Goal: Task Accomplishment & Management: Manage account settings

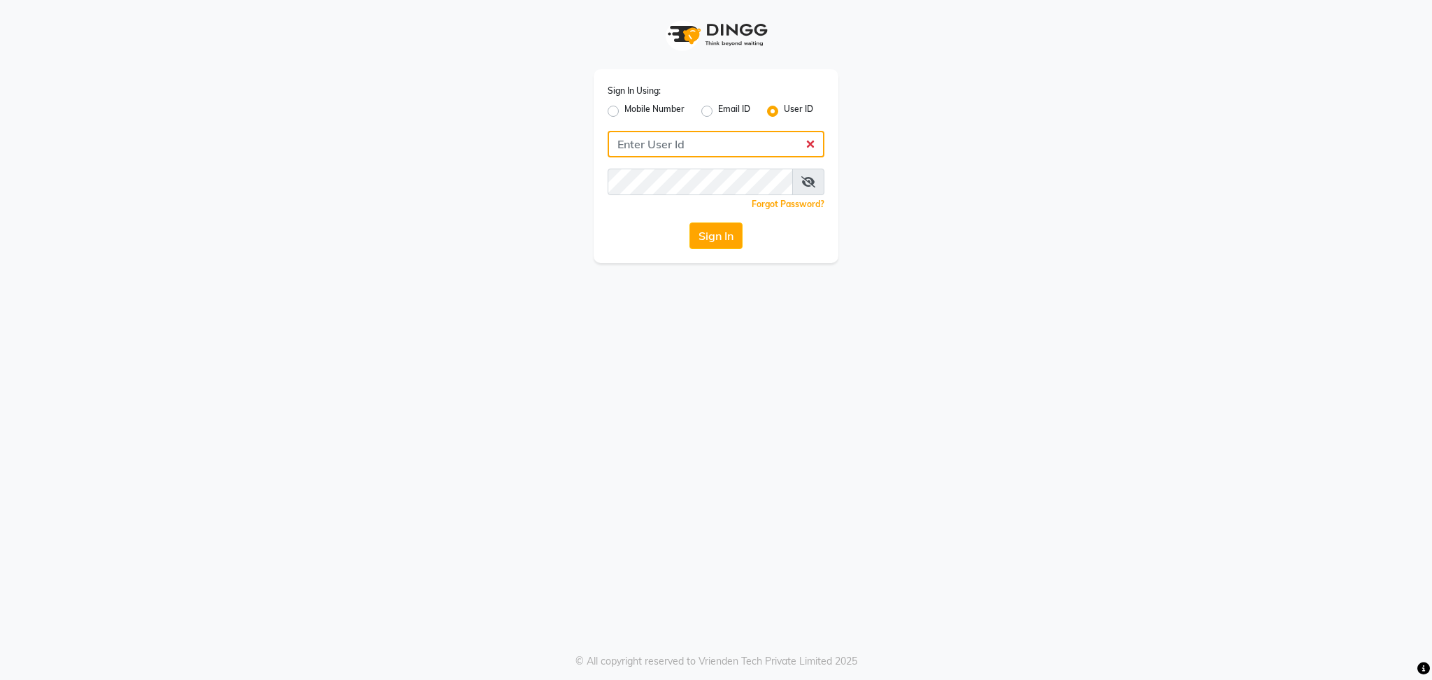
type input "blossom123"
click at [720, 238] on button "Sign In" at bounding box center [716, 235] width 53 height 27
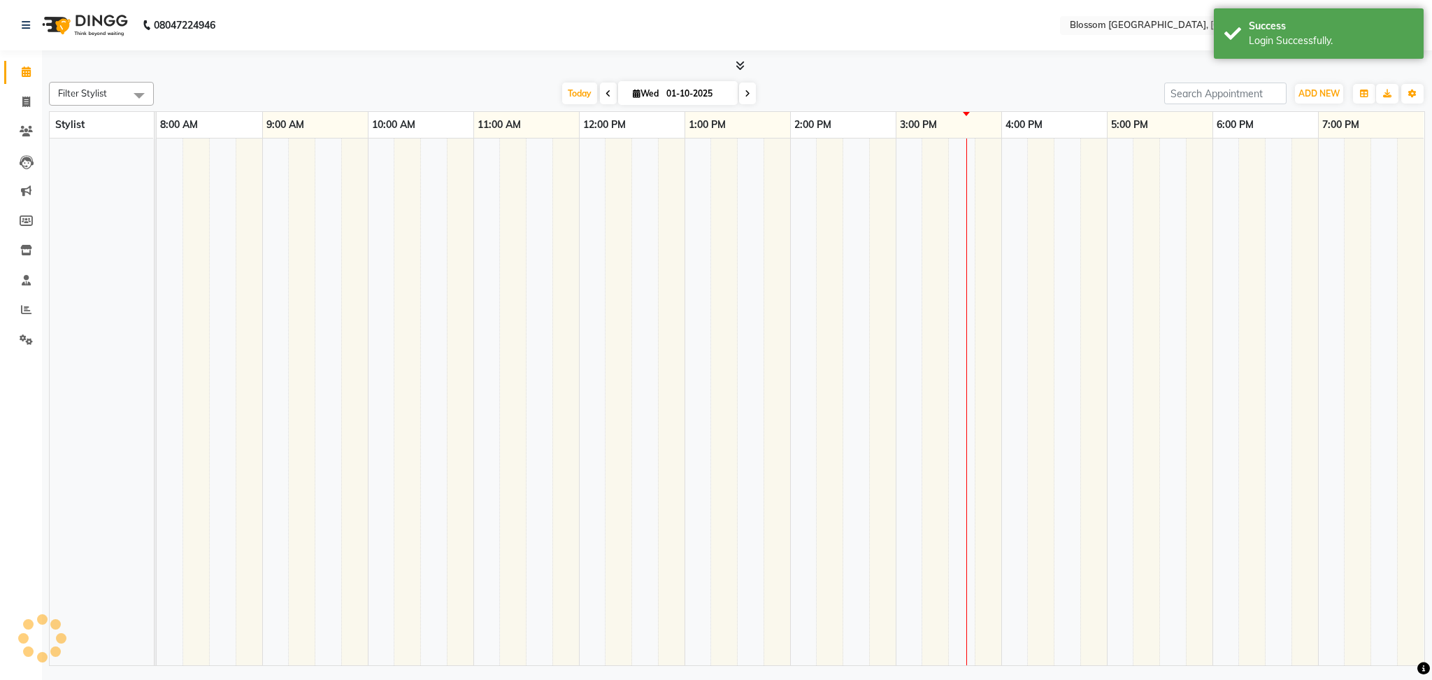
select select "en"
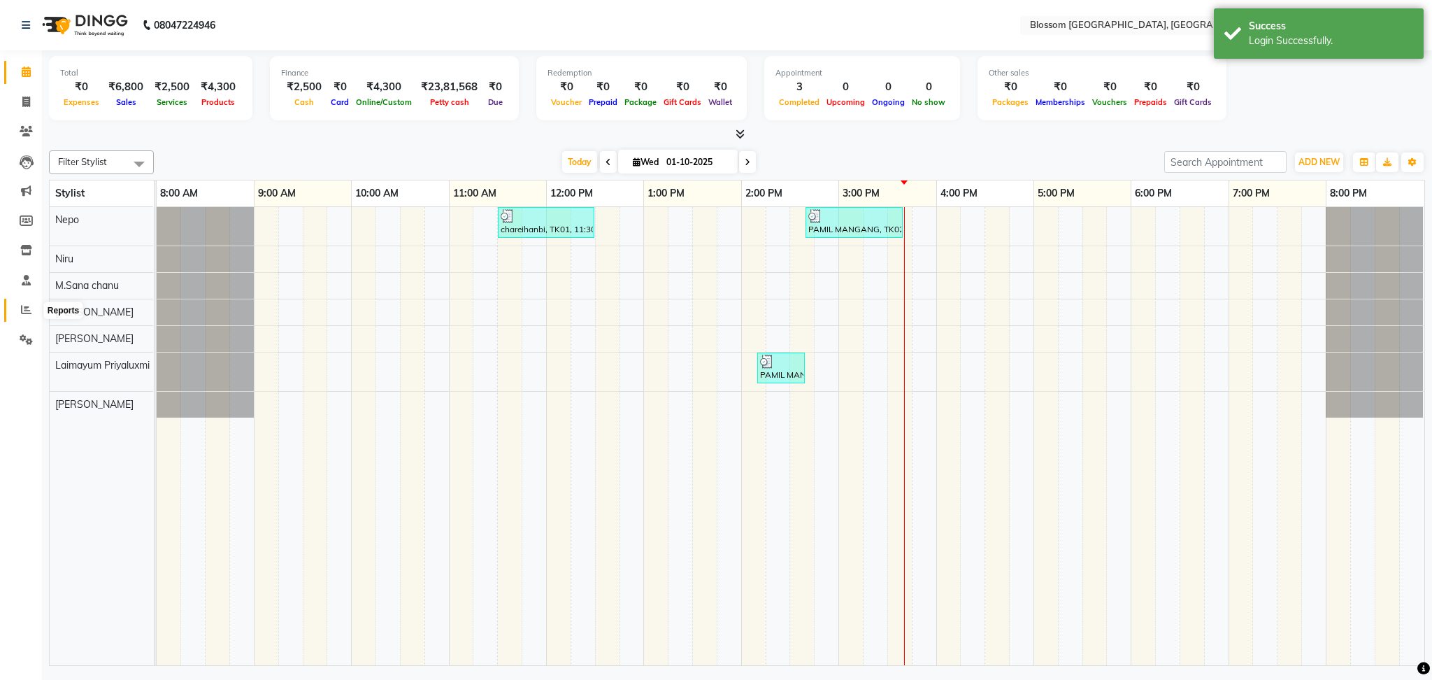
click at [24, 311] on icon at bounding box center [26, 309] width 10 height 10
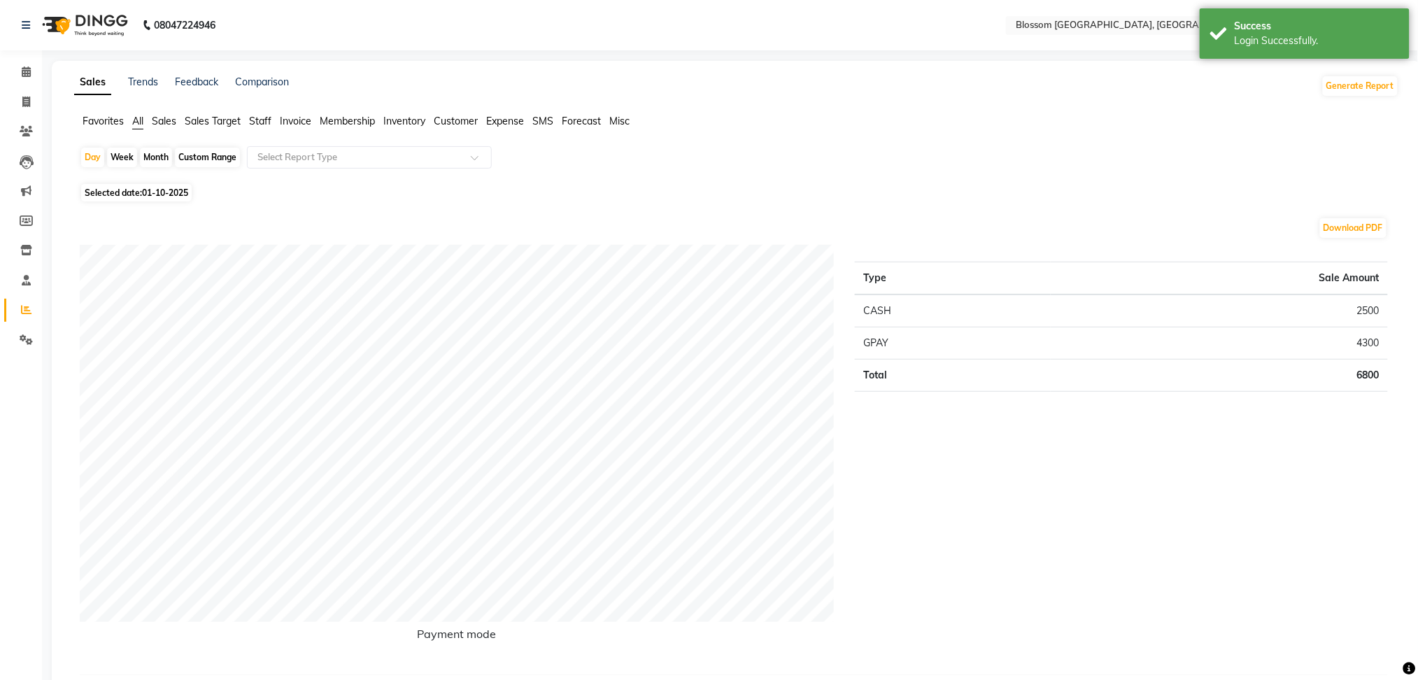
click at [113, 194] on span "Selected date: [DATE]" at bounding box center [136, 192] width 111 height 17
select select "10"
select select "2025"
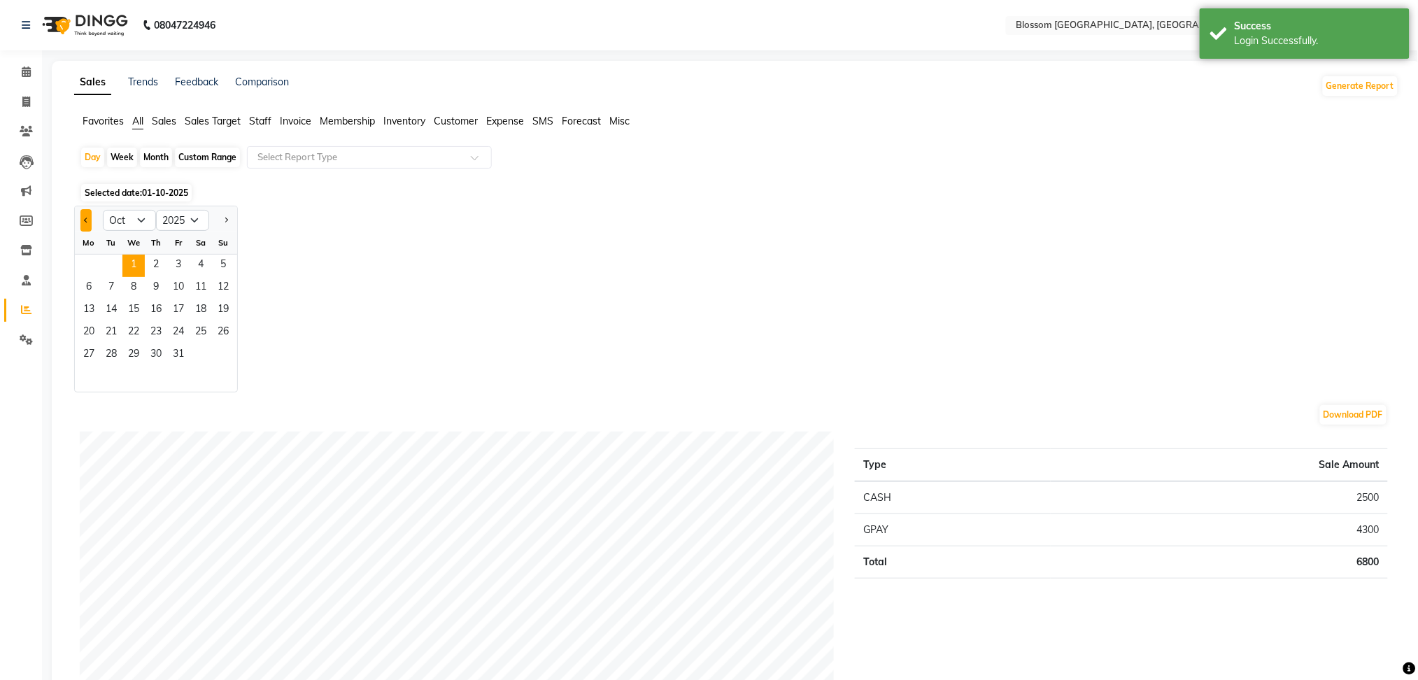
click at [91, 217] on button "Previous month" at bounding box center [85, 220] width 11 height 22
select select "7"
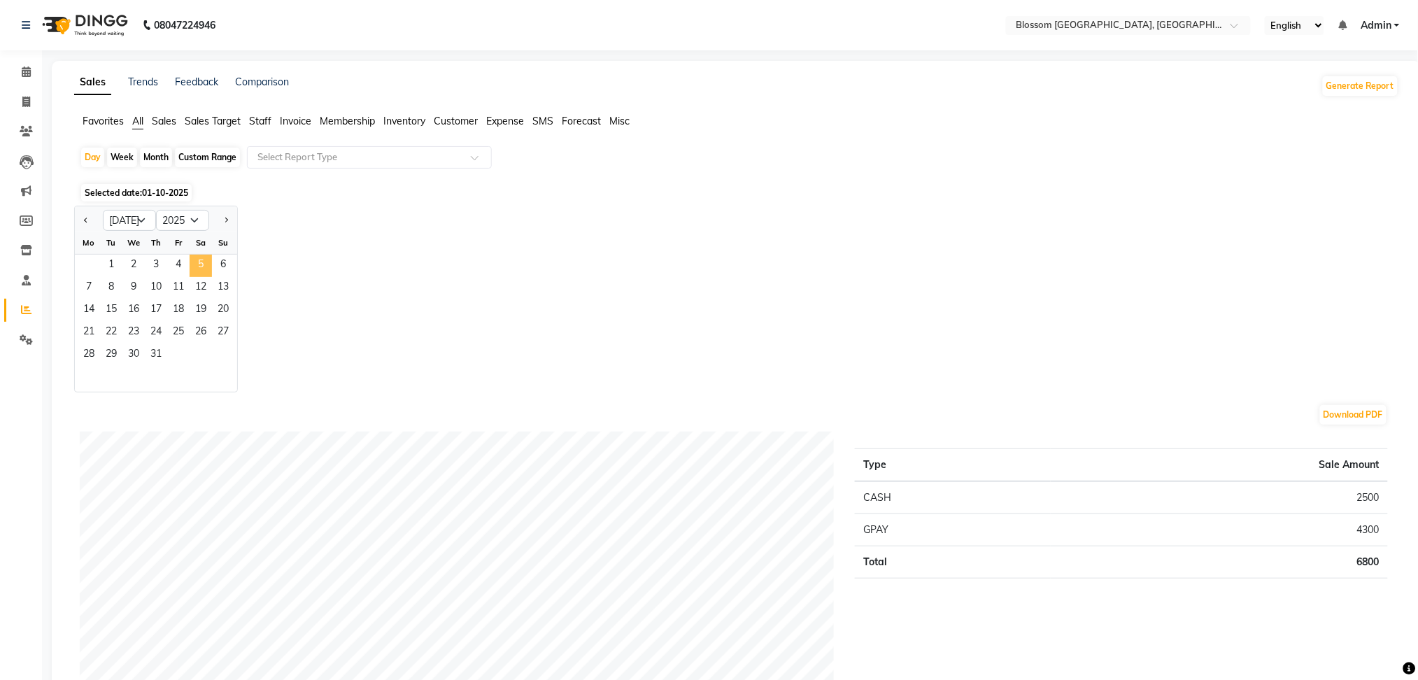
click at [192, 256] on span "5" at bounding box center [201, 266] width 22 height 22
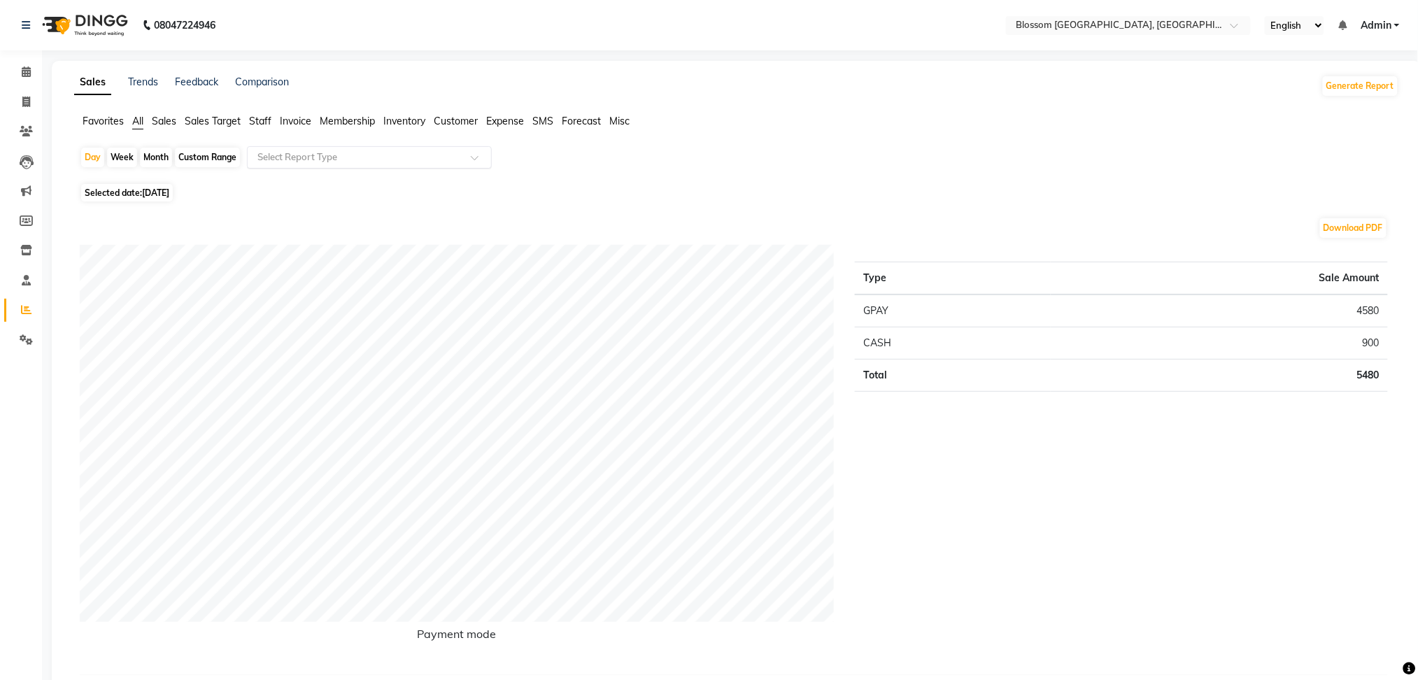
click at [385, 150] on input "text" at bounding box center [355, 157] width 201 height 14
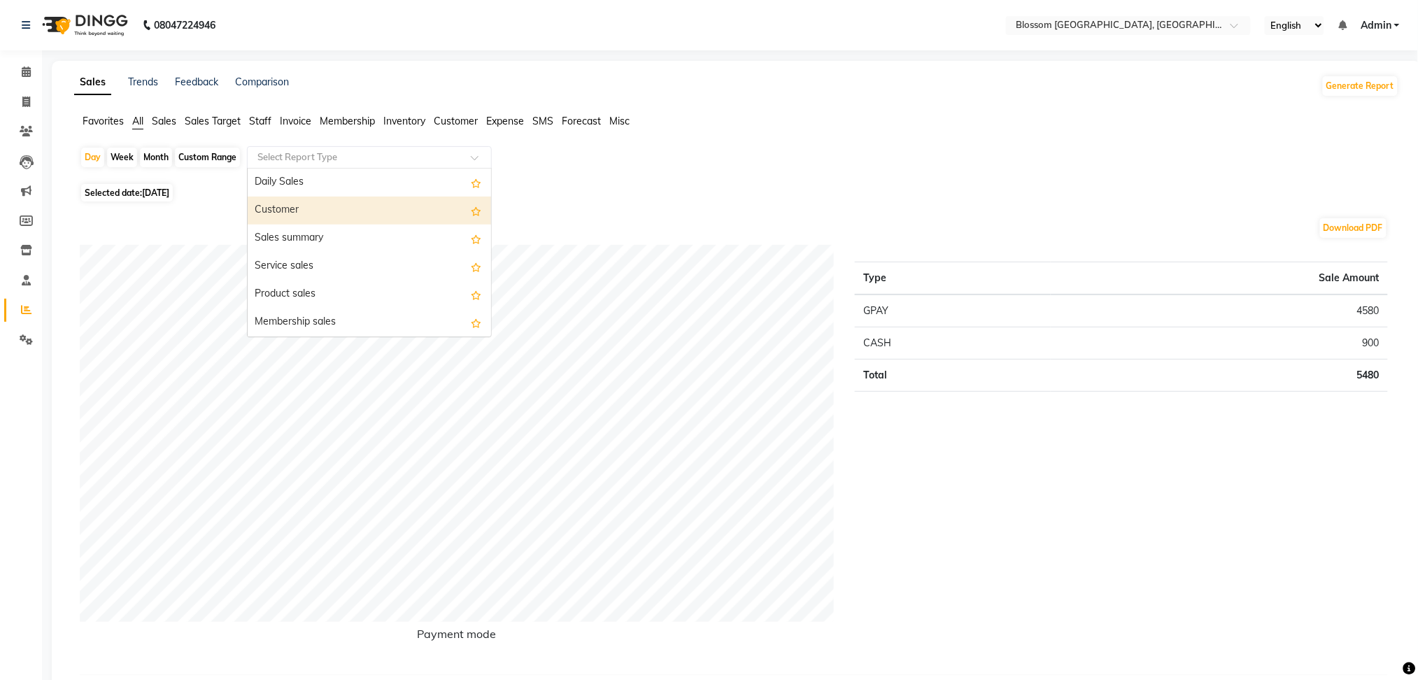
click at [356, 217] on div "Customer" at bounding box center [369, 211] width 243 height 28
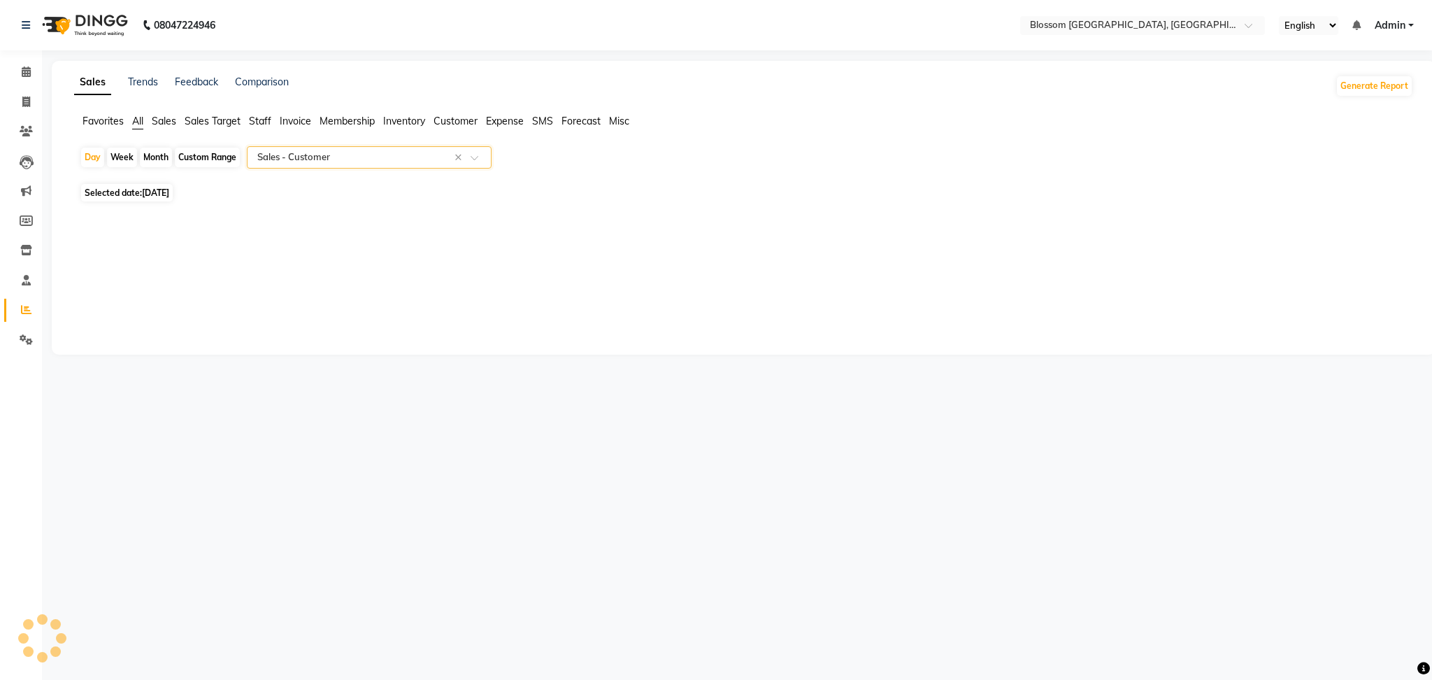
select select "full_report"
select select "csv"
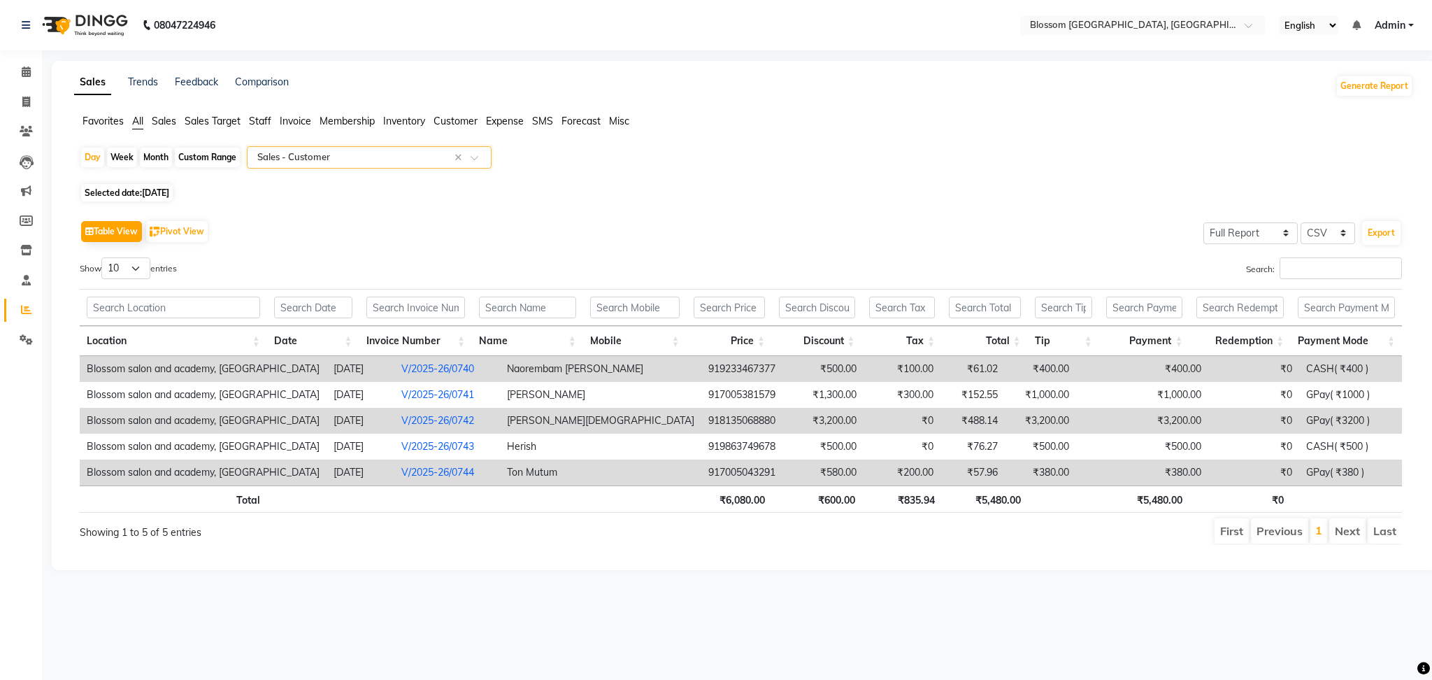
click at [151, 192] on span "[DATE]" at bounding box center [155, 192] width 27 height 10
select select "7"
select select "2025"
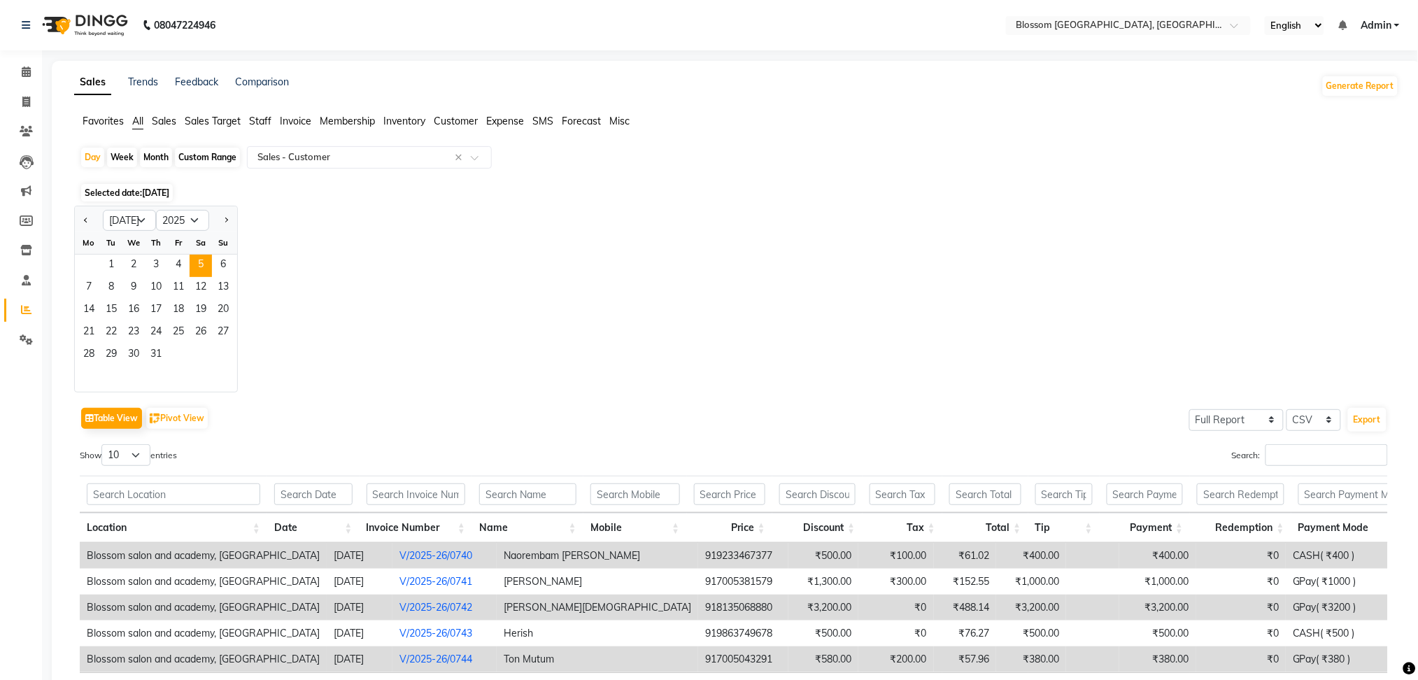
click at [235, 272] on div "1 2 3 4 5 6" at bounding box center [156, 266] width 162 height 22
click at [224, 269] on span "6" at bounding box center [223, 266] width 22 height 22
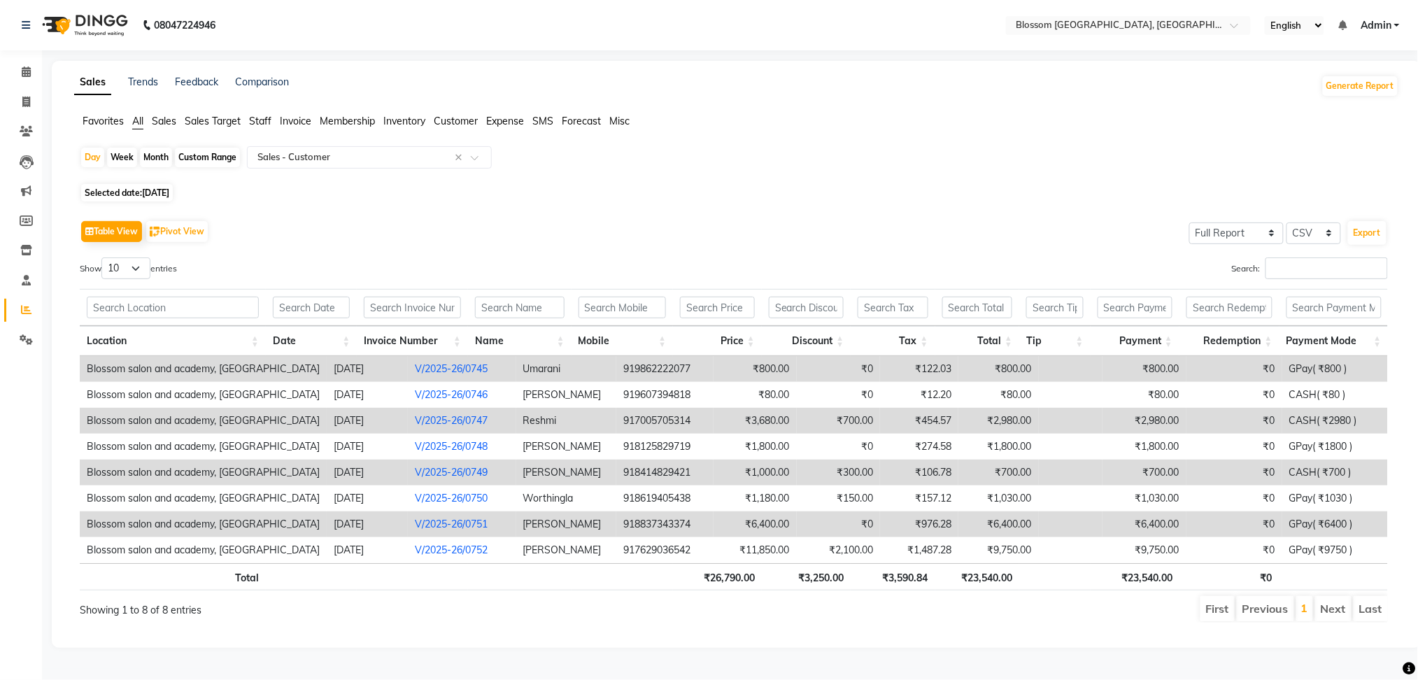
click at [162, 192] on span "[DATE]" at bounding box center [155, 192] width 27 height 10
select select "7"
select select "2025"
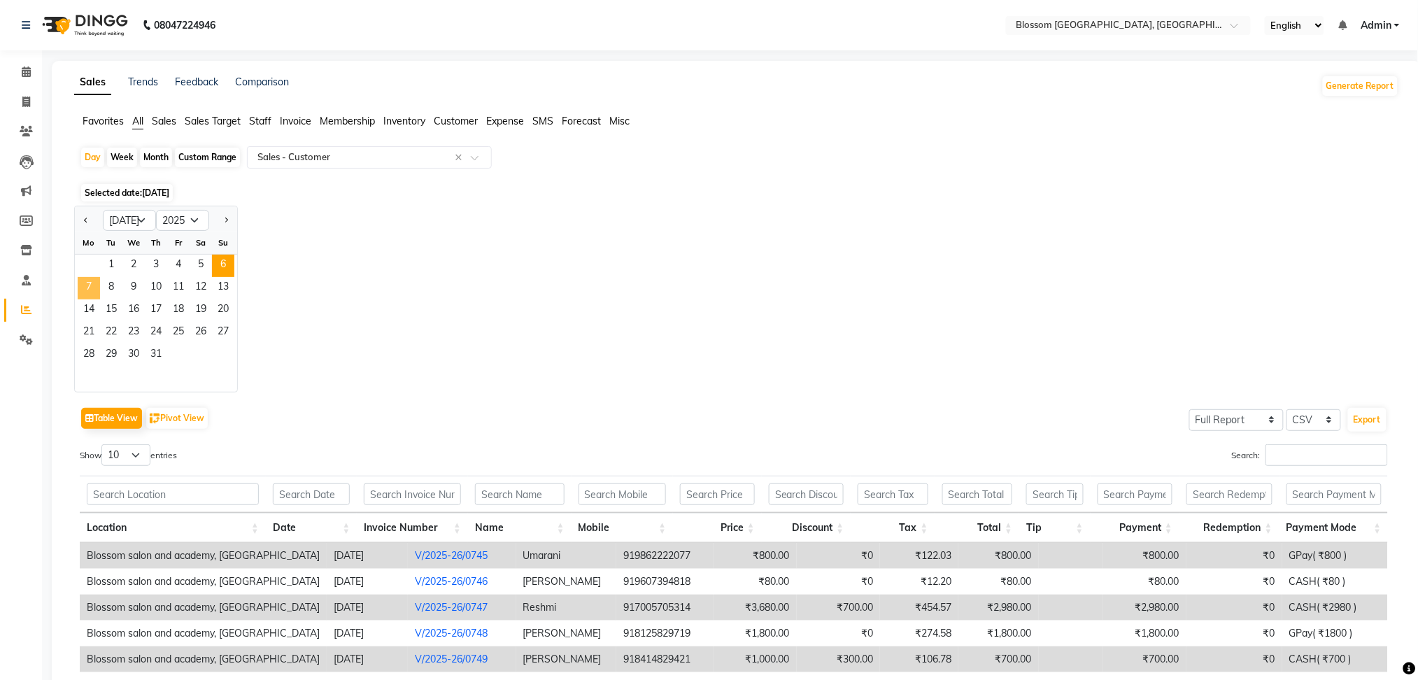
click at [92, 291] on span "7" at bounding box center [89, 288] width 22 height 22
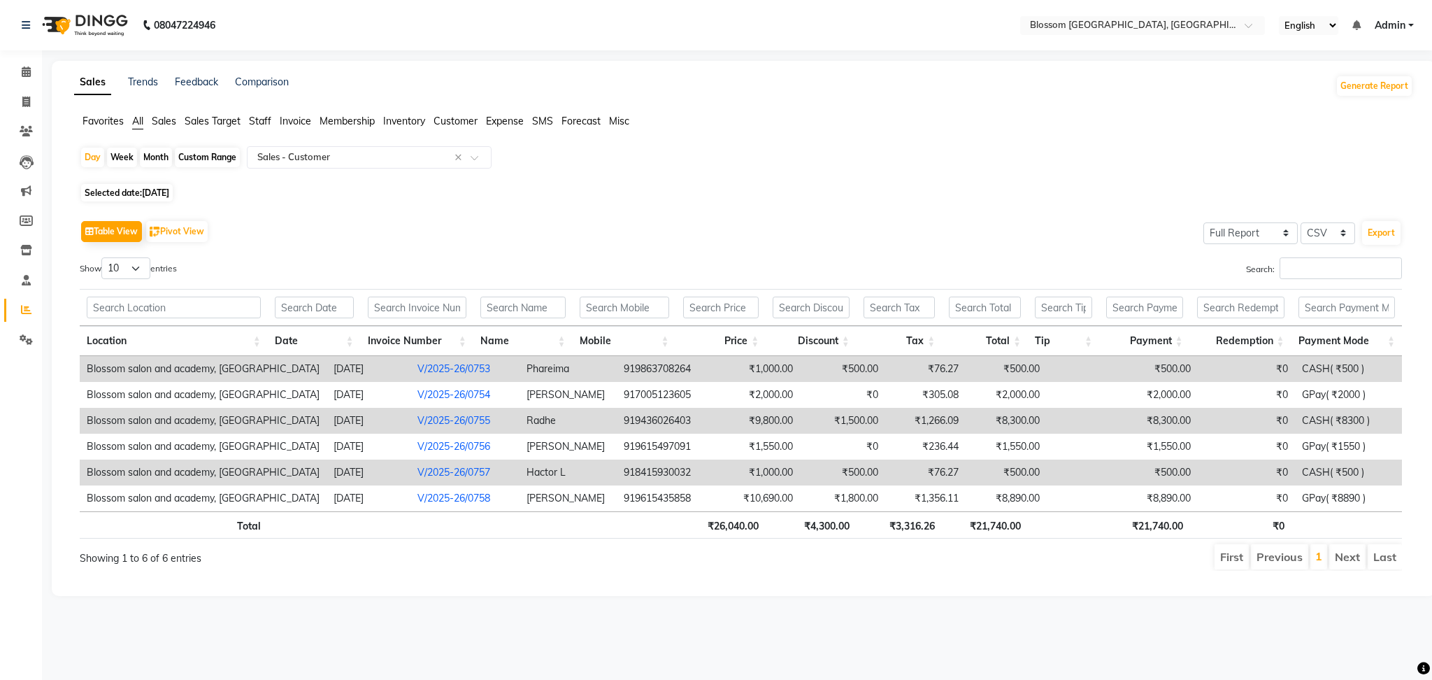
click at [169, 193] on span "[DATE]" at bounding box center [155, 192] width 27 height 10
select select "7"
select select "2025"
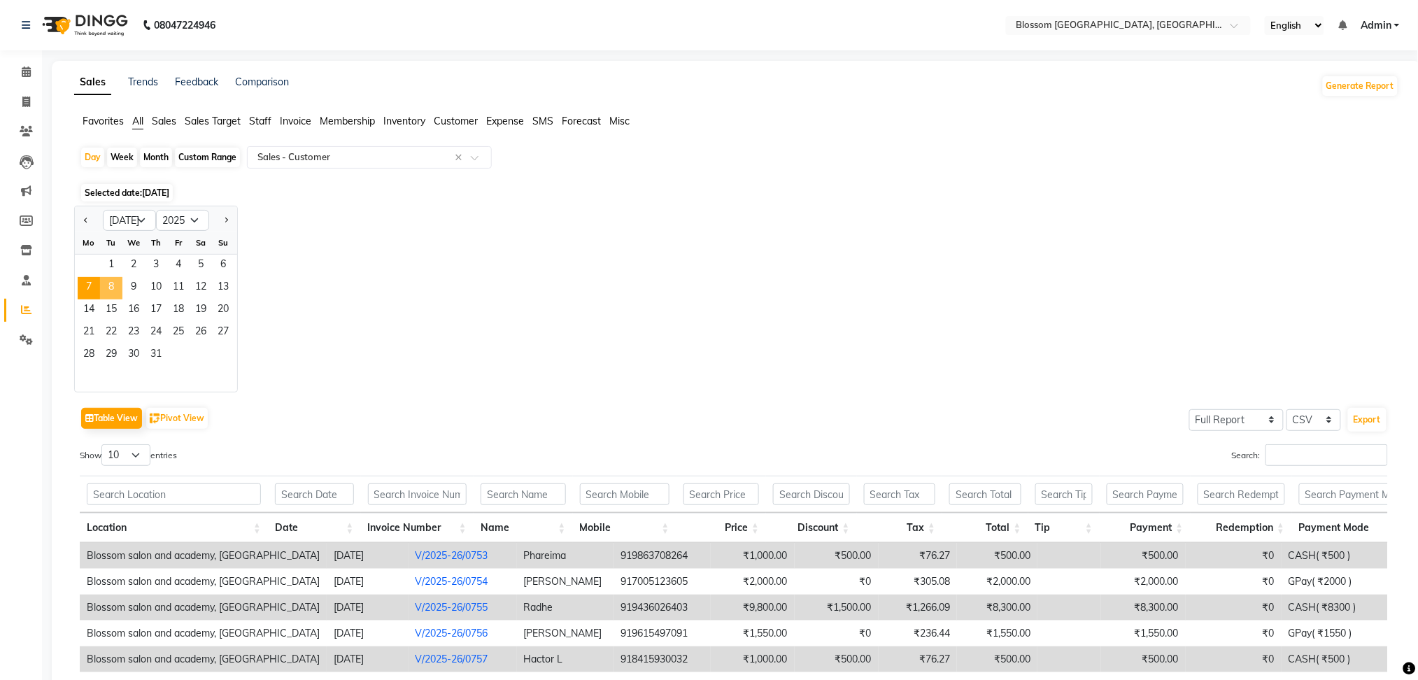
click at [119, 290] on span "8" at bounding box center [111, 288] width 22 height 22
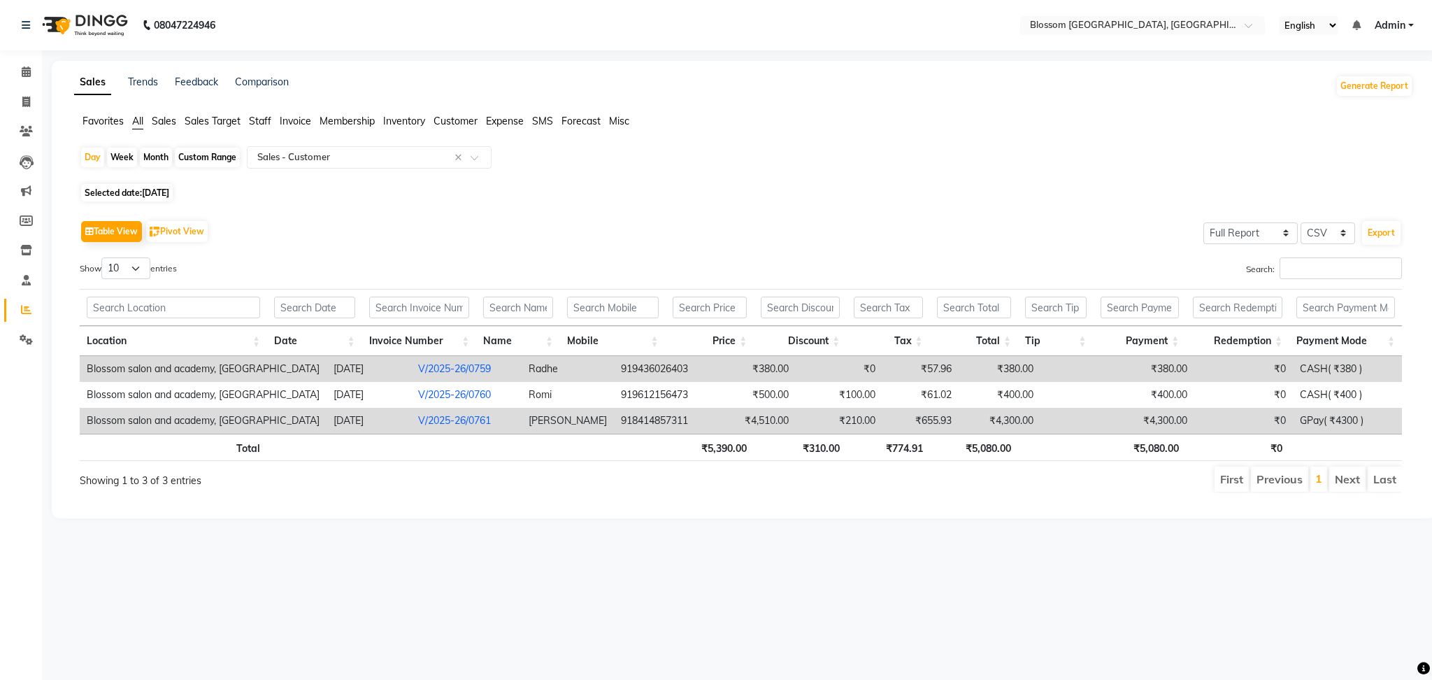
click at [122, 194] on span "Selected date: [DATE]" at bounding box center [127, 192] width 92 height 17
select select "7"
select select "2025"
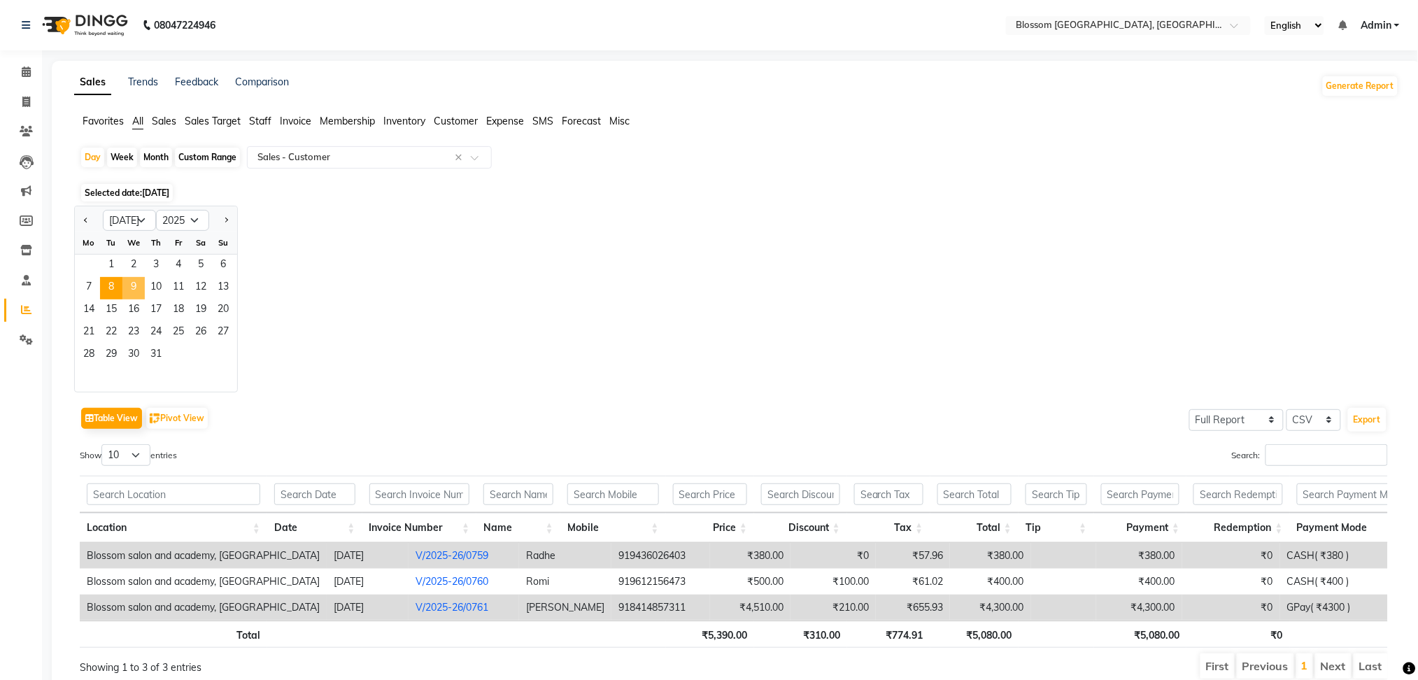
click at [131, 289] on span "9" at bounding box center [133, 288] width 22 height 22
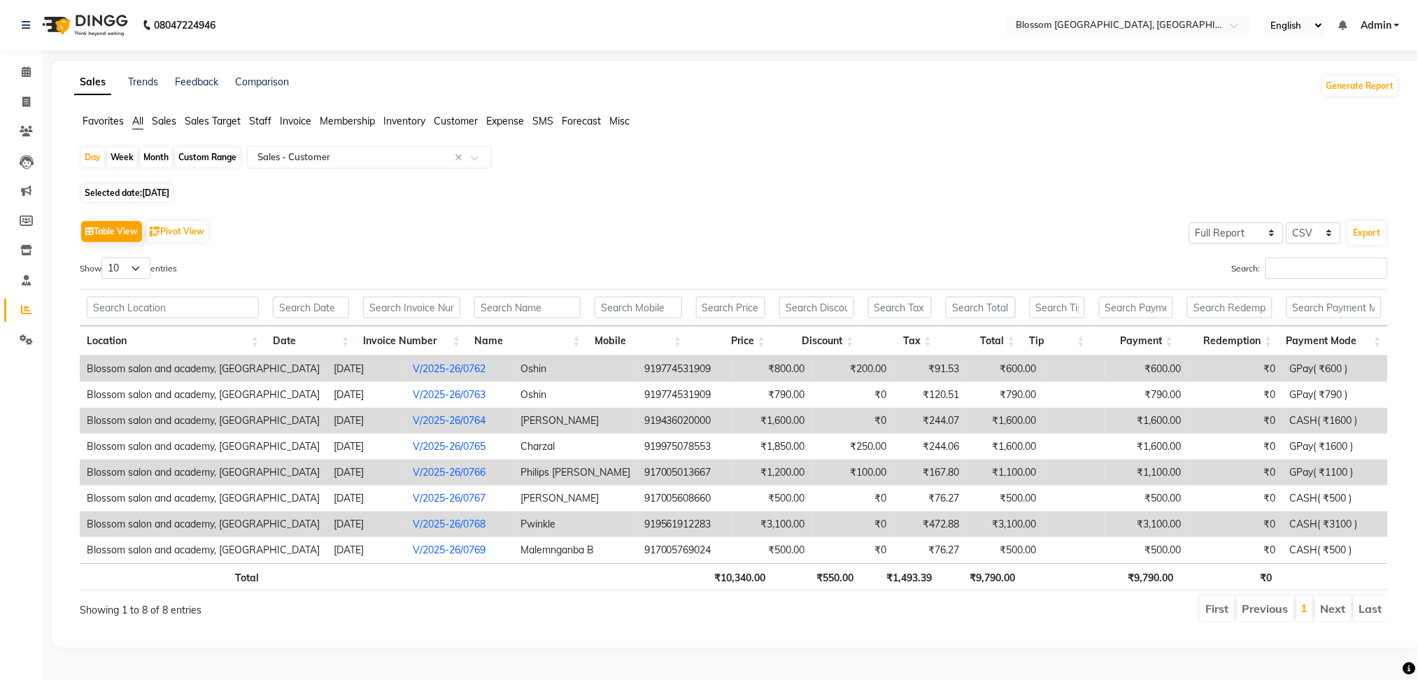
click at [169, 191] on span "[DATE]" at bounding box center [155, 192] width 27 height 10
select select "7"
select select "2025"
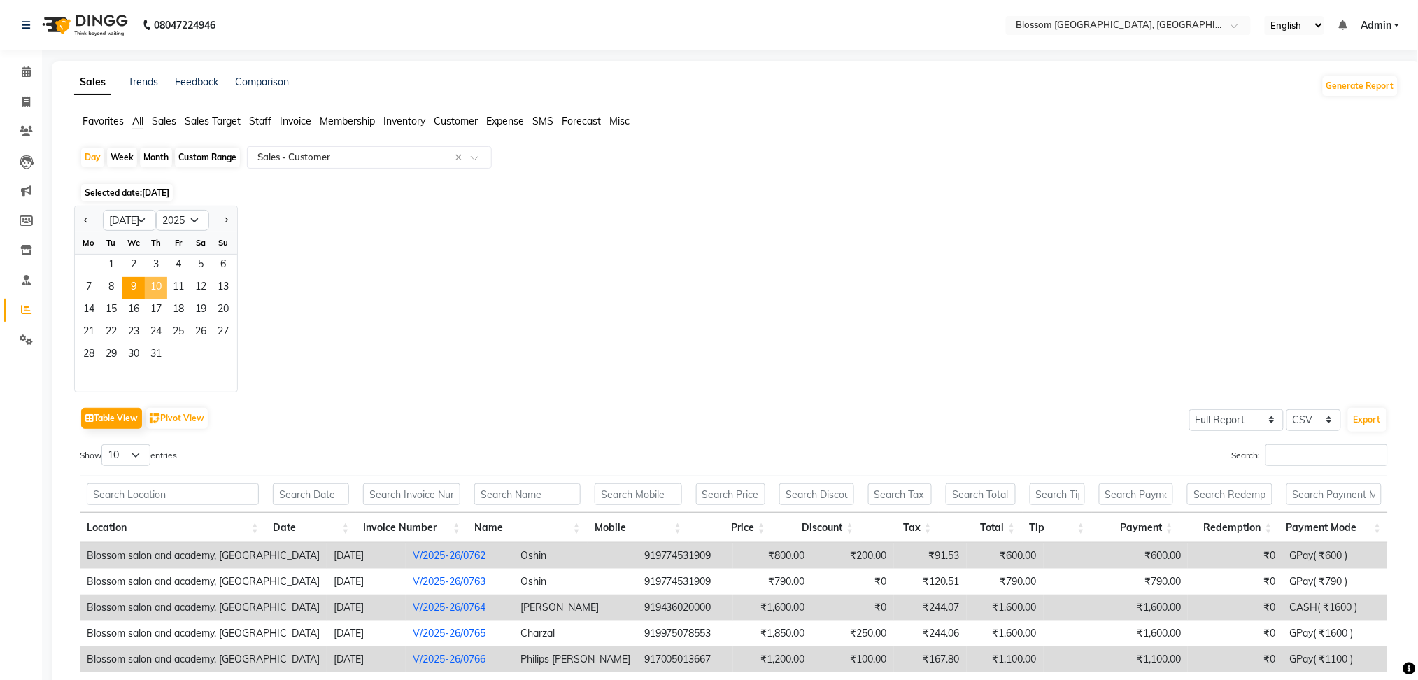
click at [157, 290] on span "10" at bounding box center [156, 288] width 22 height 22
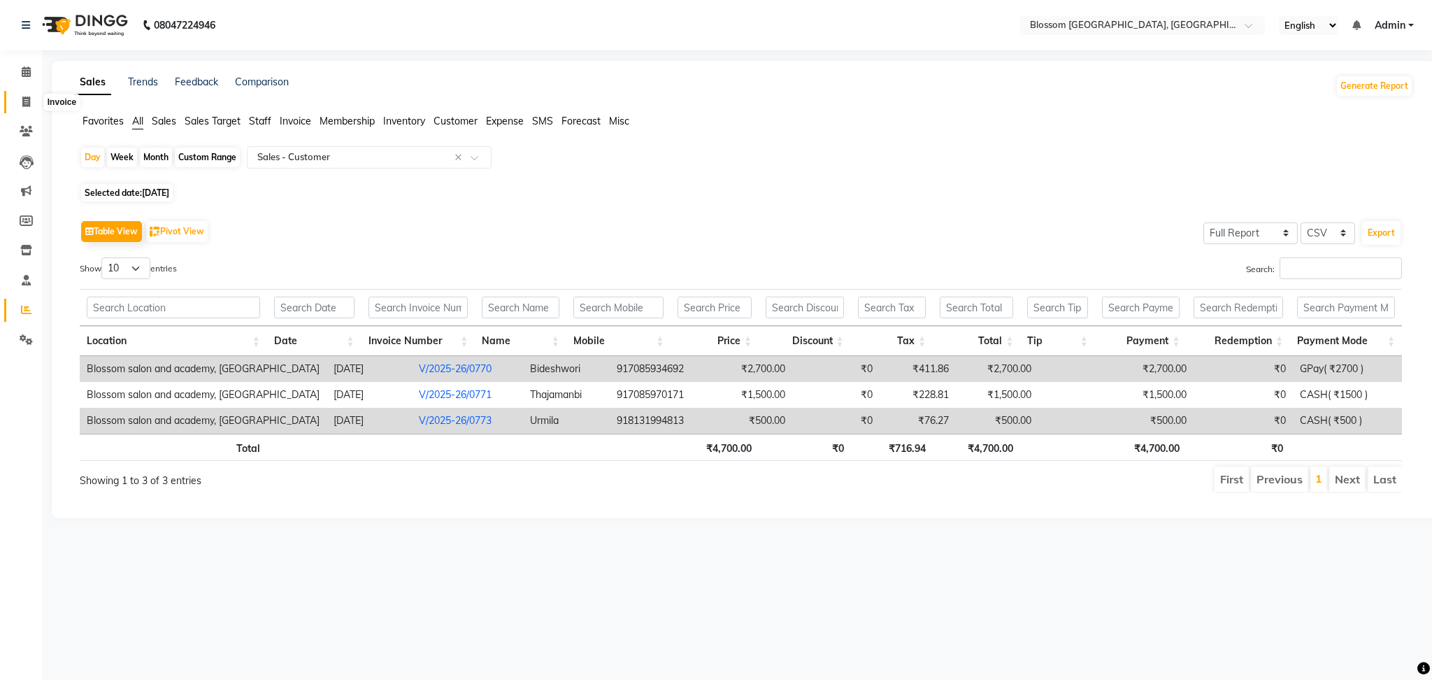
click at [29, 101] on icon at bounding box center [26, 102] width 8 height 10
select select "service"
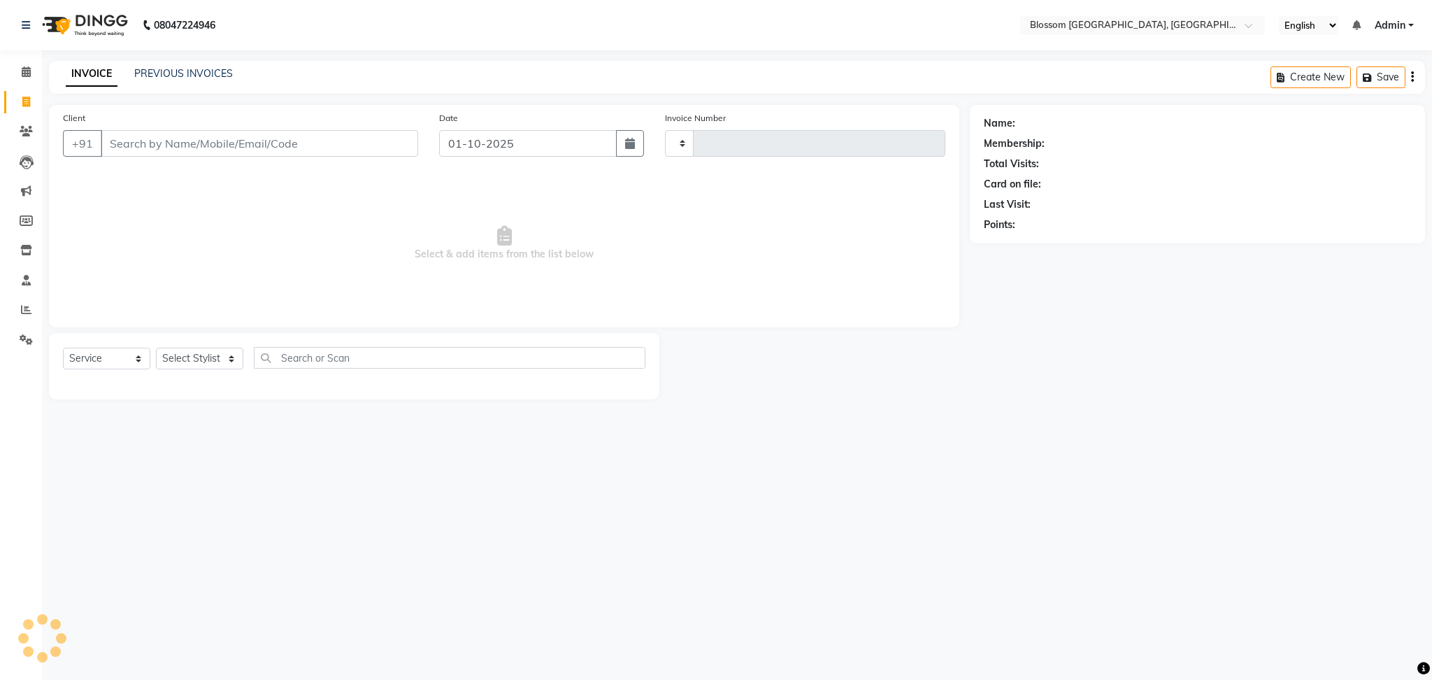
type input "1331"
select select "7465"
click at [621, 146] on button "button" at bounding box center [630, 143] width 28 height 27
select select "10"
select select "2025"
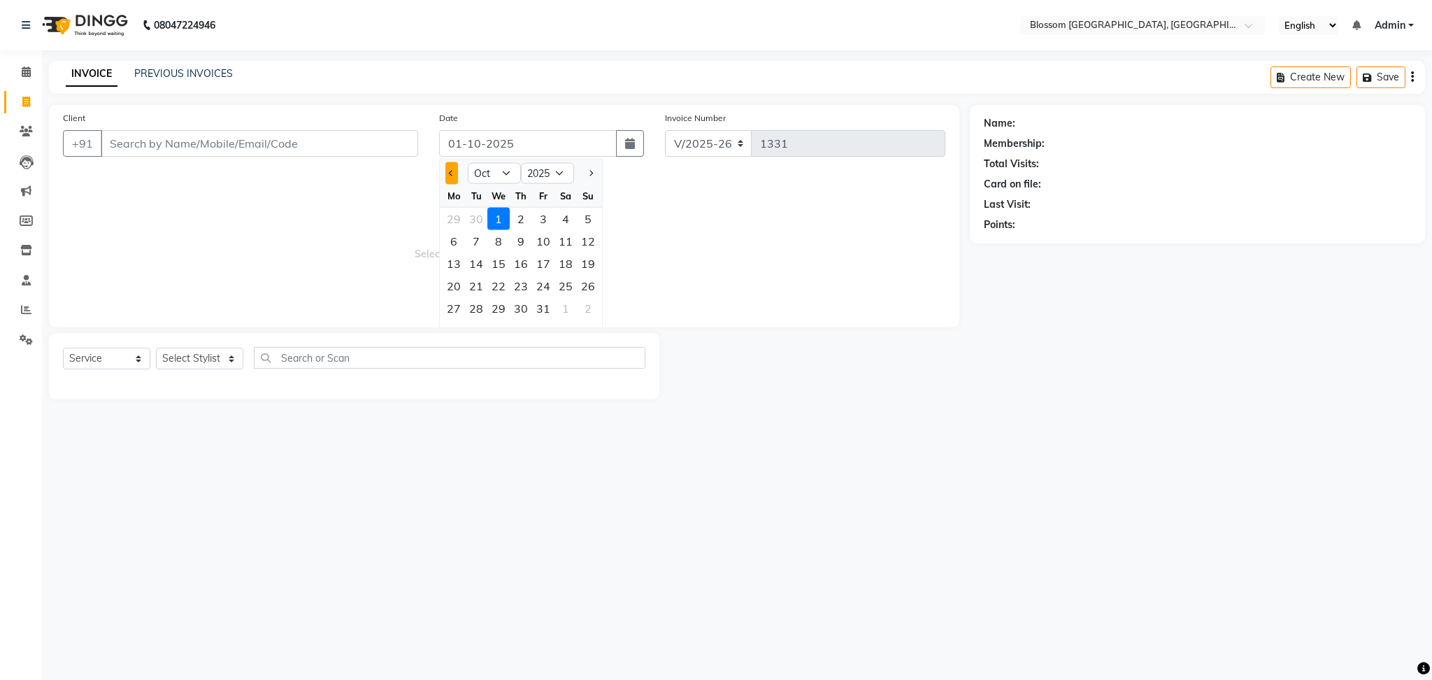
click at [451, 171] on span "Previous month" at bounding box center [452, 173] width 6 height 6
select select "7"
click at [520, 241] on div "10" at bounding box center [521, 241] width 22 height 22
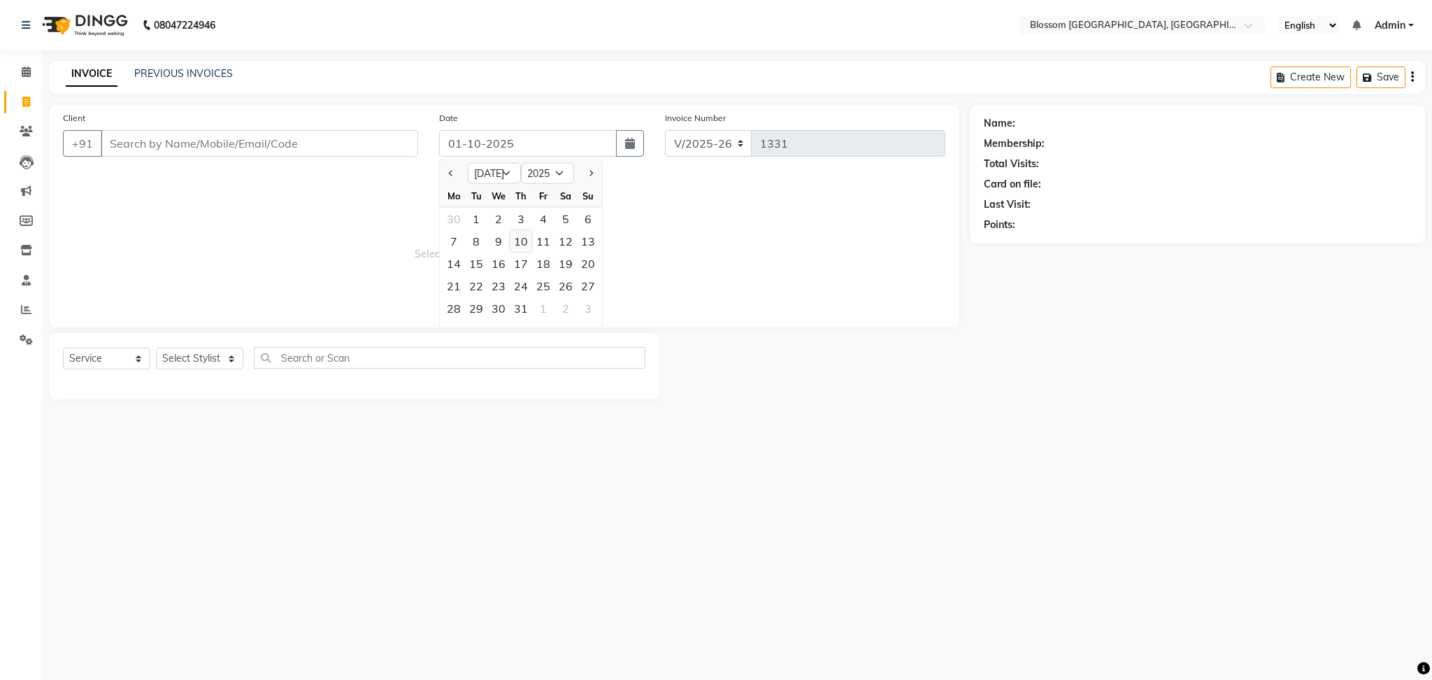
type input "[DATE]"
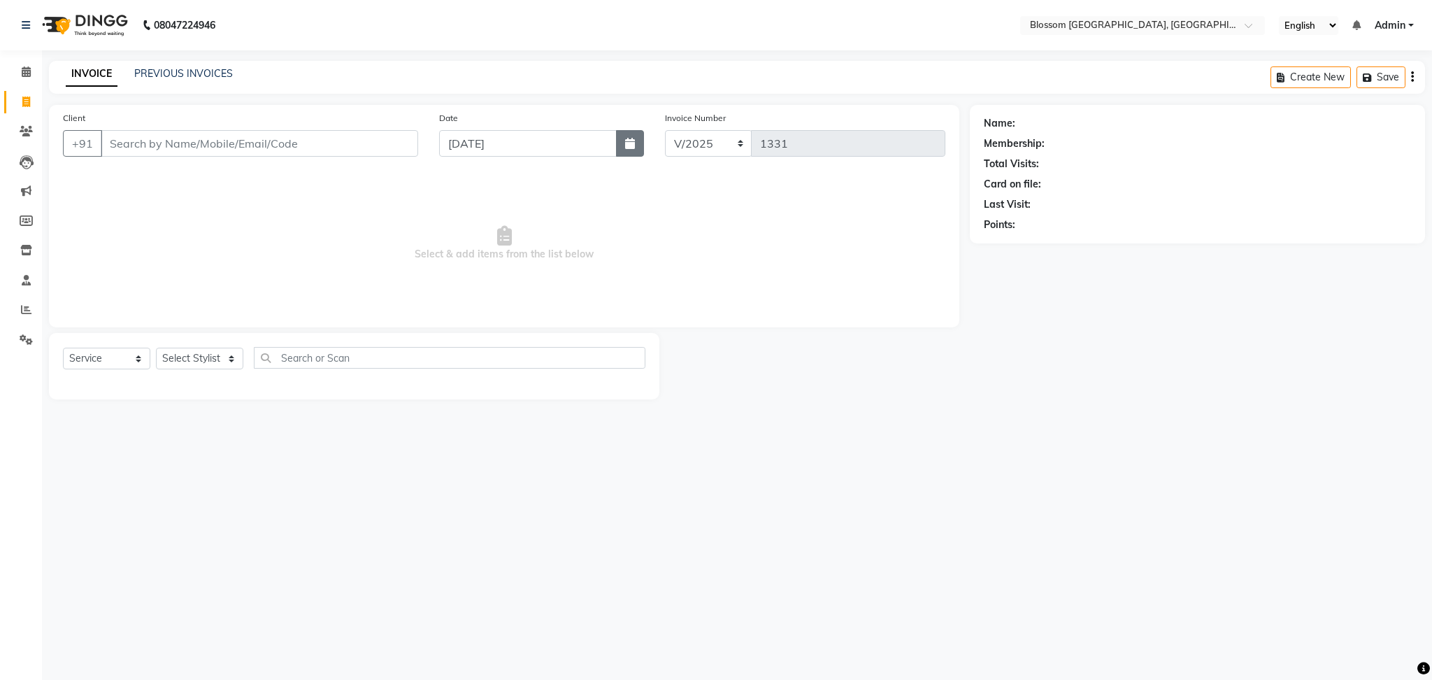
click at [620, 141] on button "button" at bounding box center [630, 143] width 28 height 27
select select "7"
select select "2025"
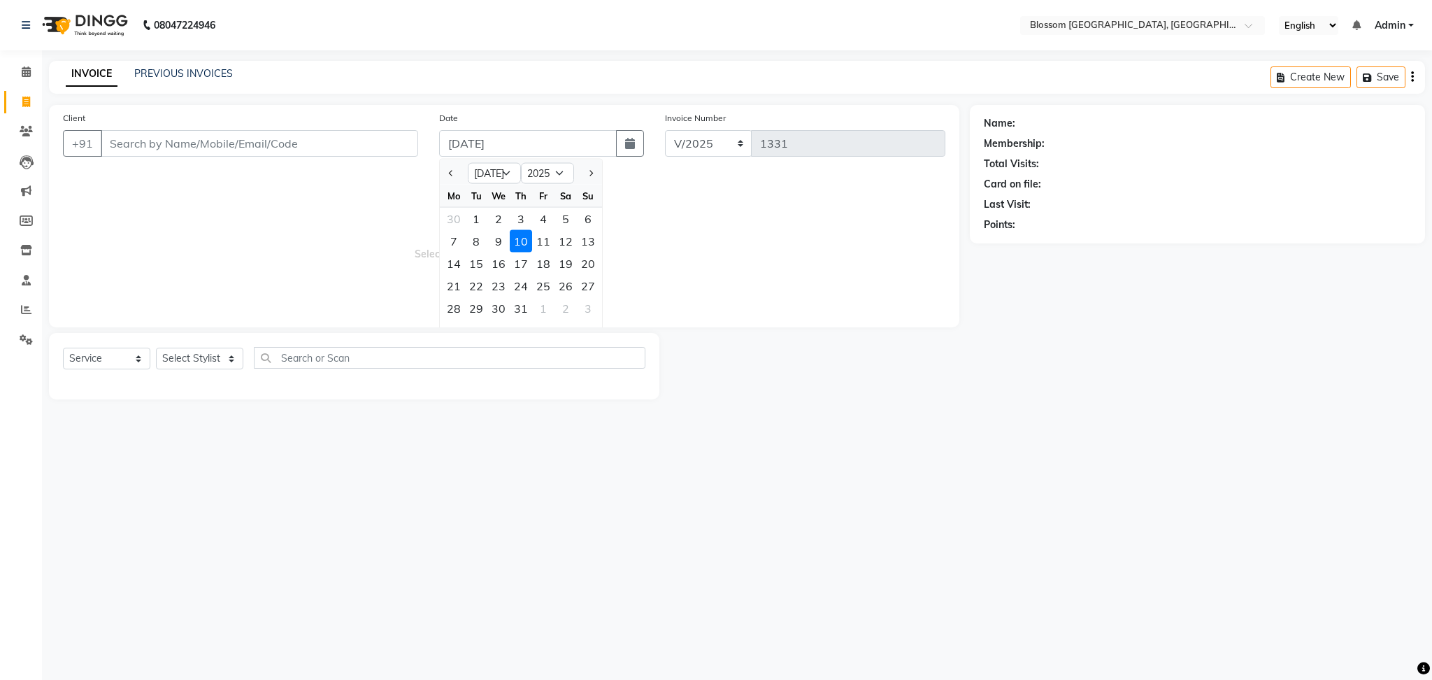
click at [284, 116] on div "Client +91" at bounding box center [240, 139] width 376 height 57
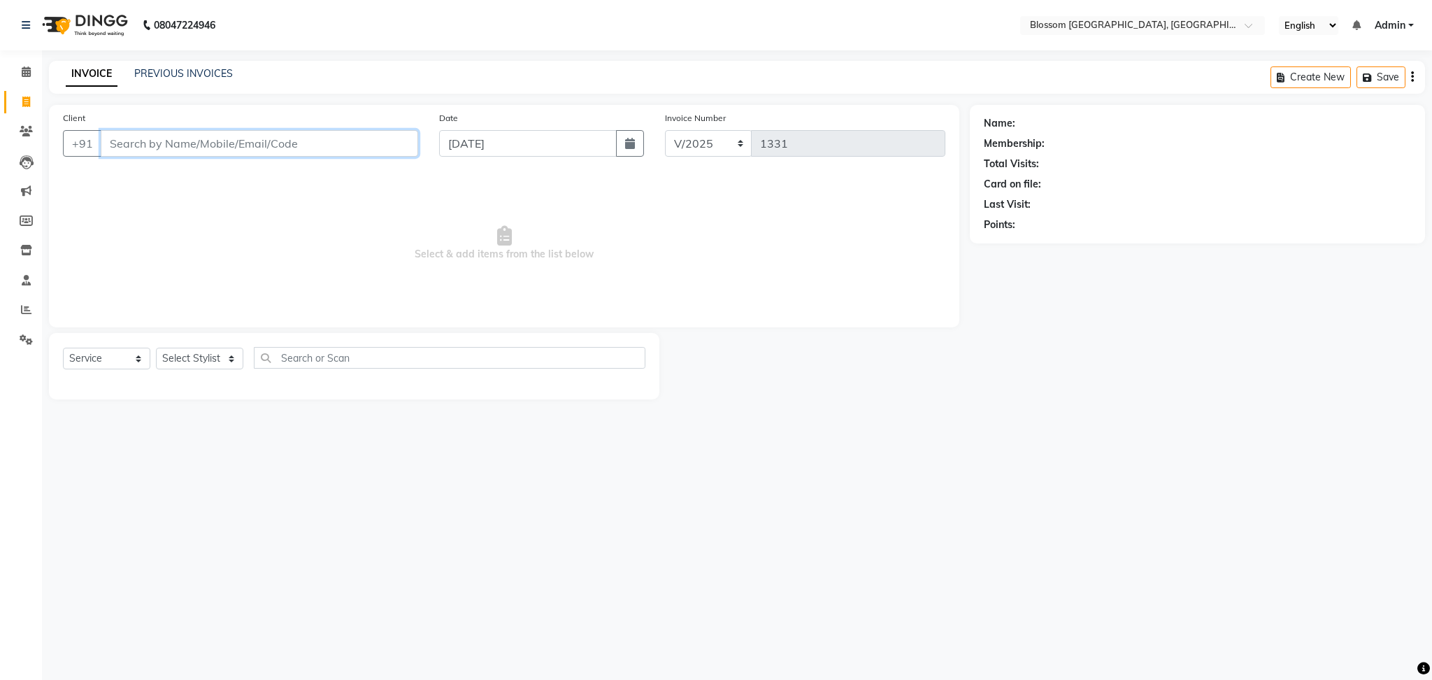
click at [280, 133] on input "Client" at bounding box center [260, 143] width 318 height 27
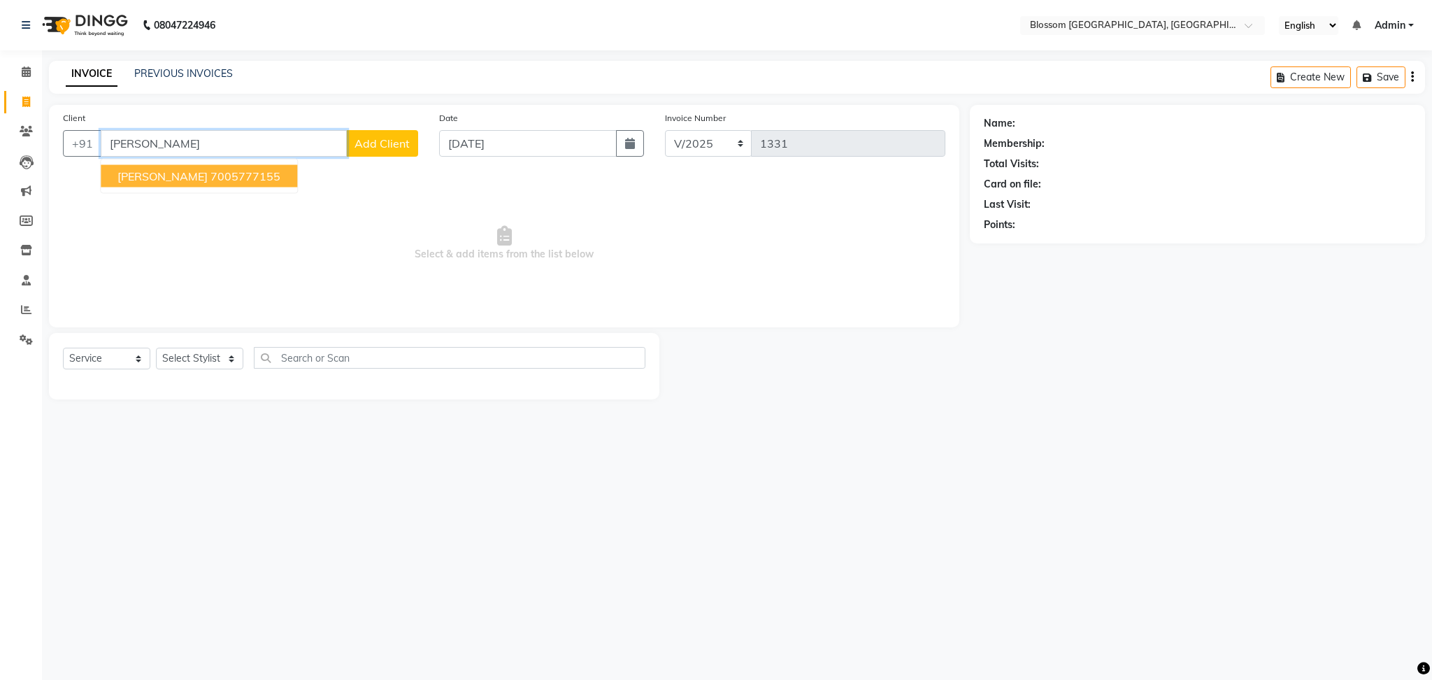
click at [185, 183] on button "[PERSON_NAME] 7005777155" at bounding box center [199, 176] width 197 height 22
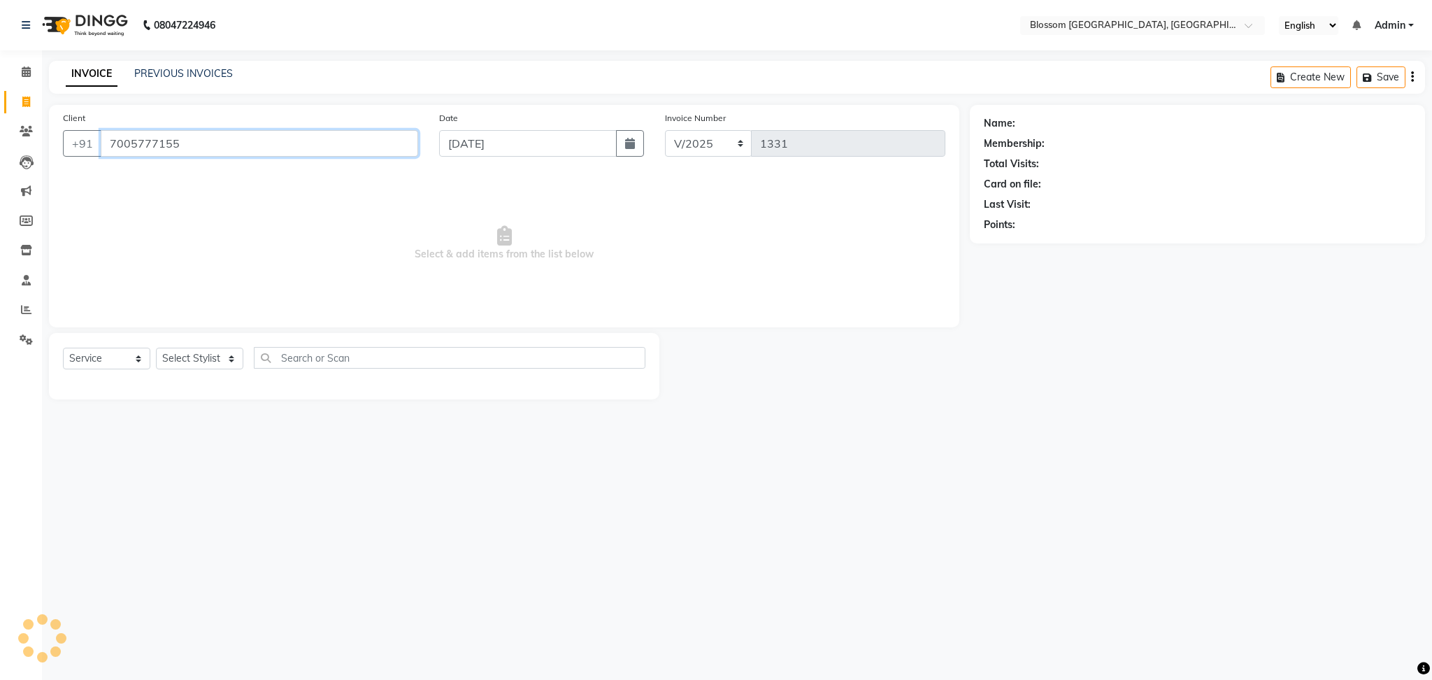
type input "7005777155"
click at [194, 356] on select "Select Stylist Laimayum Priyaluxmi [PERSON_NAME]Sana chanu [PERSON_NAME] [PERSO…" at bounding box center [199, 359] width 87 height 22
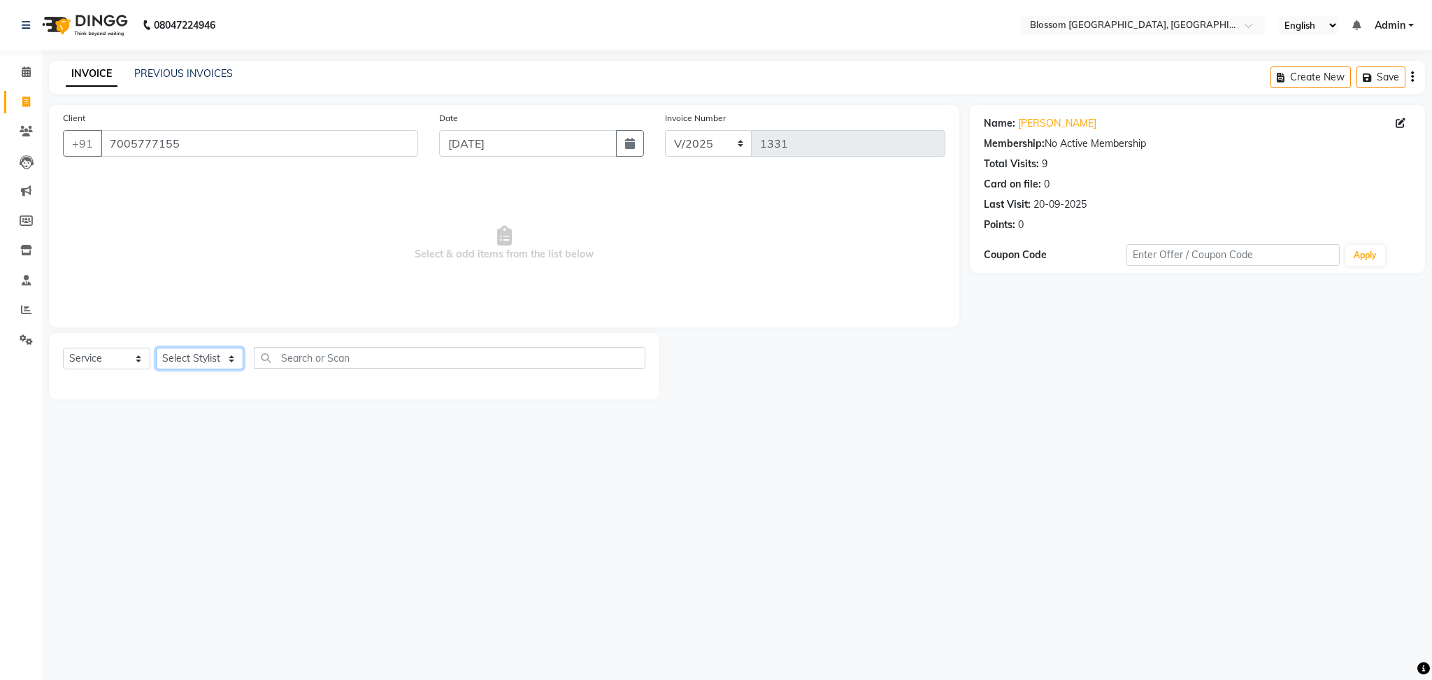
select select "66274"
click at [156, 348] on select "Select Stylist Laimayum Priyaluxmi [PERSON_NAME]Sana chanu [PERSON_NAME] [PERSO…" at bounding box center [199, 359] width 87 height 22
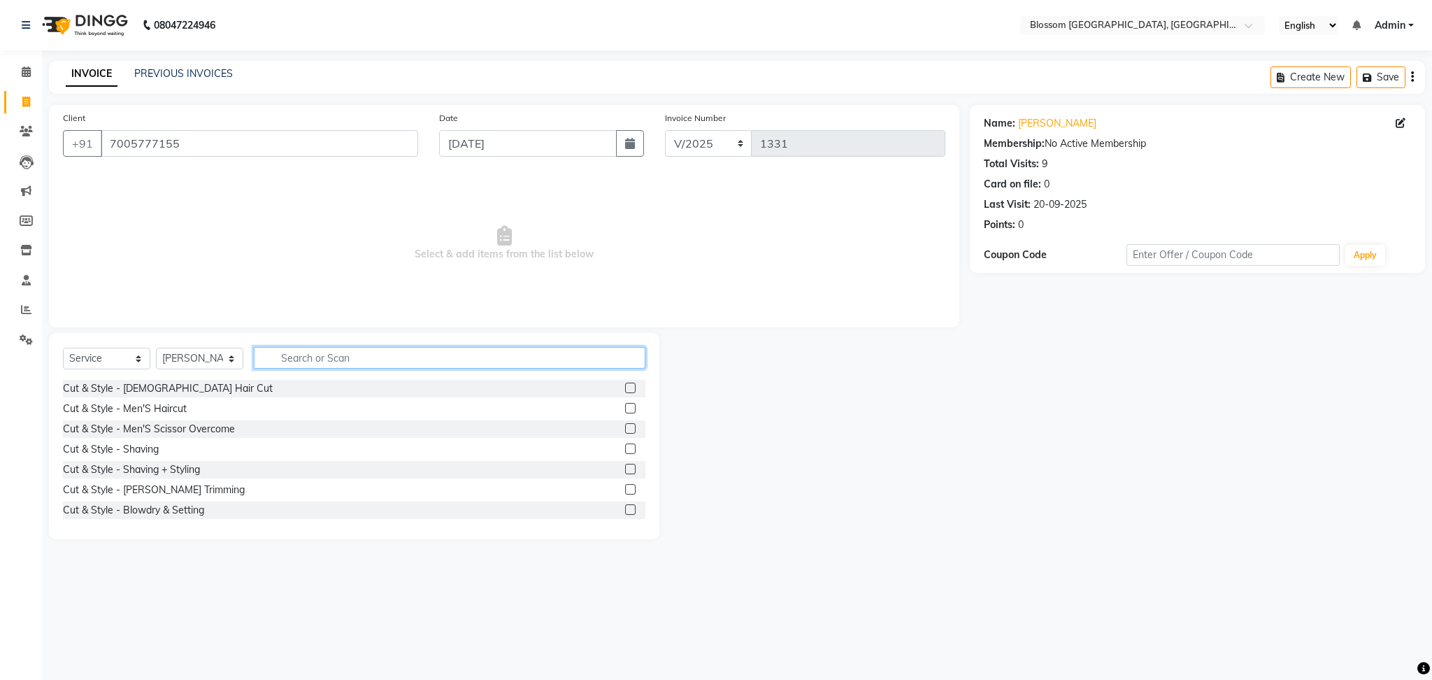
click at [309, 362] on input "text" at bounding box center [450, 358] width 392 height 22
type input "nail"
click at [625, 390] on label at bounding box center [630, 388] width 10 height 10
click at [625, 390] on input "checkbox" at bounding box center [629, 388] width 9 height 9
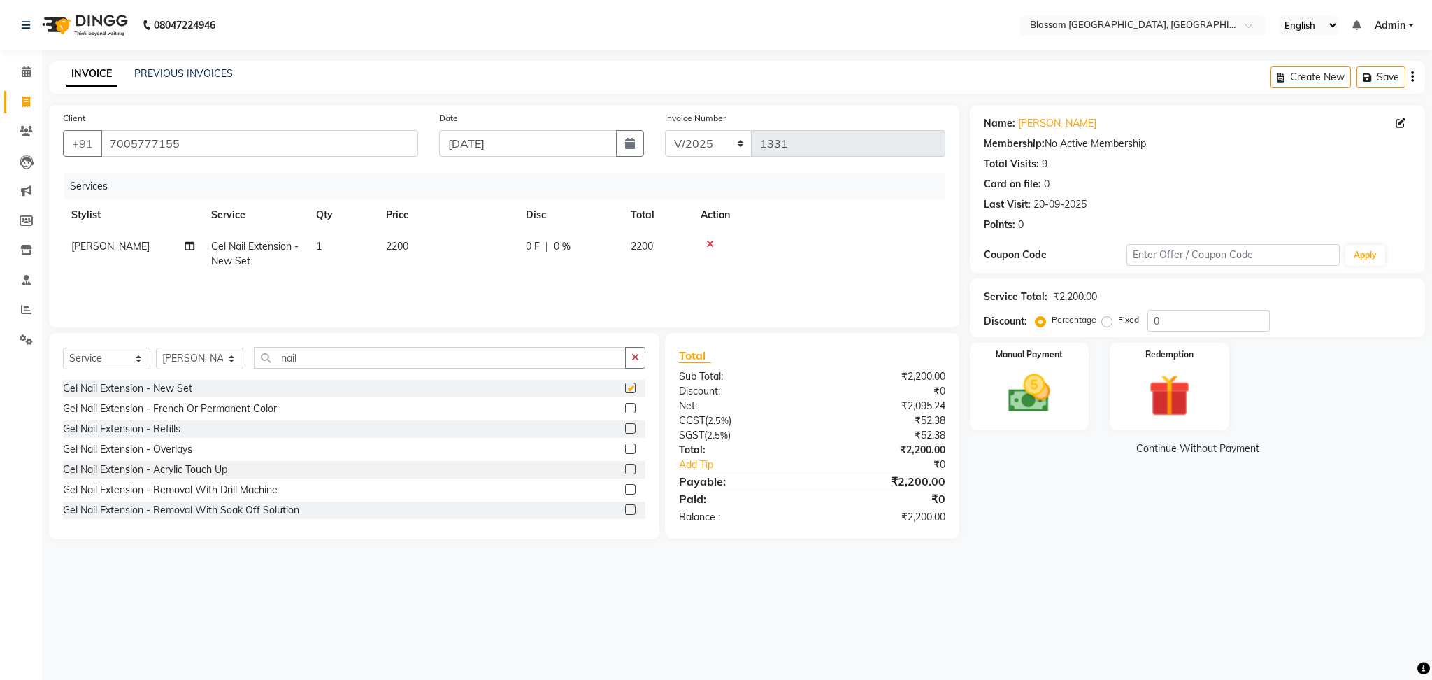
checkbox input "false"
click at [497, 252] on td "2200" at bounding box center [448, 254] width 140 height 46
select select "66274"
click at [466, 245] on input "2200" at bounding box center [513, 250] width 123 height 22
click at [517, 259] on input "2200" at bounding box center [513, 250] width 123 height 22
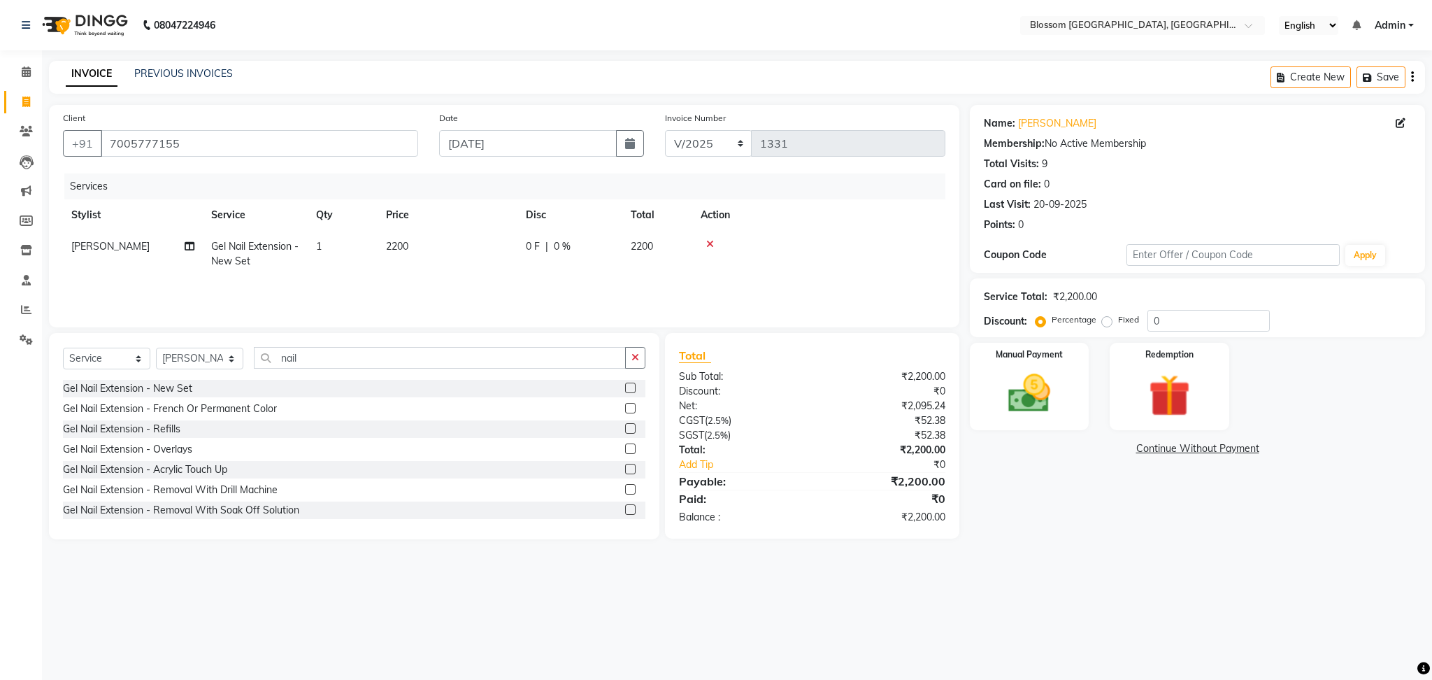
click at [613, 250] on div "0 F | 0 %" at bounding box center [570, 246] width 88 height 15
select select "66274"
click at [612, 252] on input "0" at bounding box center [613, 250] width 42 height 22
click at [594, 270] on td "0 F | 0 %" at bounding box center [570, 254] width 105 height 46
select select "66274"
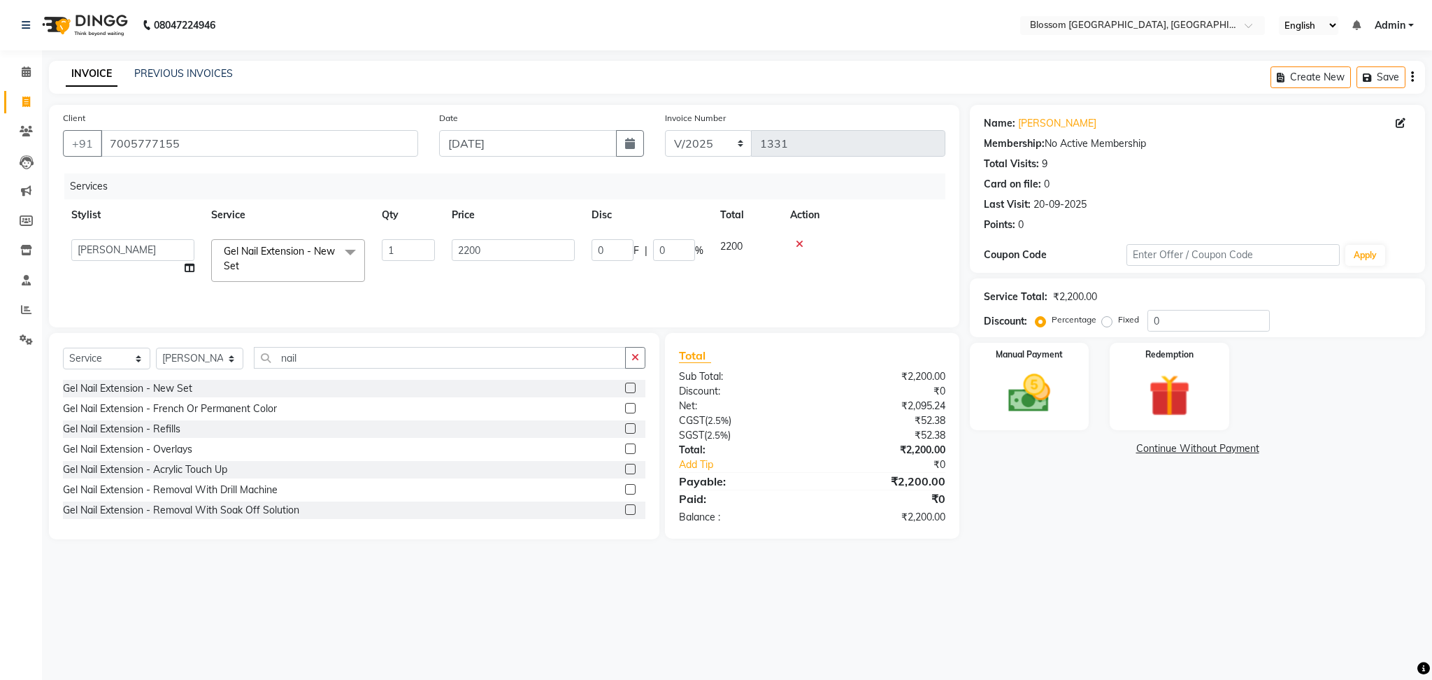
click at [672, 235] on td "0 F | 0 %" at bounding box center [647, 260] width 129 height 59
click at [684, 239] on input "0" at bounding box center [674, 250] width 42 height 22
type input "30"
click at [1155, 585] on div "08047224946 Select Location × Blossom Salon And Academy, [GEOGRAPHIC_DATA] Engl…" at bounding box center [716, 340] width 1432 height 680
click at [511, 267] on td "2200" at bounding box center [448, 254] width 140 height 46
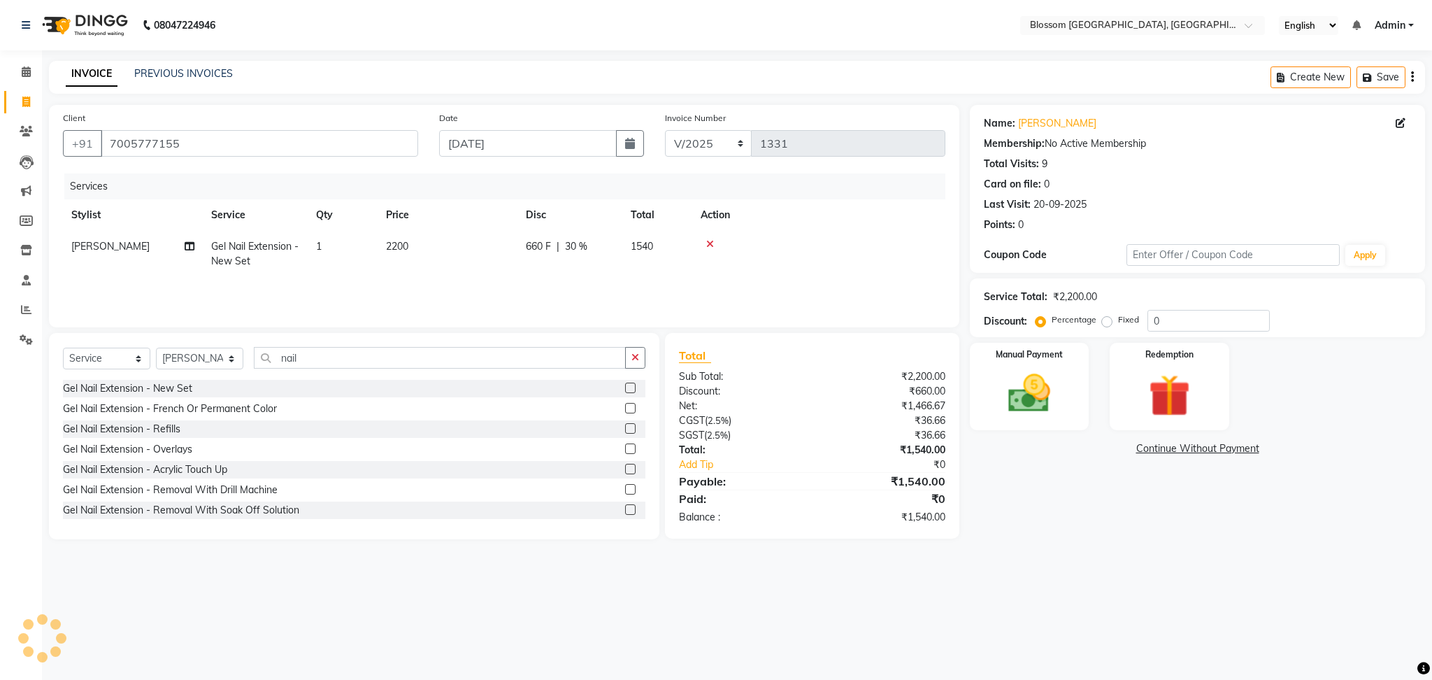
select select "66274"
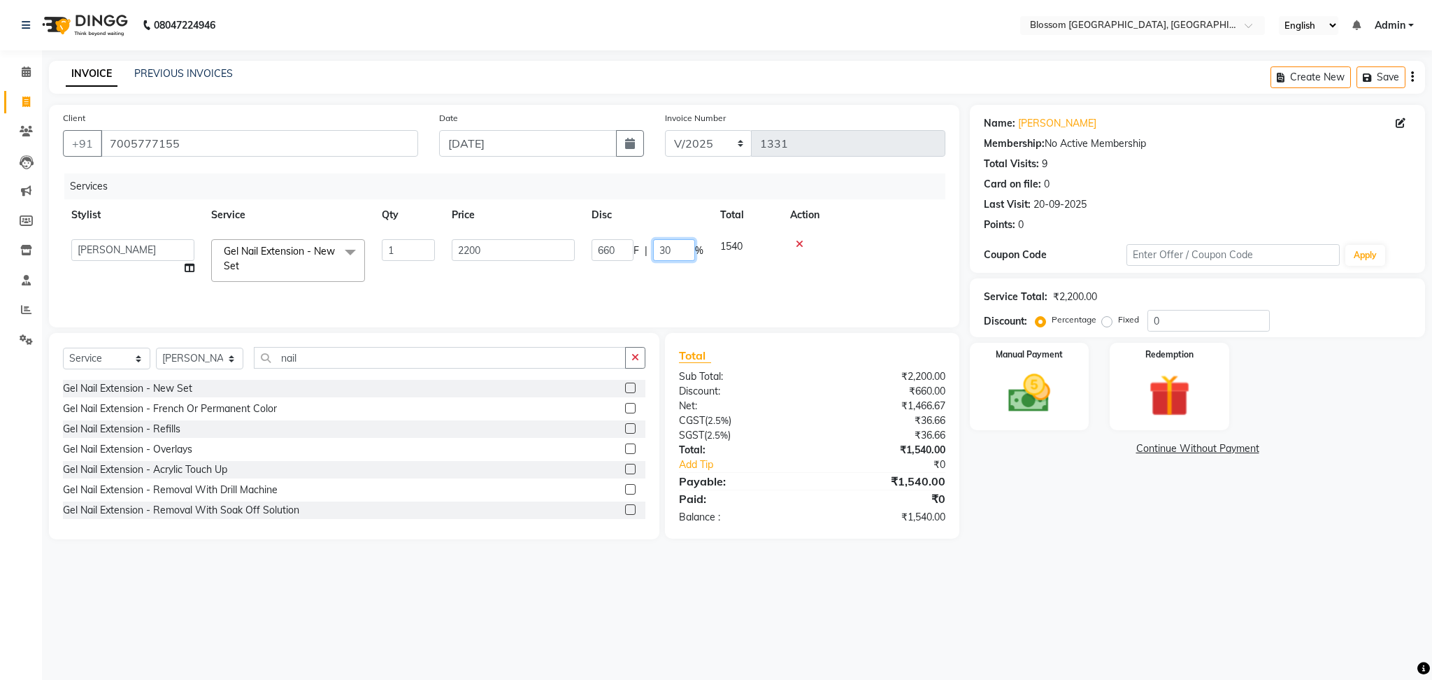
click at [676, 248] on input "30" at bounding box center [674, 250] width 42 height 22
type input "3"
type input "50"
click at [1081, 541] on main "INVOICE PREVIOUS INVOICES Create New Save Client [PHONE_NUMBER] Date [DATE] Inv…" at bounding box center [737, 310] width 1390 height 499
click at [534, 253] on span "1100 F" at bounding box center [541, 246] width 31 height 15
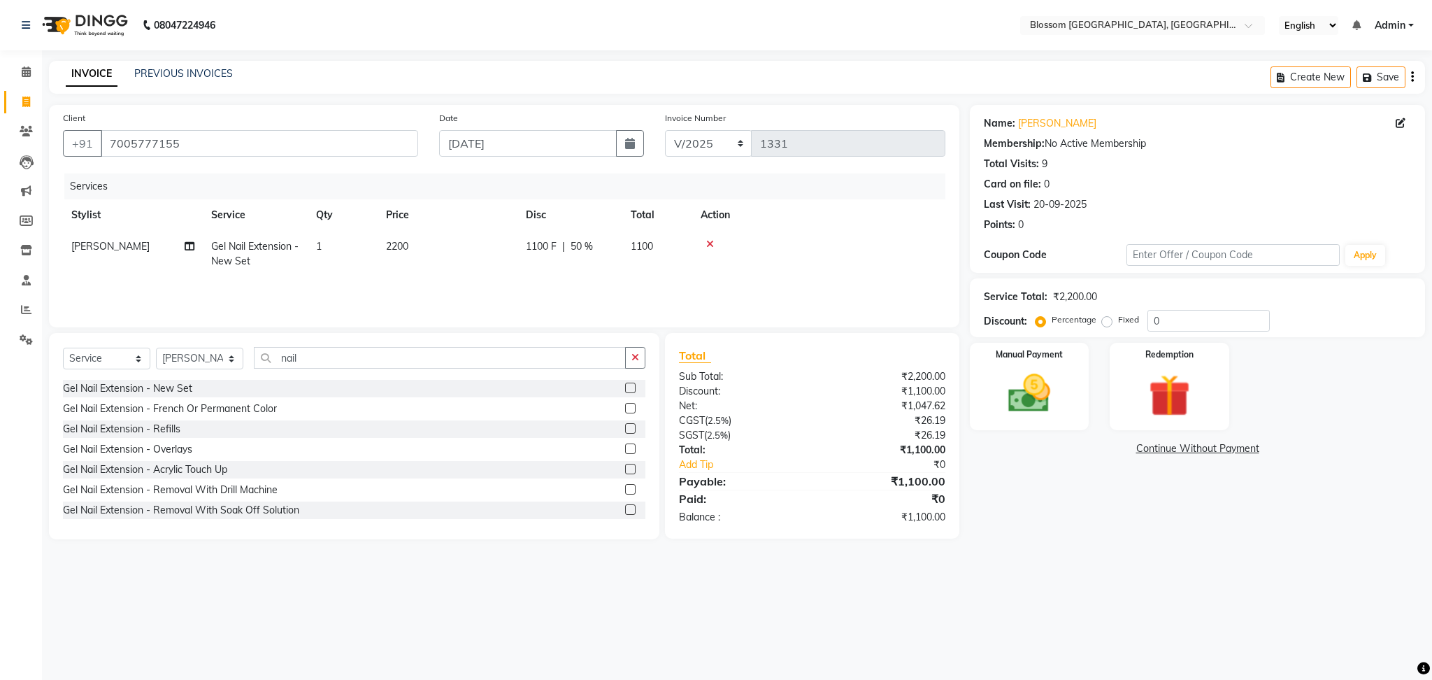
select select "66274"
click at [608, 250] on input "1100" at bounding box center [613, 250] width 42 height 22
type input "900"
click at [1148, 538] on div "Name: [PERSON_NAME] Membership: No Active Membership Total Visits: 9 Card on fi…" at bounding box center [1203, 322] width 466 height 434
click at [1055, 403] on img at bounding box center [1029, 394] width 71 height 50
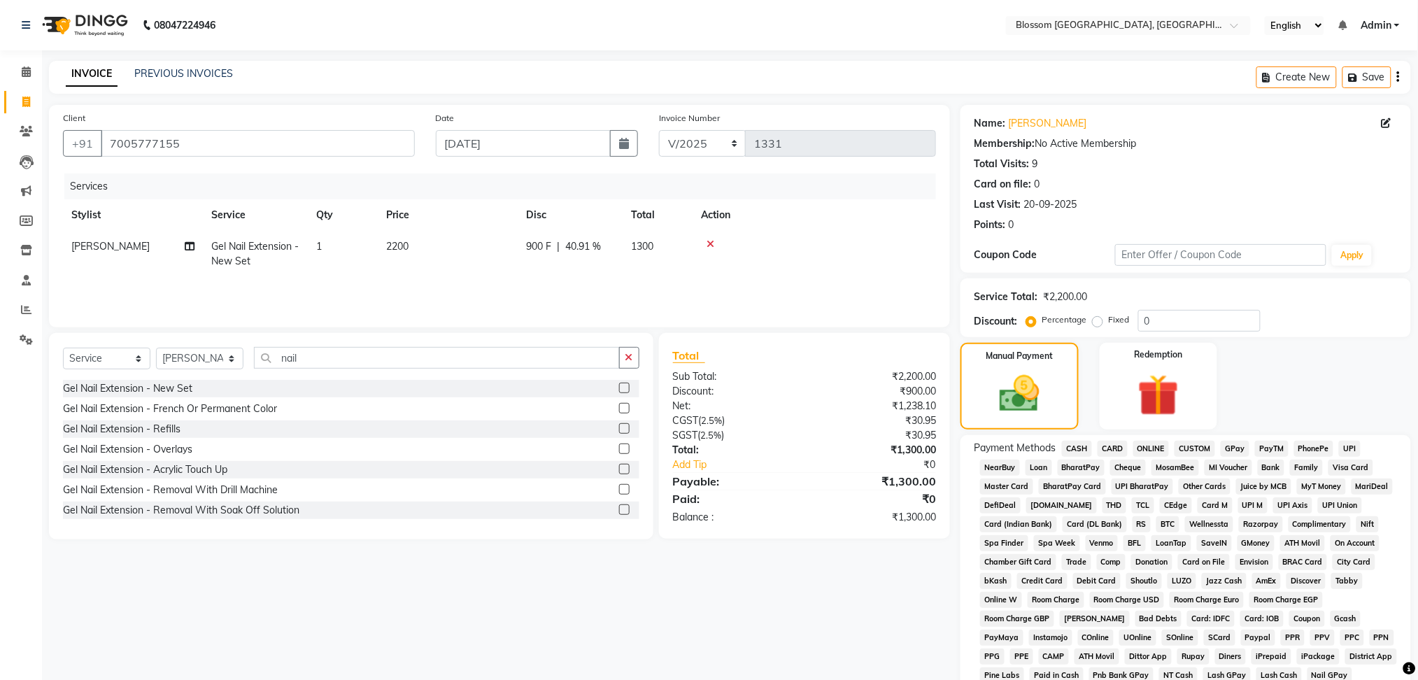
click at [1234, 445] on span "GPay" at bounding box center [1234, 449] width 29 height 16
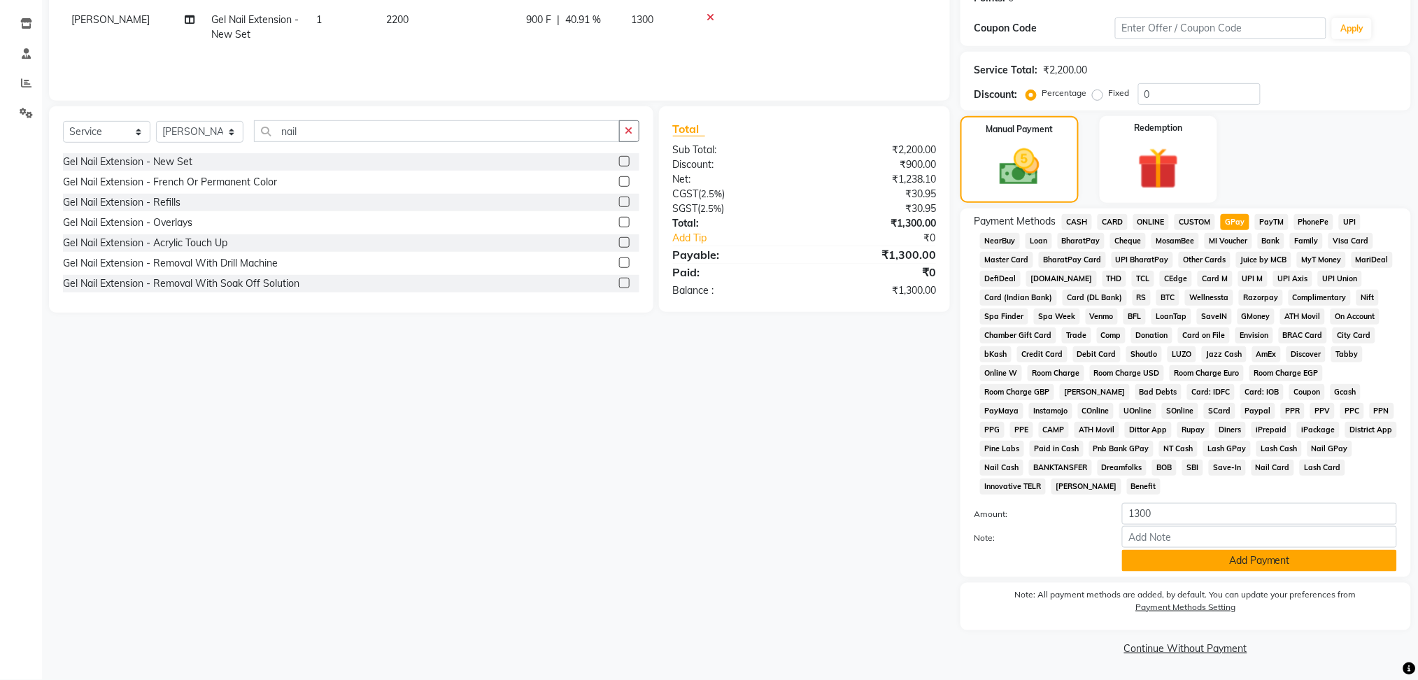
click at [1236, 570] on button "Add Payment" at bounding box center [1259, 561] width 275 height 22
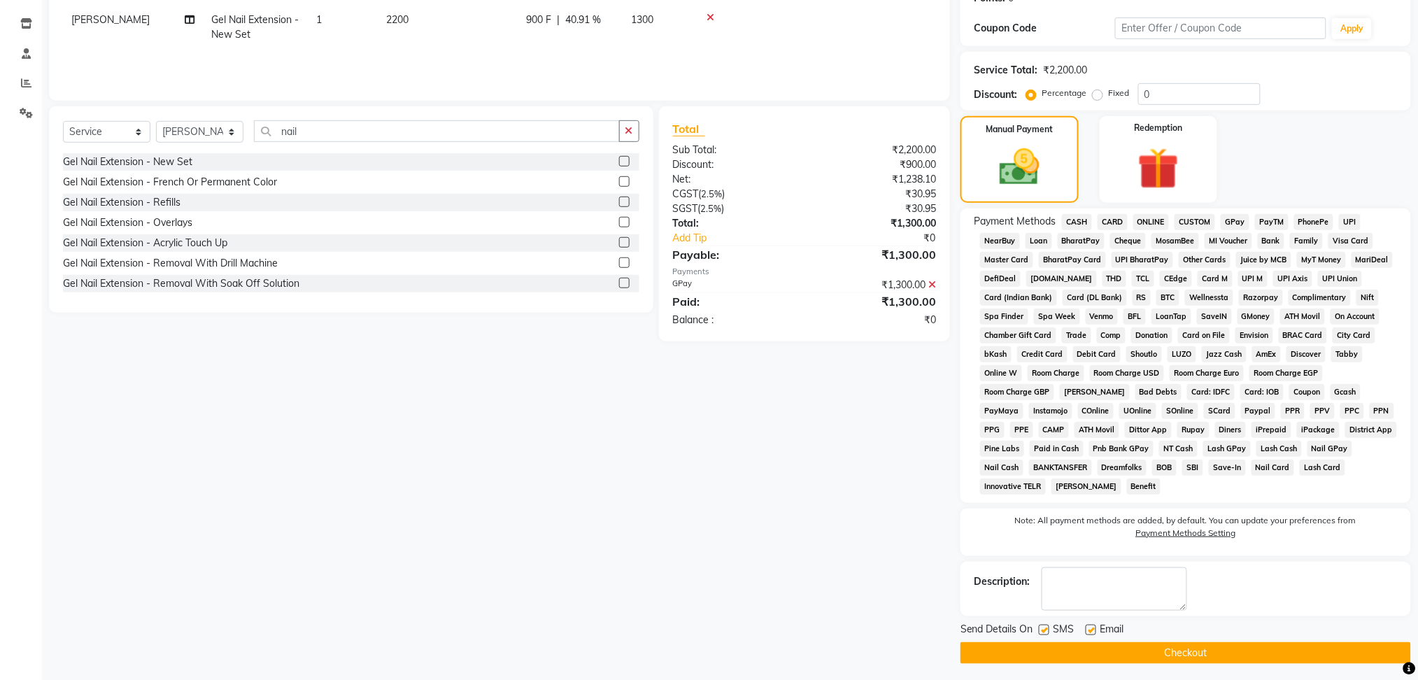
click at [1048, 632] on label at bounding box center [1044, 630] width 10 height 10
click at [1048, 632] on input "checkbox" at bounding box center [1043, 630] width 9 height 9
checkbox input "false"
click at [1090, 632] on label at bounding box center [1090, 630] width 10 height 10
click at [1090, 632] on input "checkbox" at bounding box center [1089, 630] width 9 height 9
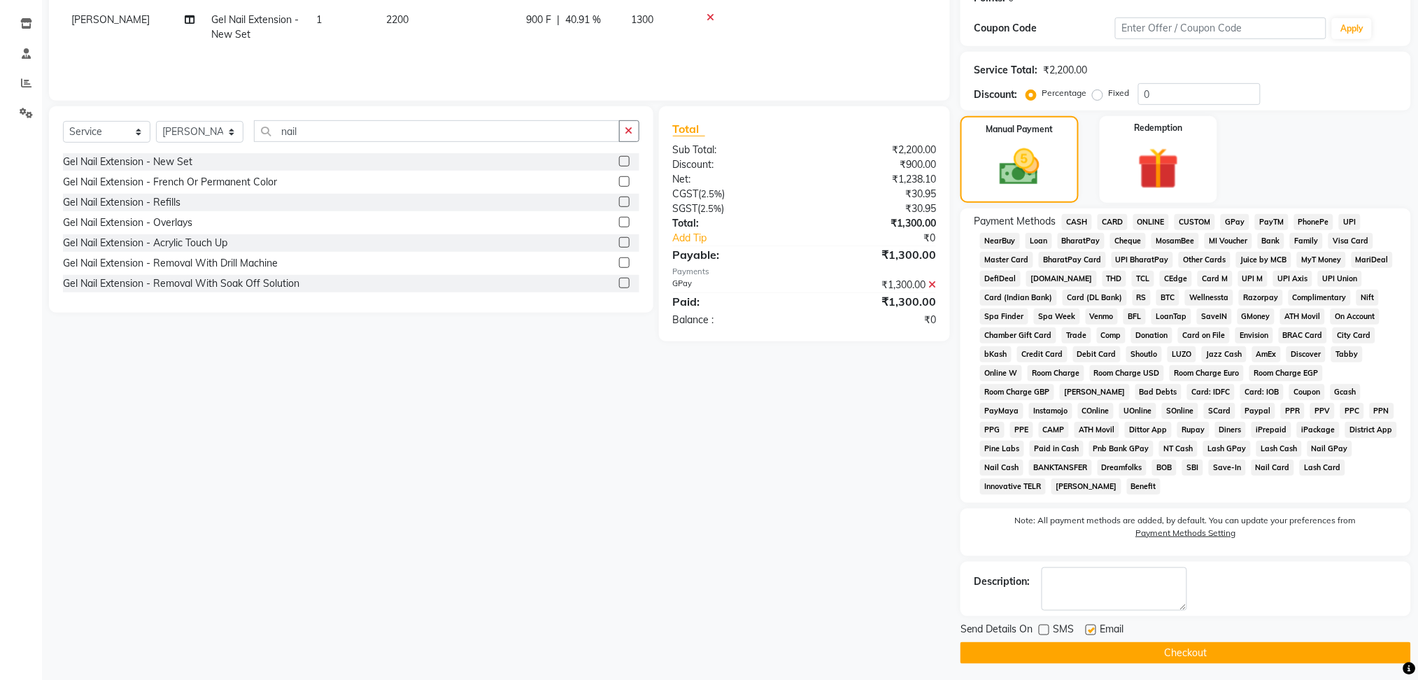
checkbox input "false"
click at [1102, 654] on button "Checkout" at bounding box center [1185, 653] width 450 height 22
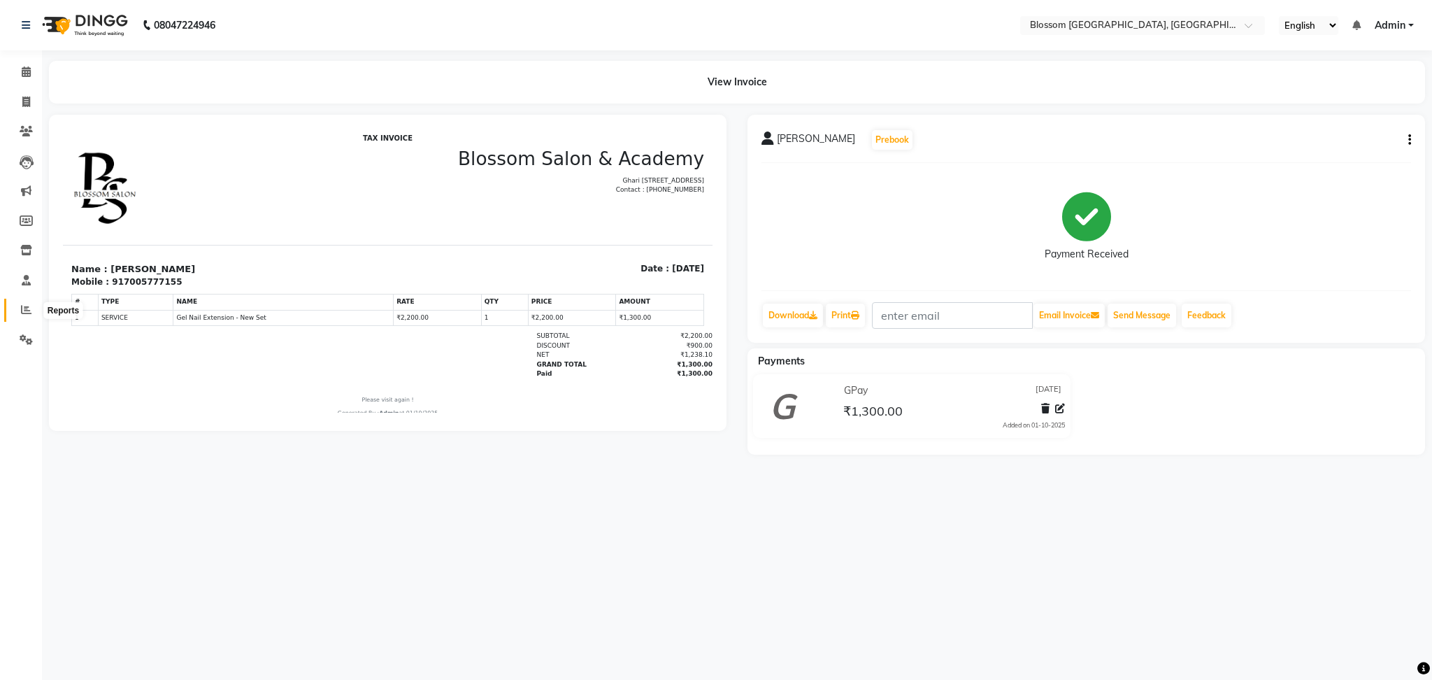
click at [16, 304] on span at bounding box center [26, 310] width 24 height 16
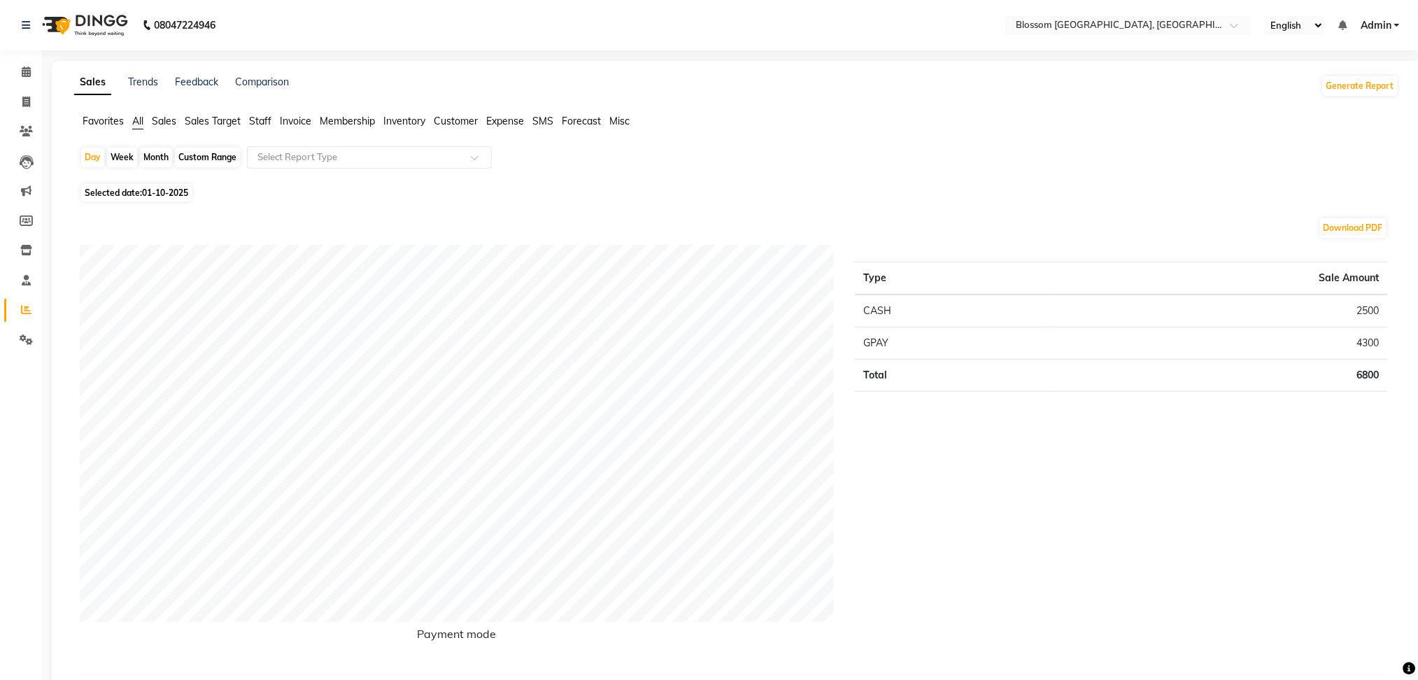
click at [131, 190] on span "Selected date: [DATE]" at bounding box center [136, 192] width 111 height 17
select select "10"
select select "2025"
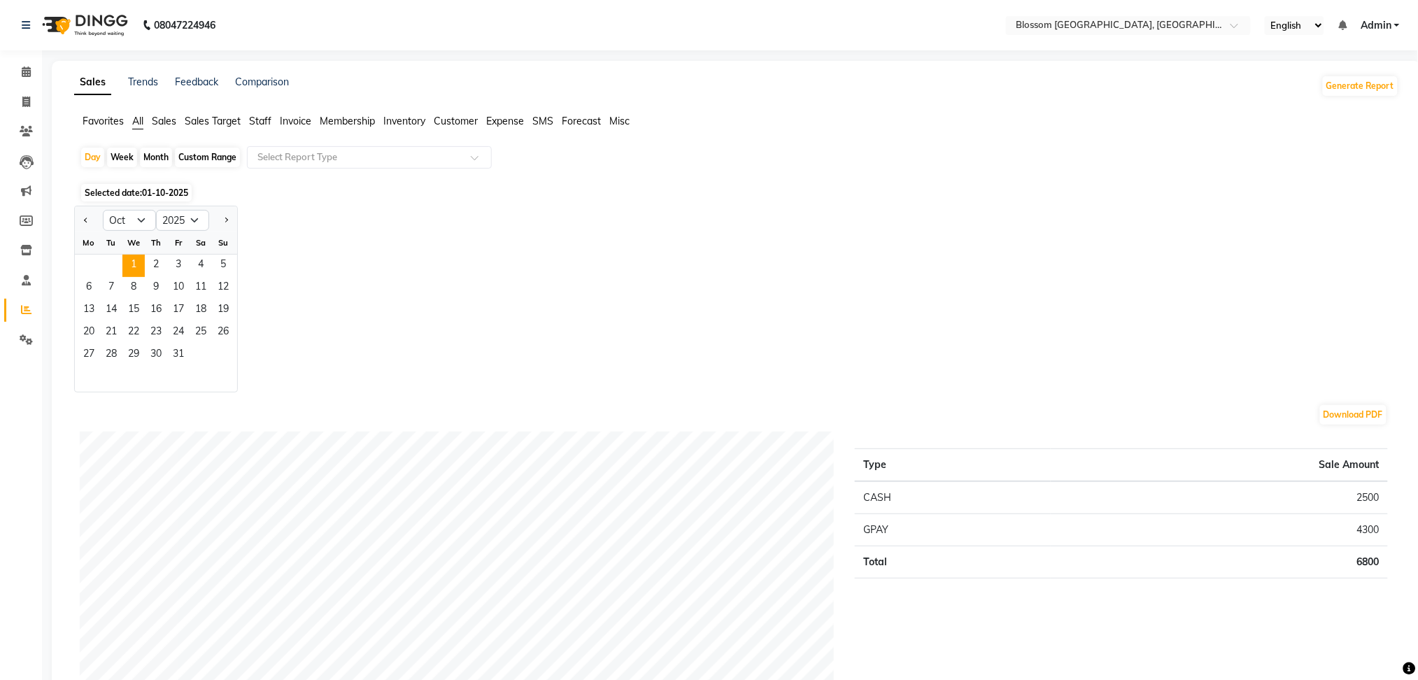
click at [76, 226] on div at bounding box center [89, 220] width 28 height 22
click at [80, 220] on button "Previous month" at bounding box center [85, 220] width 11 height 22
select select "7"
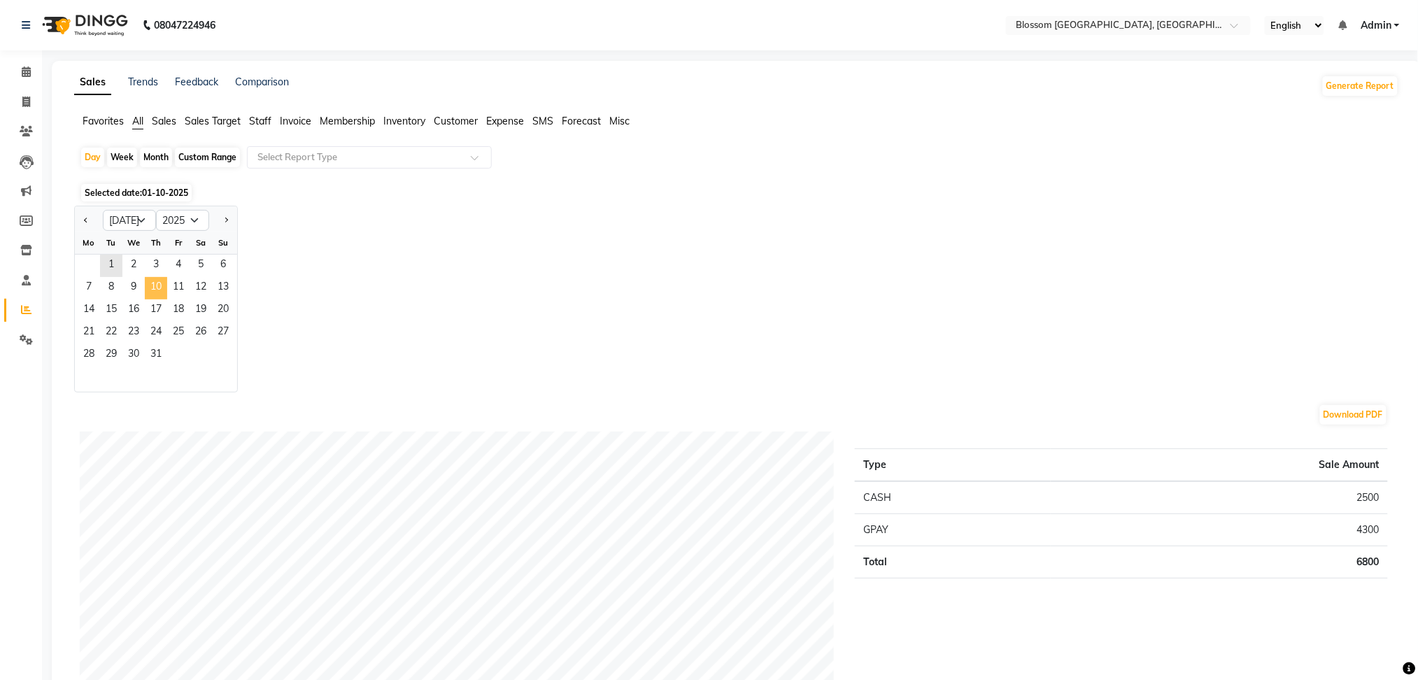
click at [162, 280] on span "10" at bounding box center [156, 288] width 22 height 22
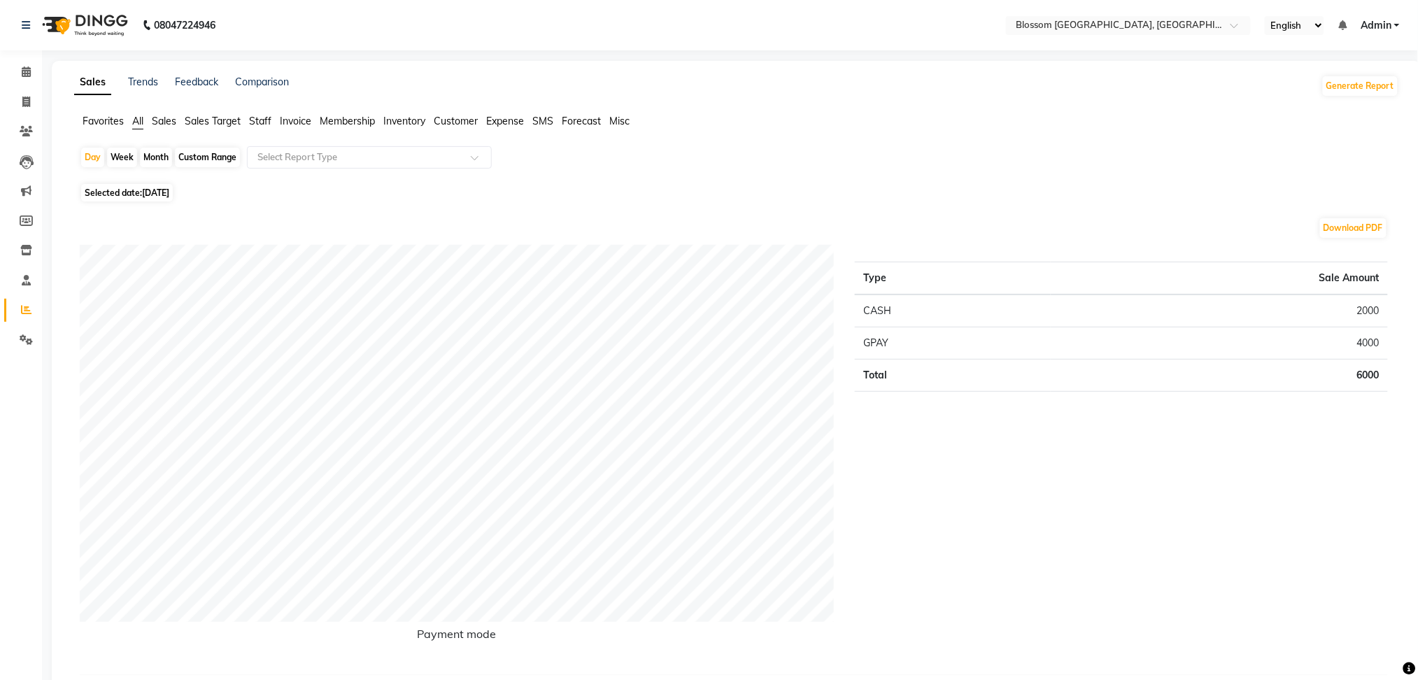
click at [159, 192] on span "[DATE]" at bounding box center [155, 192] width 27 height 10
select select "7"
select select "2025"
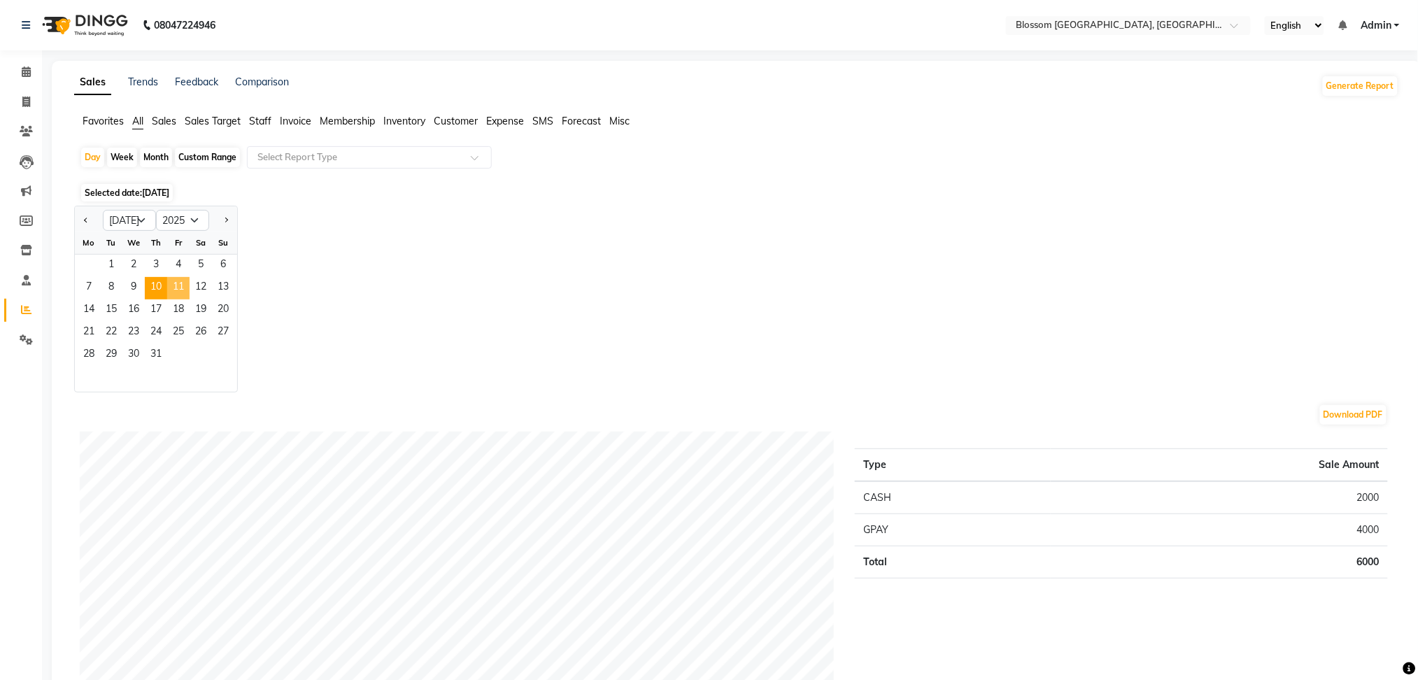
click at [172, 279] on span "11" at bounding box center [178, 288] width 22 height 22
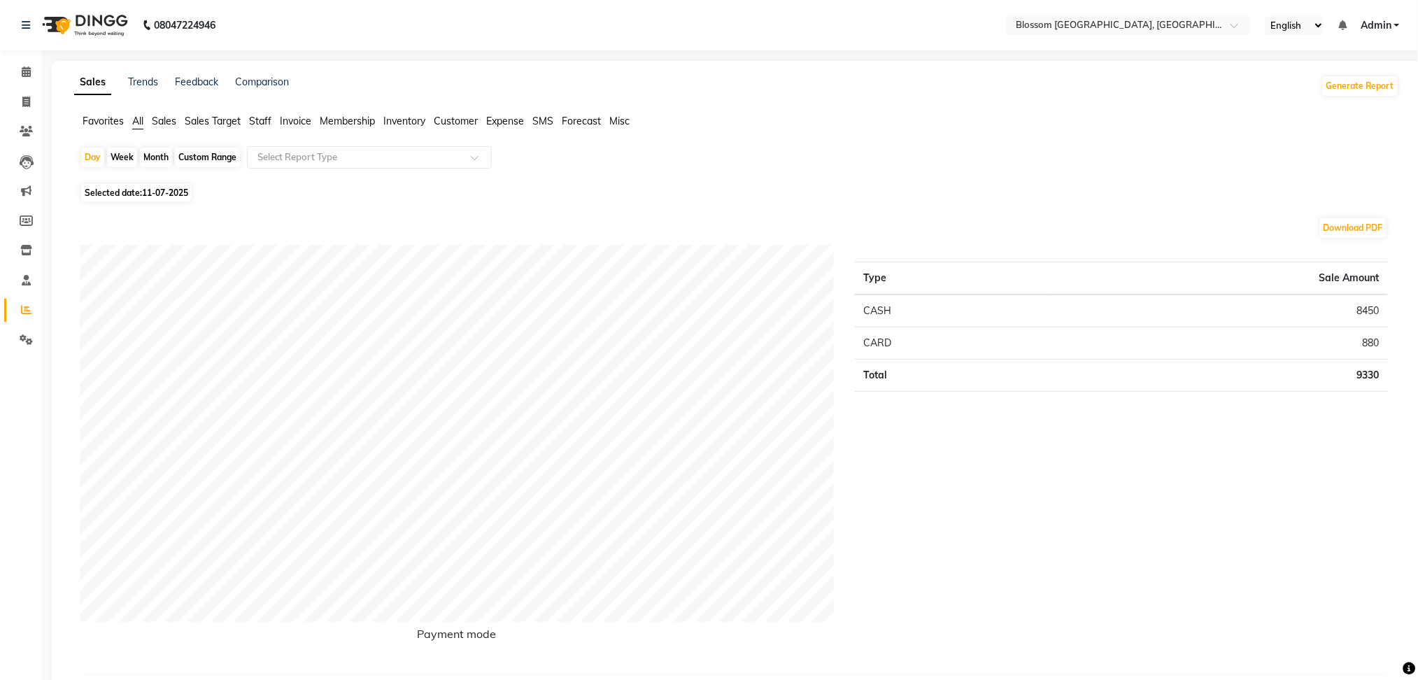
click at [182, 190] on span "11-07-2025" at bounding box center [165, 192] width 46 height 10
select select "7"
select select "2025"
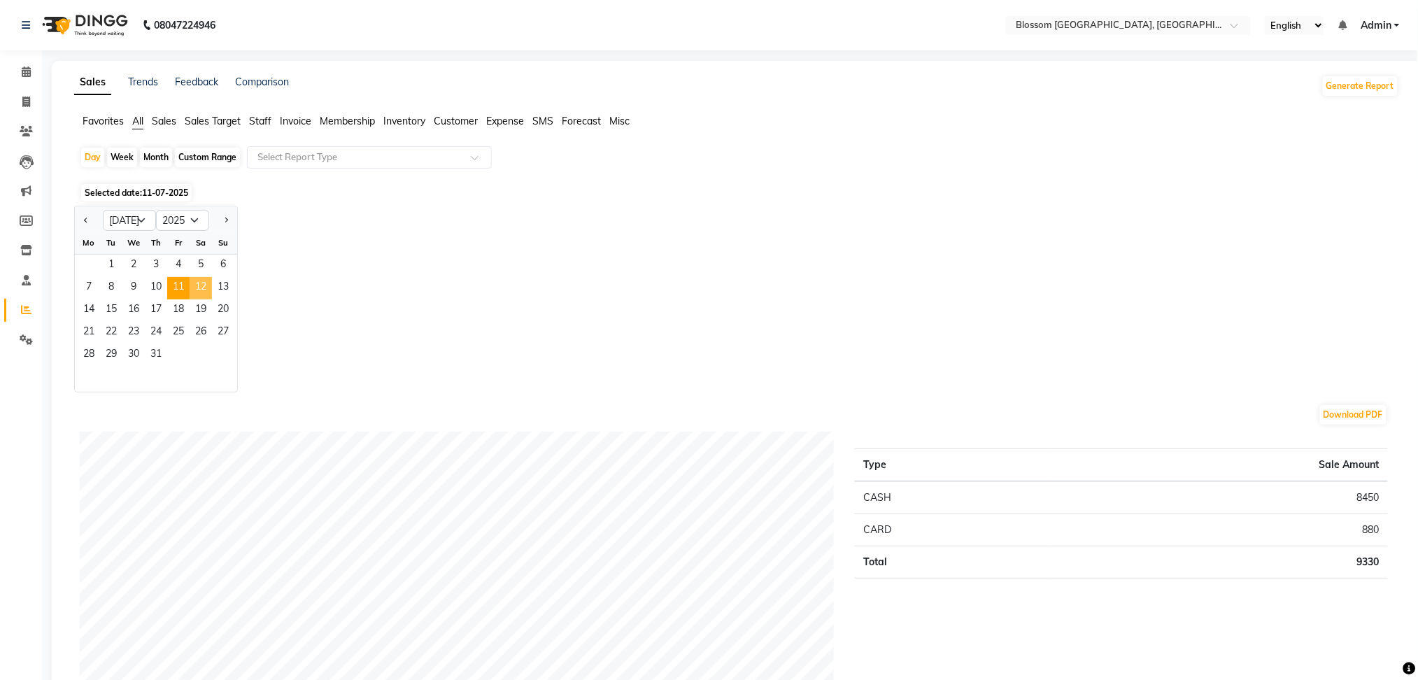
click at [204, 292] on span "12" at bounding box center [201, 288] width 22 height 22
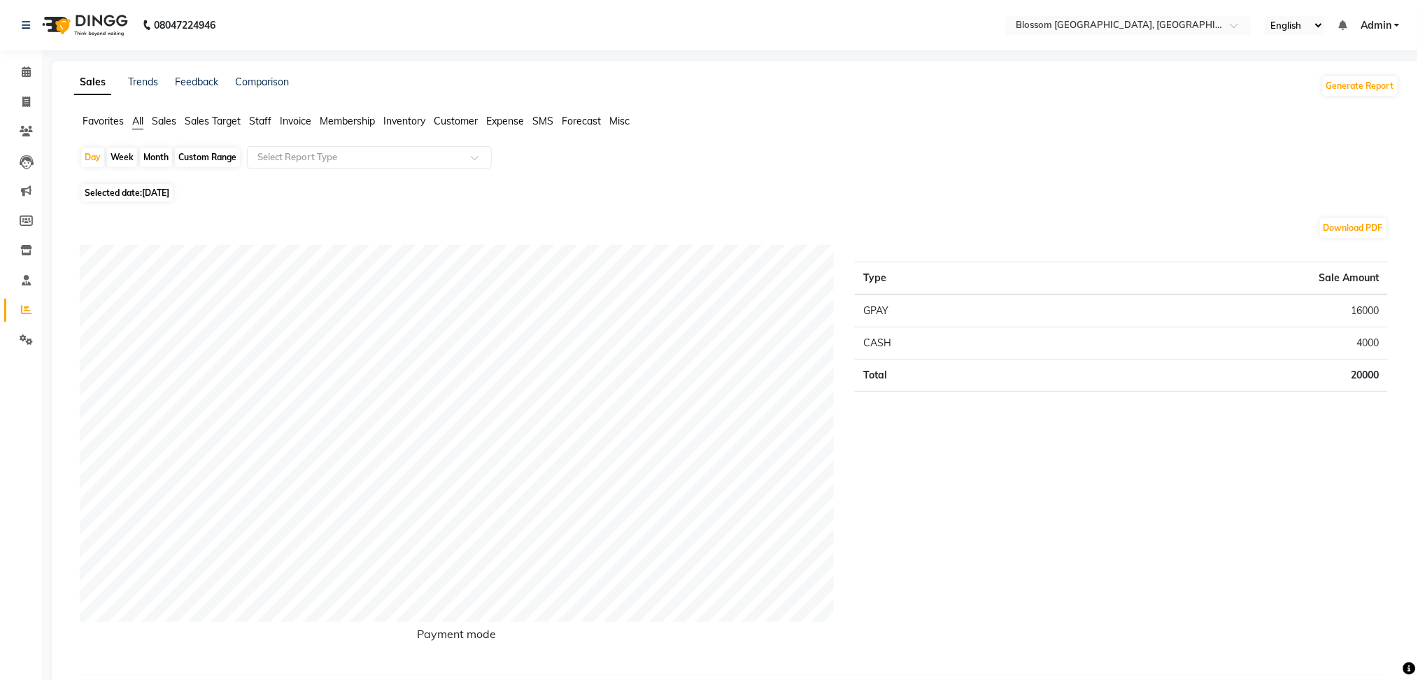
click at [169, 191] on span "[DATE]" at bounding box center [155, 192] width 27 height 10
select select "7"
select select "2025"
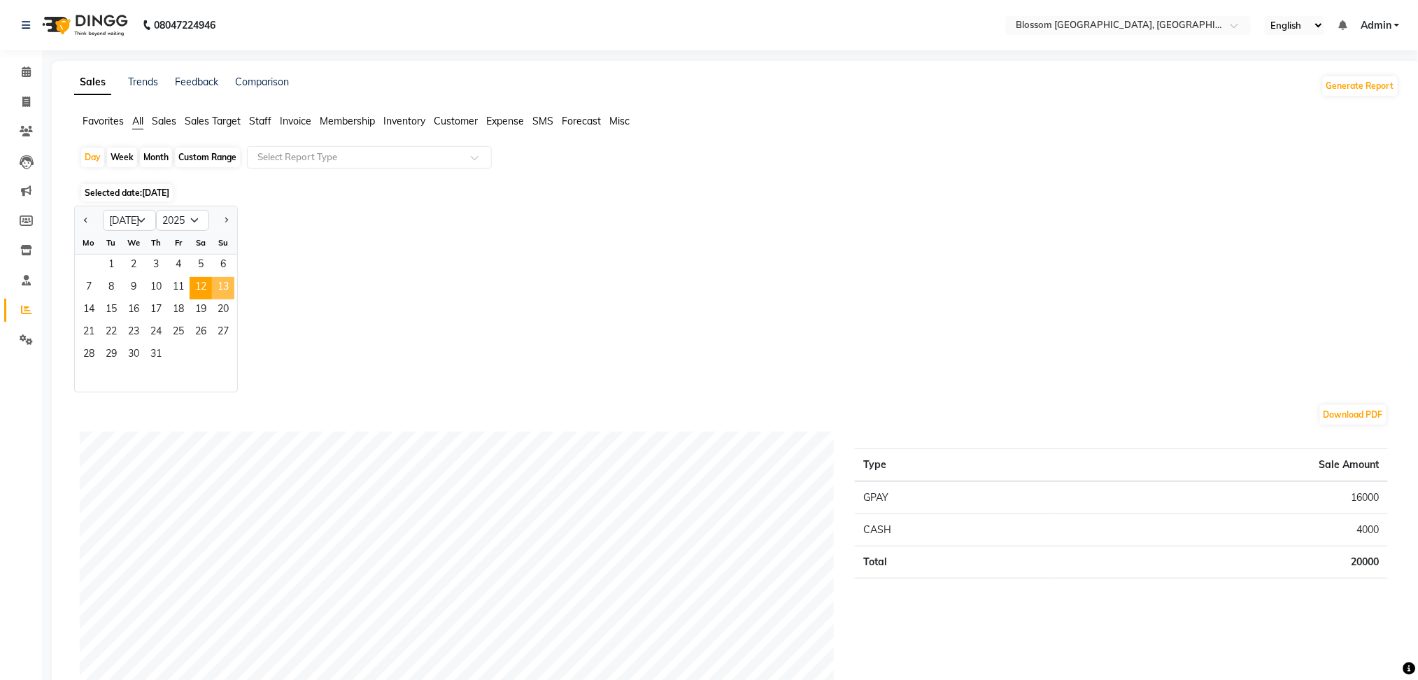
click at [229, 282] on span "13" at bounding box center [223, 288] width 22 height 22
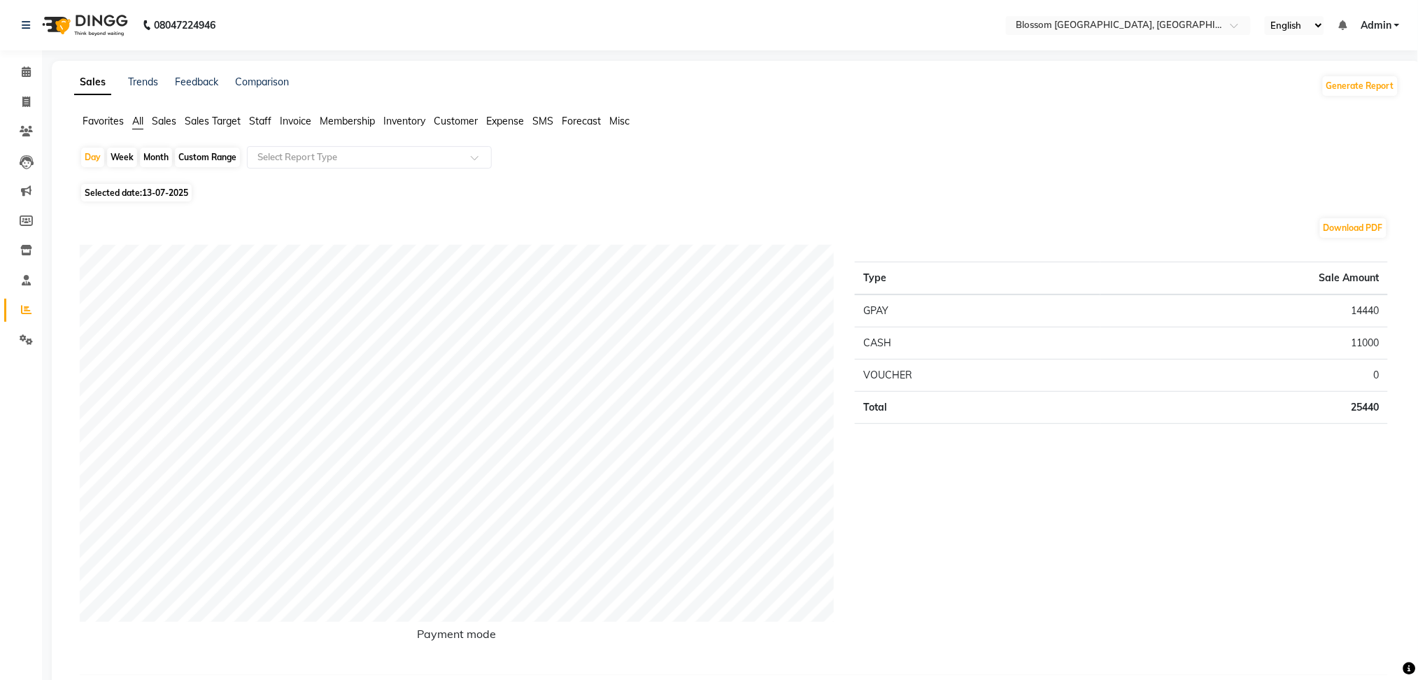
click at [148, 199] on span "Selected date: [DATE]" at bounding box center [136, 192] width 111 height 17
select select "7"
select select "2025"
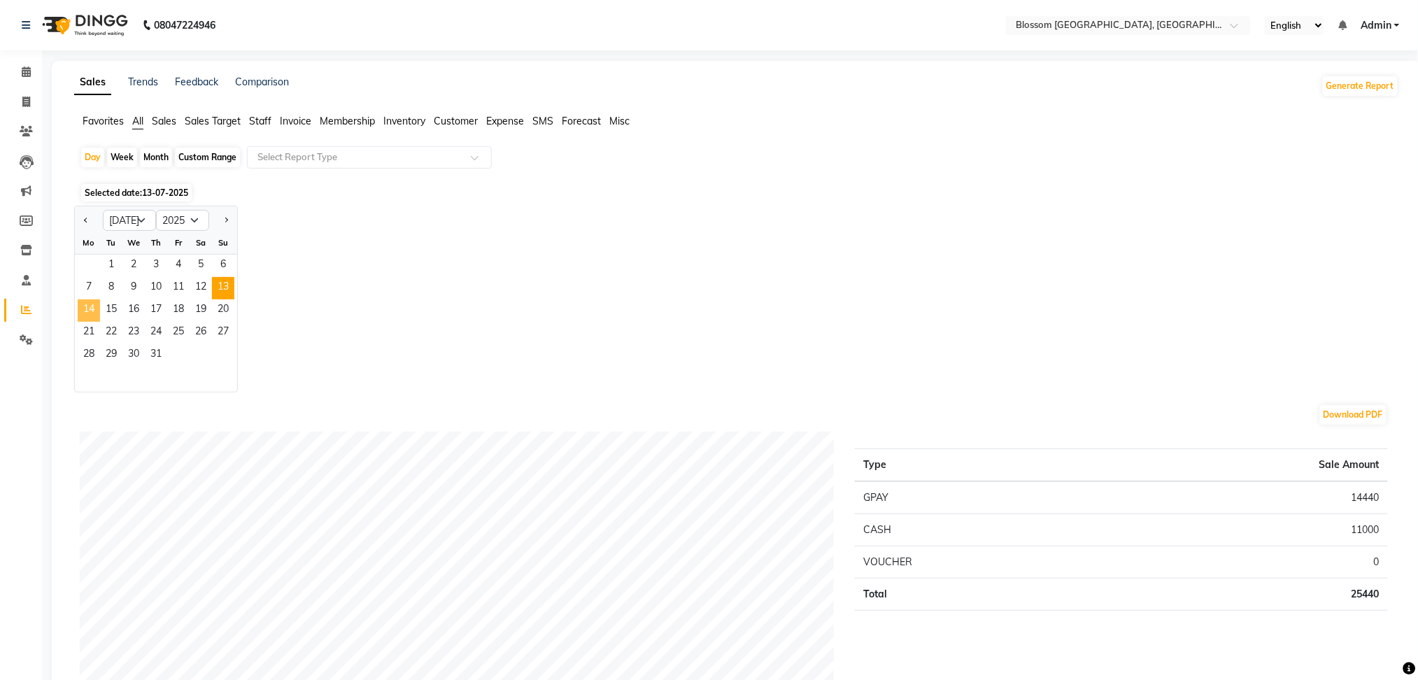
click at [90, 306] on span "14" at bounding box center [89, 310] width 22 height 22
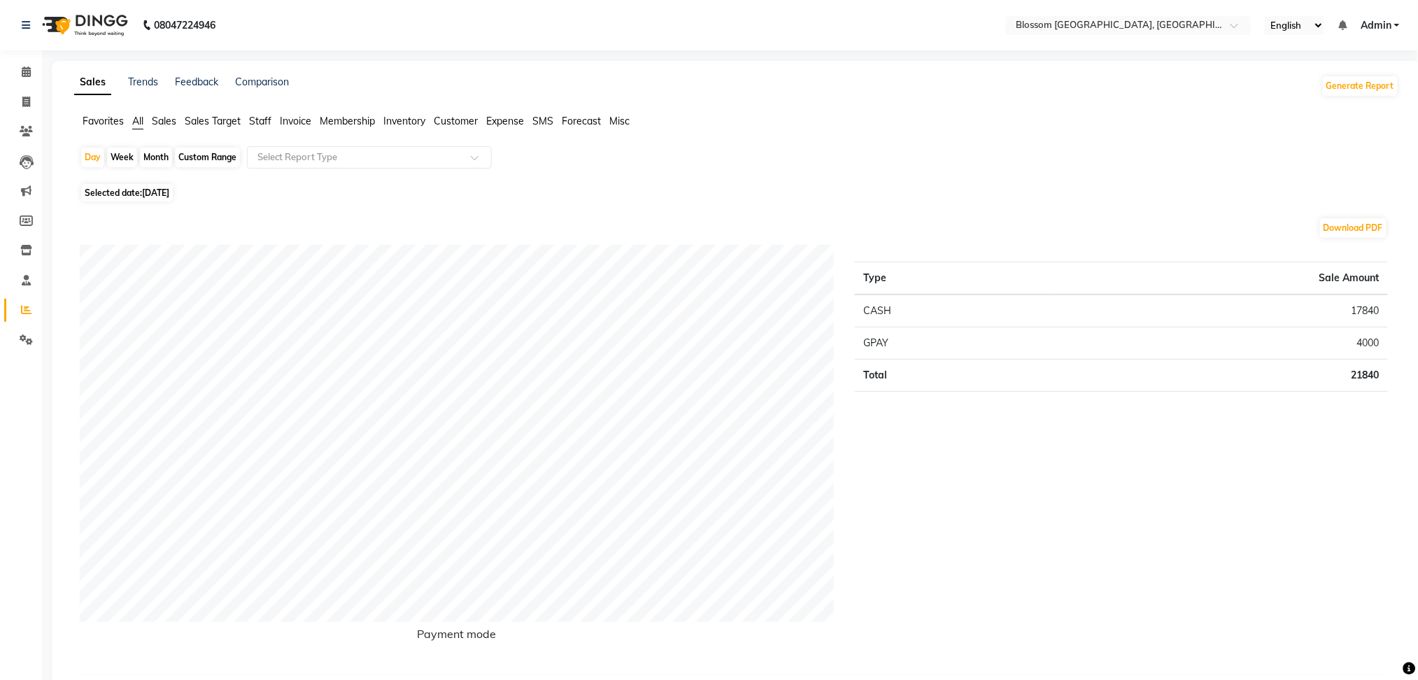
click at [134, 190] on span "Selected date: [DATE]" at bounding box center [127, 192] width 92 height 17
select select "7"
select select "2025"
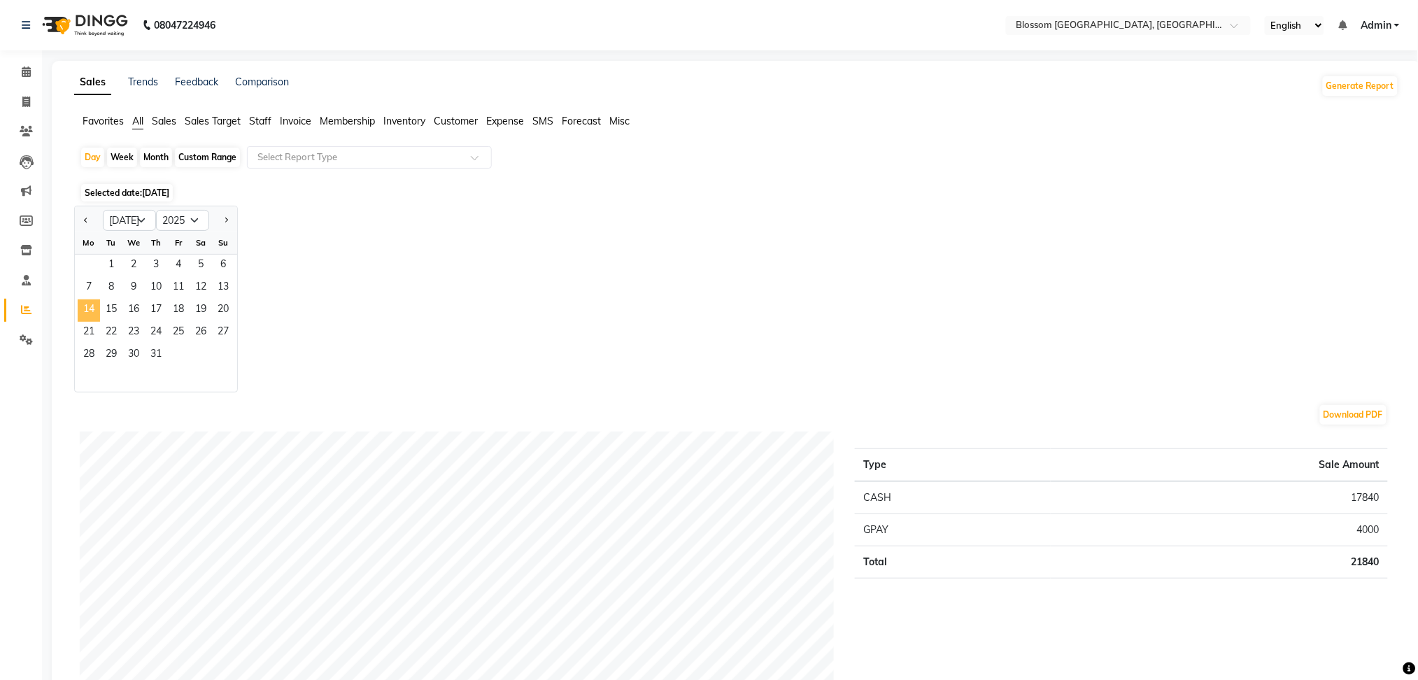
click at [98, 308] on span "14" at bounding box center [89, 310] width 22 height 22
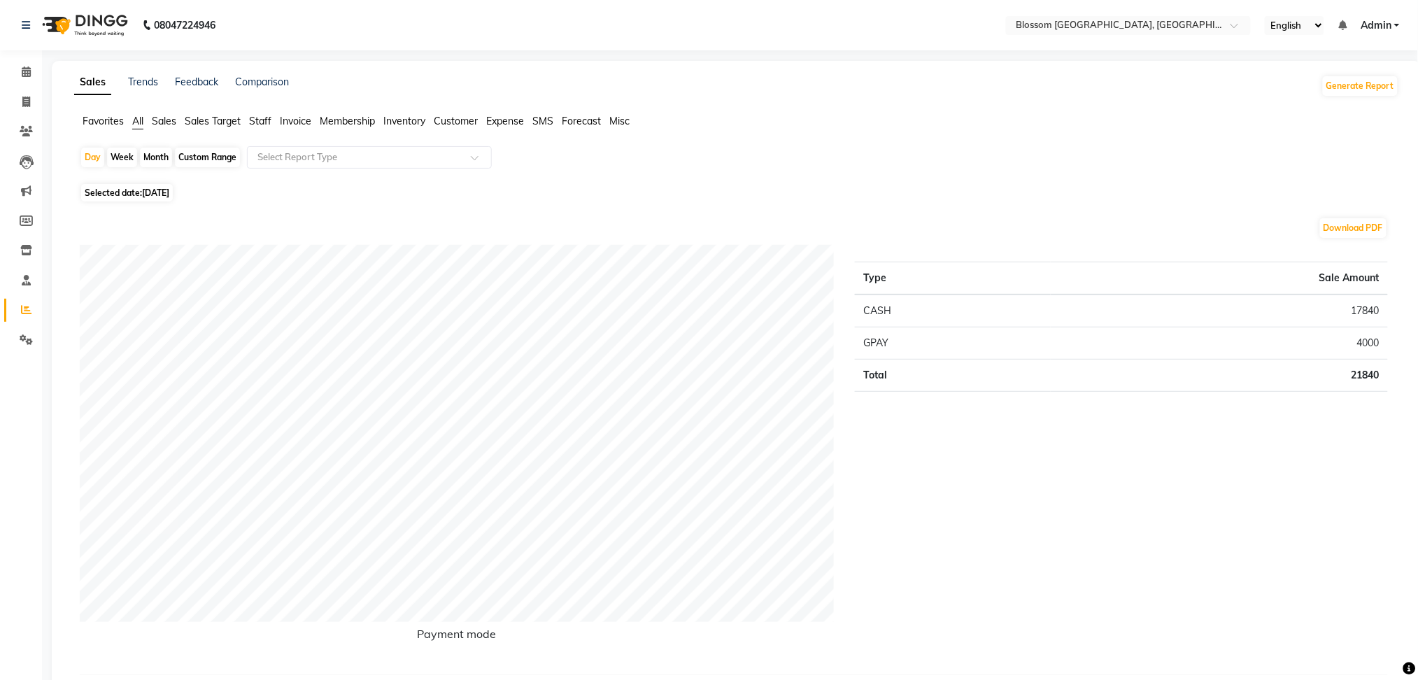
click at [138, 187] on span "Selected date: [DATE]" at bounding box center [127, 192] width 92 height 17
select select "7"
select select "2025"
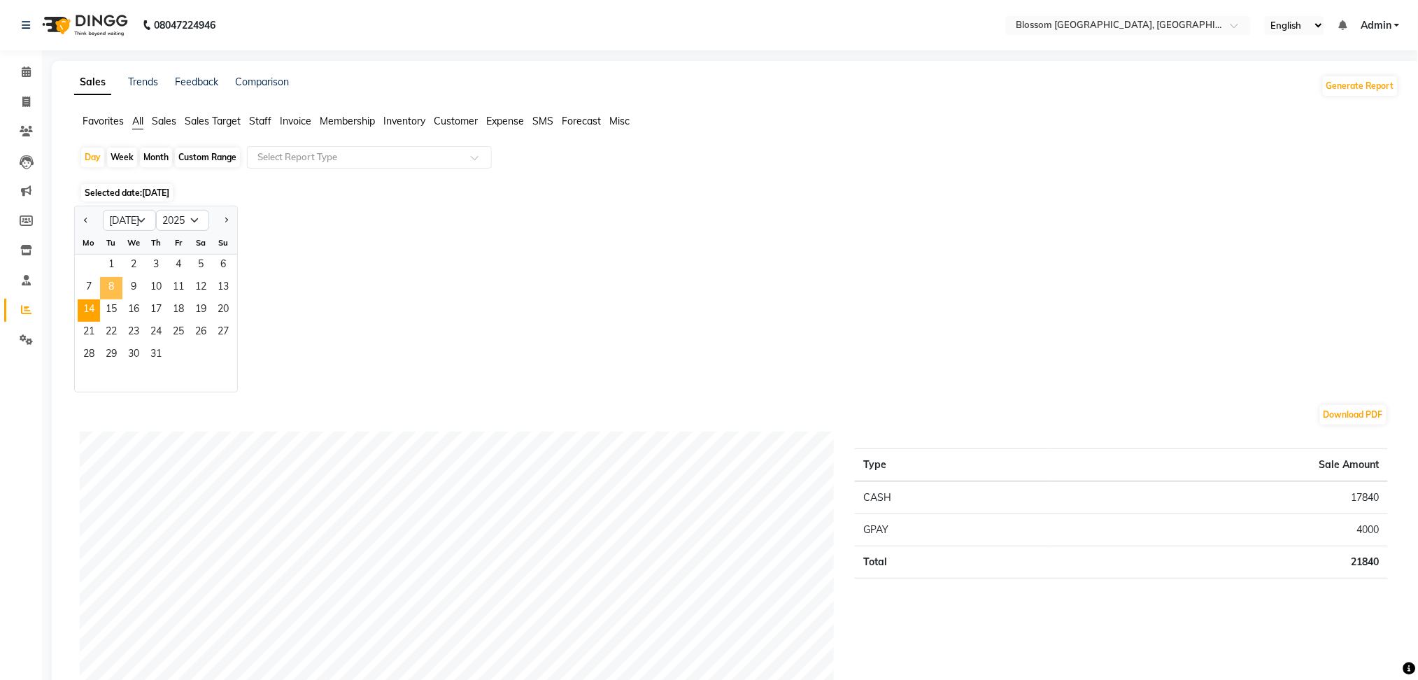
click at [113, 294] on span "8" at bounding box center [111, 288] width 22 height 22
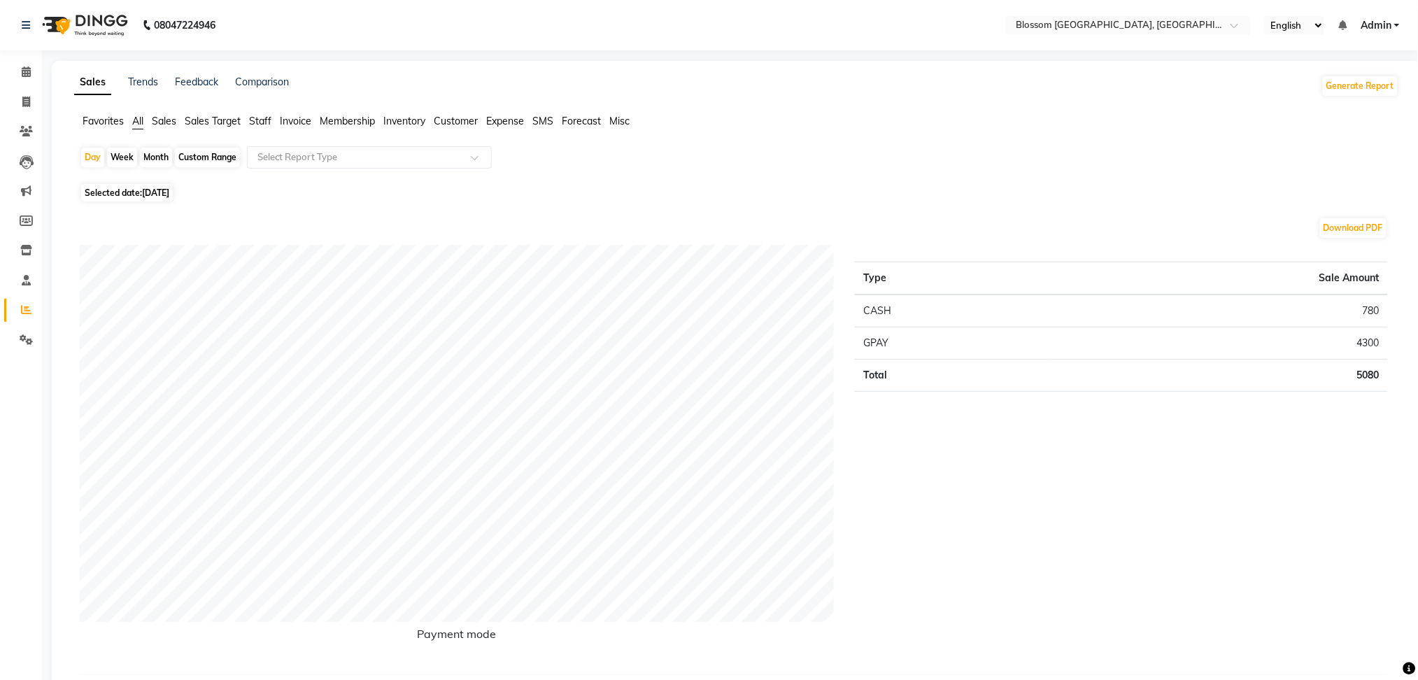
click at [149, 194] on span "[DATE]" at bounding box center [155, 192] width 27 height 10
select select "7"
select select "2025"
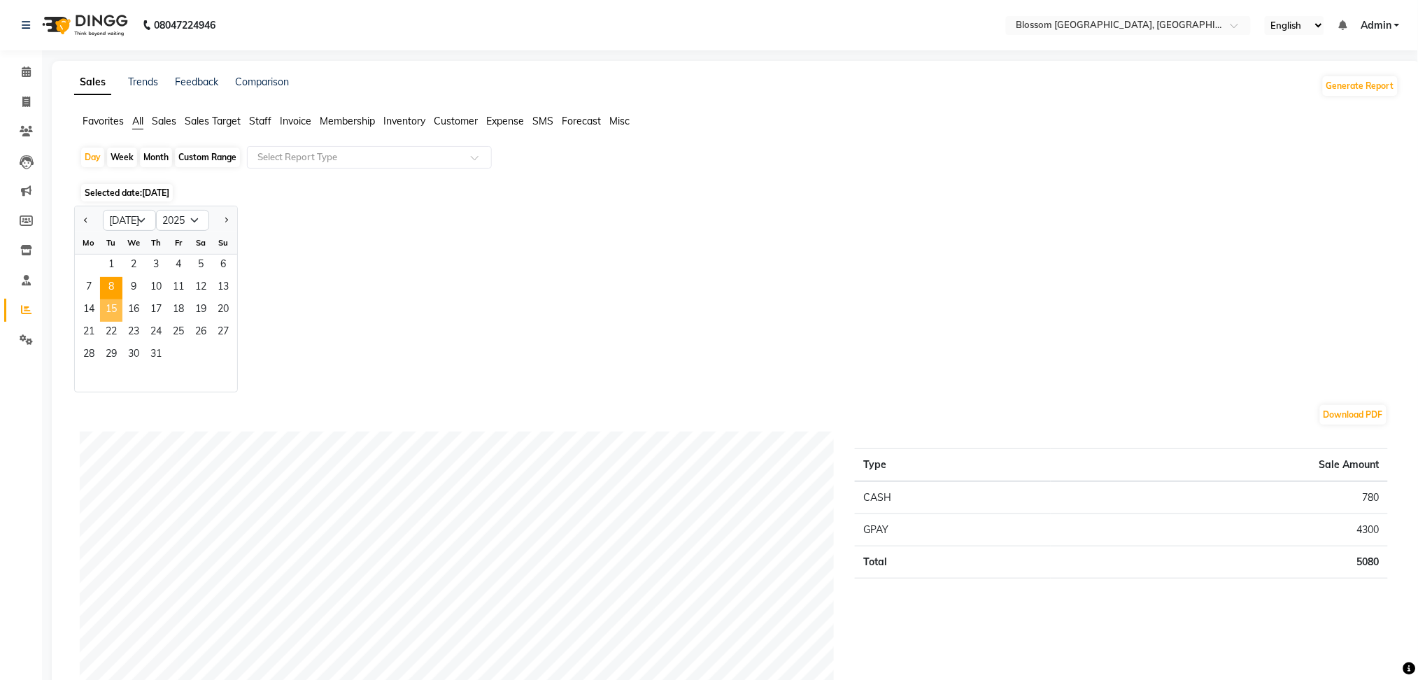
click at [106, 303] on span "15" at bounding box center [111, 310] width 22 height 22
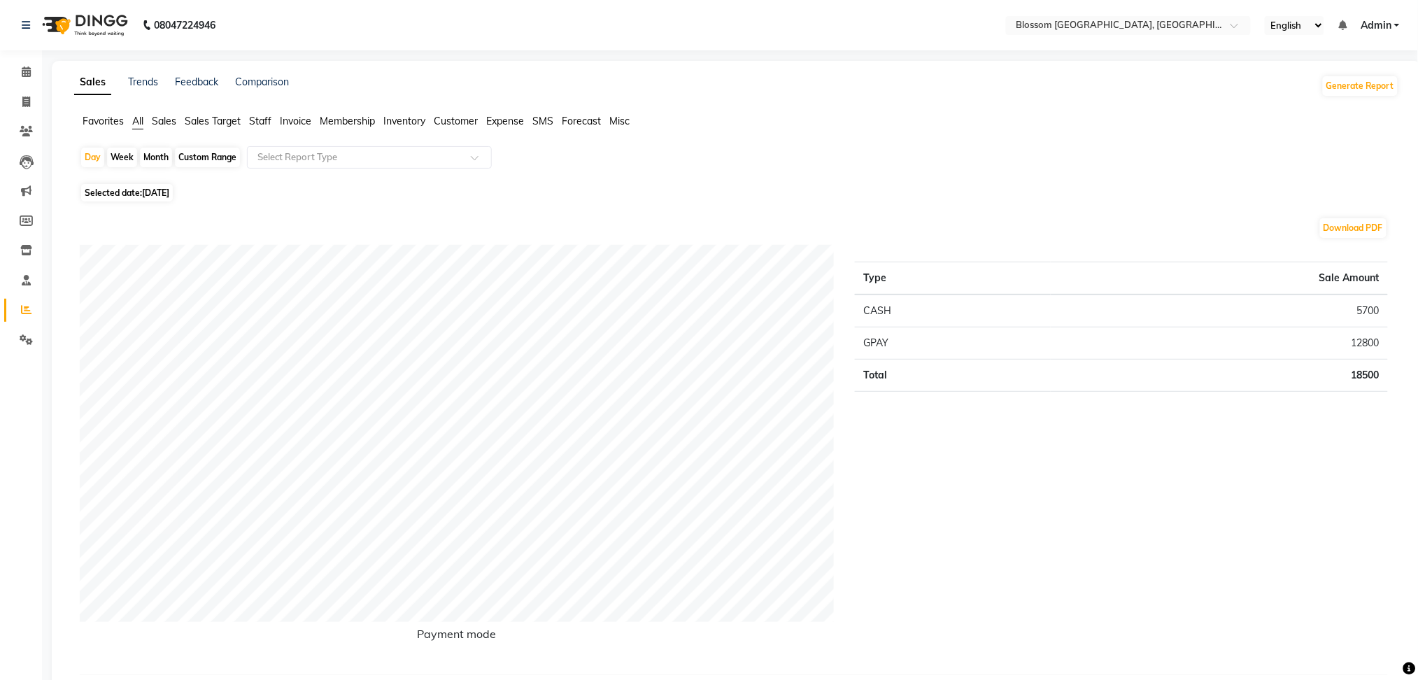
click at [137, 192] on span "Selected date: [DATE]" at bounding box center [127, 192] width 92 height 17
select select "7"
select select "2025"
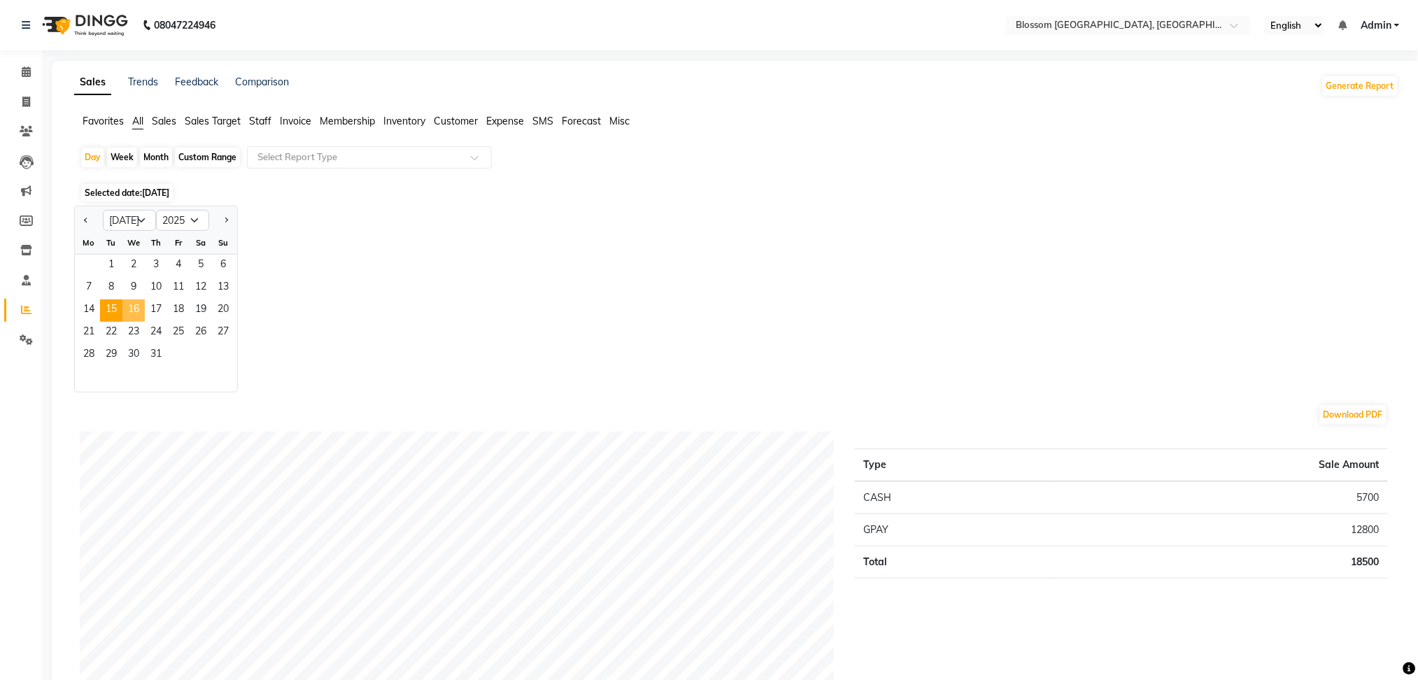
click at [139, 306] on span "16" at bounding box center [133, 310] width 22 height 22
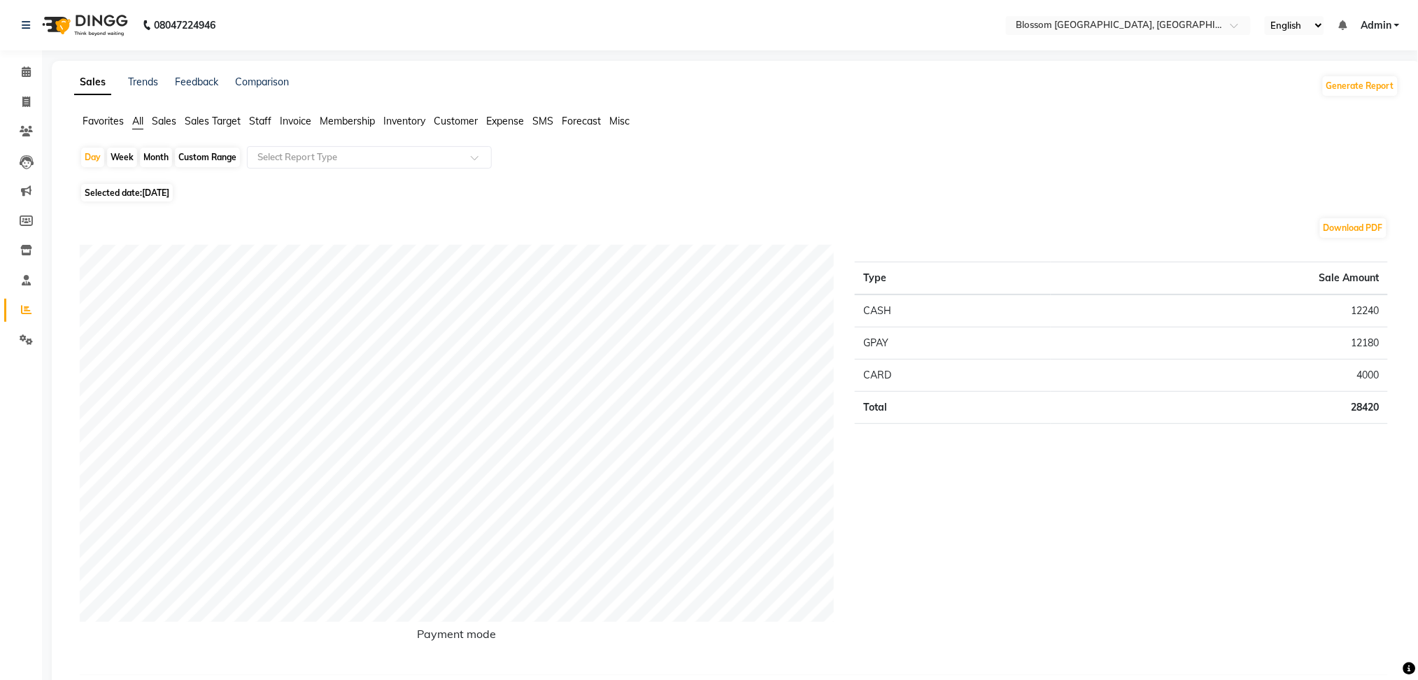
click at [145, 192] on span "[DATE]" at bounding box center [155, 192] width 27 height 10
select select "7"
select select "2025"
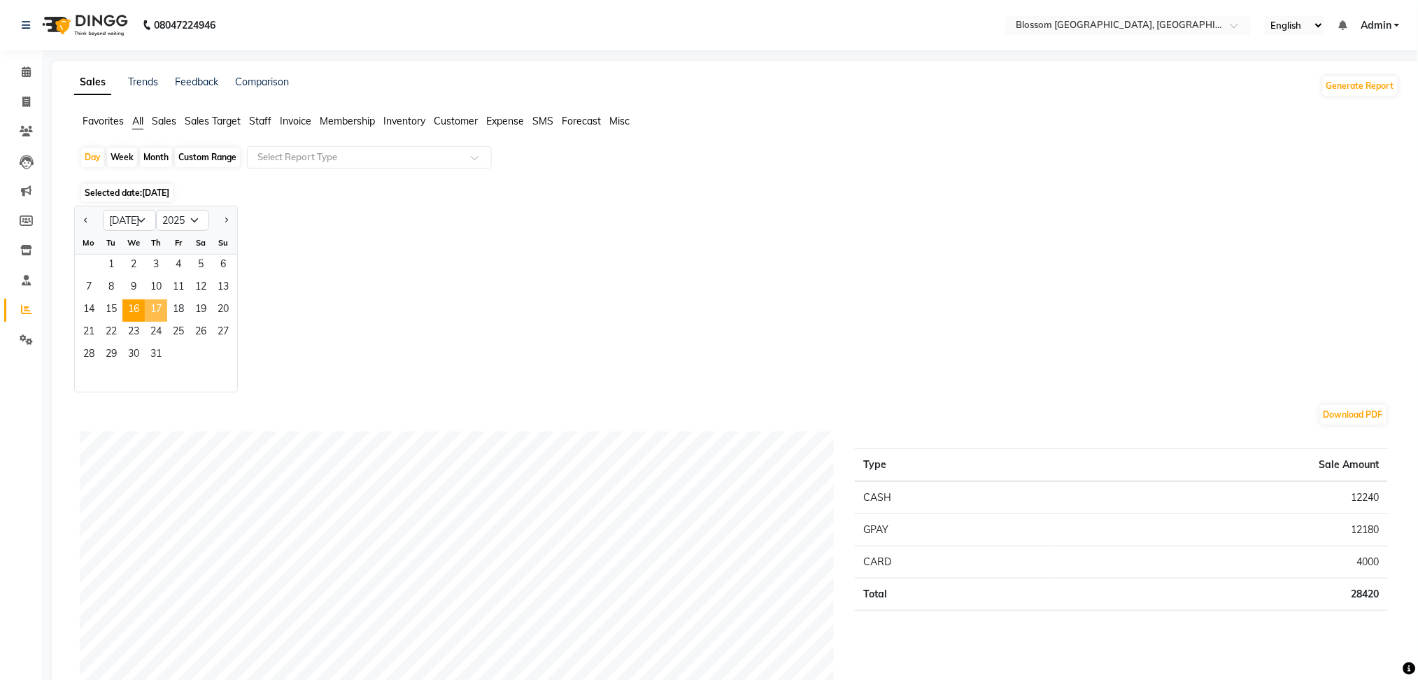
click at [164, 305] on span "17" at bounding box center [156, 310] width 22 height 22
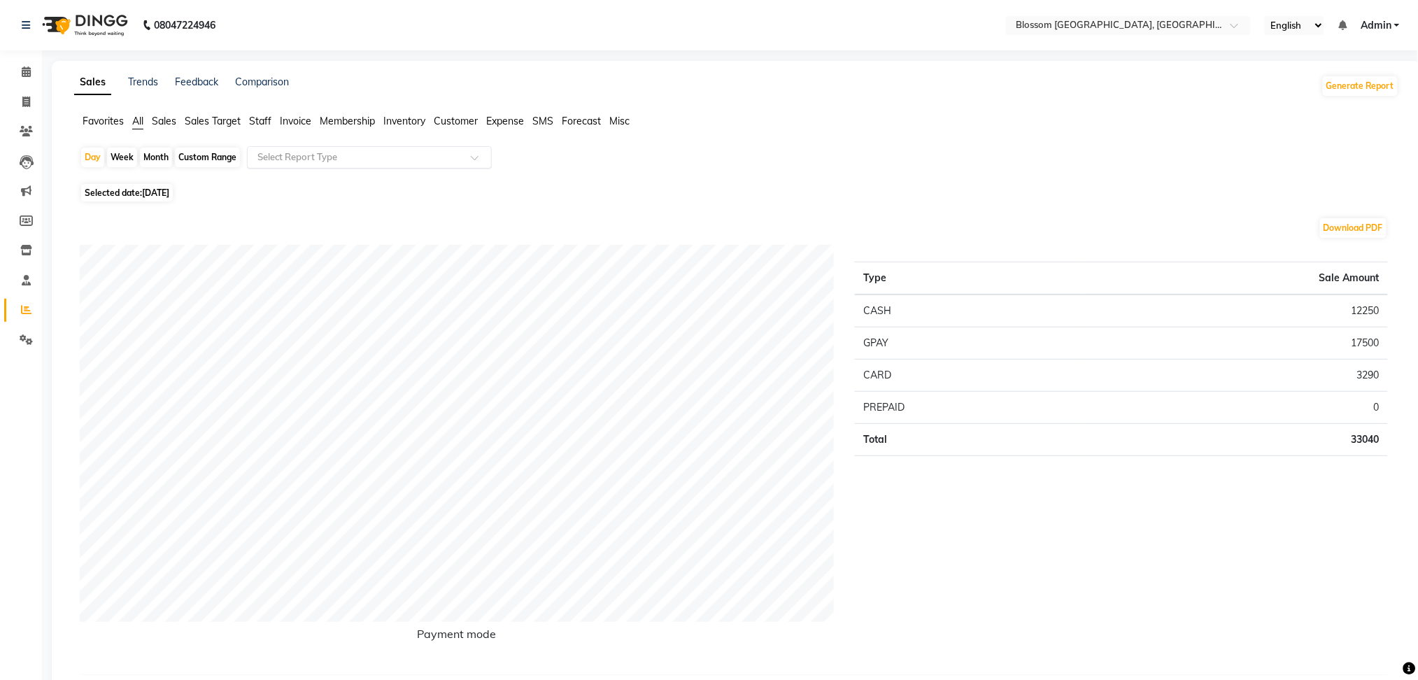
click at [432, 157] on input "text" at bounding box center [355, 157] width 201 height 14
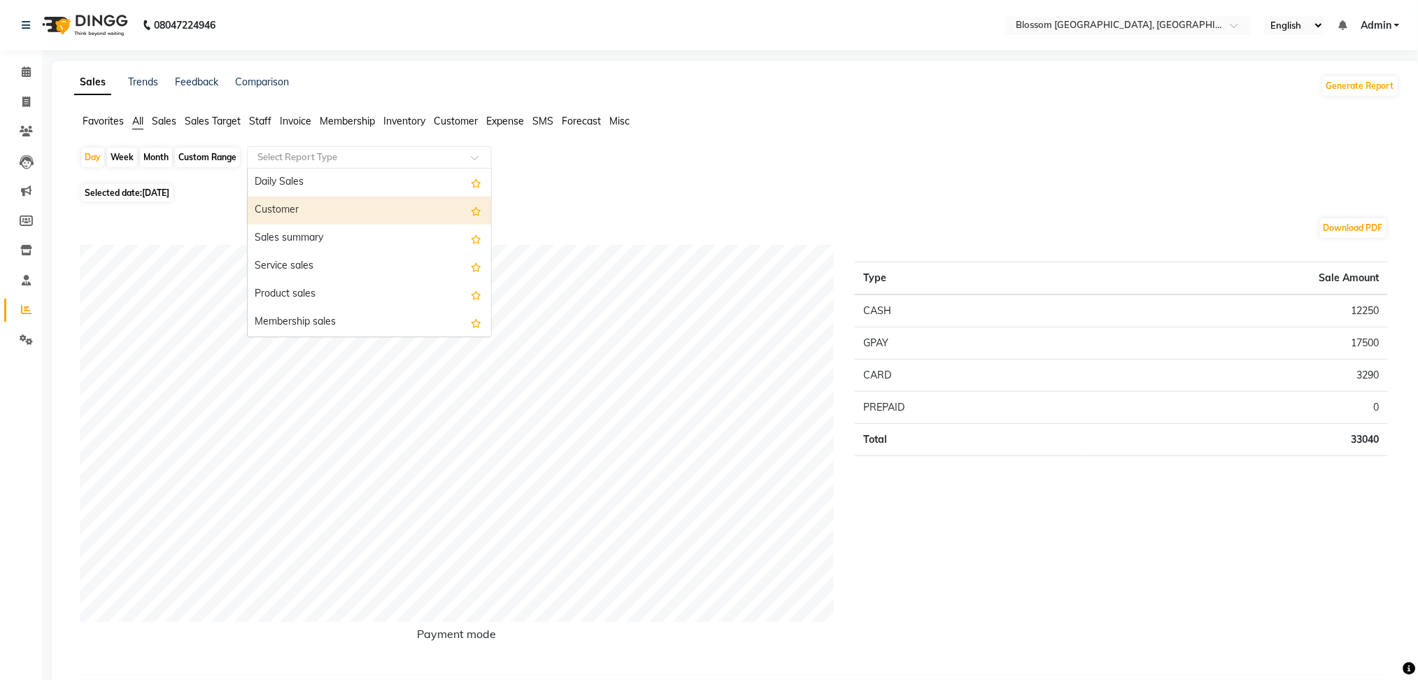
click at [343, 223] on div "Customer" at bounding box center [369, 211] width 243 height 28
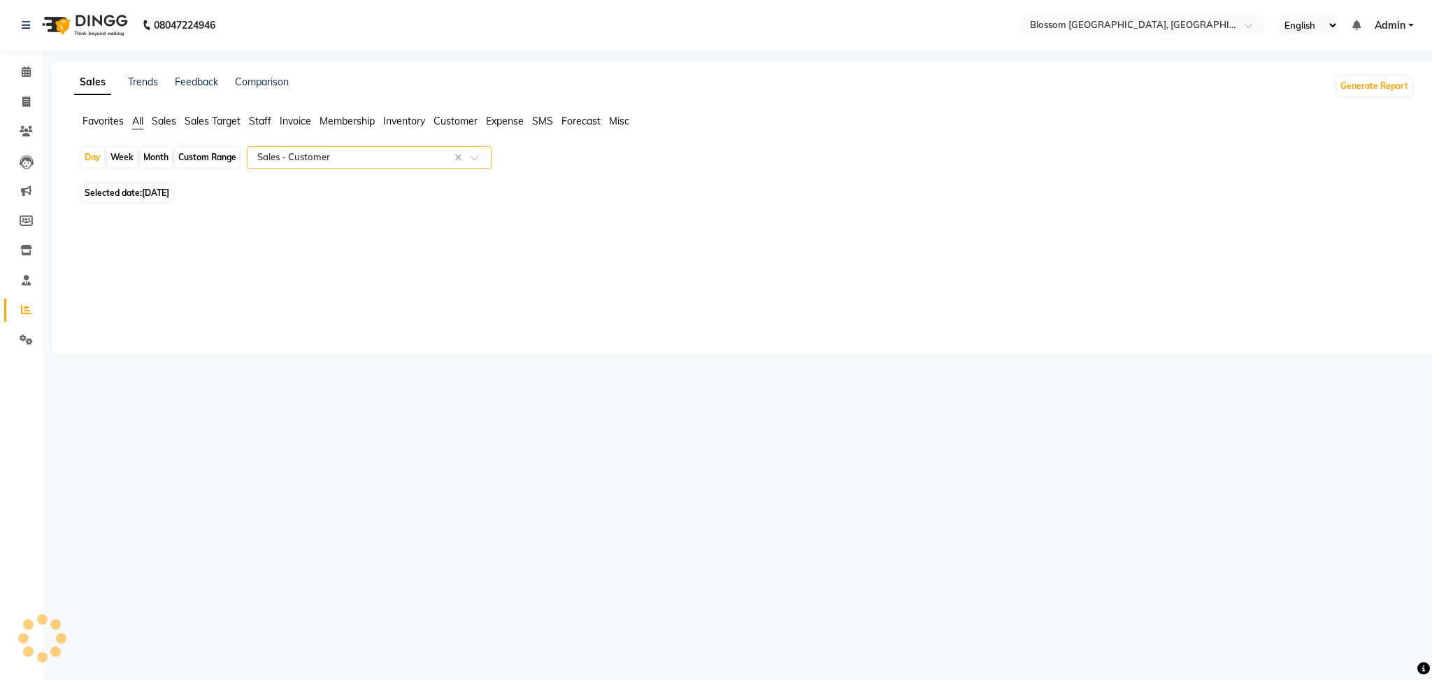
select select "full_report"
select select "csv"
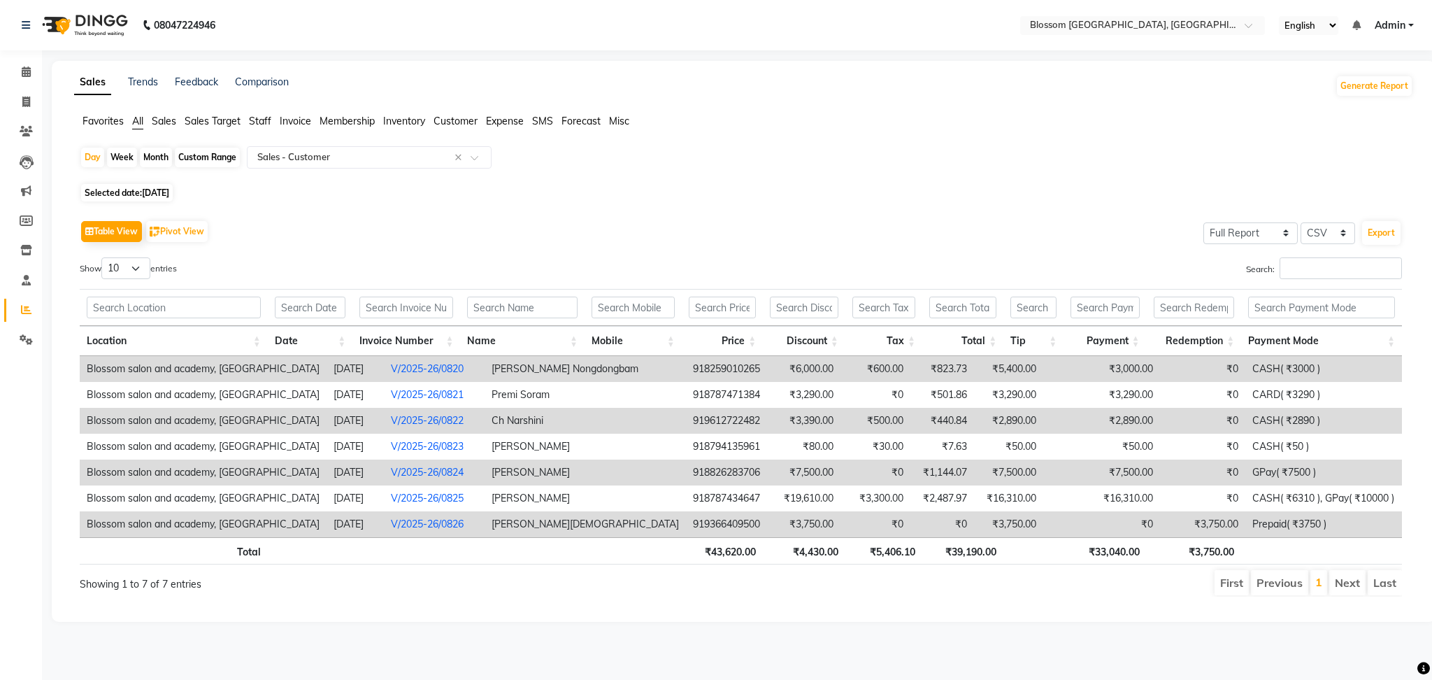
click at [686, 378] on td "918259010265" at bounding box center [728, 369] width 85 height 26
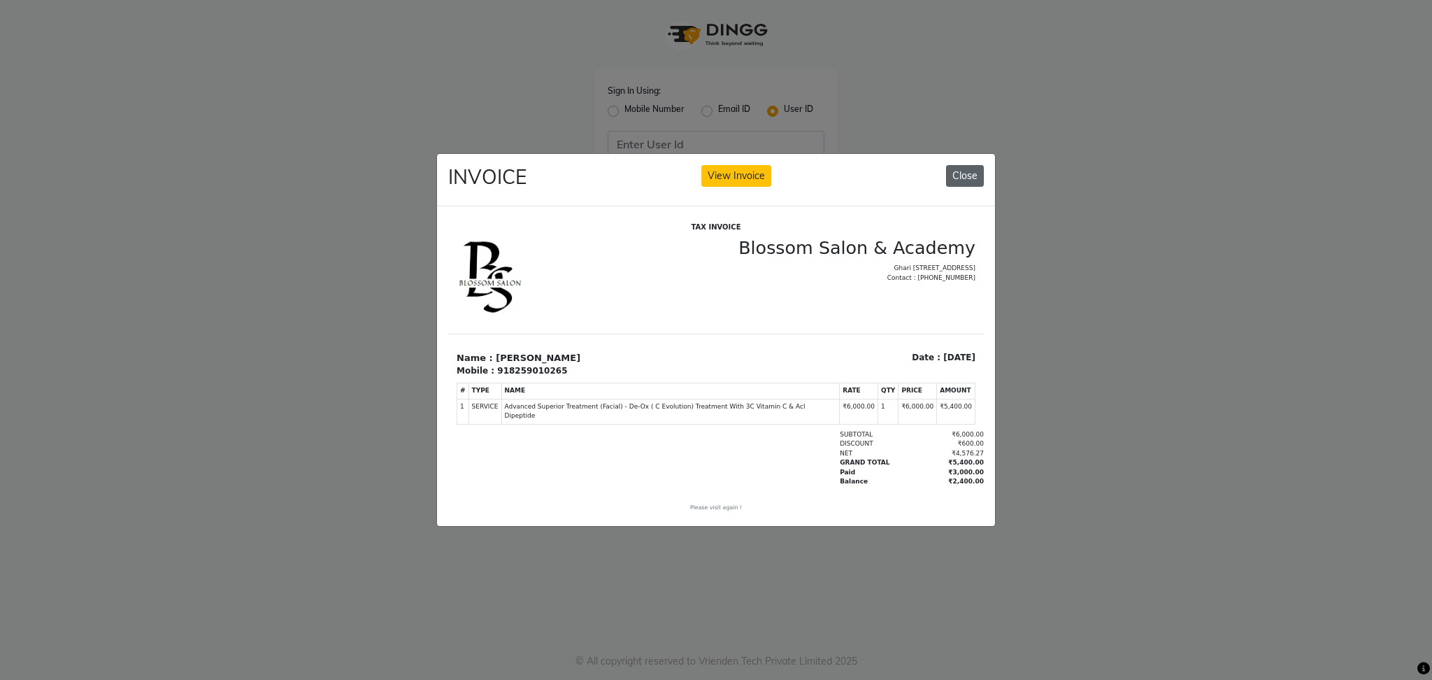
click at [960, 166] on button "Close" at bounding box center [965, 176] width 38 height 22
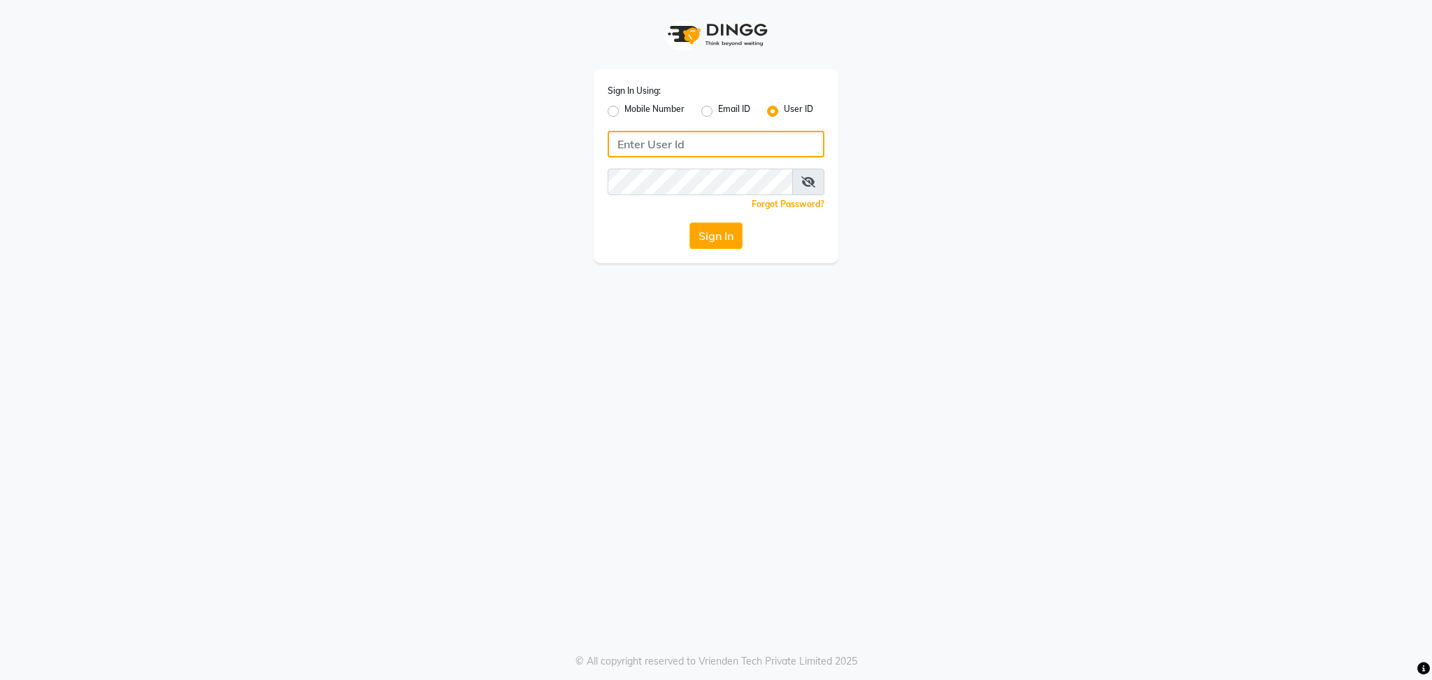
click at [661, 150] on input "Username" at bounding box center [716, 144] width 217 height 27
type input "blossom123"
click at [702, 225] on button "Sign In" at bounding box center [716, 235] width 53 height 27
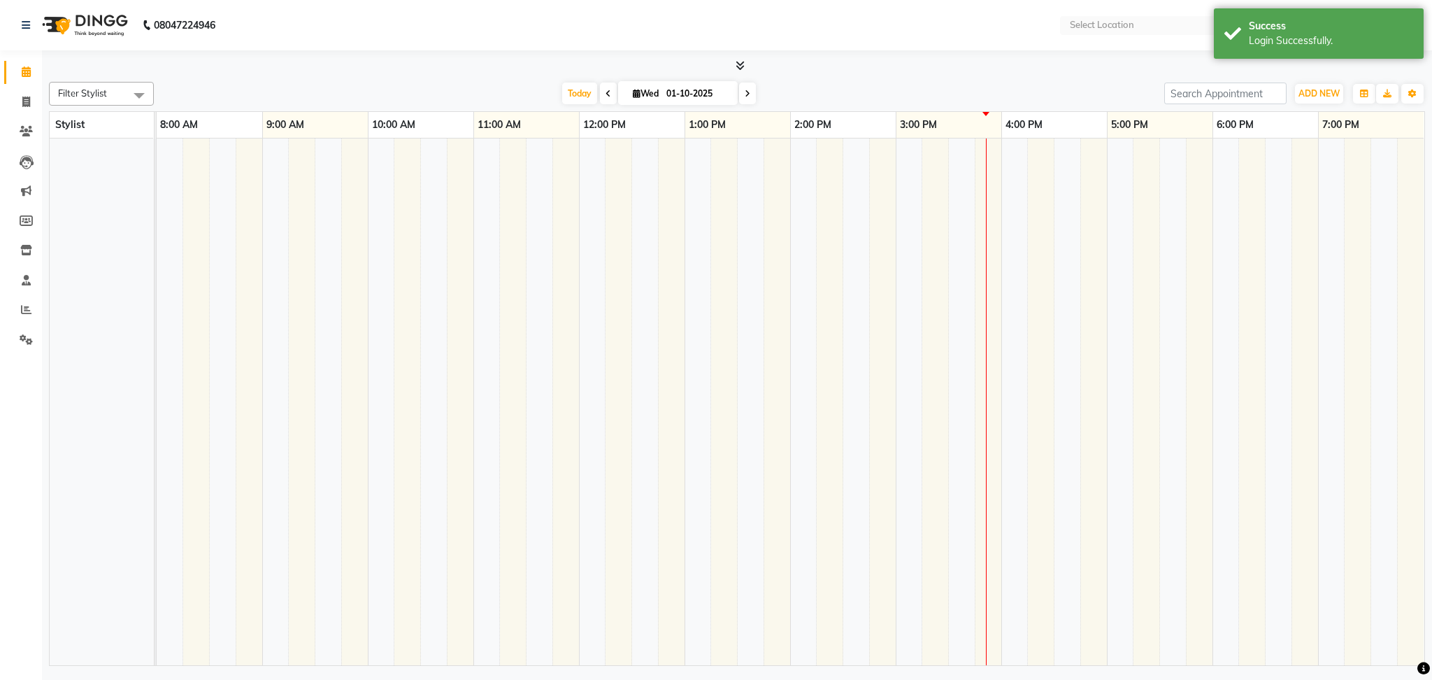
select select "en"
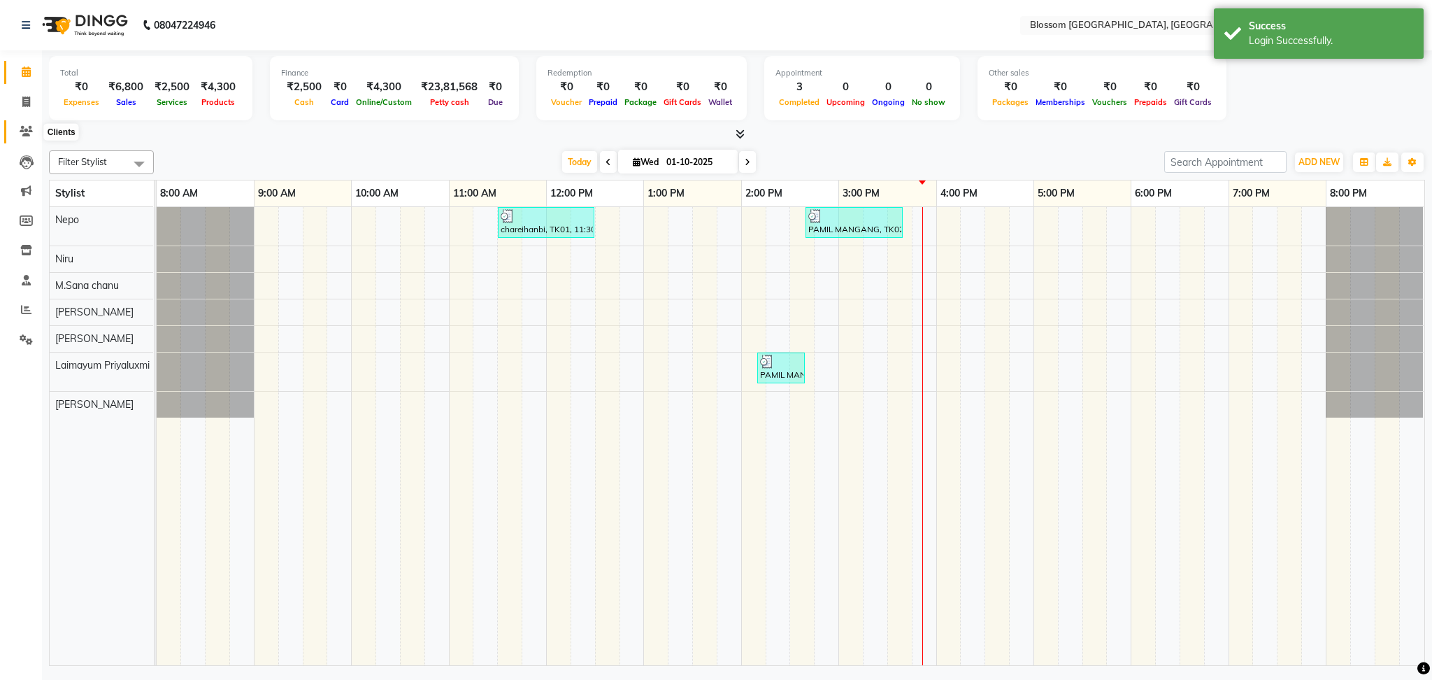
click at [20, 134] on icon at bounding box center [26, 131] width 13 height 10
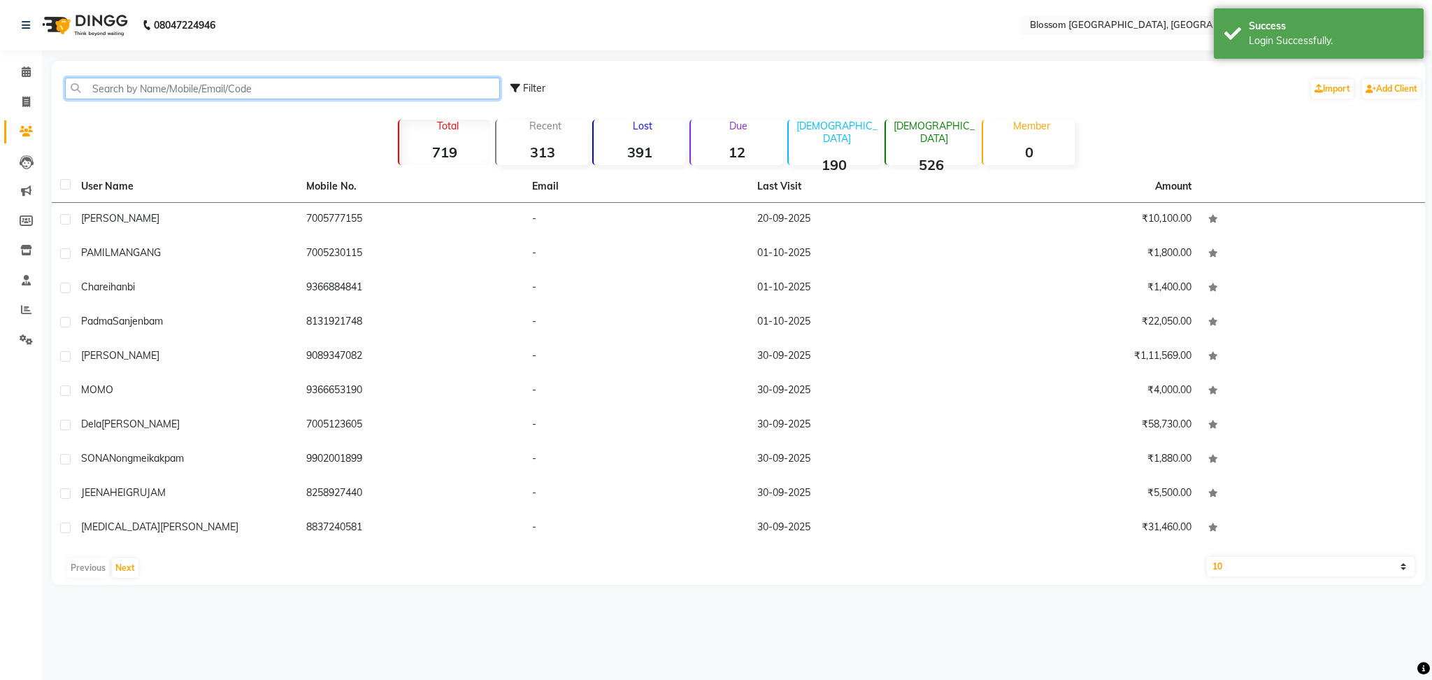
click at [181, 99] on div "Filter Import Add Client" at bounding box center [739, 88] width 1368 height 44
click at [187, 85] on input "text" at bounding box center [282, 89] width 435 height 22
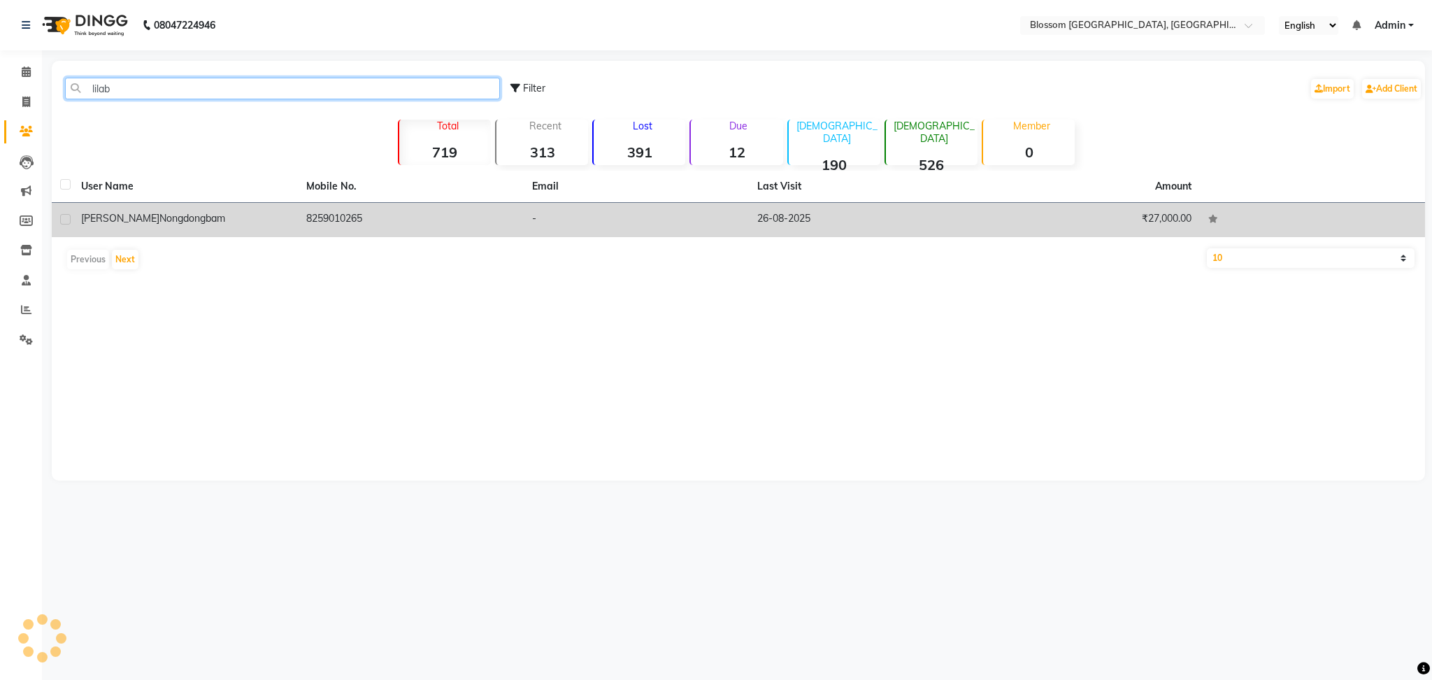
type input "lilab"
click at [336, 215] on td "8259010265" at bounding box center [410, 220] width 225 height 34
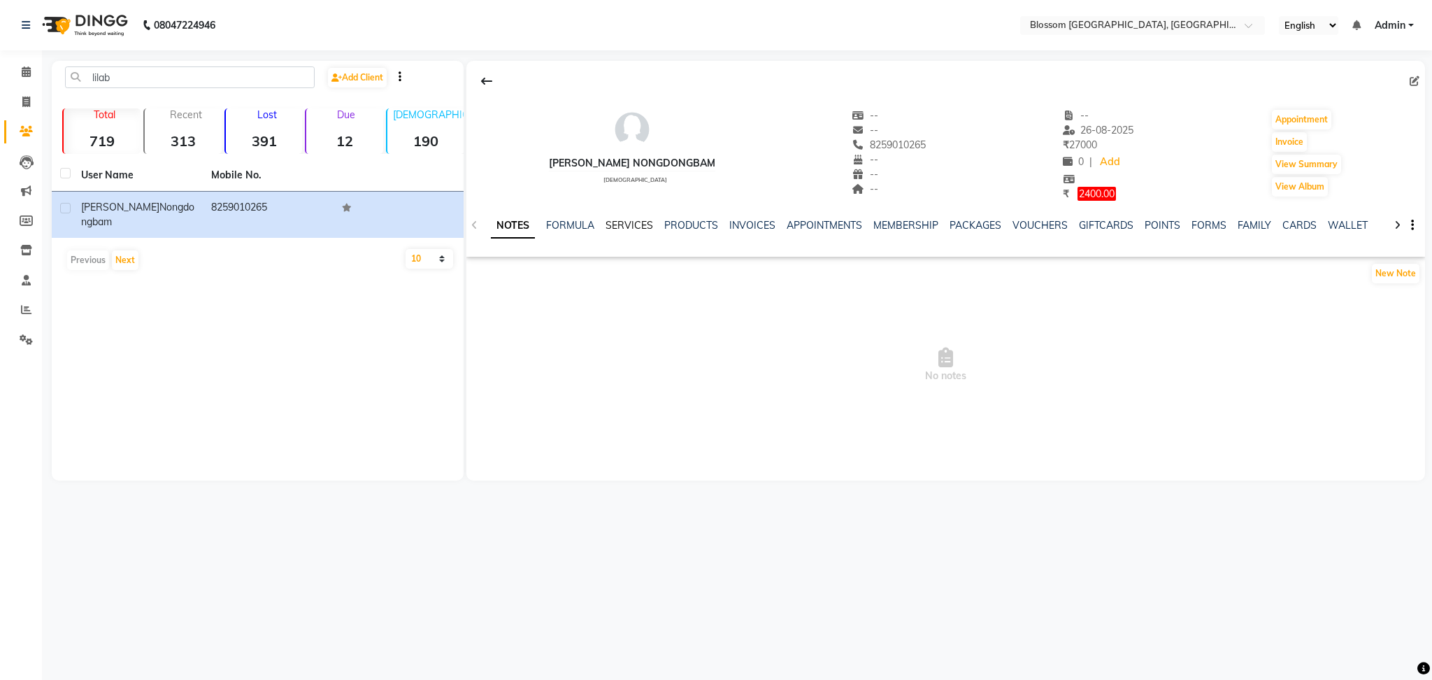
click at [636, 221] on link "SERVICES" at bounding box center [630, 225] width 48 height 13
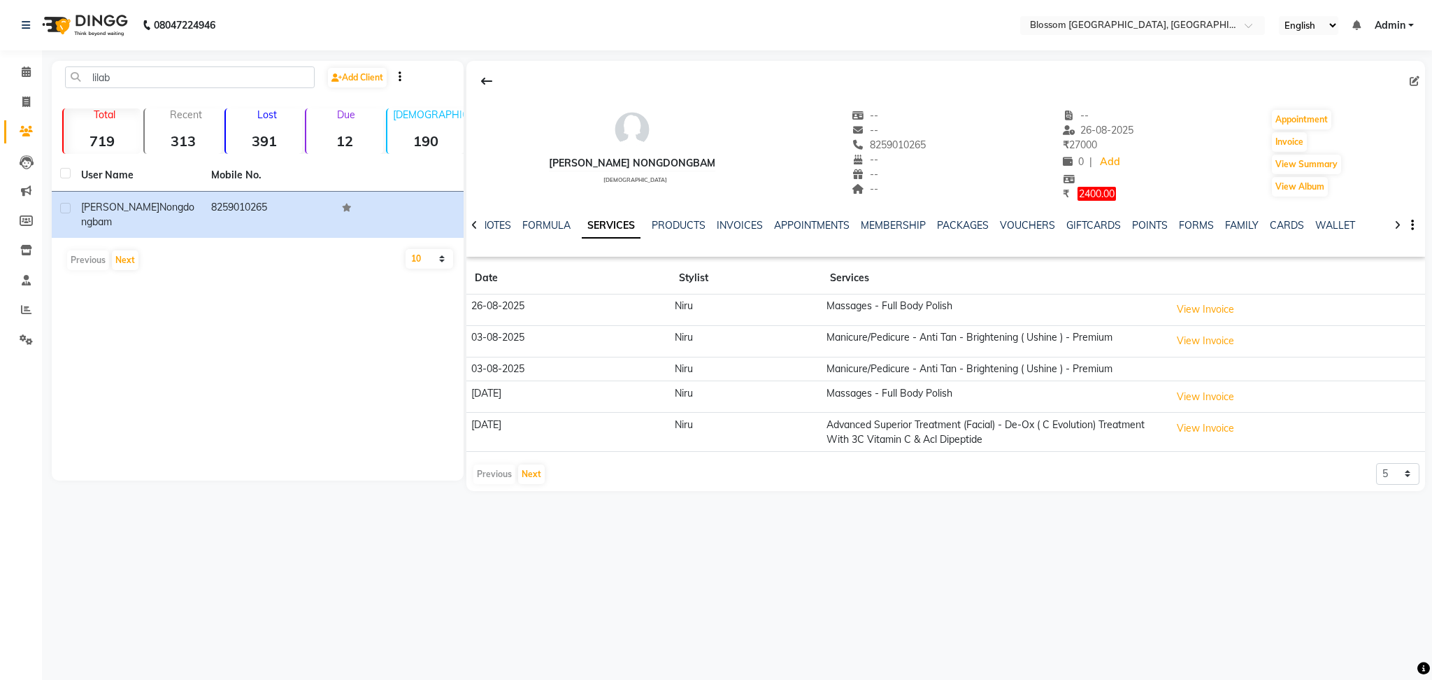
click at [545, 467] on div "Previous Next 5 10 50 100 500" at bounding box center [946, 474] width 948 height 22
click at [1183, 426] on button "View Invoice" at bounding box center [1206, 429] width 70 height 22
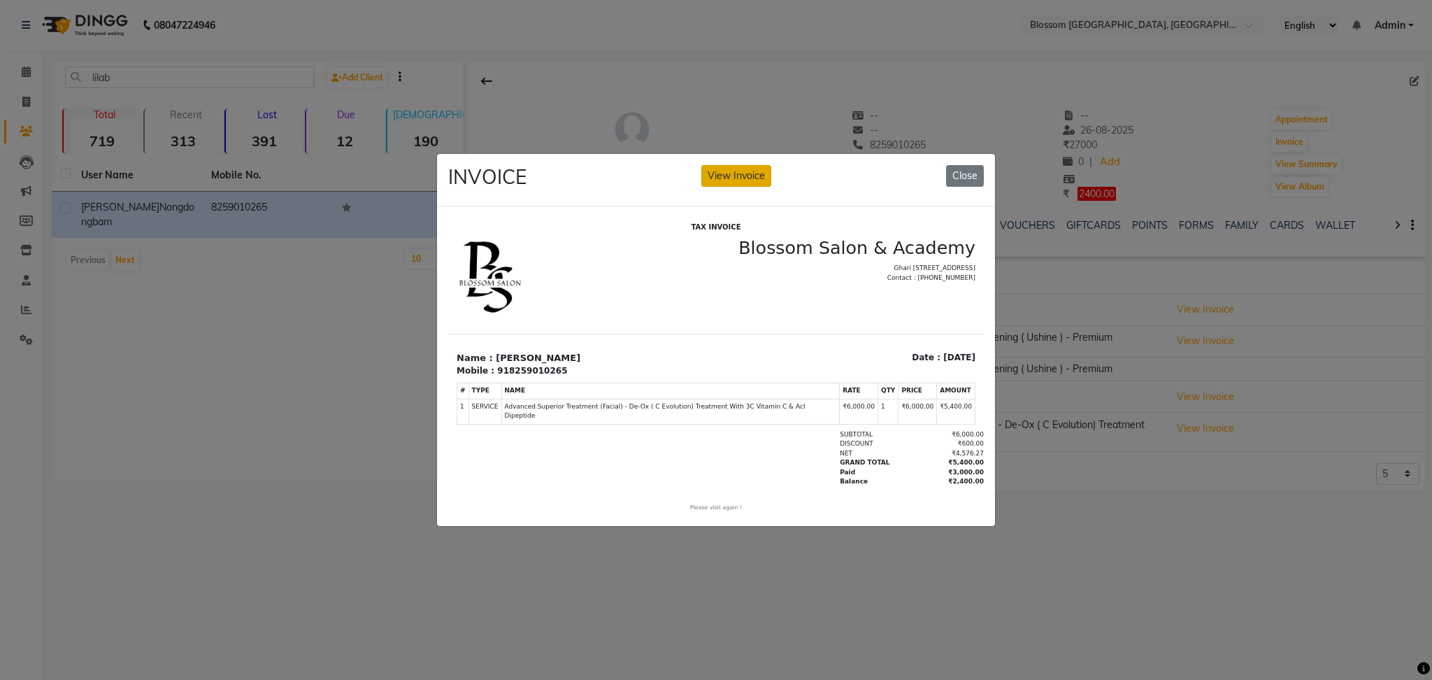
click at [752, 170] on button "View Invoice" at bounding box center [736, 176] width 70 height 22
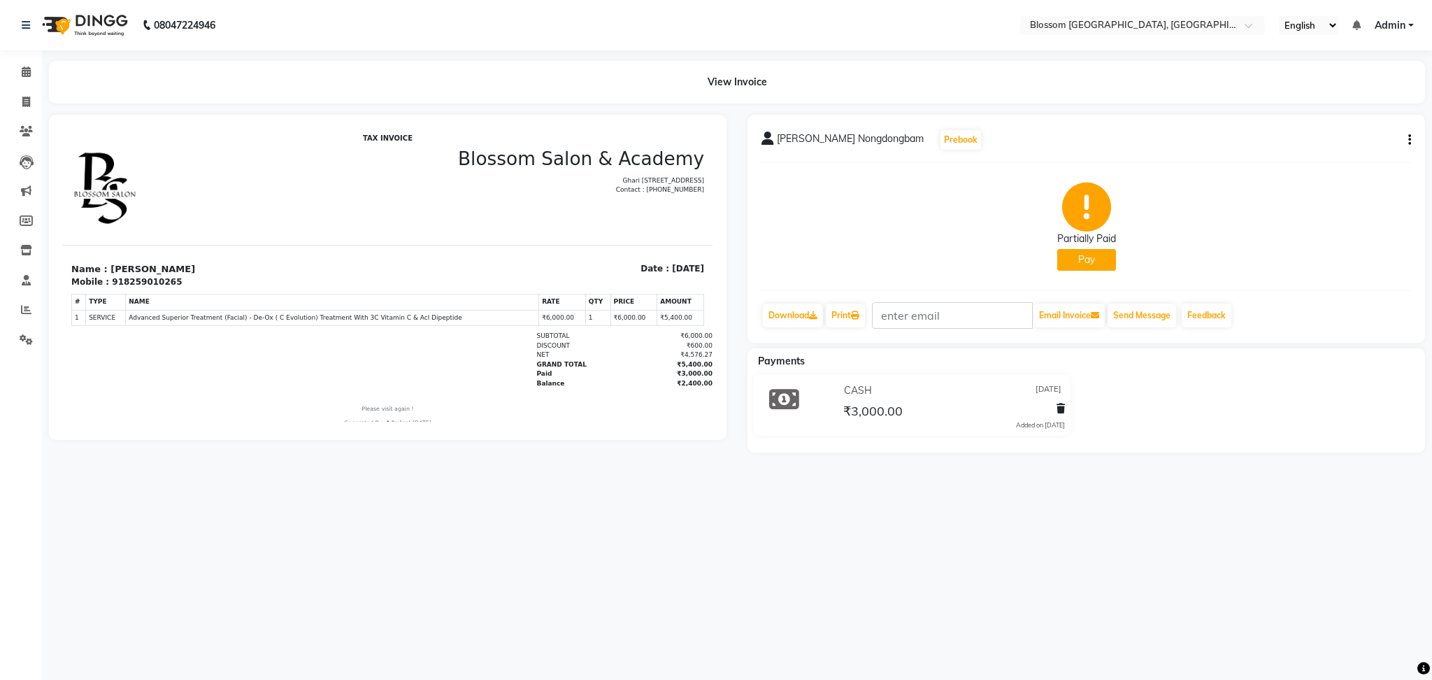
click at [1407, 129] on div "[PERSON_NAME] Nongdongbam Prebook" at bounding box center [1087, 140] width 650 height 22
click at [1412, 137] on div "[PERSON_NAME] Nongdongbam Prebook Partially Paid Pay Download Print Email Invoi…" at bounding box center [1087, 229] width 678 height 228
click at [1410, 141] on icon "button" at bounding box center [1410, 140] width 3 height 1
click at [1350, 157] on div "Edit Invoice" at bounding box center [1340, 156] width 96 height 17
select select "service"
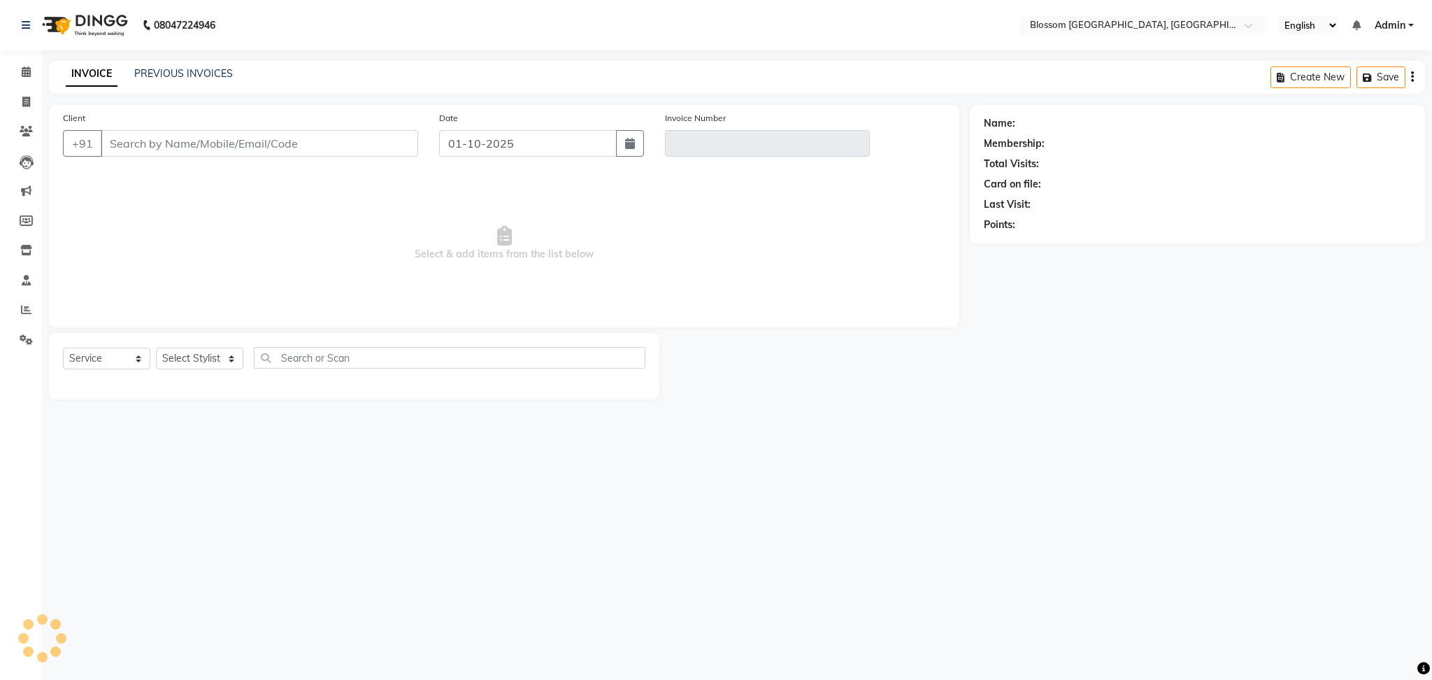
type input "8259010265"
type input "V/2025-26/0820"
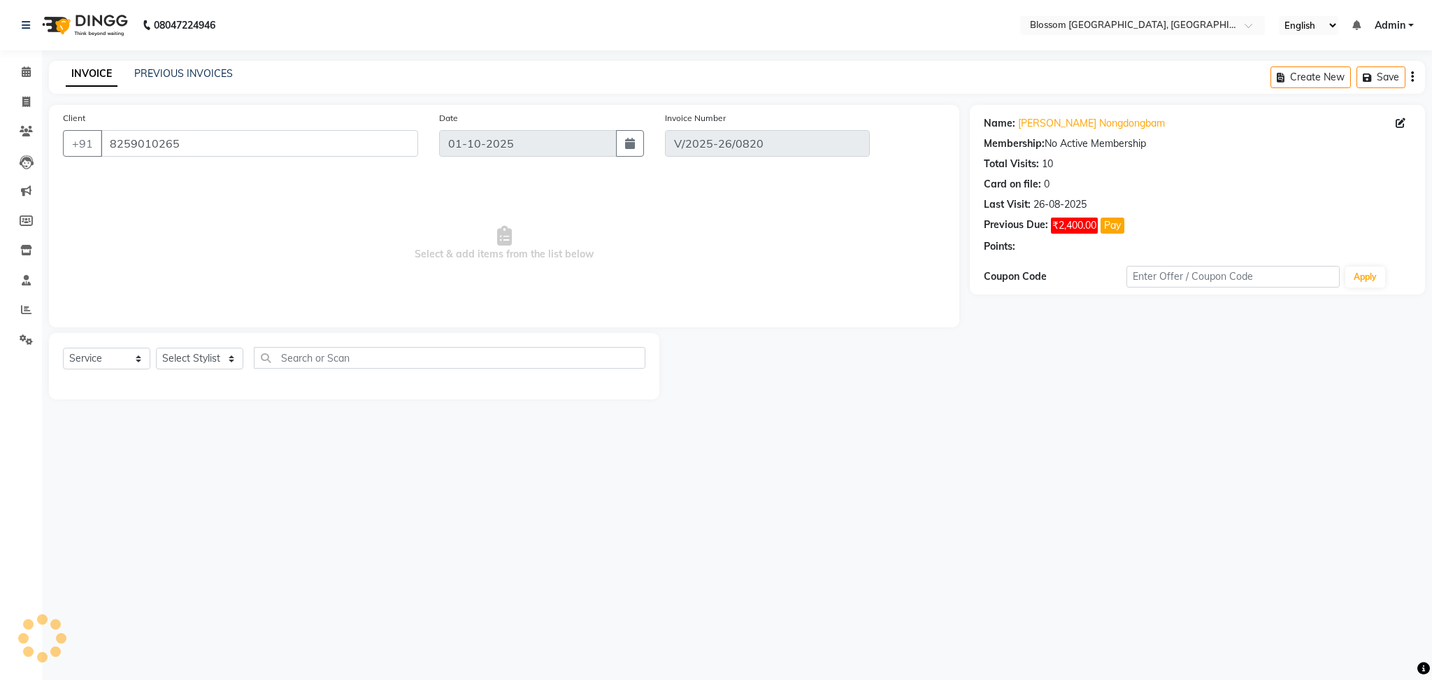
type input "[DATE]"
select select "select"
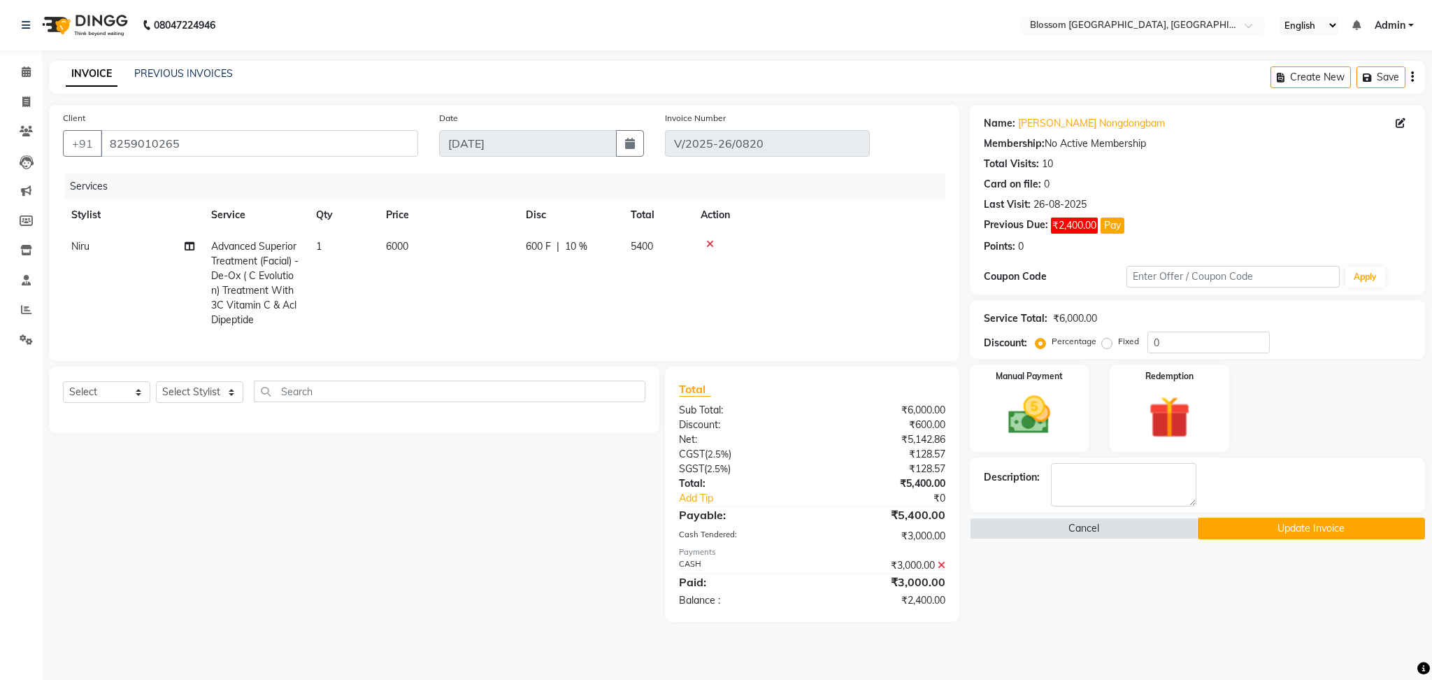
click at [946, 573] on div "₹3,000.00" at bounding box center [885, 565] width 144 height 15
click at [942, 570] on icon at bounding box center [942, 565] width 8 height 10
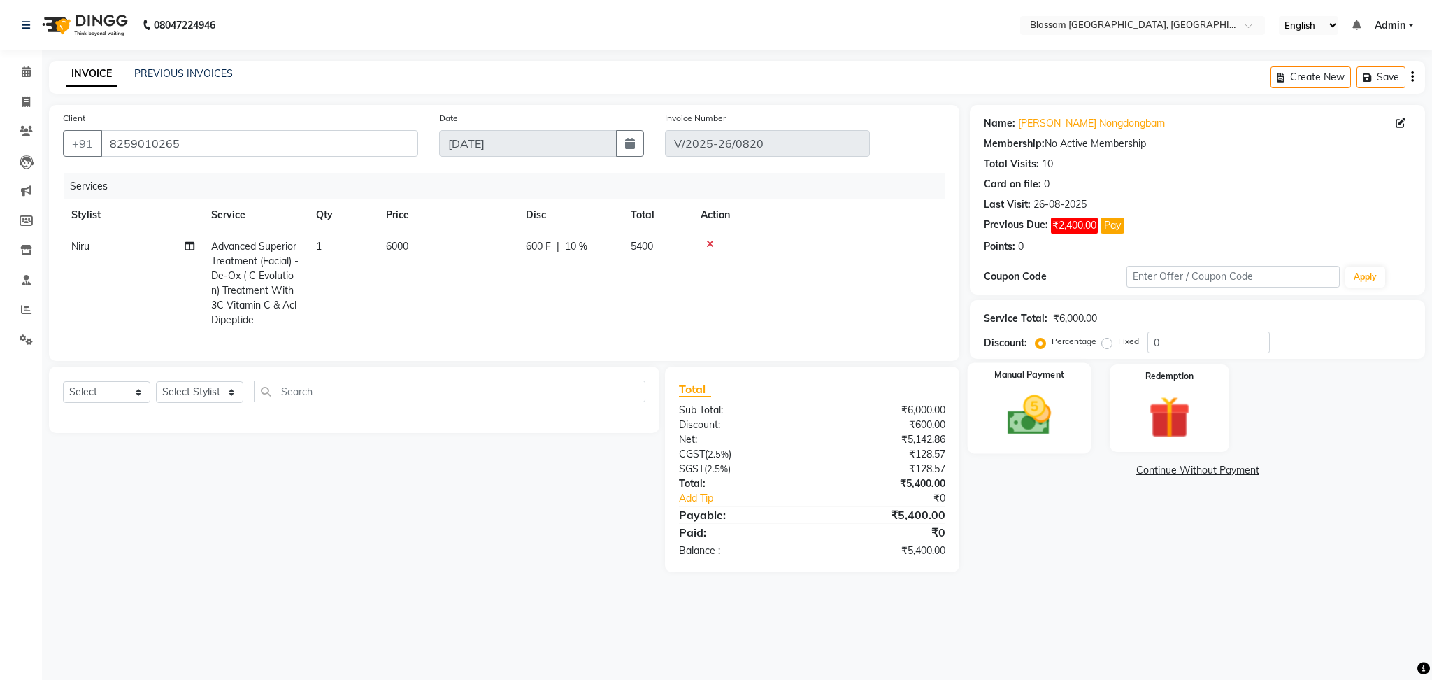
click at [1050, 392] on img at bounding box center [1029, 415] width 71 height 50
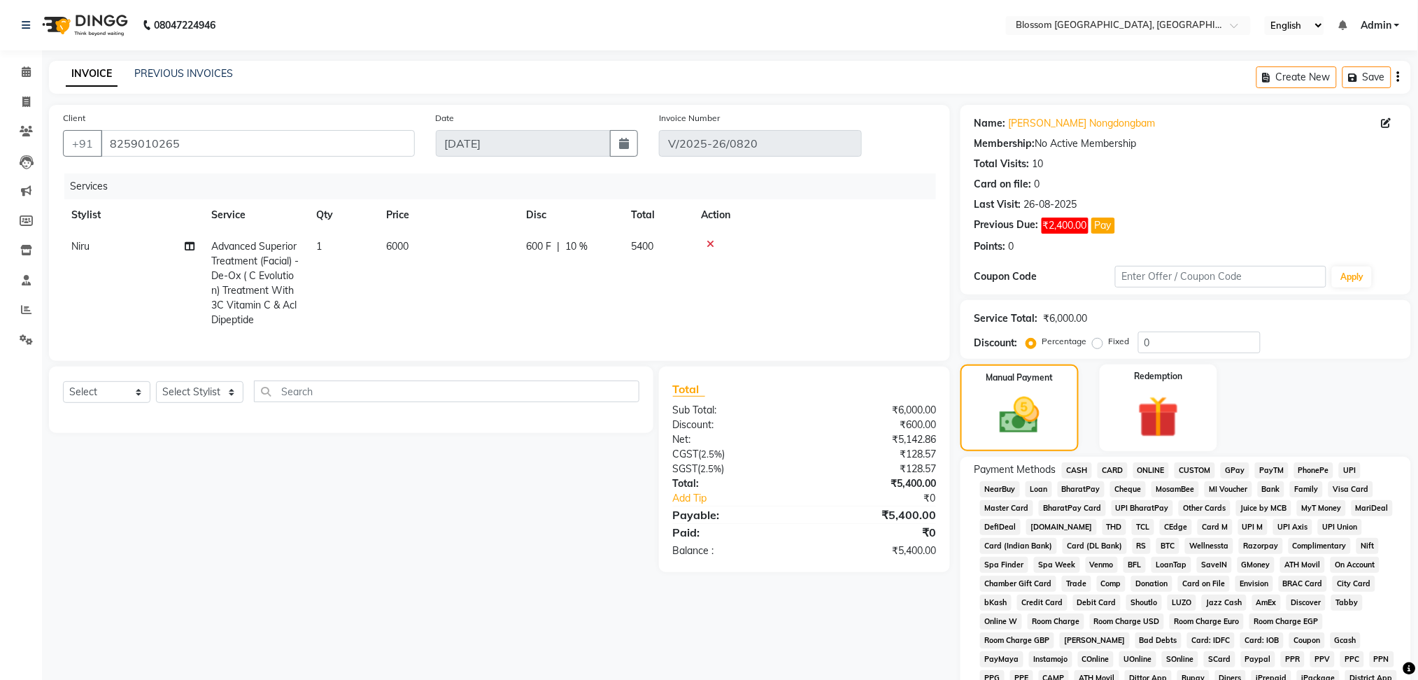
click at [1076, 469] on span "CASH" at bounding box center [1077, 470] width 30 height 16
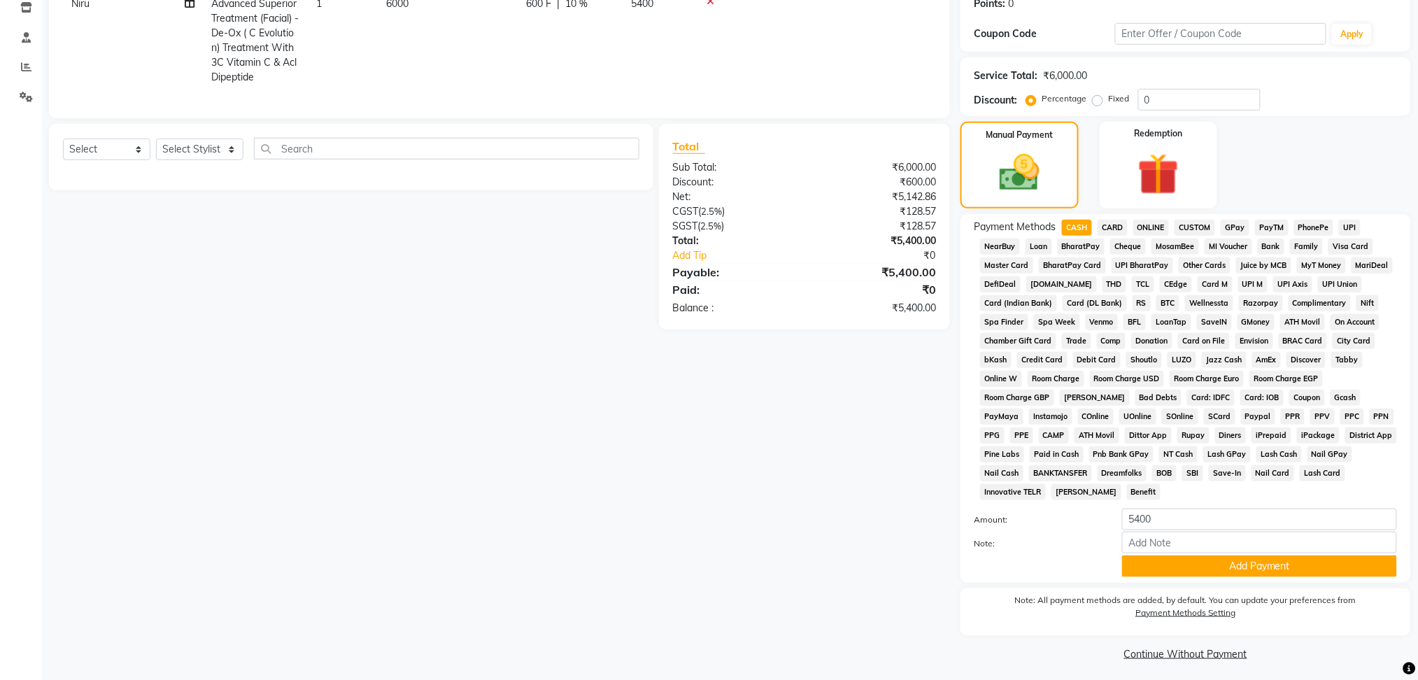
scroll to position [248, 0]
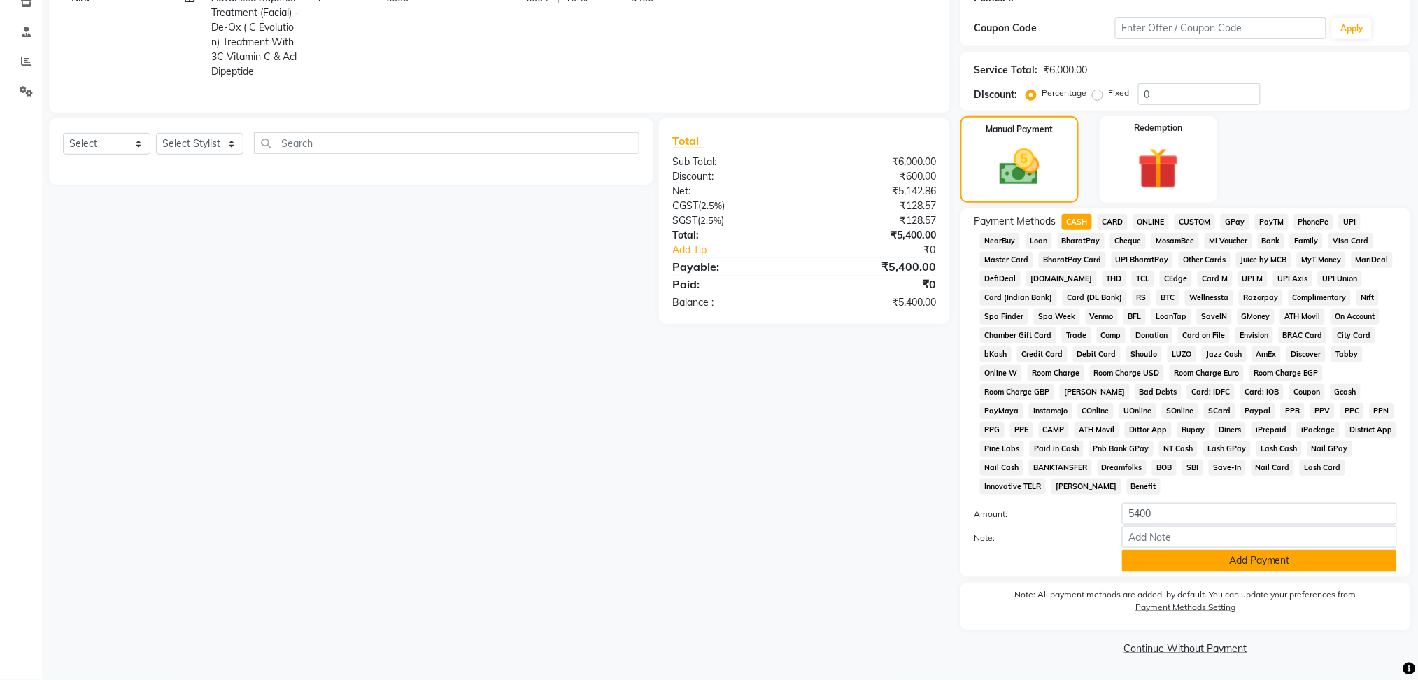
click at [1262, 564] on button "Add Payment" at bounding box center [1259, 561] width 275 height 22
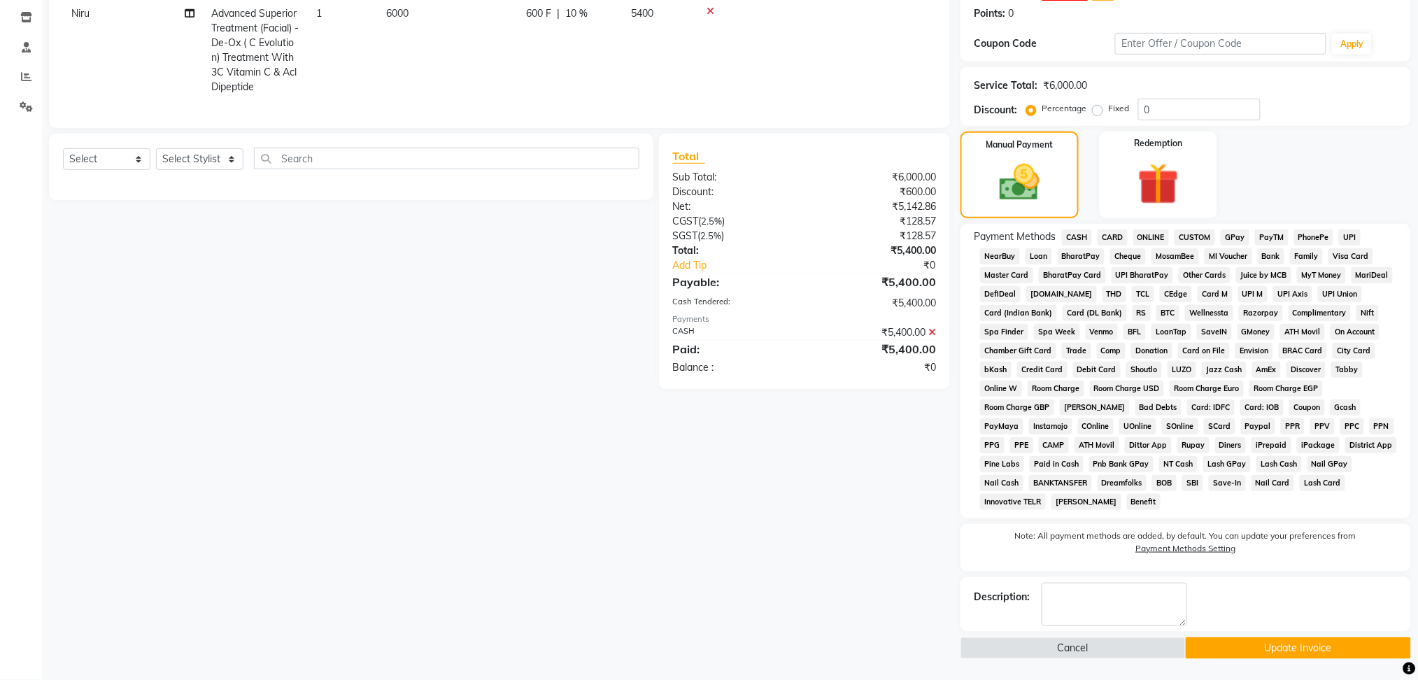
scroll to position [232, 0]
click at [1285, 648] on button "Update Invoice" at bounding box center [1297, 649] width 225 height 22
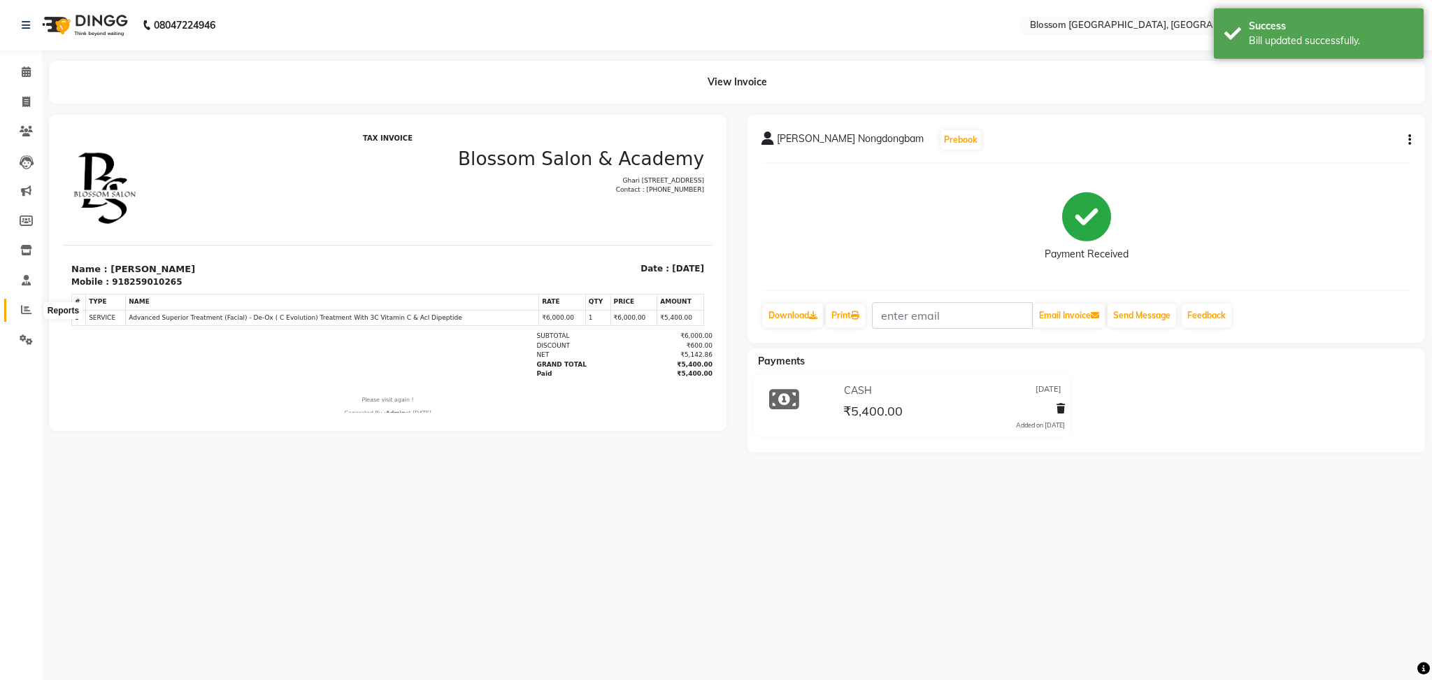
click at [27, 304] on icon at bounding box center [26, 309] width 10 height 10
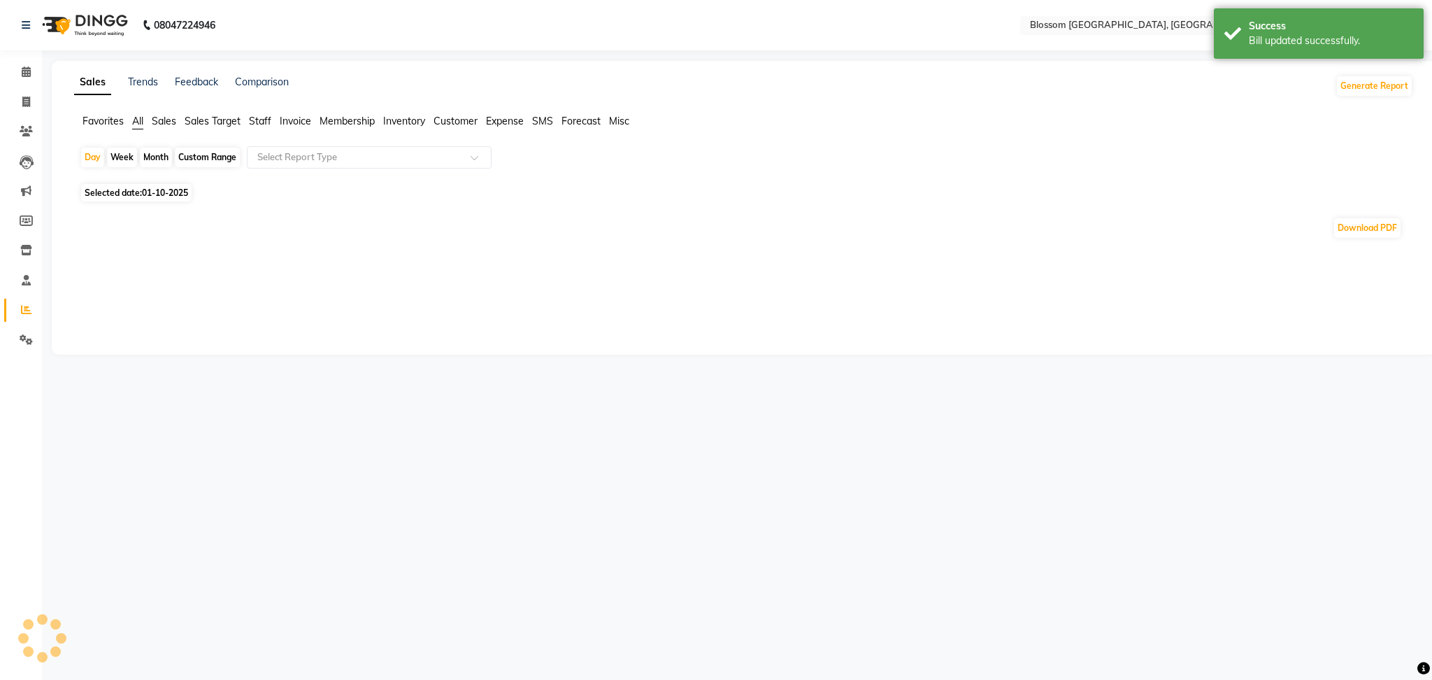
click at [106, 194] on span "Selected date: [DATE]" at bounding box center [136, 192] width 111 height 17
select select "10"
select select "2025"
click at [127, 185] on span "Selected date: [DATE]" at bounding box center [136, 192] width 111 height 17
select select "10"
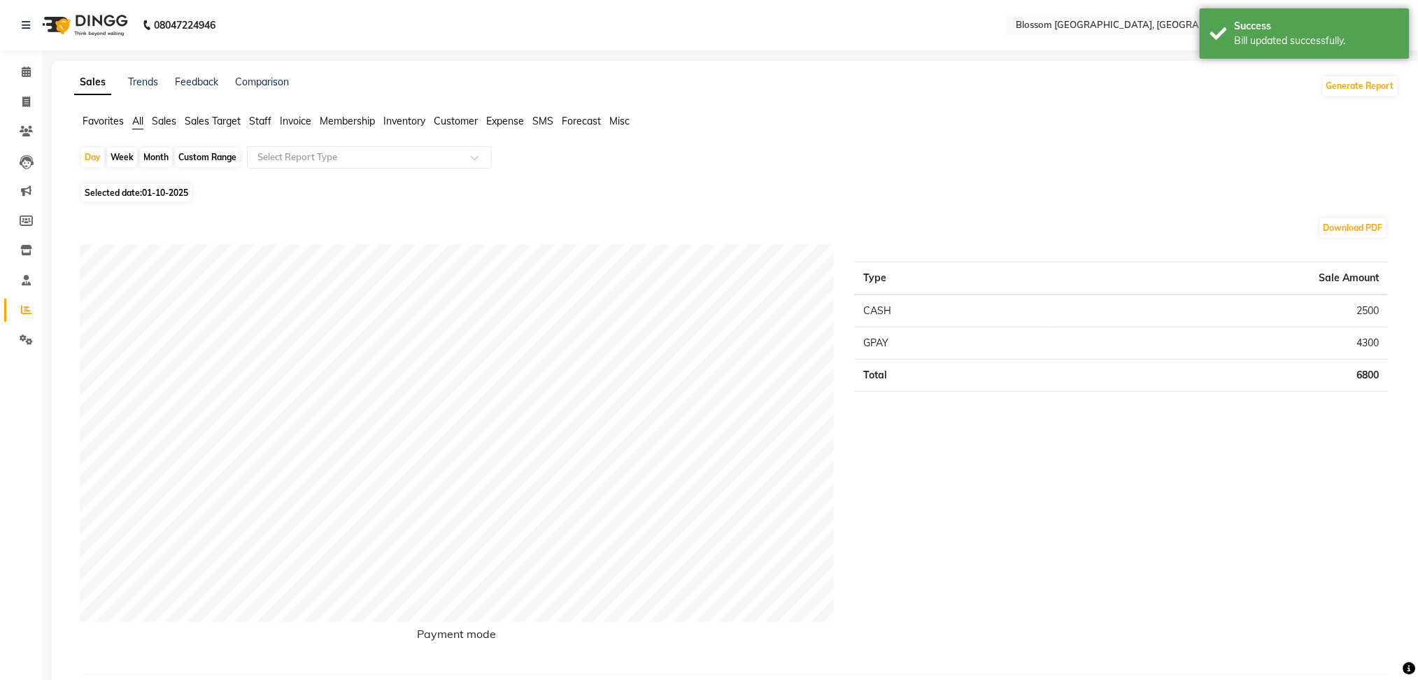
select select "2025"
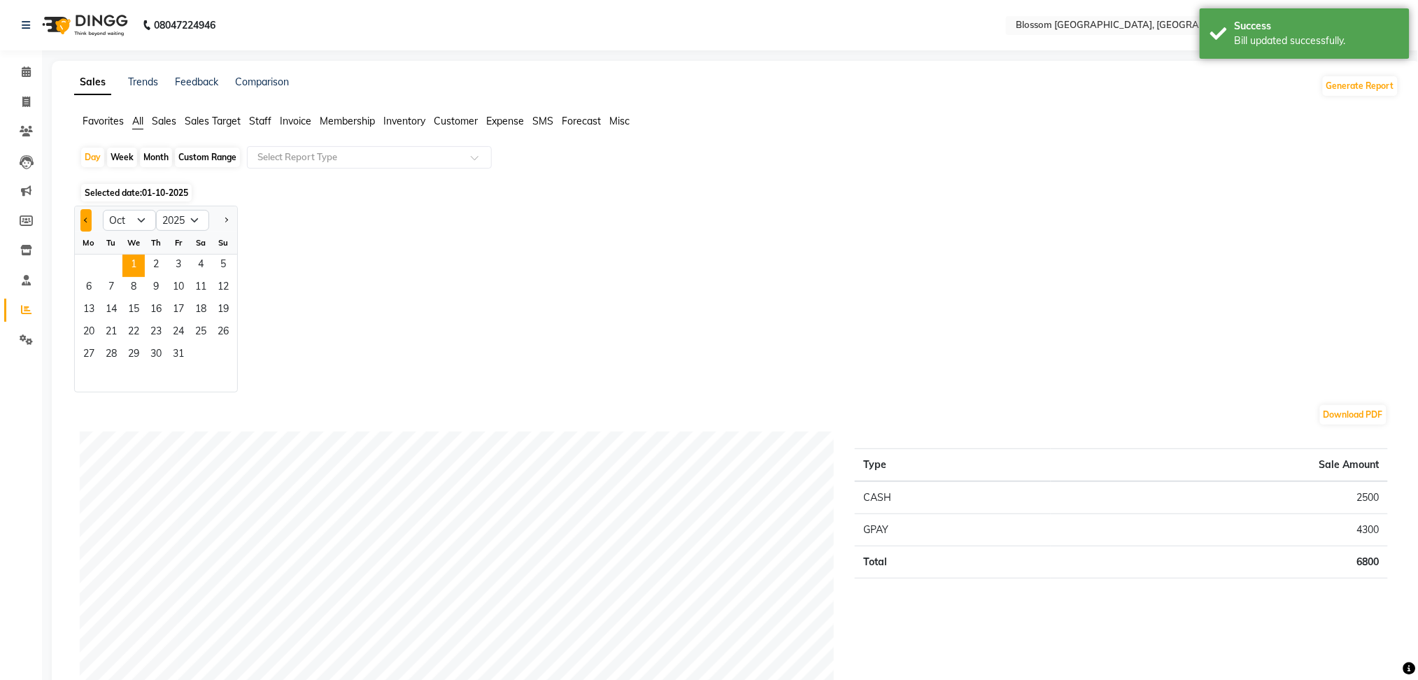
click at [87, 217] on button "Previous month" at bounding box center [85, 220] width 11 height 22
select select "7"
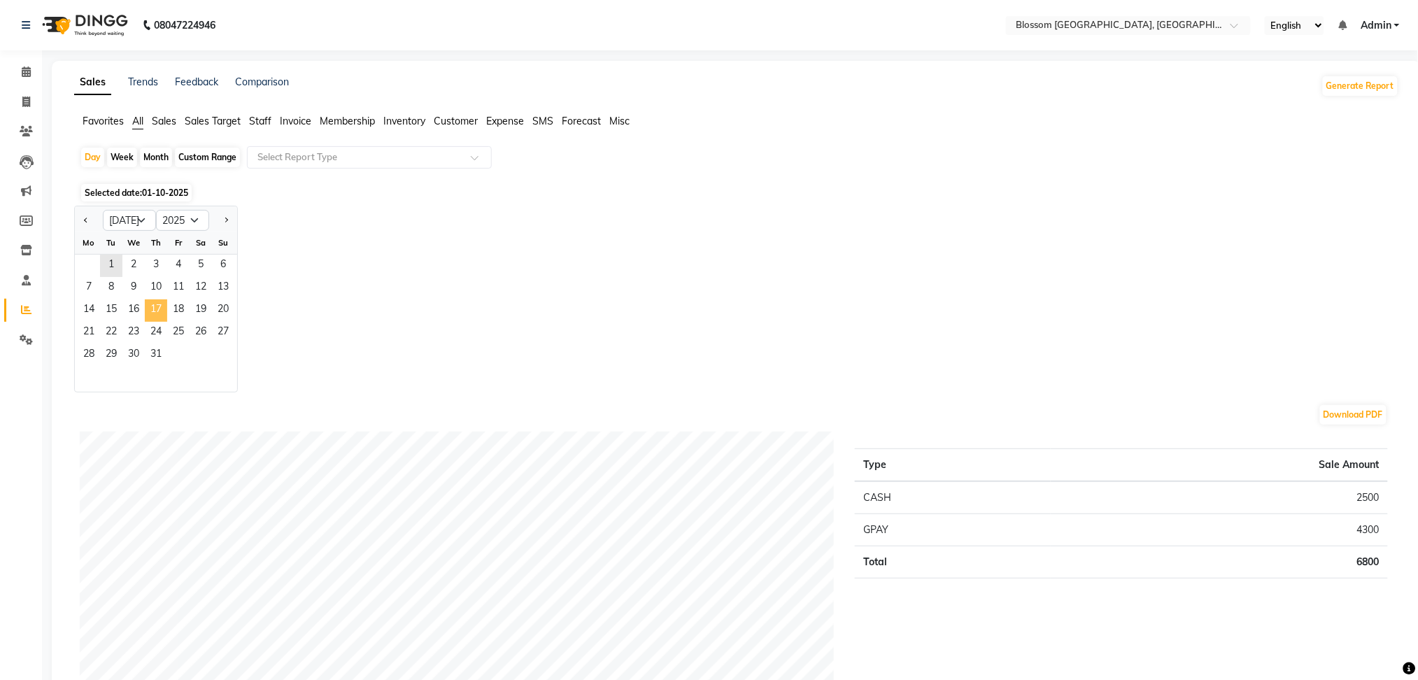
click at [151, 313] on span "17" at bounding box center [156, 310] width 22 height 22
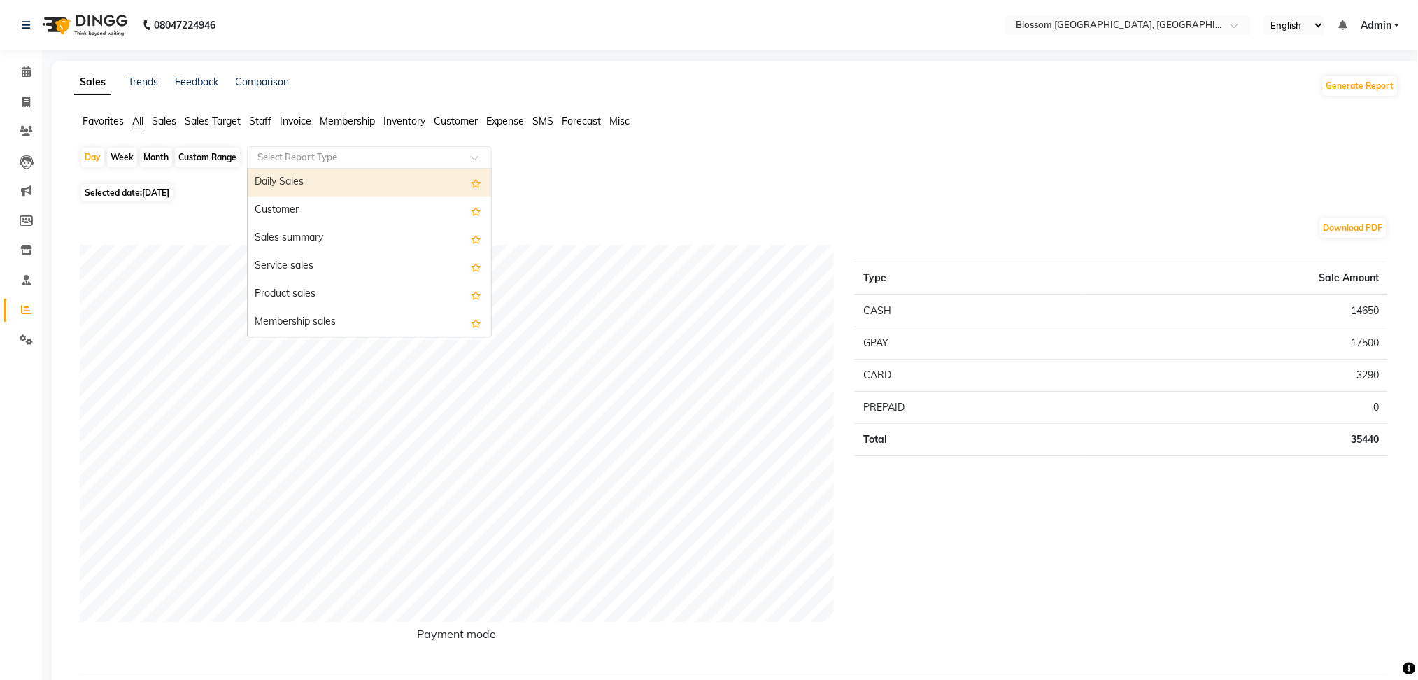
click at [305, 157] on input "text" at bounding box center [355, 157] width 201 height 14
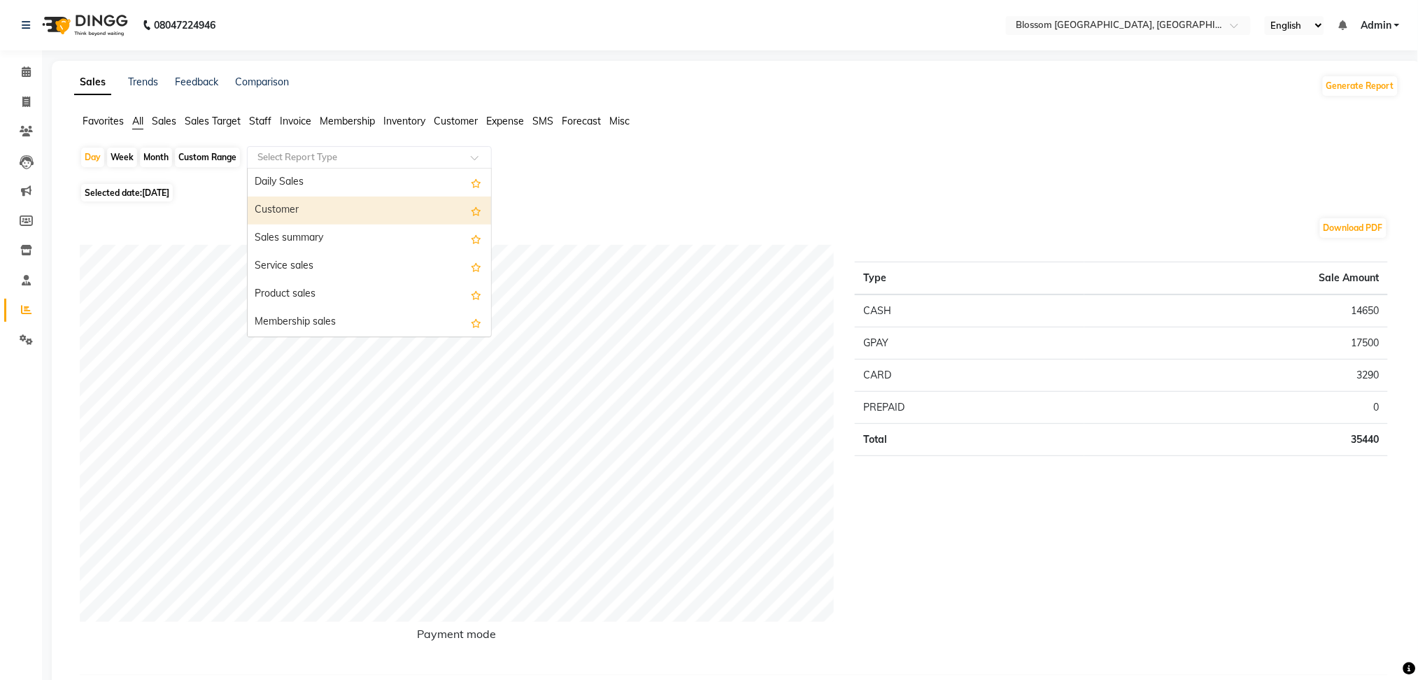
click at [317, 204] on div "Customer" at bounding box center [369, 211] width 243 height 28
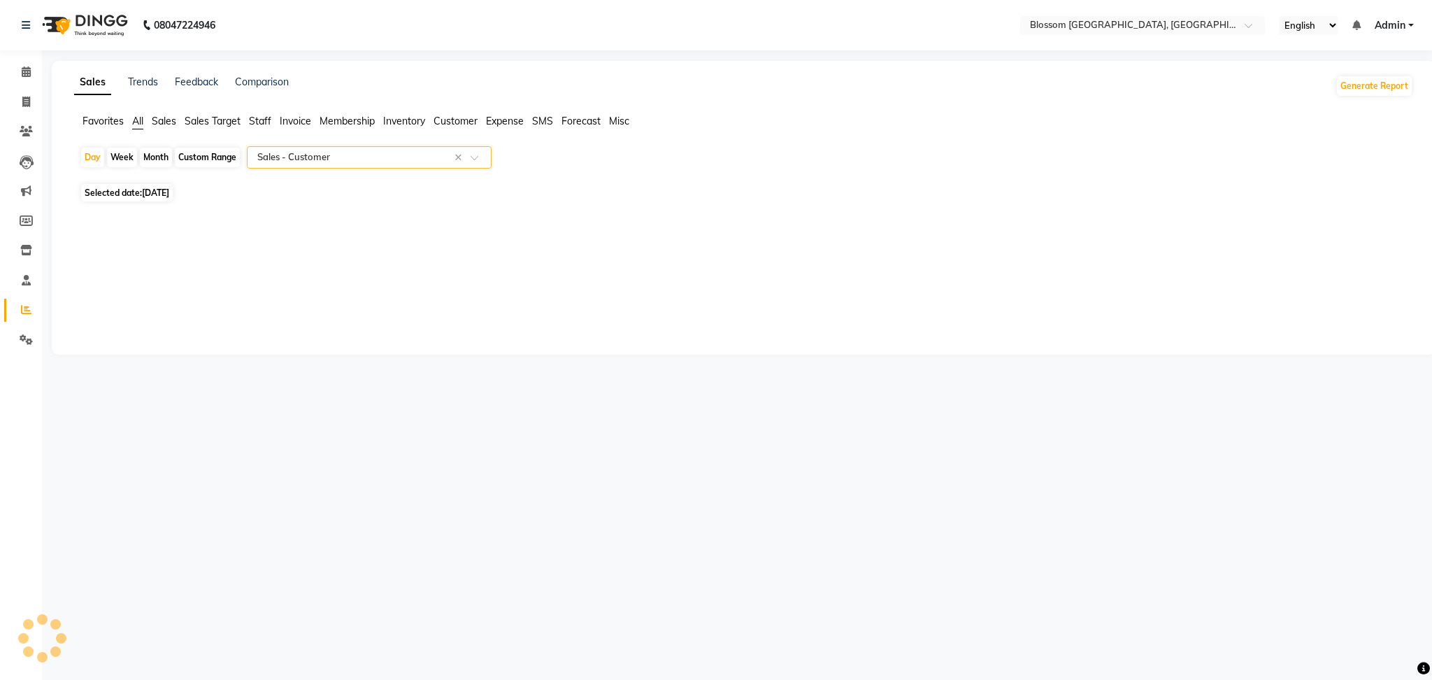
select select "full_report"
select select "csv"
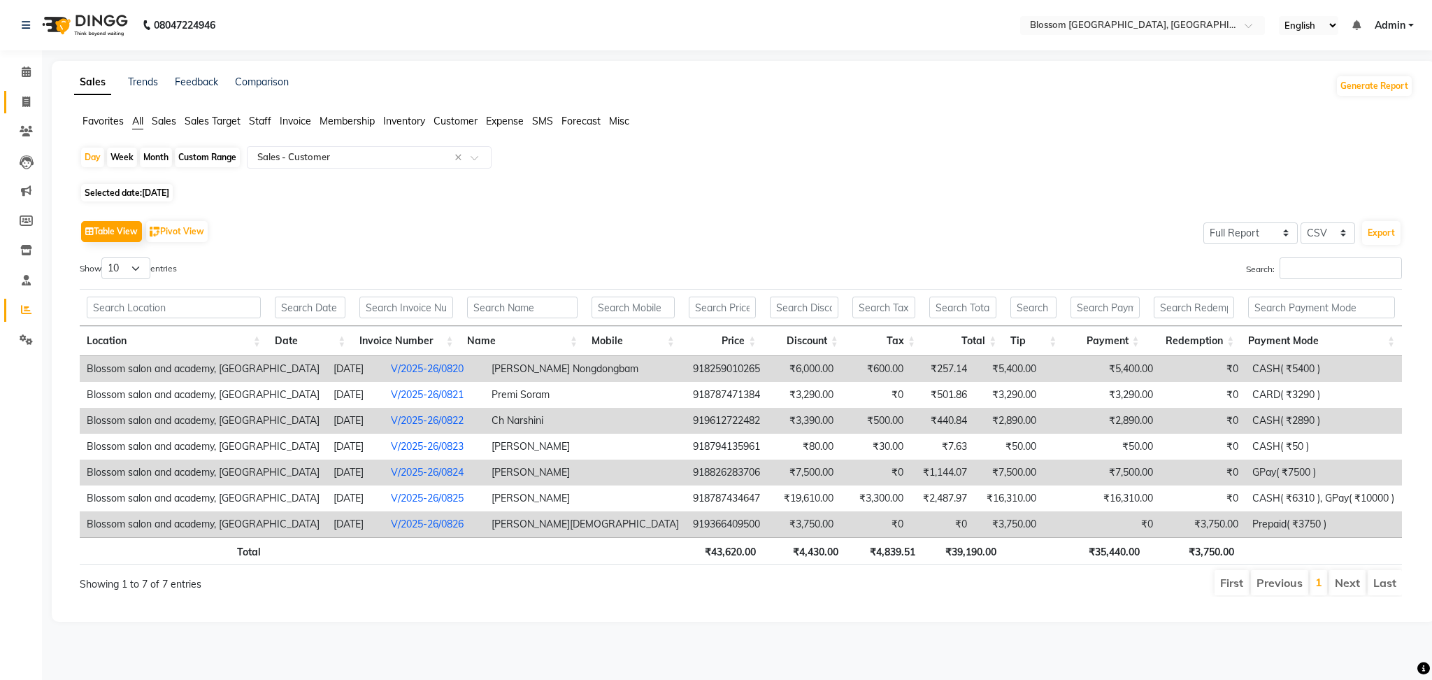
click at [12, 104] on link "Invoice" at bounding box center [21, 102] width 34 height 23
select select "service"
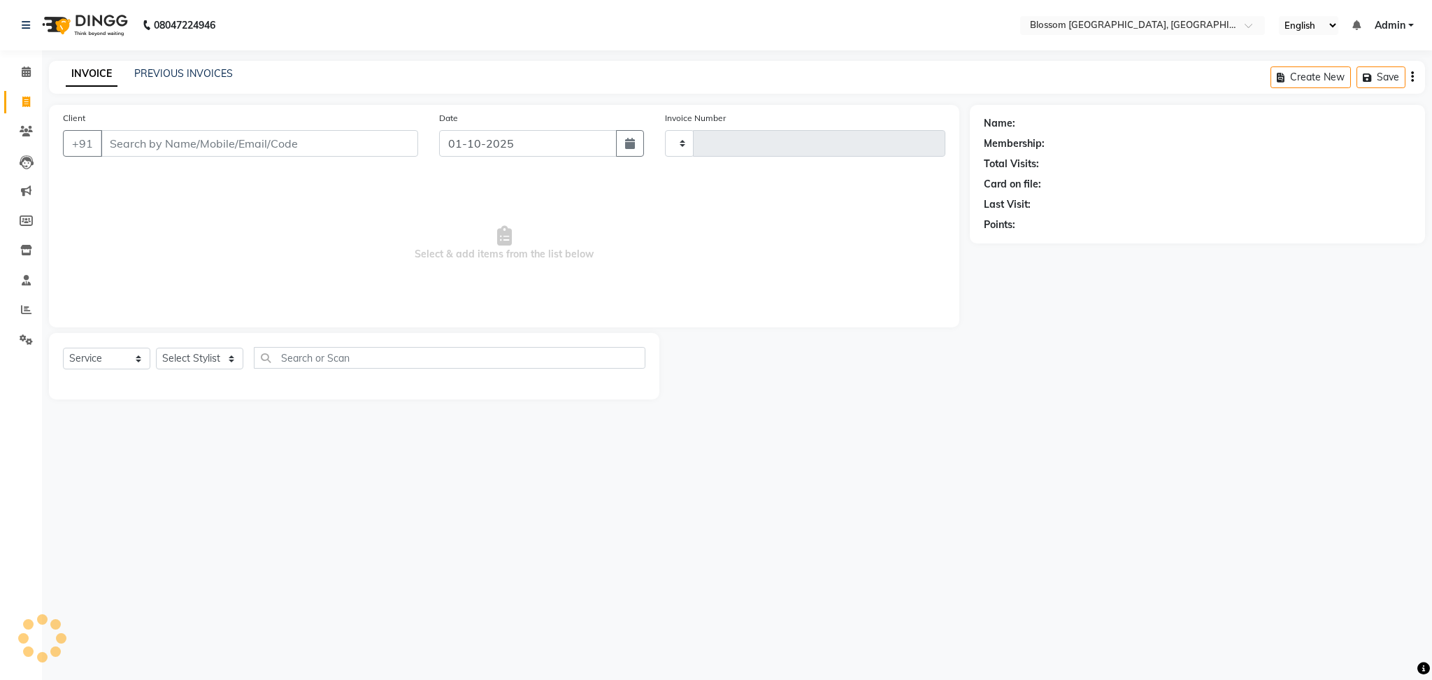
type input "1332"
select select "7465"
click at [641, 146] on button "button" at bounding box center [630, 143] width 28 height 27
select select "10"
select select "2025"
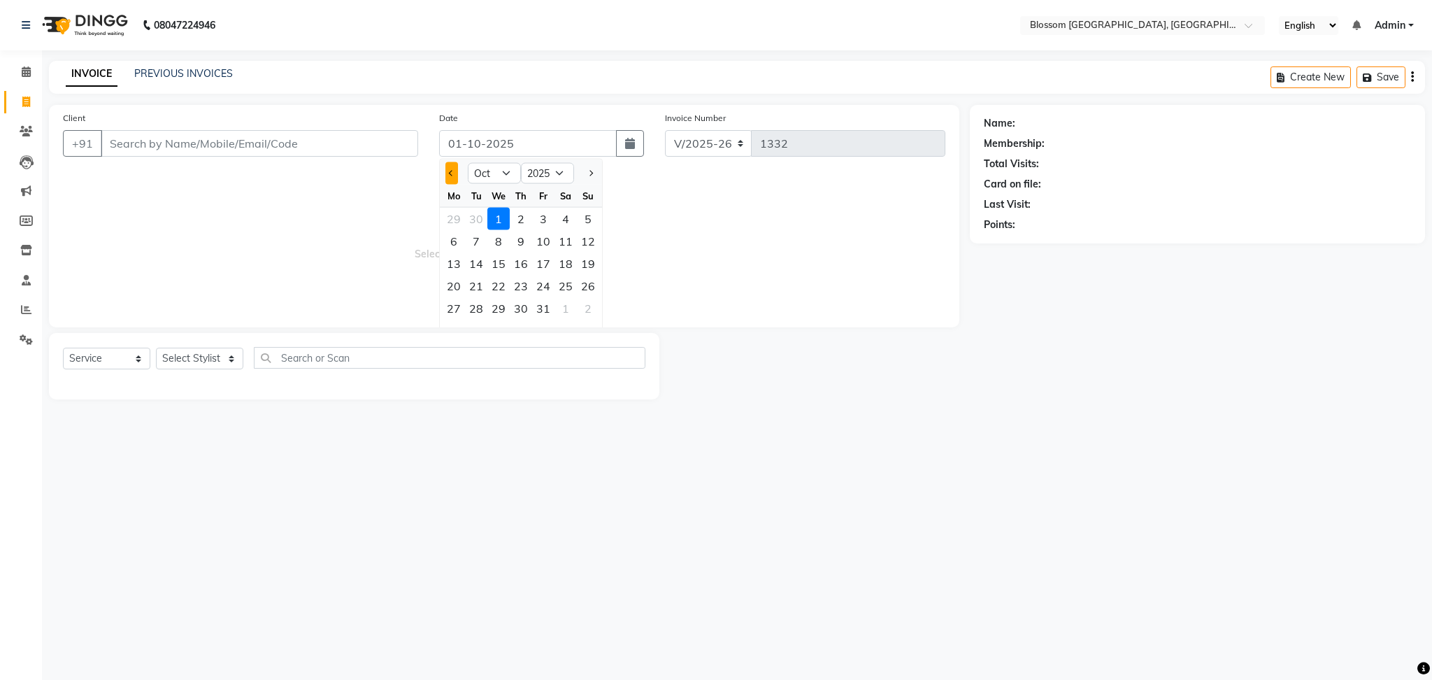
click at [446, 169] on button "Previous month" at bounding box center [452, 173] width 12 height 22
click at [589, 177] on button "Next month" at bounding box center [591, 173] width 12 height 22
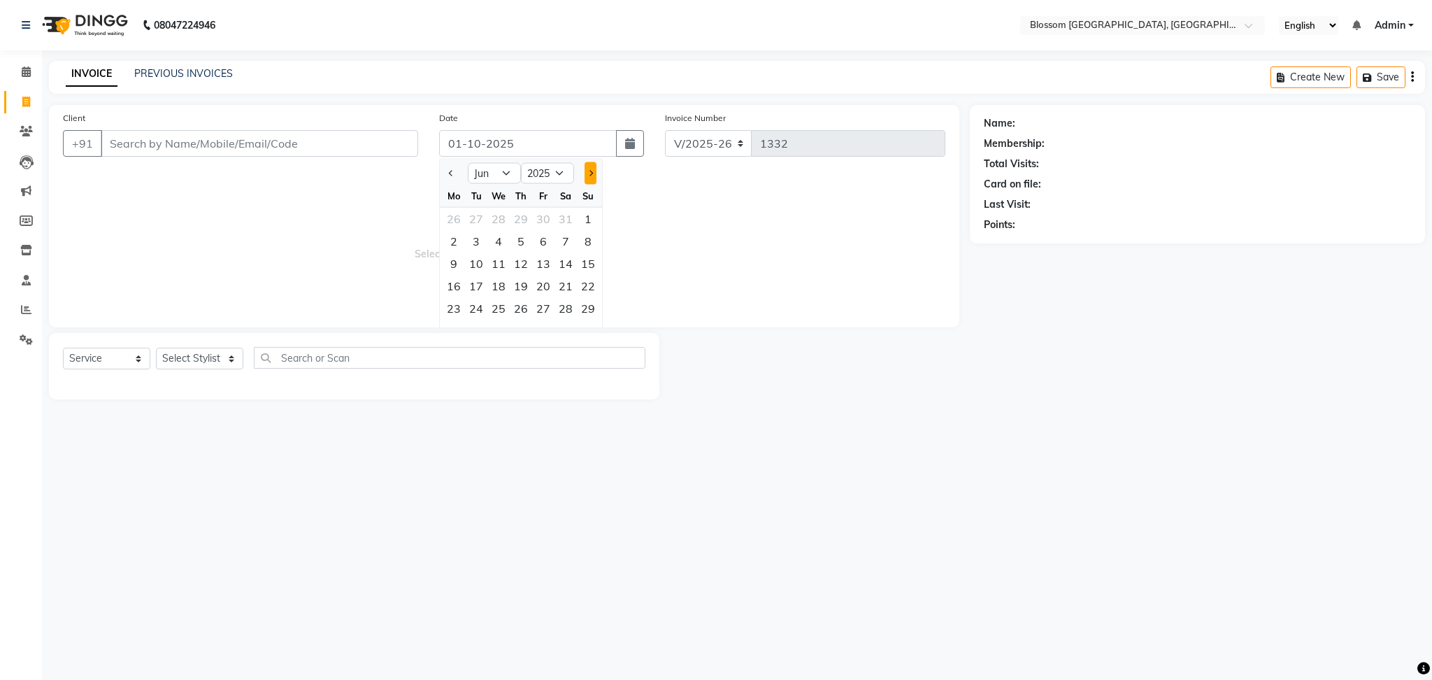
select select "7"
click at [522, 271] on div "17" at bounding box center [521, 263] width 22 height 22
type input "[DATE]"
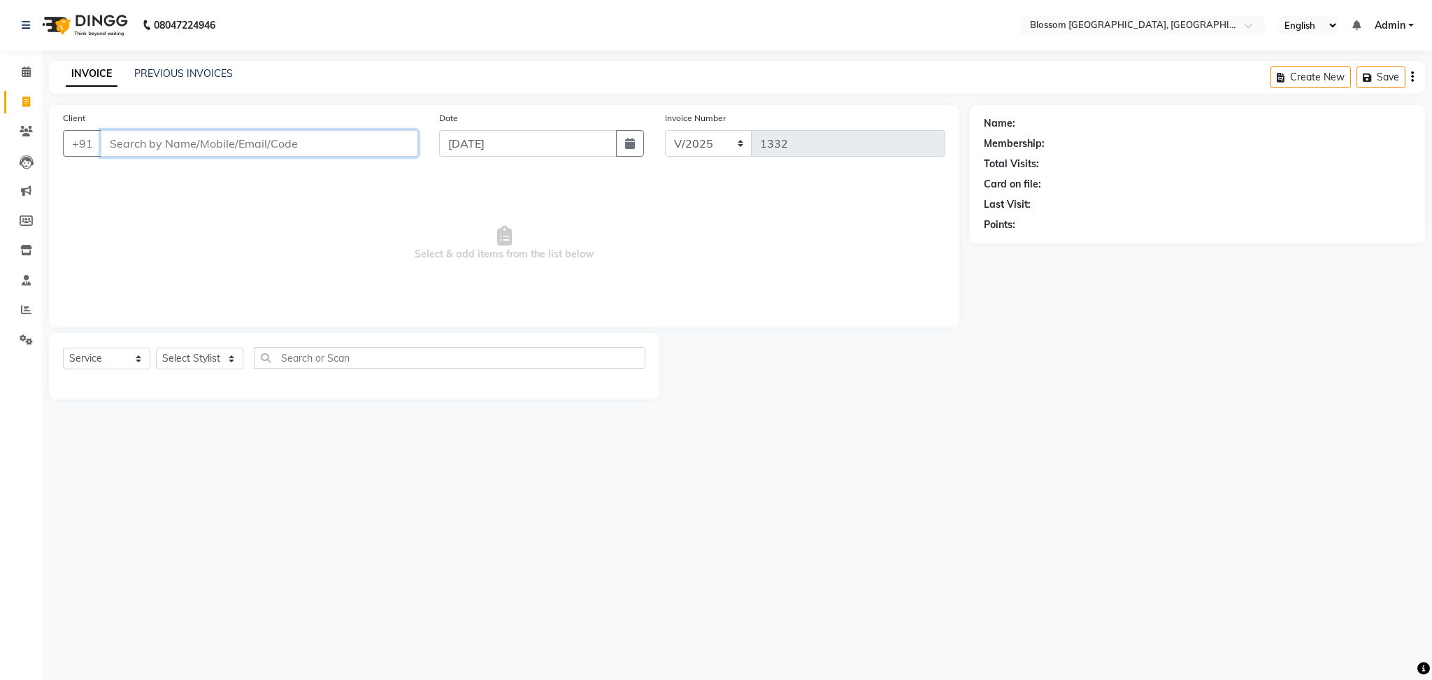
click at [299, 143] on input "Client" at bounding box center [260, 143] width 318 height 27
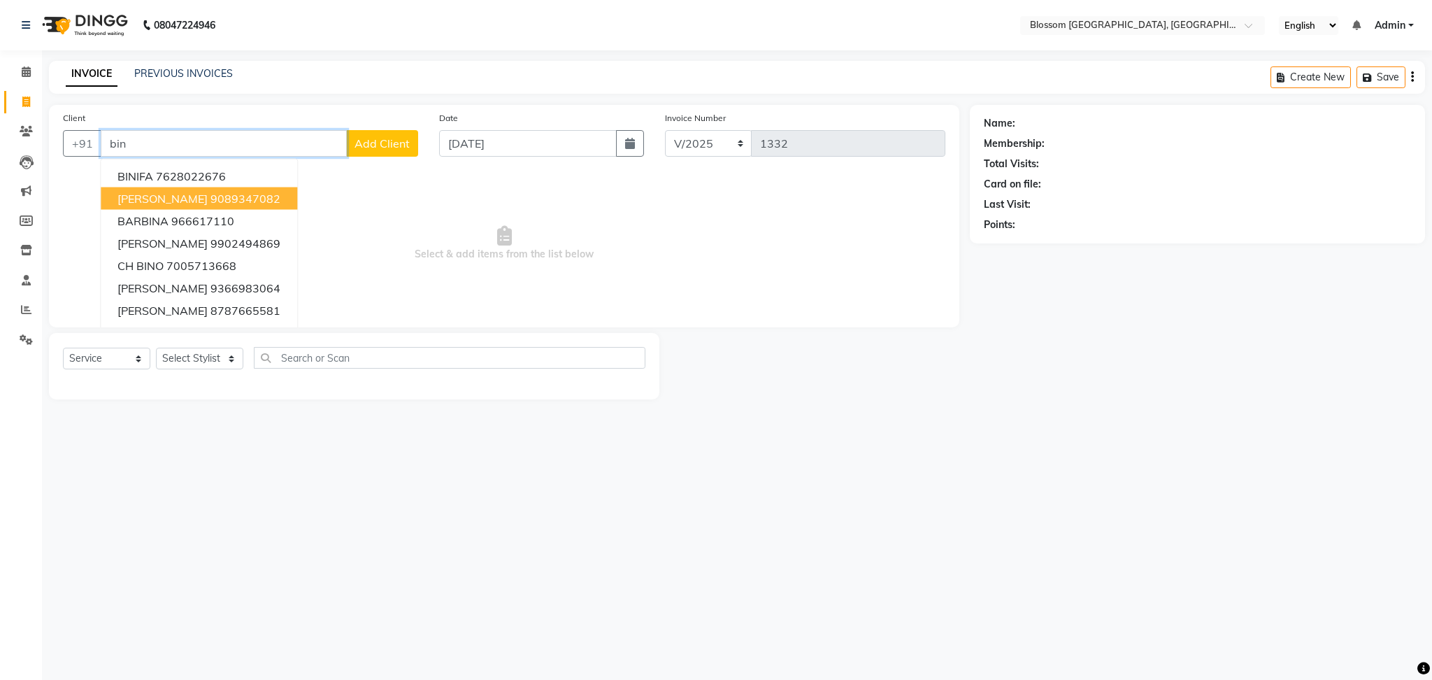
click at [170, 187] on button "[PERSON_NAME] 9089347082" at bounding box center [199, 198] width 197 height 22
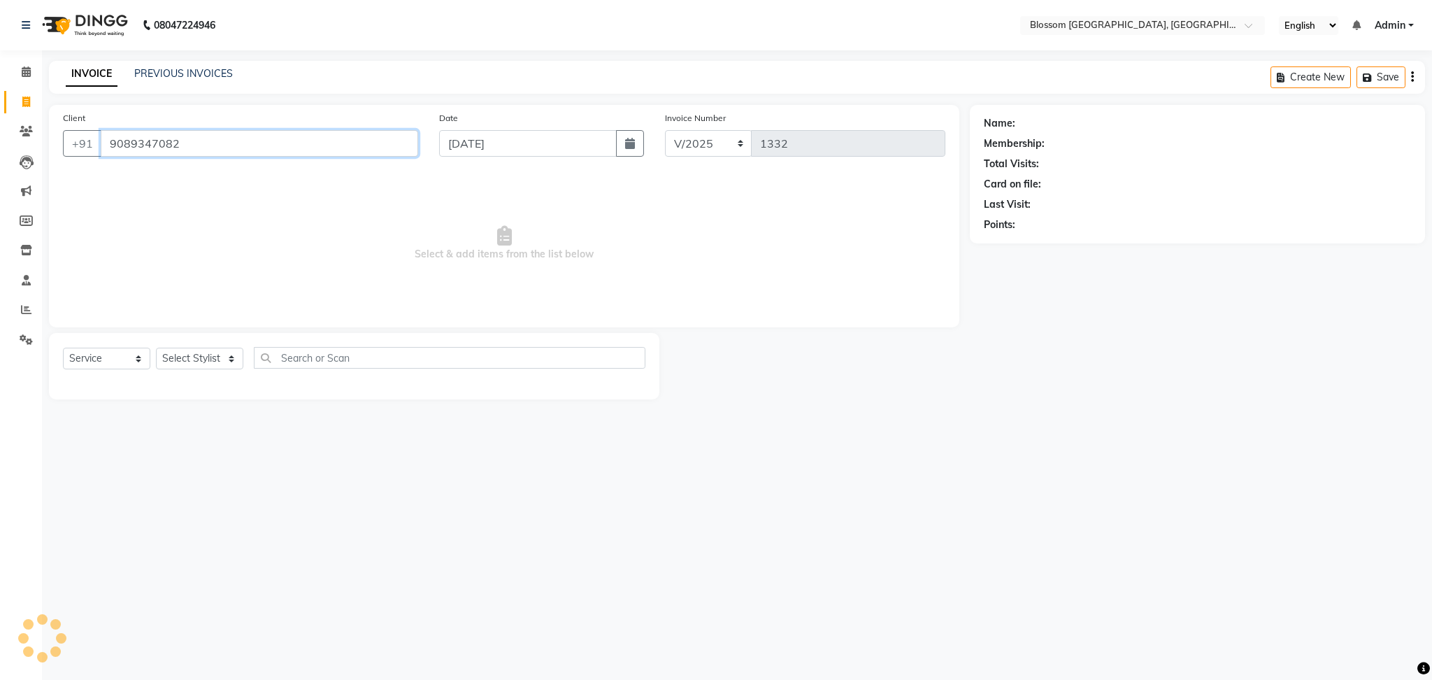
type input "9089347082"
click at [217, 342] on div "Select Service Product Membership Package Voucher Prepaid Gift Card Select Styl…" at bounding box center [354, 366] width 611 height 66
click at [220, 359] on select "Select Stylist Laimayum Priyaluxmi [PERSON_NAME]Sana chanu [PERSON_NAME] [PERSO…" at bounding box center [199, 359] width 87 height 22
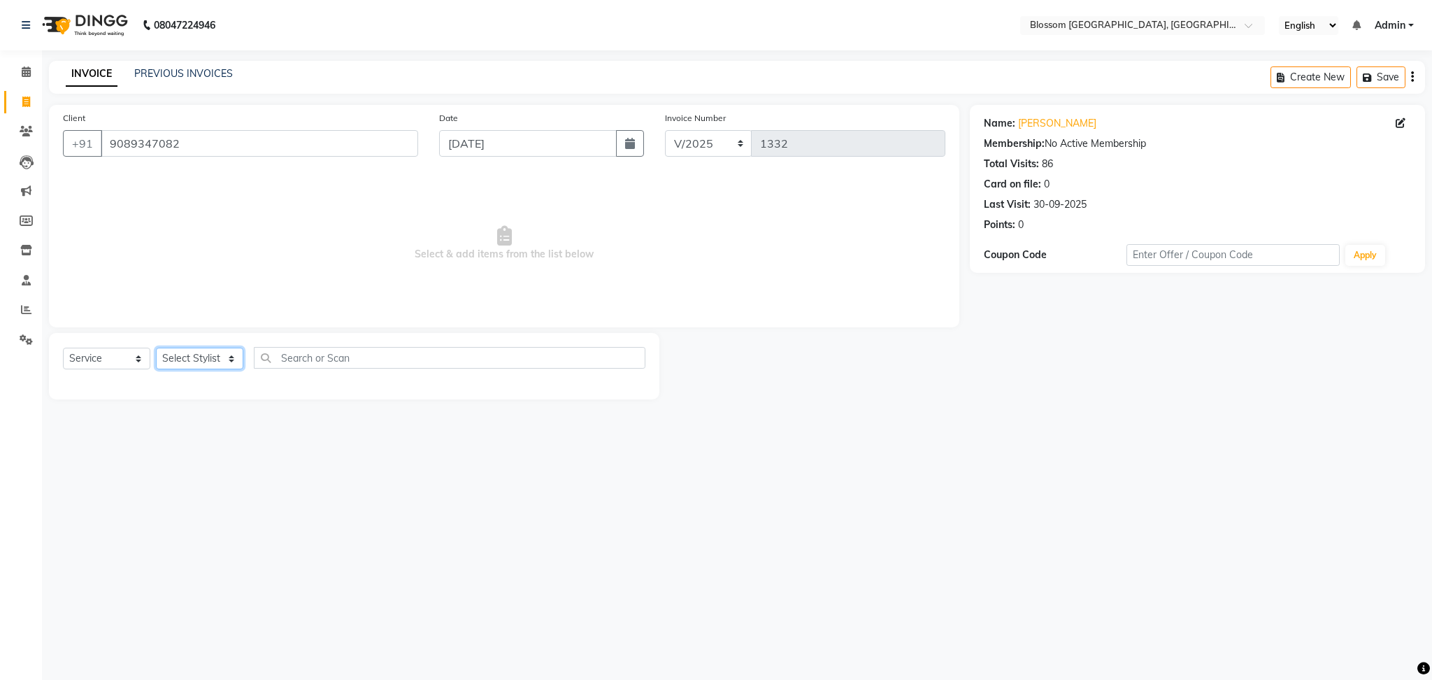
select select "66274"
click at [156, 348] on select "Select Stylist Laimayum Priyaluxmi [PERSON_NAME]Sana chanu [PERSON_NAME] [PERSO…" at bounding box center [199, 359] width 87 height 22
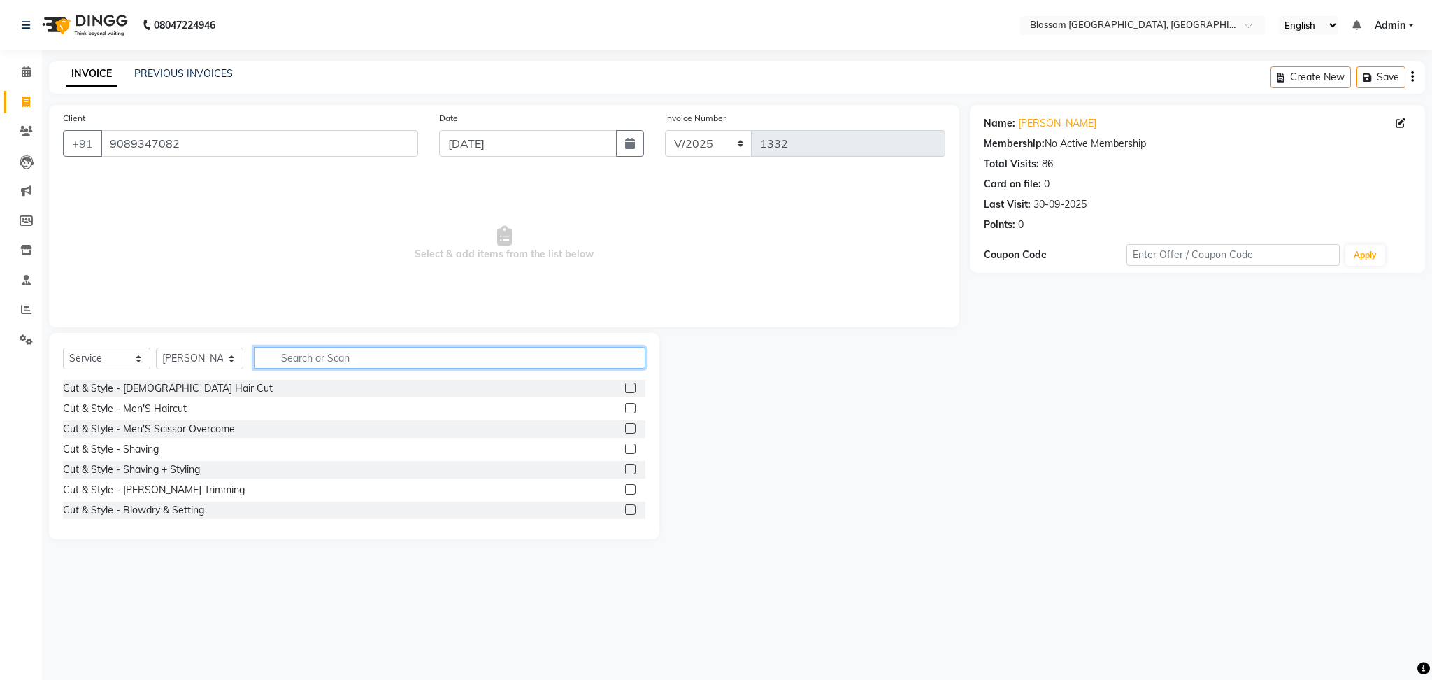
click at [339, 359] on input "text" at bounding box center [450, 358] width 392 height 22
type input "nai"
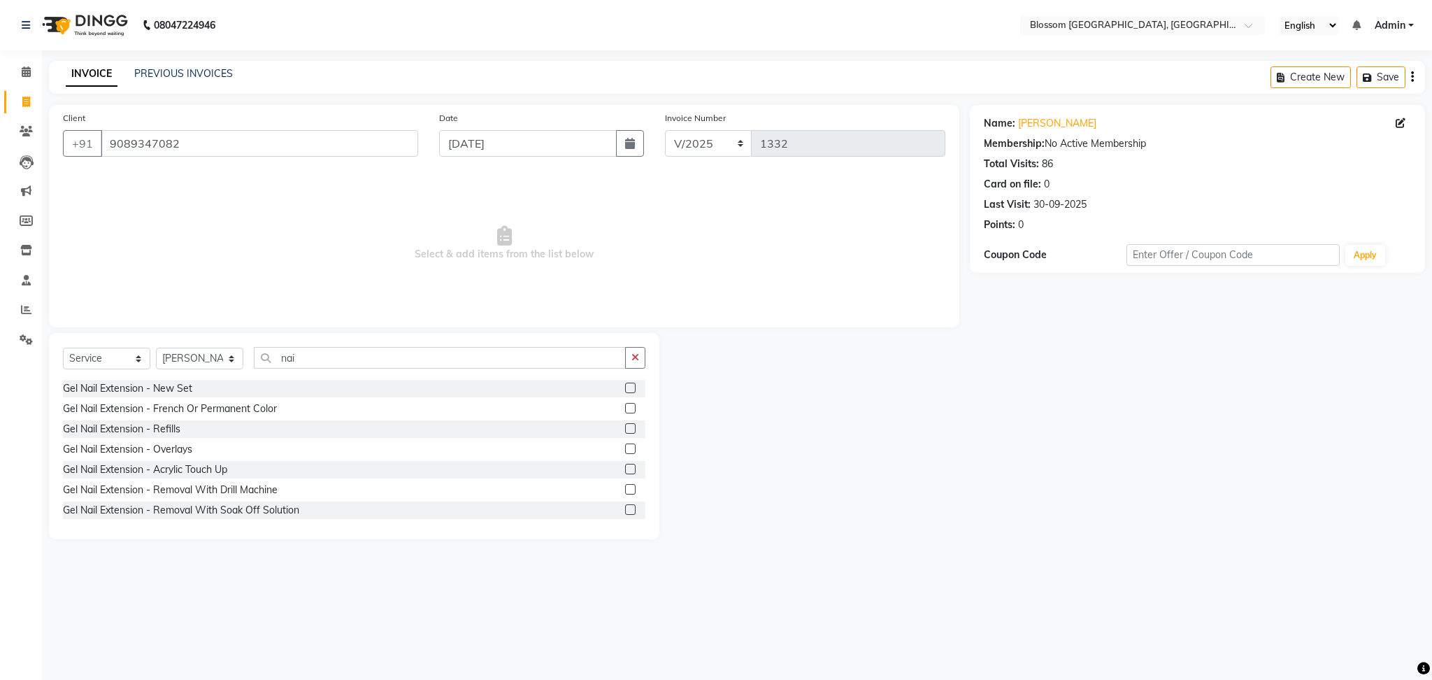
click at [625, 392] on label at bounding box center [630, 388] width 10 height 10
click at [625, 392] on input "checkbox" at bounding box center [629, 388] width 9 height 9
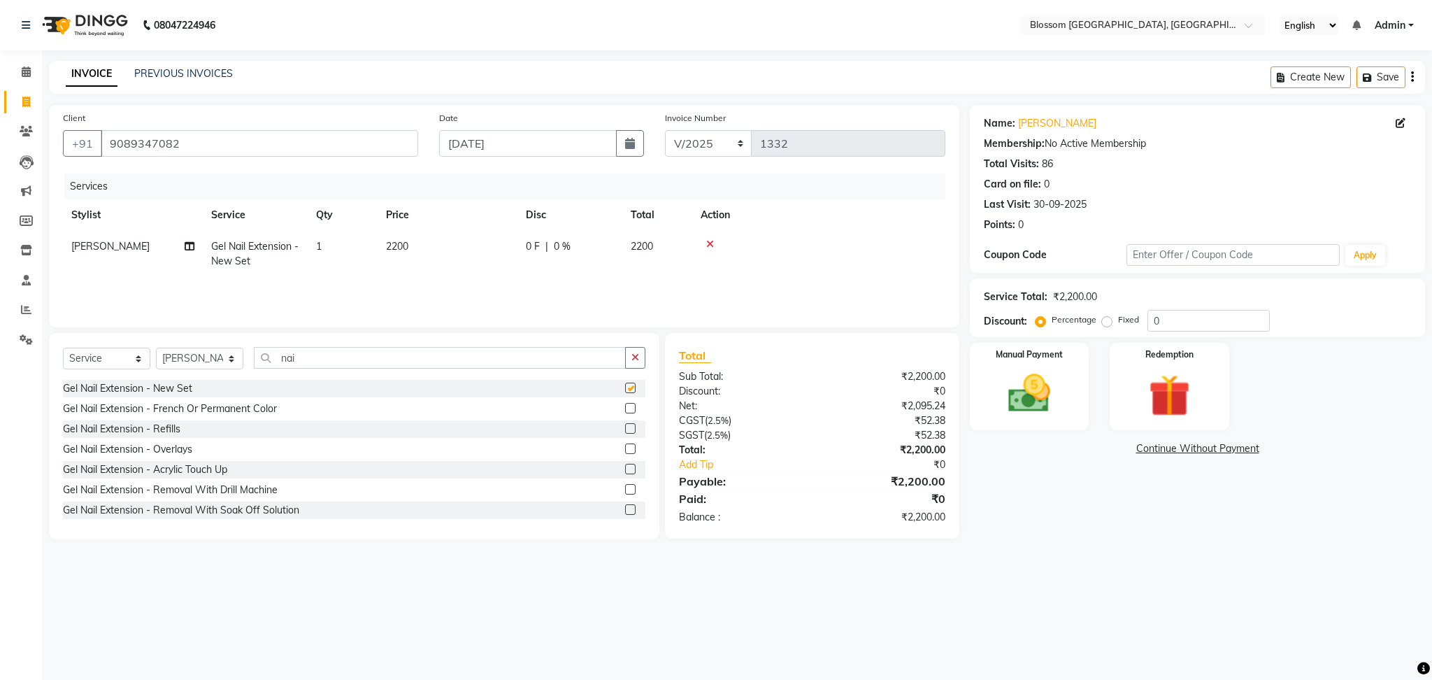
checkbox input "false"
click at [578, 273] on td "0 F | 0 %" at bounding box center [570, 254] width 105 height 46
select select "66274"
click at [622, 257] on input "0" at bounding box center [613, 250] width 42 height 22
type input "200"
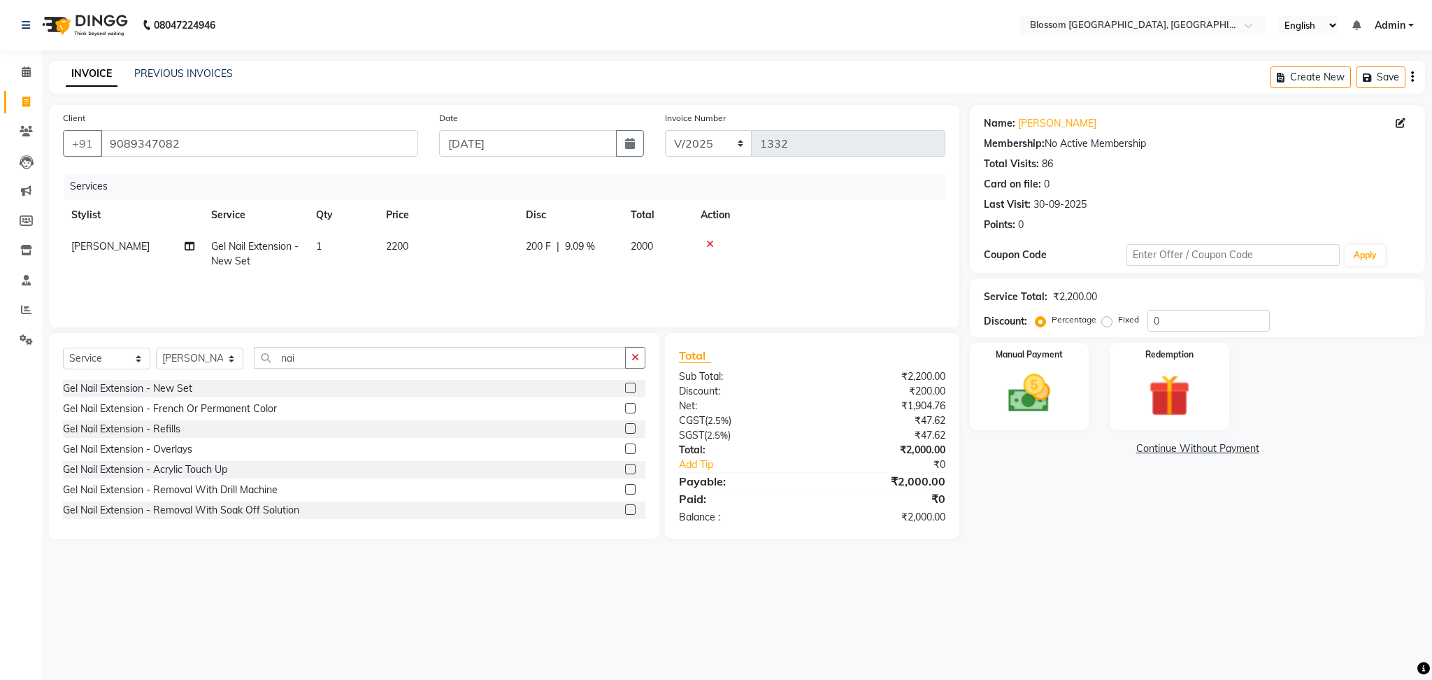
click at [668, 611] on div "08047224946 Select Location × Blossom Salon And Academy, [GEOGRAPHIC_DATA] Engl…" at bounding box center [716, 340] width 1432 height 680
click at [228, 357] on select "Select Stylist Laimayum Priyaluxmi [PERSON_NAME]Sana chanu [PERSON_NAME] [PERSO…" at bounding box center [199, 359] width 87 height 22
select select "66244"
click at [156, 348] on select "Select Stylist Laimayum Priyaluxmi [PERSON_NAME]Sana chanu [PERSON_NAME] [PERSO…" at bounding box center [199, 359] width 87 height 22
click at [320, 363] on input "nai" at bounding box center [440, 358] width 372 height 22
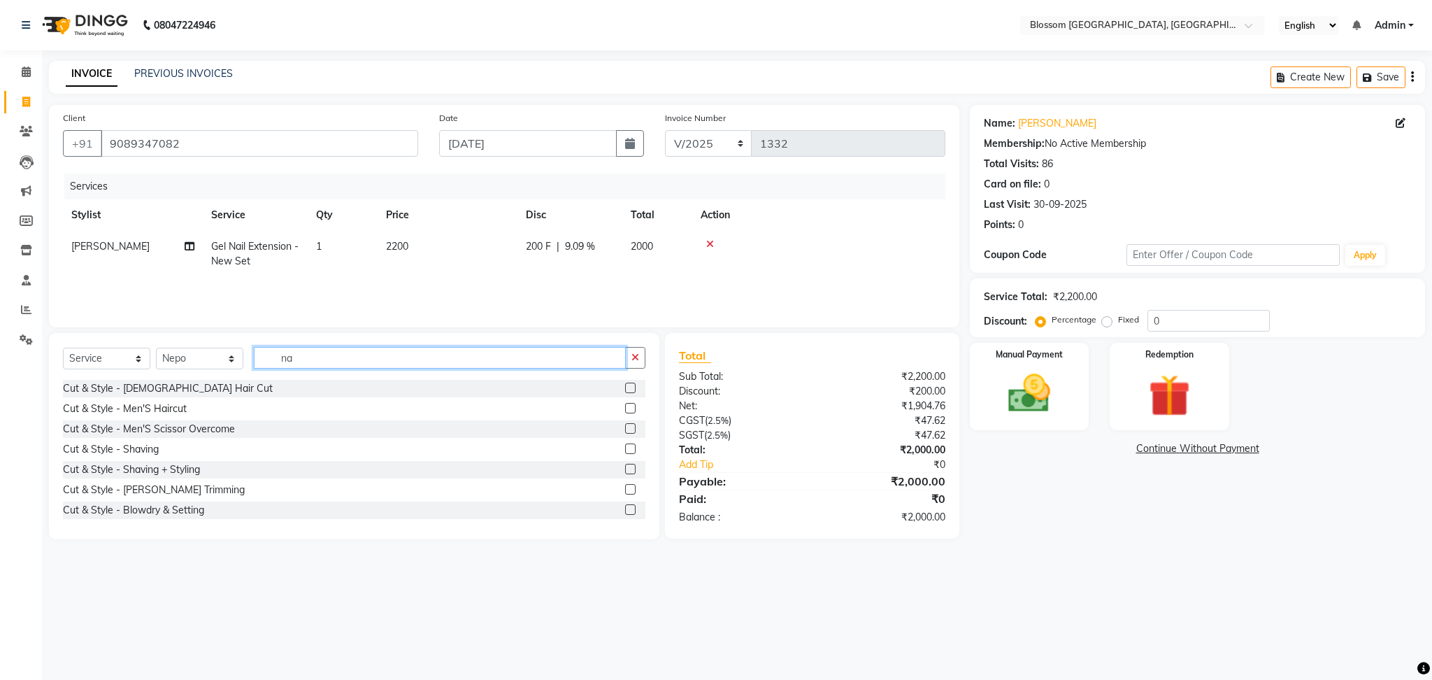
type input "n"
type input "was"
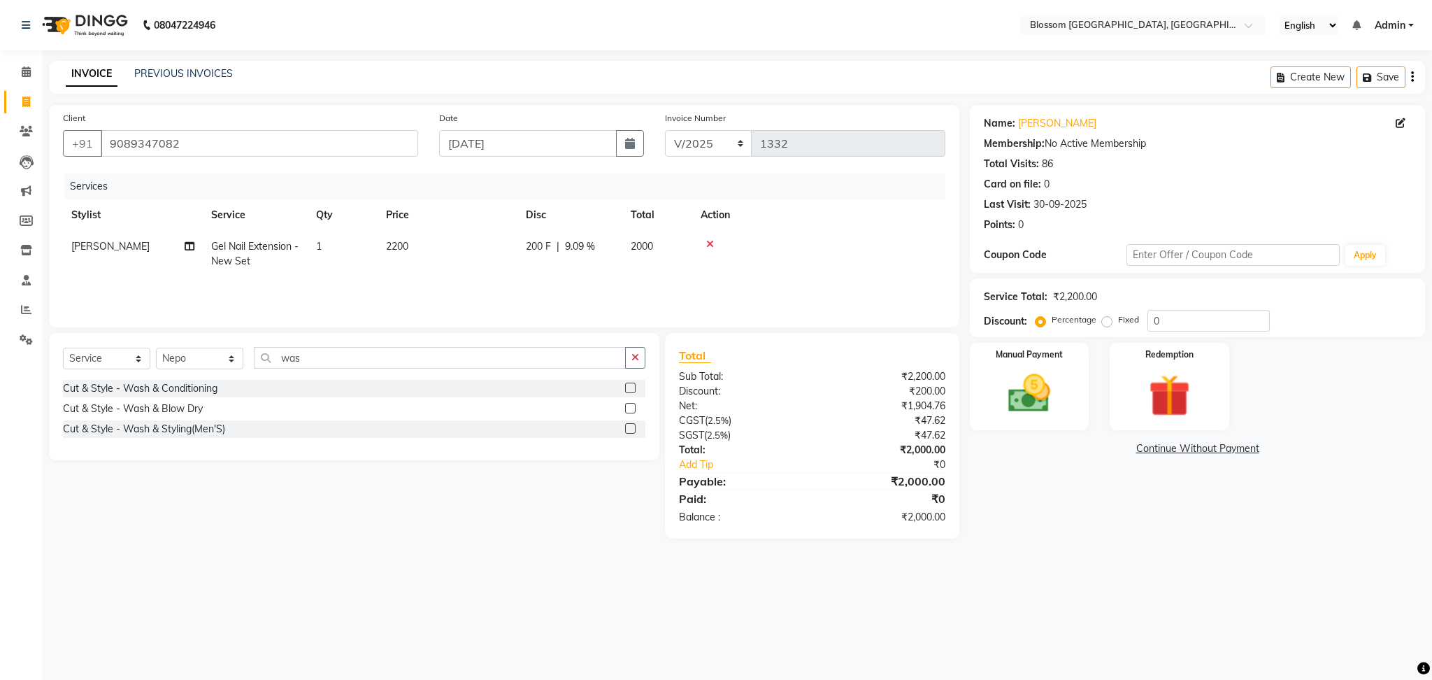
click at [629, 380] on div at bounding box center [635, 388] width 20 height 17
click at [632, 394] on div at bounding box center [629, 390] width 9 height 15
click at [628, 386] on label at bounding box center [630, 388] width 10 height 10
click at [628, 386] on input "checkbox" at bounding box center [629, 388] width 9 height 9
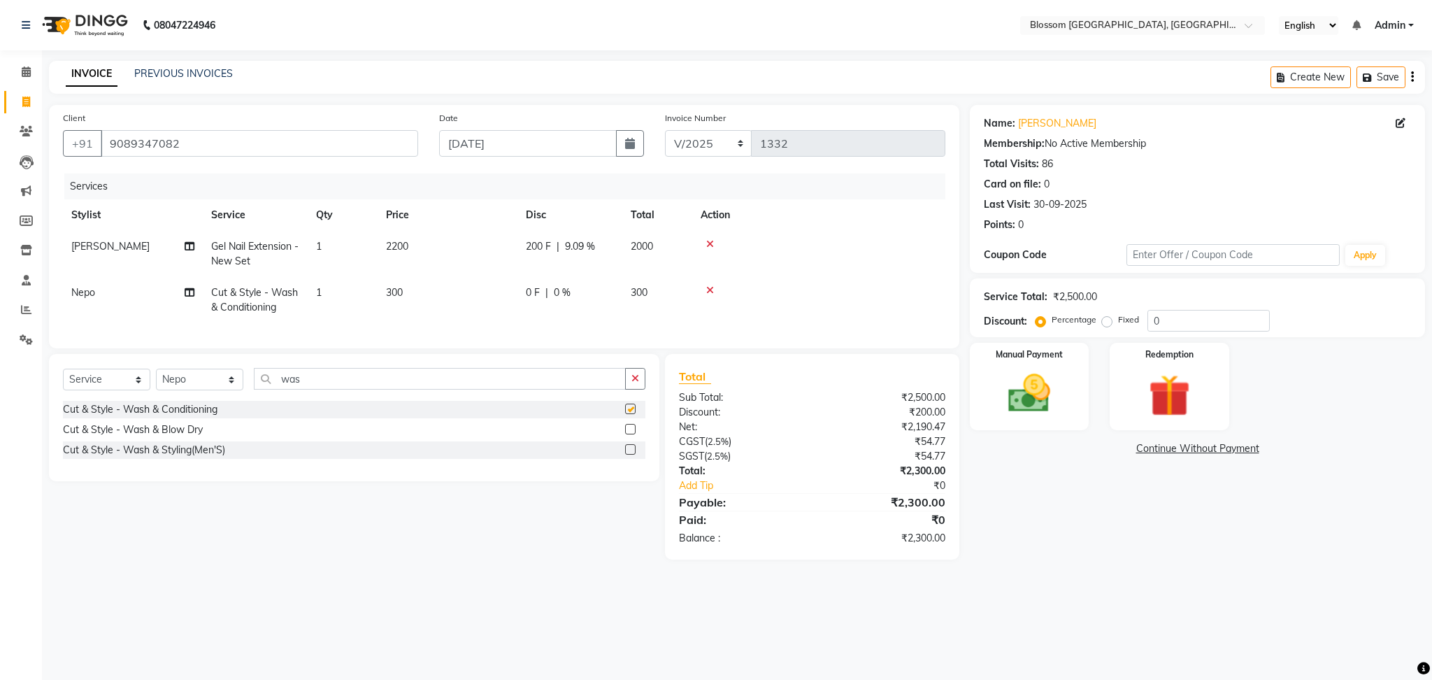
checkbox input "false"
click at [1027, 402] on img at bounding box center [1029, 394] width 71 height 50
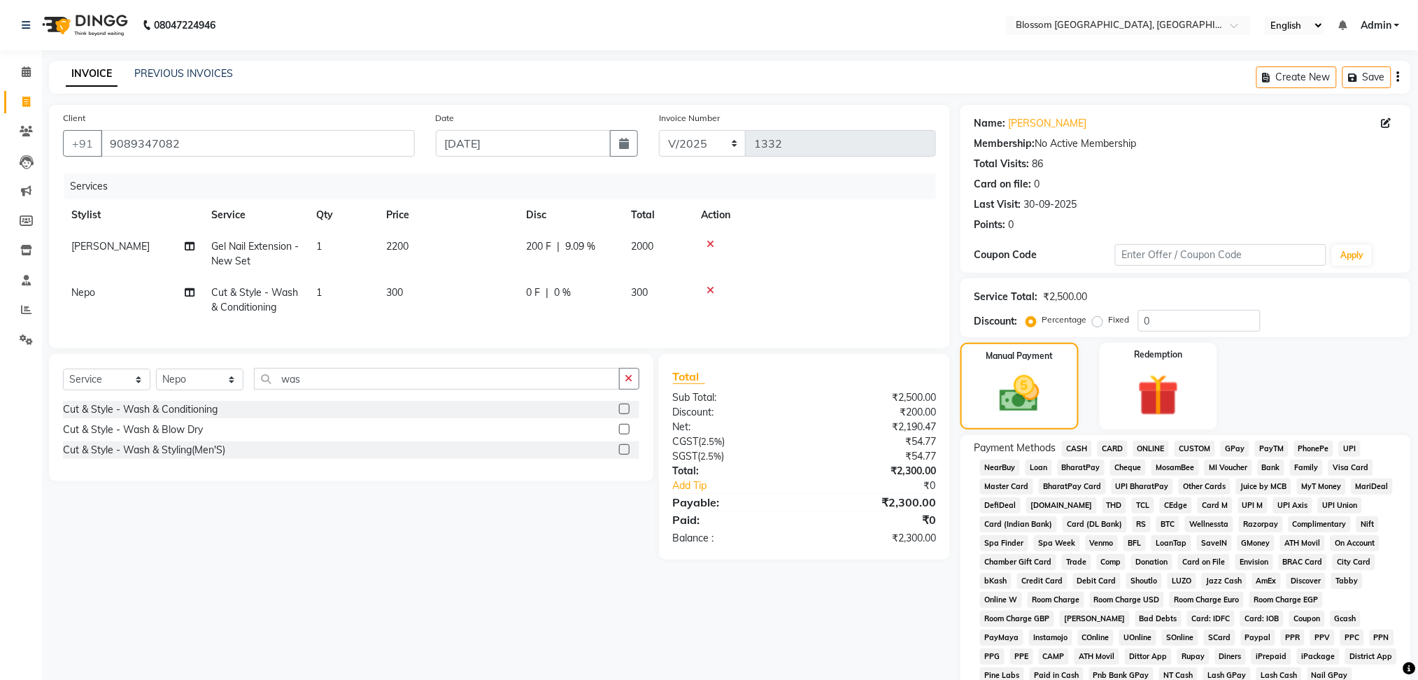
click at [1076, 441] on span "CASH" at bounding box center [1077, 449] width 30 height 16
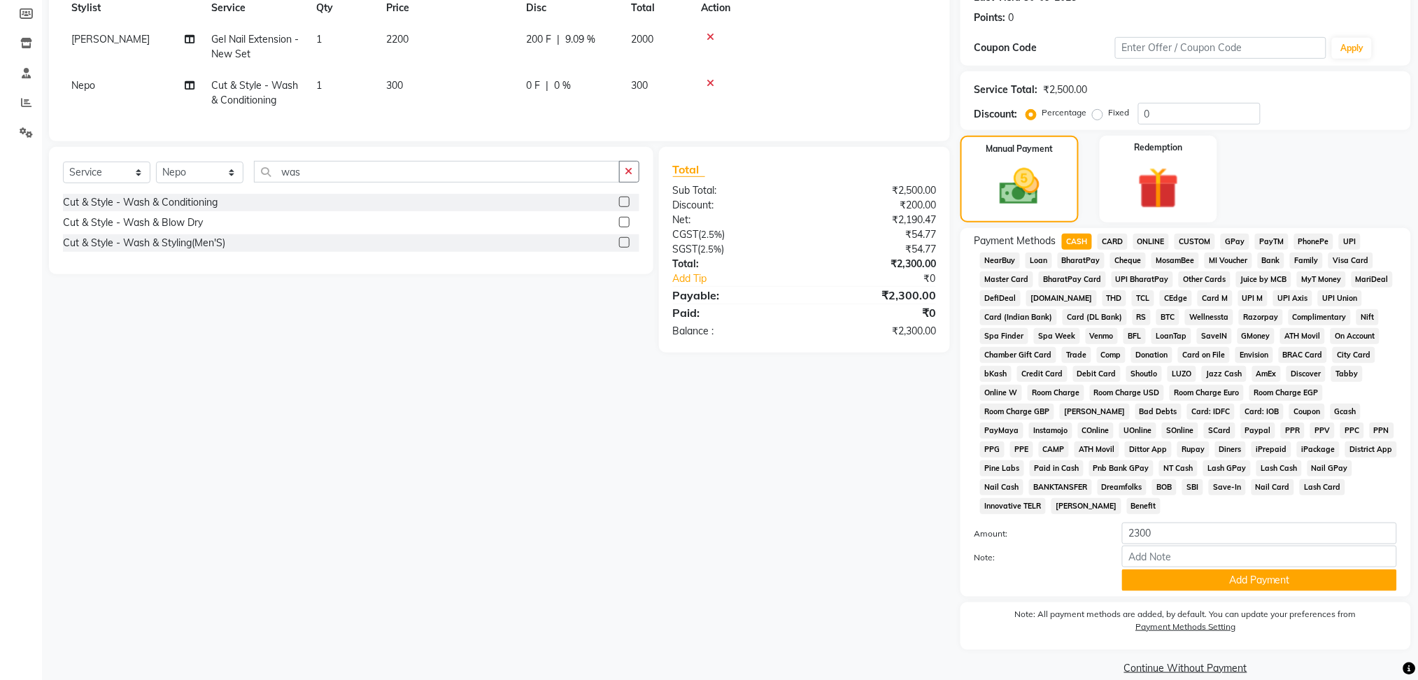
scroll to position [227, 0]
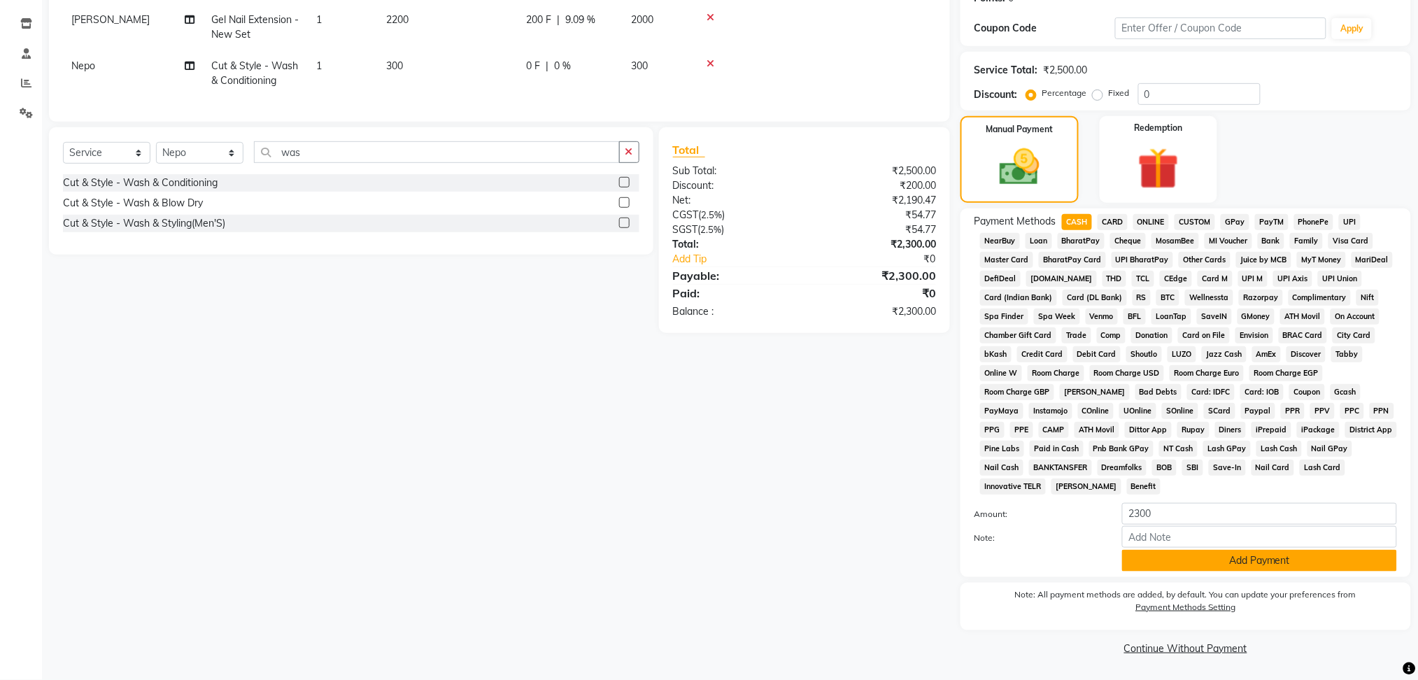
click at [1199, 554] on button "Add Payment" at bounding box center [1259, 561] width 275 height 22
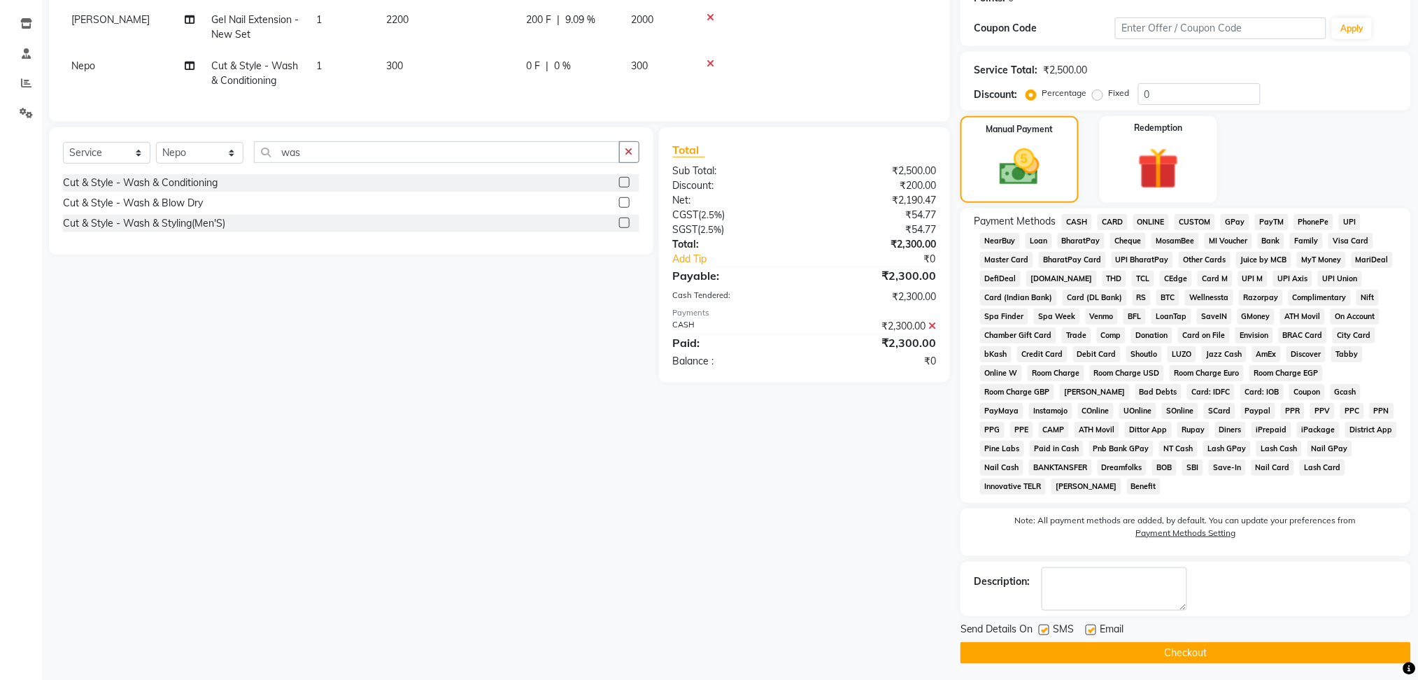
click at [1043, 629] on label at bounding box center [1044, 630] width 10 height 10
click at [1043, 629] on input "checkbox" at bounding box center [1043, 630] width 9 height 9
checkbox input "false"
click at [1085, 627] on label at bounding box center [1090, 630] width 10 height 10
click at [1085, 627] on input "checkbox" at bounding box center [1089, 630] width 9 height 9
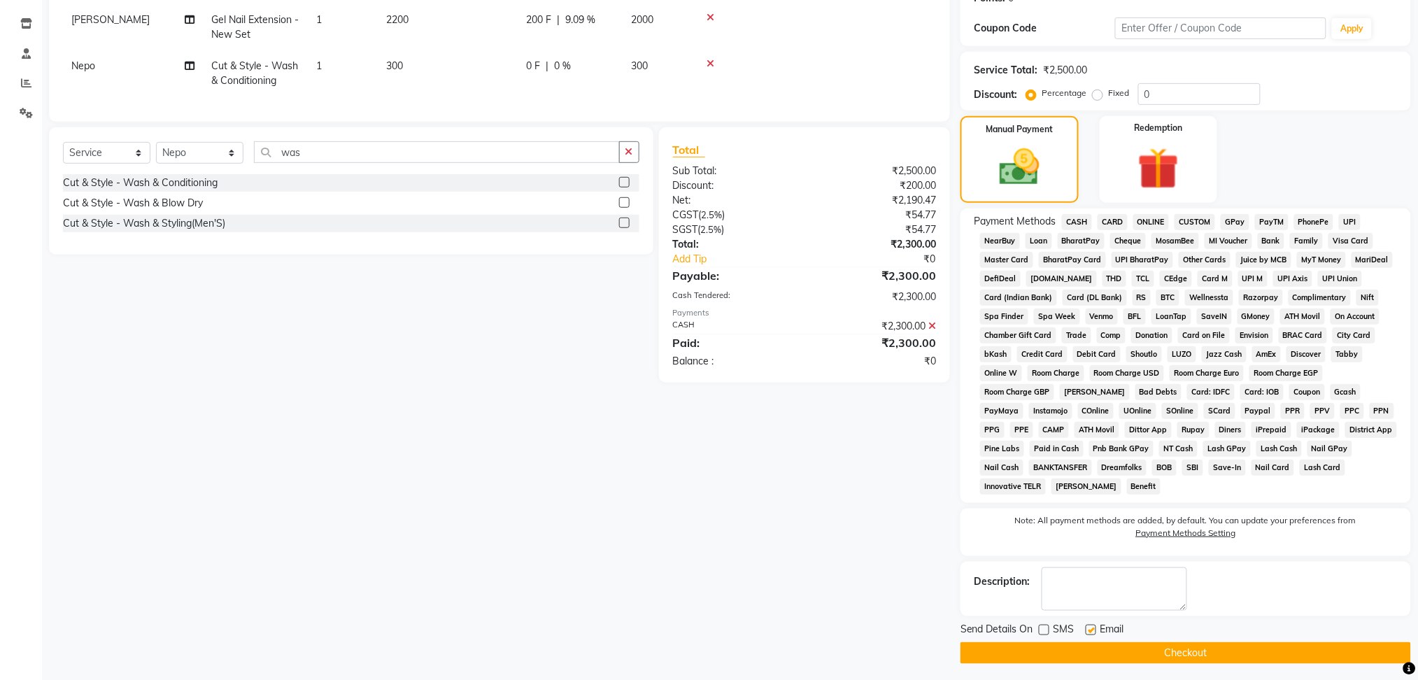
checkbox input "false"
click at [1095, 641] on div "Send Details On SMS Email Checkout" at bounding box center [1185, 643] width 450 height 42
click at [1111, 655] on button "Checkout" at bounding box center [1185, 653] width 450 height 22
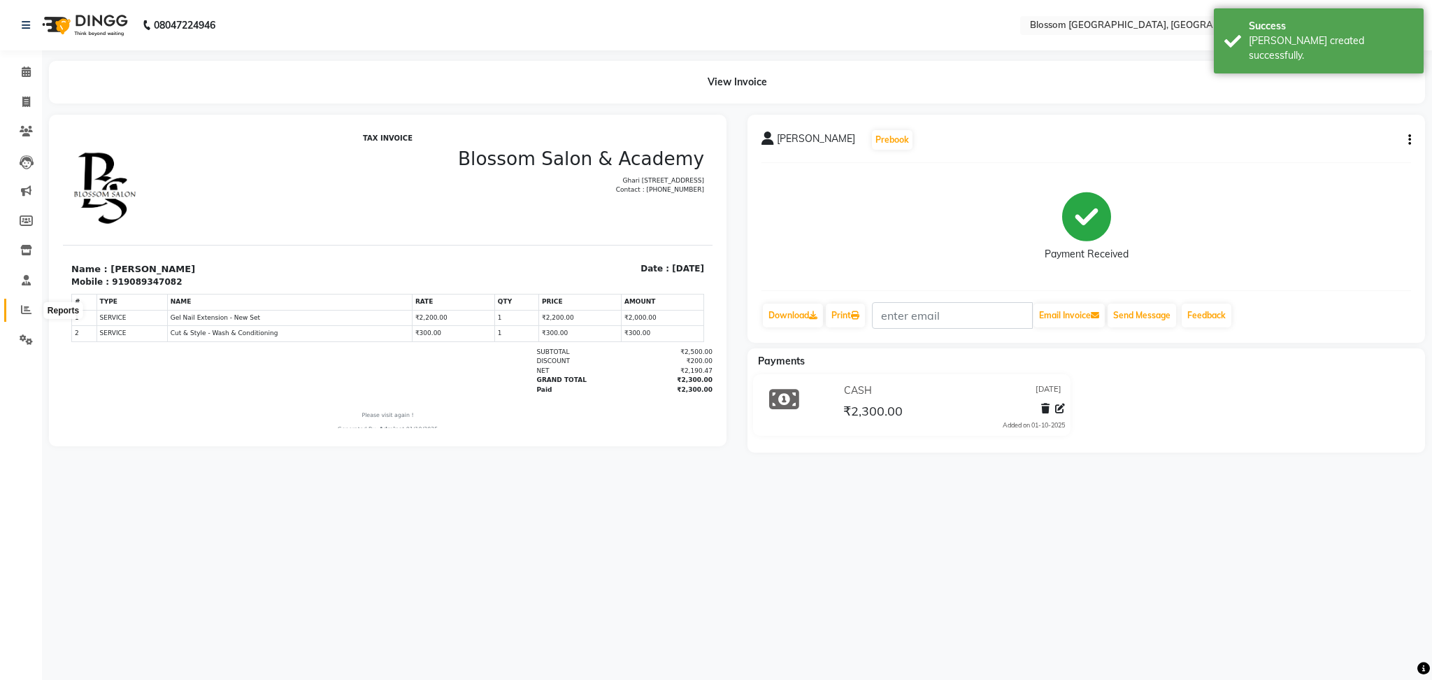
click at [27, 307] on icon at bounding box center [26, 309] width 10 height 10
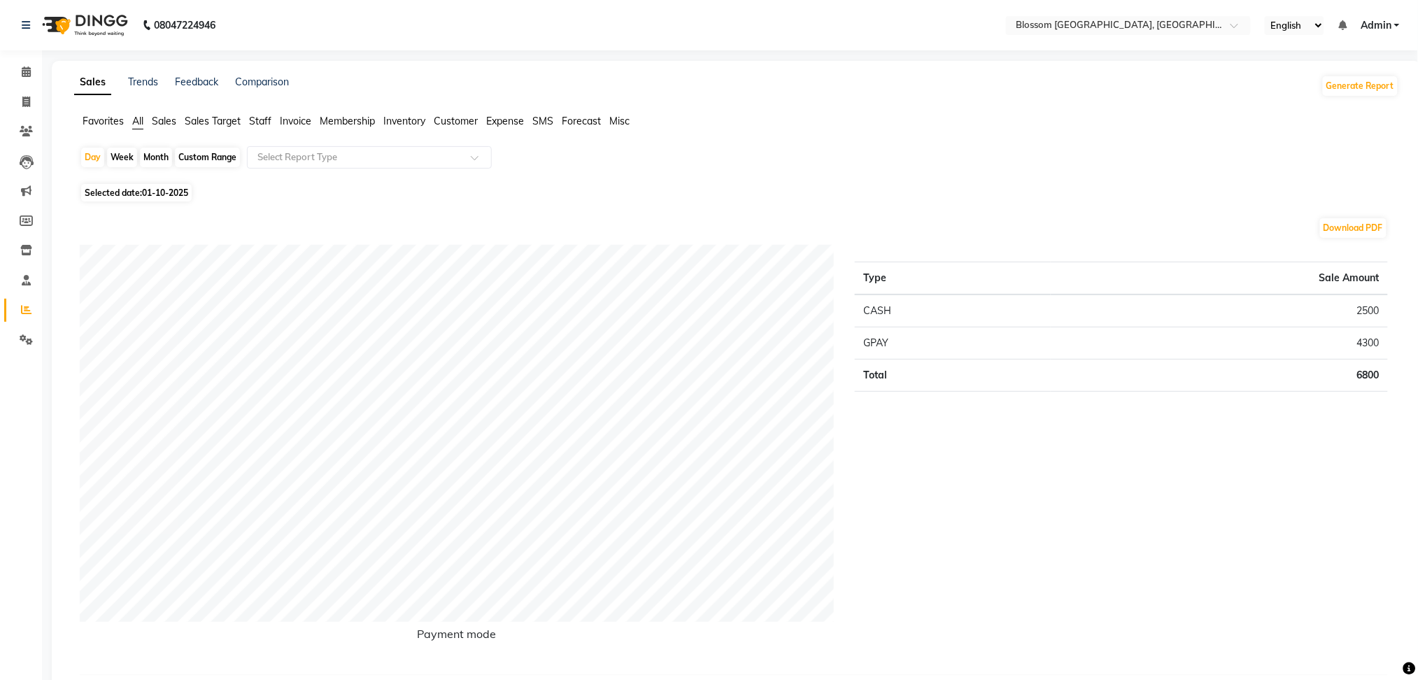
click at [139, 188] on span "Selected date: [DATE]" at bounding box center [136, 192] width 111 height 17
select select "10"
select select "2025"
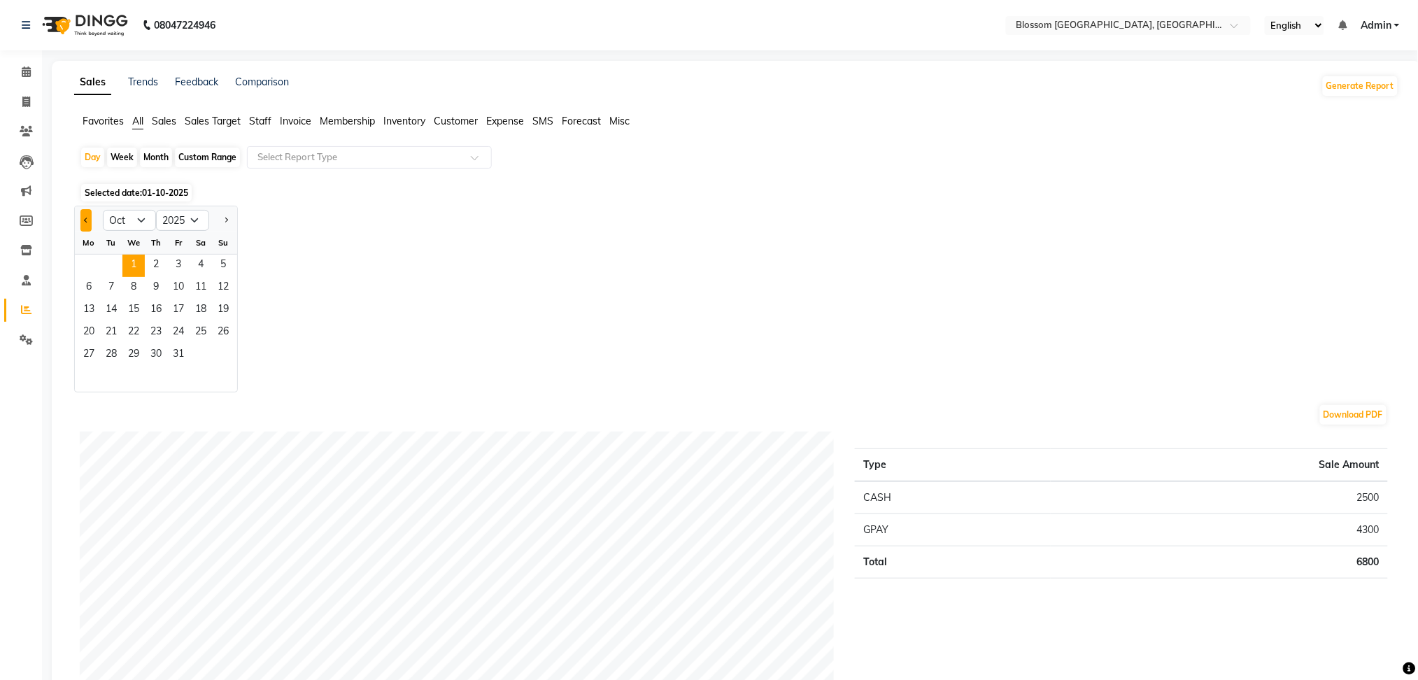
click at [90, 218] on button "Previous month" at bounding box center [85, 220] width 11 height 22
select select "8"
click at [230, 307] on span "17" at bounding box center [223, 310] width 22 height 22
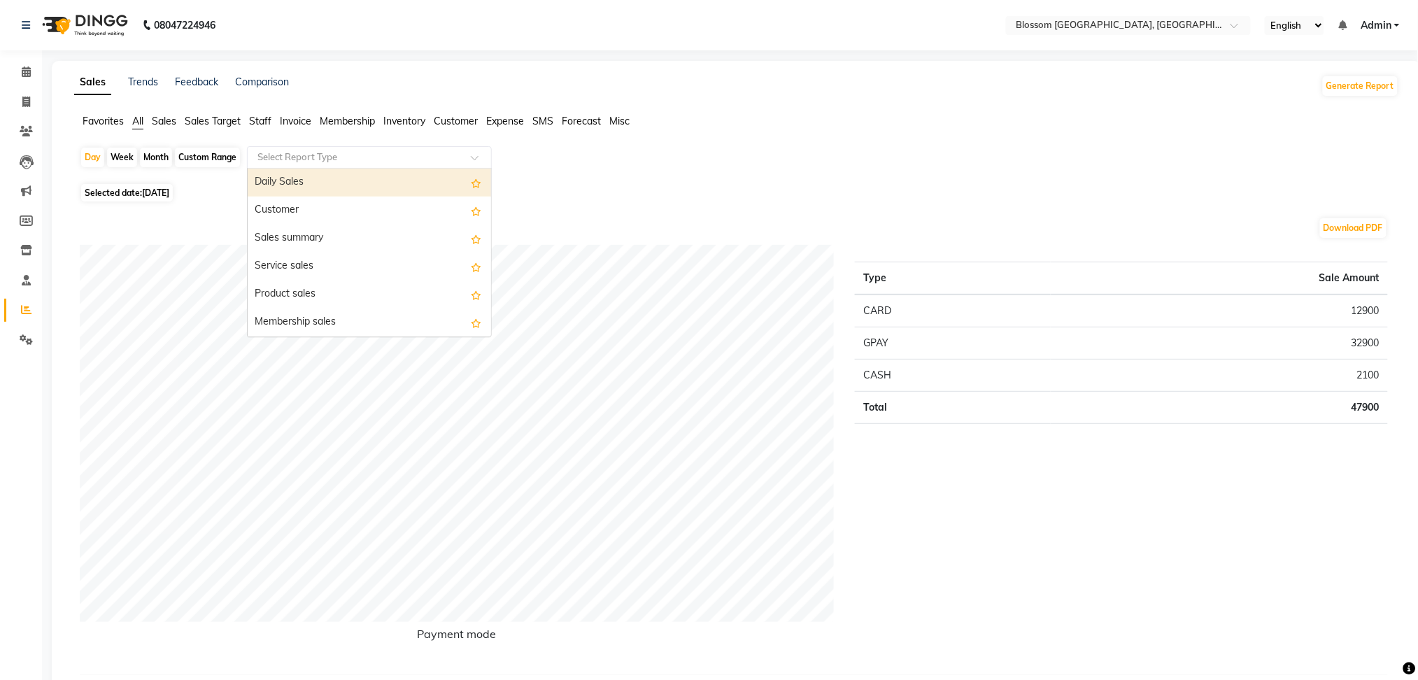
click at [288, 155] on input "text" at bounding box center [355, 157] width 201 height 14
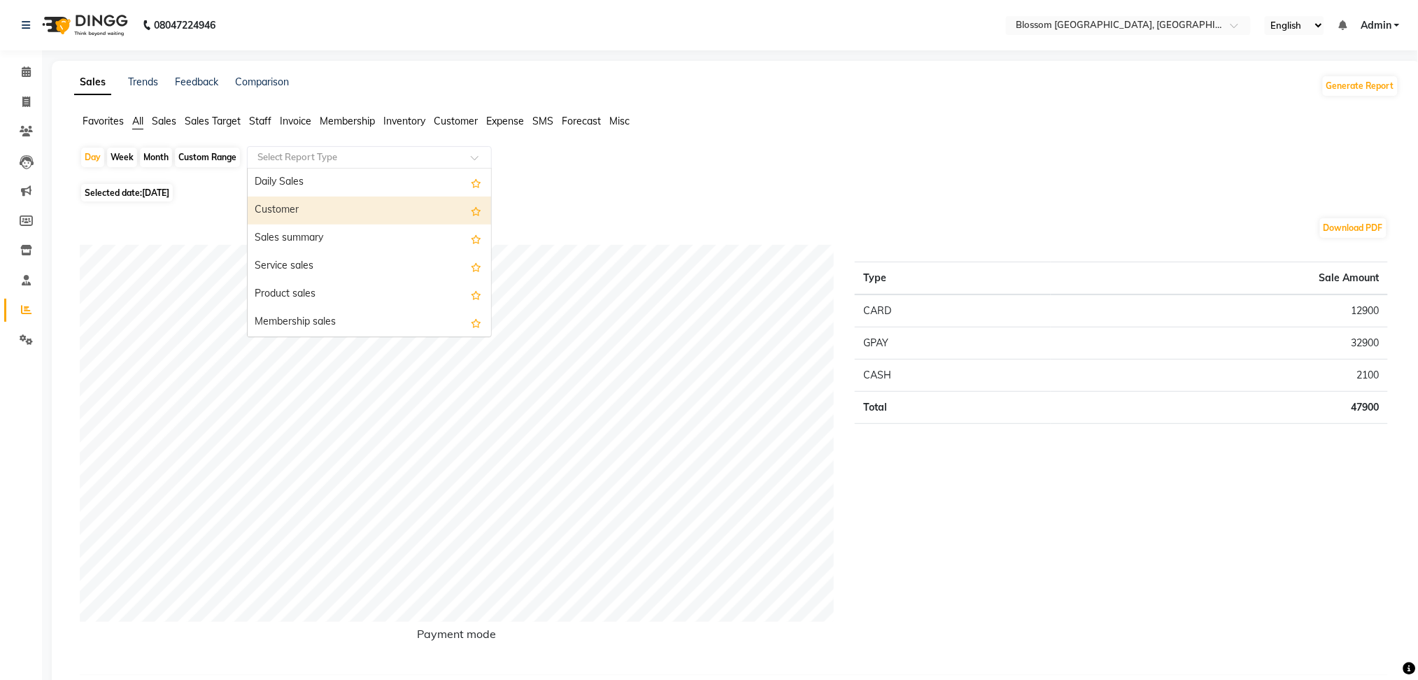
click at [323, 212] on div "Customer" at bounding box center [369, 211] width 243 height 28
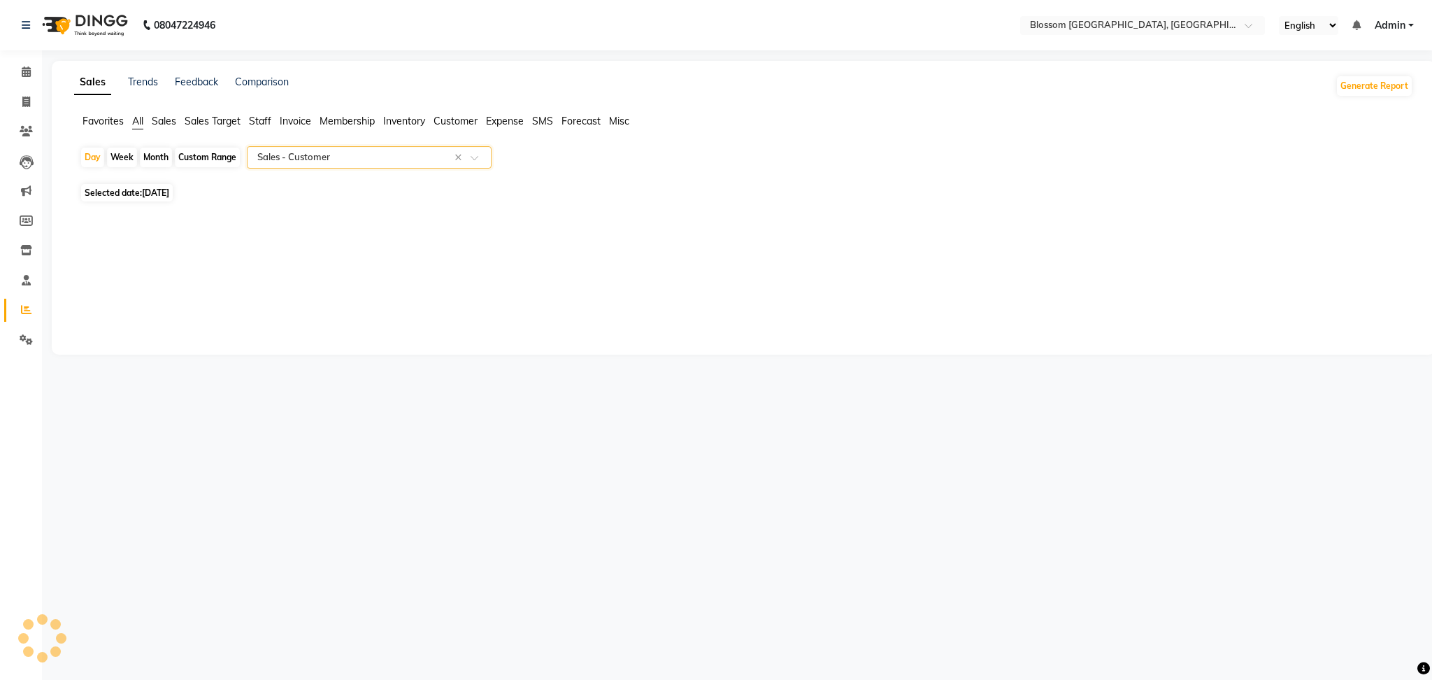
select select "full_report"
select select "csv"
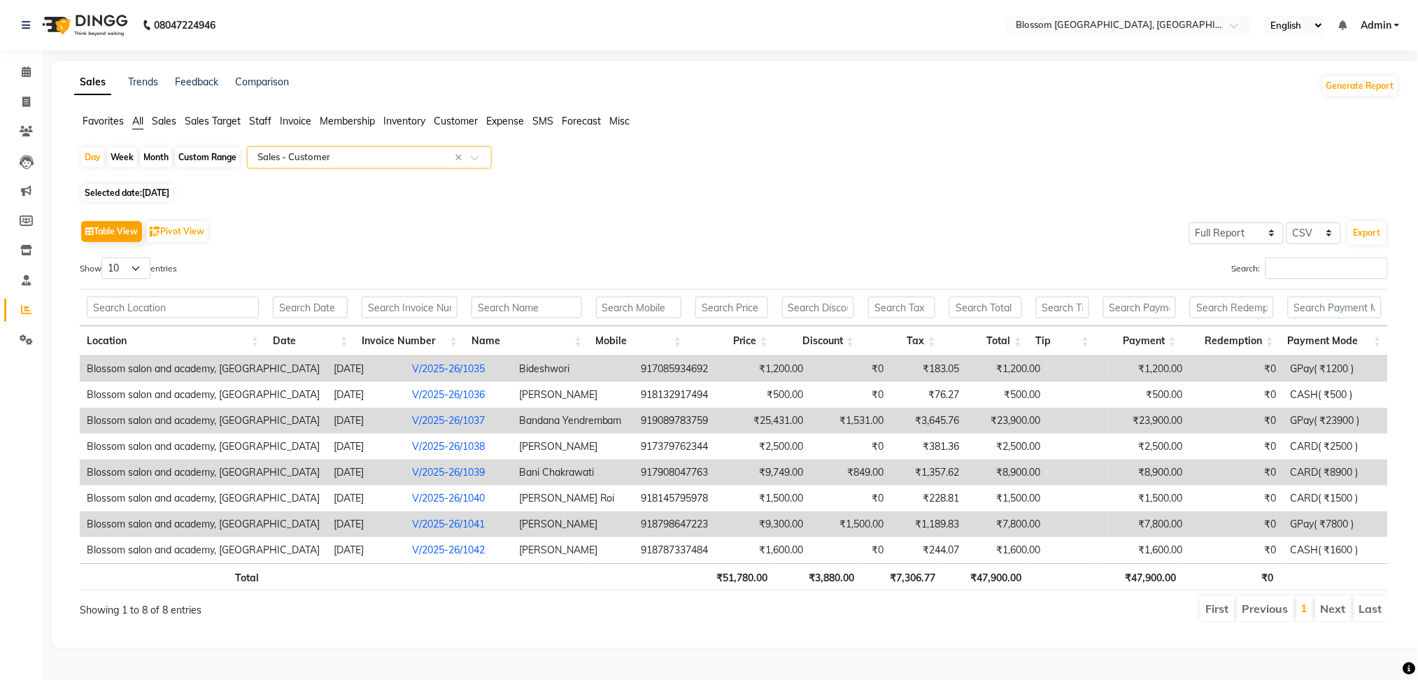
click at [146, 190] on span "[DATE]" at bounding box center [155, 192] width 27 height 10
select select "8"
select select "2025"
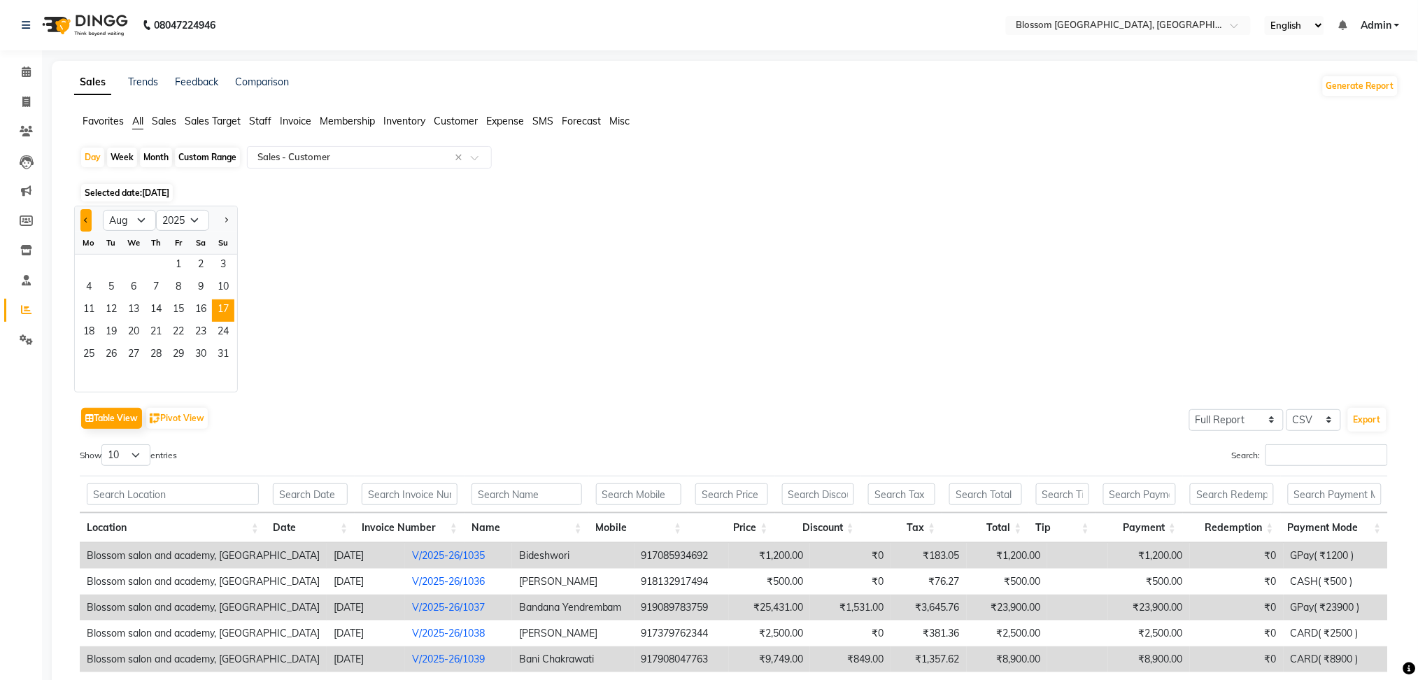
click at [88, 217] on button "Previous month" at bounding box center [85, 220] width 11 height 22
select select "7"
click at [145, 307] on span "17" at bounding box center [156, 310] width 22 height 22
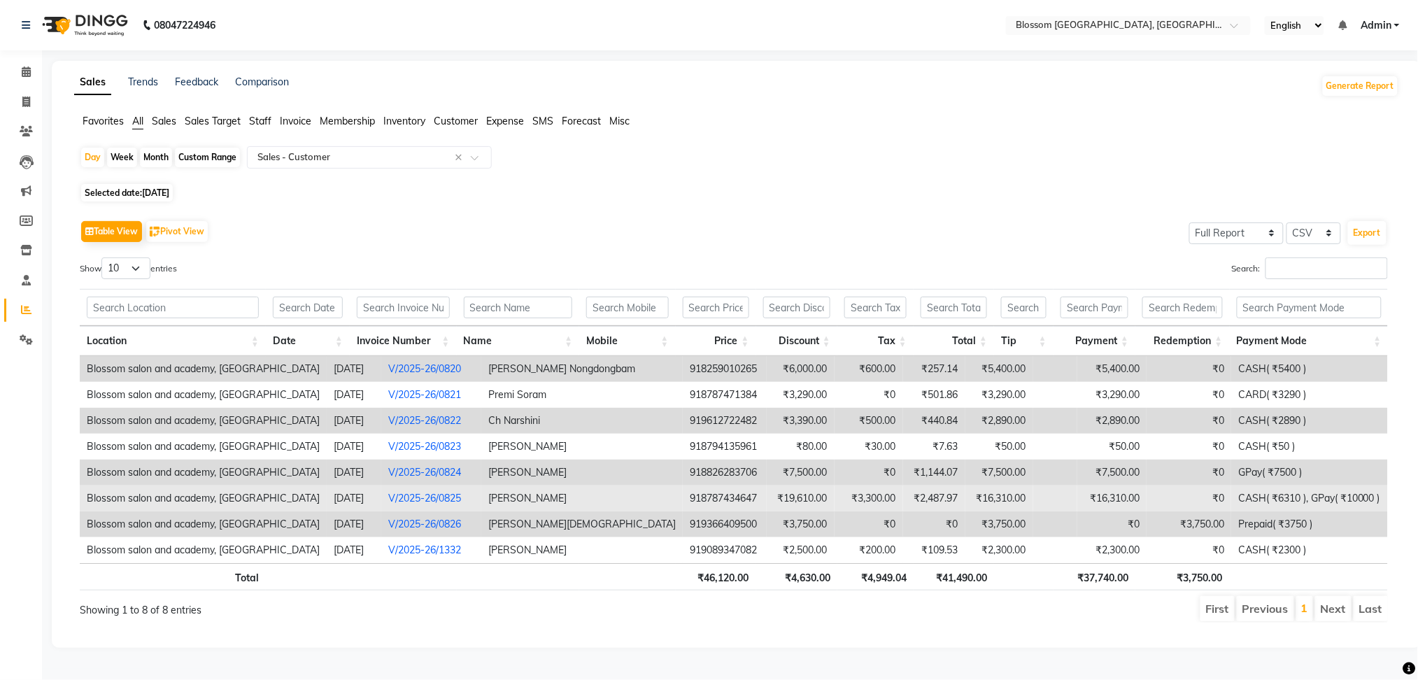
scroll to position [3, 0]
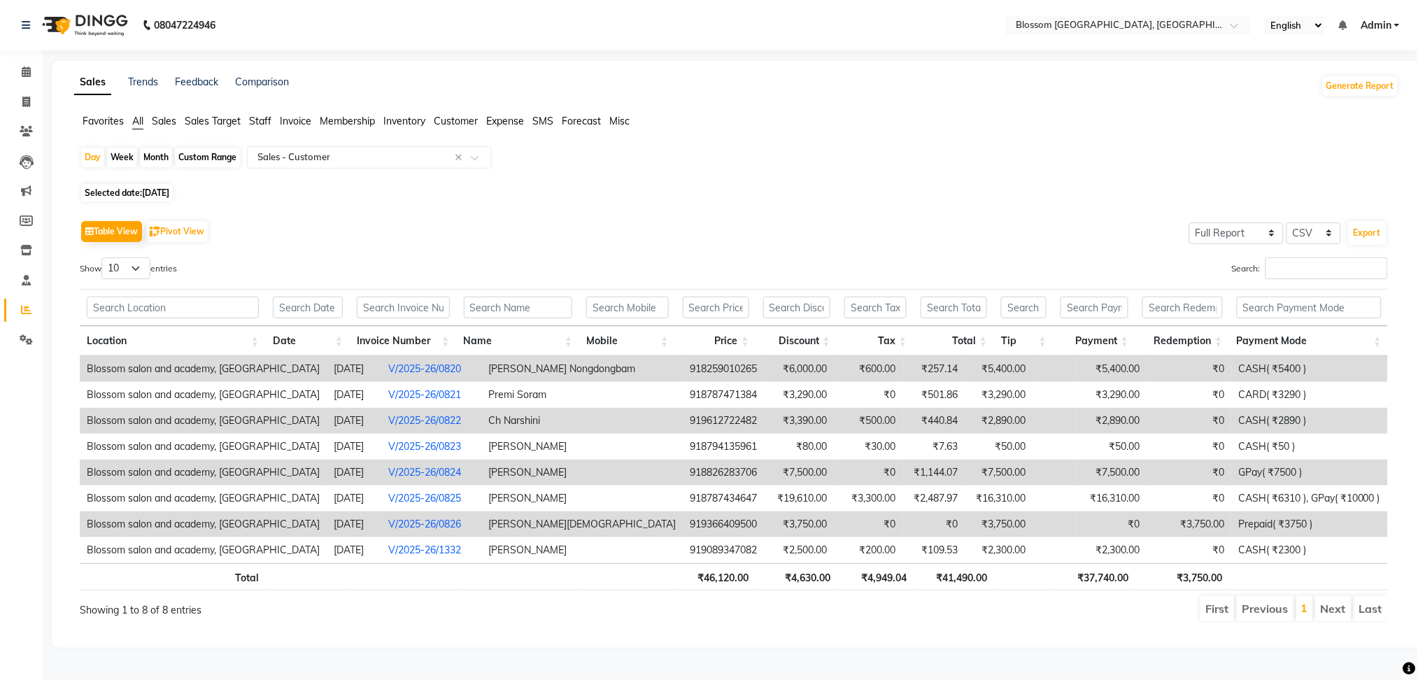
click at [164, 187] on span "[DATE]" at bounding box center [155, 192] width 27 height 10
select select "7"
select select "2025"
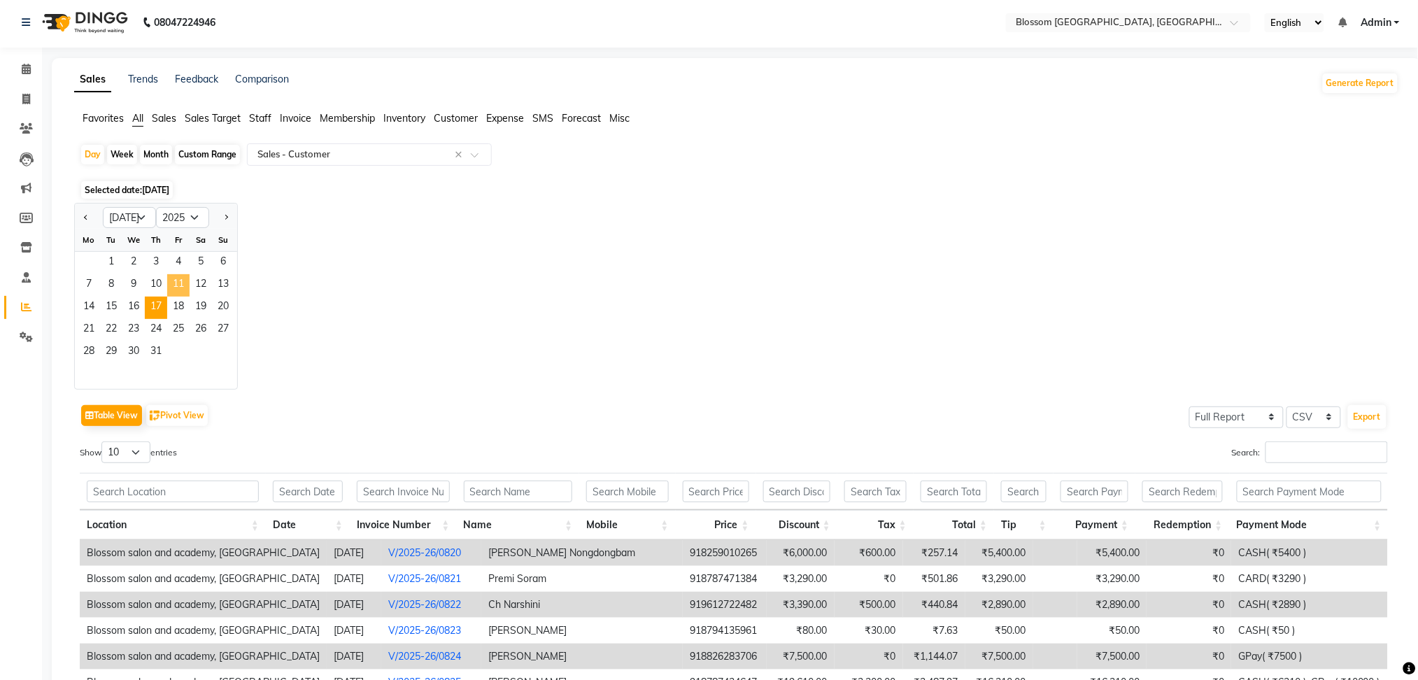
click at [183, 290] on span "11" at bounding box center [178, 285] width 22 height 22
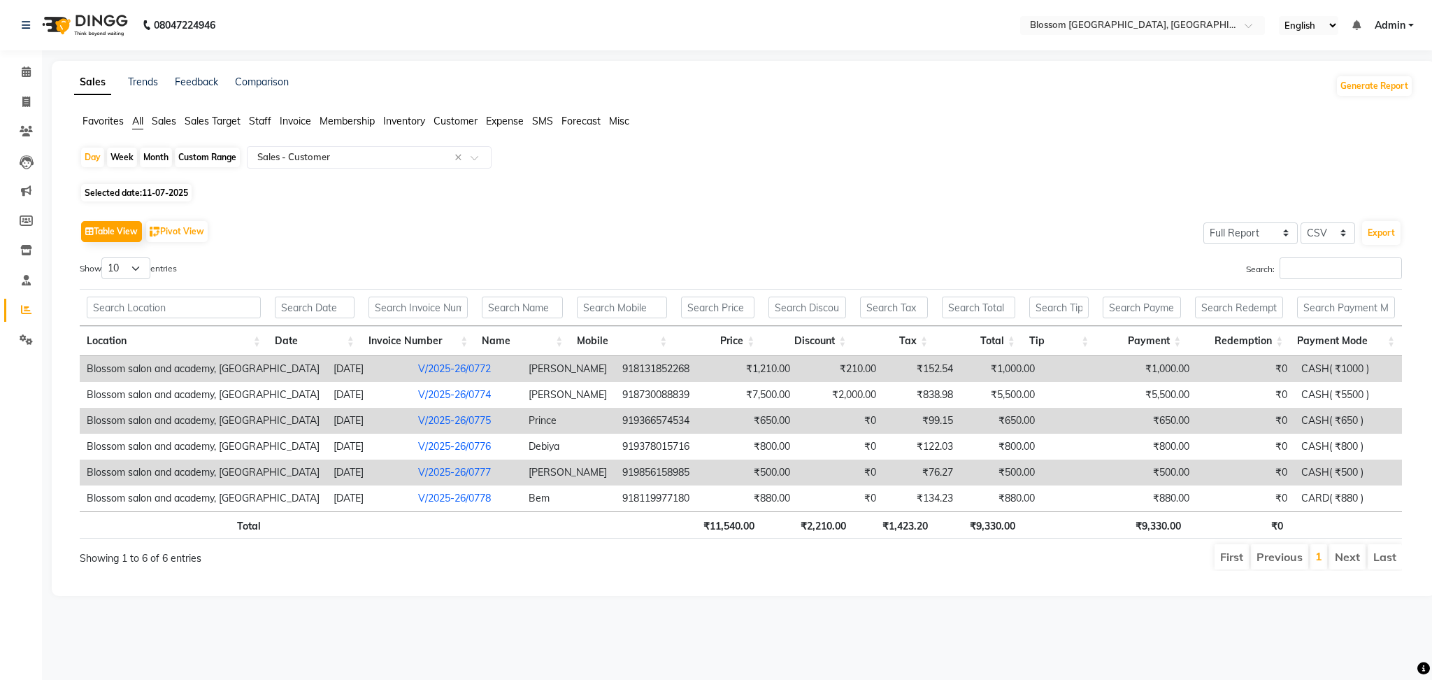
click at [148, 194] on span "11-07-2025" at bounding box center [165, 192] width 46 height 10
select select "7"
select select "2025"
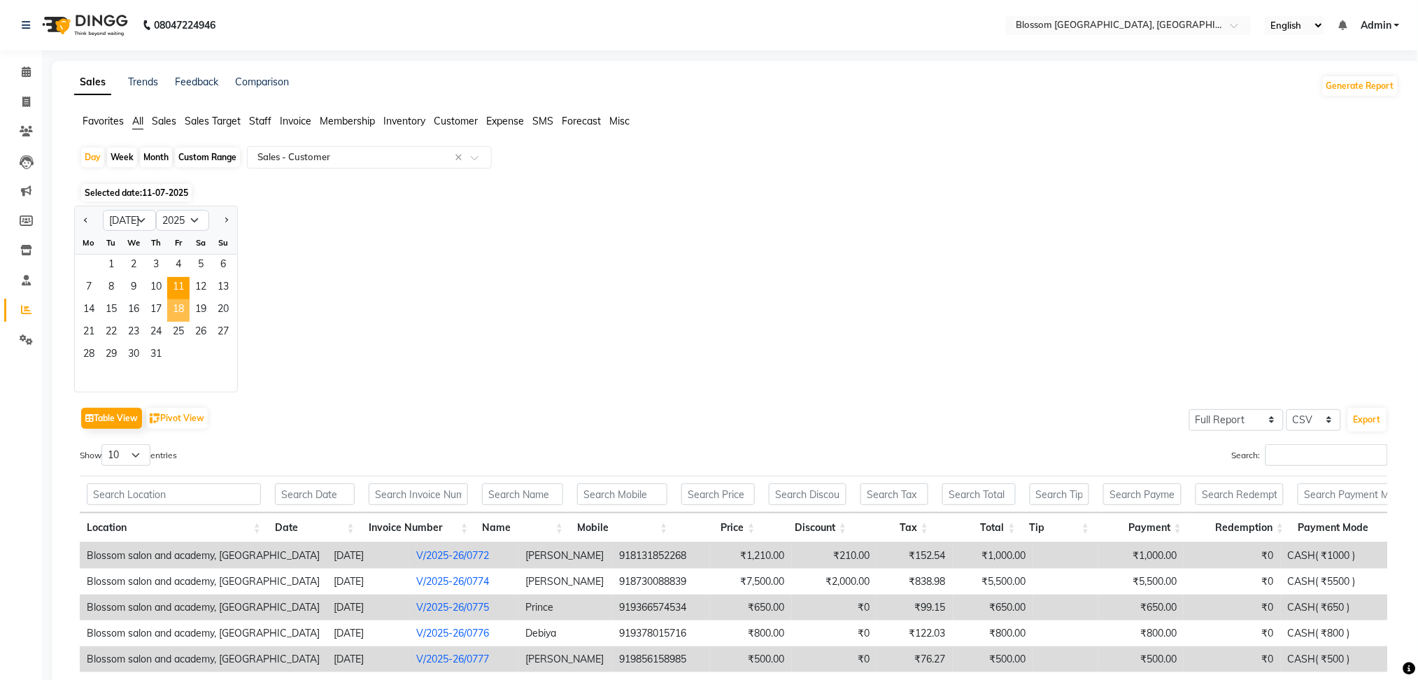
click at [176, 300] on span "18" at bounding box center [178, 310] width 22 height 22
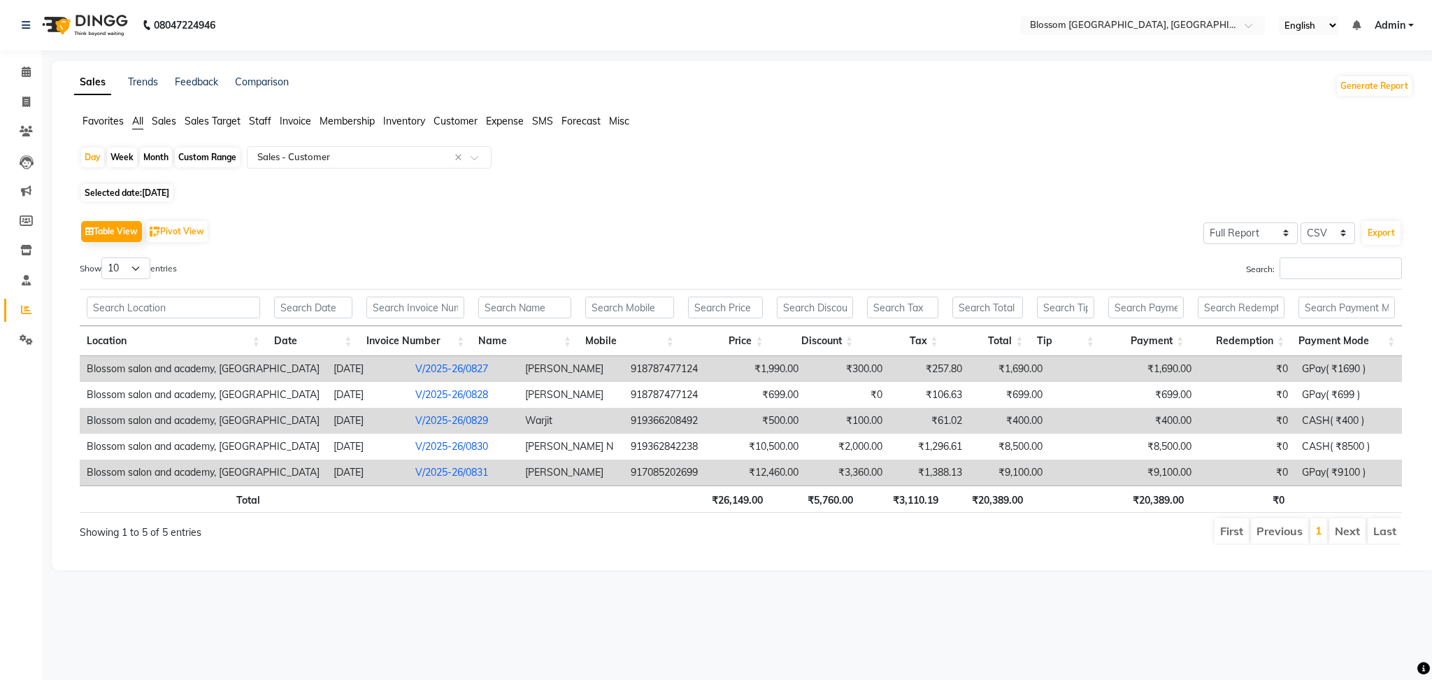
click at [148, 194] on span "[DATE]" at bounding box center [155, 192] width 27 height 10
select select "7"
select select "2025"
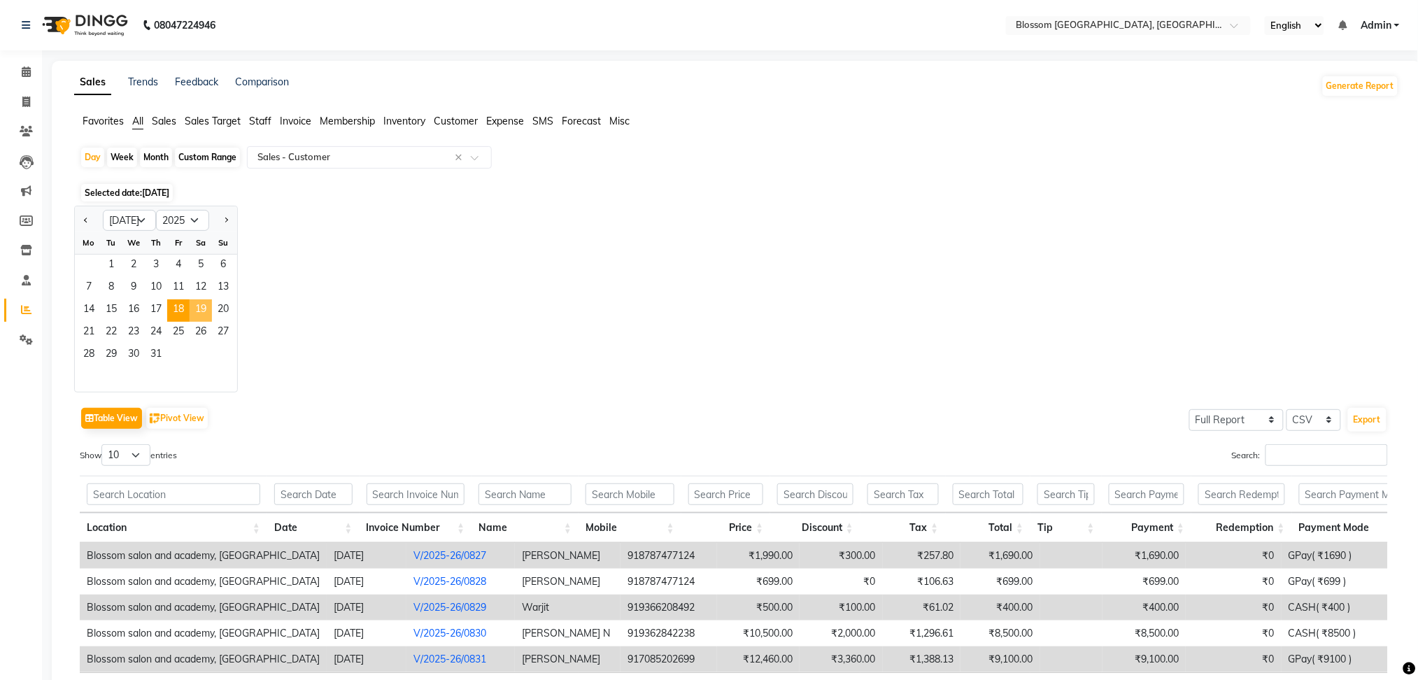
click at [205, 308] on span "19" at bounding box center [201, 310] width 22 height 22
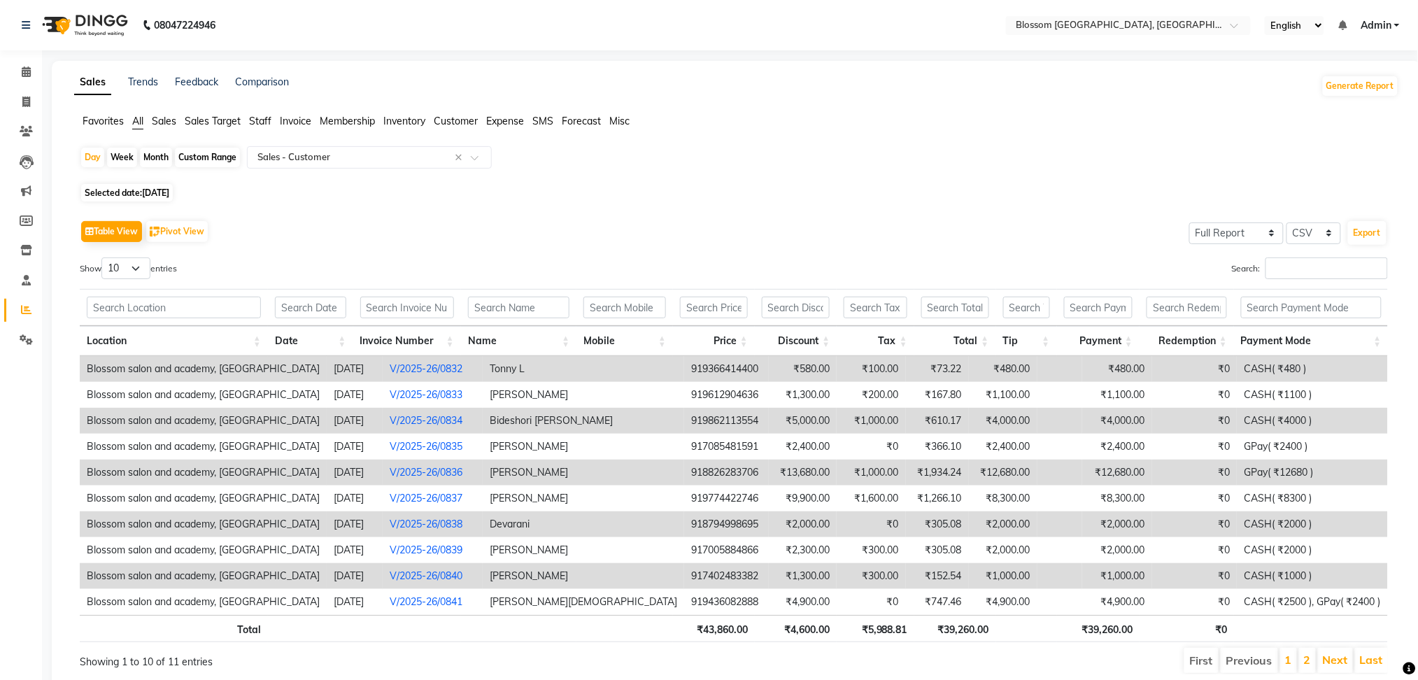
click at [136, 190] on span "Selected date: [DATE]" at bounding box center [127, 192] width 92 height 17
select select "7"
select select "2025"
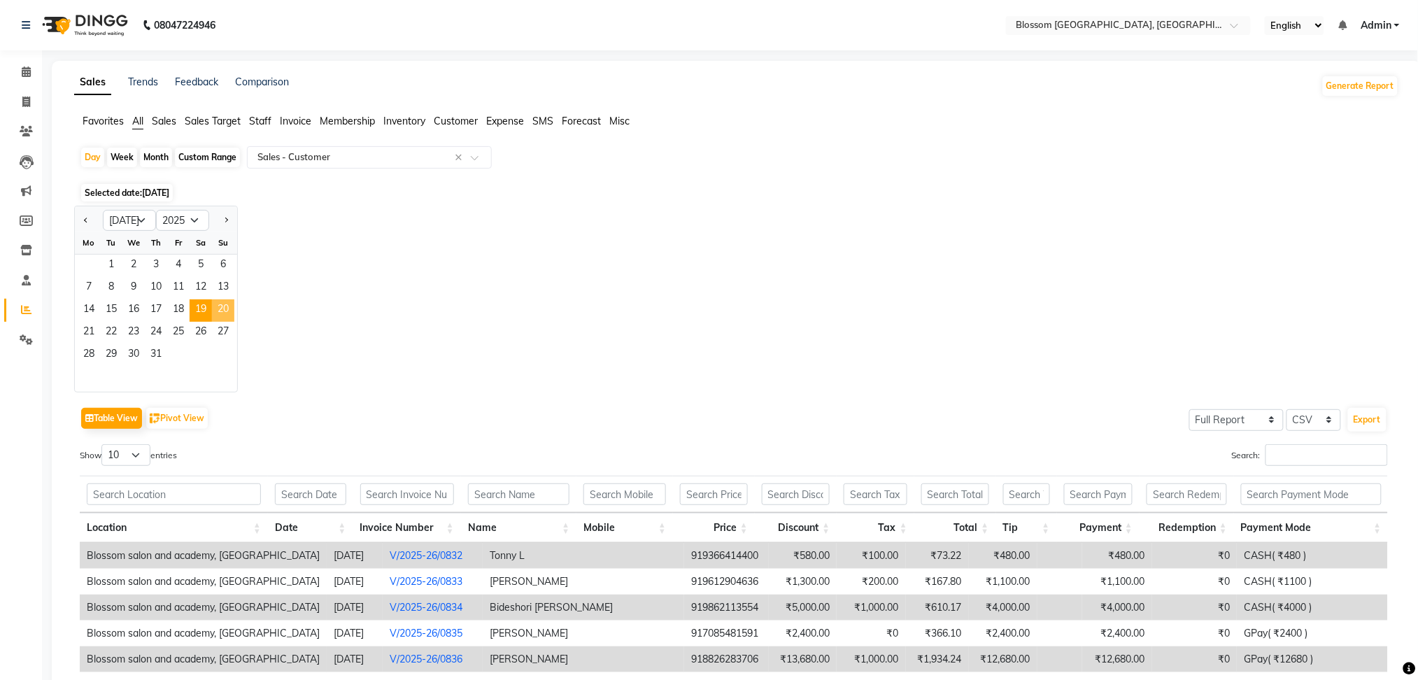
click at [219, 305] on span "20" at bounding box center [223, 310] width 22 height 22
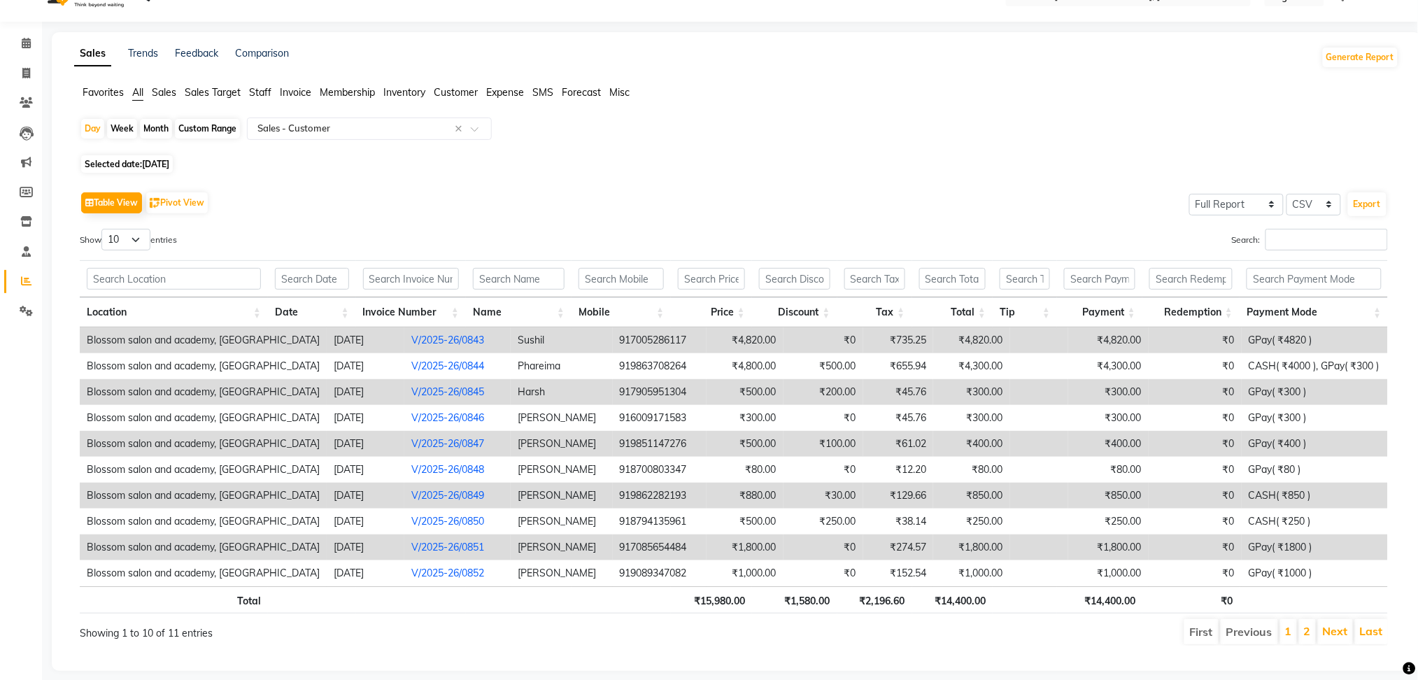
scroll to position [54, 0]
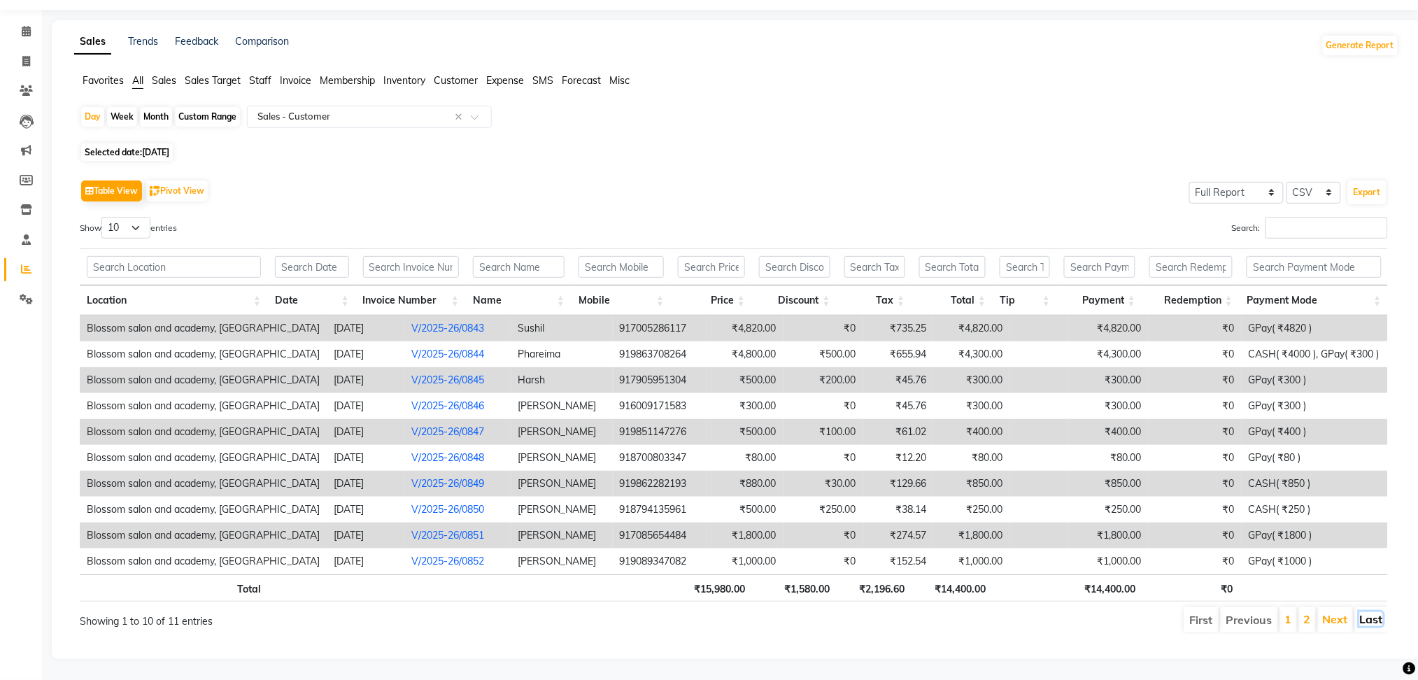
click at [1374, 612] on link "Last" at bounding box center [1371, 619] width 23 height 14
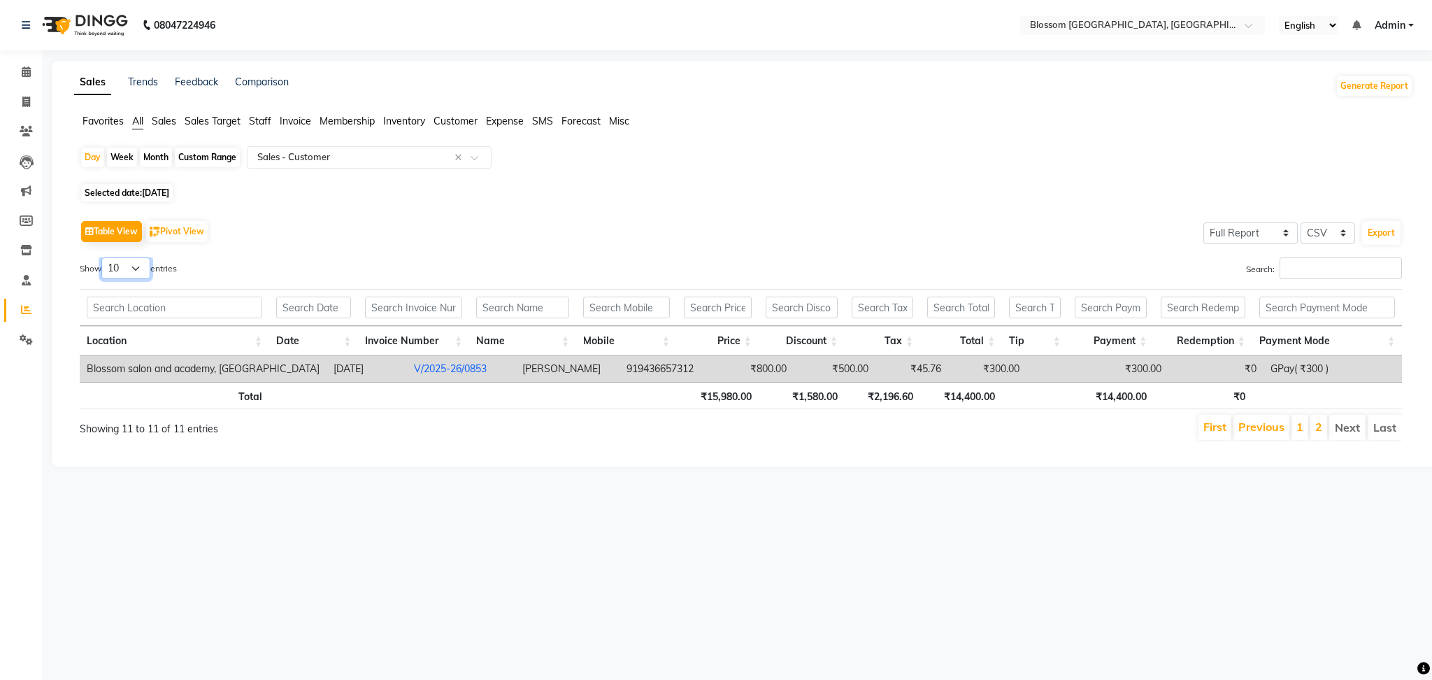
click at [132, 264] on select "10 25 50 100" at bounding box center [125, 268] width 49 height 22
select select "25"
click at [104, 257] on select "10 25 50 100" at bounding box center [125, 268] width 49 height 22
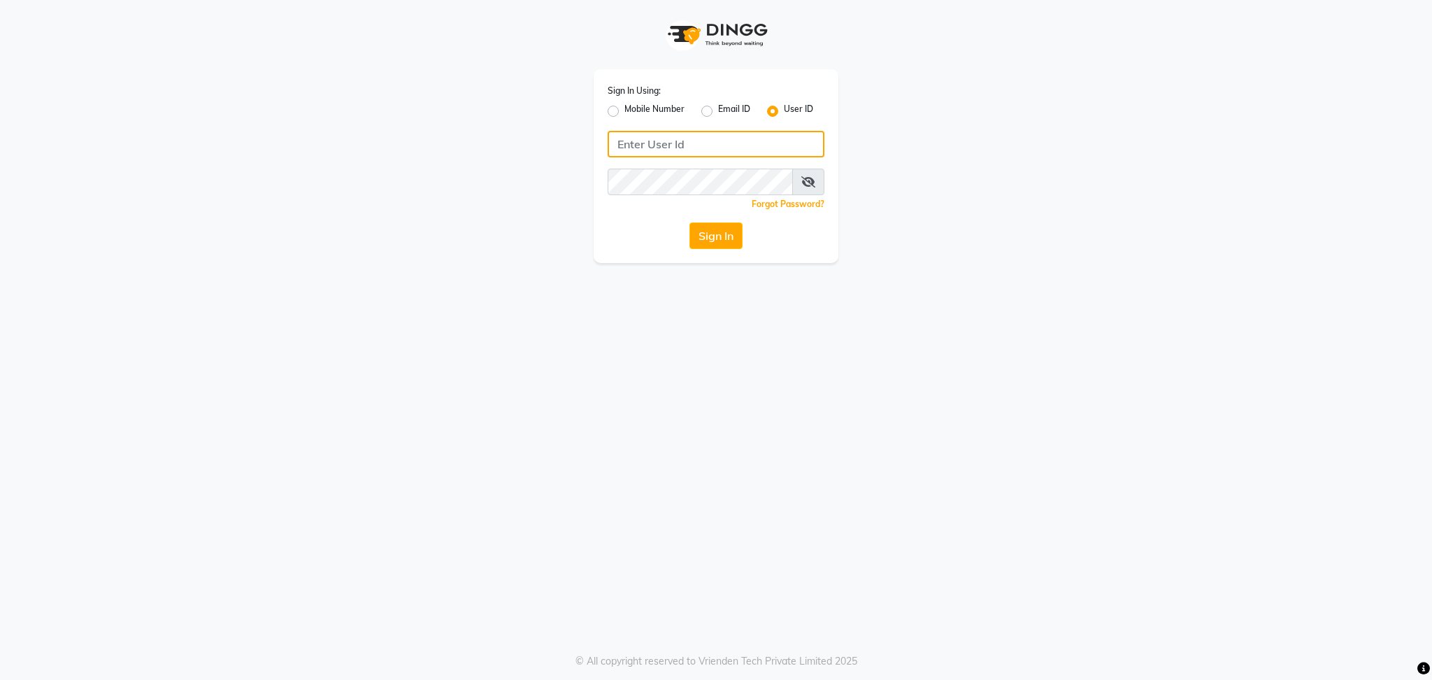
click at [723, 144] on input "Username" at bounding box center [716, 144] width 217 height 27
type input "blossom123"
click at [737, 227] on button "Sign In" at bounding box center [716, 235] width 53 height 27
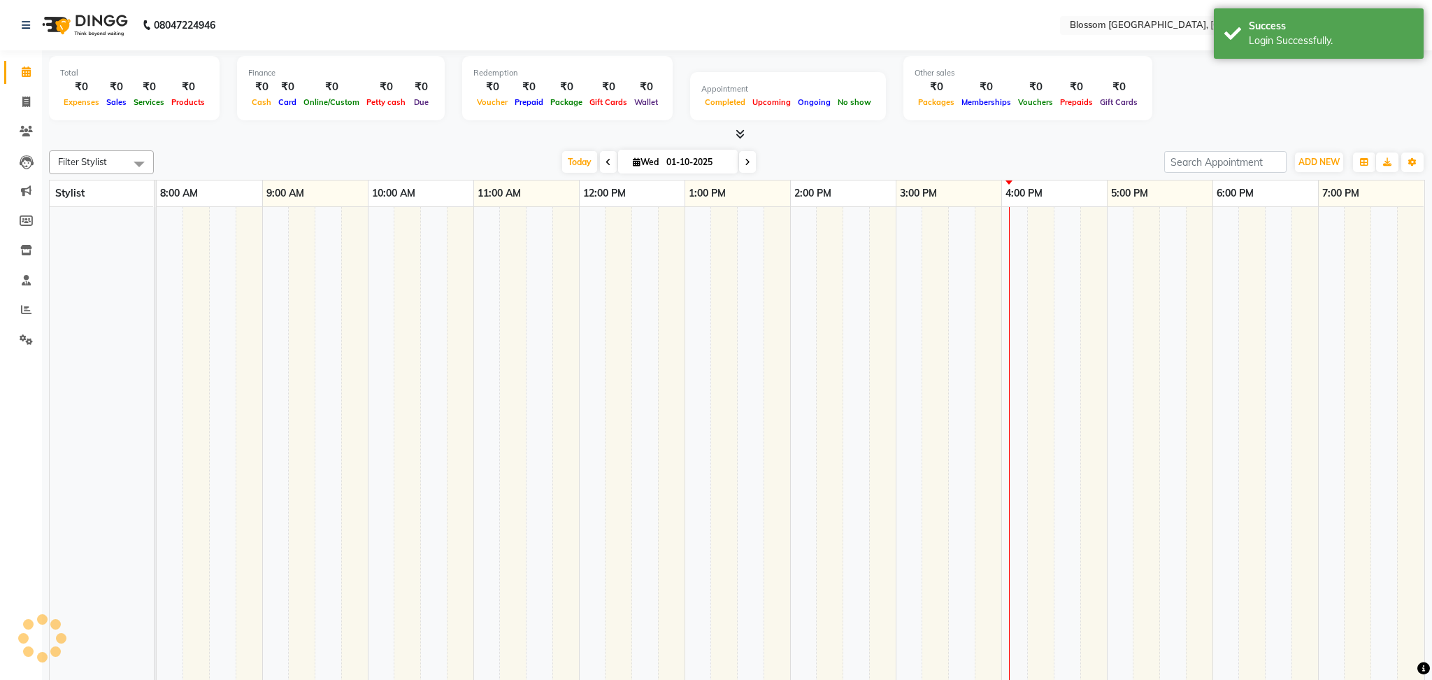
select select "en"
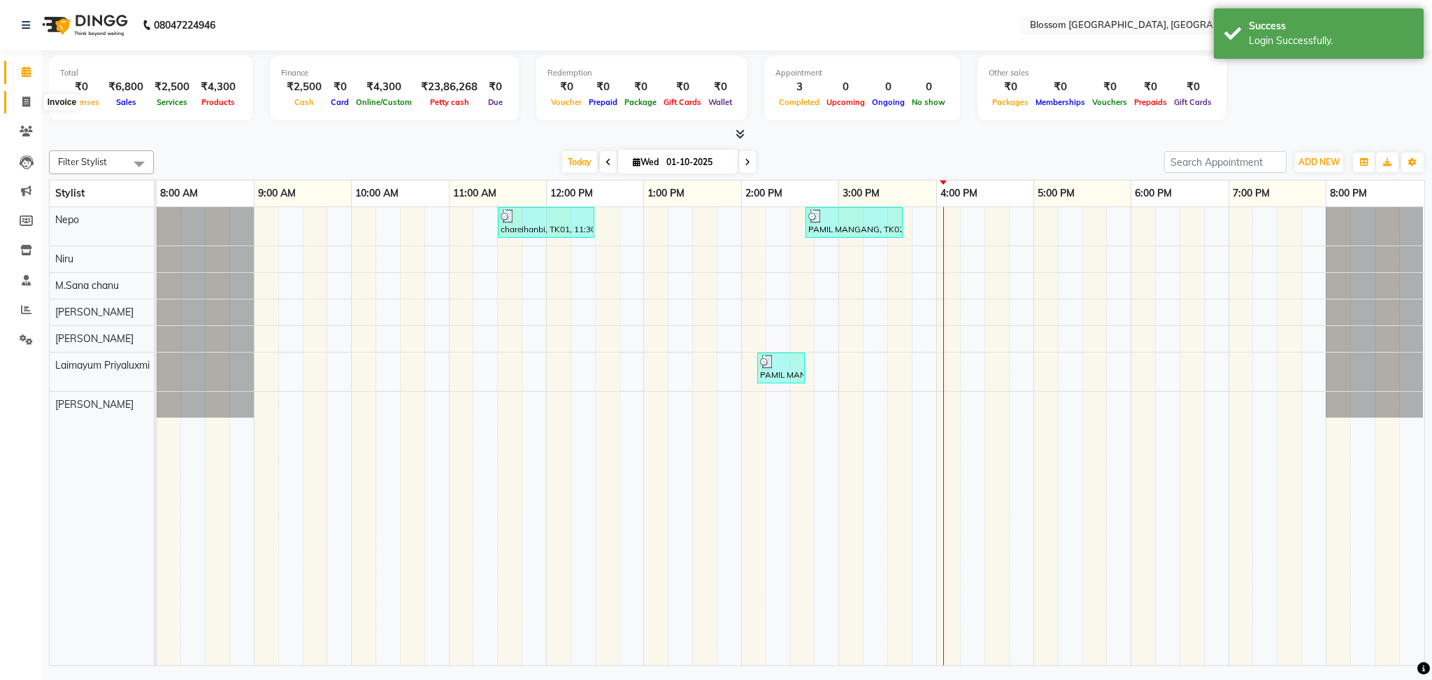
click at [22, 94] on span at bounding box center [26, 102] width 24 height 16
select select "service"
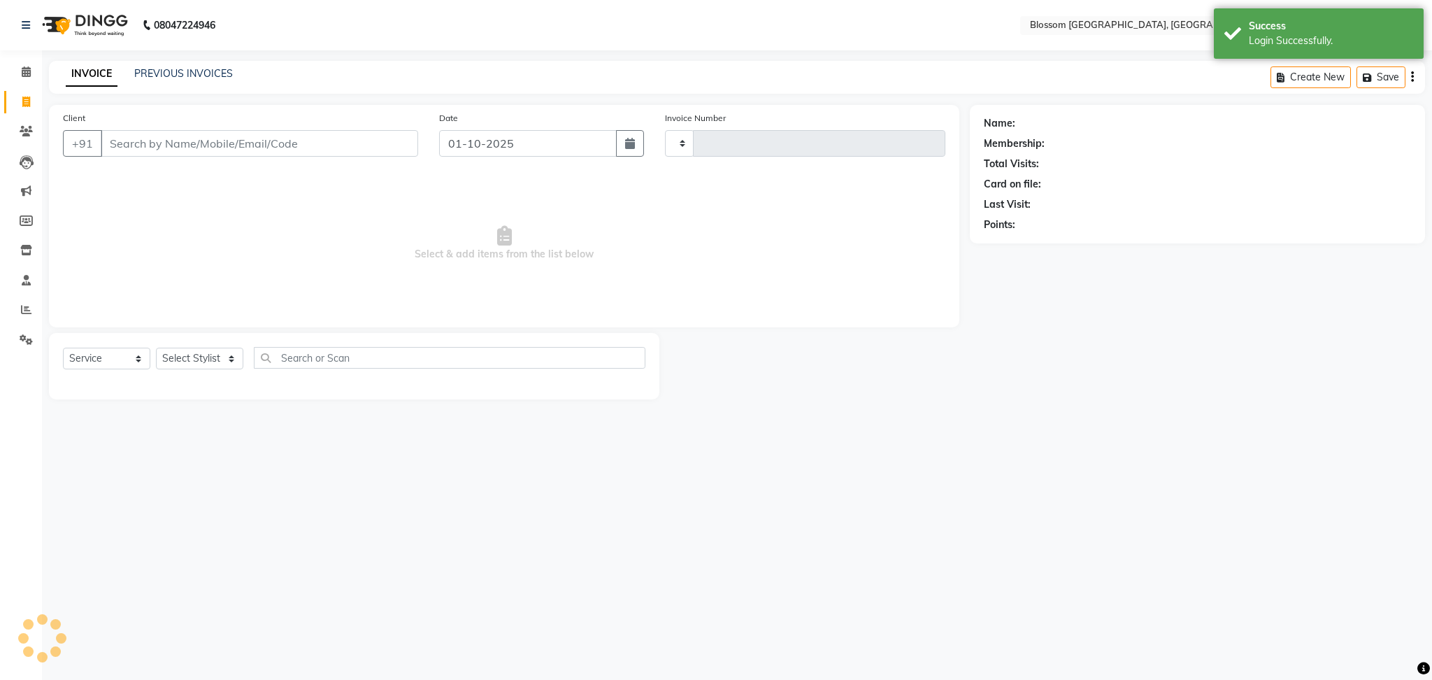
type input "1333"
select select "7465"
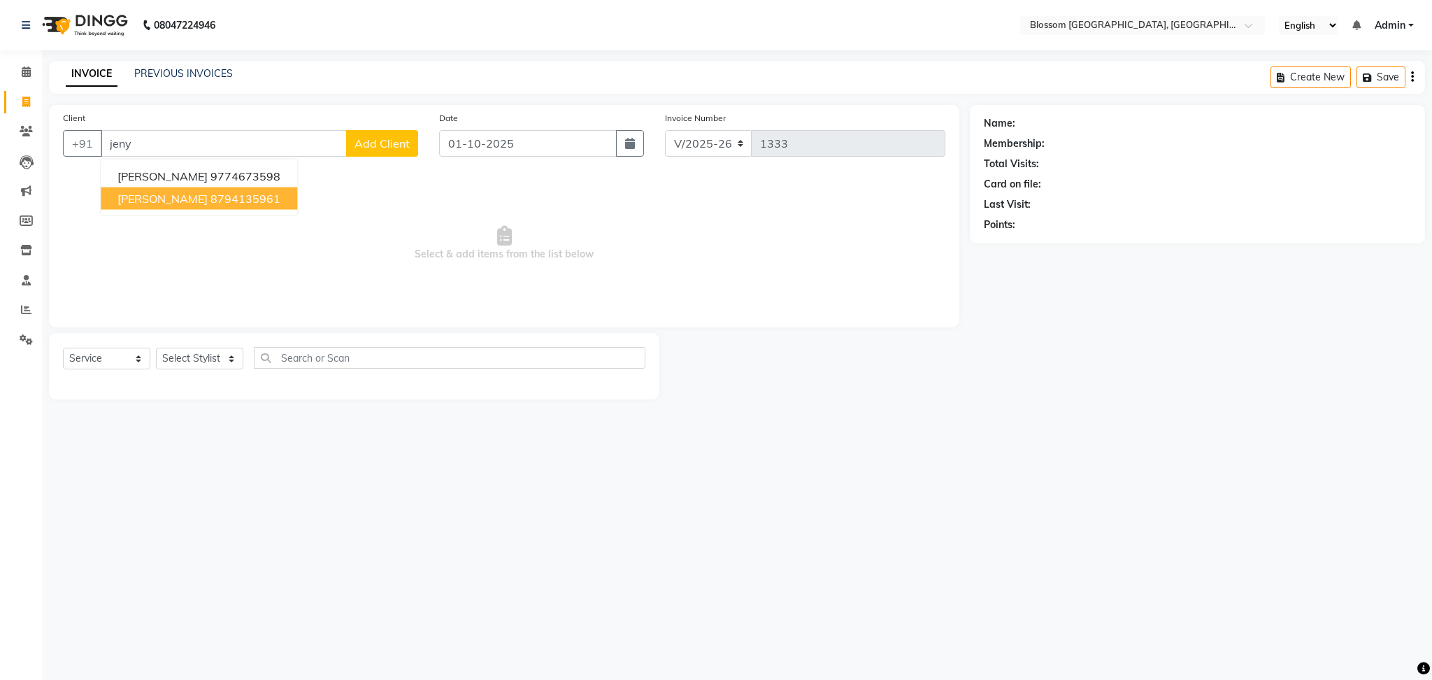
click at [225, 189] on button "[PERSON_NAME] 8794135961" at bounding box center [199, 198] width 197 height 22
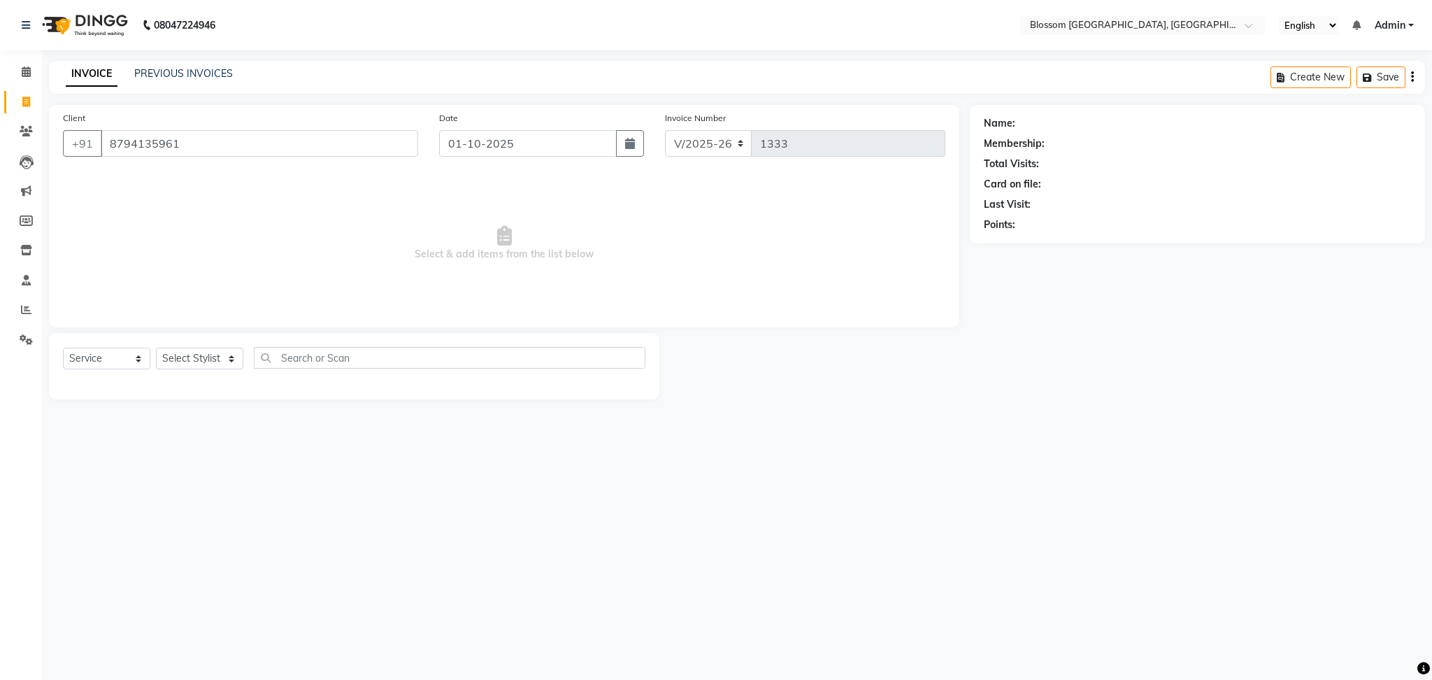
type input "8794135961"
click at [221, 357] on select "Select Stylist Laimayum Priyaluxmi [PERSON_NAME]Sana chanu [PERSON_NAME] [PERSO…" at bounding box center [199, 359] width 87 height 22
select select "66272"
click at [156, 348] on select "Select Stylist Laimayum Priyaluxmi [PERSON_NAME]Sana chanu [PERSON_NAME] [PERSO…" at bounding box center [199, 359] width 87 height 22
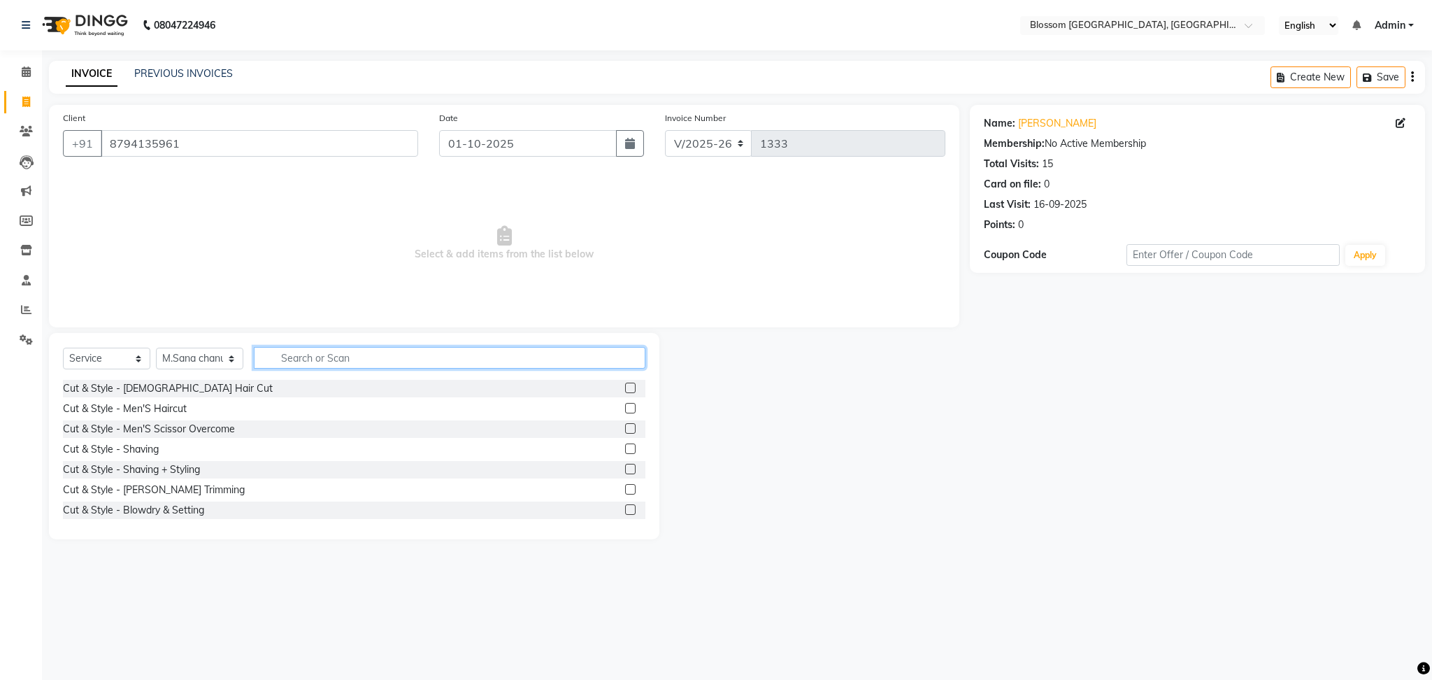
click at [327, 348] on input "text" at bounding box center [450, 358] width 392 height 22
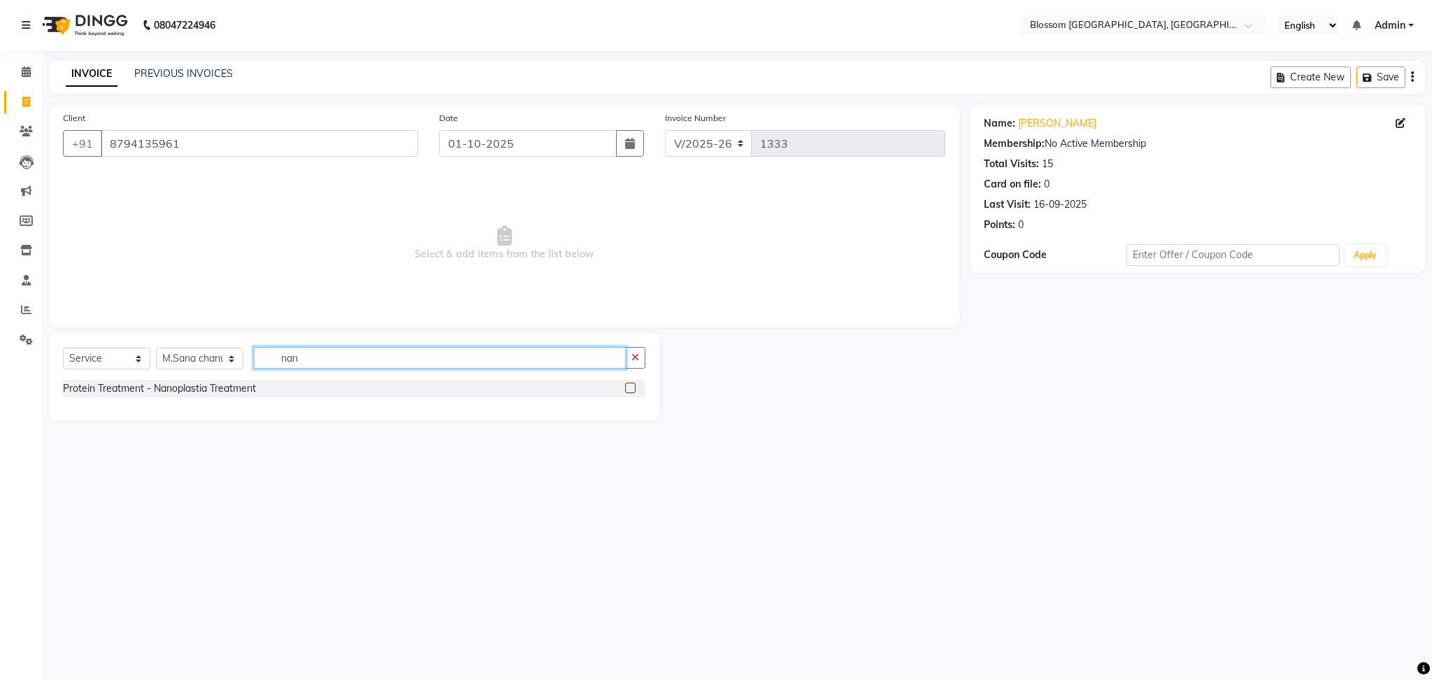
type input "nan"
click at [627, 387] on label at bounding box center [630, 388] width 10 height 10
click at [627, 387] on input "checkbox" at bounding box center [629, 388] width 9 height 9
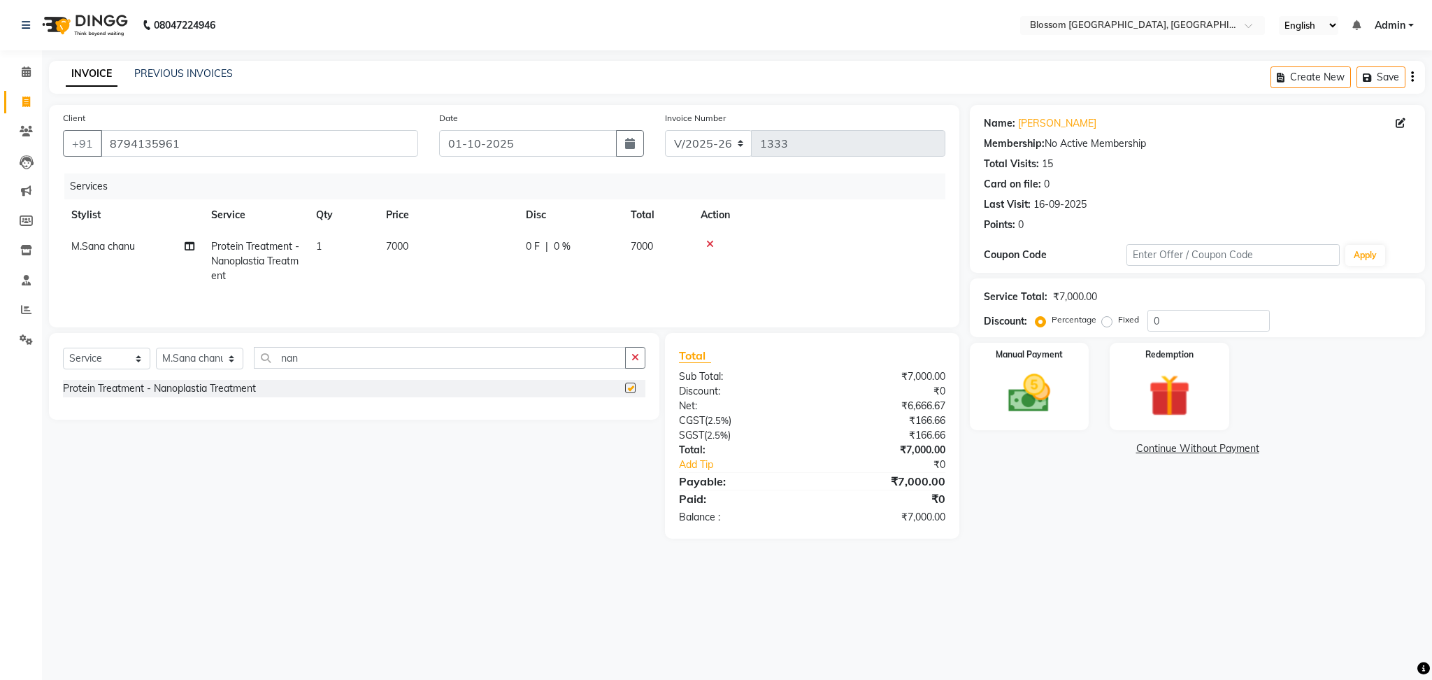
checkbox input "false"
click at [567, 259] on td "0 F | 0 %" at bounding box center [570, 261] width 105 height 61
select select "66272"
click at [1227, 324] on input "0" at bounding box center [1209, 321] width 122 height 22
type input "3"
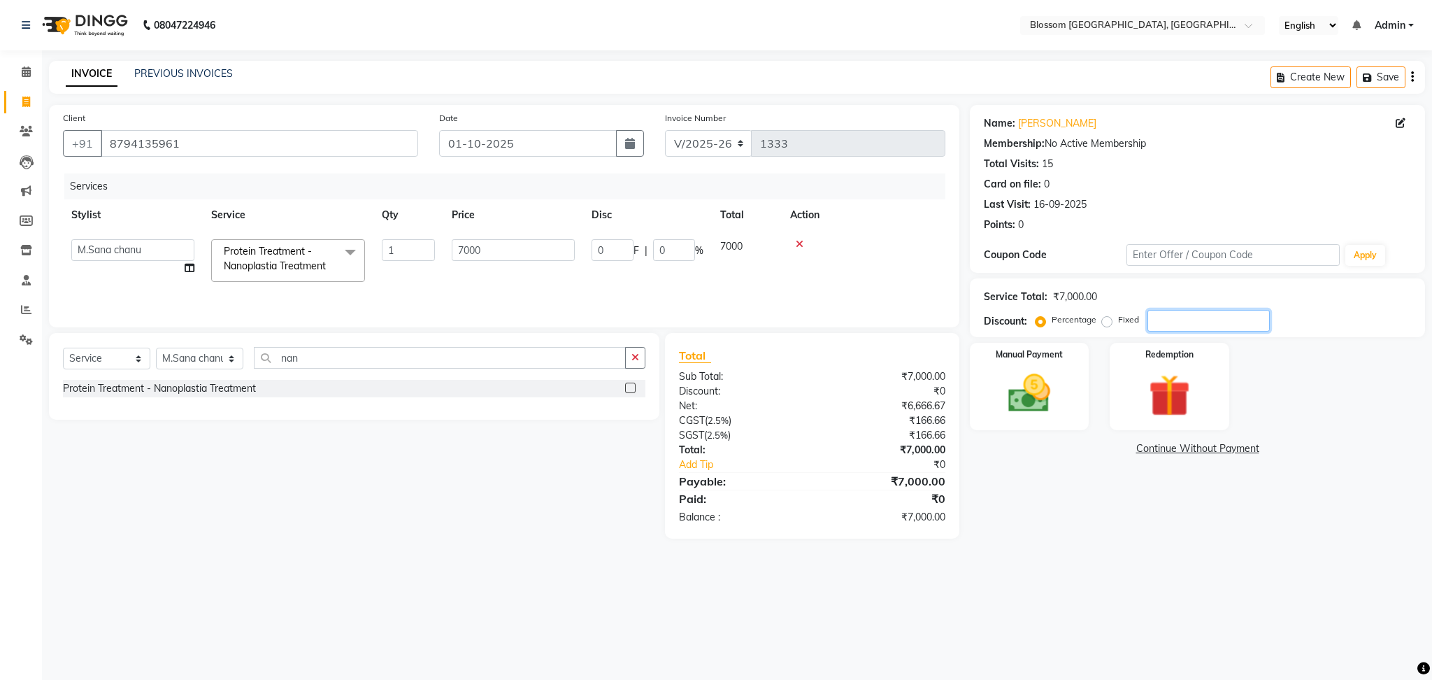
type input "210"
type input "3"
type input "30"
type input "2100"
type input "30"
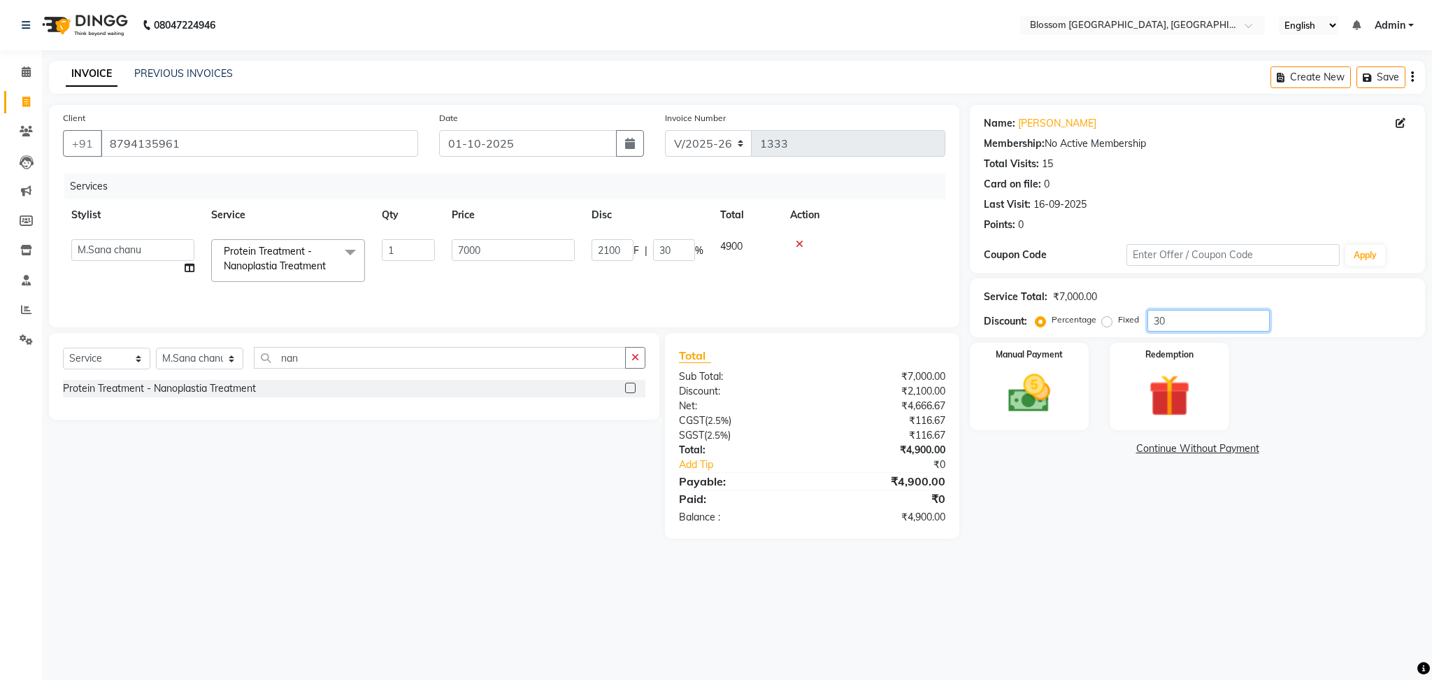
type input "30"
click at [1127, 569] on div "08047224946 Select Location × Blossom Salon And Academy, [GEOGRAPHIC_DATA] Engl…" at bounding box center [716, 340] width 1432 height 680
click at [1399, 63] on div "Create New Save" at bounding box center [1348, 77] width 155 height 33
click at [1399, 71] on button "Save" at bounding box center [1381, 77] width 49 height 22
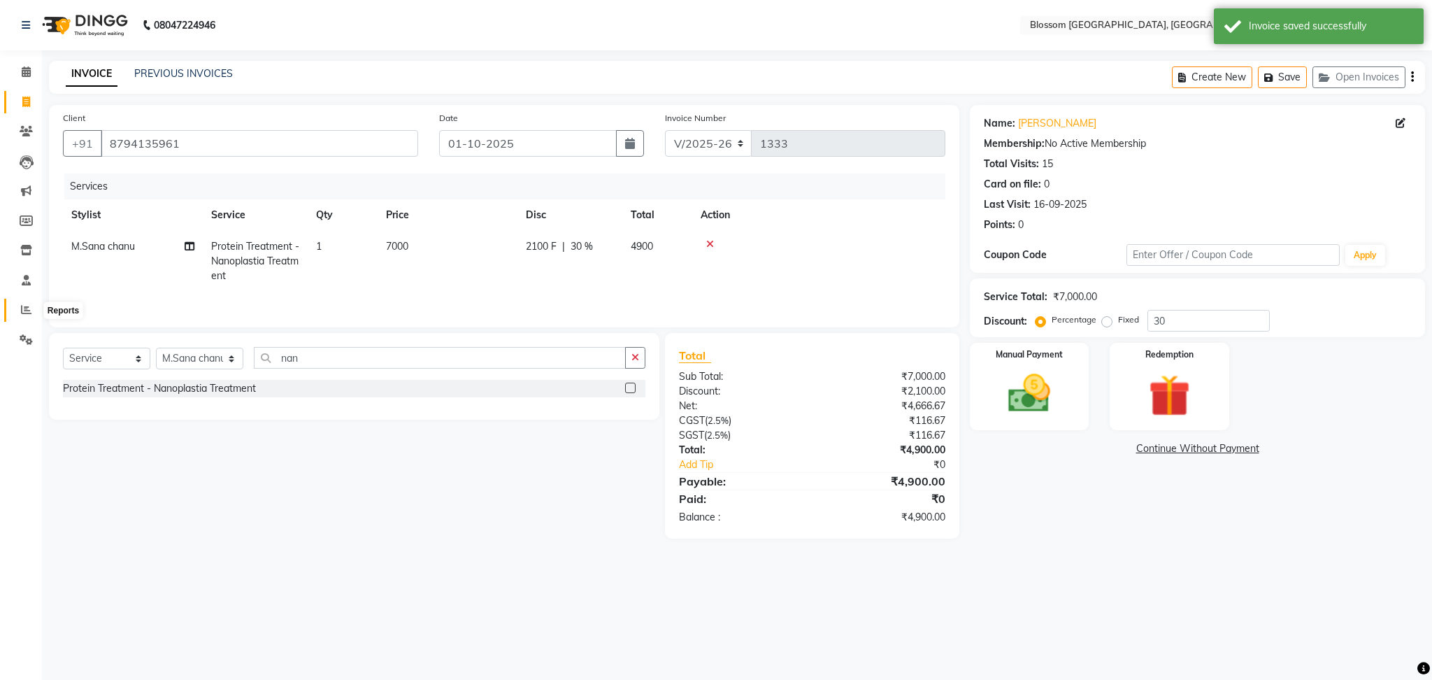
click at [34, 308] on span at bounding box center [26, 310] width 24 height 16
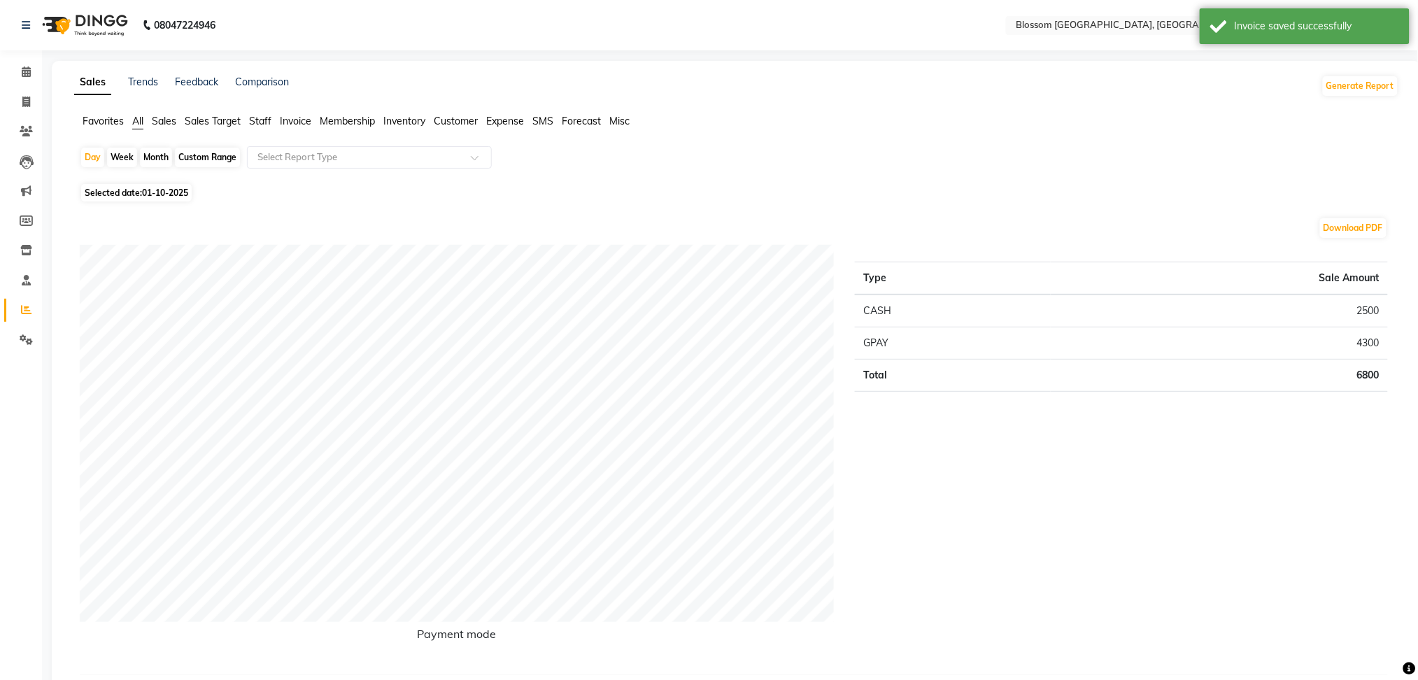
click at [131, 192] on span "Selected date: [DATE]" at bounding box center [136, 192] width 111 height 17
select select "10"
select select "2025"
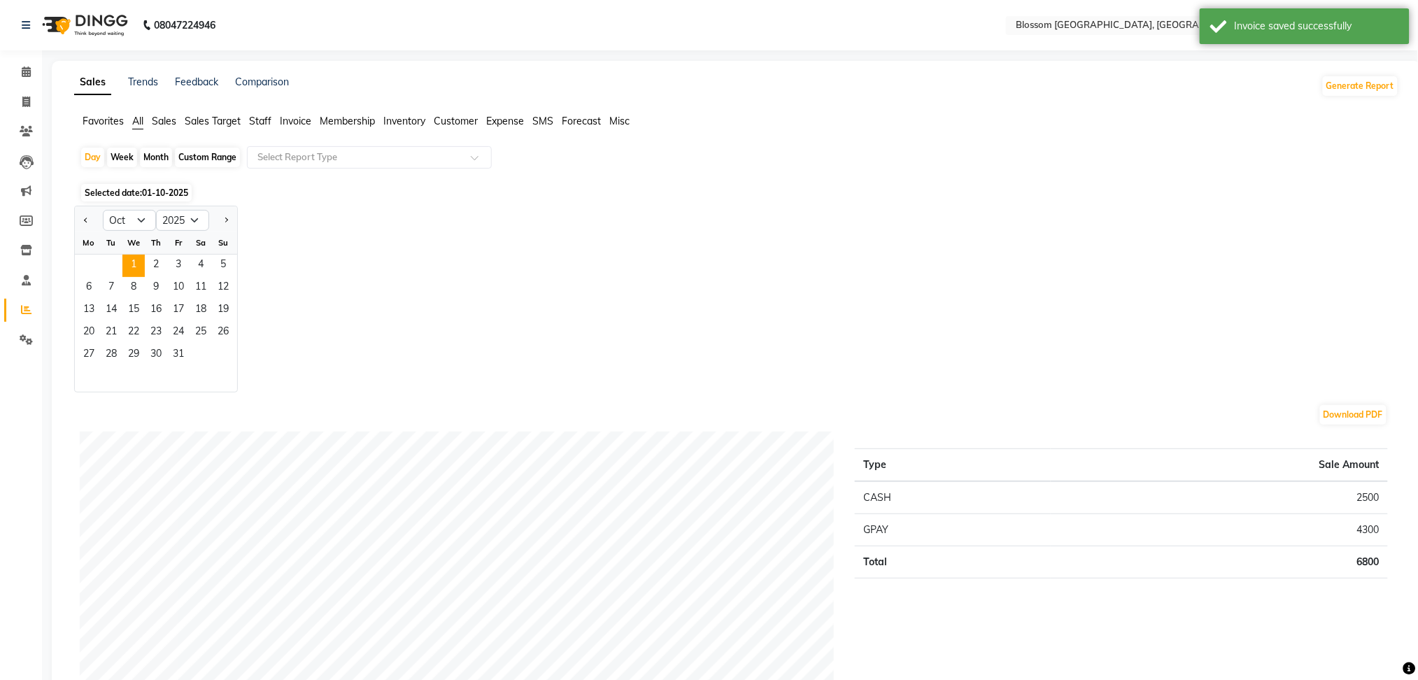
click at [78, 222] on div at bounding box center [89, 220] width 28 height 22
click at [84, 219] on span "Previous month" at bounding box center [86, 219] width 5 height 5
select select "7"
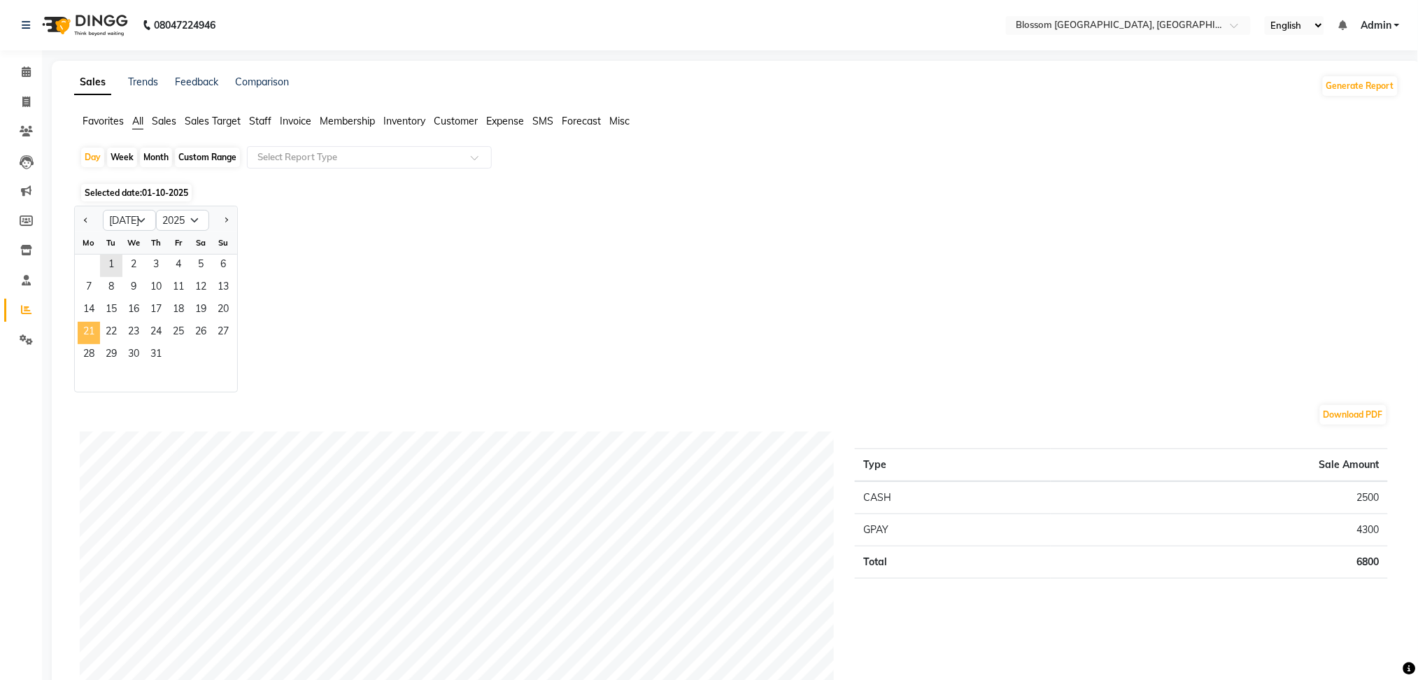
click at [93, 330] on span "21" at bounding box center [89, 333] width 22 height 22
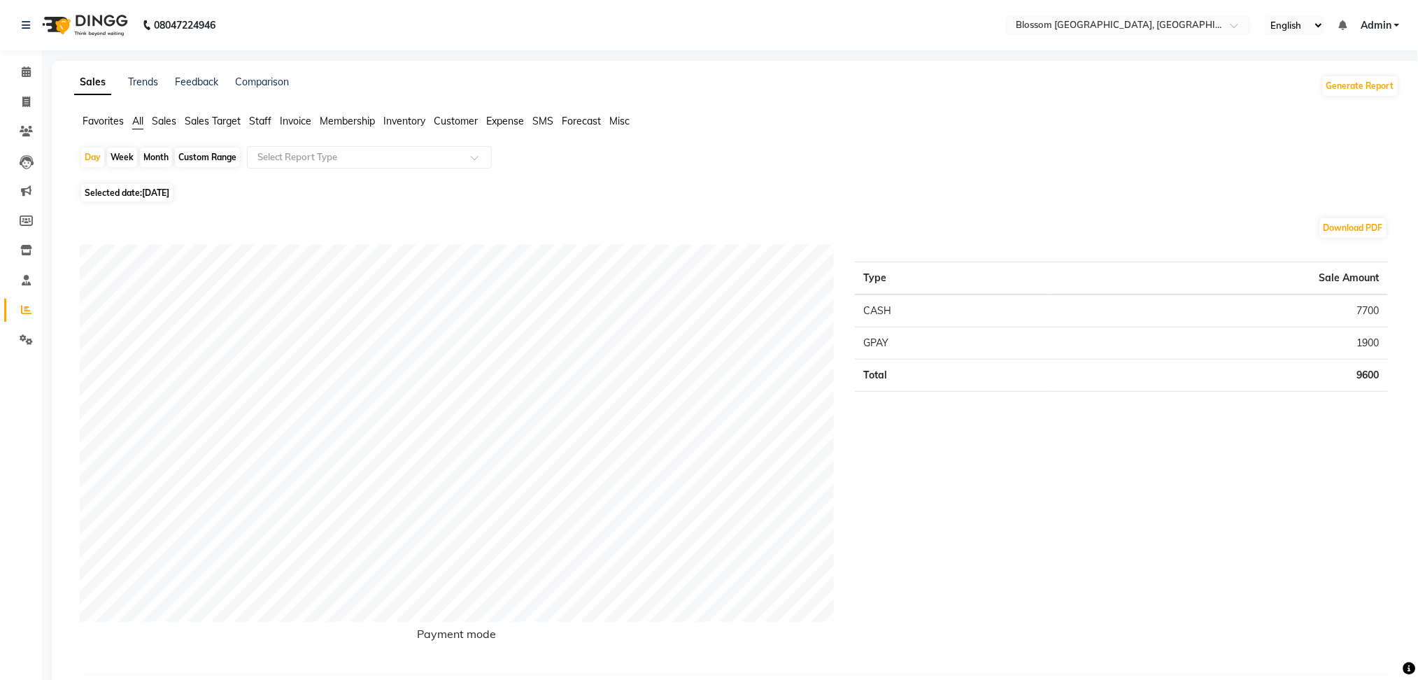
click at [155, 171] on div "Day Week Month Custom Range Select Report Type" at bounding box center [736, 163] width 1313 height 34
click at [155, 194] on span "[DATE]" at bounding box center [155, 192] width 27 height 10
select select "7"
select select "2025"
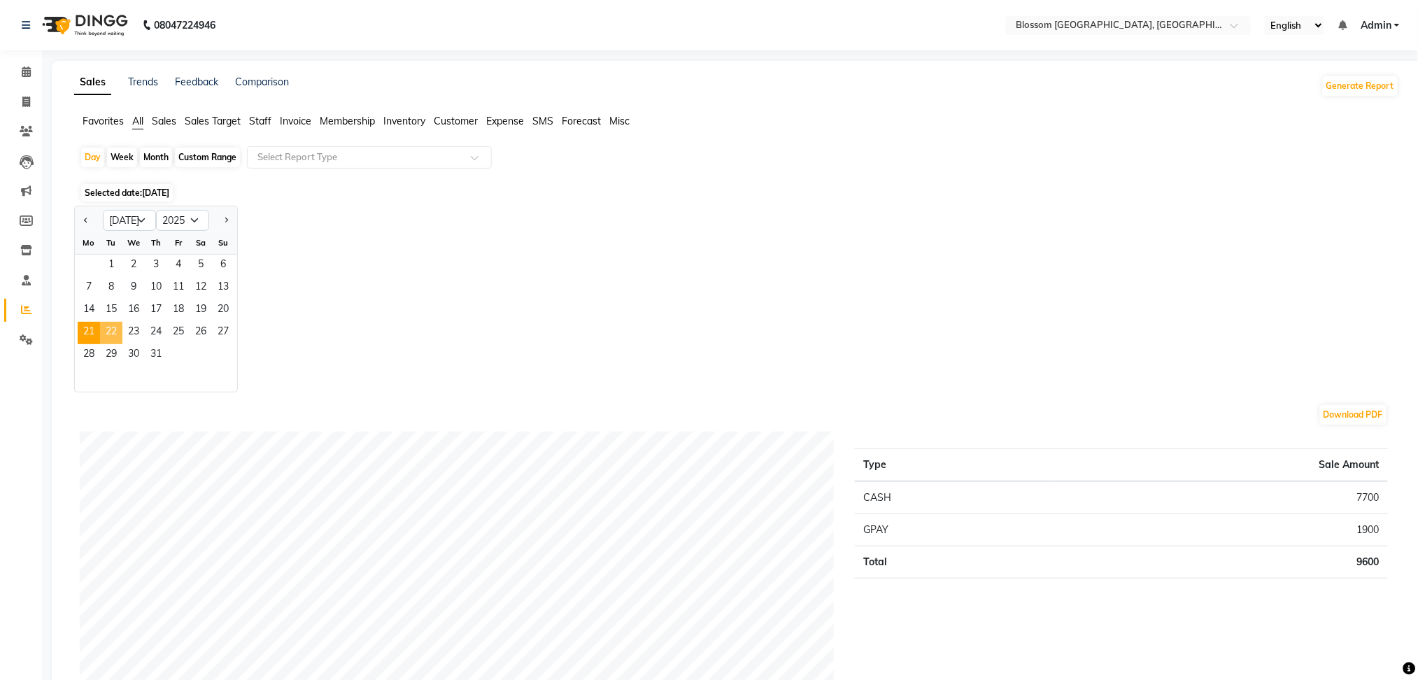
click at [106, 330] on span "22" at bounding box center [111, 333] width 22 height 22
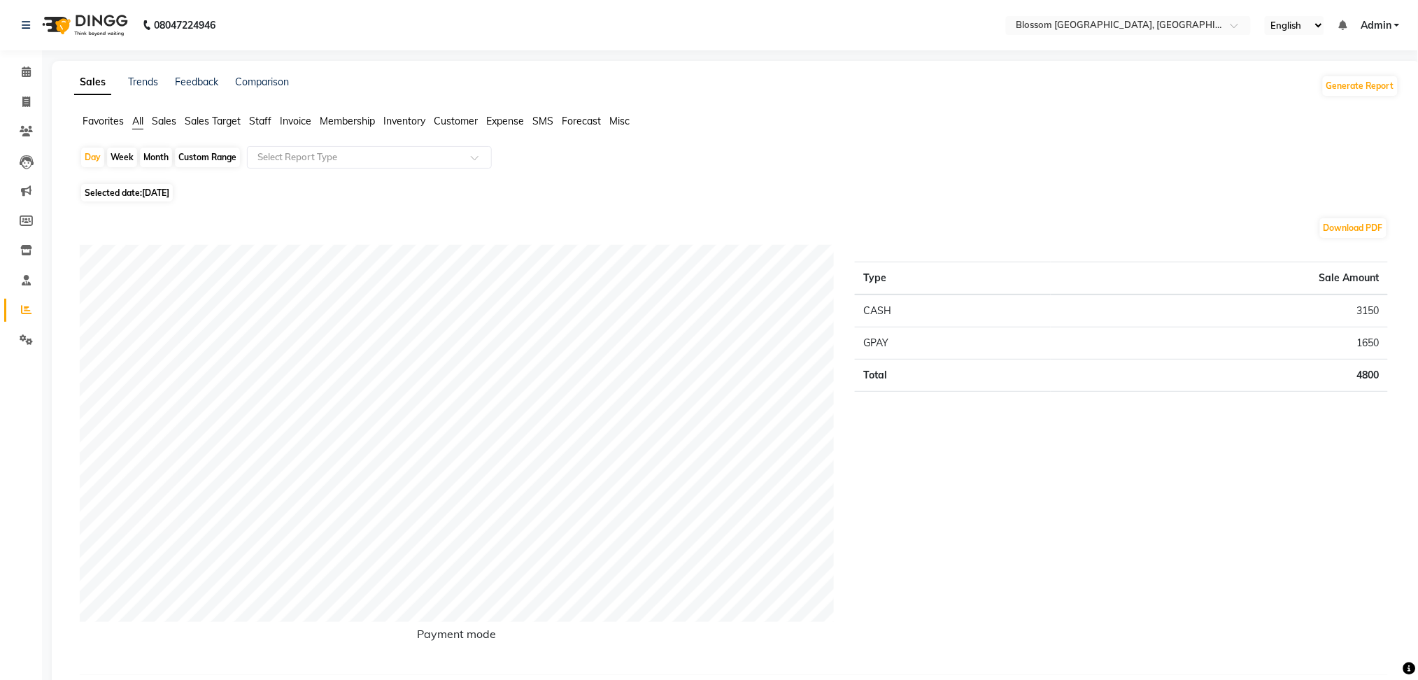
click at [107, 186] on span "Selected date: [DATE]" at bounding box center [127, 192] width 92 height 17
select select "7"
select select "2025"
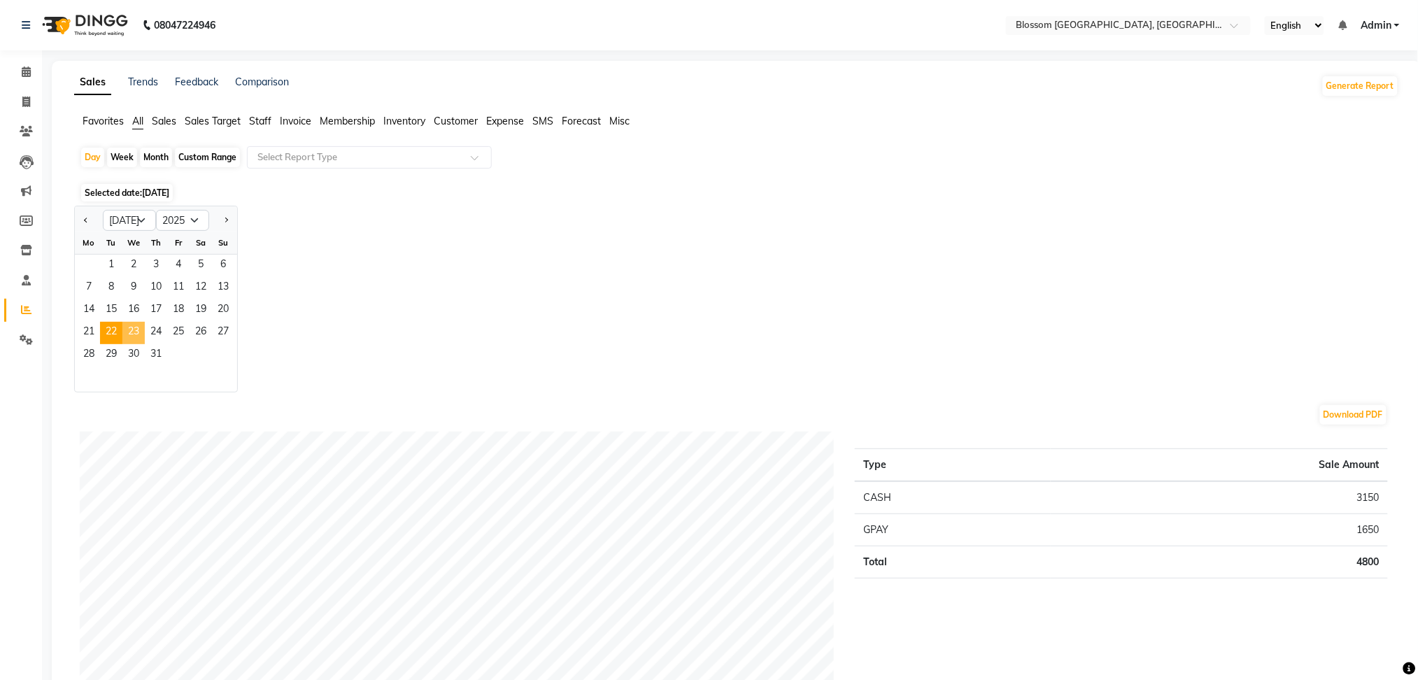
click at [129, 322] on span "23" at bounding box center [133, 333] width 22 height 22
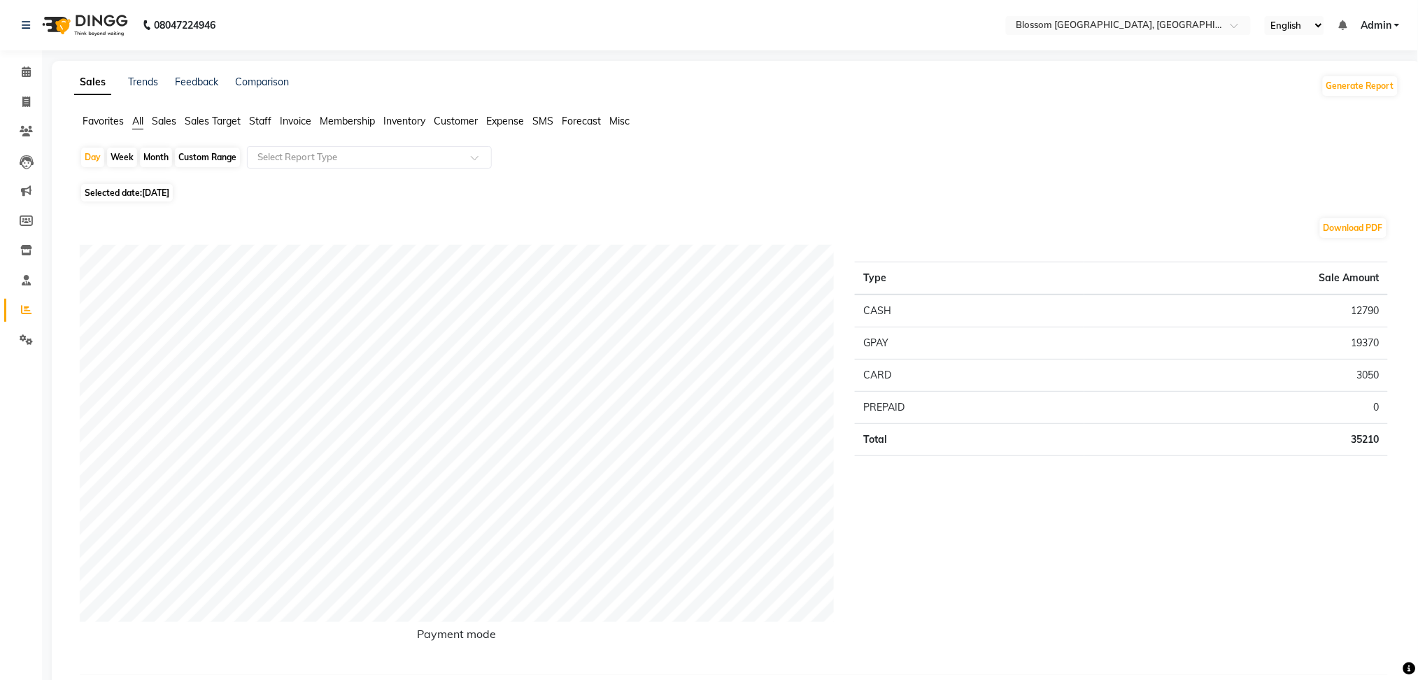
click at [169, 194] on span "[DATE]" at bounding box center [155, 192] width 27 height 10
select select "7"
select select "2025"
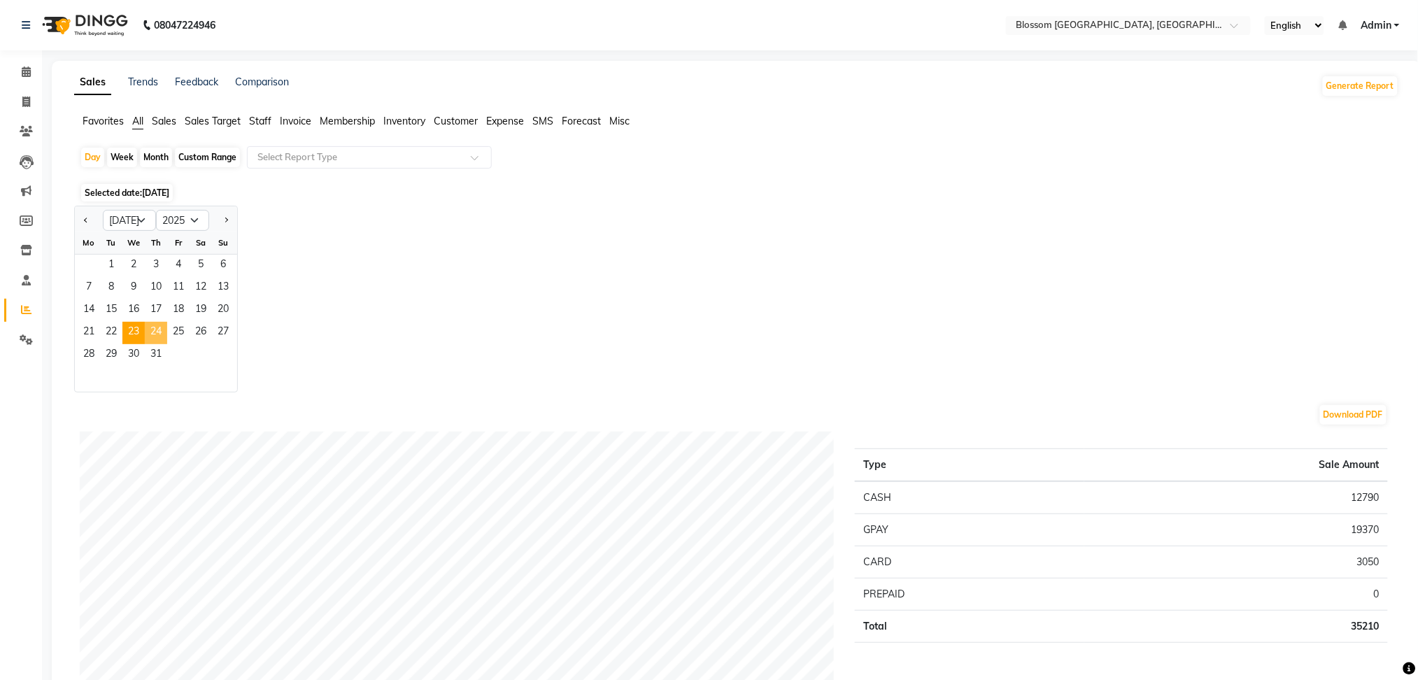
click at [155, 336] on span "24" at bounding box center [156, 333] width 22 height 22
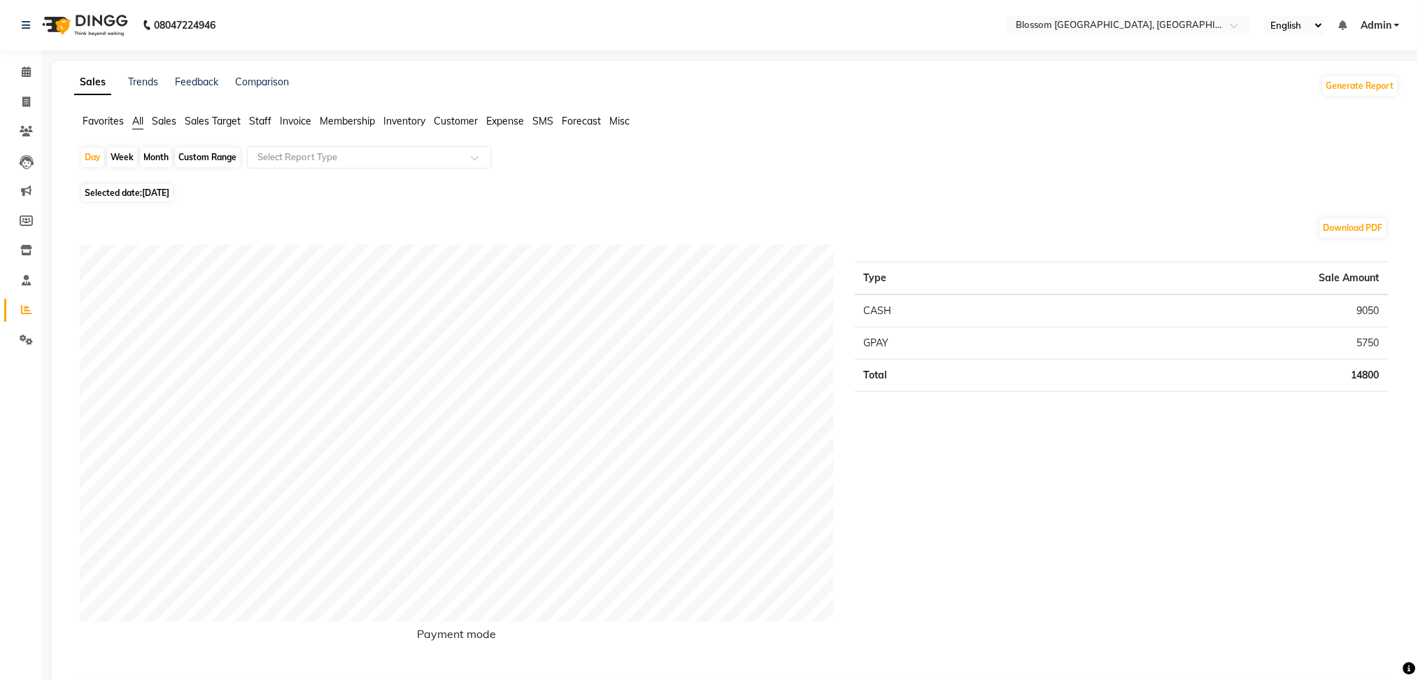
click at [132, 190] on span "Selected date: [DATE]" at bounding box center [127, 192] width 92 height 17
select select "7"
select select "2025"
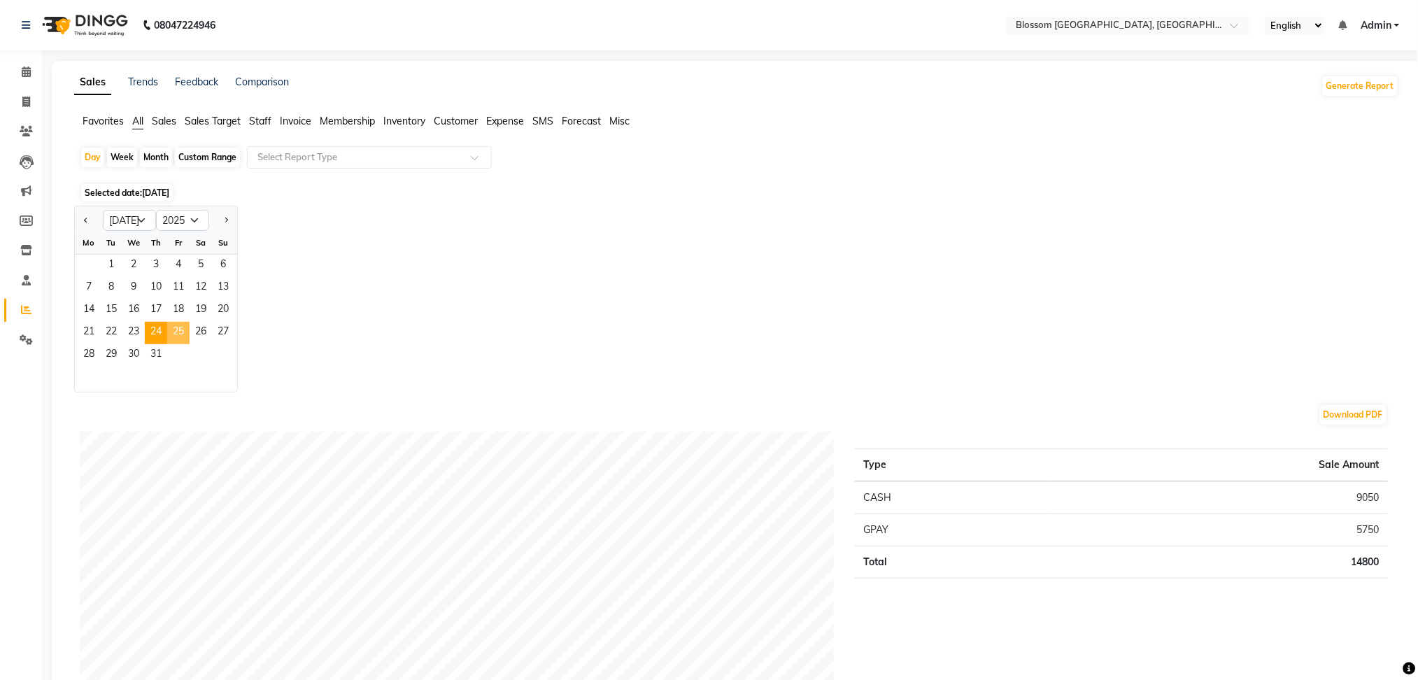
click at [168, 326] on span "25" at bounding box center [178, 333] width 22 height 22
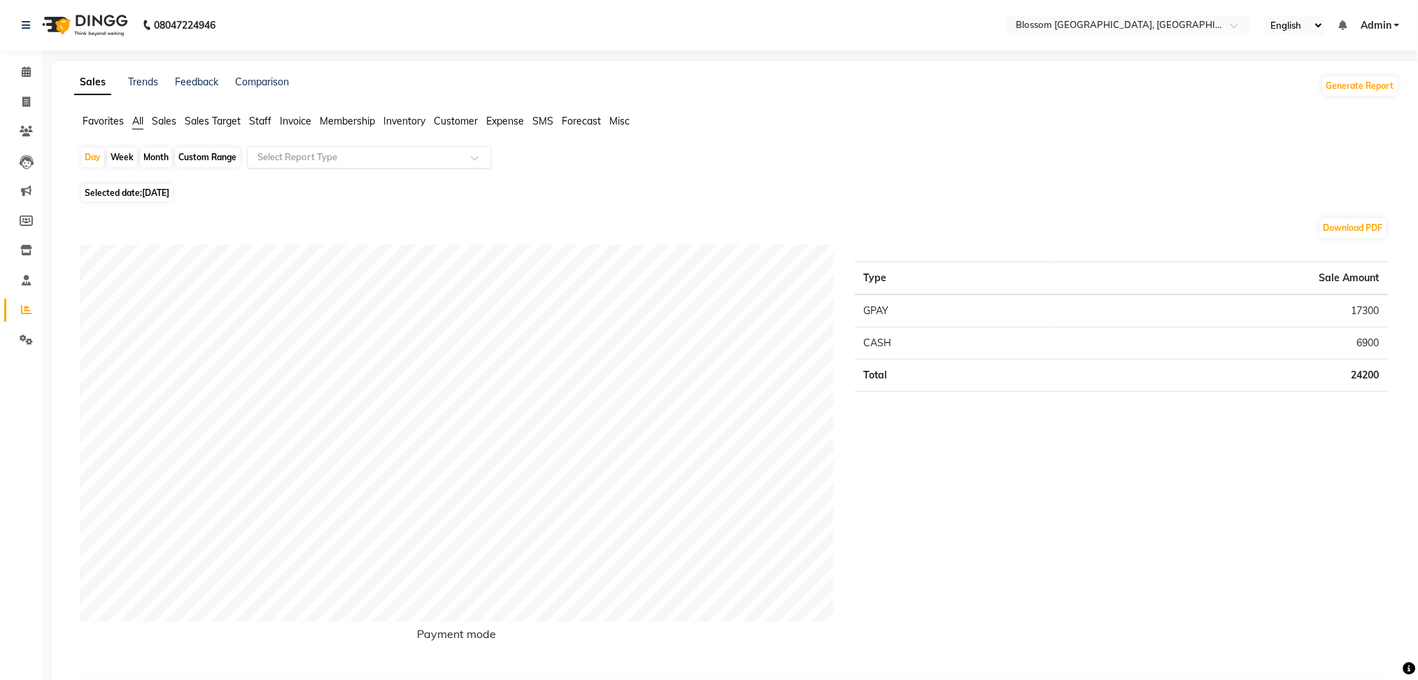
click at [276, 149] on div "Select Report Type" at bounding box center [369, 157] width 245 height 22
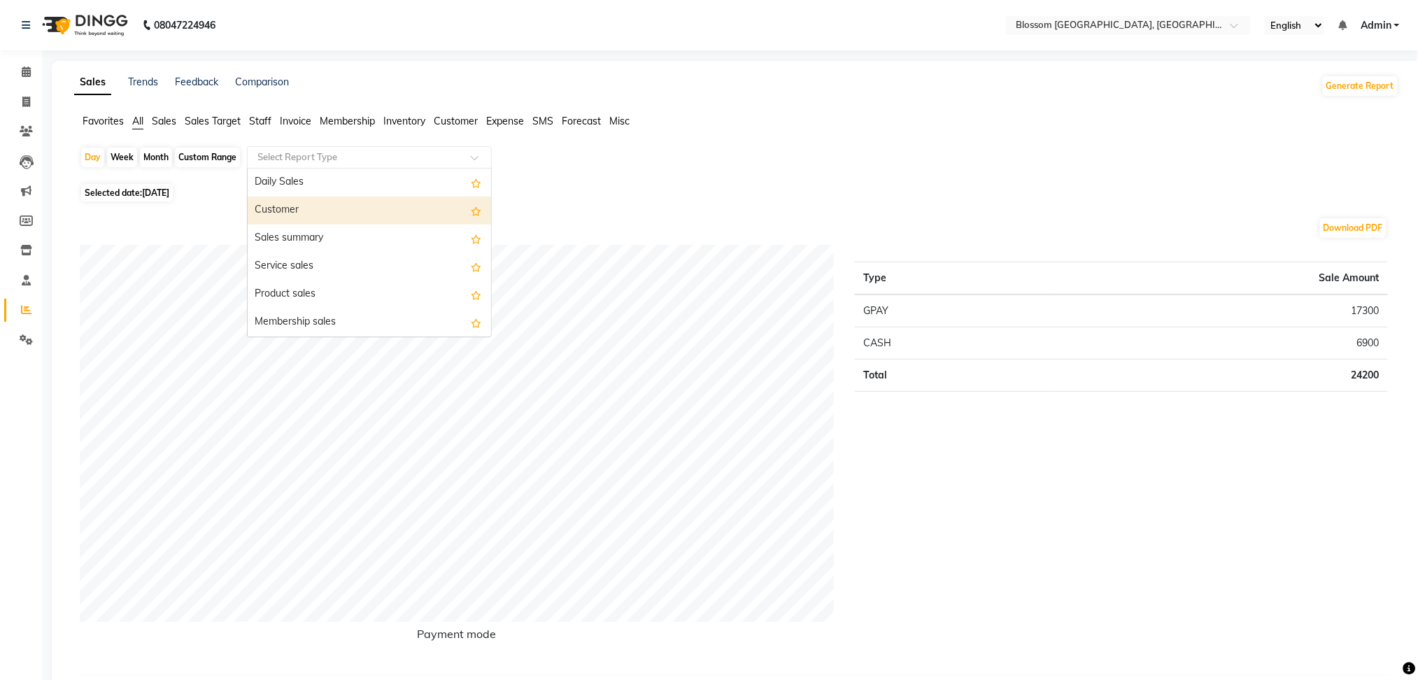
click at [322, 215] on div "Customer" at bounding box center [369, 211] width 243 height 28
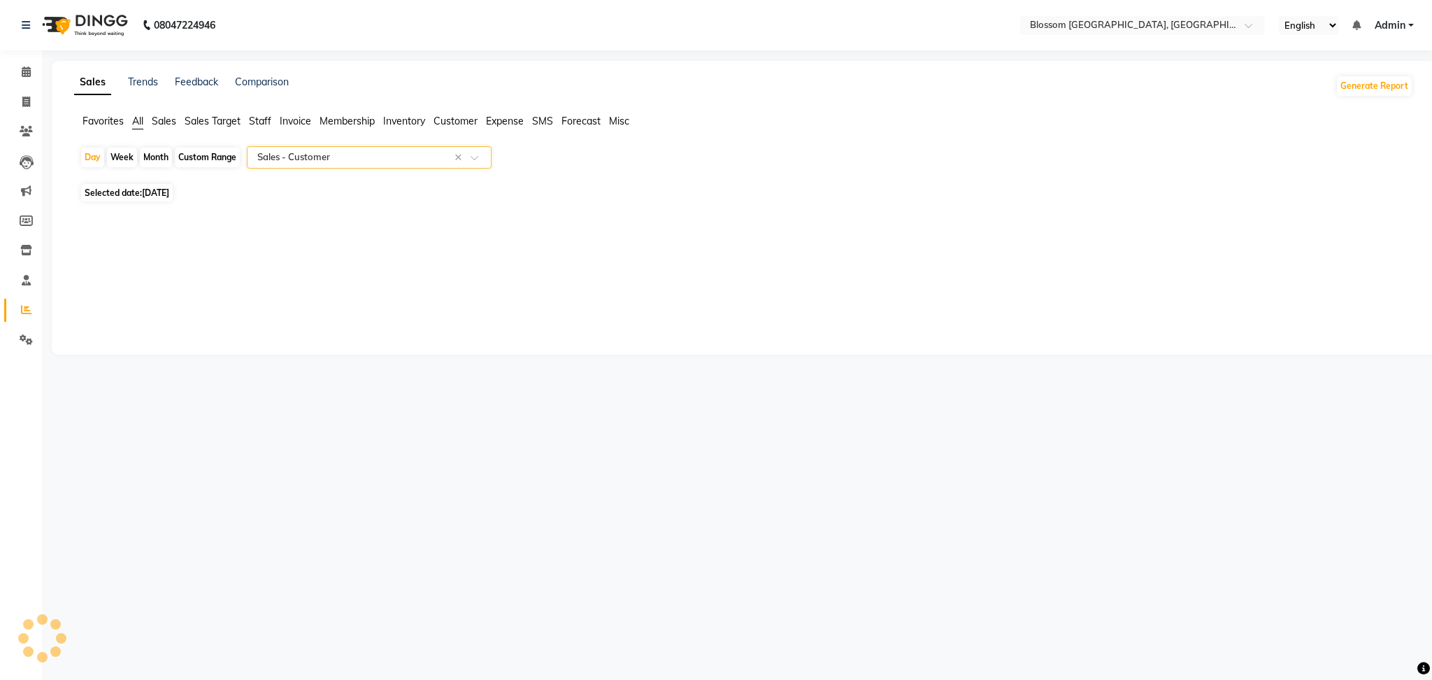
select select "full_report"
select select "csv"
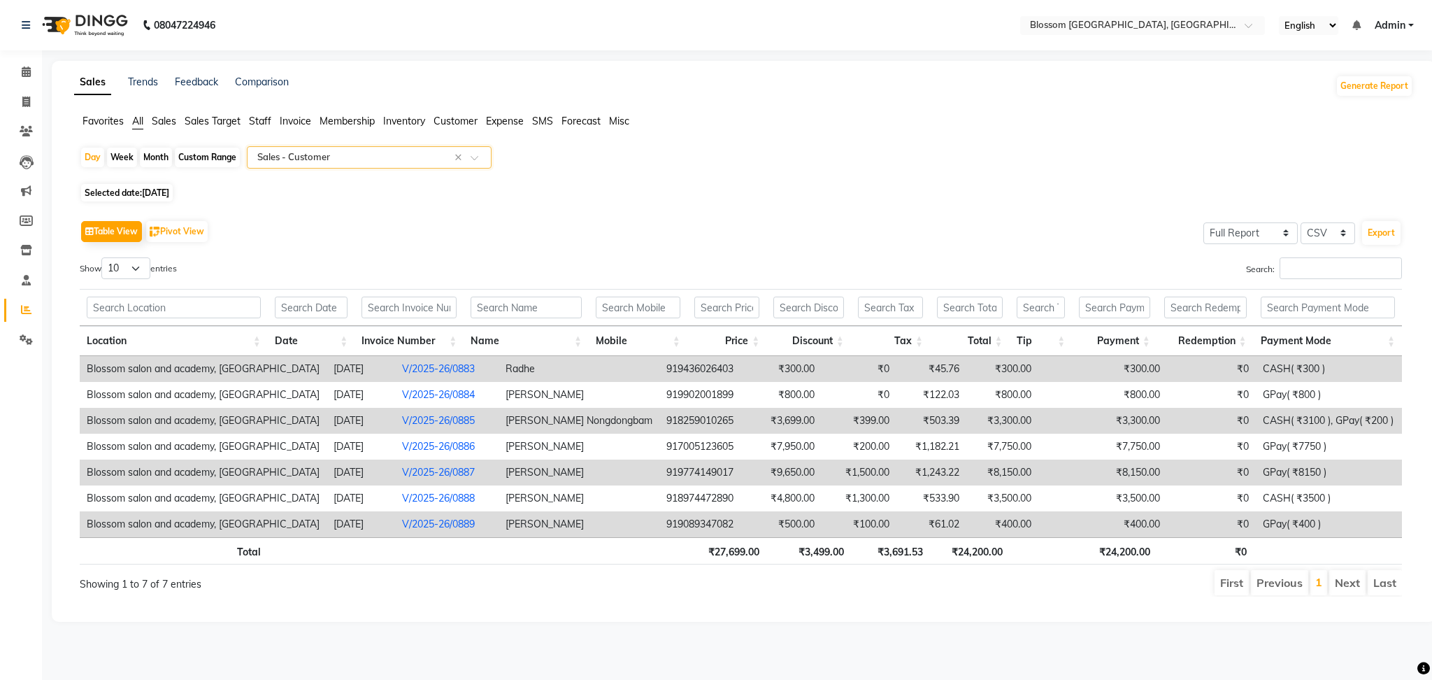
click at [169, 192] on span "[DATE]" at bounding box center [155, 192] width 27 height 10
select select "7"
select select "2025"
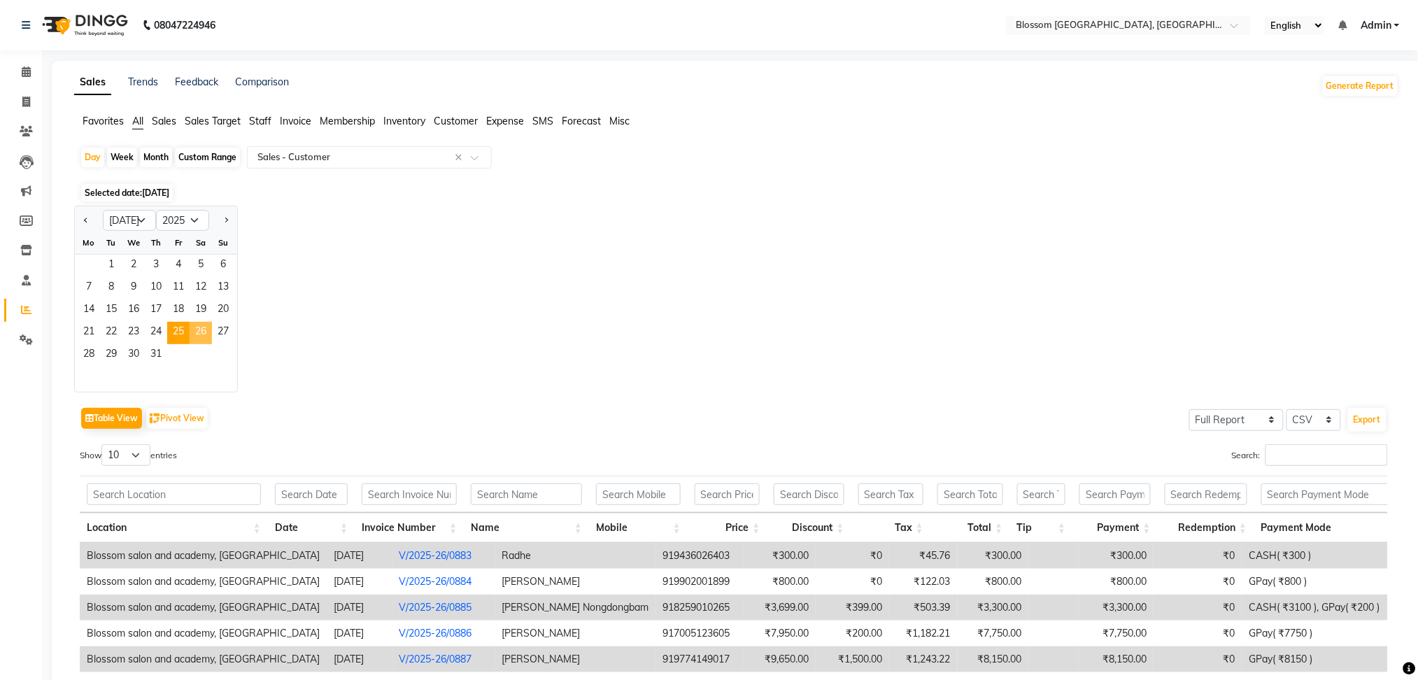
click at [201, 335] on span "26" at bounding box center [201, 333] width 22 height 22
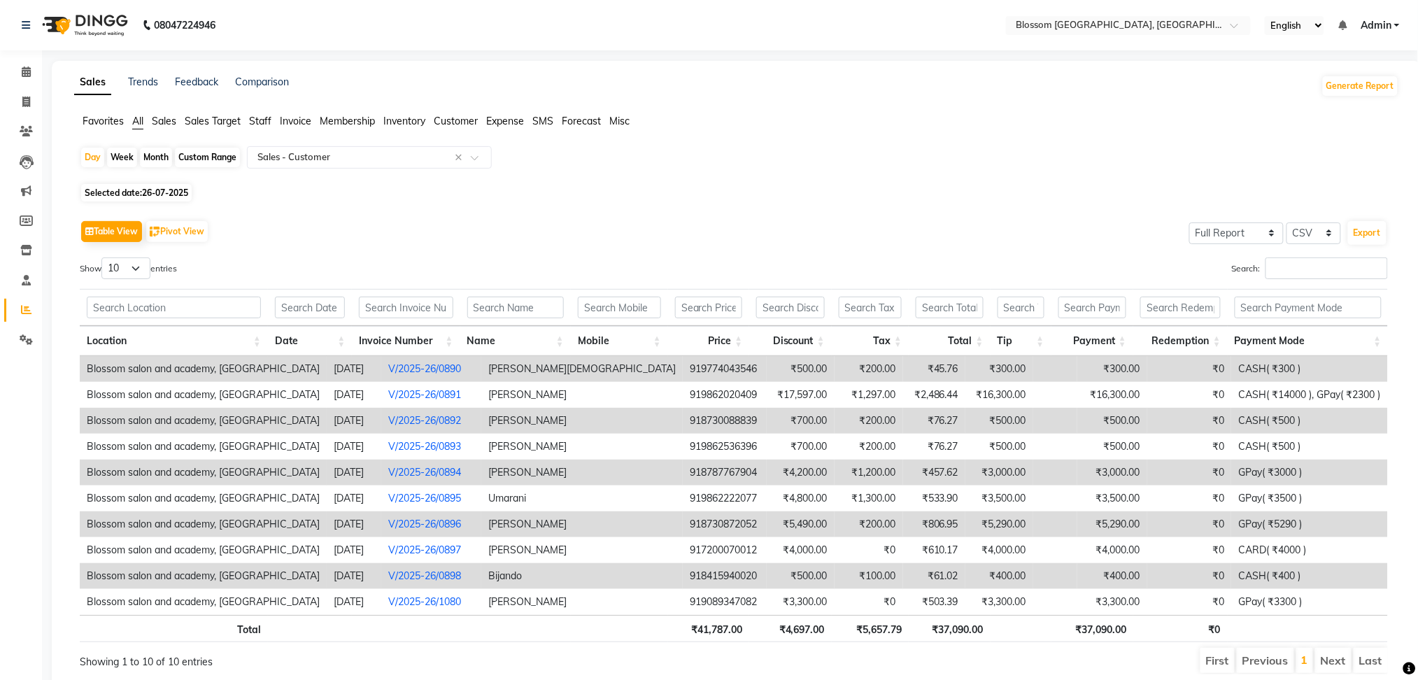
scroll to position [54, 0]
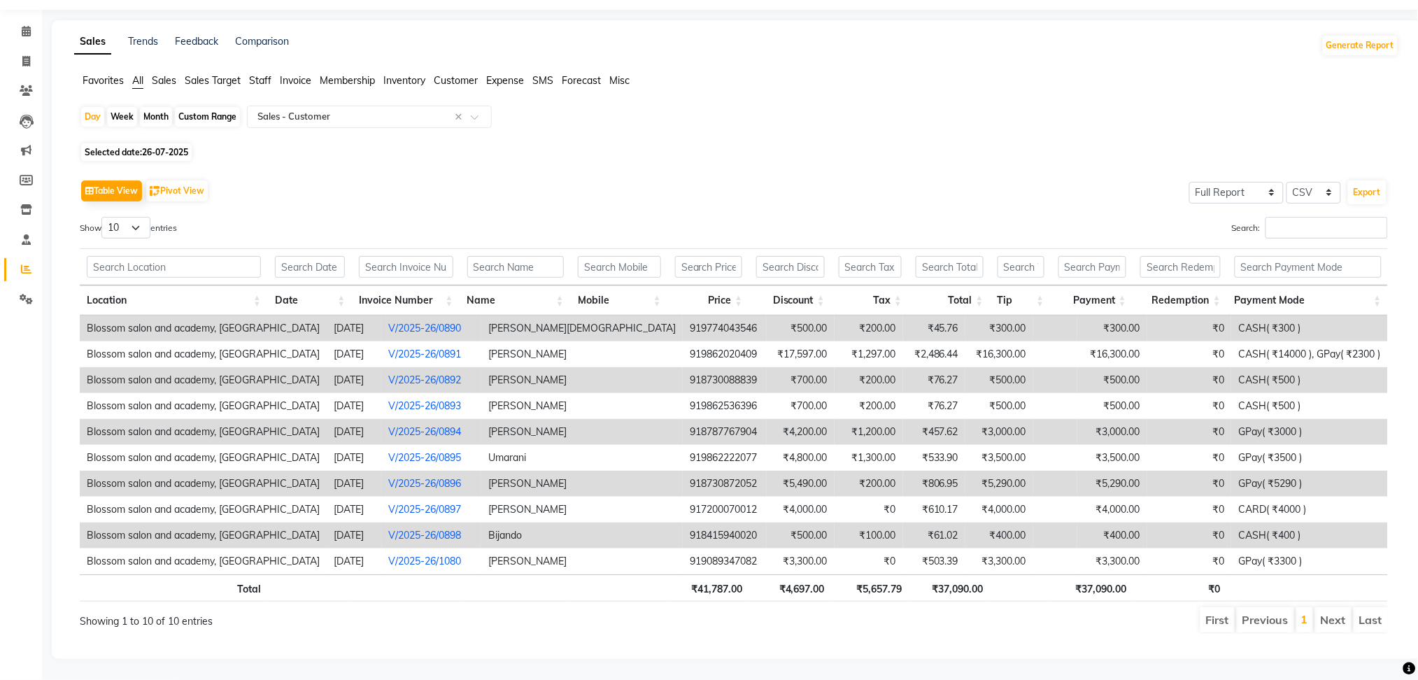
click at [148, 143] on span "Selected date: [DATE]" at bounding box center [136, 151] width 111 height 17
select select "7"
select select "2025"
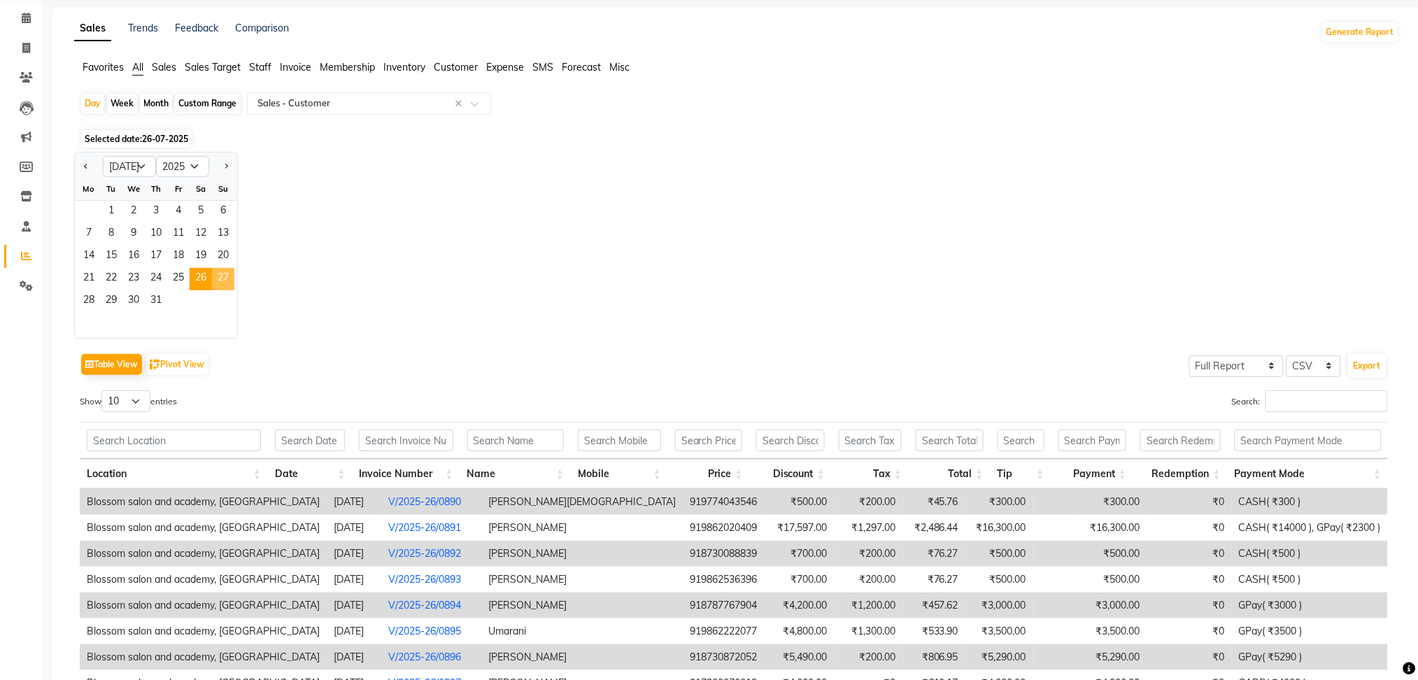
click at [226, 283] on span "27" at bounding box center [223, 279] width 22 height 22
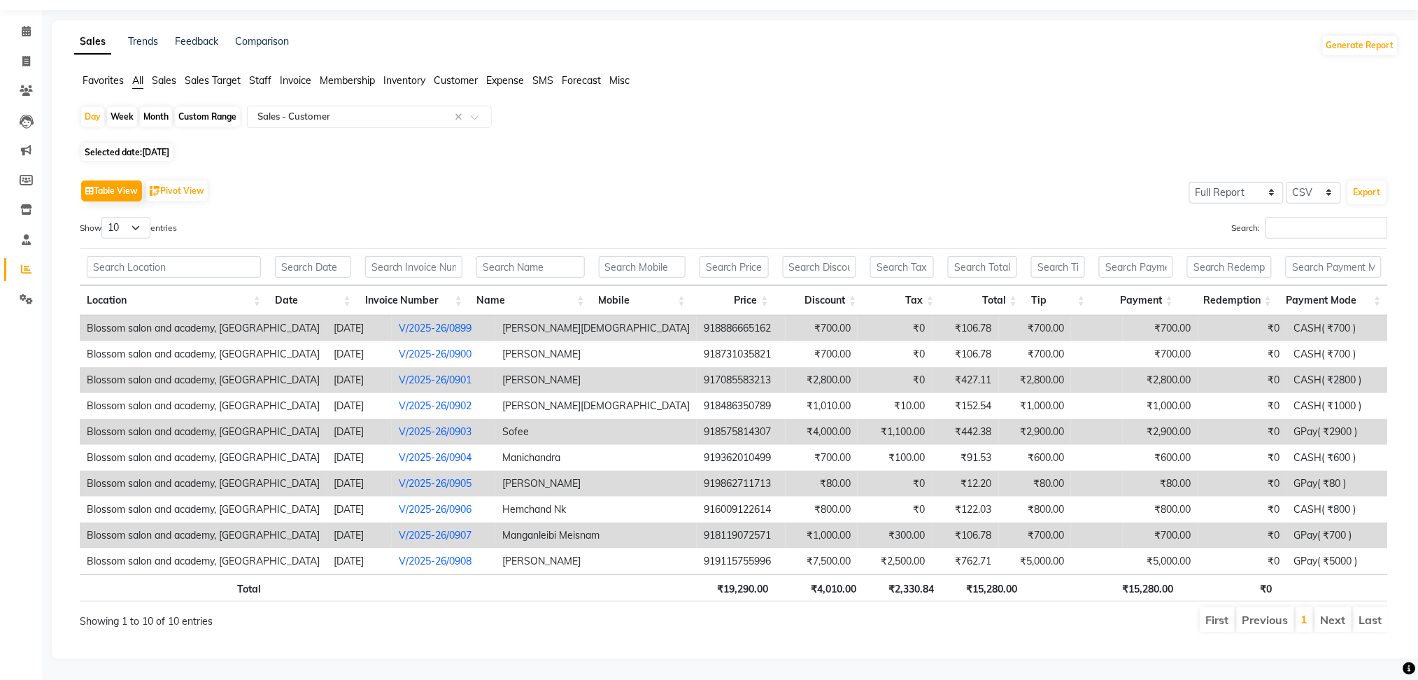
click at [169, 147] on span "[DATE]" at bounding box center [155, 152] width 27 height 10
select select "7"
select select "2025"
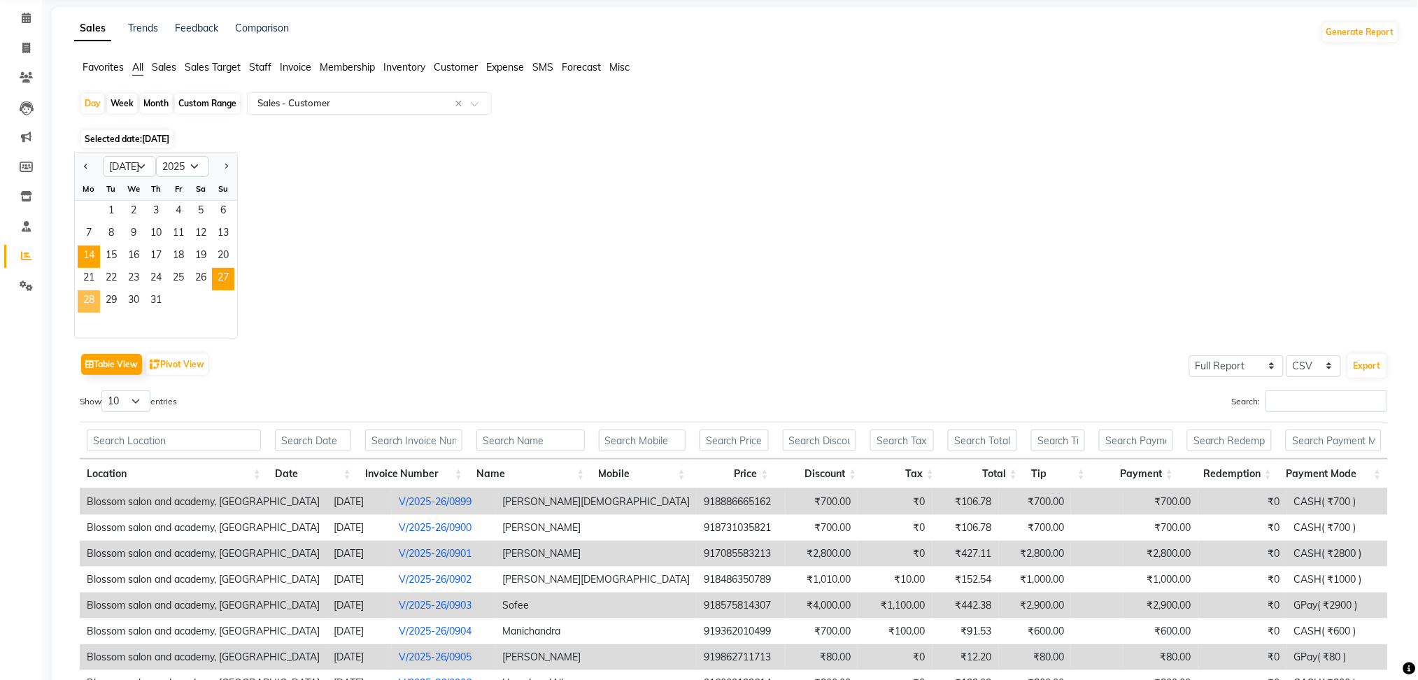
click at [92, 304] on span "28" at bounding box center [89, 301] width 22 height 22
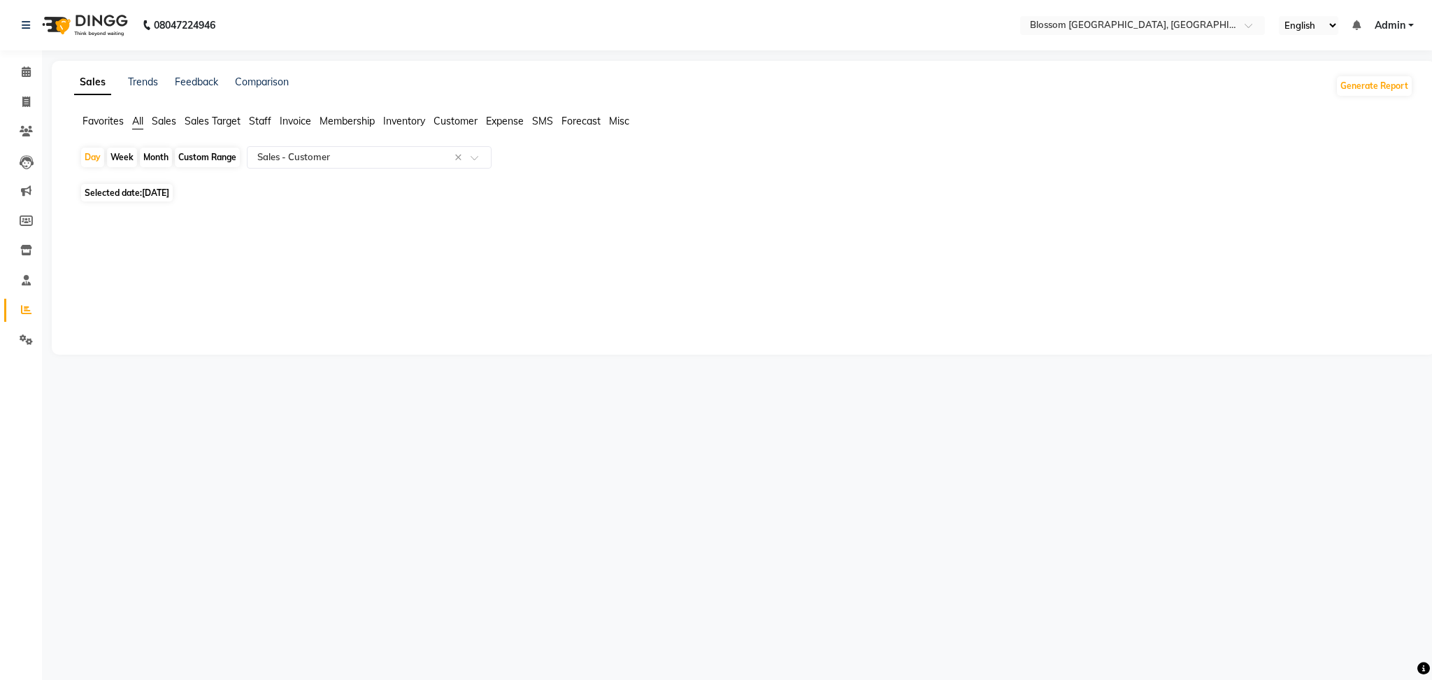
click at [160, 192] on span "[DATE]" at bounding box center [155, 192] width 27 height 10
select select "7"
select select "2025"
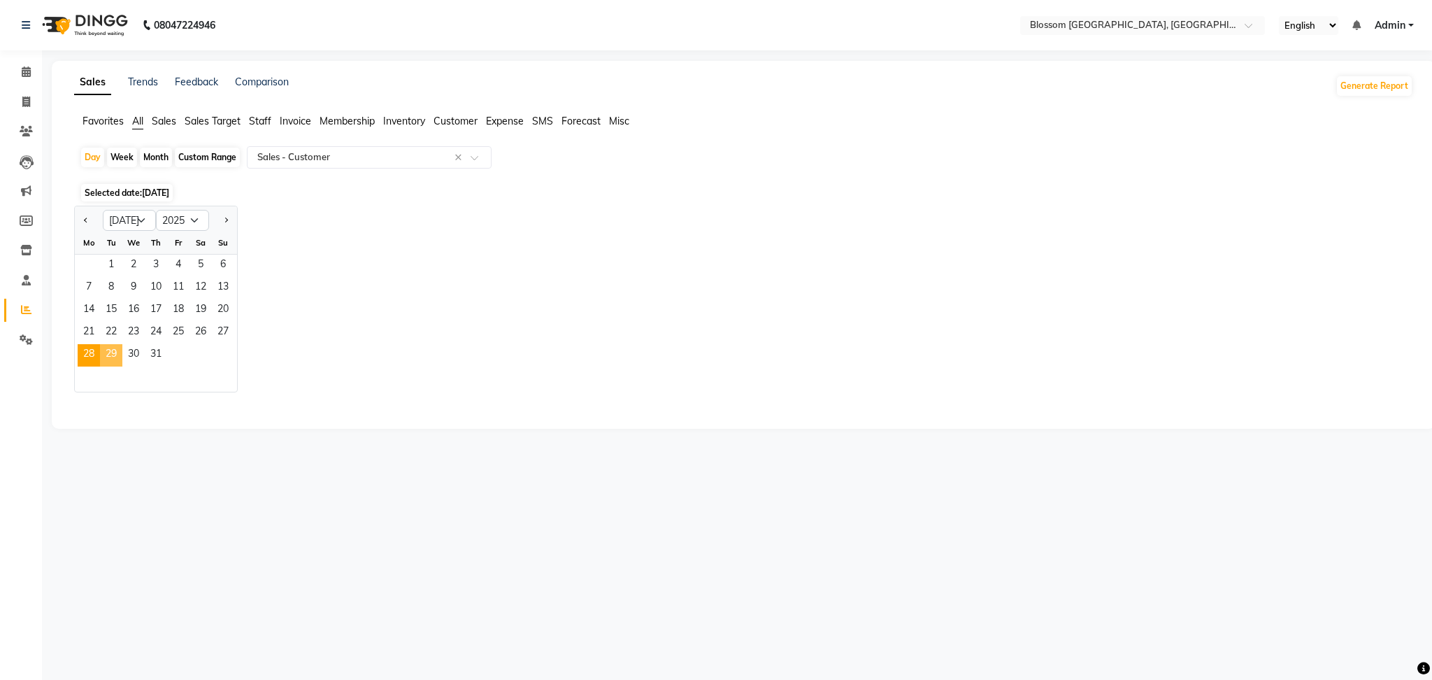
click at [113, 352] on span "29" at bounding box center [111, 355] width 22 height 22
select select "full_report"
select select "csv"
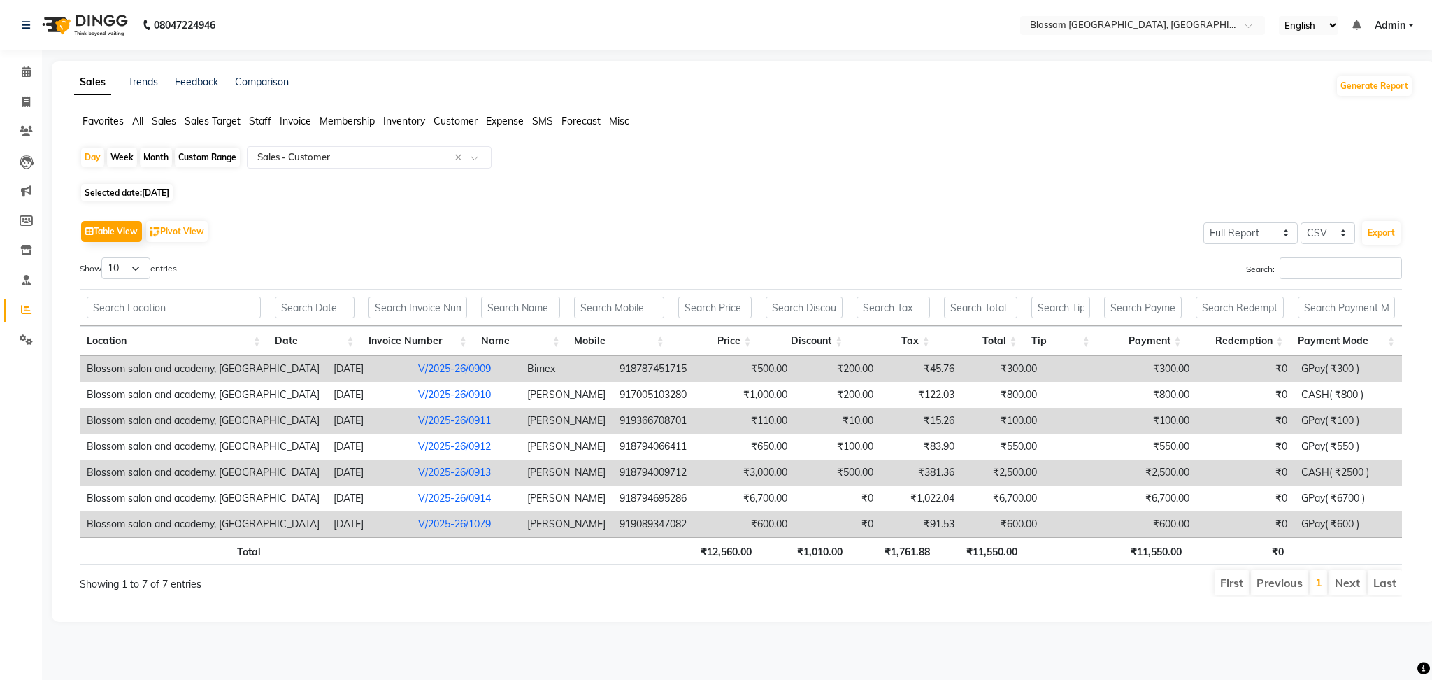
click at [147, 196] on span "[DATE]" at bounding box center [155, 192] width 27 height 10
select select "7"
select select "2025"
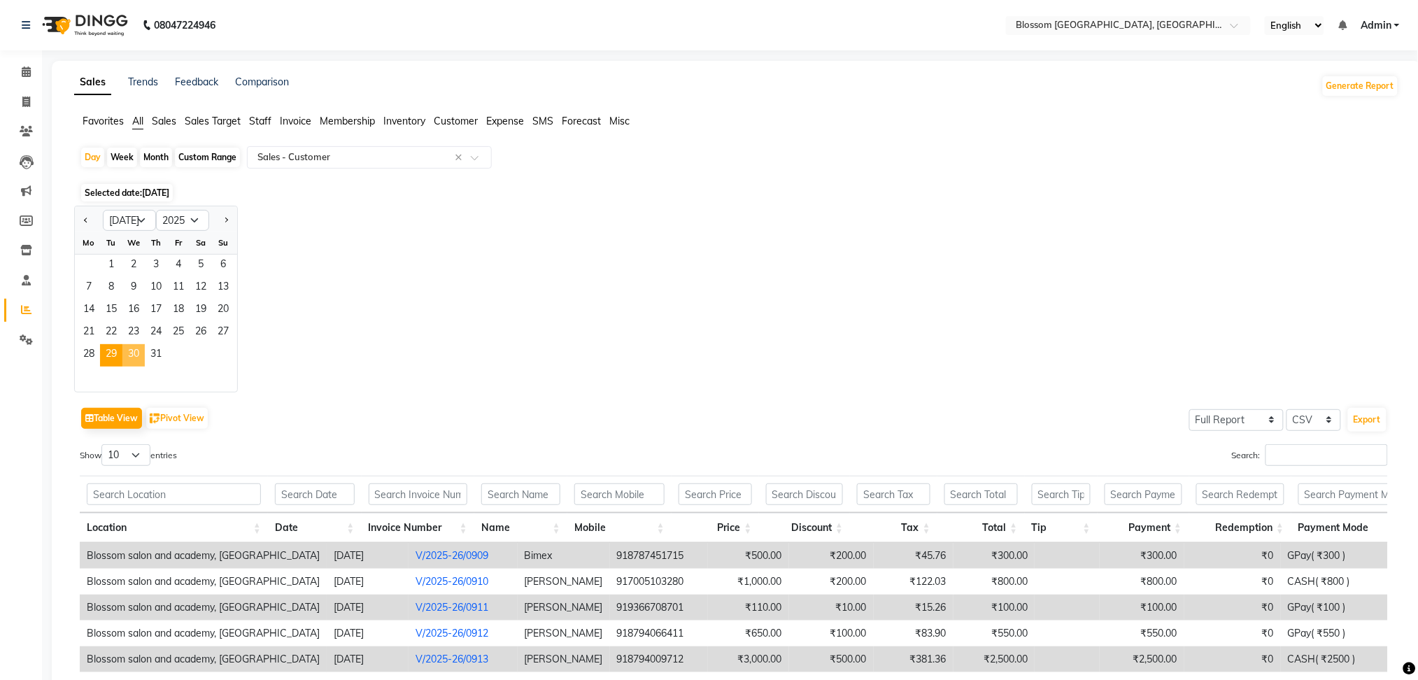
click at [135, 352] on span "30" at bounding box center [133, 355] width 22 height 22
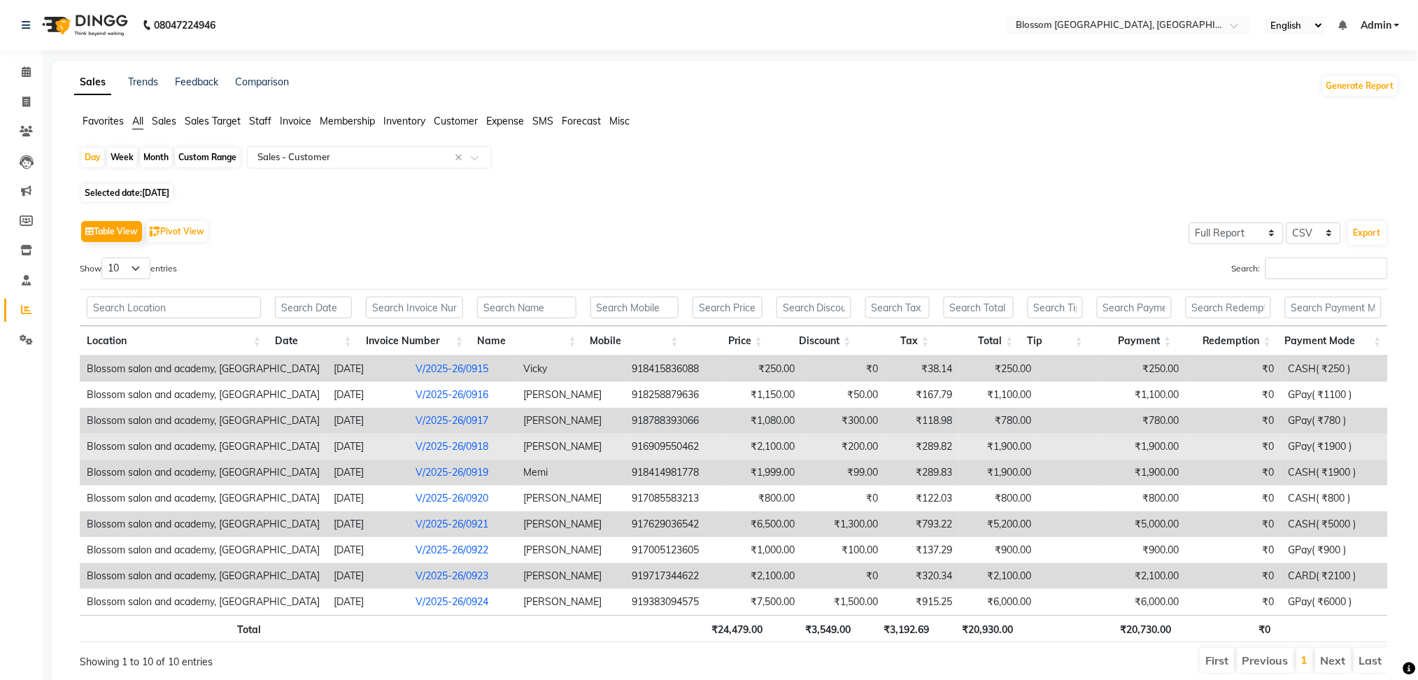
scroll to position [54, 0]
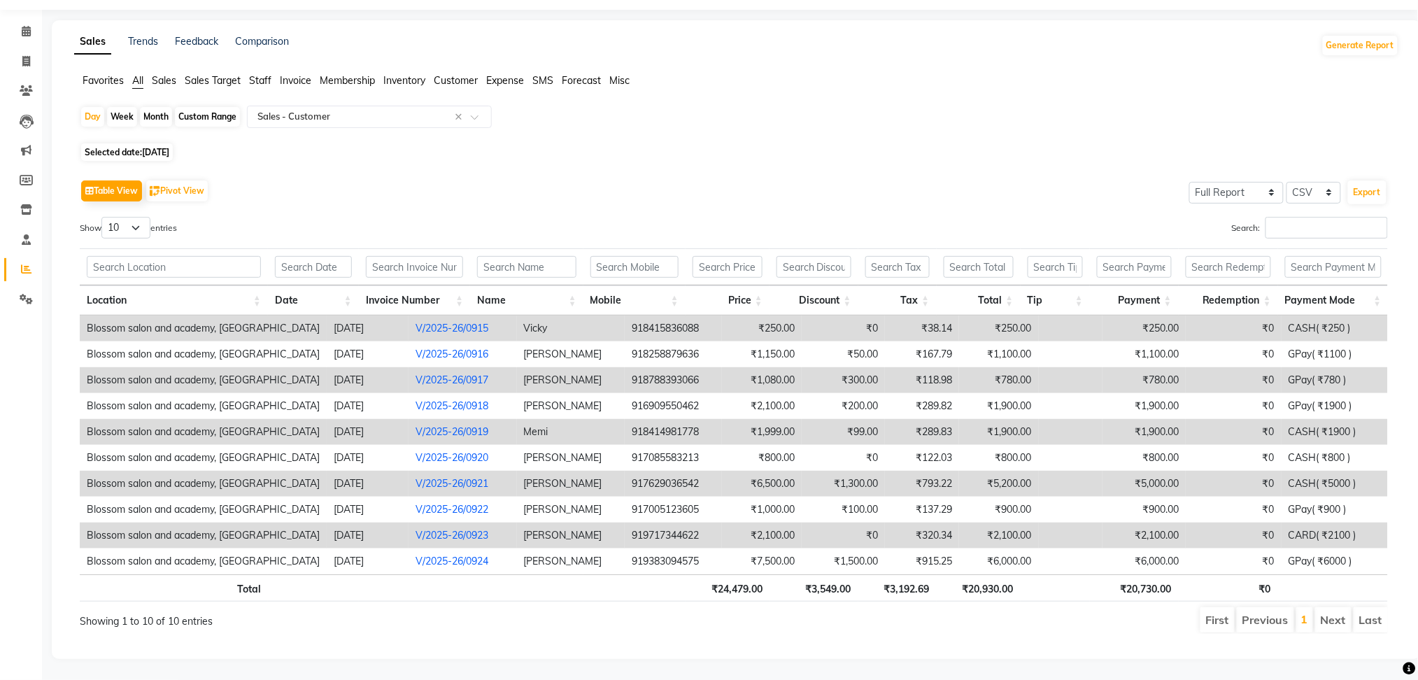
click at [166, 147] on span "[DATE]" at bounding box center [155, 152] width 27 height 10
select select "7"
select select "2025"
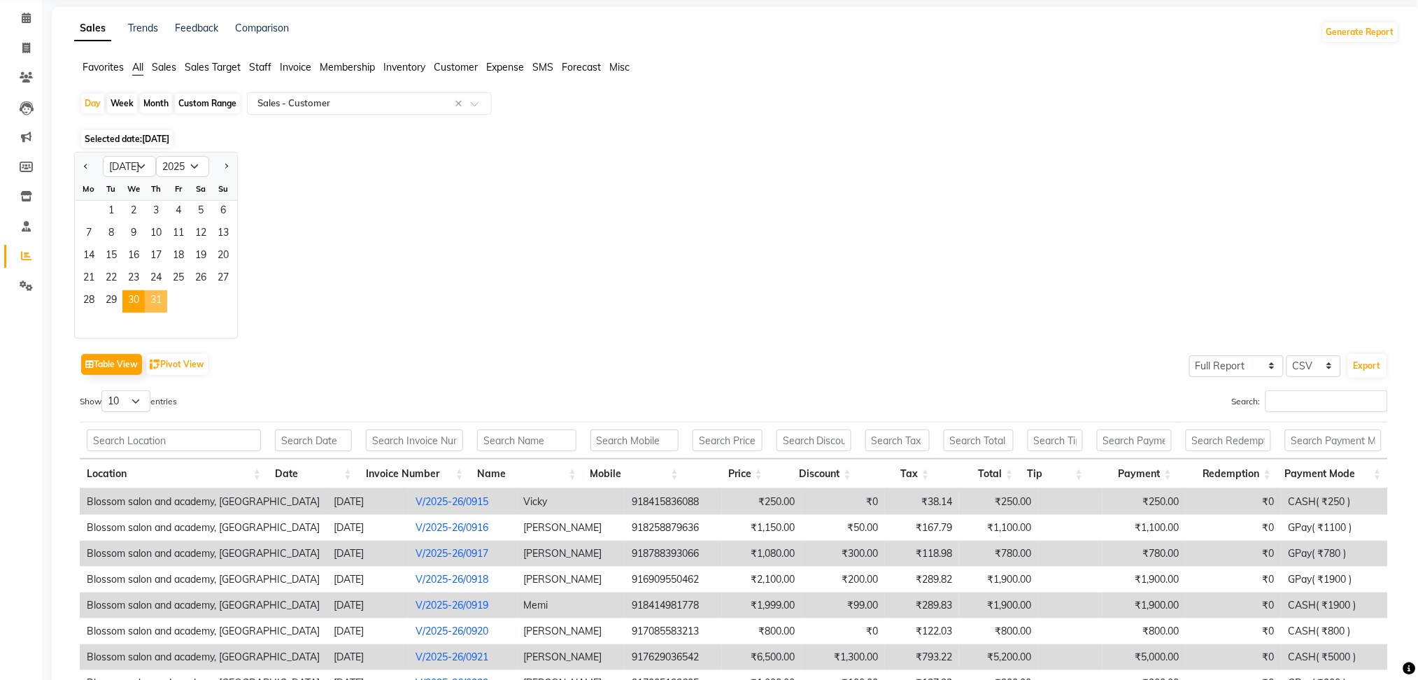
click at [152, 301] on span "31" at bounding box center [156, 301] width 22 height 22
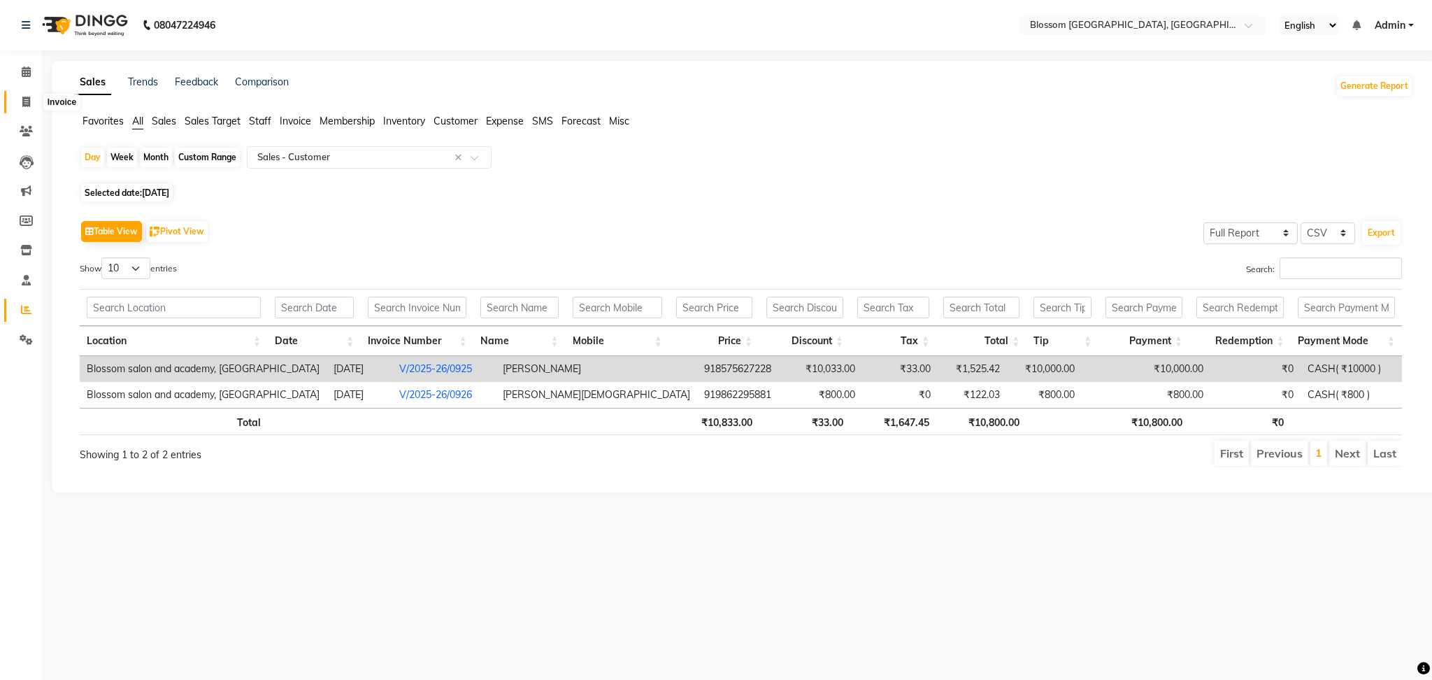
click at [24, 109] on span at bounding box center [26, 102] width 24 height 16
select select "service"
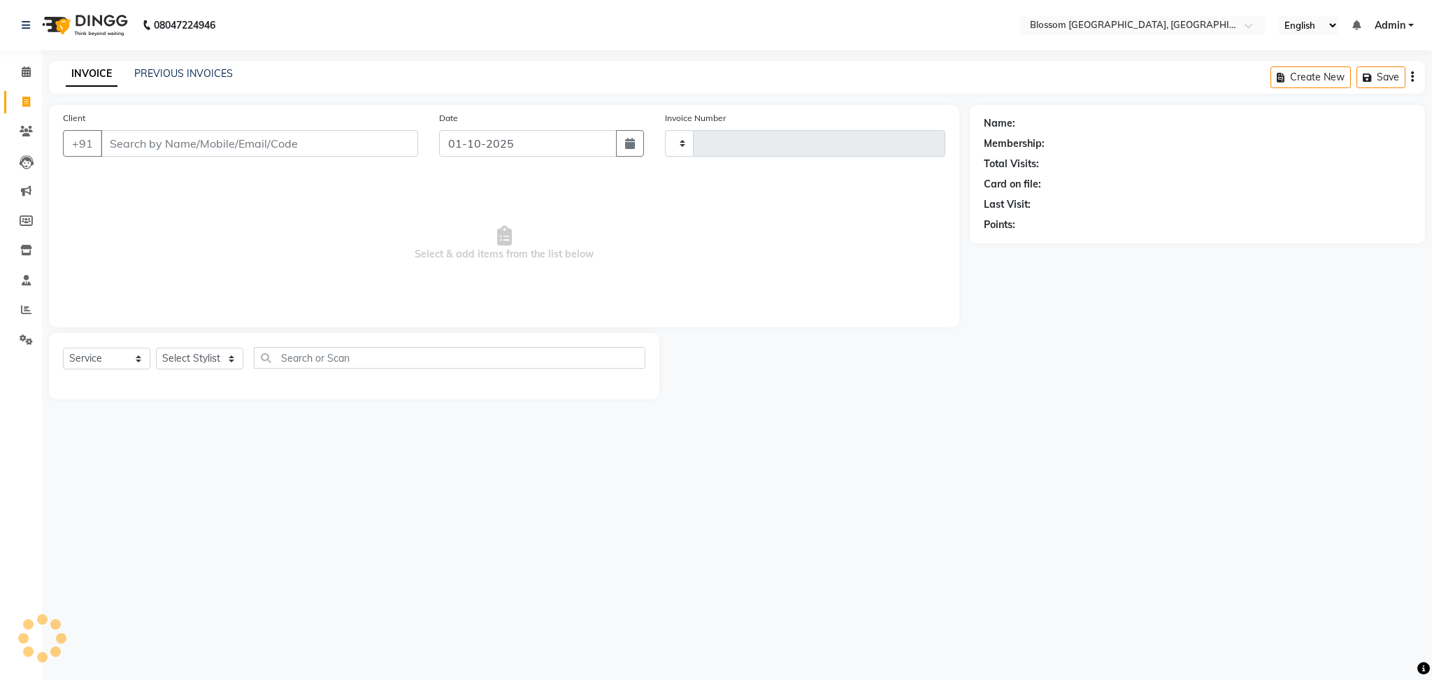
type input "1333"
select select "7465"
click at [216, 150] on input "Client" at bounding box center [260, 143] width 318 height 27
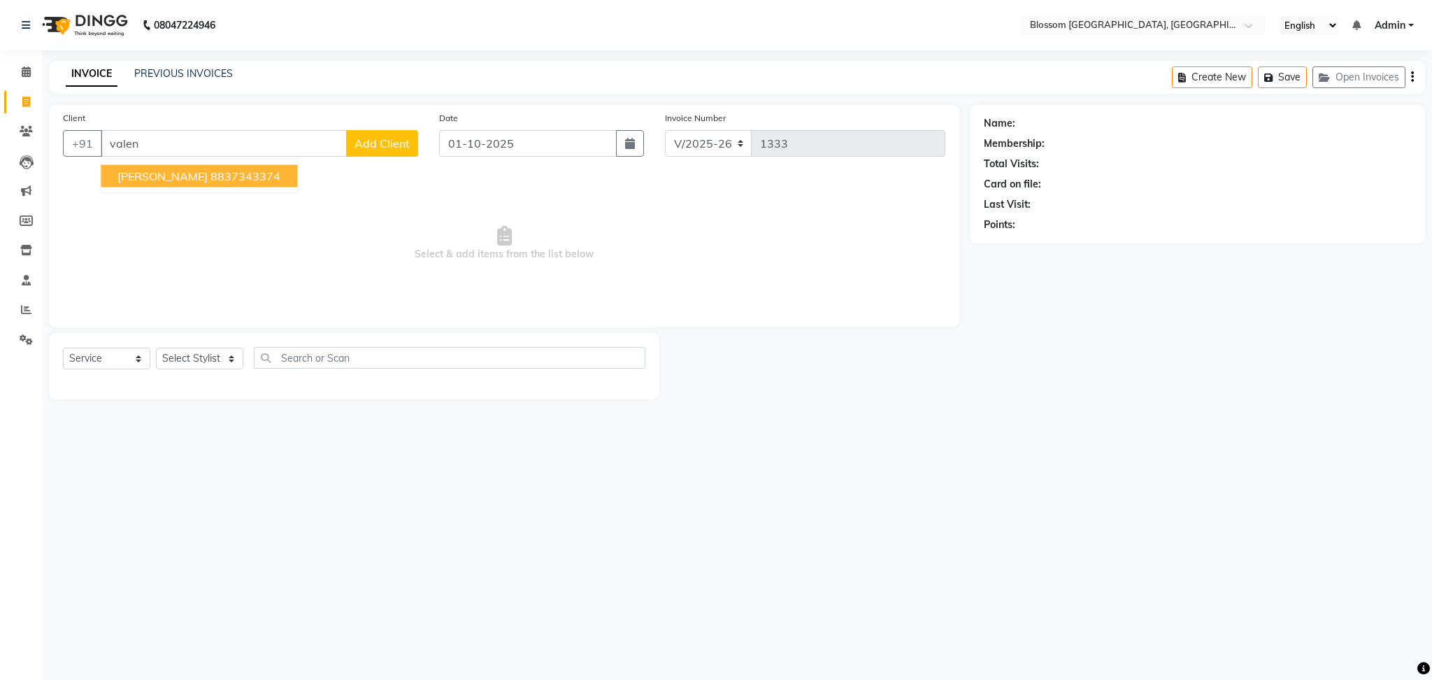
click at [157, 174] on span "[PERSON_NAME]" at bounding box center [162, 176] width 90 height 14
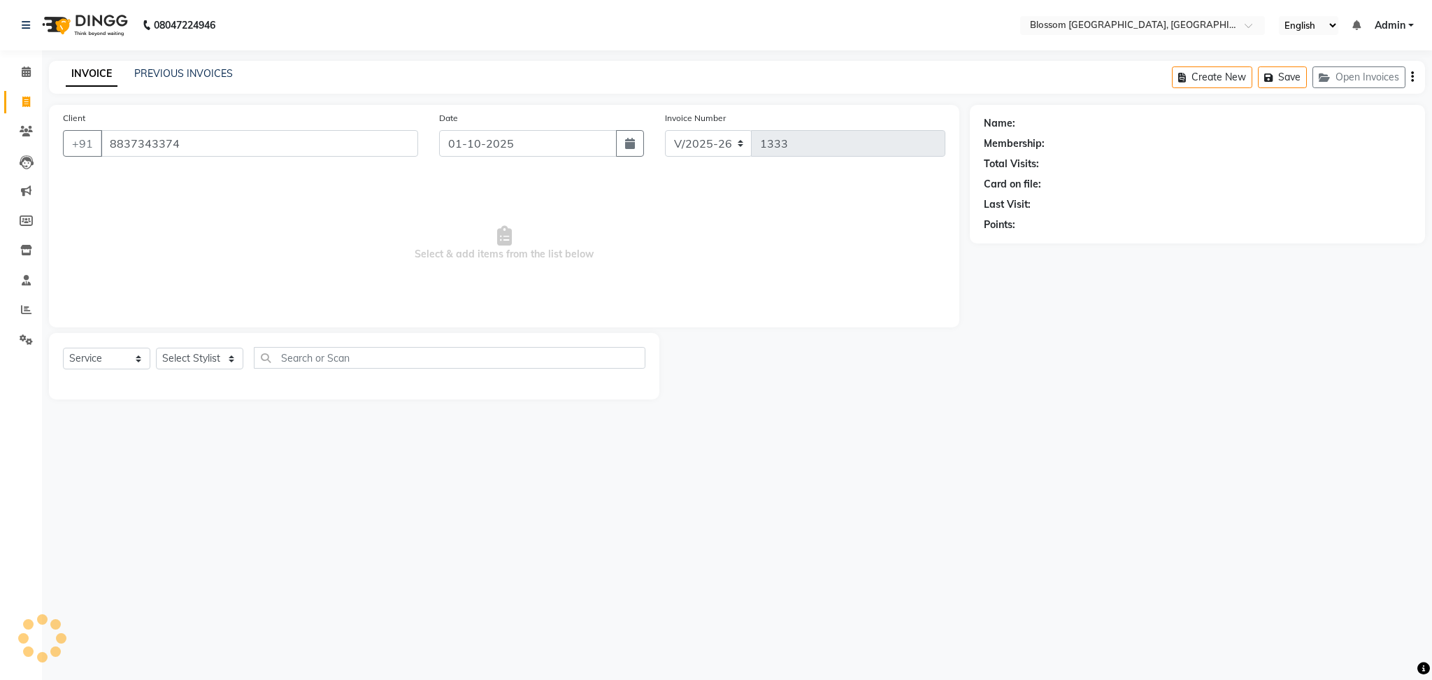
type input "8837343374"
drag, startPoint x: 222, startPoint y: 352, endPoint x: 222, endPoint y: 364, distance: 11.2
click at [222, 352] on select "Select Stylist Laimayum Priyaluxmi [PERSON_NAME]Sana chanu [PERSON_NAME] [PERSO…" at bounding box center [199, 359] width 87 height 22
select select "66245"
click at [156, 348] on select "Select Stylist Laimayum Priyaluxmi [PERSON_NAME]Sana chanu [PERSON_NAME] [PERSO…" at bounding box center [199, 359] width 87 height 22
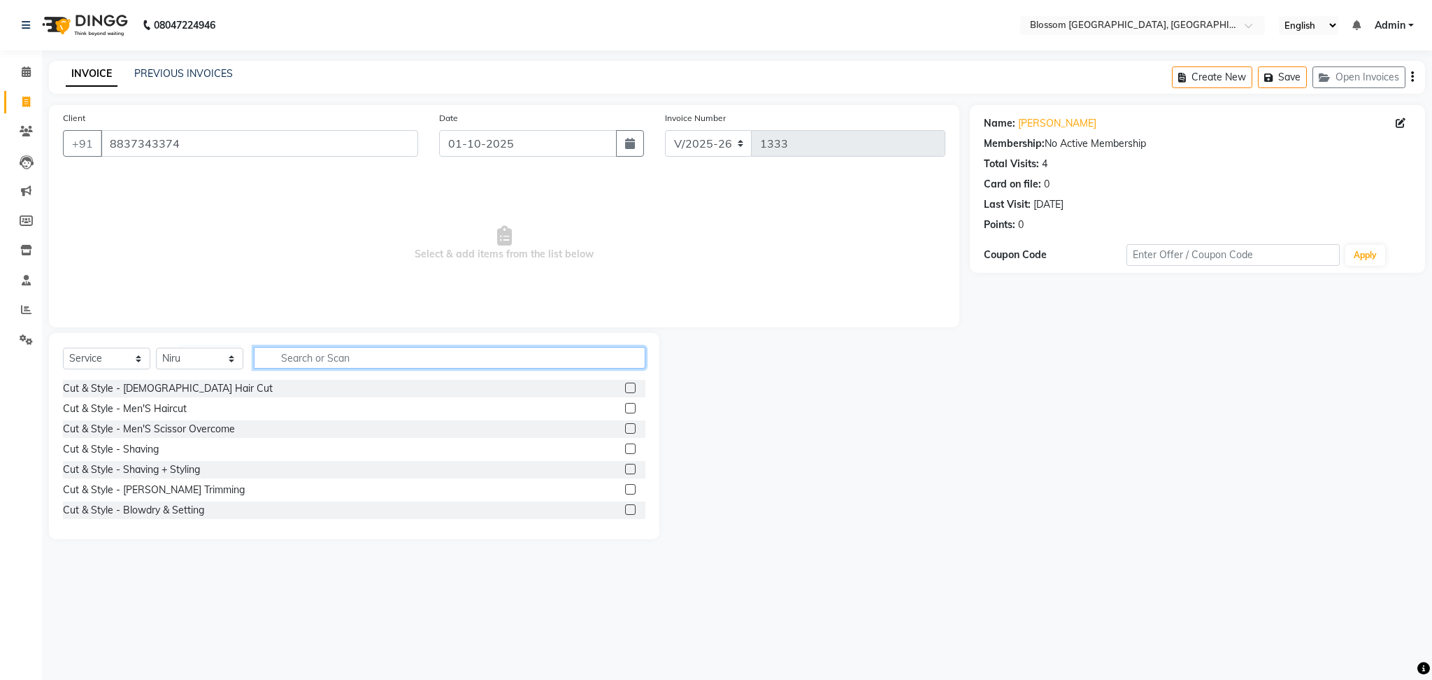
click at [304, 362] on input "text" at bounding box center [450, 358] width 392 height 22
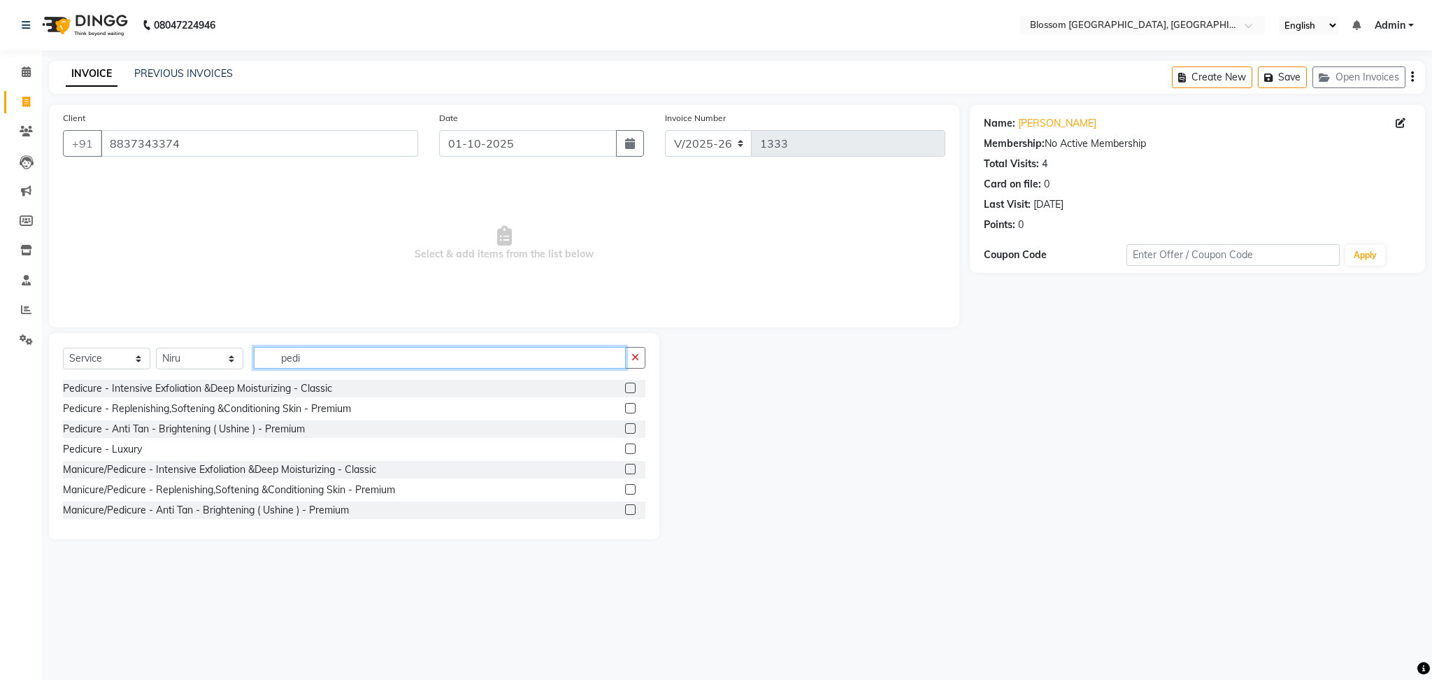
type input "pedi"
click at [625, 408] on label at bounding box center [630, 408] width 10 height 10
click at [625, 408] on input "checkbox" at bounding box center [629, 408] width 9 height 9
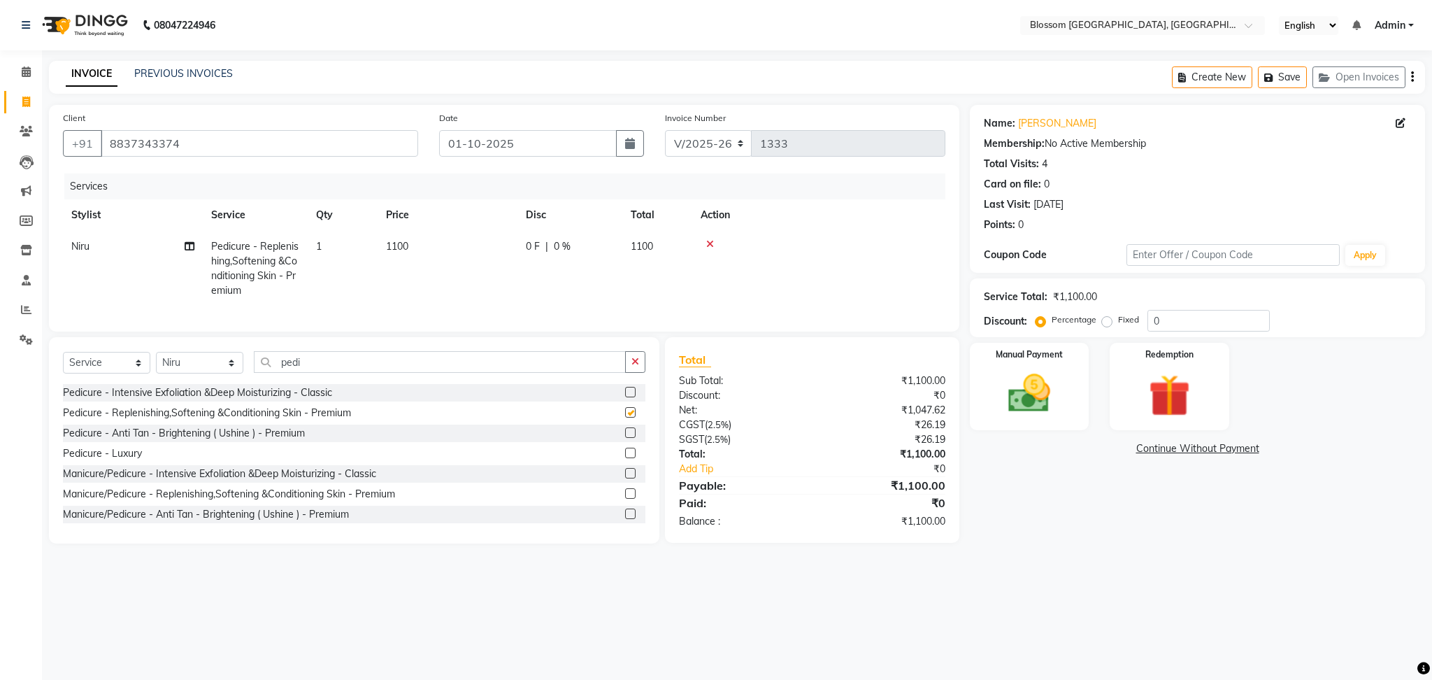
checkbox input "false"
click at [406, 253] on td "1100" at bounding box center [448, 269] width 140 height 76
select select "66245"
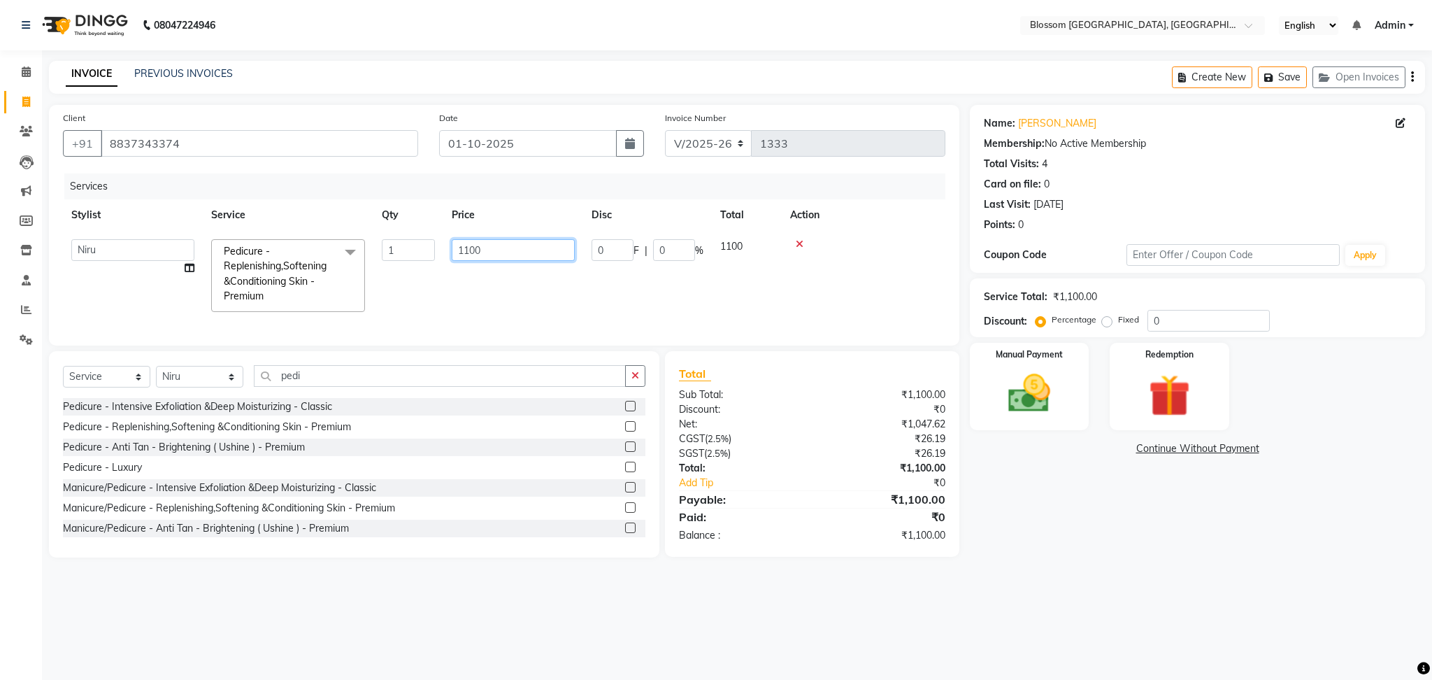
click at [473, 251] on input "1100" at bounding box center [513, 250] width 123 height 22
type input "1500"
click at [611, 613] on div "08047224946 Select Location × Blossom Salon And Academy, [GEOGRAPHIC_DATA] Engl…" at bounding box center [716, 340] width 1432 height 680
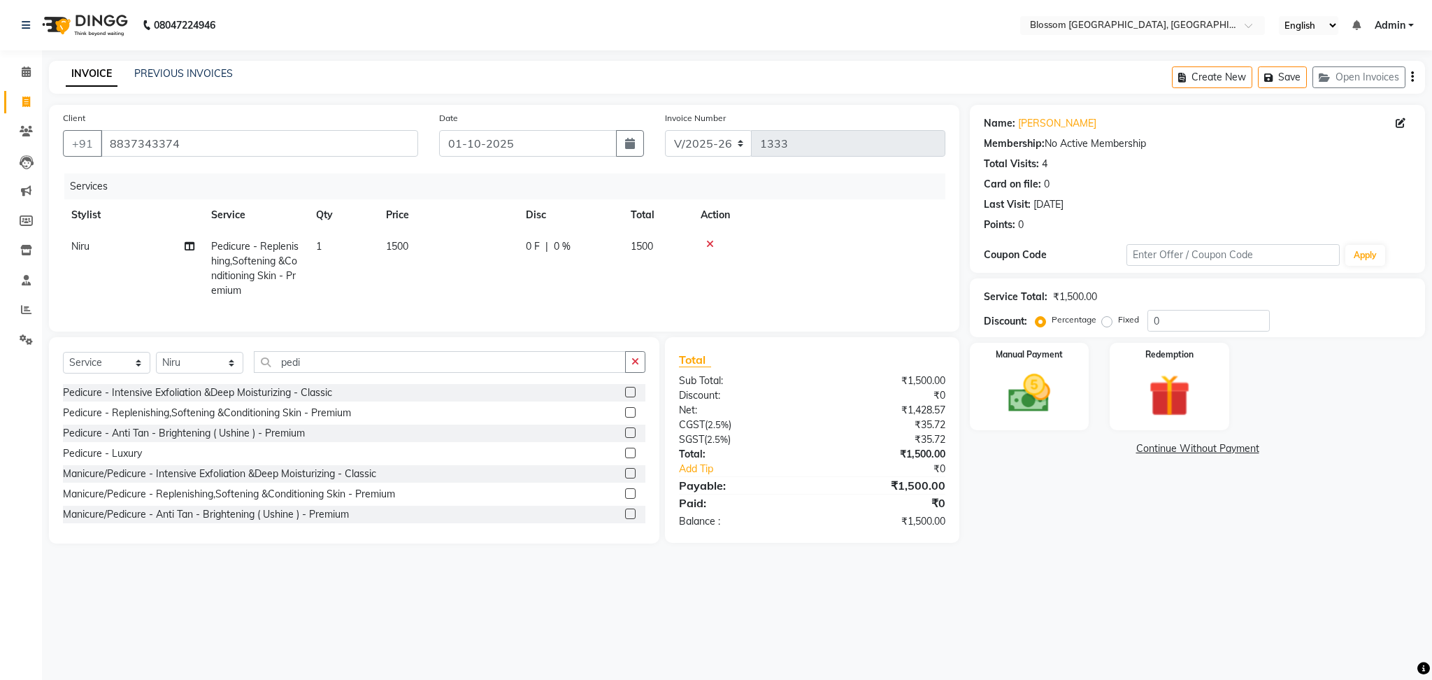
drag, startPoint x: 204, startPoint y: 363, endPoint x: 208, endPoint y: 392, distance: 29.0
click at [204, 363] on div "Select Service Product Membership Package Voucher Prepaid Gift Card Select Styl…" at bounding box center [354, 440] width 611 height 206
click at [214, 371] on select "Select Stylist Laimayum Priyaluxmi [PERSON_NAME]Sana chanu [PERSON_NAME] [PERSO…" at bounding box center [199, 363] width 87 height 22
select select "66274"
click at [156, 366] on select "Select Stylist Laimayum Priyaluxmi [PERSON_NAME]Sana chanu [PERSON_NAME] [PERSO…" at bounding box center [199, 363] width 87 height 22
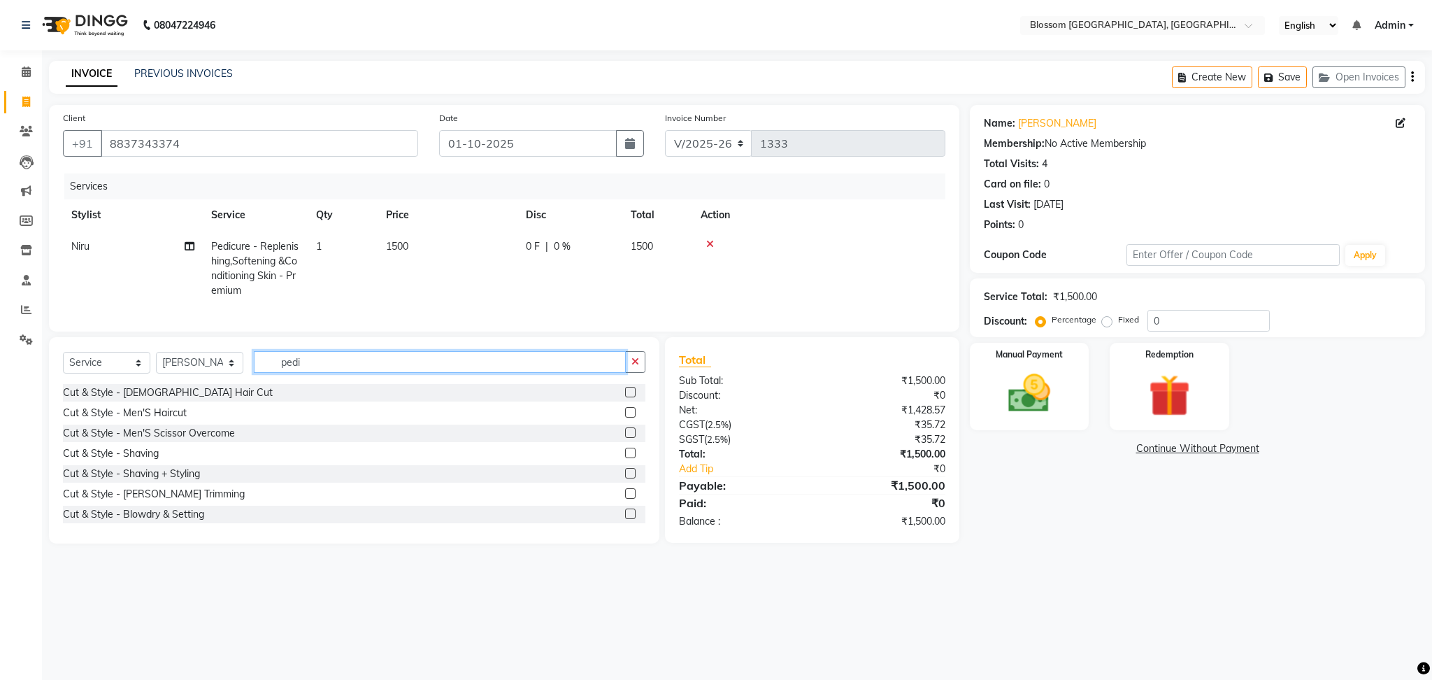
click at [329, 367] on input "pedi" at bounding box center [440, 362] width 372 height 22
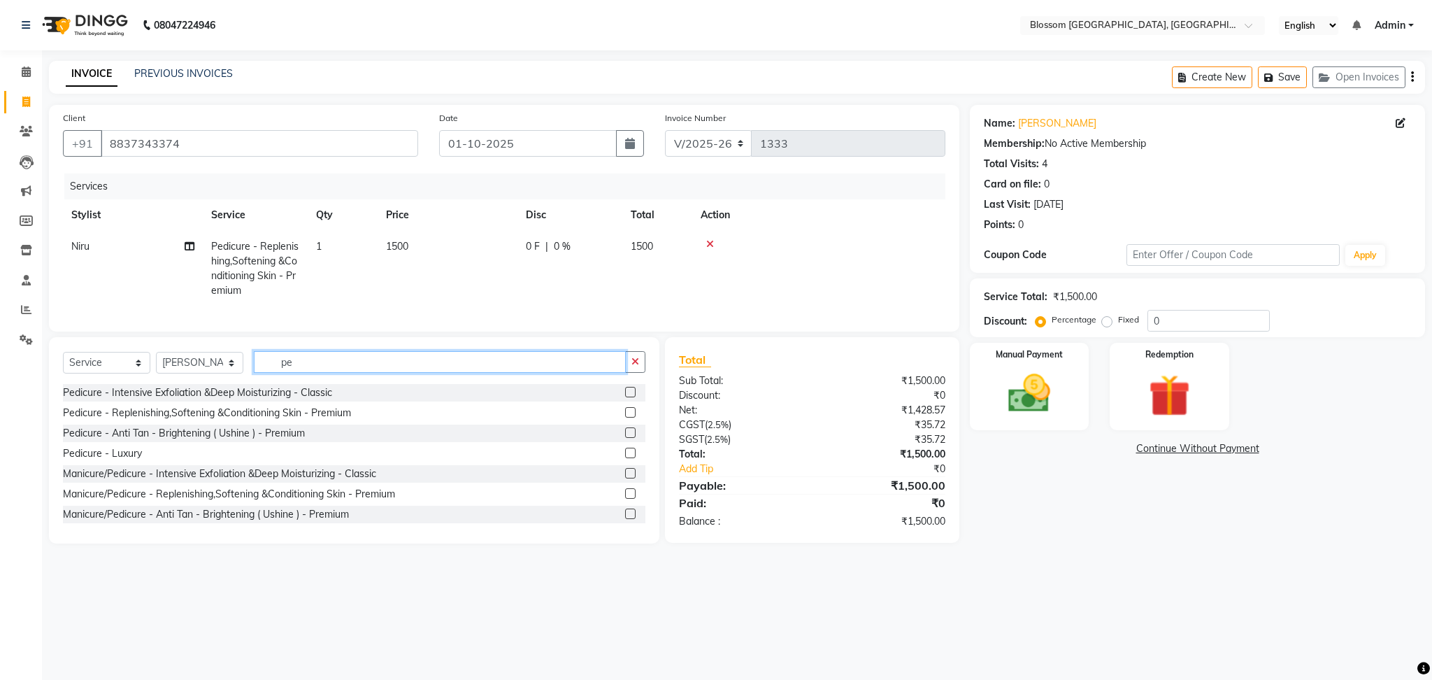
type input "p"
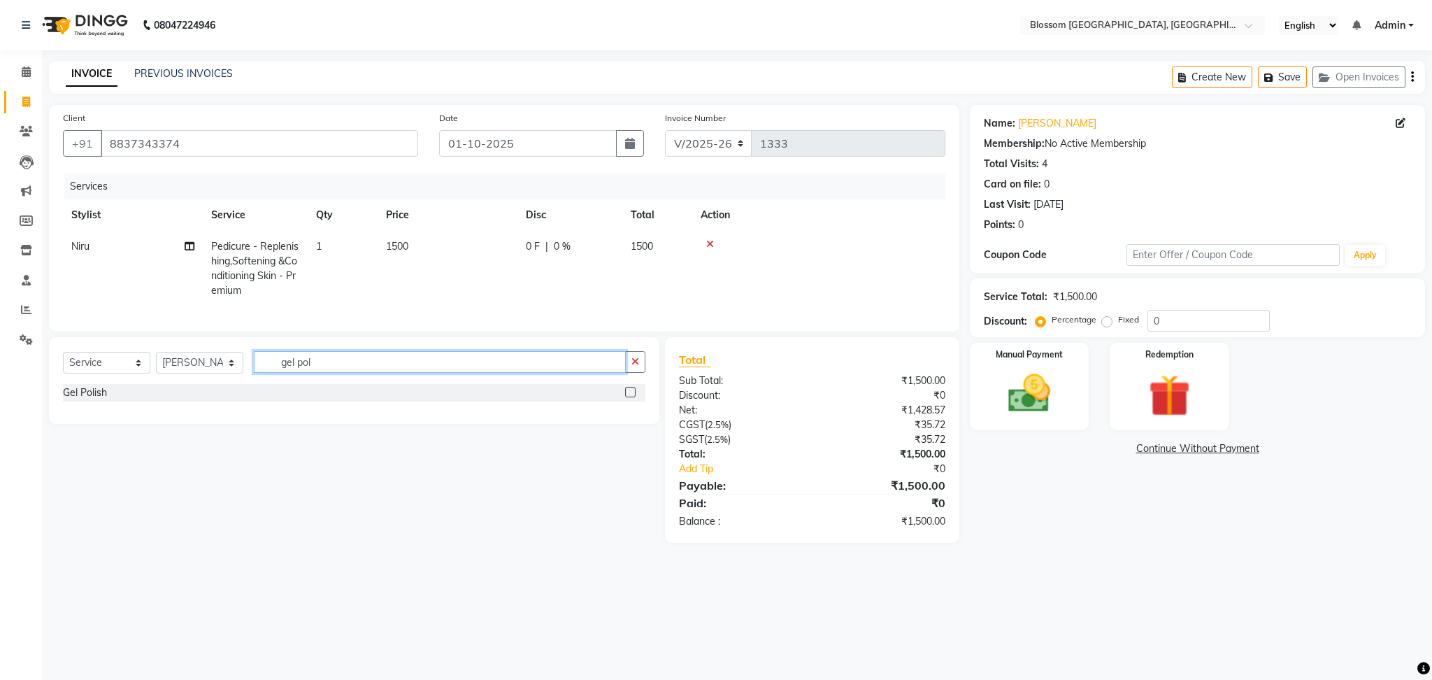
type input "gel pol"
click at [630, 397] on label at bounding box center [630, 392] width 10 height 10
click at [630, 397] on input "checkbox" at bounding box center [629, 392] width 9 height 9
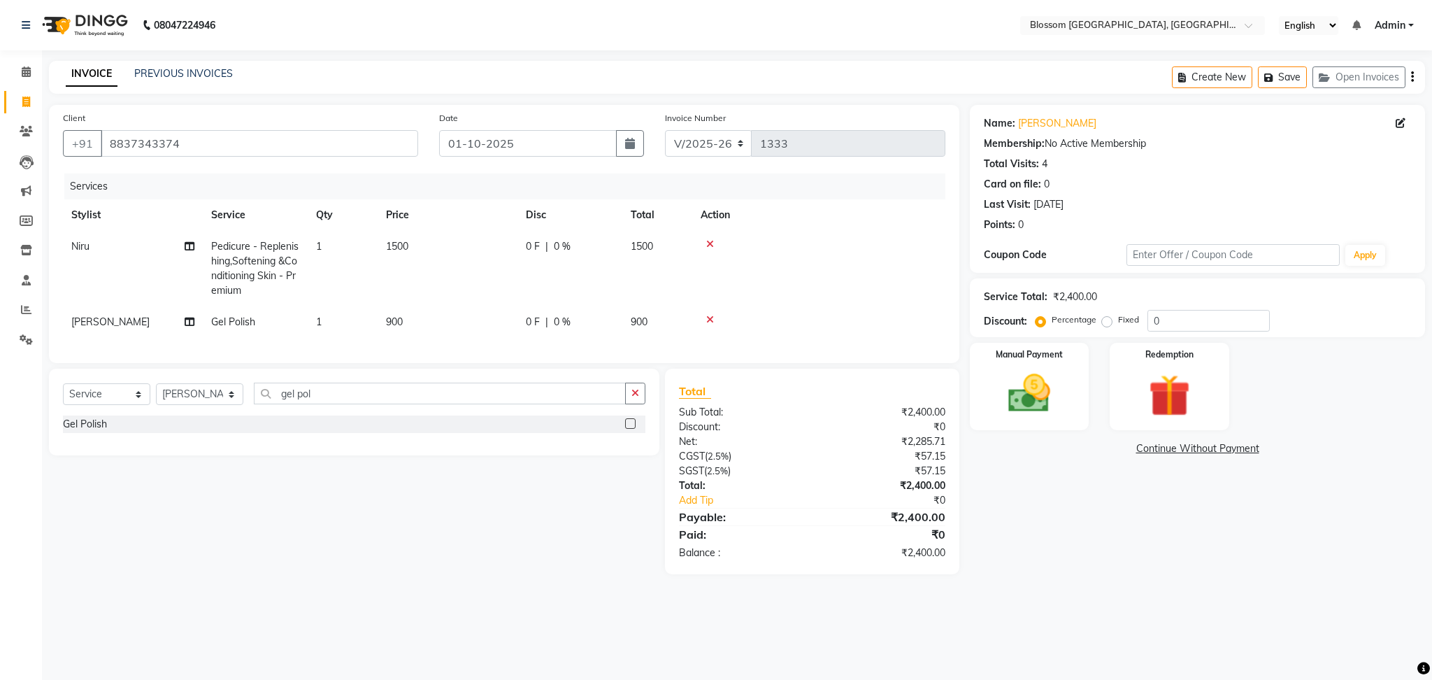
click at [627, 429] on label at bounding box center [630, 423] width 10 height 10
click at [627, 429] on input "checkbox" at bounding box center [629, 424] width 9 height 9
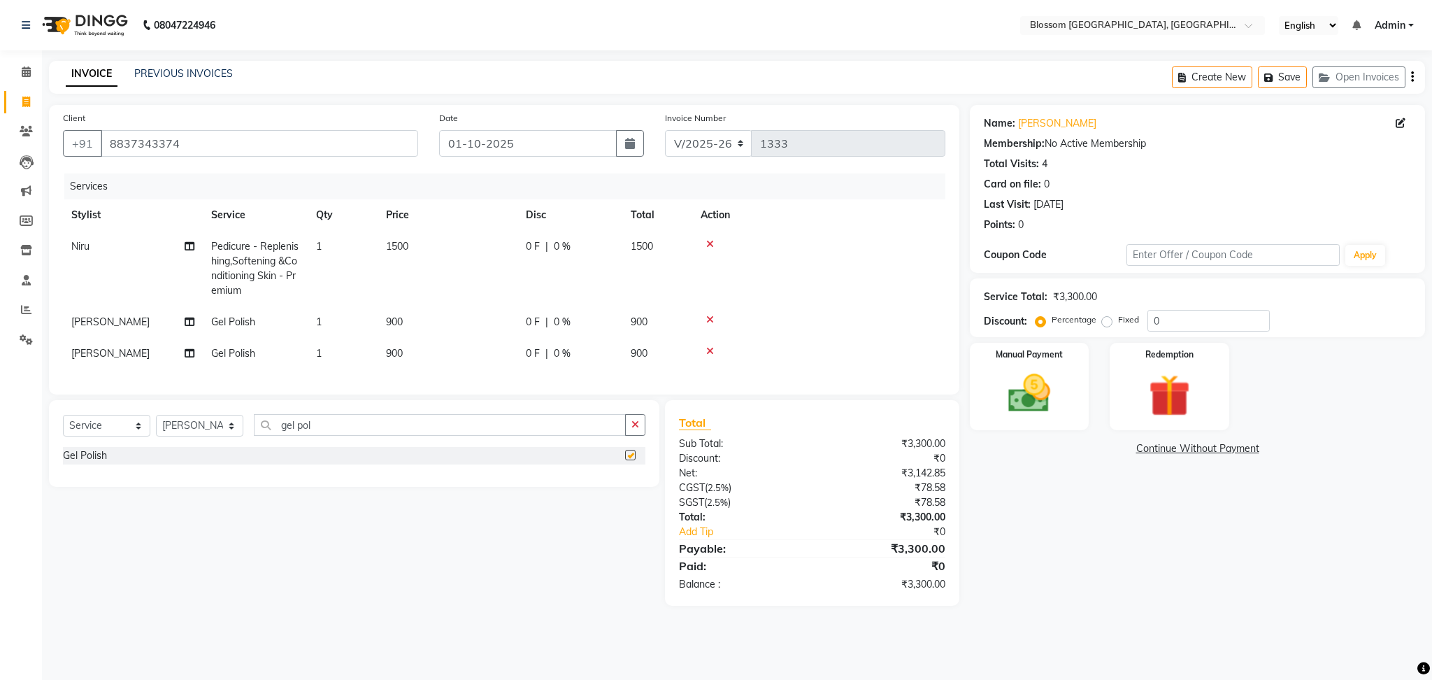
checkbox input "false"
click at [375, 355] on td "1" at bounding box center [343, 353] width 70 height 31
select select "66274"
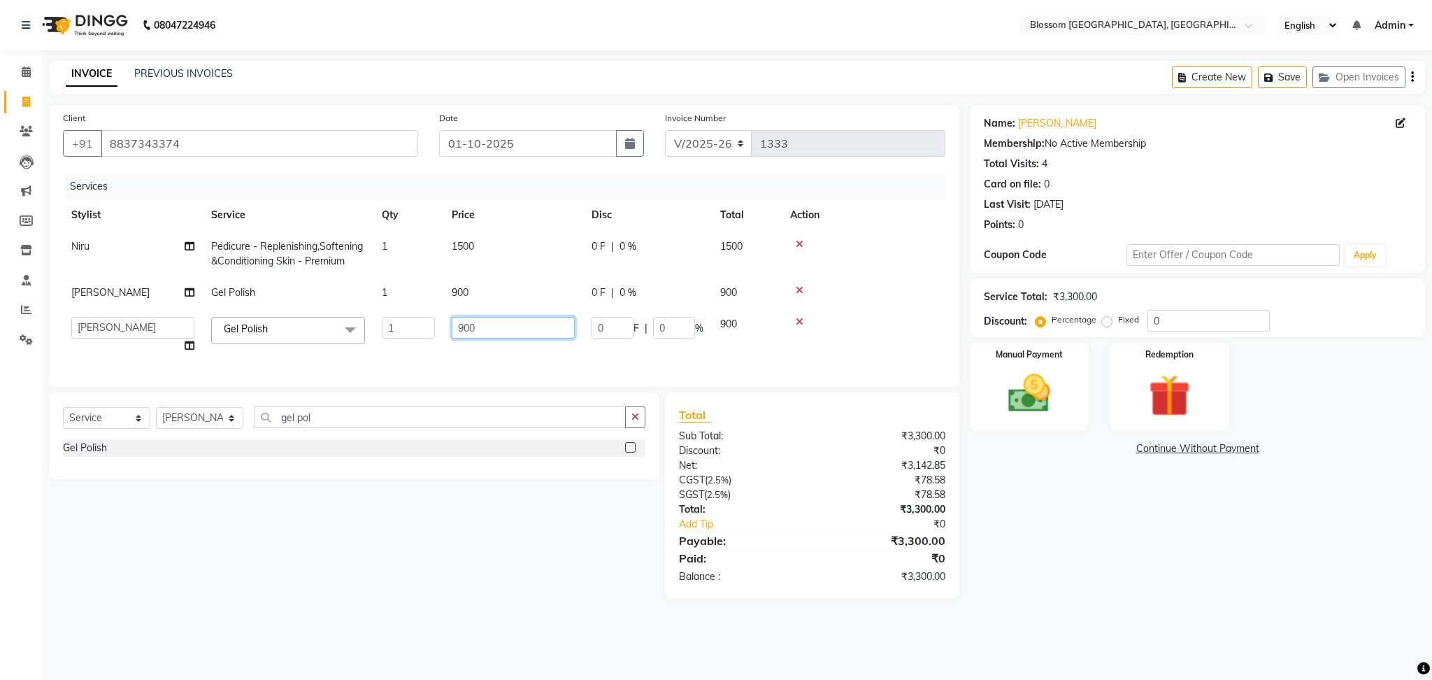
click at [494, 329] on input "900" at bounding box center [513, 328] width 123 height 22
type input "9"
type input "1000"
click at [400, 549] on div "Select Service Product Membership Package Voucher Prepaid Gift Card Select Styl…" at bounding box center [348, 495] width 621 height 206
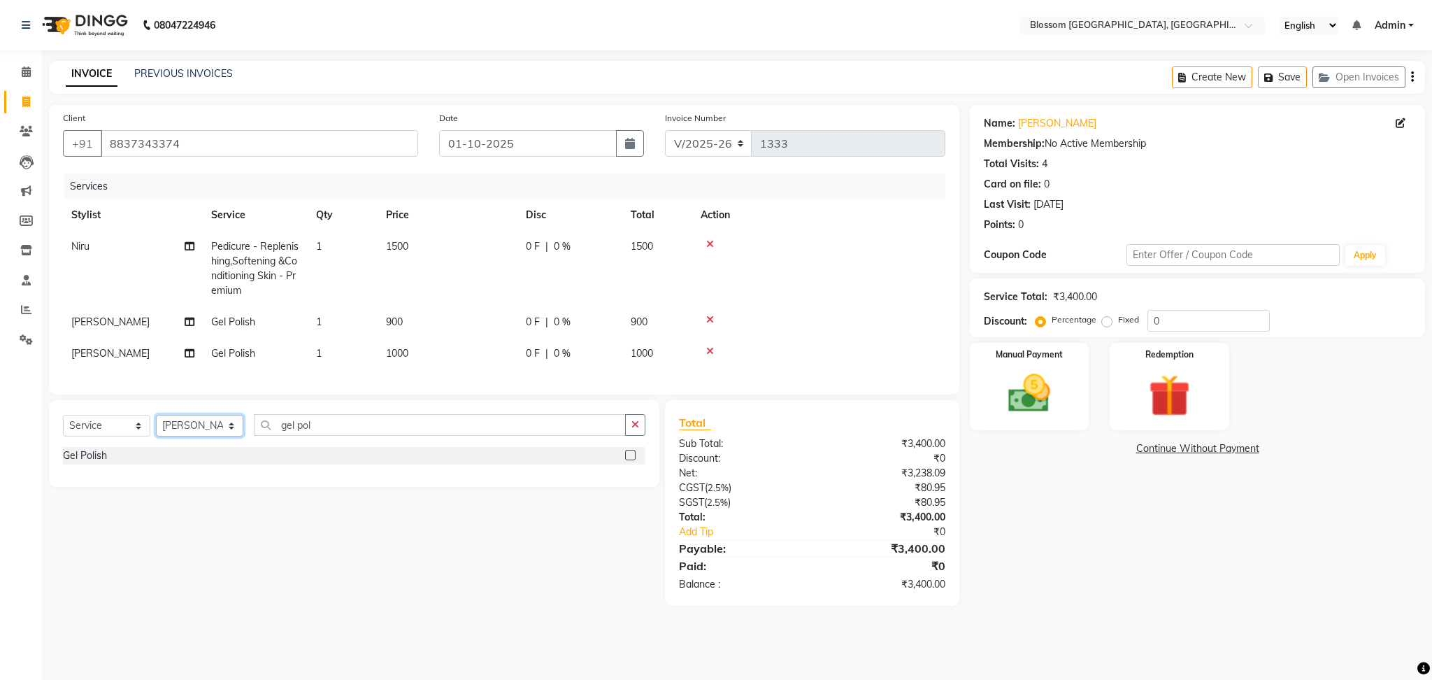
click at [183, 436] on select "Select Stylist Laimayum Priyaluxmi [PERSON_NAME]Sana chanu [PERSON_NAME] [PERSO…" at bounding box center [199, 426] width 87 height 22
select select "66245"
click at [156, 429] on select "Select Stylist Laimayum Priyaluxmi [PERSON_NAME]Sana chanu [PERSON_NAME] [PERSO…" at bounding box center [199, 426] width 87 height 22
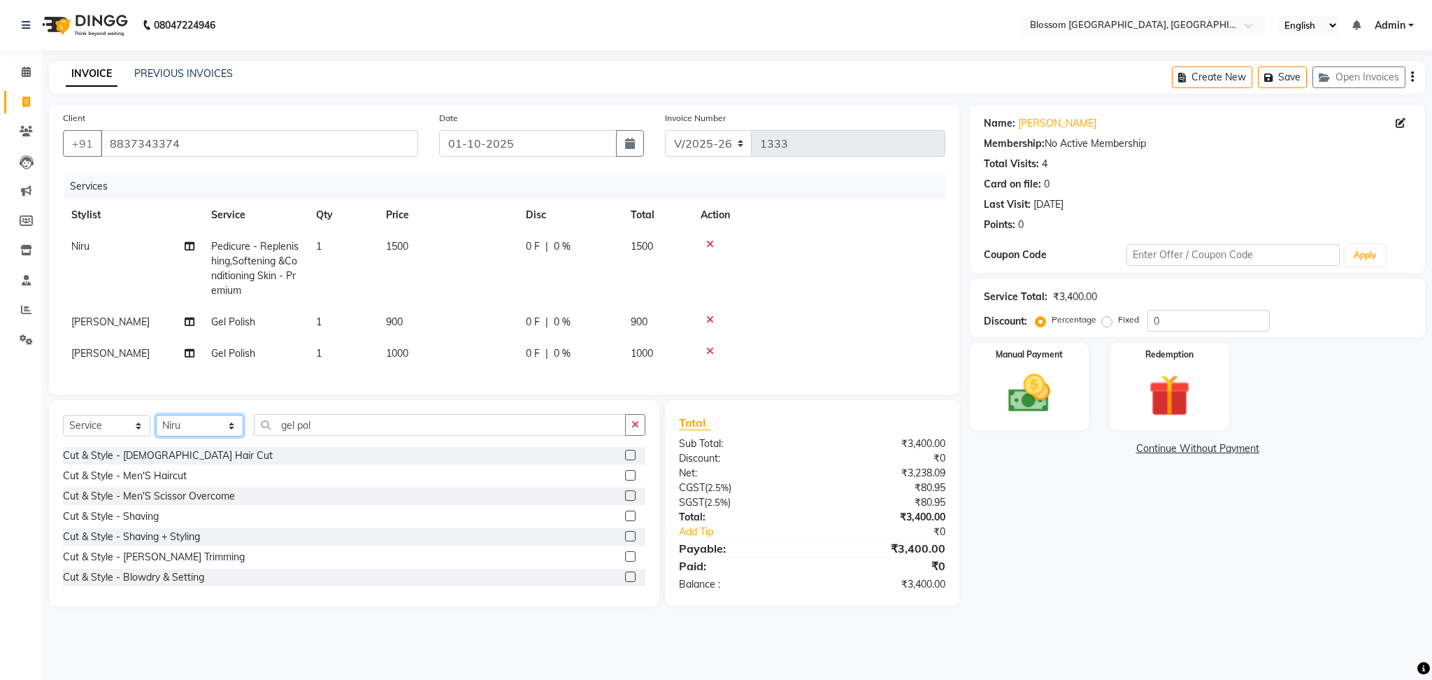
click at [211, 436] on select "Select Stylist Laimayum Priyaluxmi [PERSON_NAME]Sana chanu [PERSON_NAME] [PERSO…" at bounding box center [199, 426] width 87 height 22
click at [156, 429] on select "Select Stylist Laimayum Priyaluxmi [PERSON_NAME]Sana chanu [PERSON_NAME] [PERSO…" at bounding box center [199, 426] width 87 height 22
click at [348, 436] on input "gel pol" at bounding box center [440, 425] width 372 height 22
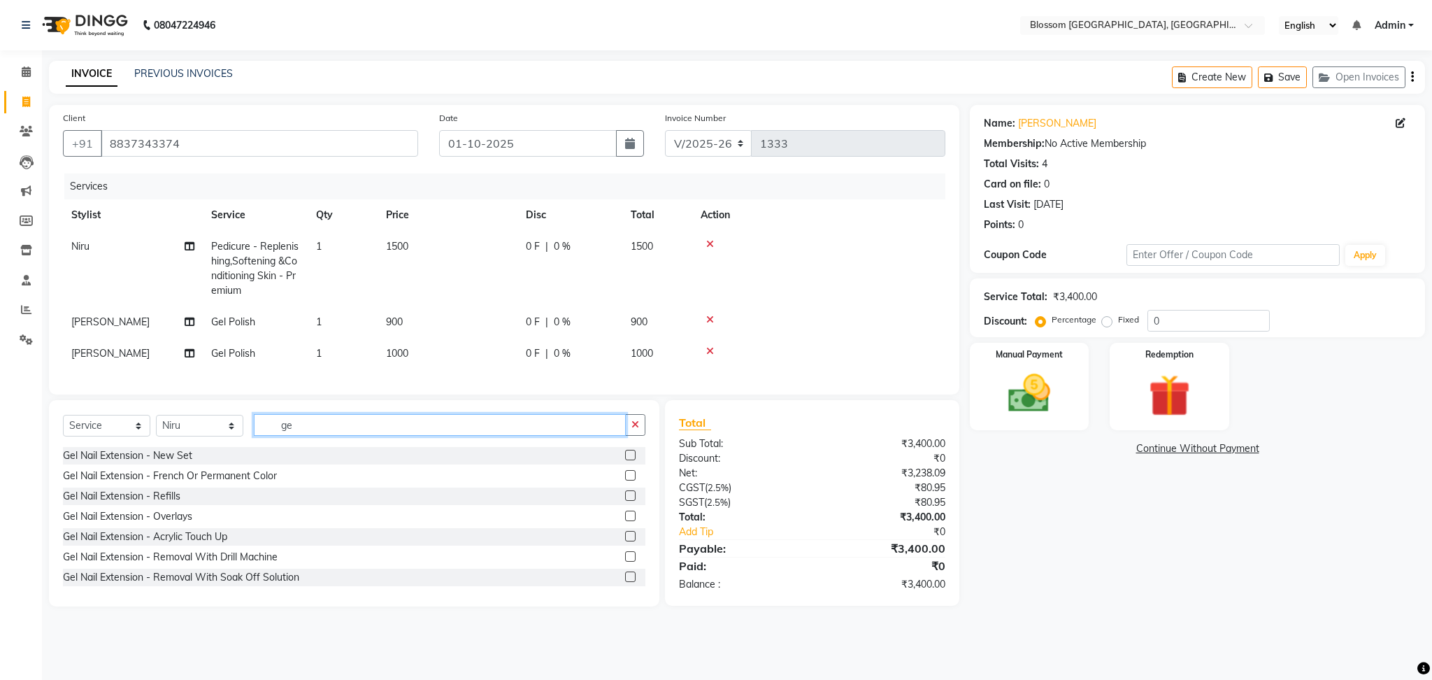
type input "g"
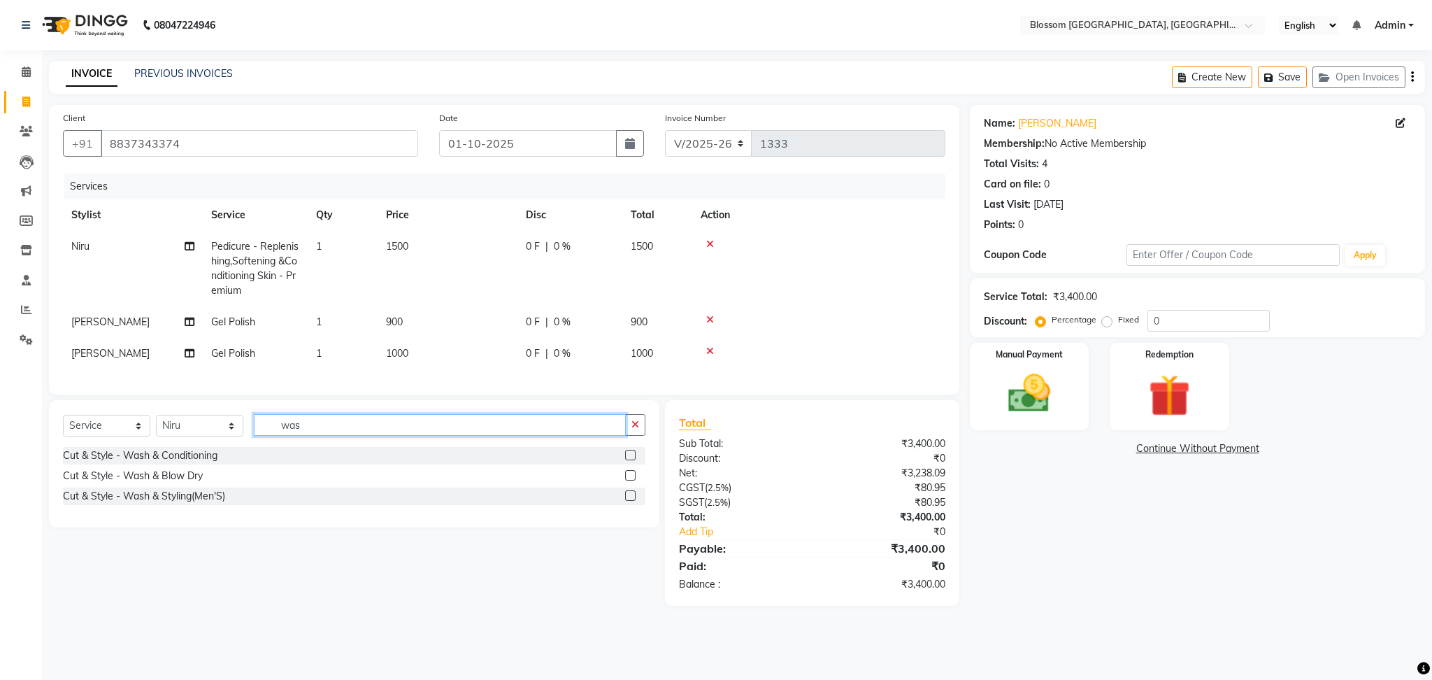
type input "was"
click at [627, 483] on div at bounding box center [635, 475] width 20 height 17
click at [632, 480] on label at bounding box center [630, 475] width 10 height 10
click at [632, 480] on input "checkbox" at bounding box center [629, 475] width 9 height 9
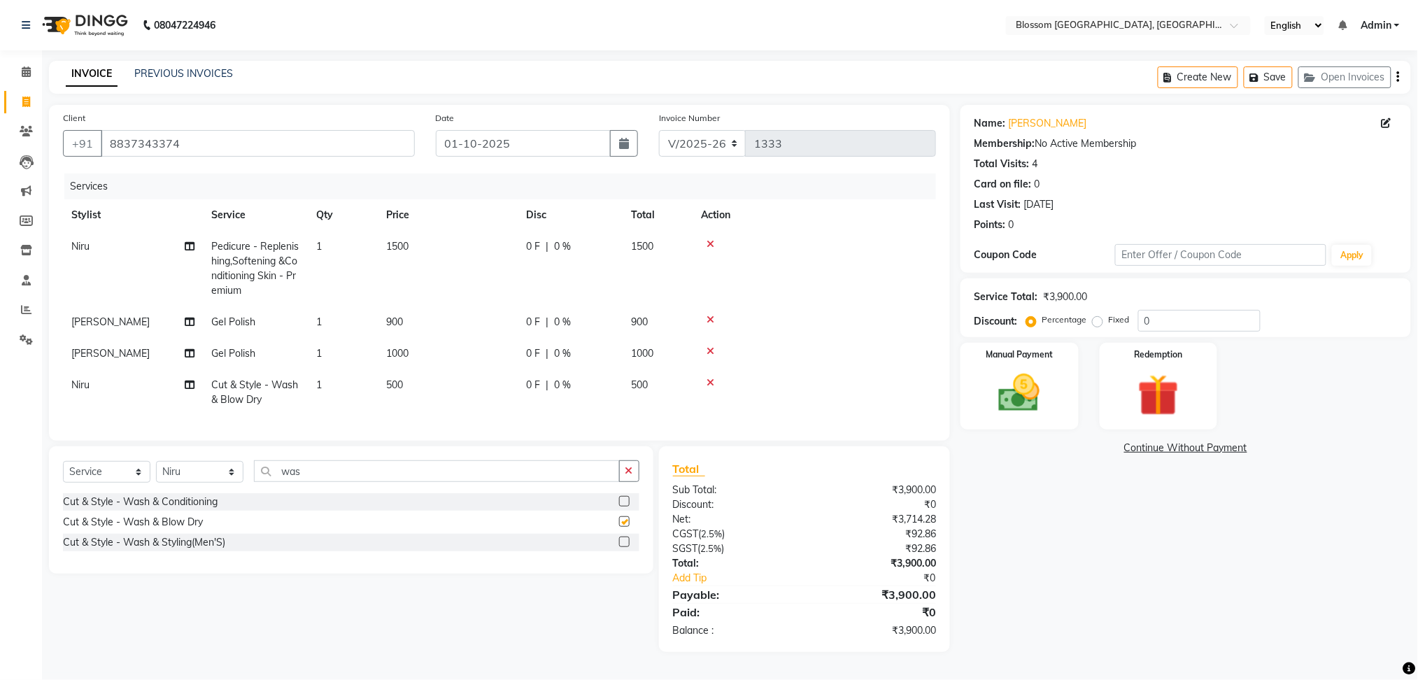
checkbox input "false"
click at [411, 389] on td "500" at bounding box center [448, 392] width 140 height 46
select select "66245"
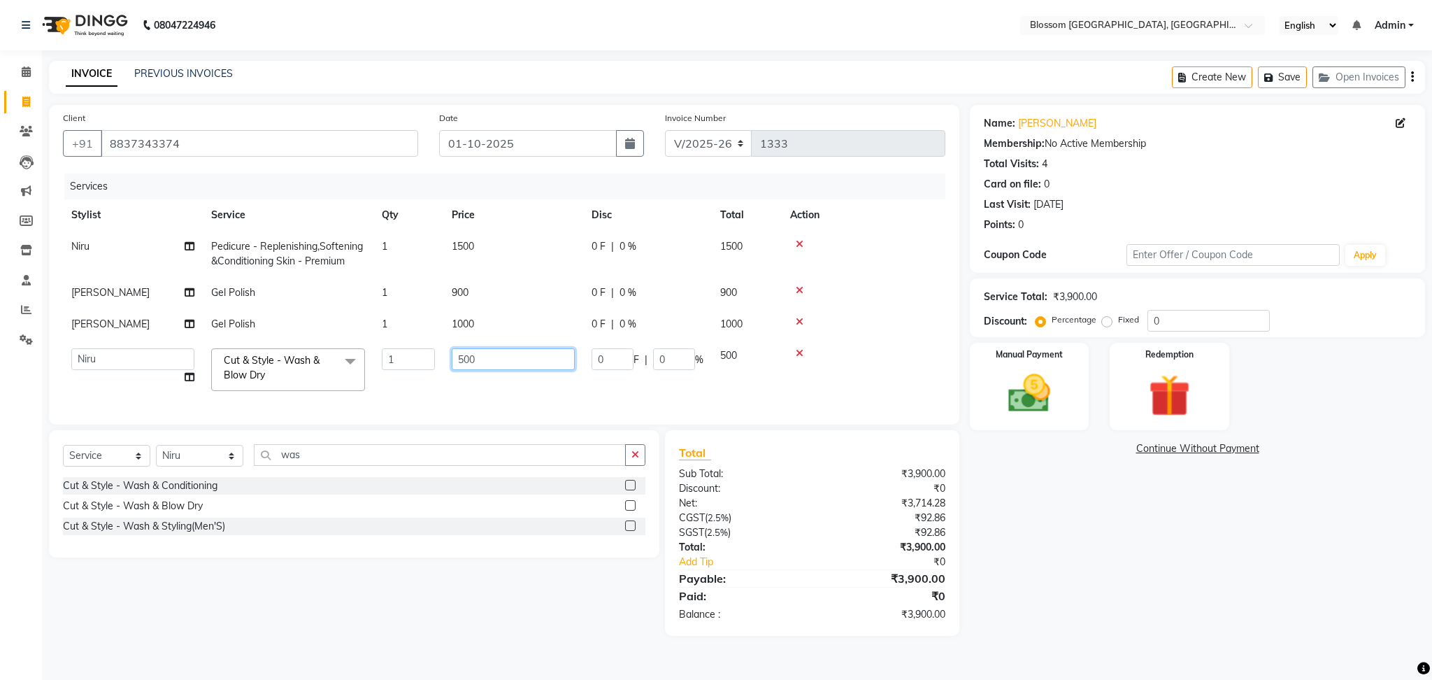
click at [496, 364] on input "500" at bounding box center [513, 359] width 123 height 22
type input "5"
type input "700"
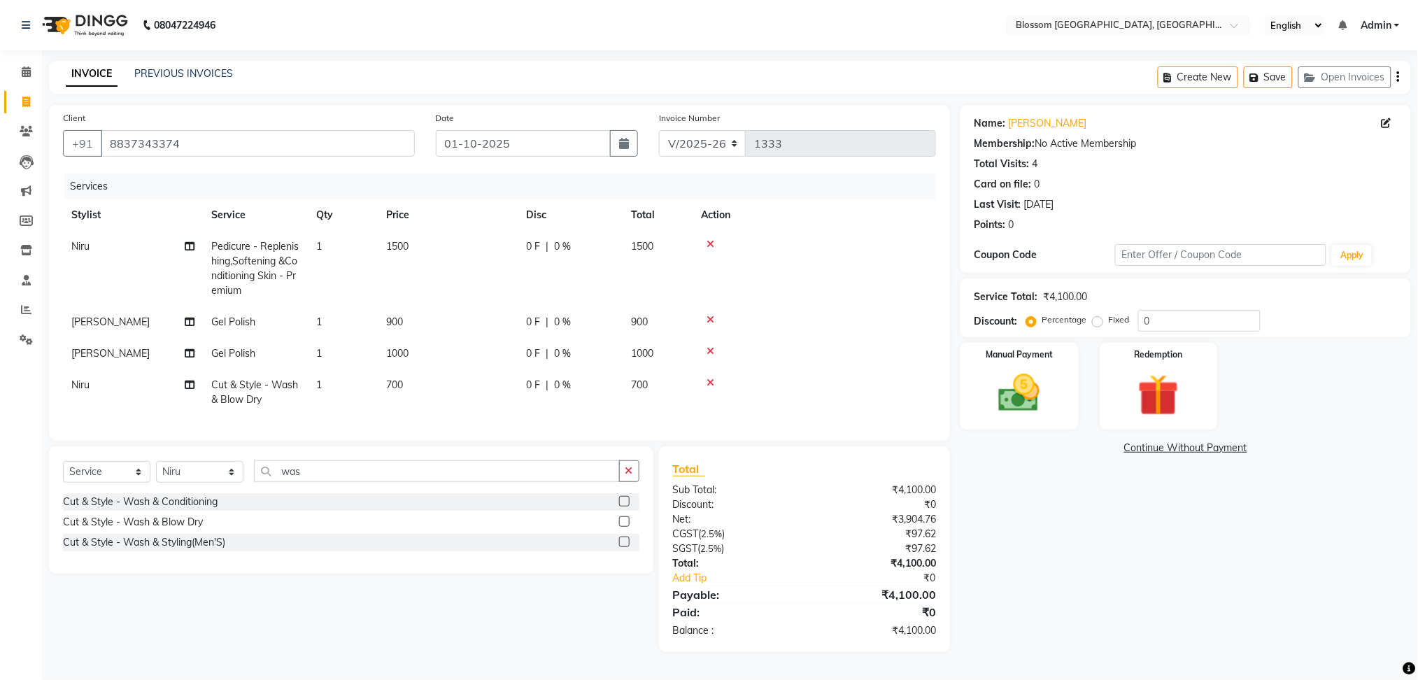
click at [1237, 586] on div "Name: [PERSON_NAME] N Membership: No Active Membership Total Visits: 4 Card on …" at bounding box center [1190, 378] width 461 height 547
click at [1195, 331] on input "0" at bounding box center [1199, 321] width 122 height 22
type input "10"
click at [1146, 581] on div "Name: [PERSON_NAME] N Membership: No Active Membership Total Visits: 4 Card on …" at bounding box center [1190, 378] width 461 height 547
click at [518, 250] on td "150 F | 10 %" at bounding box center [570, 269] width 105 height 76
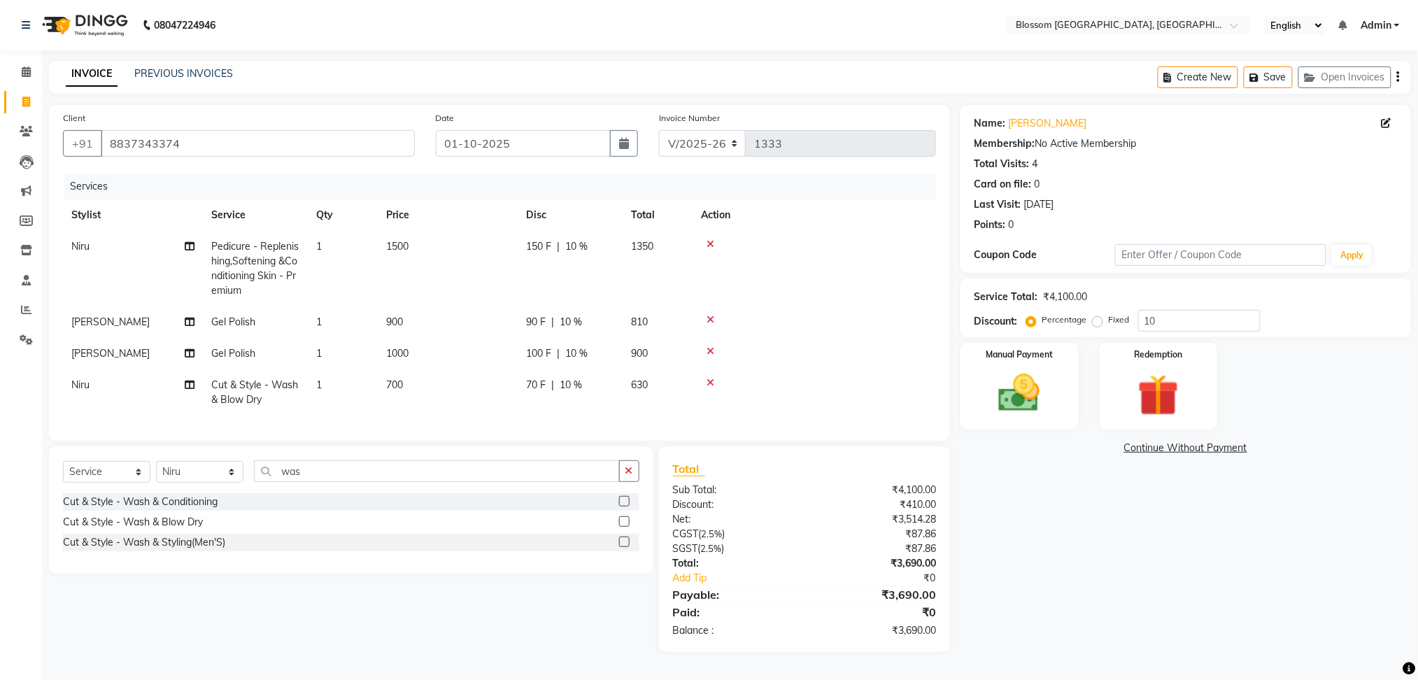
select select "66245"
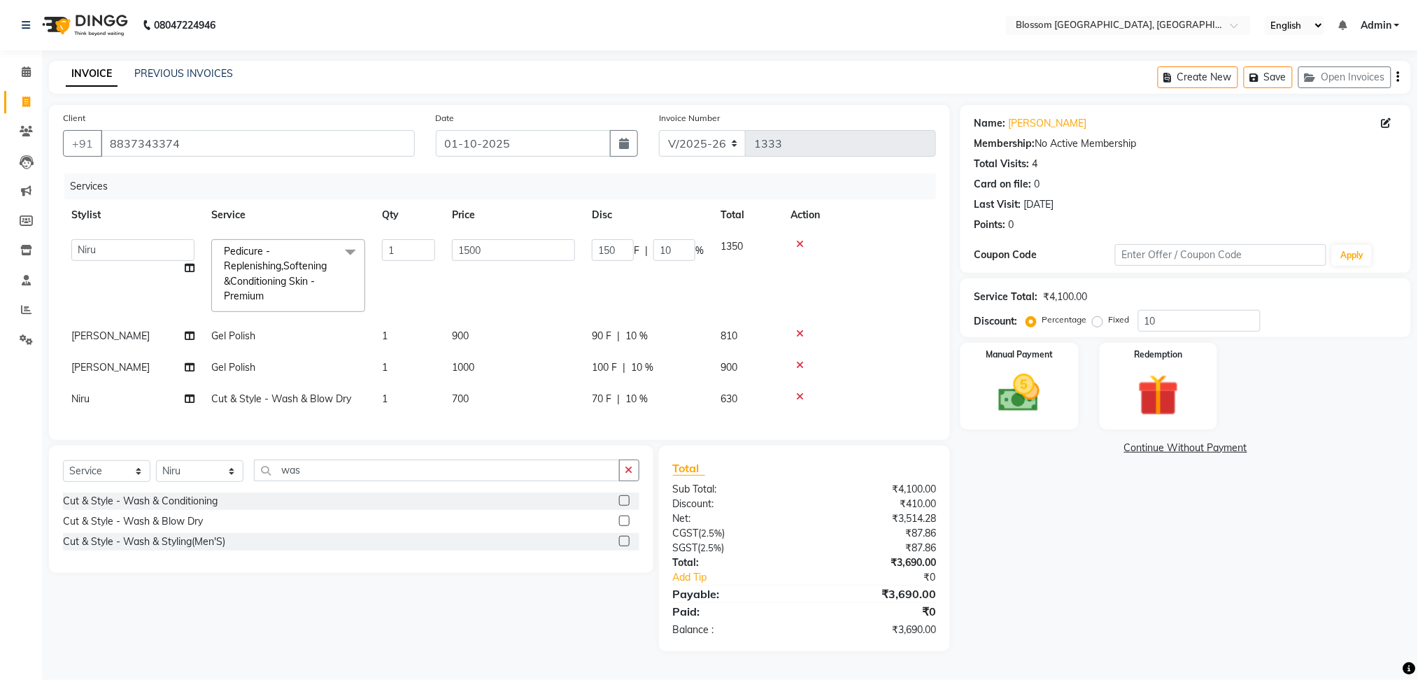
click at [636, 252] on span "F" at bounding box center [637, 250] width 6 height 15
click at [627, 255] on input "150" at bounding box center [613, 250] width 42 height 22
type input "1"
type input "100"
click at [1209, 589] on div "Name: [PERSON_NAME] N Membership: No Active Membership Total Visits: 4 Card on …" at bounding box center [1190, 378] width 461 height 546
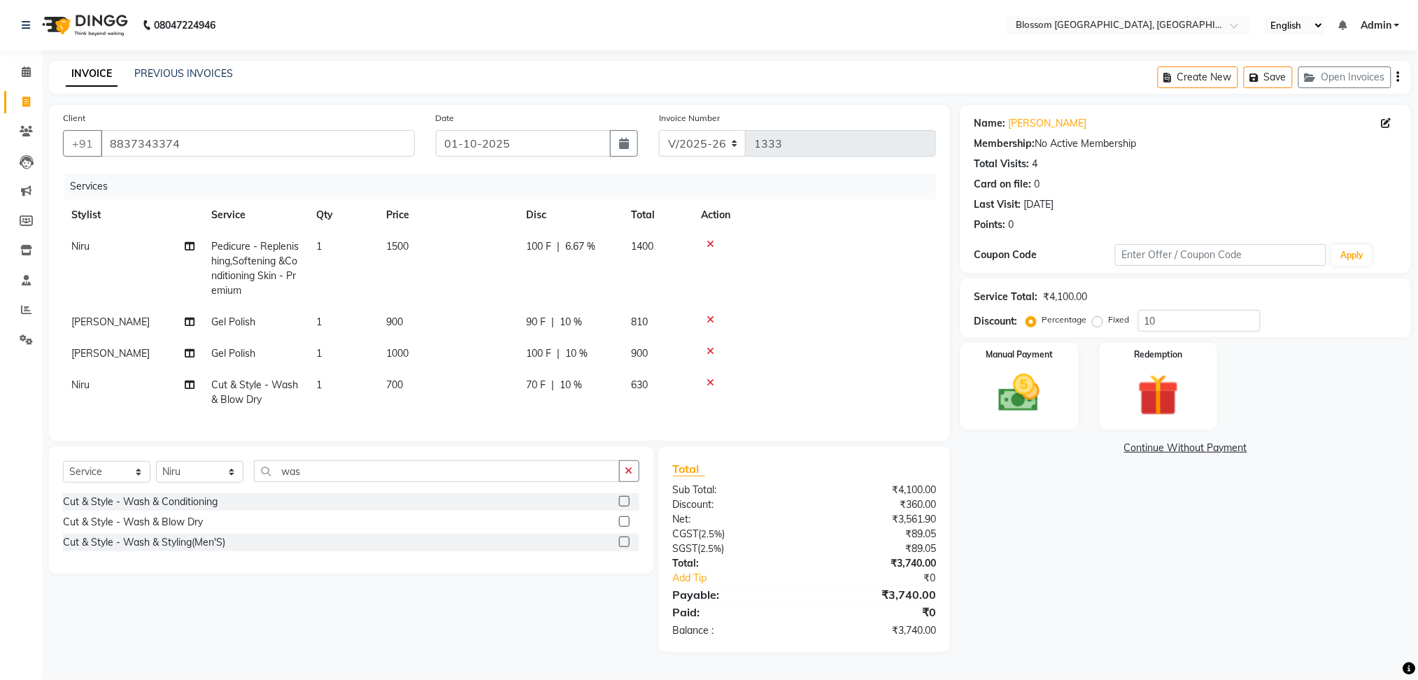
click at [528, 315] on span "90 F" at bounding box center [536, 322] width 20 height 15
select select "66274"
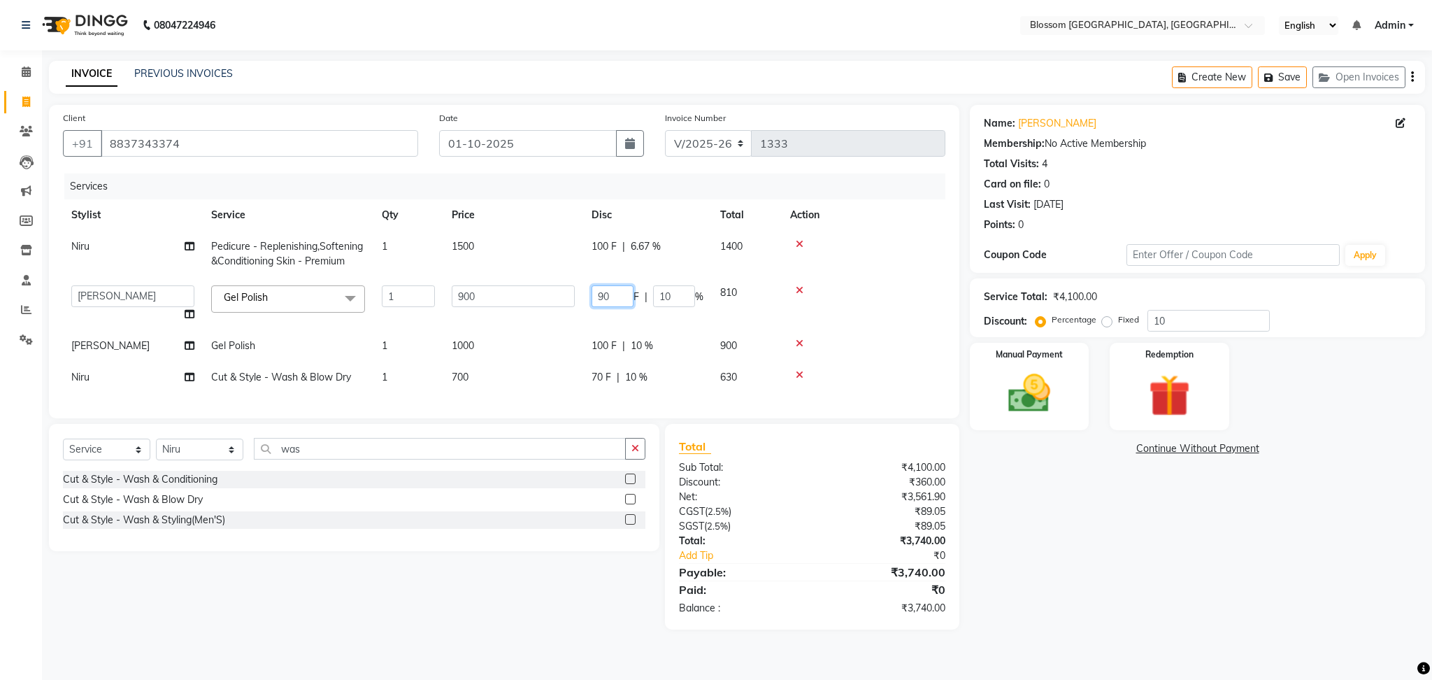
click at [619, 293] on input "90" at bounding box center [613, 296] width 42 height 22
type input "9"
type input "100"
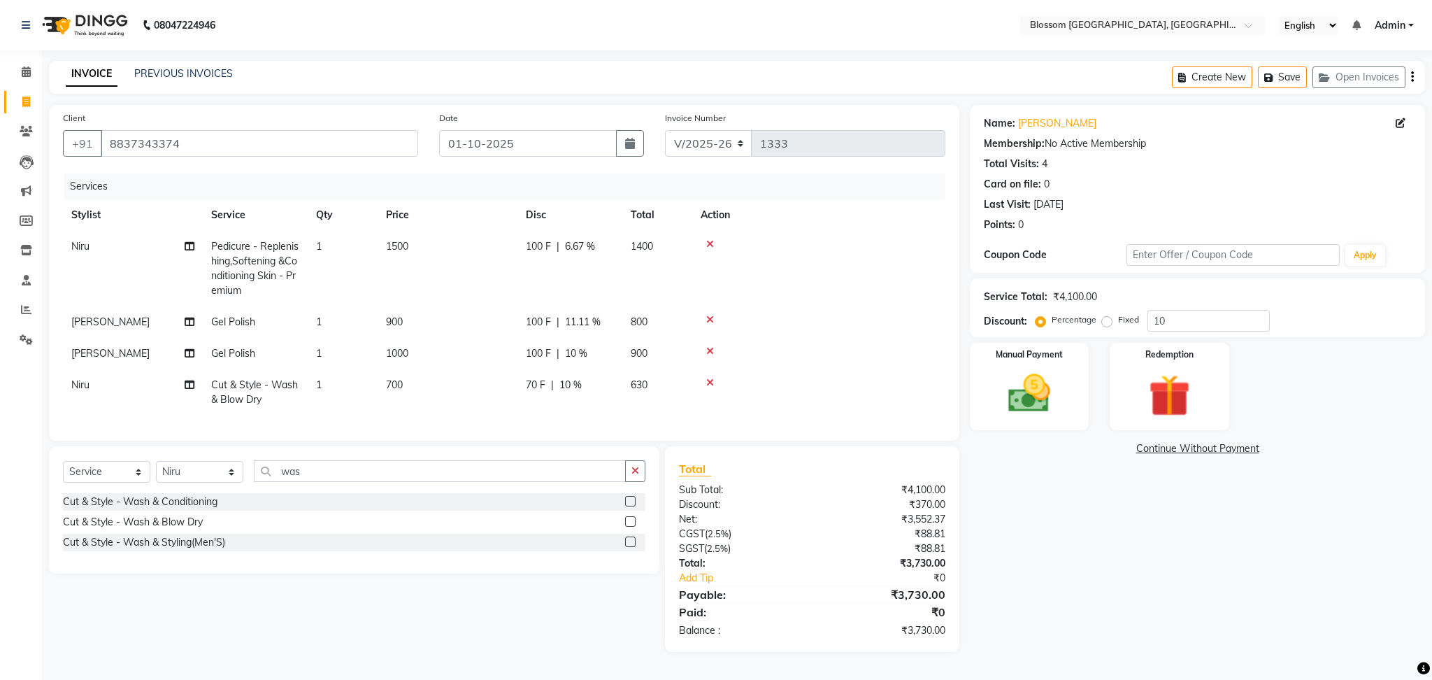
click at [1069, 576] on div "Name: [PERSON_NAME] N Membership: No Active Membership Total Visits: 4 Card on …" at bounding box center [1203, 378] width 466 height 547
click at [519, 352] on td "100 F | 10 %" at bounding box center [570, 353] width 105 height 31
select select "66274"
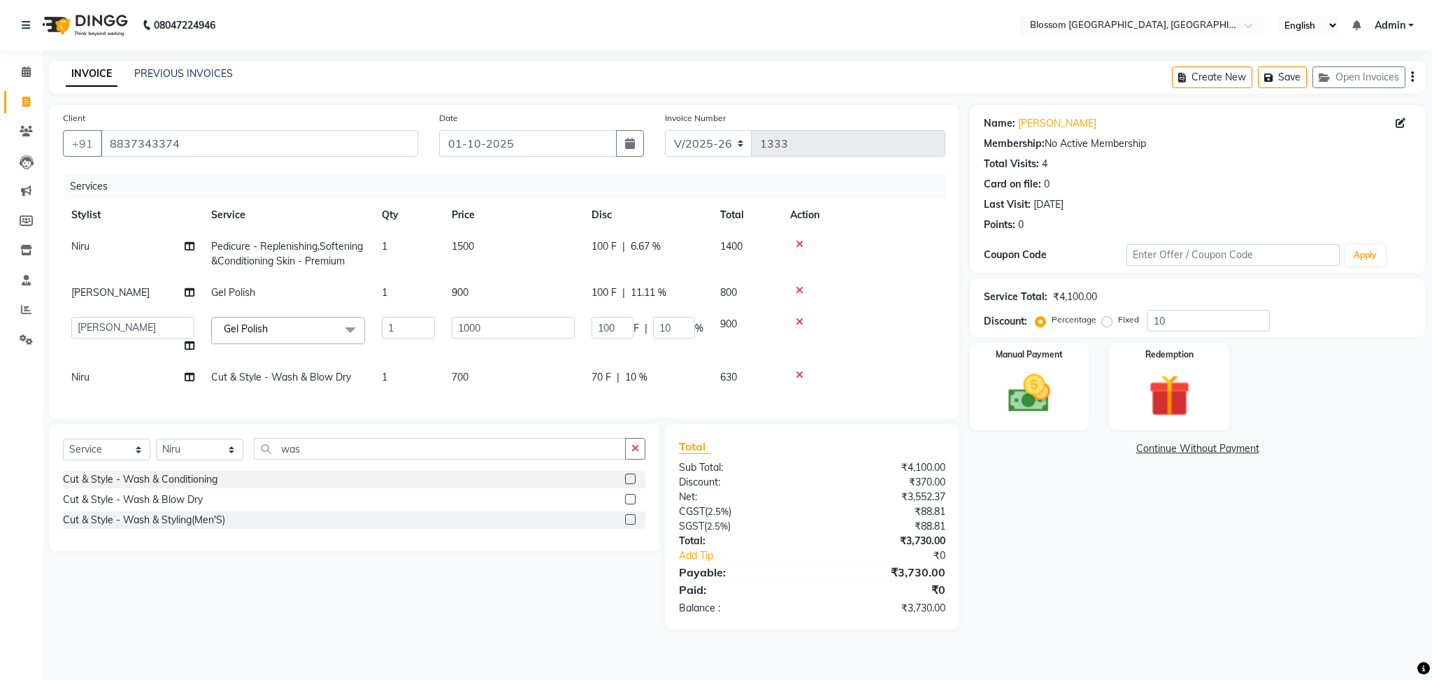
click at [563, 392] on td "700" at bounding box center [513, 377] width 140 height 31
select select "66245"
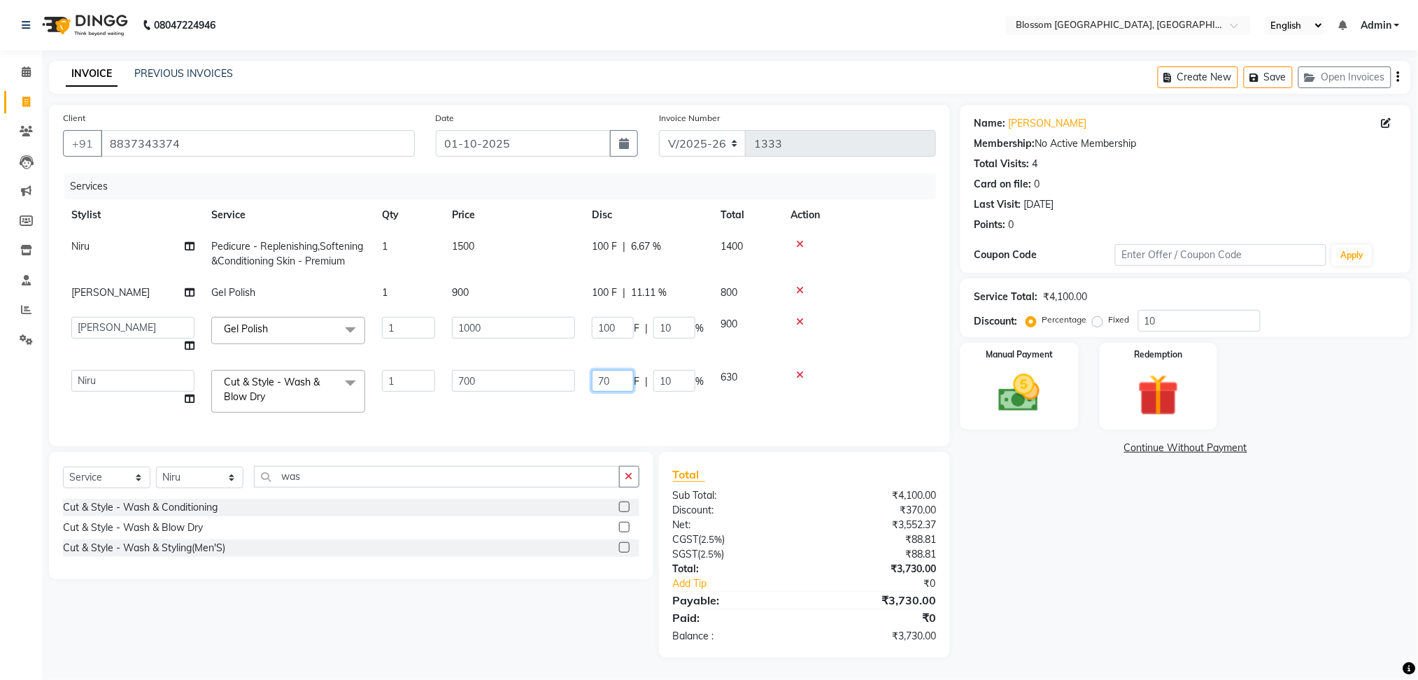
click at [608, 380] on input "70" at bounding box center [613, 381] width 42 height 22
type input "7"
type input "0"
type input "200"
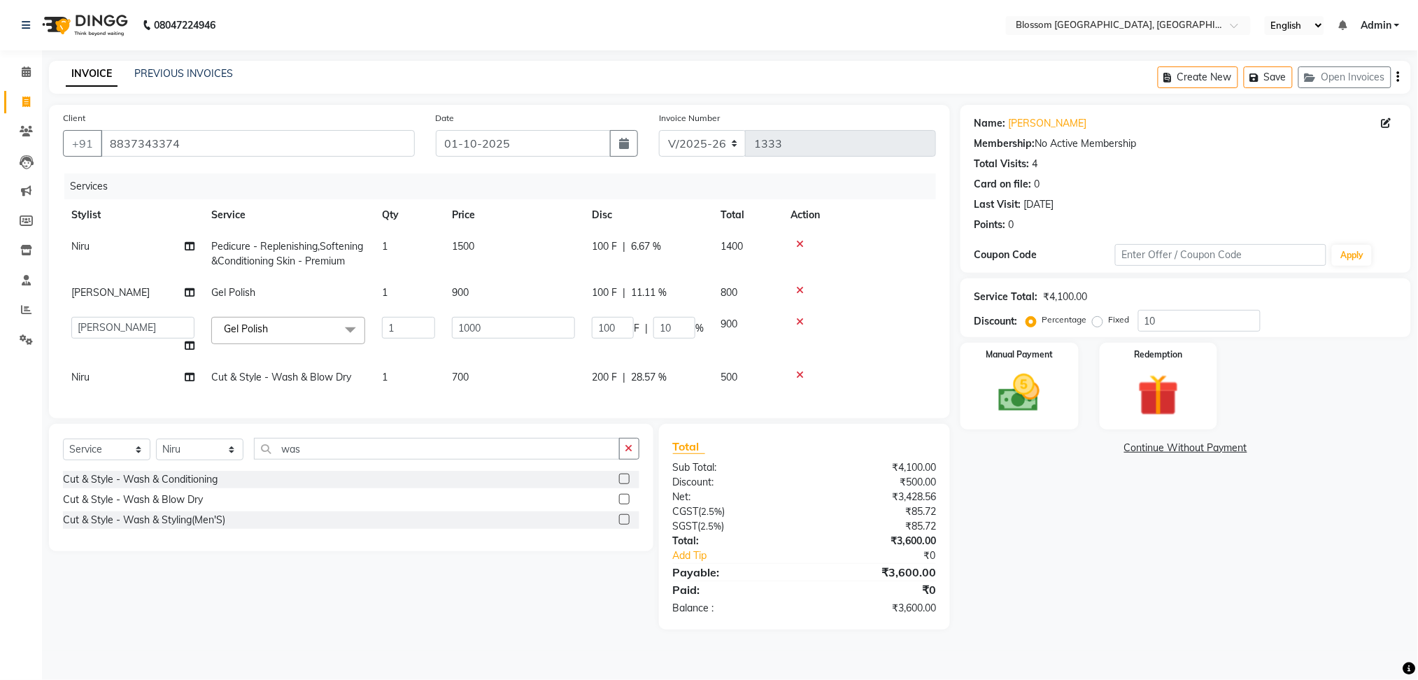
click at [1091, 522] on div "Name: [PERSON_NAME] N Membership: No Active Membership Total Visits: 4 Card on …" at bounding box center [1190, 367] width 461 height 525
click at [1017, 374] on img at bounding box center [1029, 394] width 71 height 50
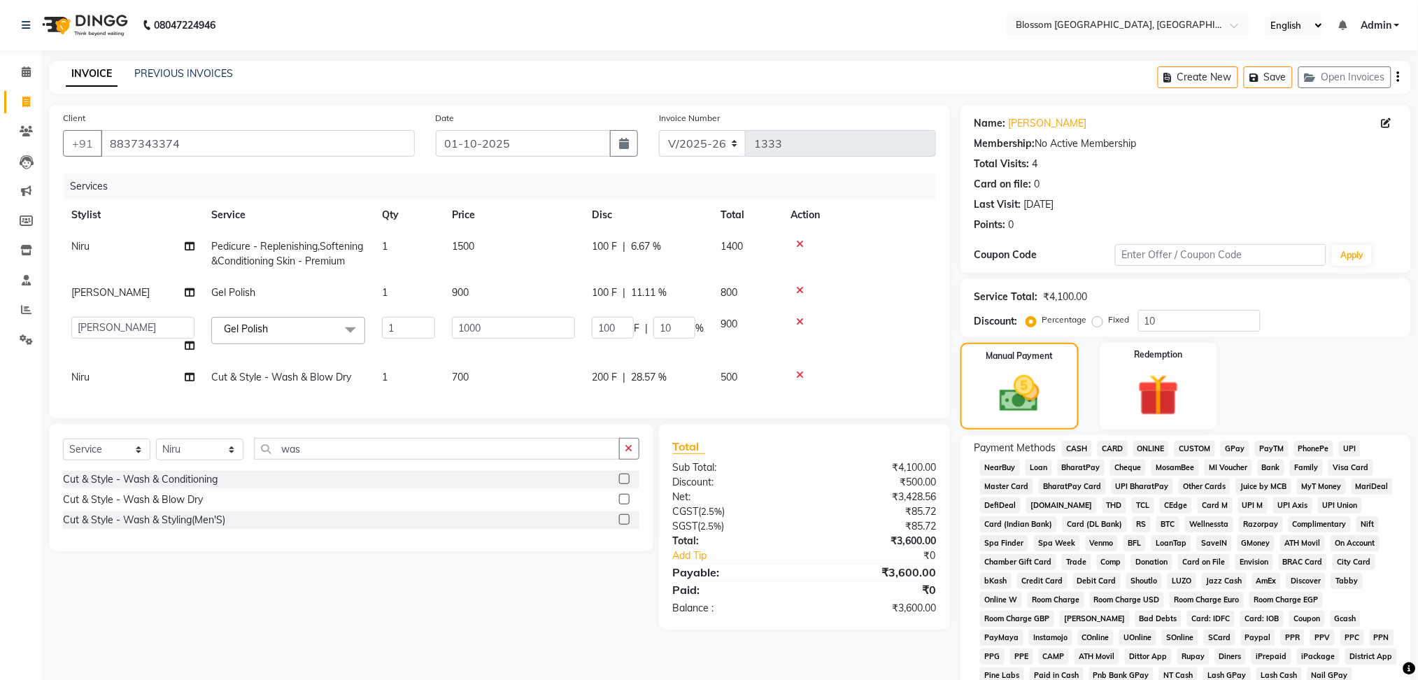
click at [1076, 448] on span "CASH" at bounding box center [1077, 449] width 30 height 16
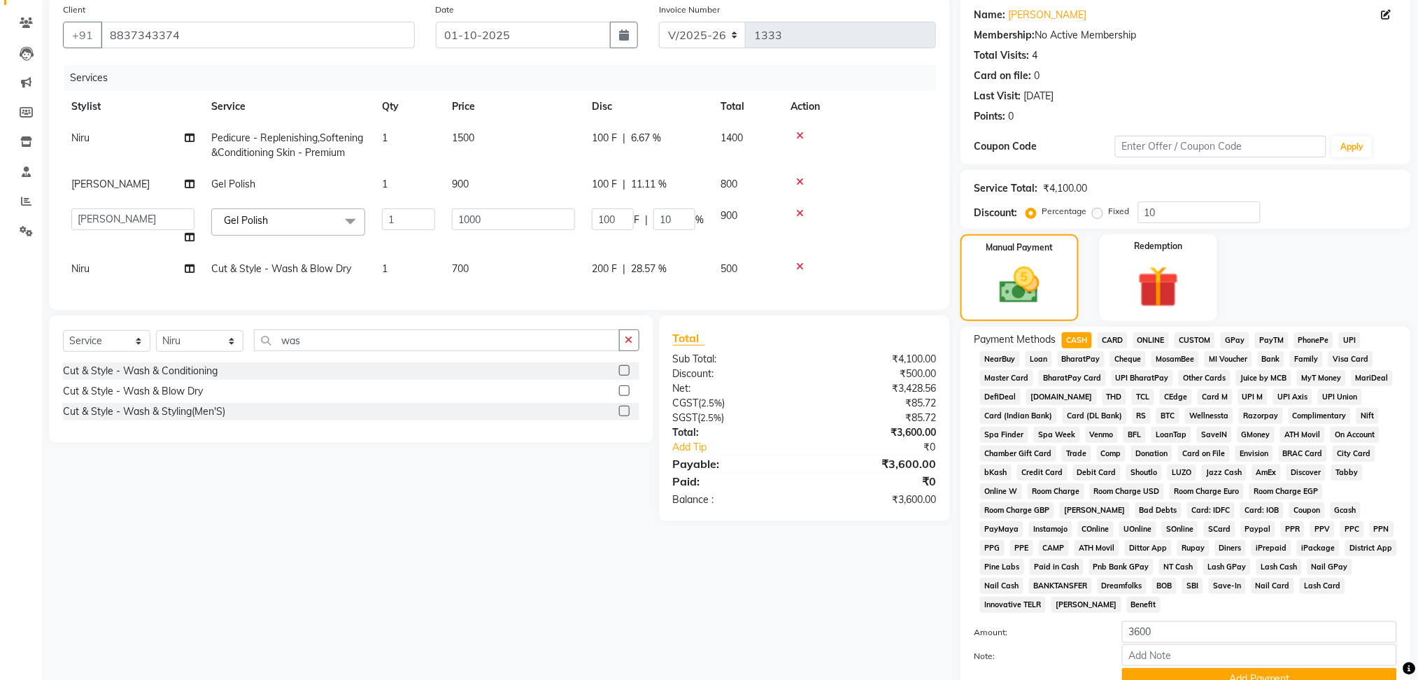
scroll to position [227, 0]
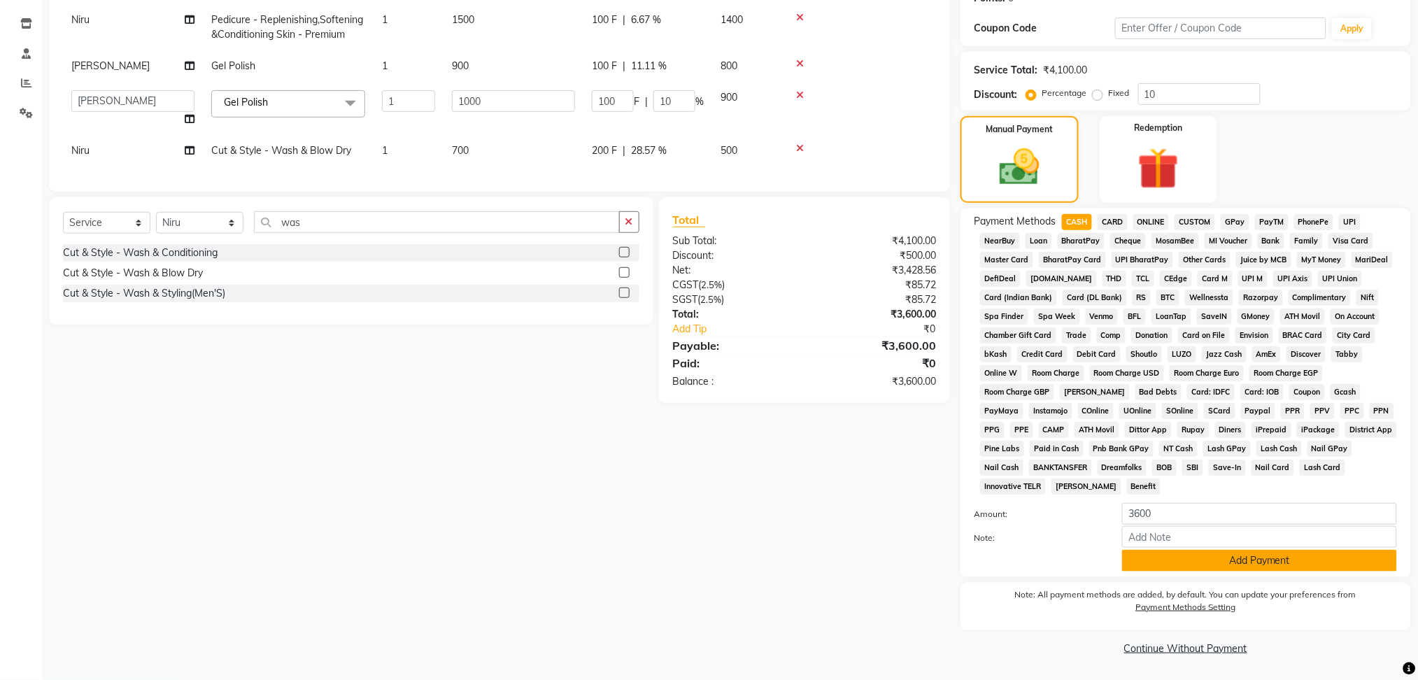
click at [1181, 566] on button "Add Payment" at bounding box center [1259, 561] width 275 height 22
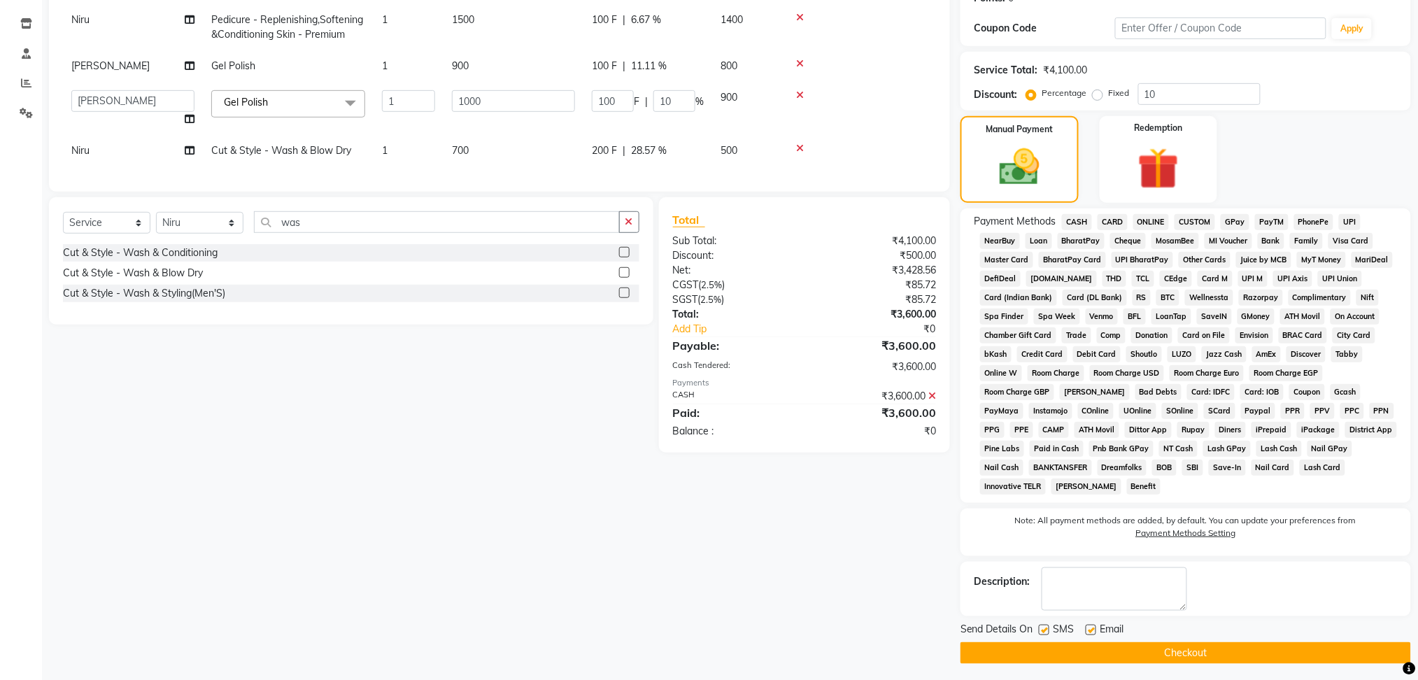
click at [1171, 656] on button "Checkout" at bounding box center [1185, 653] width 450 height 22
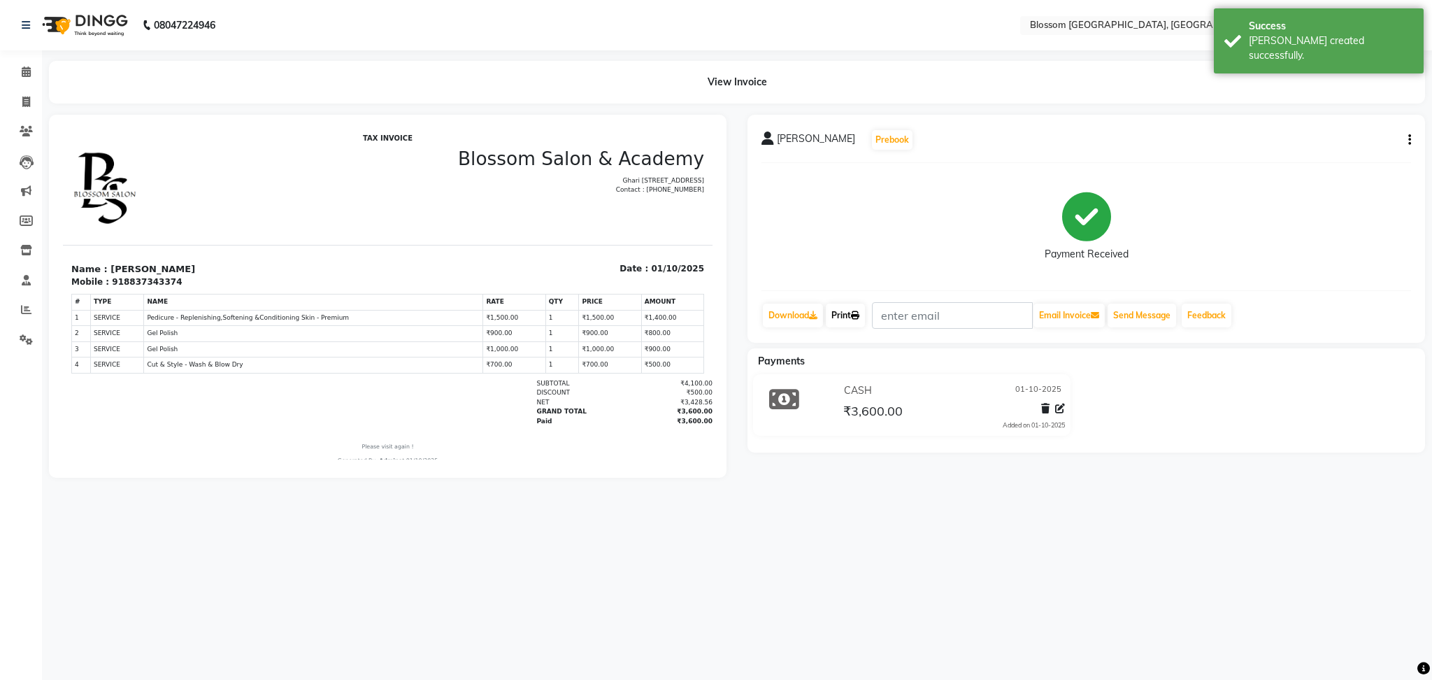
click at [847, 317] on link "Print" at bounding box center [845, 316] width 39 height 24
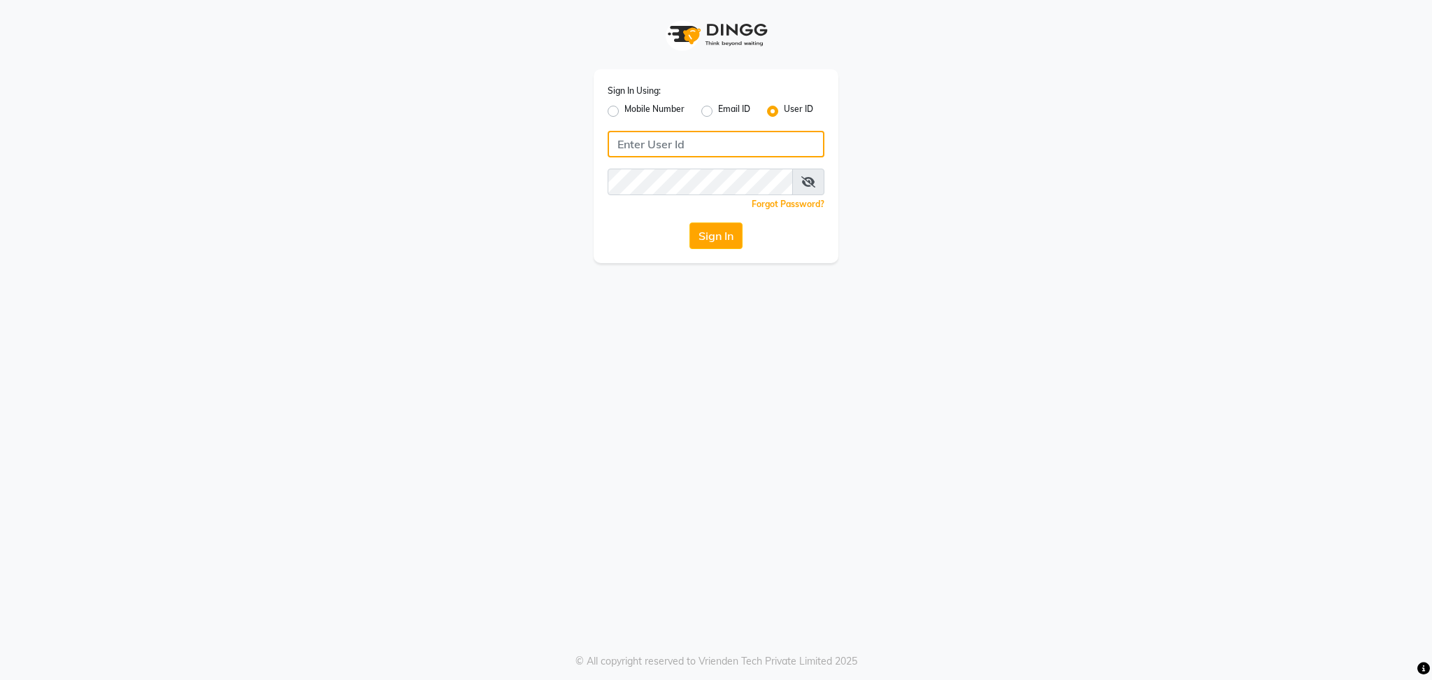
click at [726, 152] on input "Username" at bounding box center [716, 144] width 217 height 27
type input "blossom123"
click at [708, 244] on button "Sign In" at bounding box center [716, 235] width 53 height 27
click at [732, 245] on div "Sign In" at bounding box center [716, 235] width 217 height 27
click at [730, 222] on div "Sign In Using: Mobile Number Email ID User ID blossom123 Remember me Forgot Pas…" at bounding box center [716, 166] width 245 height 194
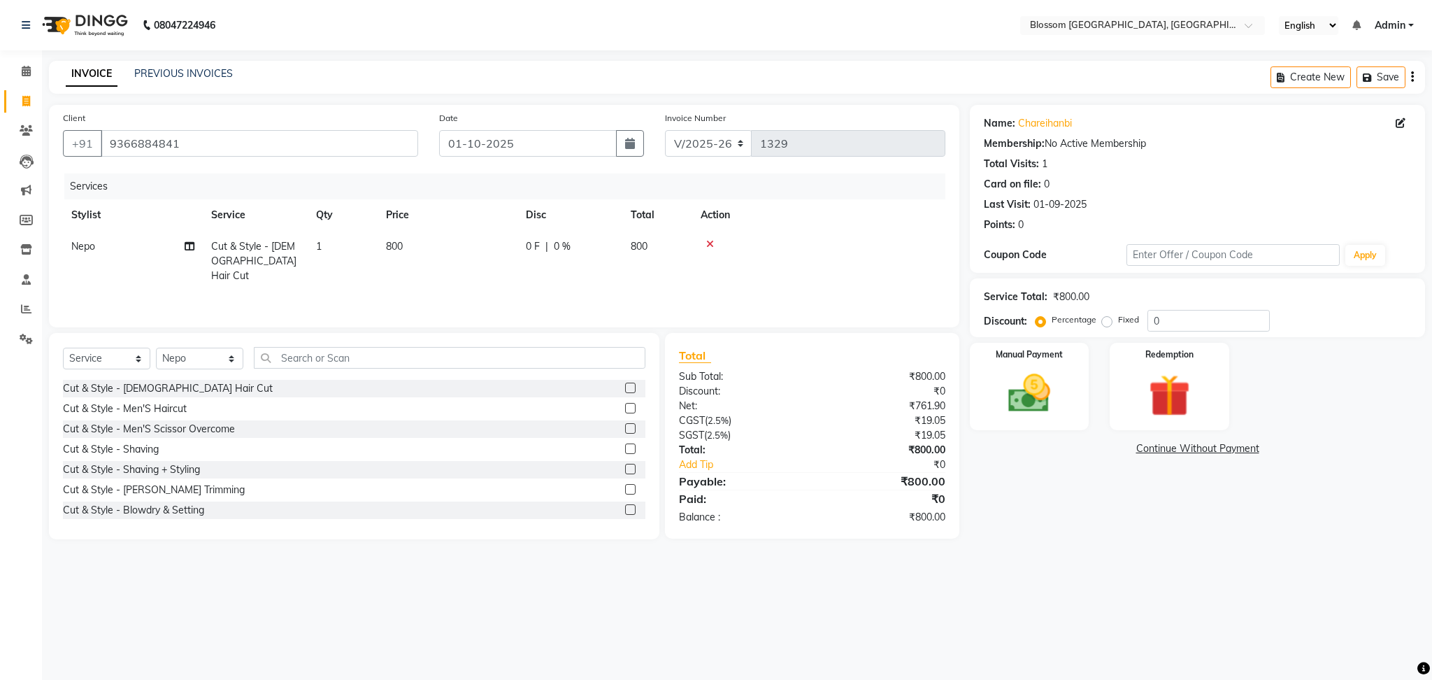
select select "7465"
select select "service"
select select "66244"
click at [27, 311] on icon at bounding box center [26, 309] width 10 height 10
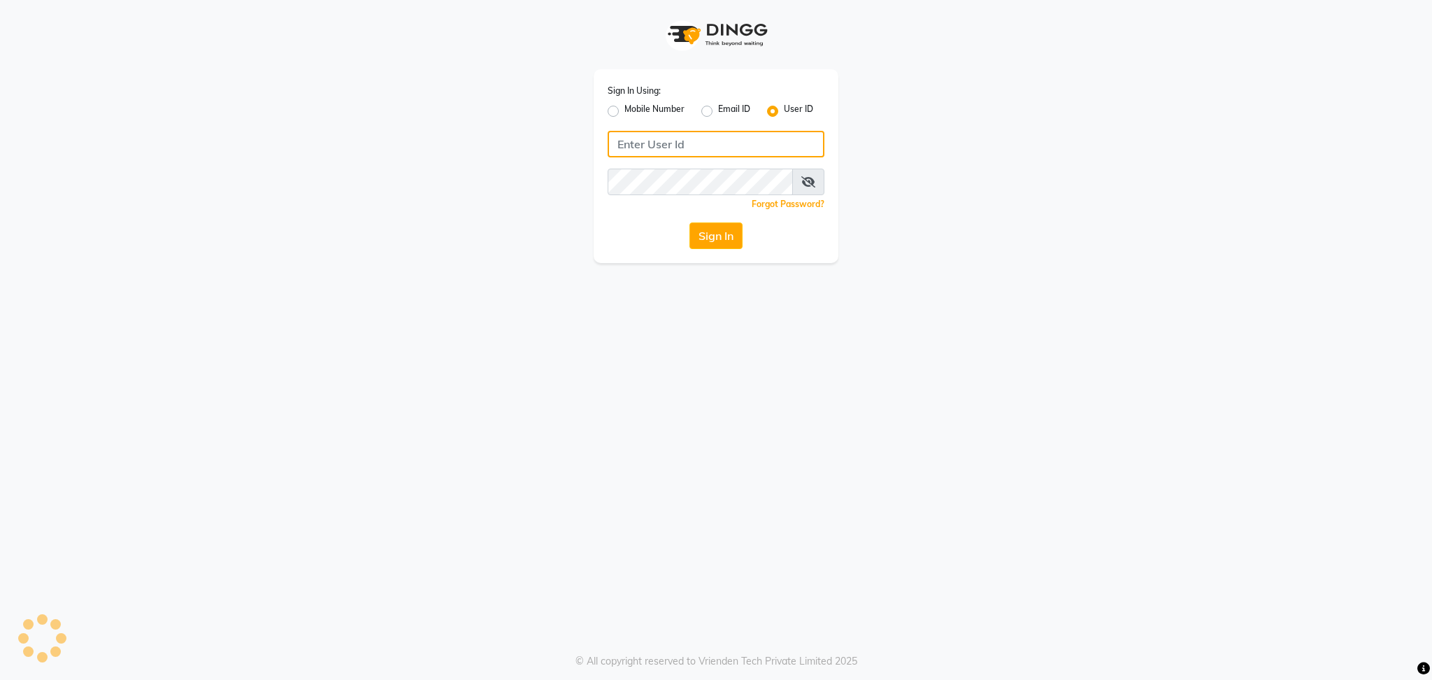
click at [694, 138] on input "Username" at bounding box center [716, 144] width 217 height 27
type input "blossom123"
click at [719, 238] on button "Sign In" at bounding box center [716, 235] width 53 height 27
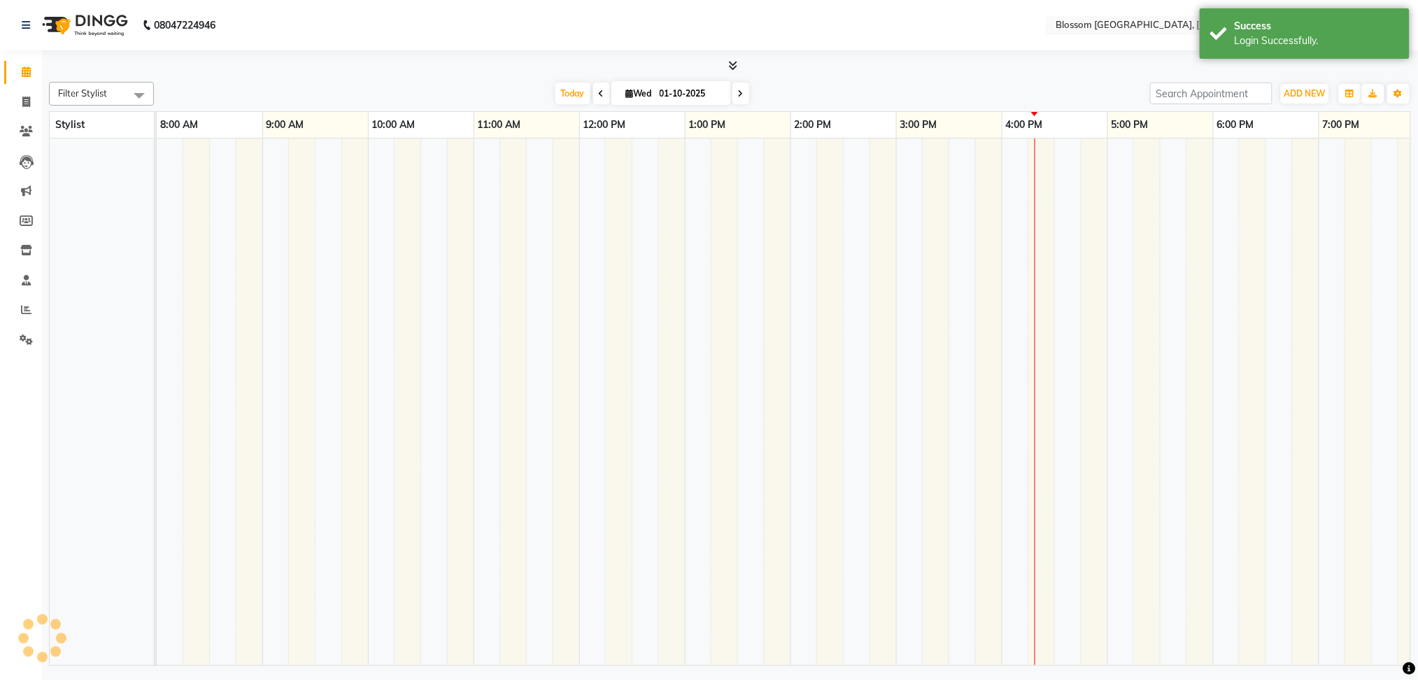
select select "en"
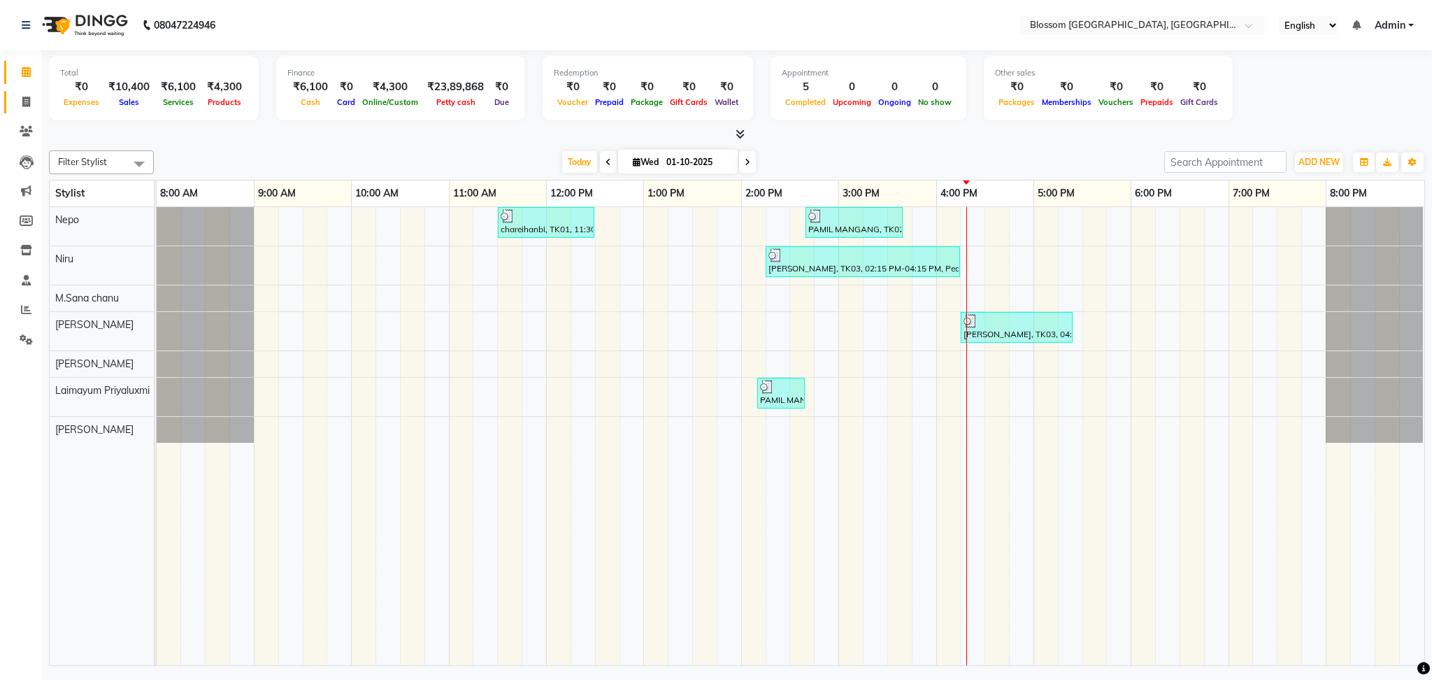
click at [27, 111] on link "Invoice" at bounding box center [21, 102] width 34 height 23
select select "service"
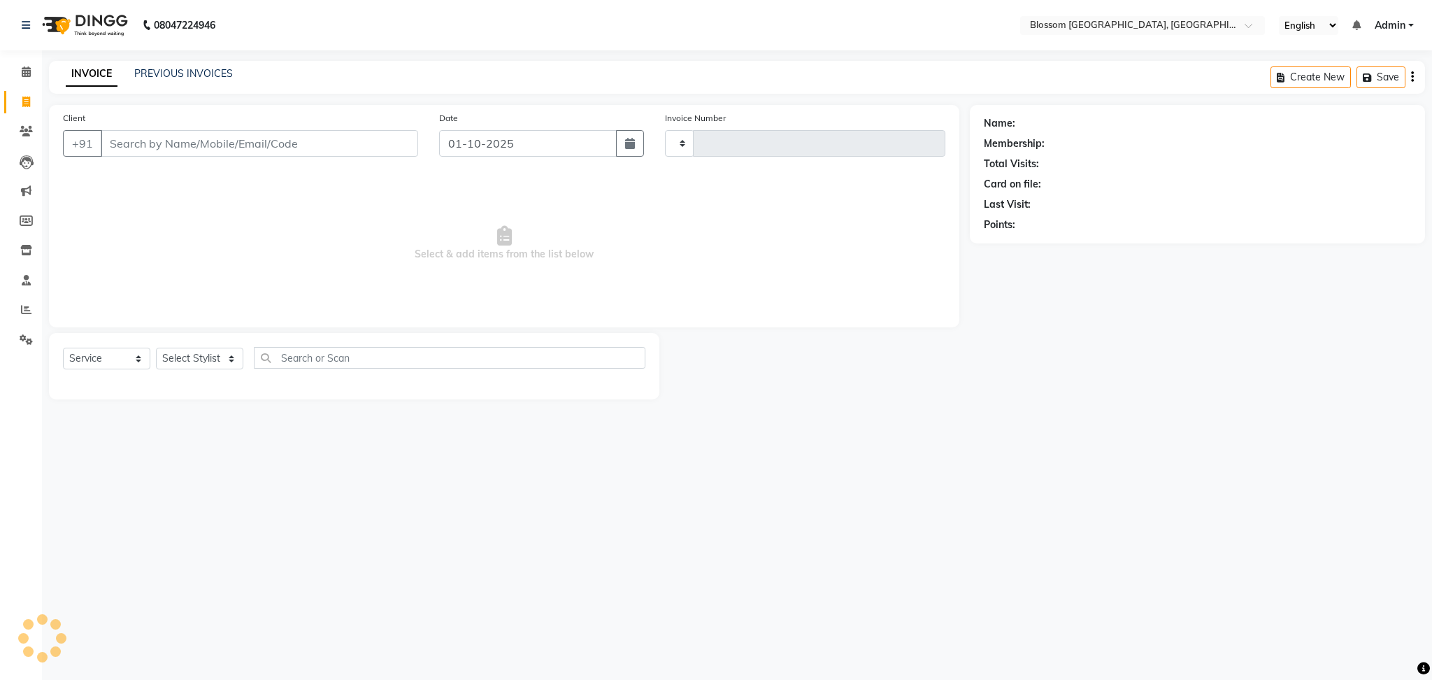
type input "1334"
select select "7465"
click at [1352, 73] on button "Open Invoices" at bounding box center [1359, 77] width 93 height 22
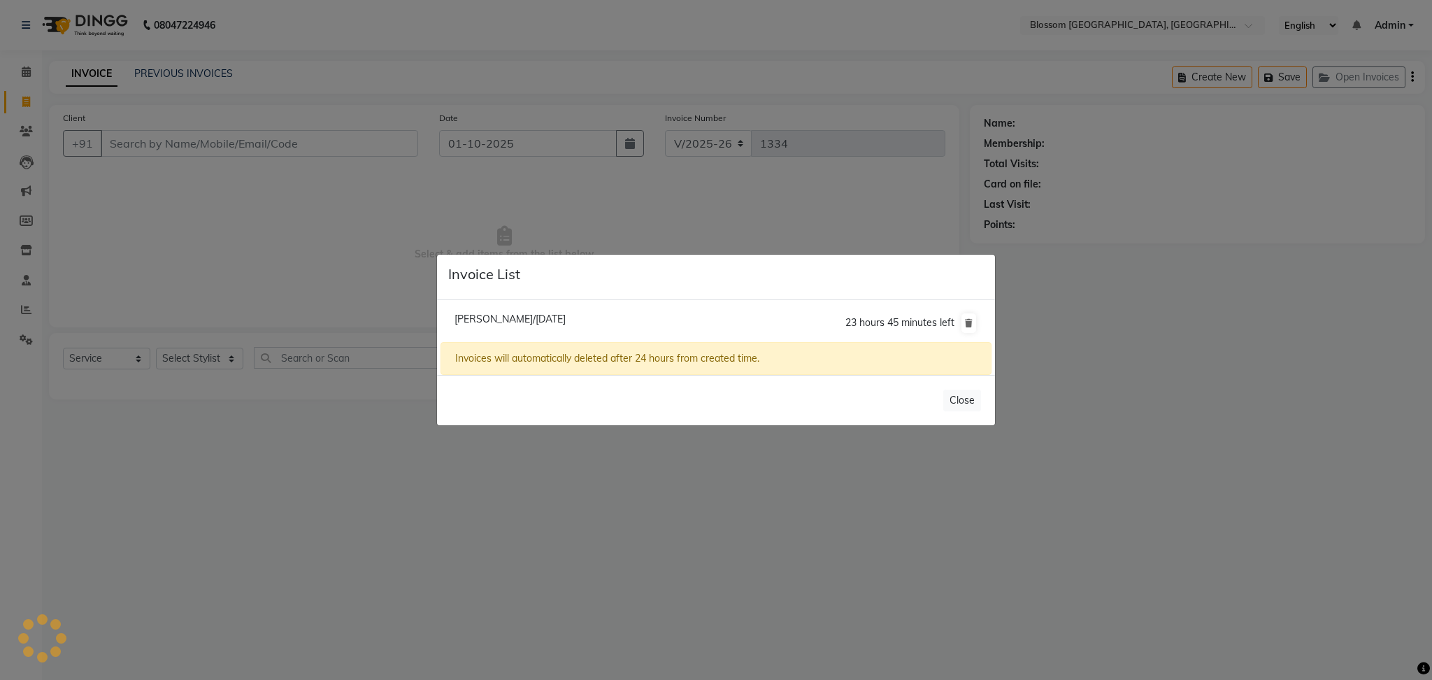
click at [490, 319] on span "Jeny Thounaojam/01 October 2025" at bounding box center [510, 319] width 111 height 13
type input "8794135961"
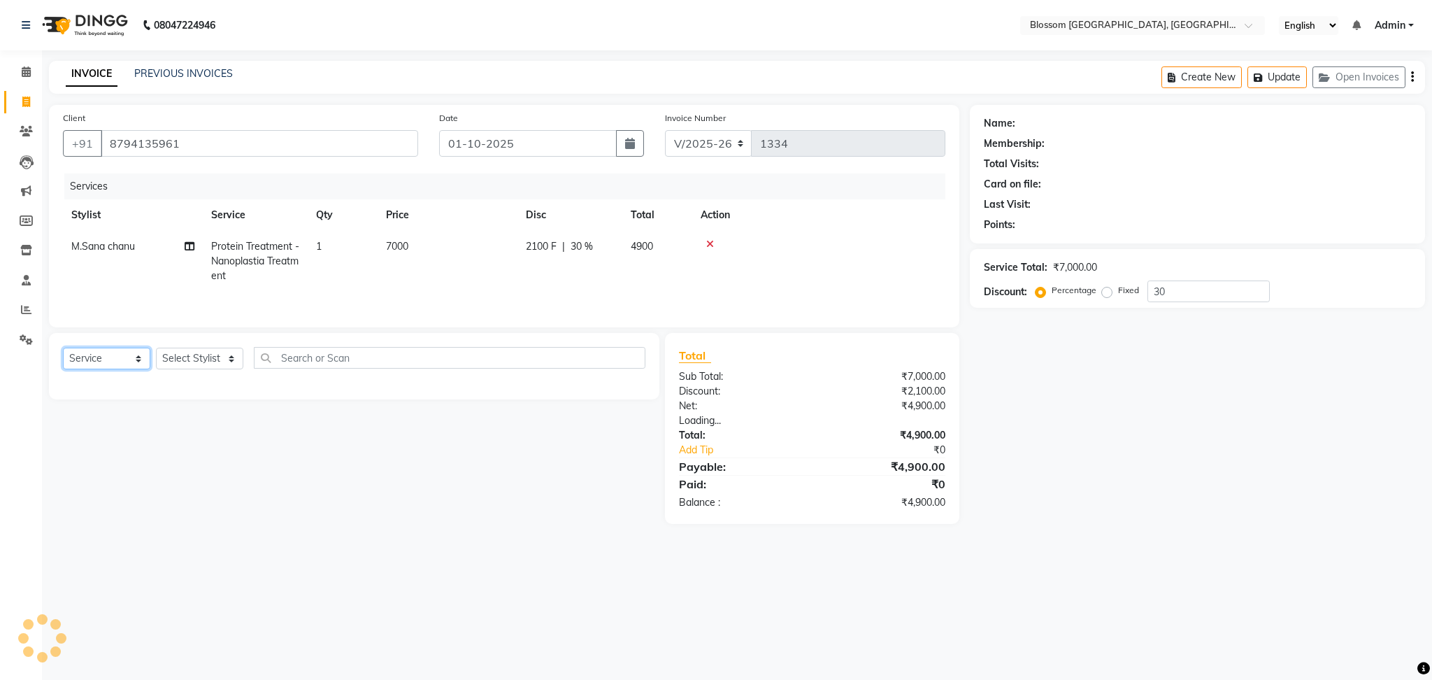
click at [117, 364] on select "Select Service Product Membership Package Voucher Prepaid Gift Card" at bounding box center [106, 359] width 87 height 22
select select "product"
click at [63, 352] on select "Select Service Product Membership Package Voucher Prepaid Gift Card" at bounding box center [106, 359] width 87 height 22
click at [217, 359] on select "Select Stylist" at bounding box center [199, 359] width 87 height 22
click at [236, 369] on select "Select Stylist" at bounding box center [199, 359] width 87 height 22
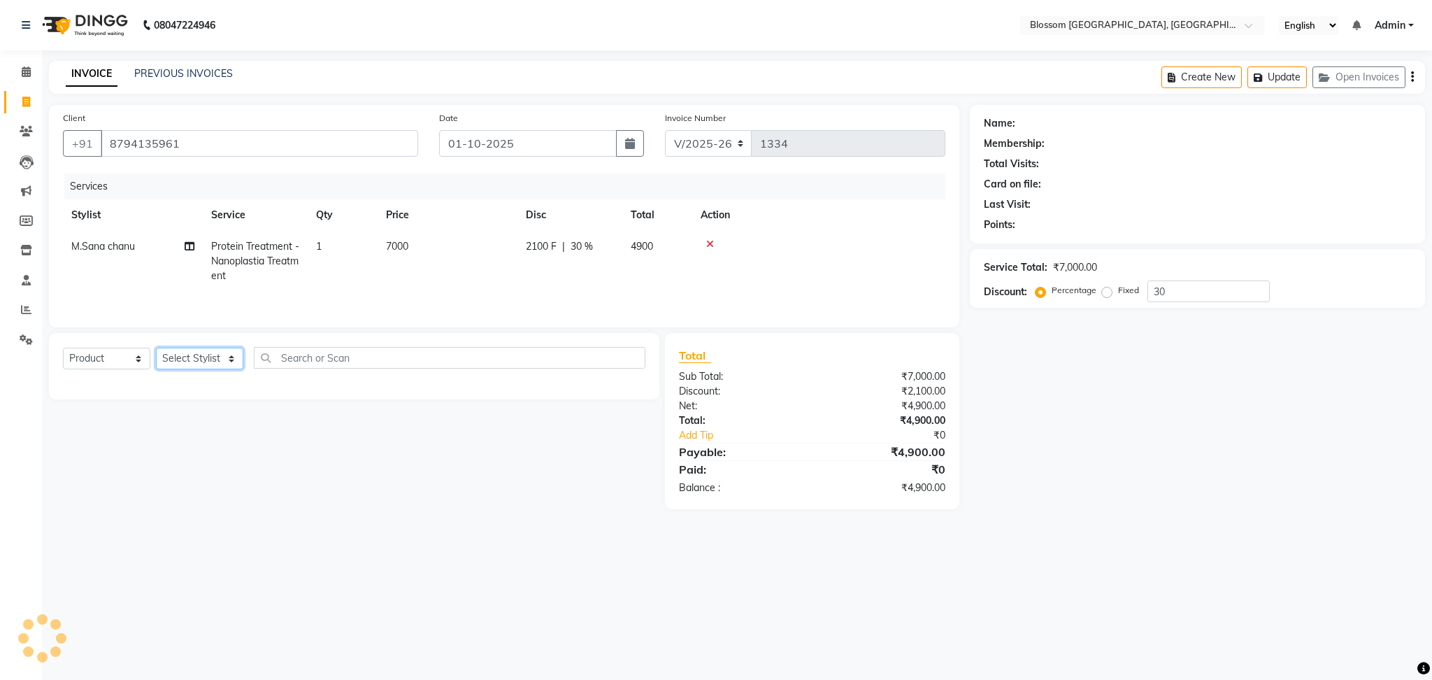
click at [233, 364] on select "Select Stylist" at bounding box center [199, 359] width 87 height 22
click at [197, 365] on select "Select Stylist" at bounding box center [199, 359] width 87 height 22
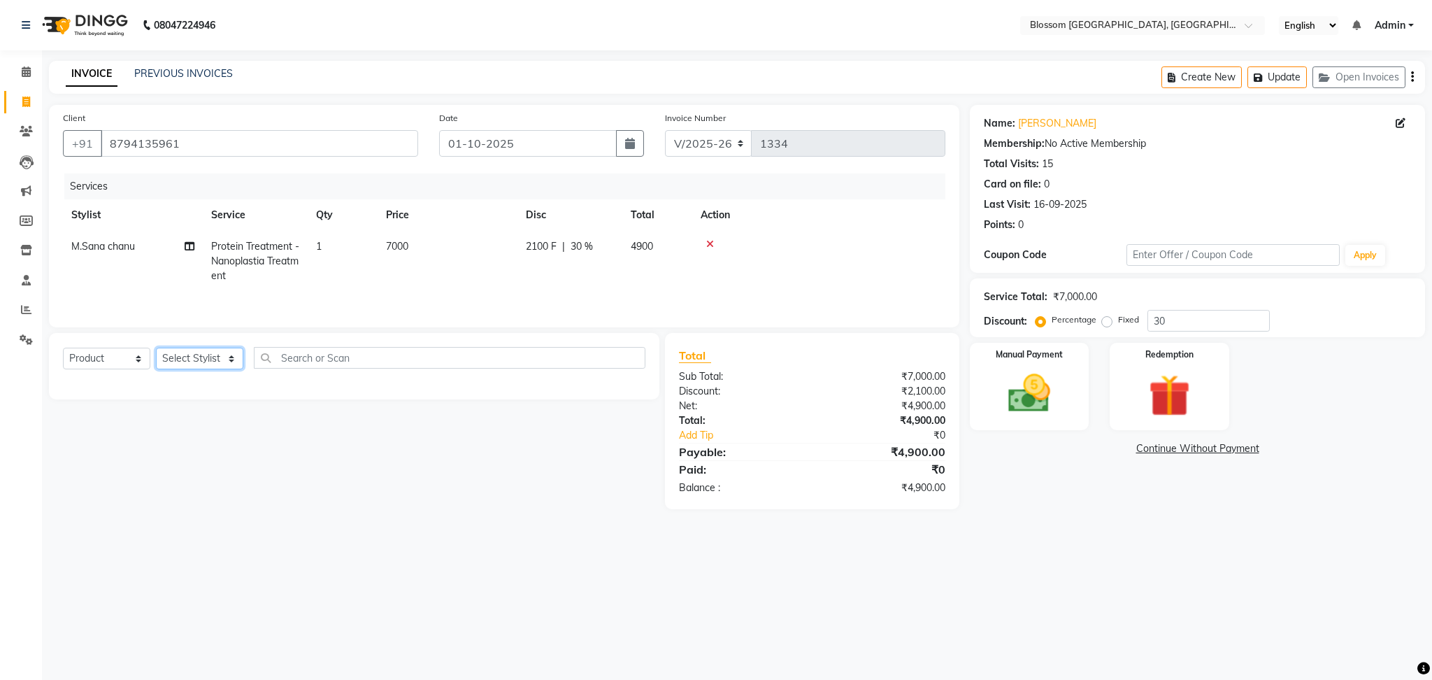
click at [195, 359] on select "Select Stylist Laimayum Priyaluxmi [PERSON_NAME]Sana chanu [PERSON_NAME] [PERSO…" at bounding box center [199, 359] width 87 height 22
select select "66272"
click at [156, 352] on select "Select Stylist Laimayum Priyaluxmi [PERSON_NAME]Sana chanu [PERSON_NAME] [PERSO…" at bounding box center [199, 359] width 87 height 22
click at [314, 359] on input "text" at bounding box center [450, 358] width 392 height 22
type input "qod mask"
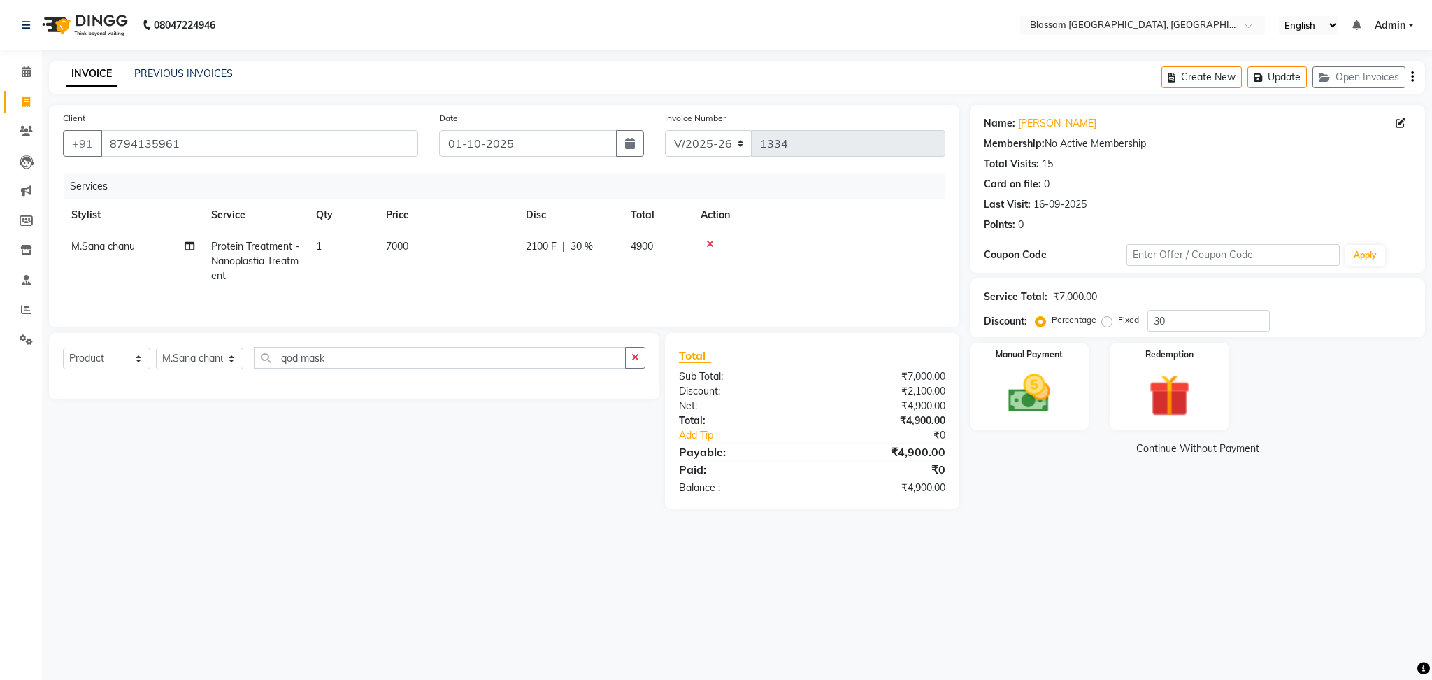
click at [327, 508] on div "Select Service Product Membership Package Voucher Prepaid Gift Card Select Styl…" at bounding box center [348, 421] width 621 height 176
click at [354, 364] on input "qod mask" at bounding box center [440, 358] width 372 height 22
click at [108, 369] on select "Select Service Product Membership Package Voucher Prepaid Gift Card" at bounding box center [106, 359] width 87 height 22
click at [63, 352] on select "Select Service Product Membership Package Voucher Prepaid Gift Card" at bounding box center [106, 359] width 87 height 22
click at [141, 354] on select "Select Service Product Membership Package Voucher Prepaid Gift Card" at bounding box center [106, 359] width 87 height 22
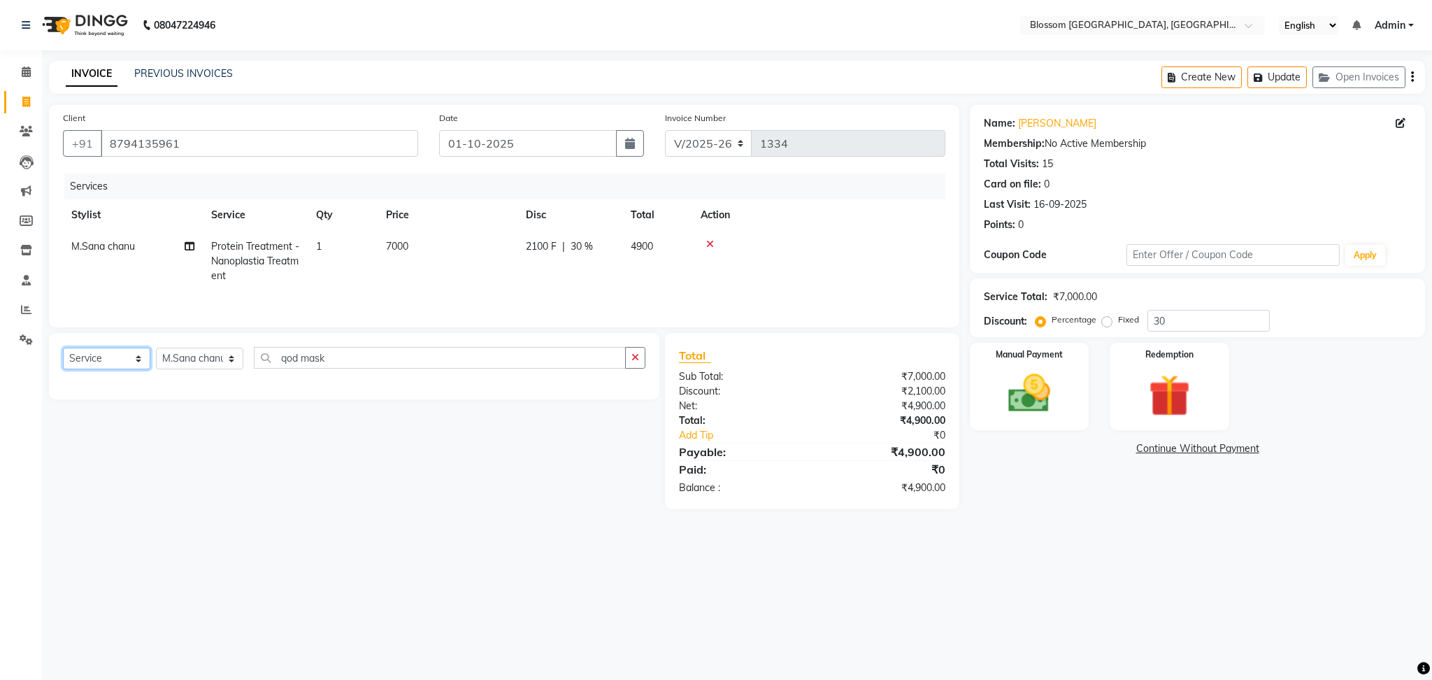
click at [63, 352] on select "Select Service Product Membership Package Voucher Prepaid Gift Card" at bounding box center [106, 359] width 87 height 22
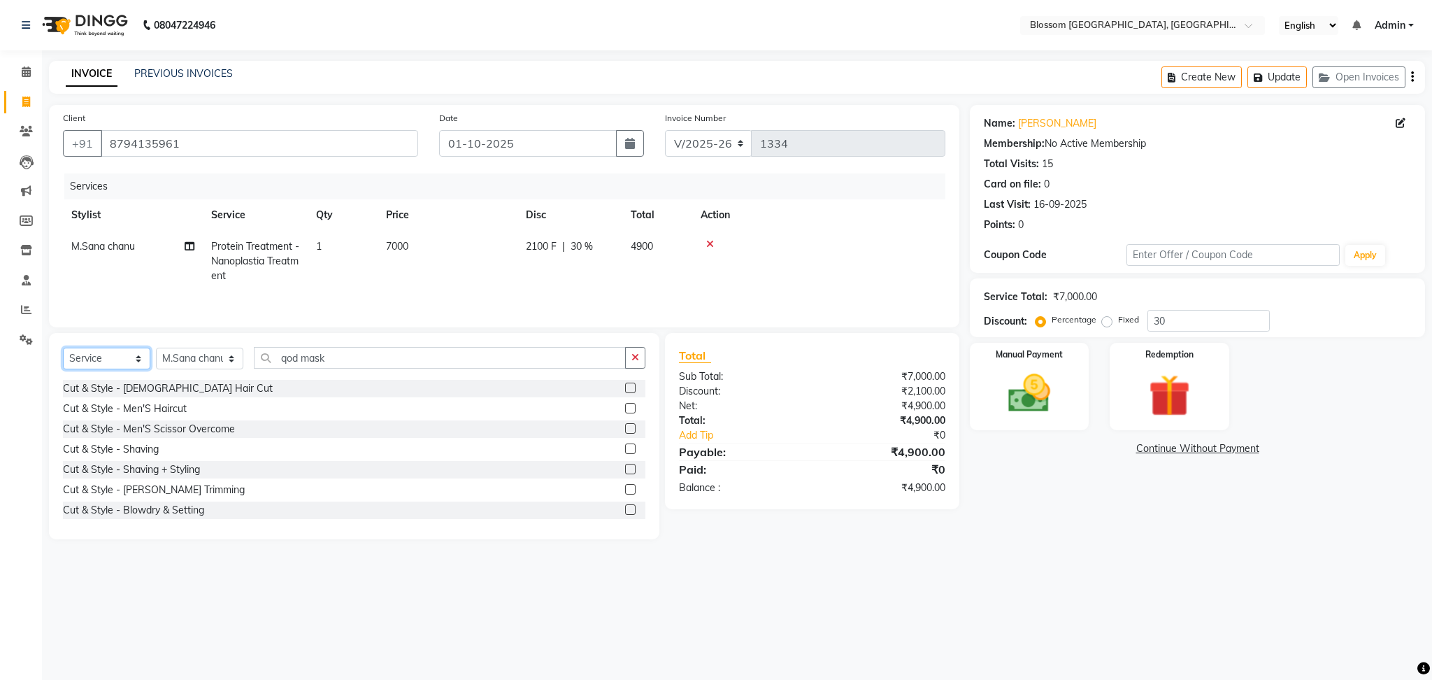
click at [133, 359] on select "Select Service Product Membership Package Voucher Prepaid Gift Card" at bounding box center [106, 359] width 87 height 22
select select "product"
click at [63, 352] on select "Select Service Product Membership Package Voucher Prepaid Gift Card" at bounding box center [106, 359] width 87 height 22
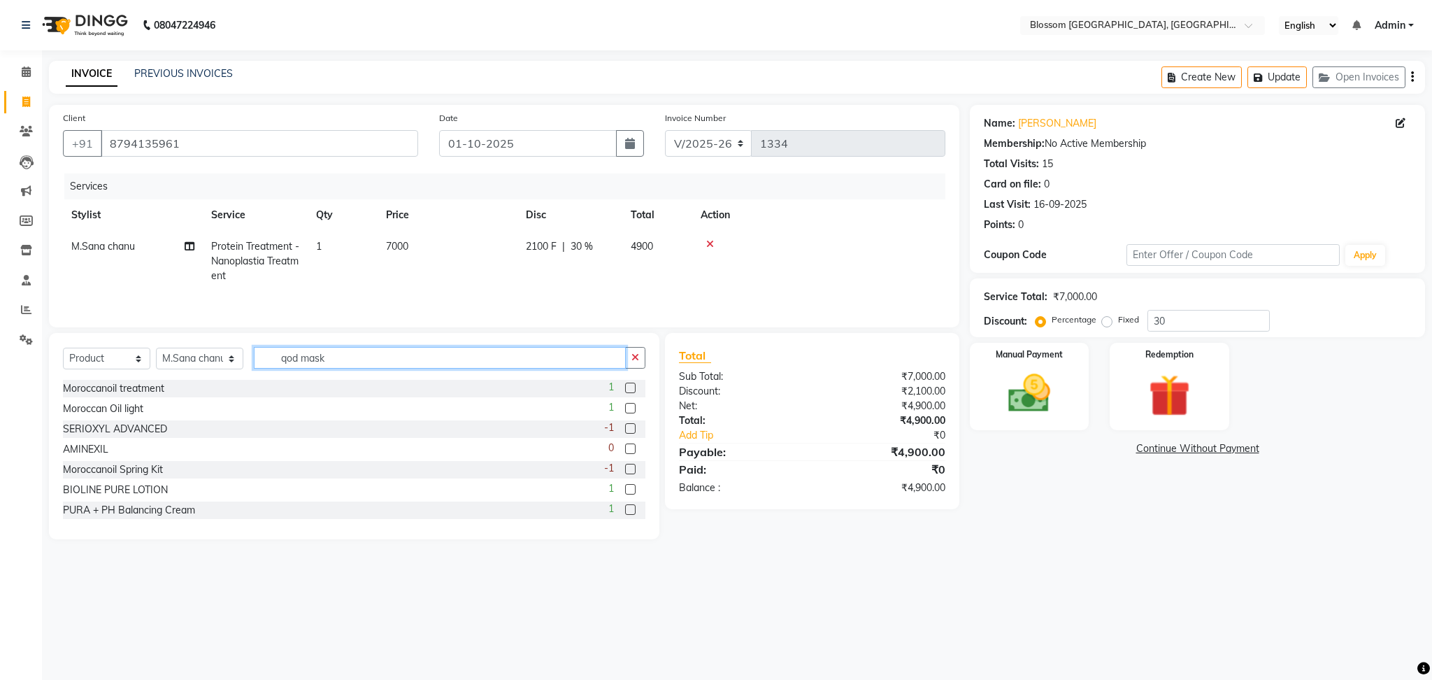
click at [394, 359] on input "qod mask" at bounding box center [440, 358] width 372 height 22
type input "qod"
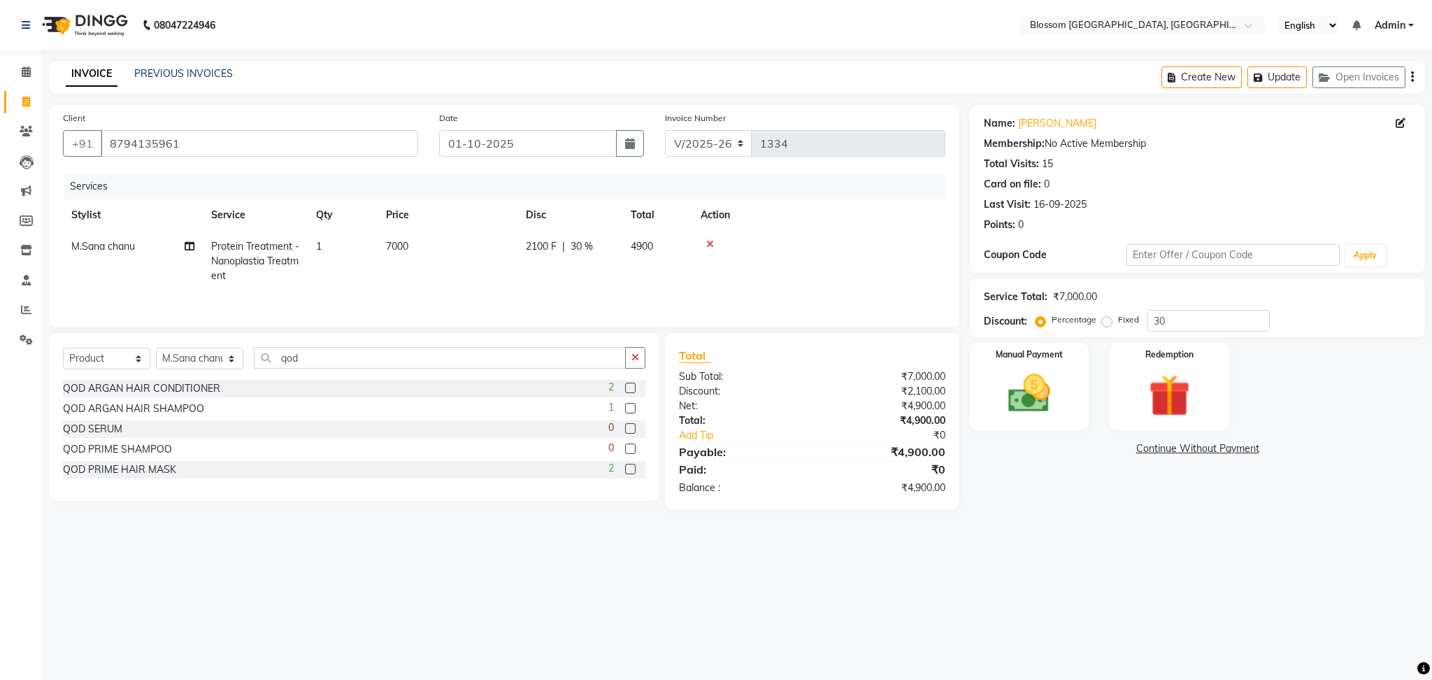
click at [631, 473] on label at bounding box center [630, 469] width 10 height 10
click at [631, 473] on input "checkbox" at bounding box center [629, 469] width 9 height 9
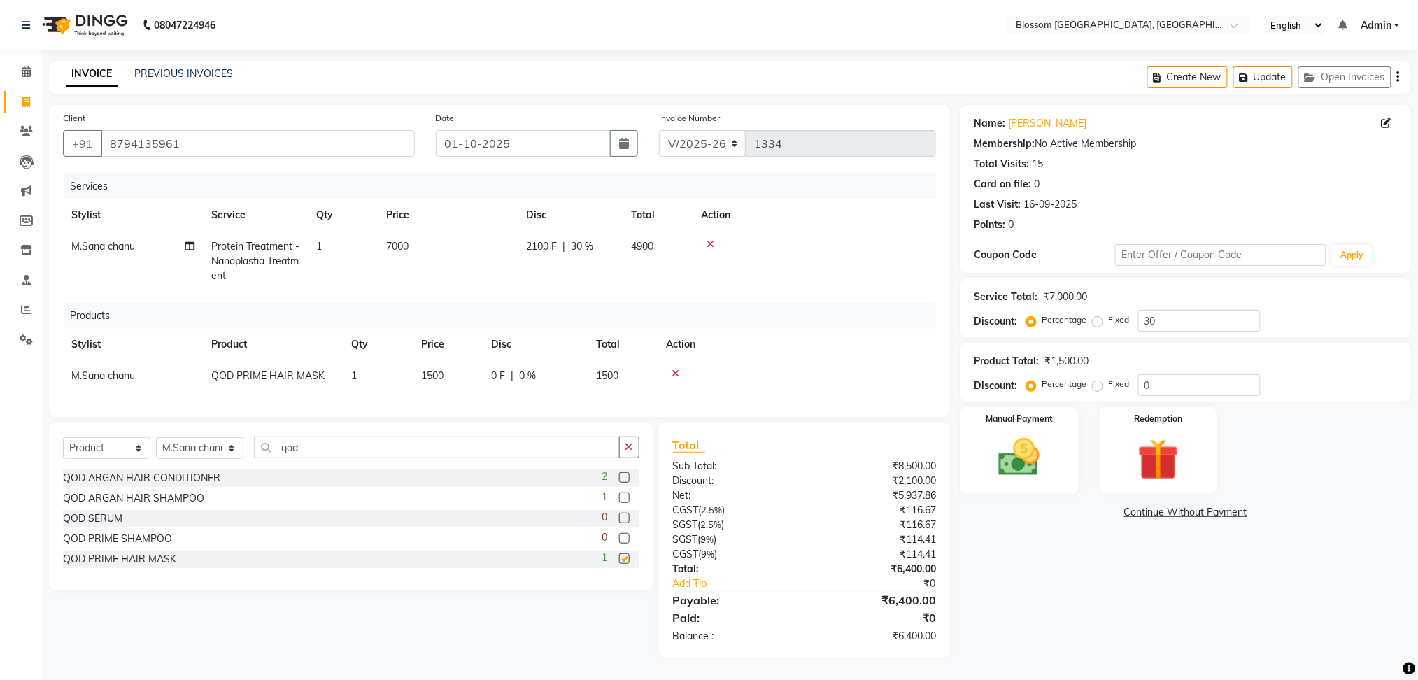
checkbox input "false"
drag, startPoint x: 432, startPoint y: 359, endPoint x: 485, endPoint y: 394, distance: 63.4
click at [433, 359] on th "Price" at bounding box center [448, 344] width 70 height 31
click at [441, 383] on td "1500" at bounding box center [448, 375] width 70 height 31
select select "66272"
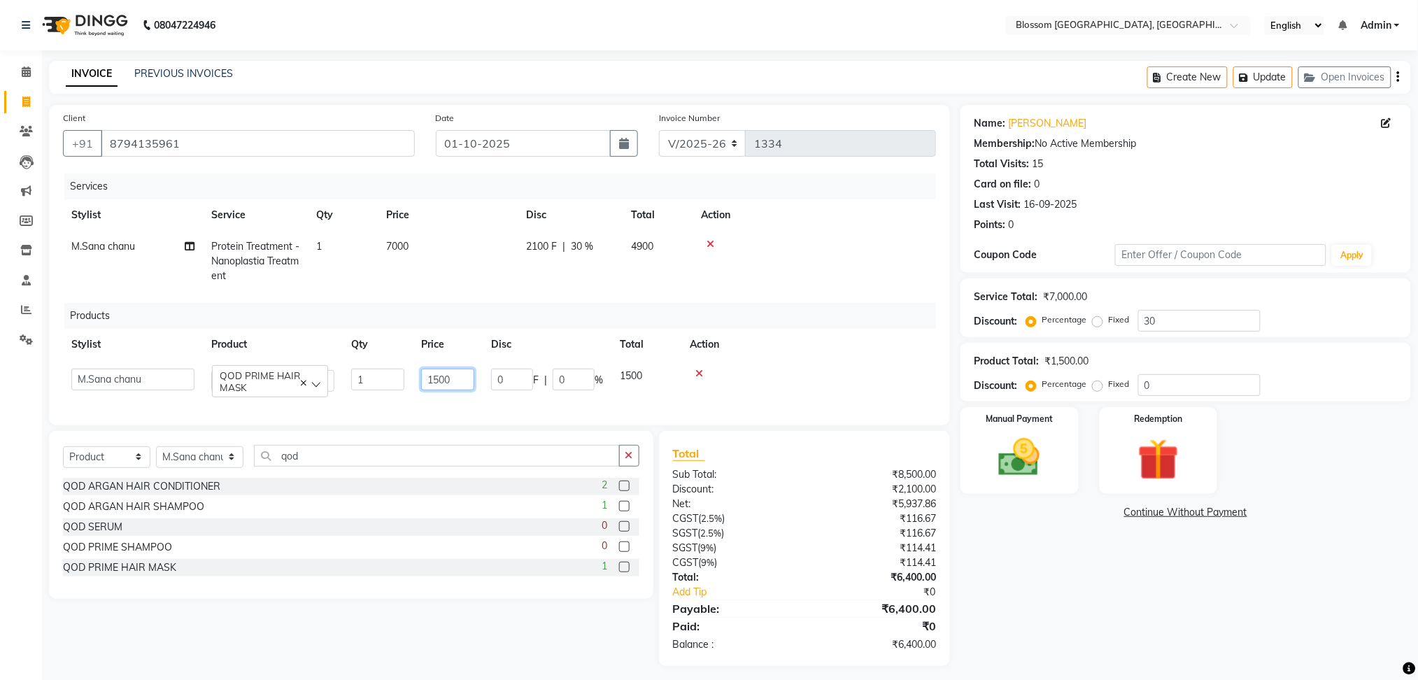
click at [467, 380] on input "1500" at bounding box center [447, 380] width 53 height 22
type input "1650"
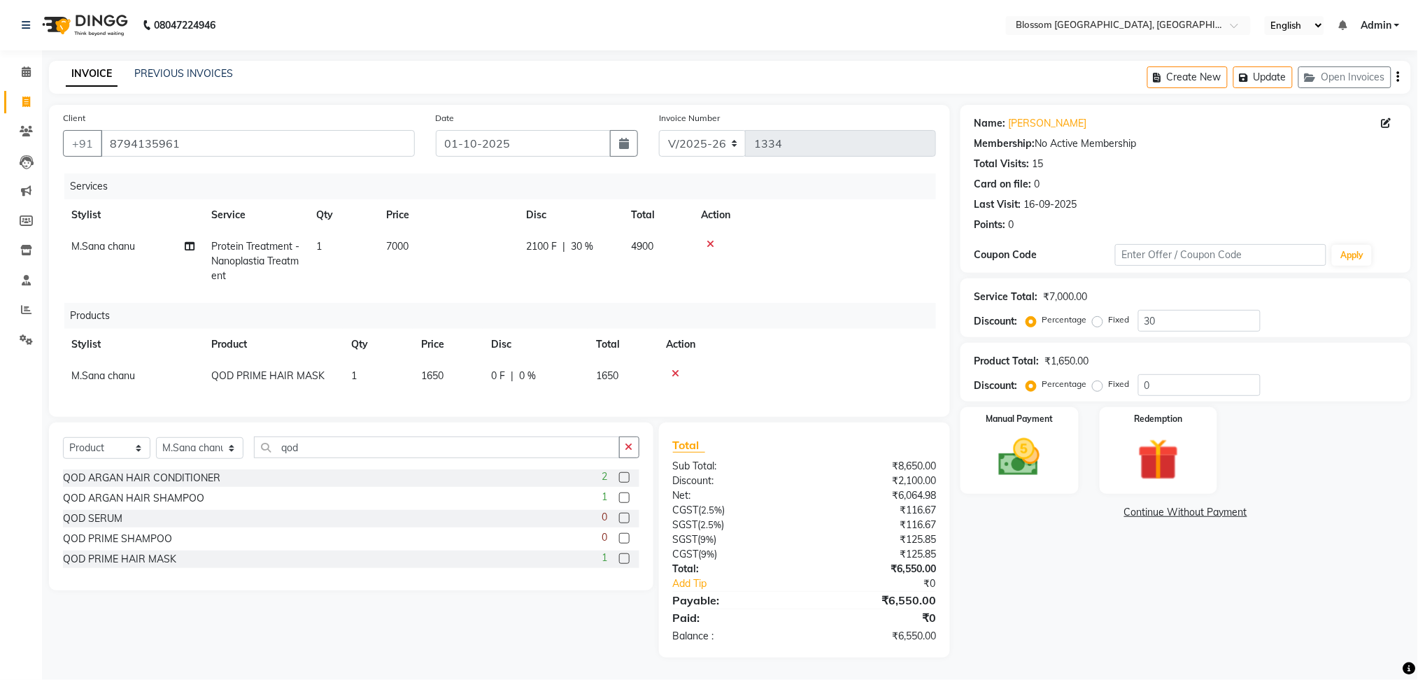
click at [1093, 591] on div "Name: Jeny Thounaojam Membership: No Active Membership Total Visits: 15 Card on…" at bounding box center [1190, 381] width 461 height 553
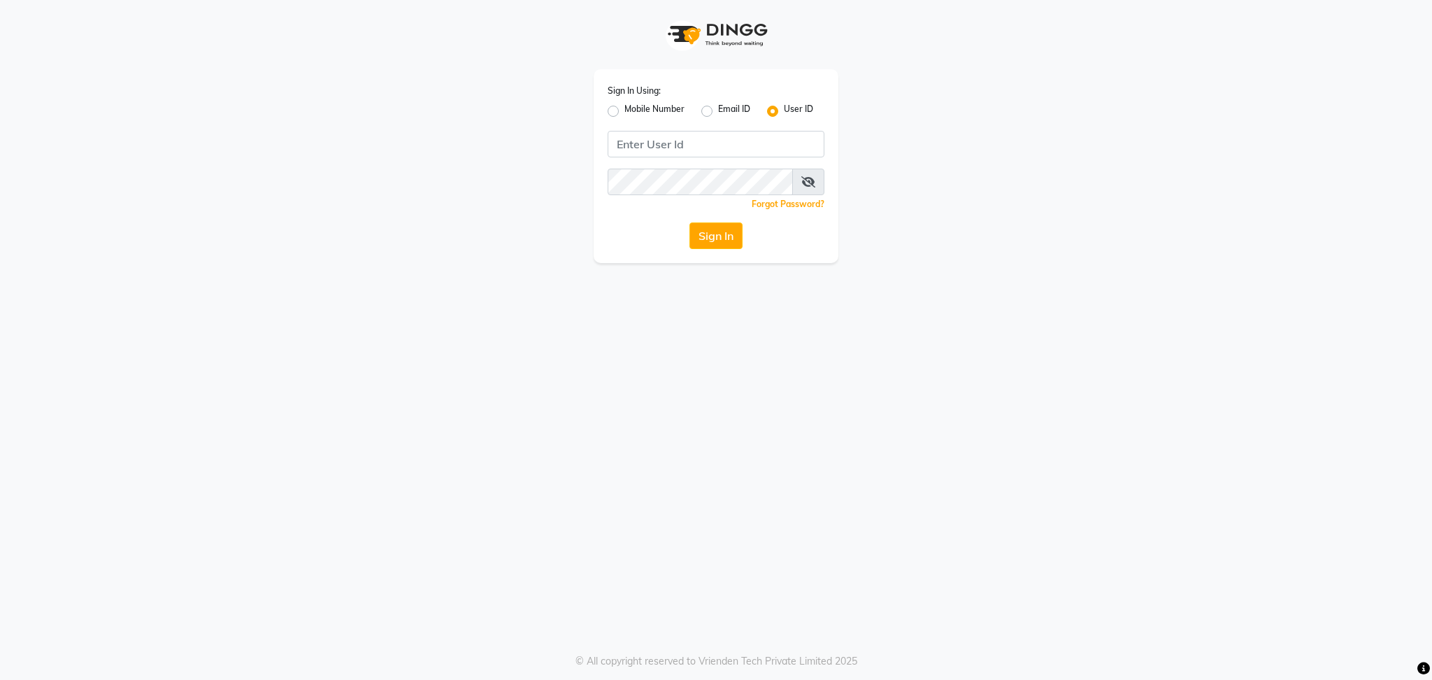
click at [699, 129] on div "Sign In Using: Mobile Number Email ID User ID Remember me Forgot Password? Sign…" at bounding box center [716, 166] width 245 height 194
click at [702, 141] on input "Username" at bounding box center [716, 144] width 217 height 27
type input "blossom123"
click at [722, 235] on button "Sign In" at bounding box center [716, 235] width 53 height 27
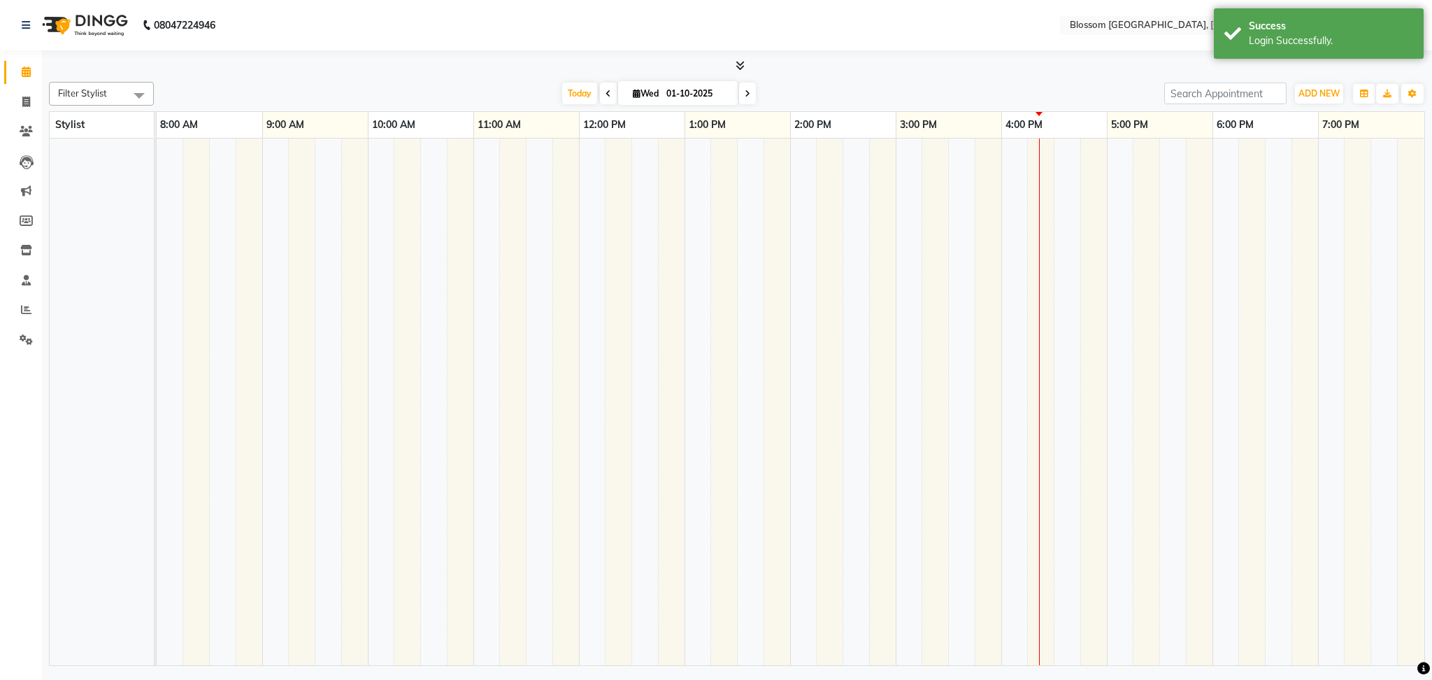
select select "en"
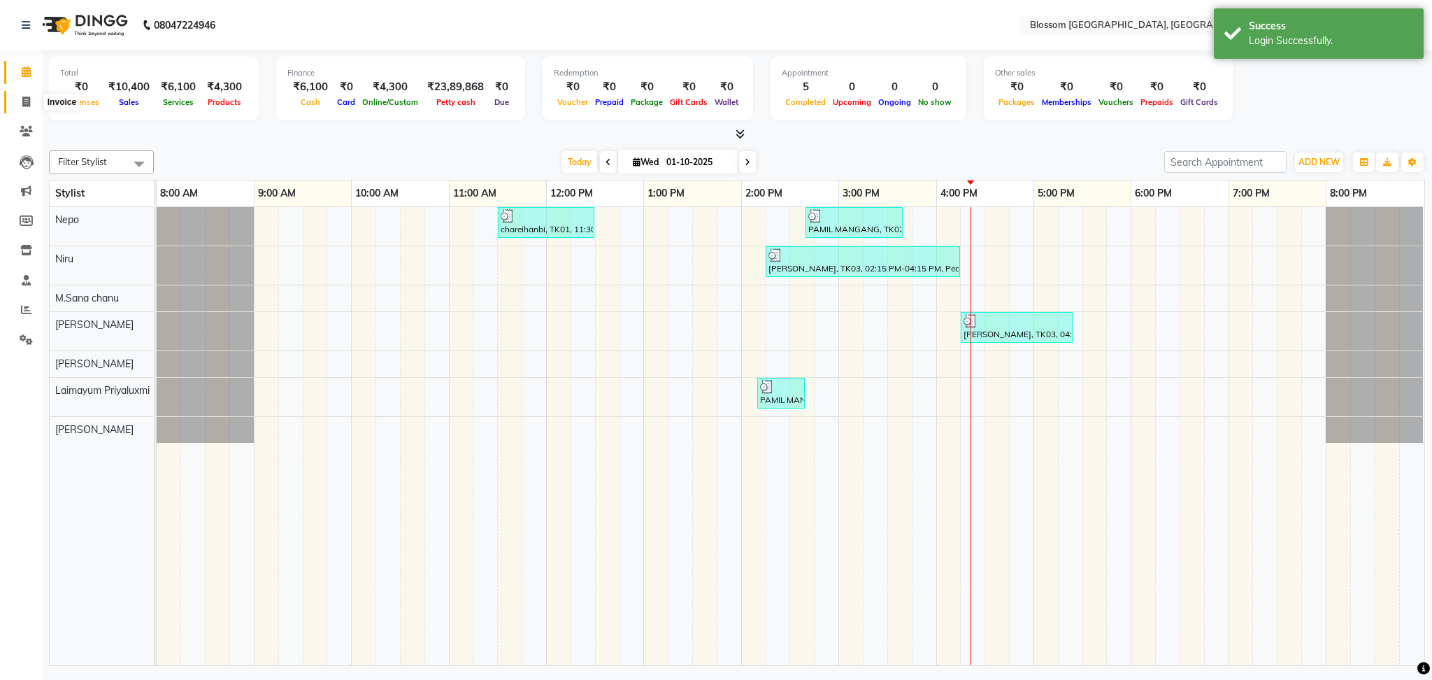
drag, startPoint x: 29, startPoint y: 101, endPoint x: 39, endPoint y: 100, distance: 9.8
click at [29, 101] on span at bounding box center [26, 102] width 24 height 16
select select "service"
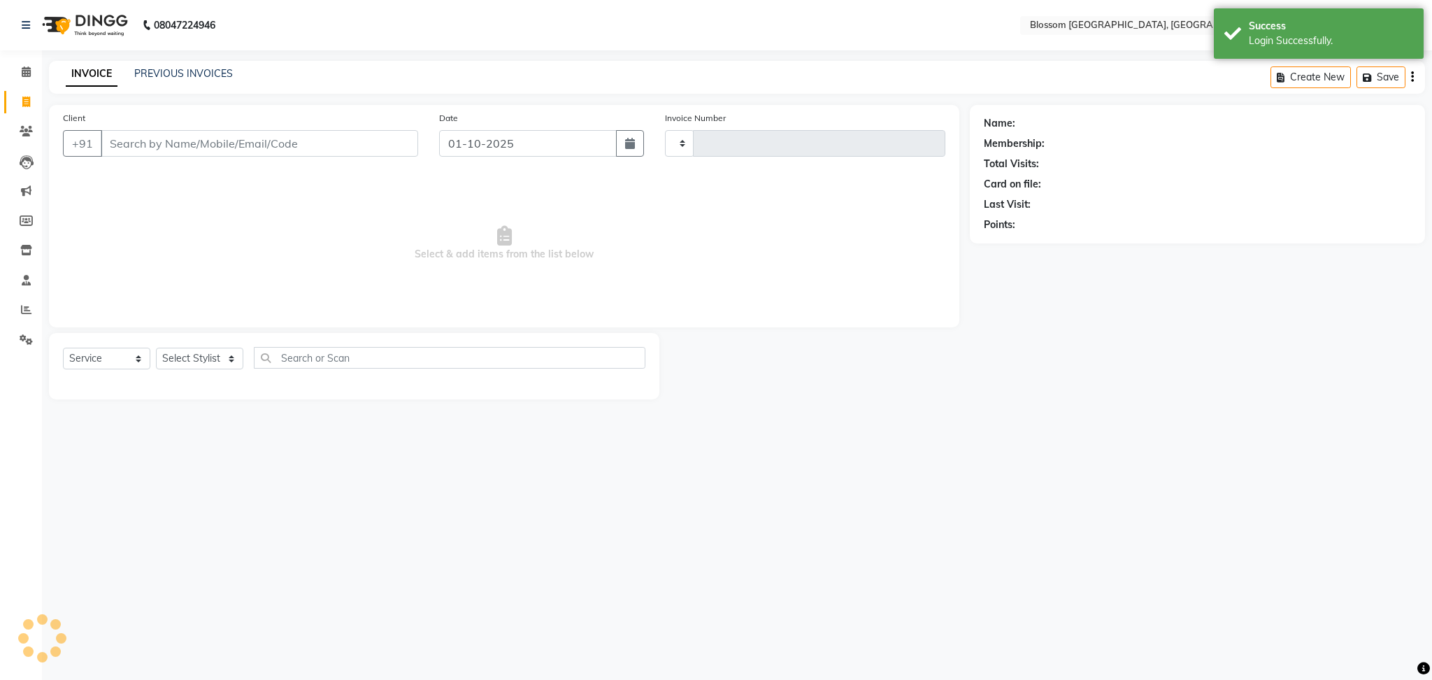
type input "1334"
select select "7465"
click at [1336, 78] on button "Open Invoices" at bounding box center [1359, 77] width 93 height 22
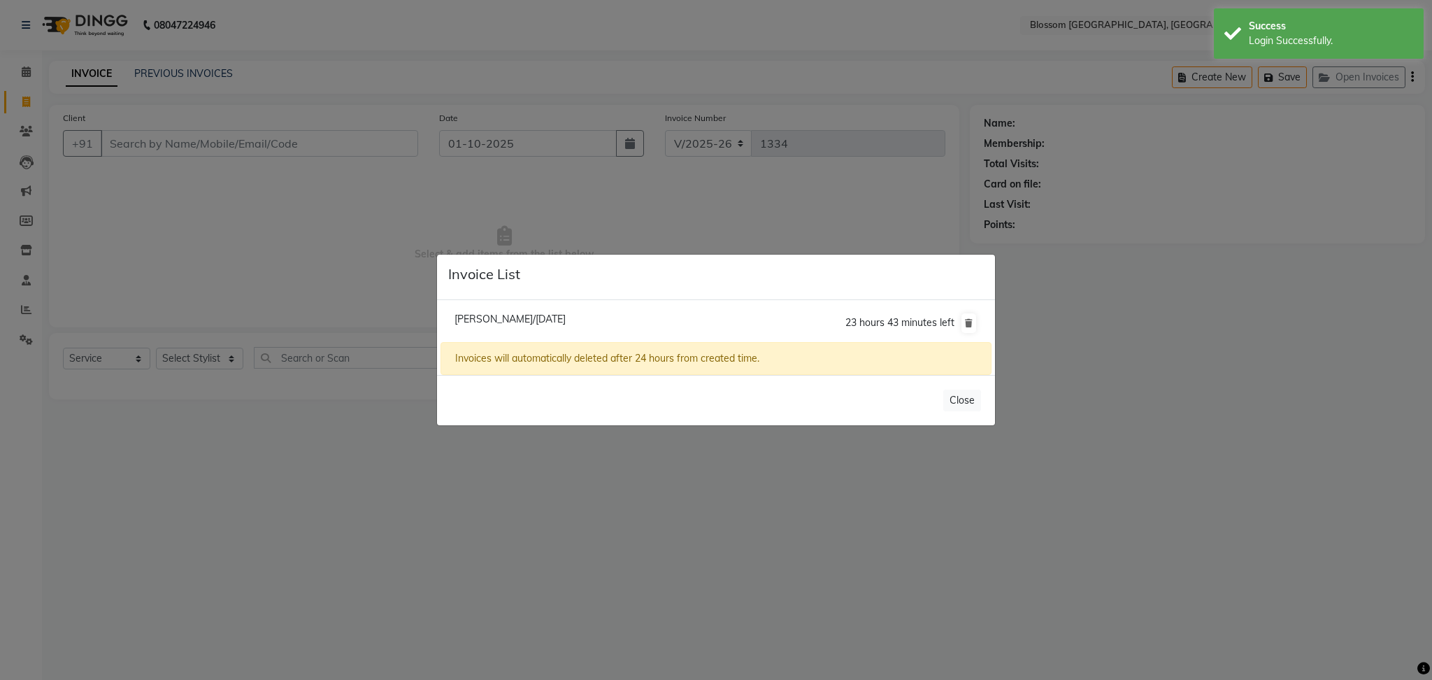
click at [534, 322] on span "Jeny Thounaojam/01 October 2025" at bounding box center [510, 319] width 111 height 13
type input "8794135961"
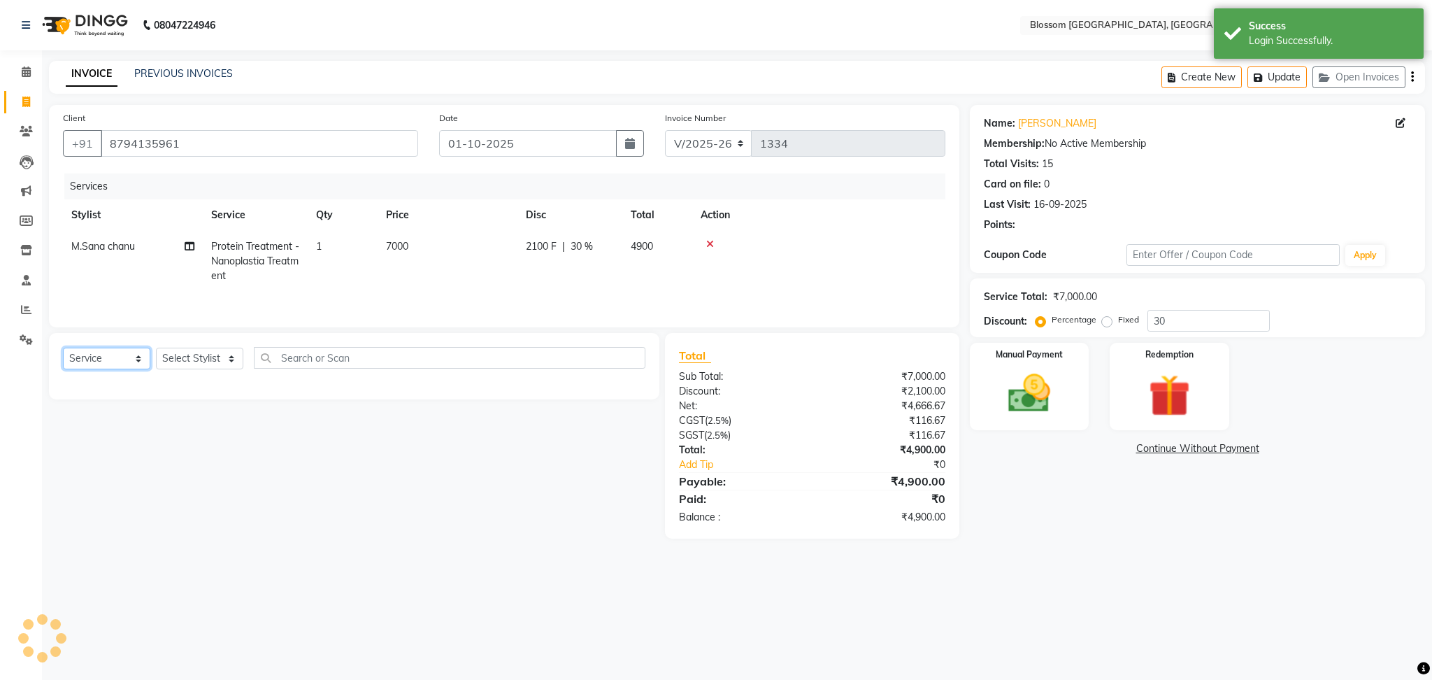
click at [93, 361] on select "Select Service Product Membership Package Voucher Prepaid Gift Card" at bounding box center [106, 359] width 87 height 22
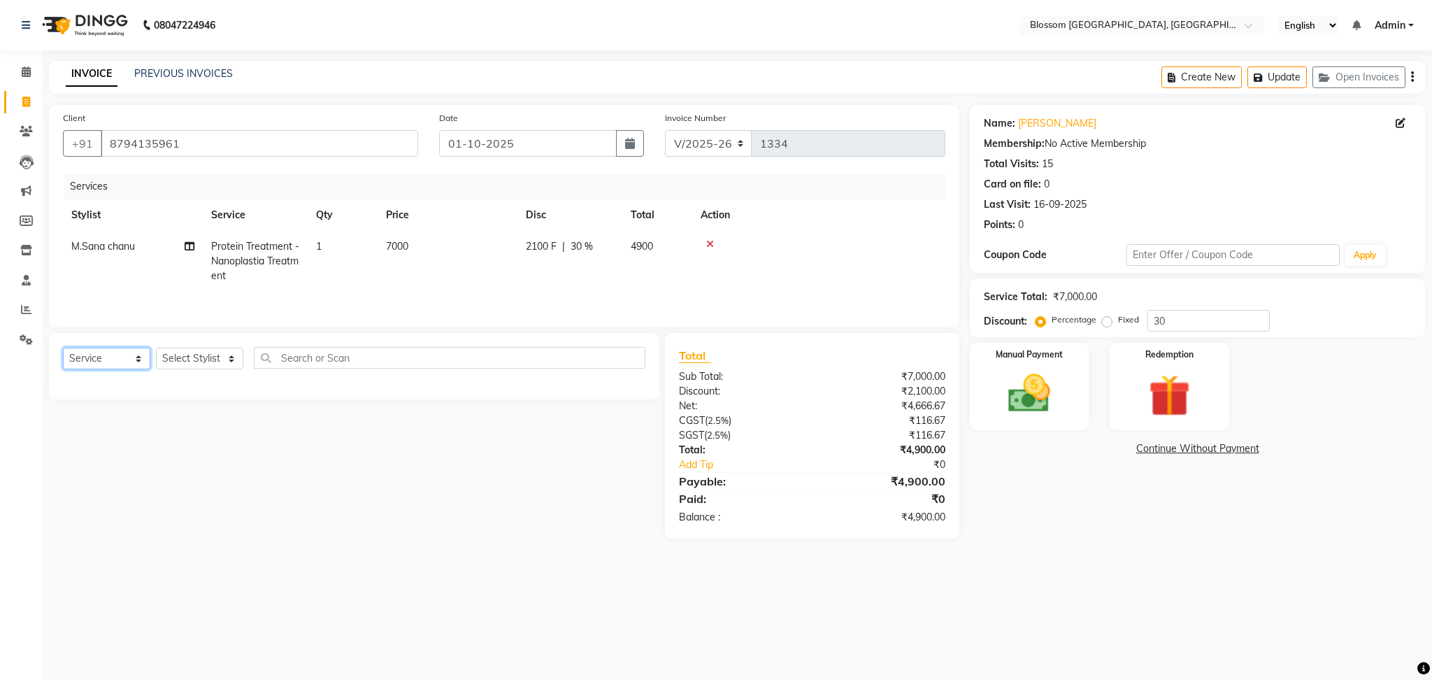
select select "product"
click at [63, 352] on select "Select Service Product Membership Package Voucher Prepaid Gift Card" at bounding box center [106, 359] width 87 height 22
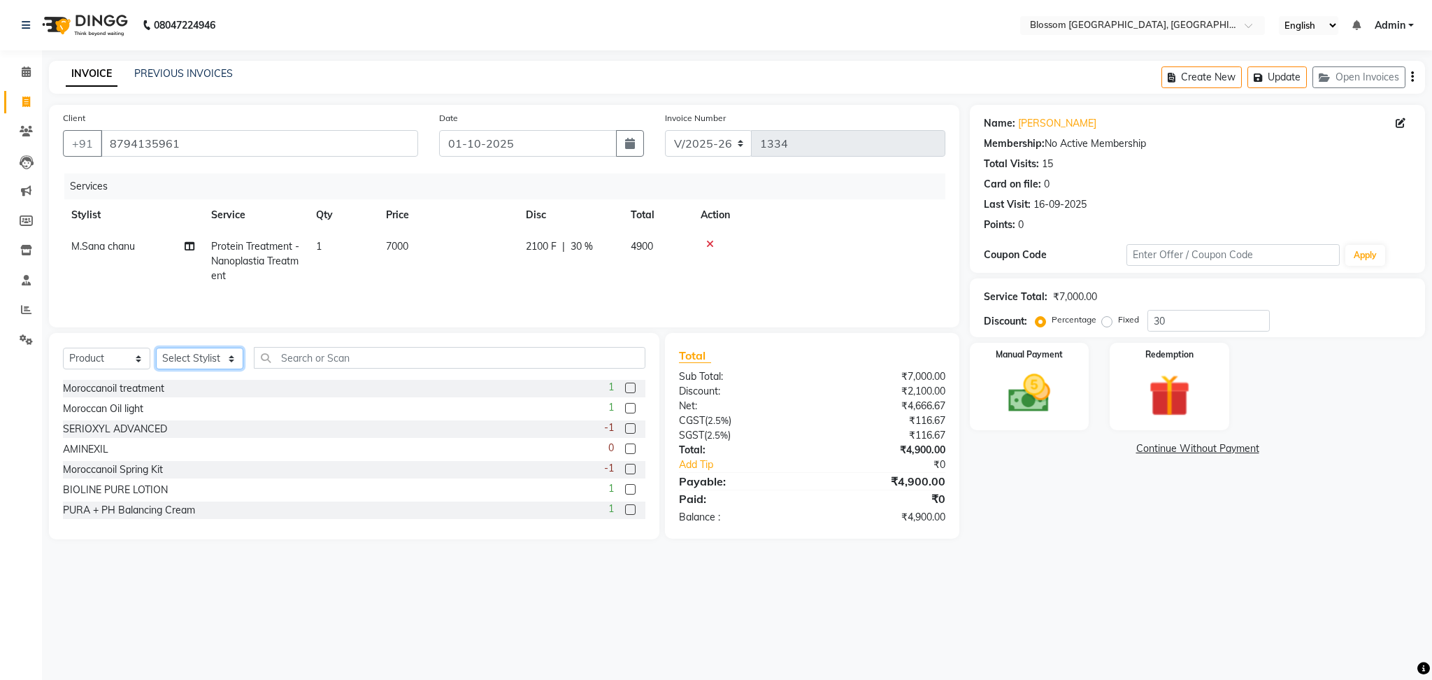
click at [204, 362] on select "Select Stylist Laimayum Priyaluxmi [PERSON_NAME]Sana chanu [PERSON_NAME] [PERSO…" at bounding box center [199, 359] width 87 height 22
select select "66272"
click at [156, 352] on select "Select Stylist Laimayum Priyaluxmi [PERSON_NAME]Sana chanu [PERSON_NAME] [PERSO…" at bounding box center [199, 359] width 87 height 22
click at [371, 352] on input "text" at bounding box center [450, 358] width 392 height 22
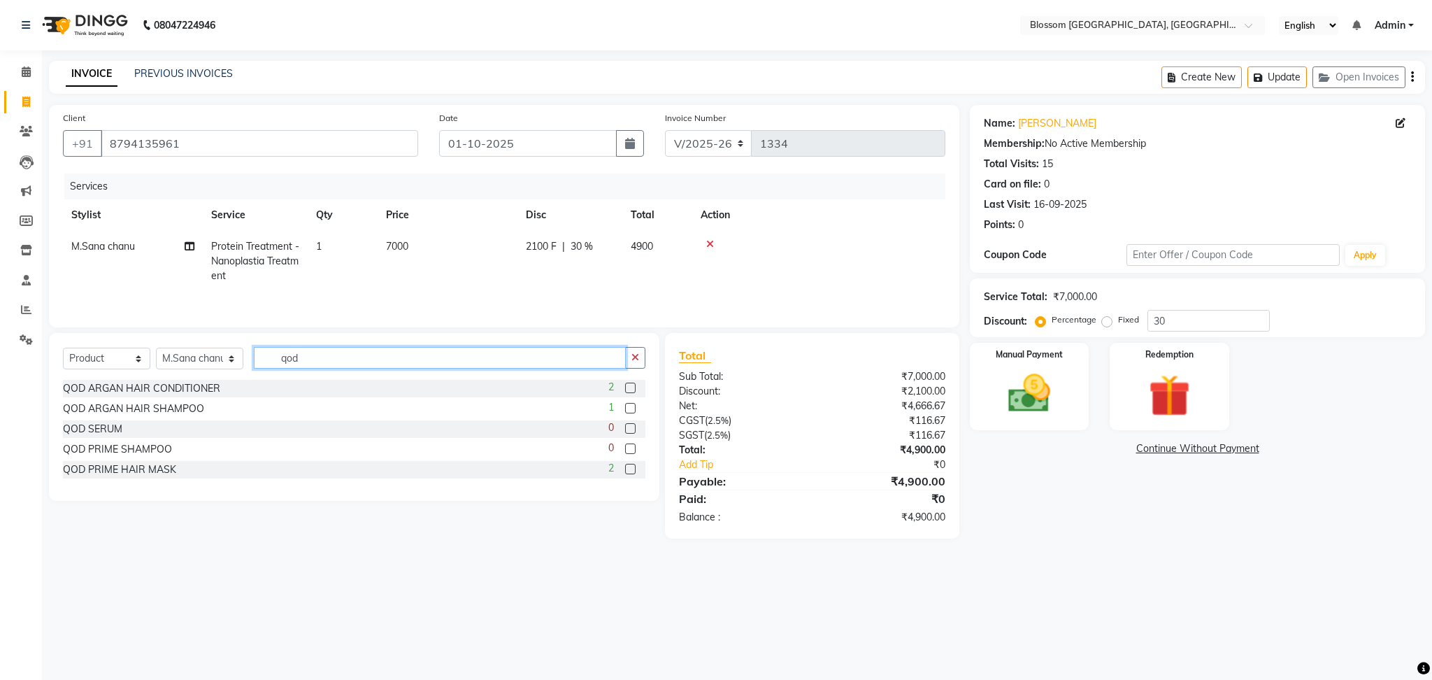
type input "qod"
click at [623, 472] on div "2" at bounding box center [626, 469] width 37 height 17
click at [634, 472] on label at bounding box center [630, 469] width 10 height 10
click at [634, 472] on input "checkbox" at bounding box center [629, 469] width 9 height 9
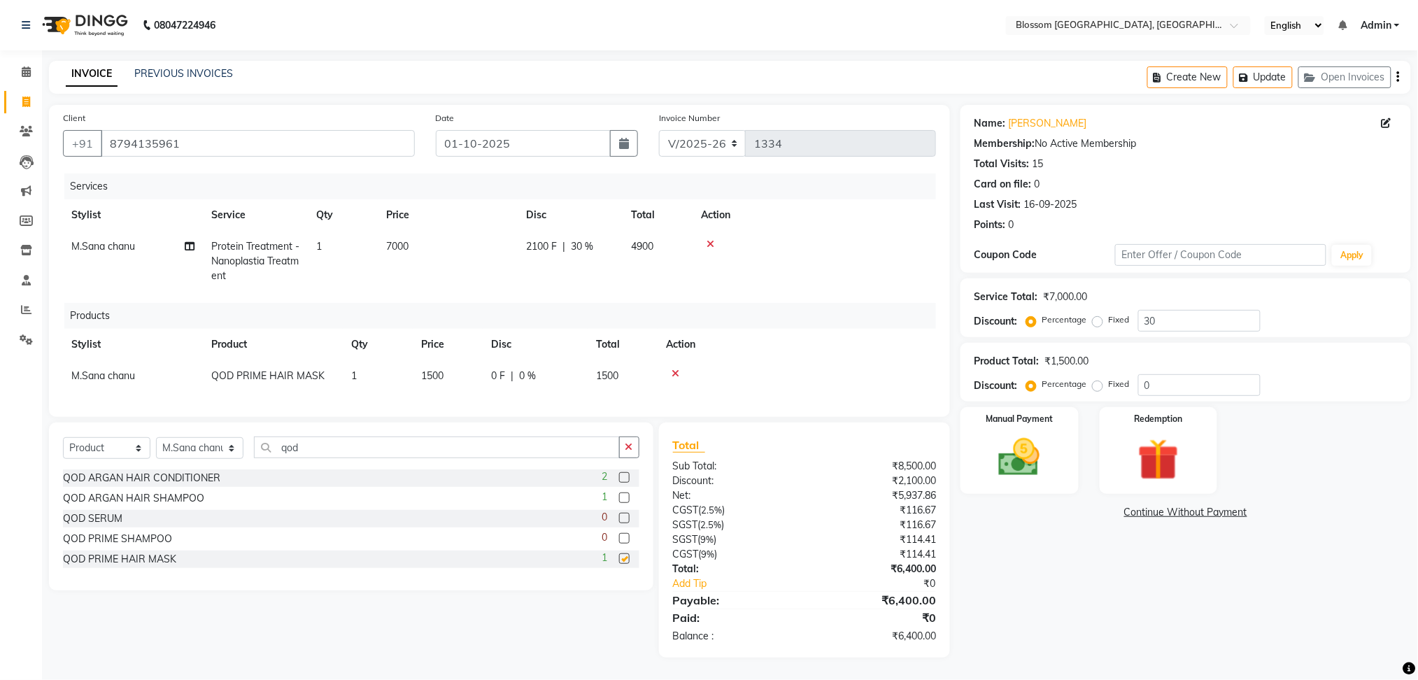
checkbox input "false"
click at [468, 373] on td "1500" at bounding box center [448, 375] width 70 height 31
select select "66272"
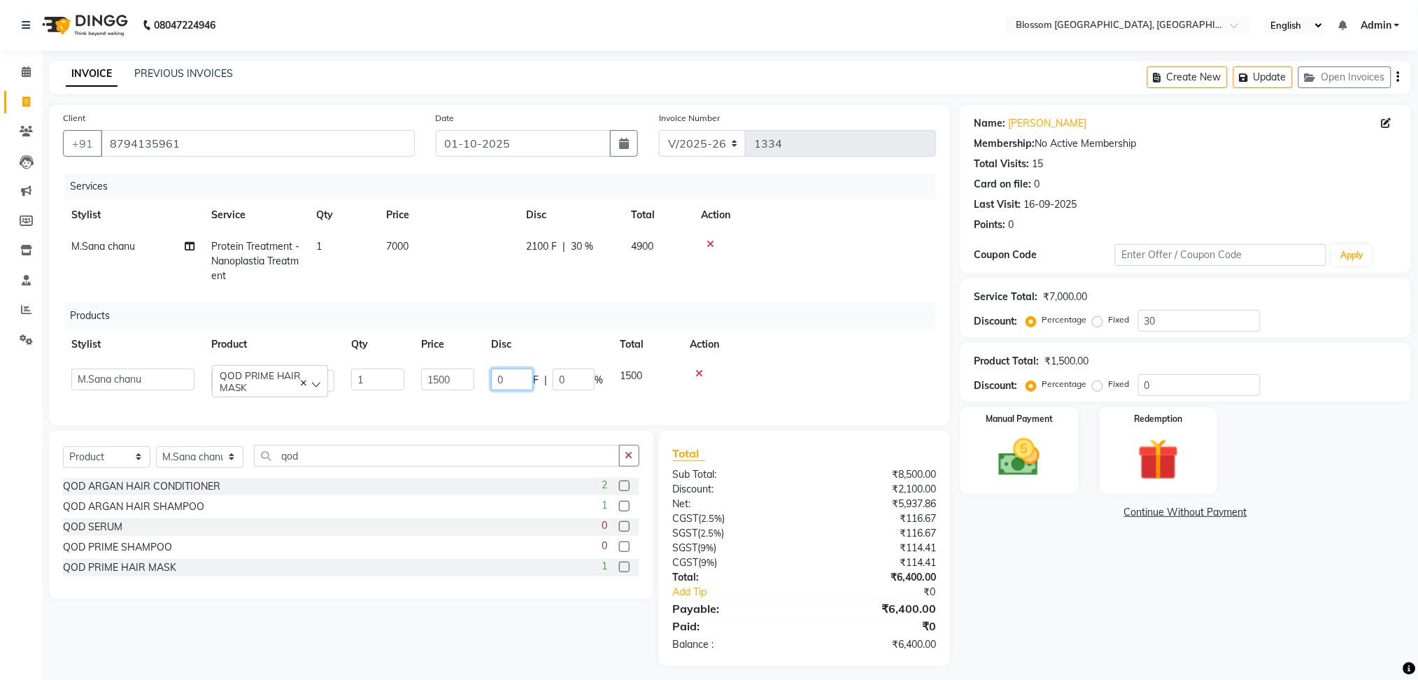
drag, startPoint x: 520, startPoint y: 378, endPoint x: 479, endPoint y: 386, distance: 41.3
click at [519, 378] on input "0" at bounding box center [512, 380] width 42 height 22
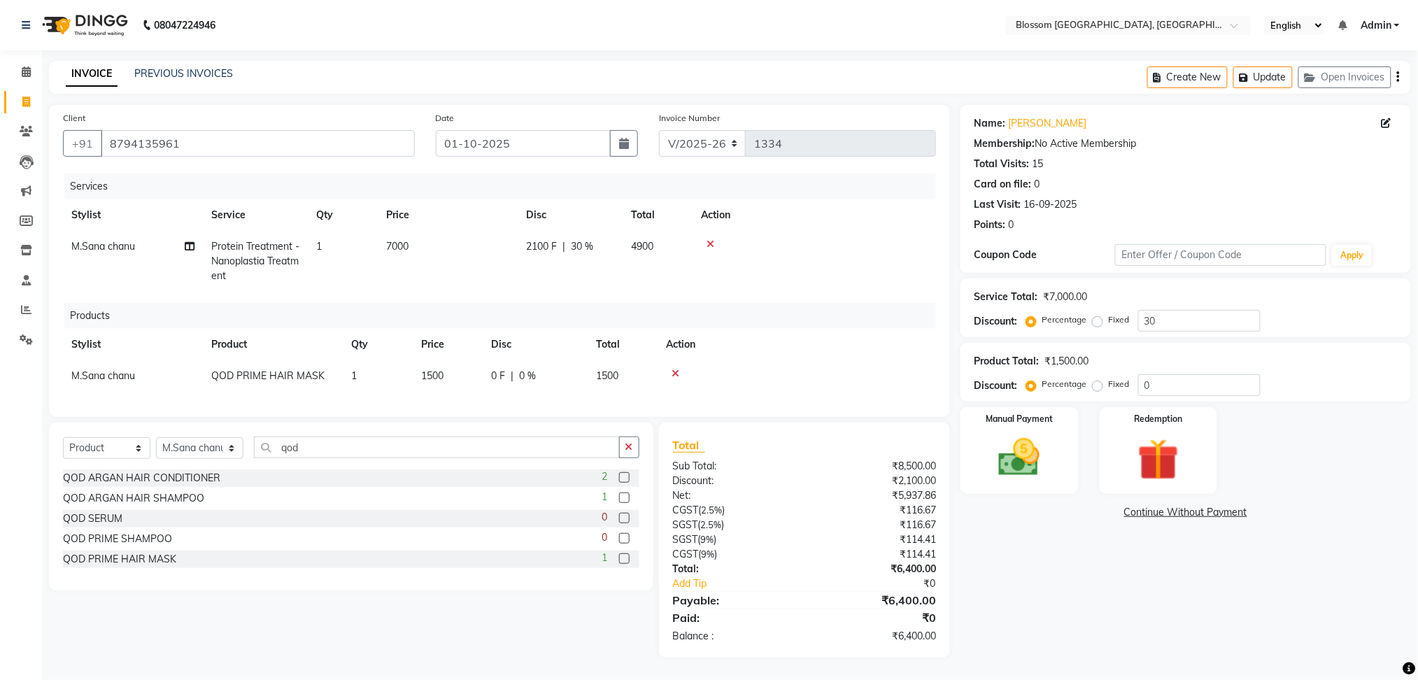
click at [467, 387] on td "1500" at bounding box center [448, 375] width 70 height 31
select select "66272"
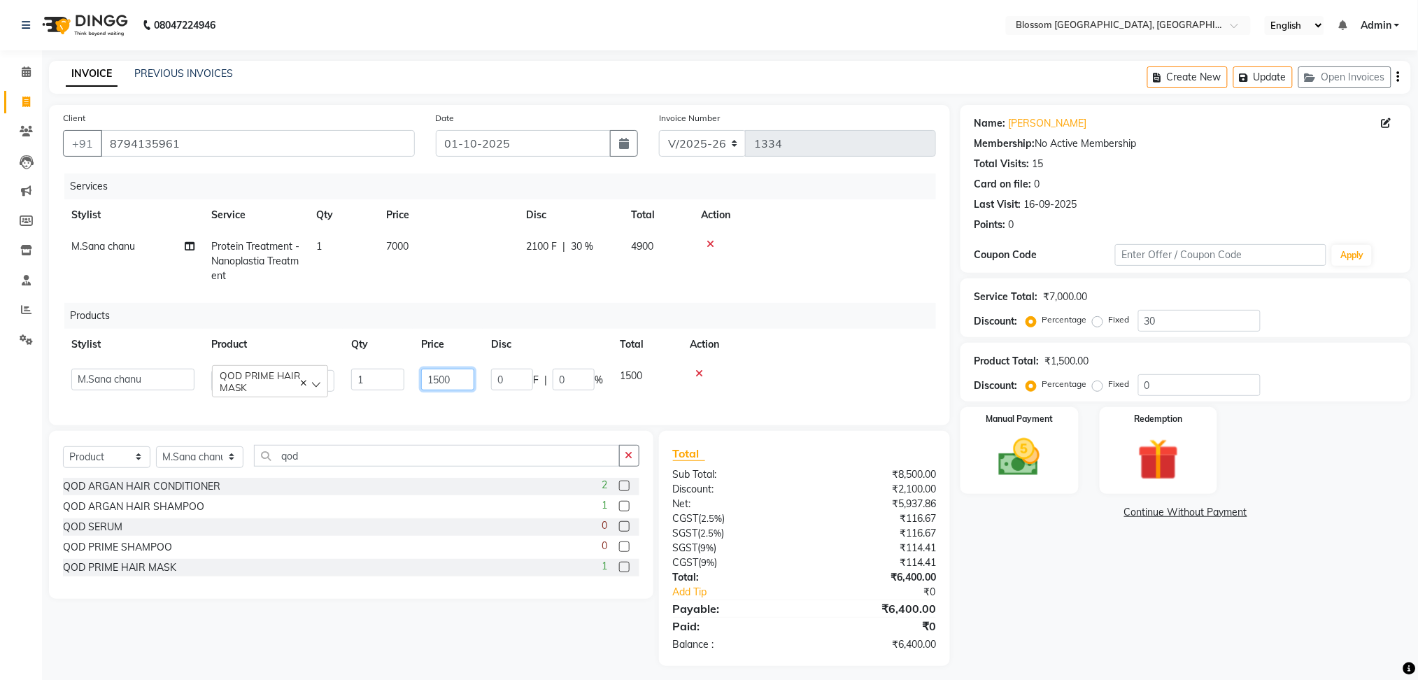
click at [466, 385] on input "1500" at bounding box center [447, 380] width 53 height 22
type input "1650"
click at [1098, 585] on div "Name: Jeny Thounaojam Membership: No Active Membership Total Visits: 15 Card on…" at bounding box center [1190, 385] width 461 height 561
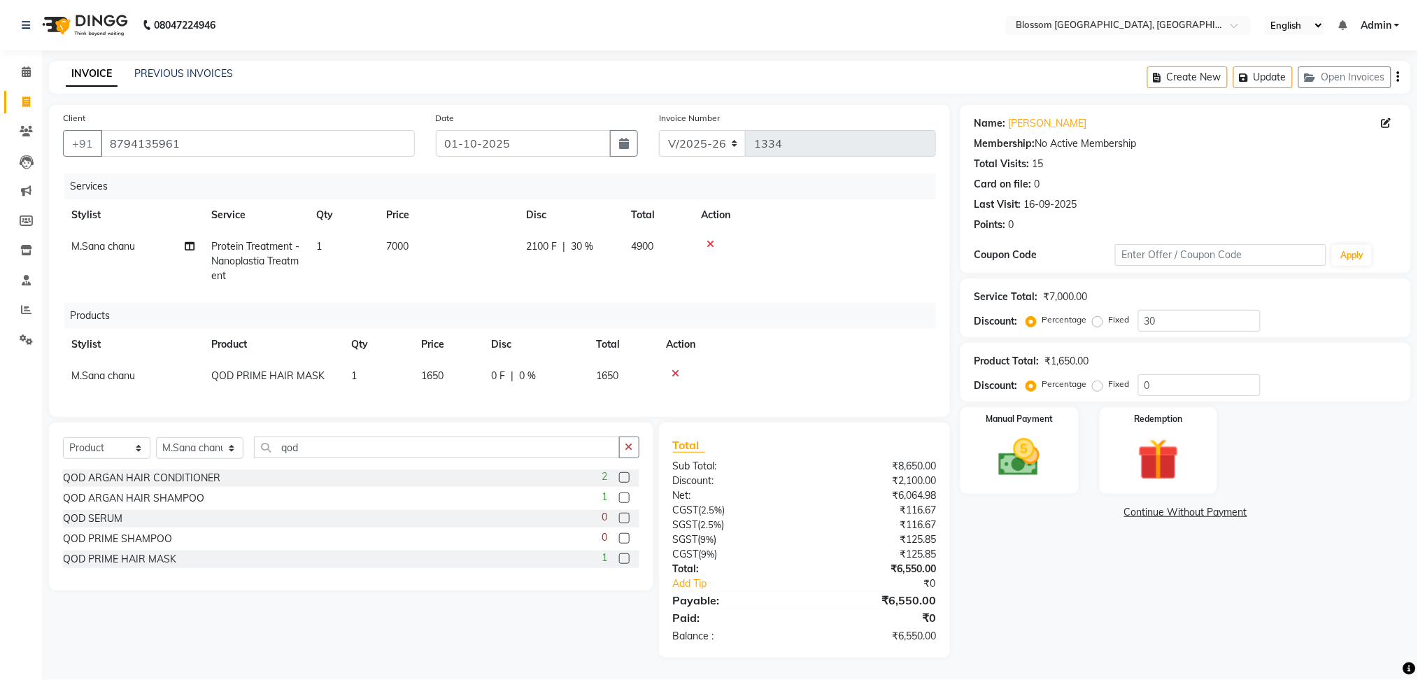
click at [494, 376] on span "0 F" at bounding box center [498, 376] width 14 height 15
select select "66272"
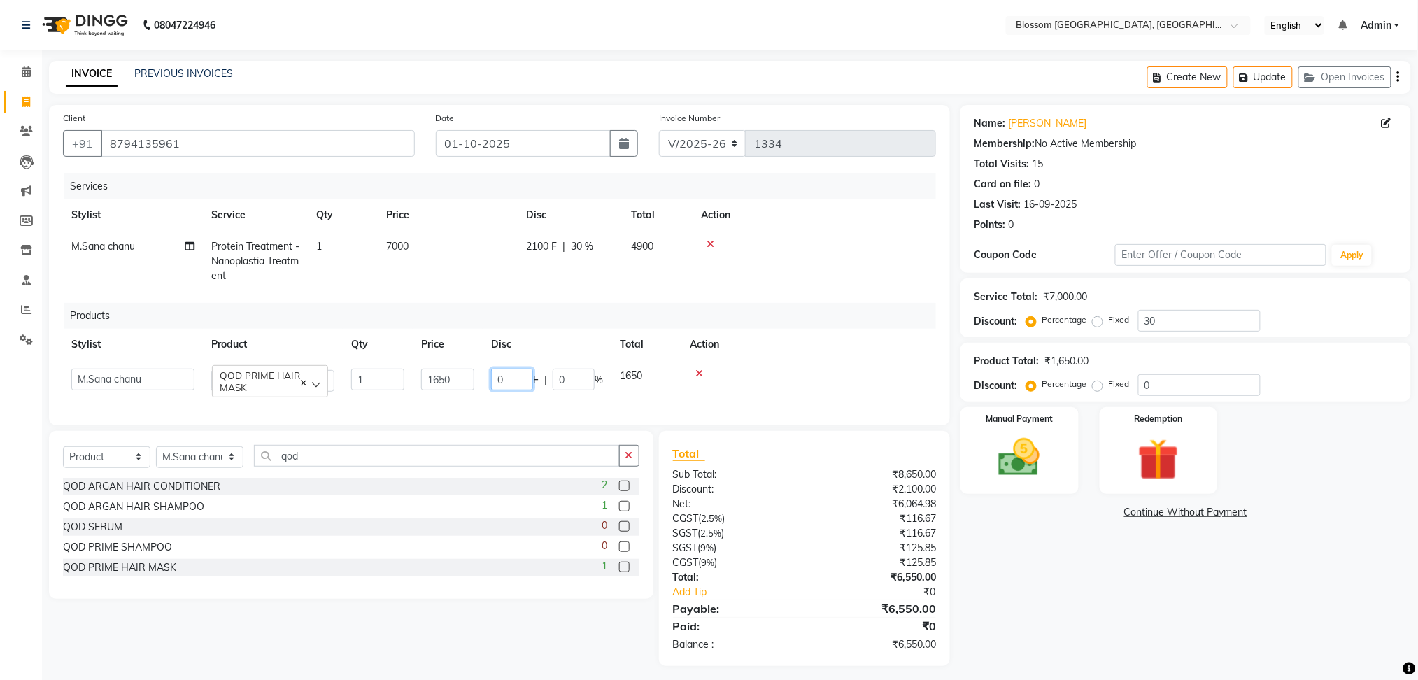
click at [506, 372] on input "0" at bounding box center [512, 380] width 42 height 22
type input "50"
click at [1071, 555] on div "Name: Jeny Thounaojam Membership: No Active Membership Total Visits: 15 Card on…" at bounding box center [1190, 385] width 461 height 561
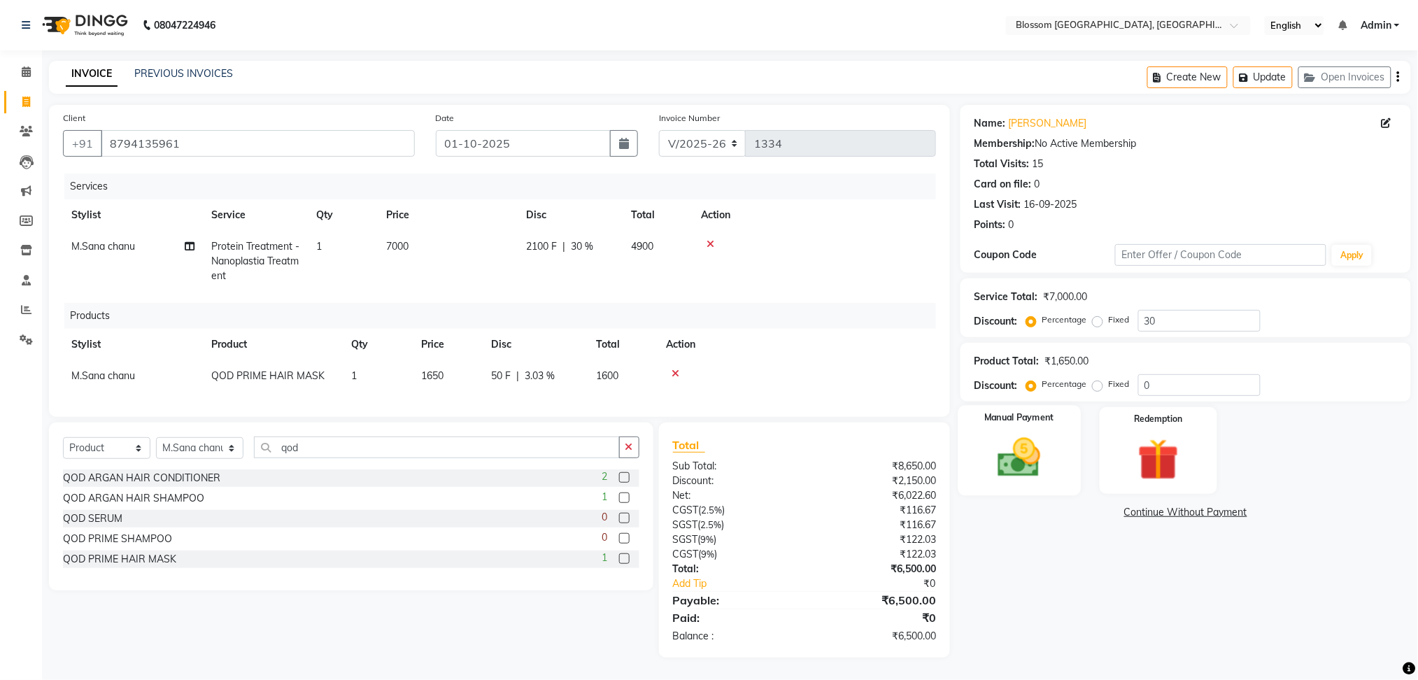
click at [1044, 445] on img at bounding box center [1019, 458] width 70 height 50
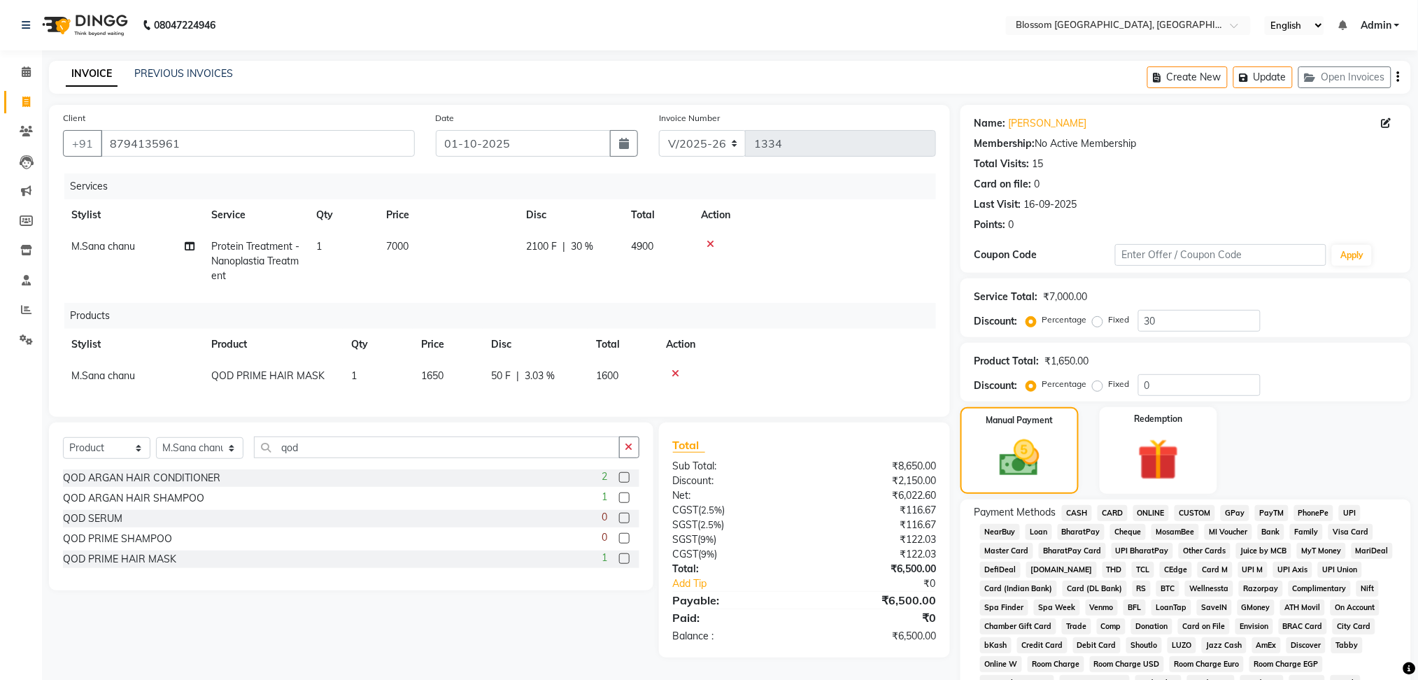
click at [1069, 505] on span "CASH" at bounding box center [1077, 513] width 30 height 16
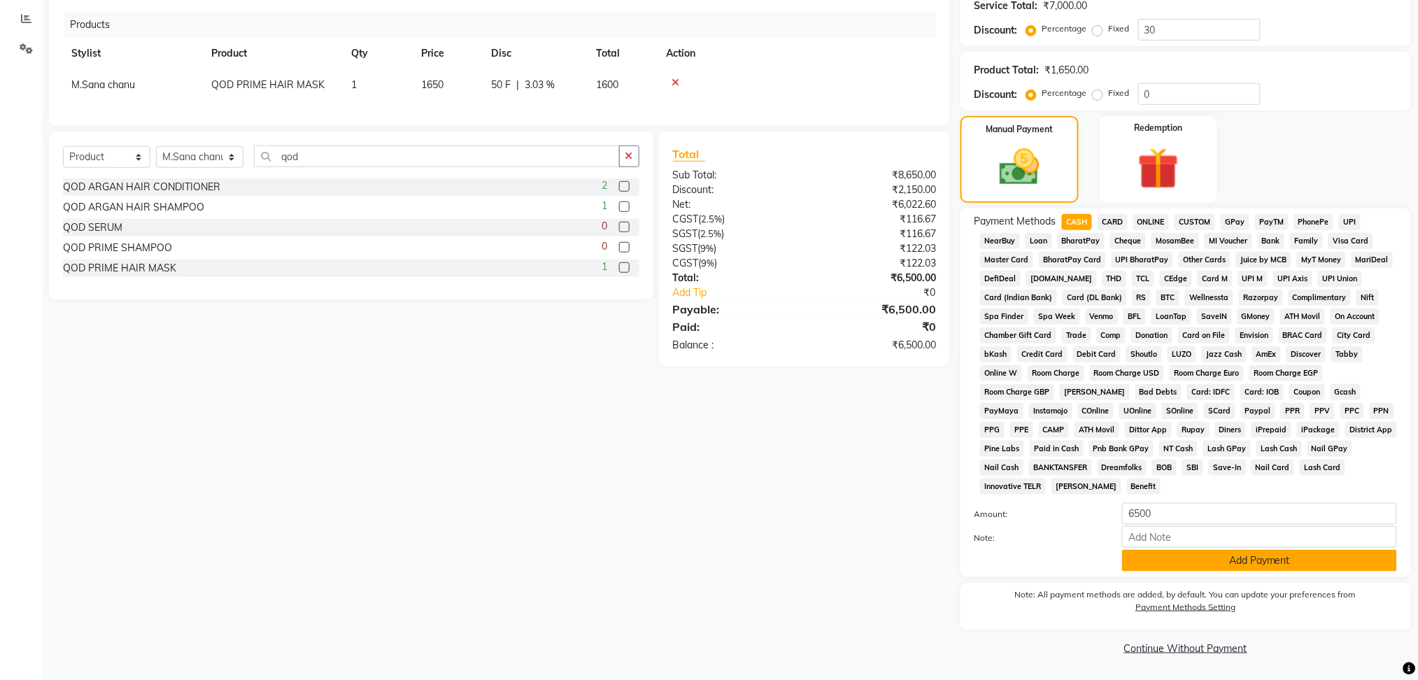
click at [1192, 565] on button "Add Payment" at bounding box center [1259, 561] width 275 height 22
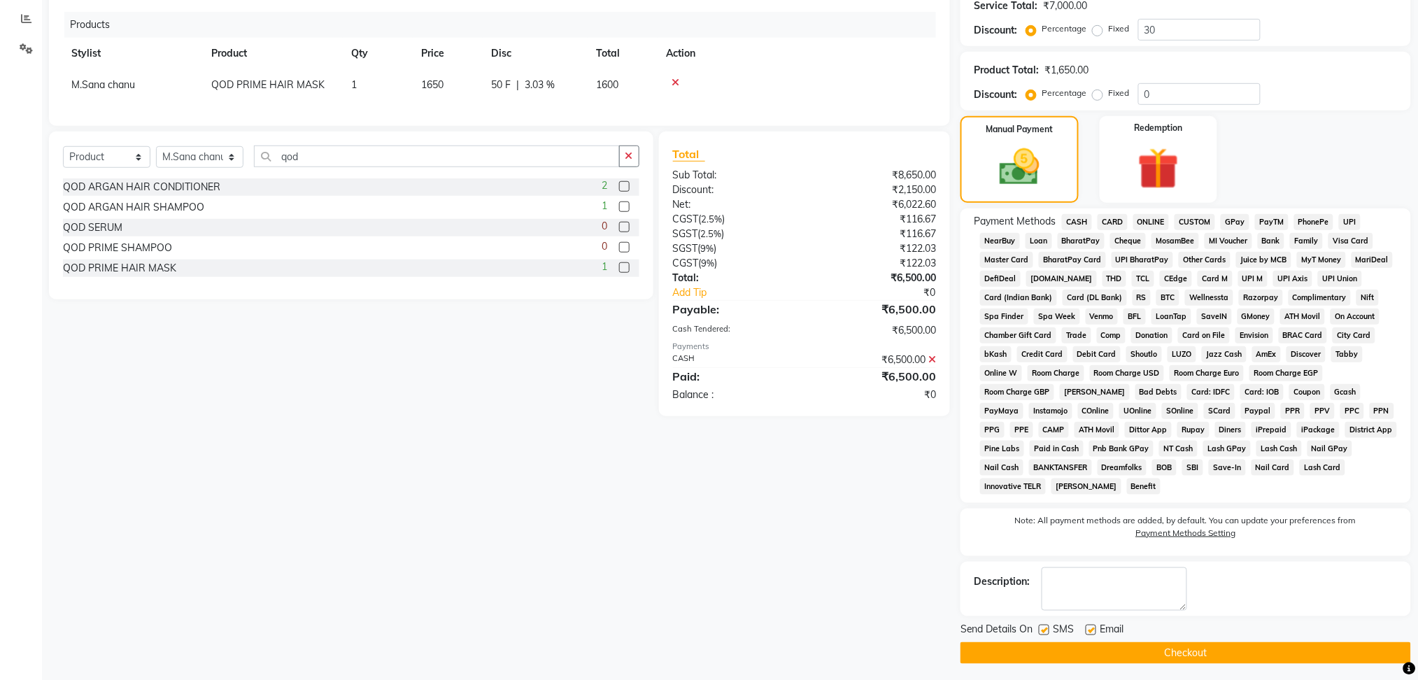
click at [1164, 650] on button "Checkout" at bounding box center [1185, 653] width 450 height 22
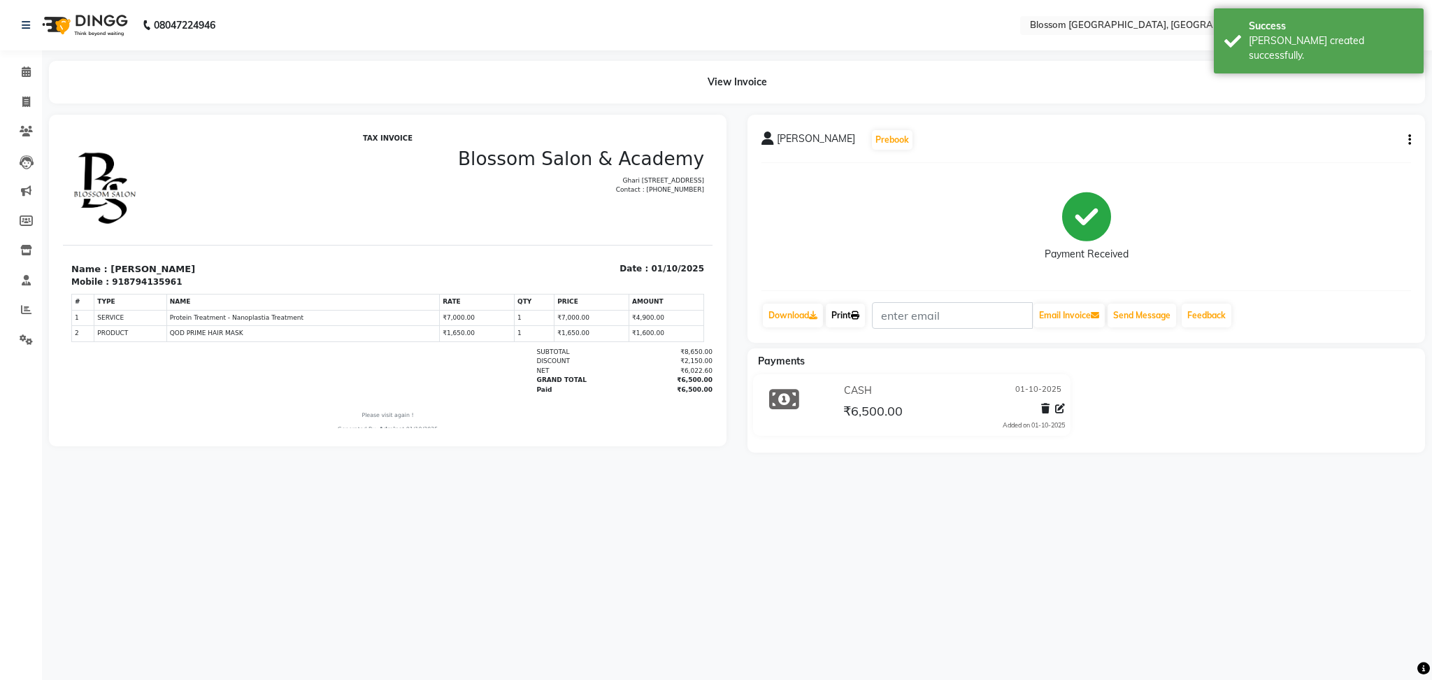
click at [850, 312] on link "Print" at bounding box center [845, 316] width 39 height 24
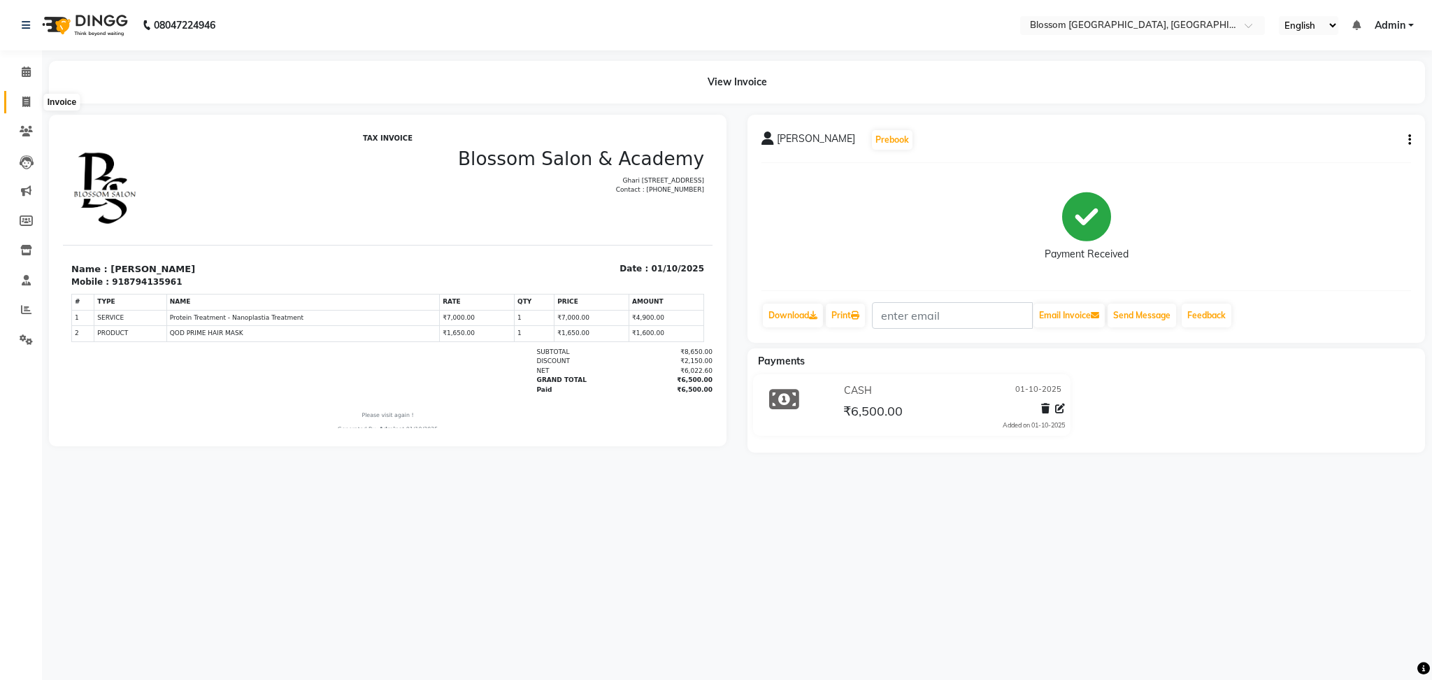
click at [25, 99] on icon at bounding box center [26, 102] width 8 height 10
select select "service"
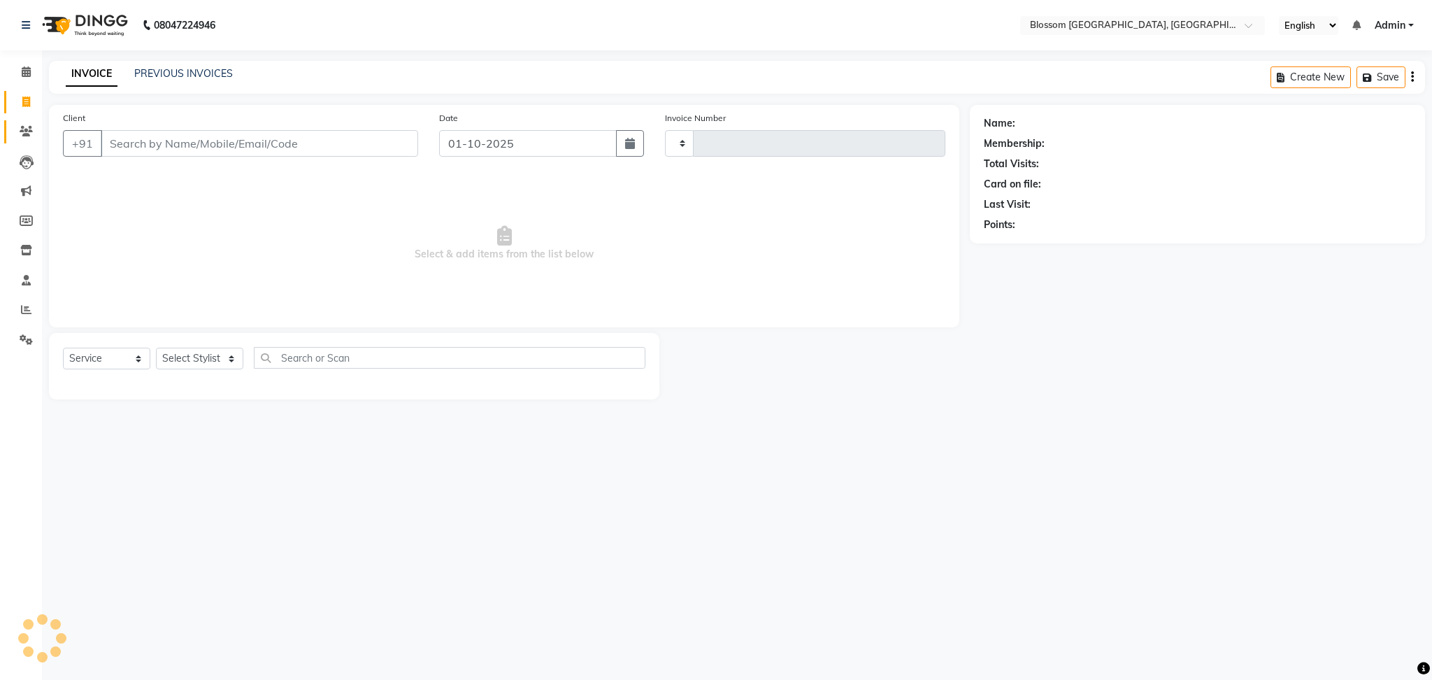
type input "1335"
select select "7465"
click at [22, 133] on icon at bounding box center [26, 131] width 13 height 10
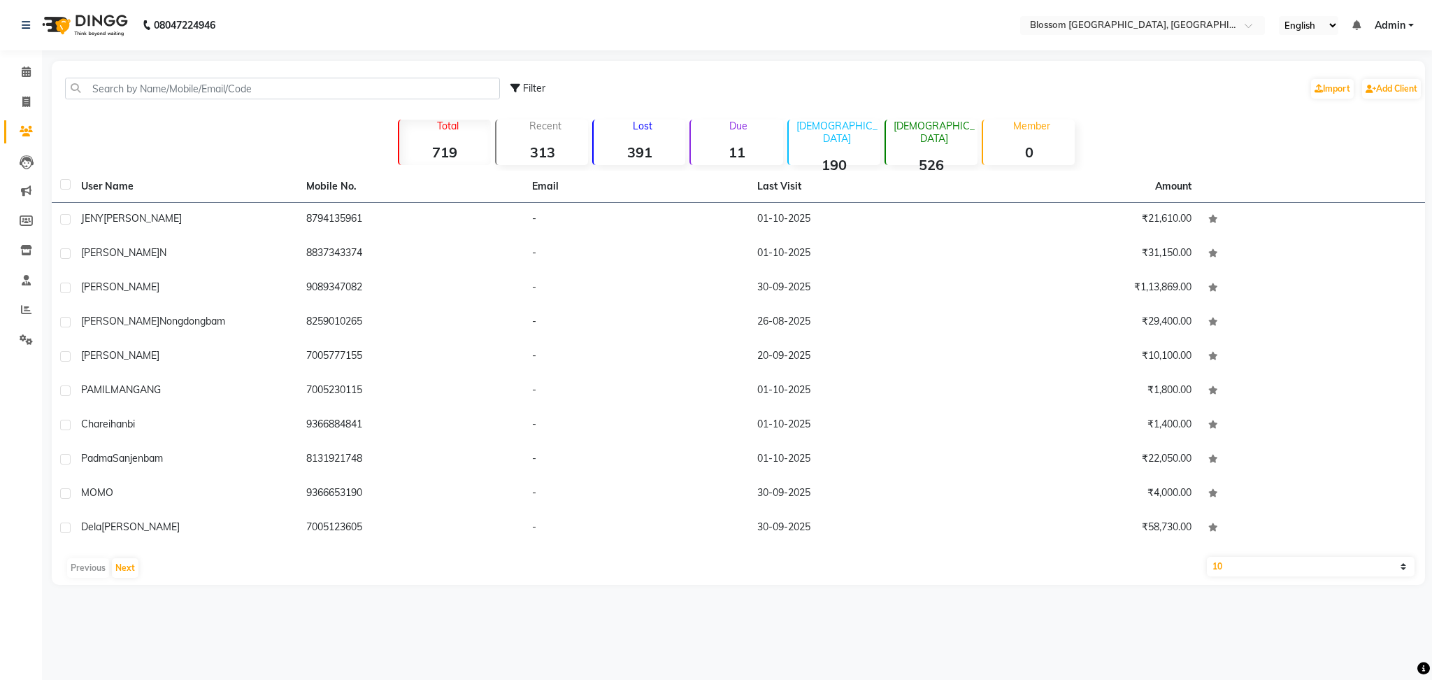
click at [35, 351] on li "Settings" at bounding box center [21, 340] width 42 height 30
click at [134, 85] on input "text" at bounding box center [282, 89] width 435 height 22
click at [24, 340] on icon at bounding box center [26, 339] width 13 height 10
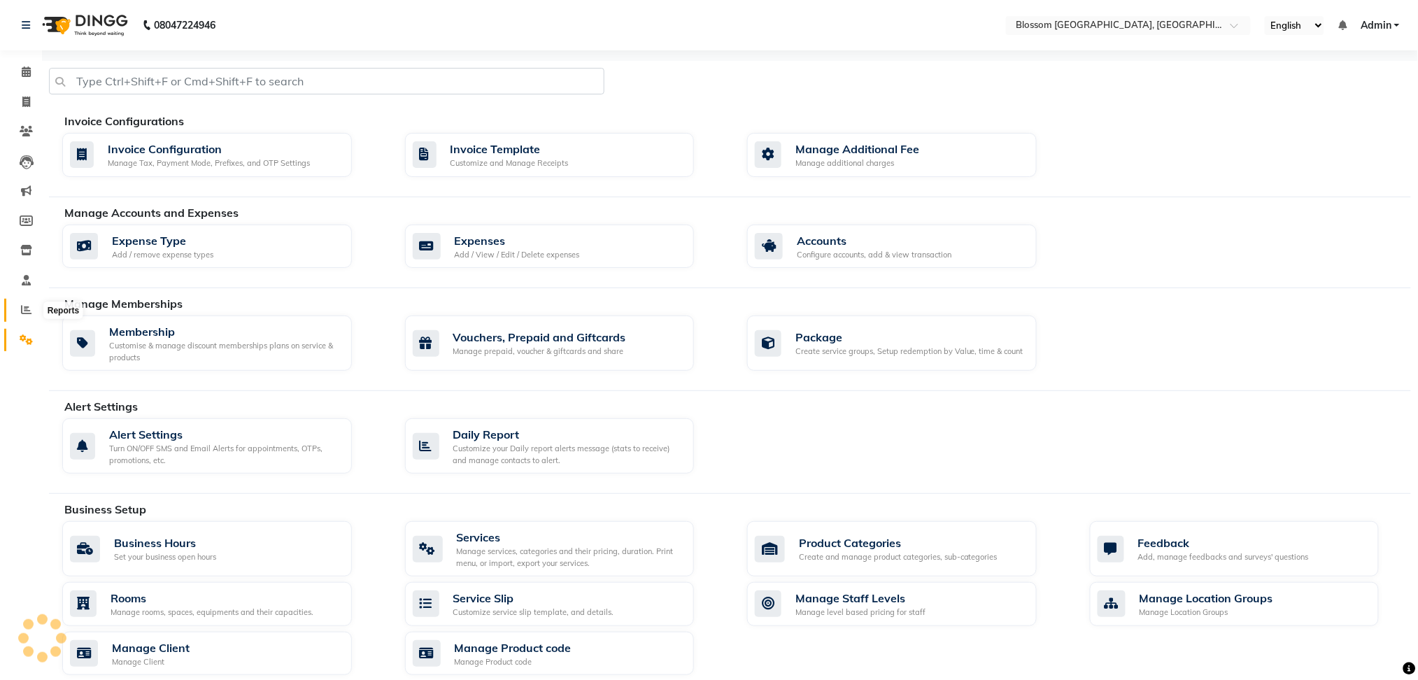
click at [17, 313] on span at bounding box center [26, 310] width 24 height 16
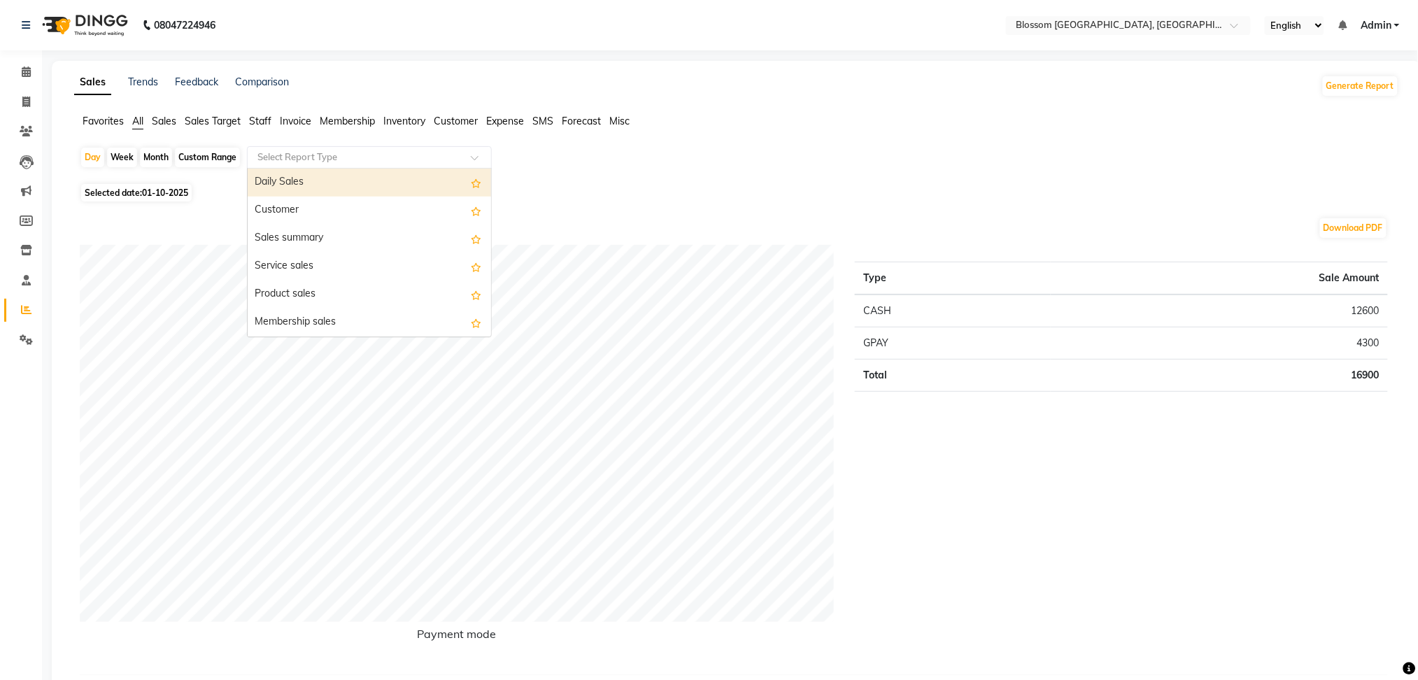
click at [287, 149] on div "Select Report Type" at bounding box center [369, 157] width 245 height 22
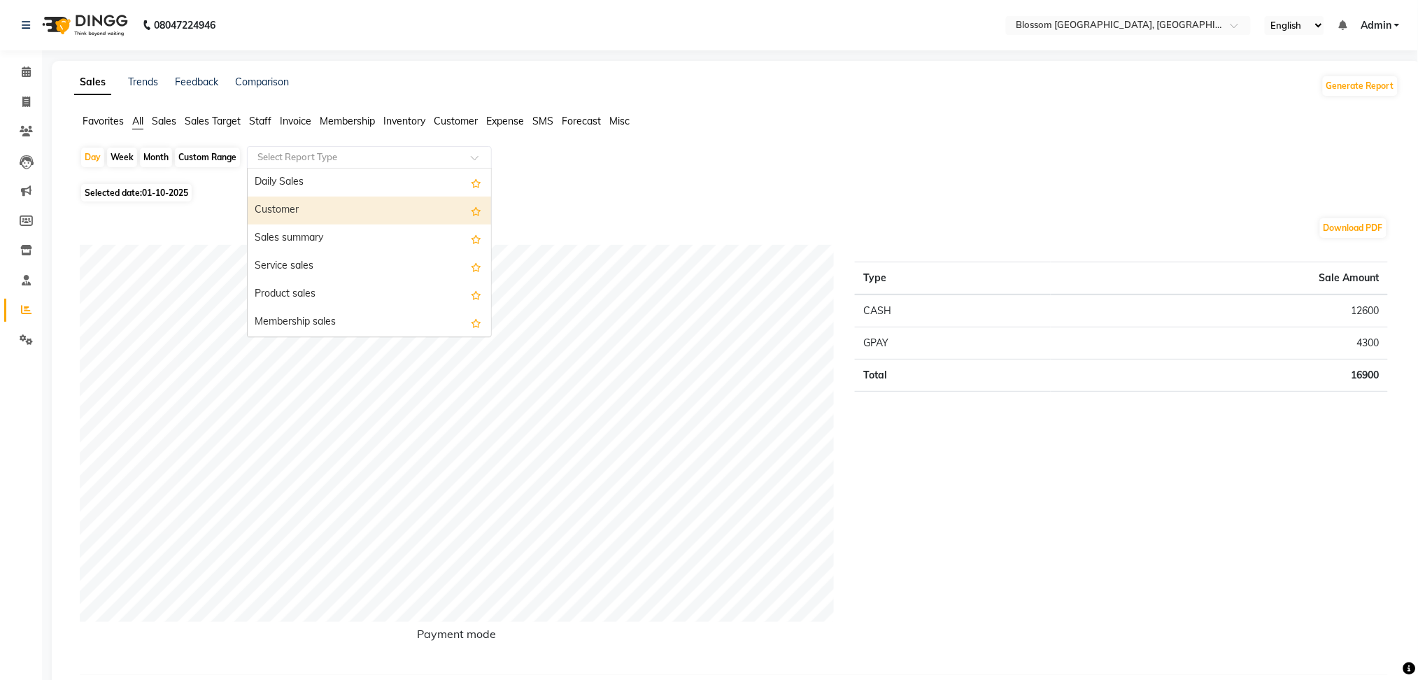
click at [305, 213] on div "Customer" at bounding box center [369, 211] width 243 height 28
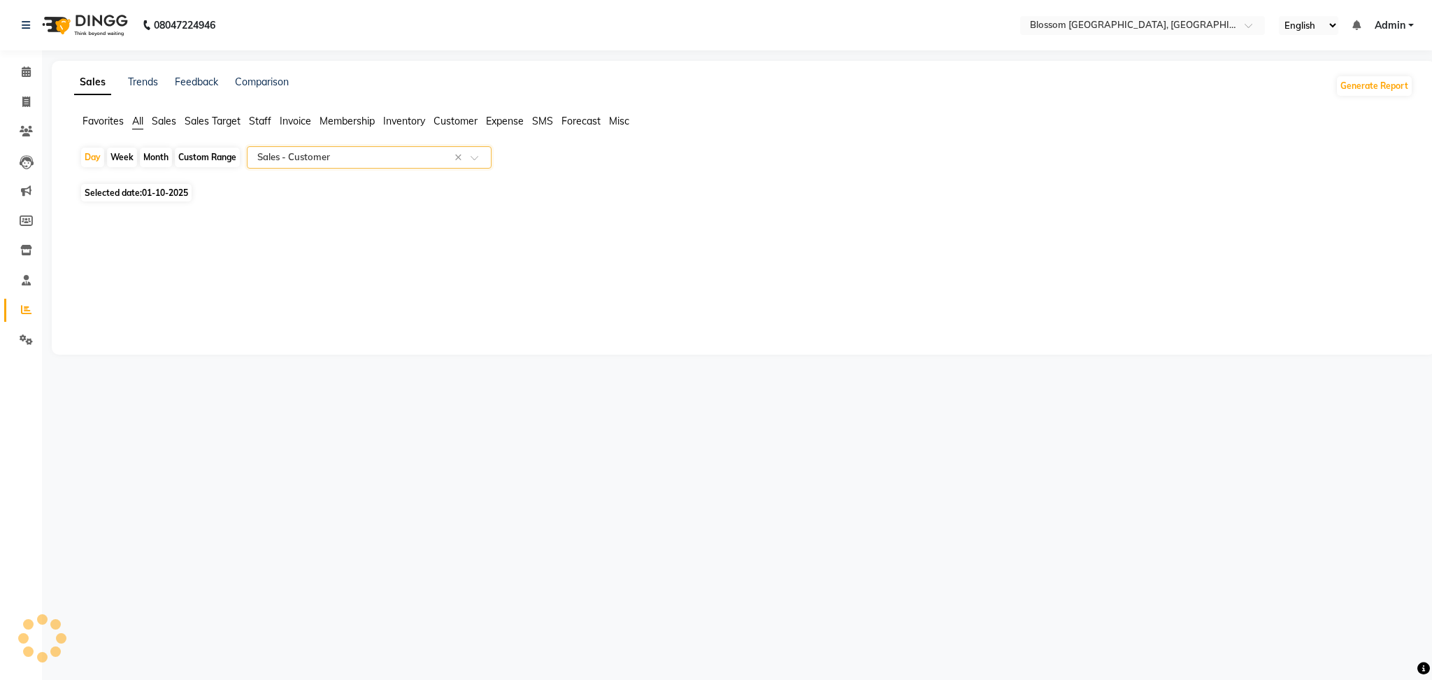
select select "full_report"
select select "csv"
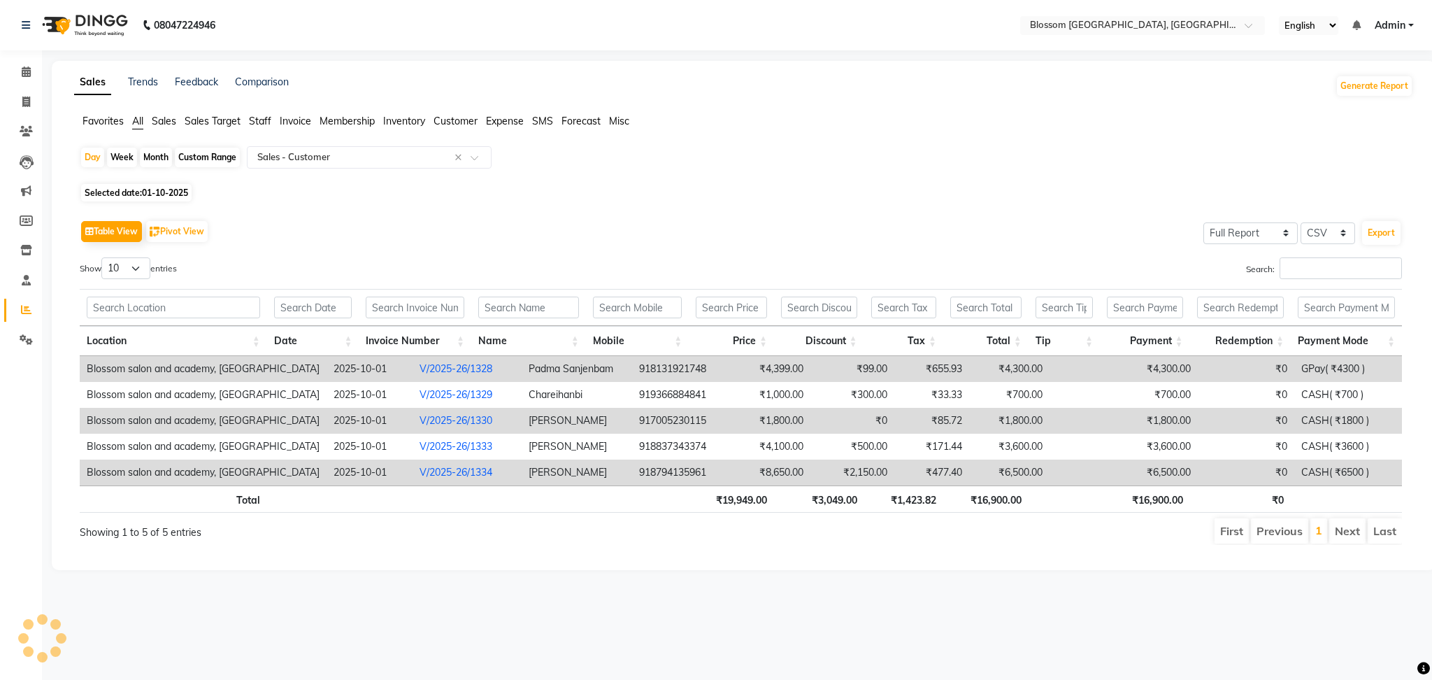
click at [126, 192] on span "Selected date: [DATE]" at bounding box center [136, 192] width 111 height 17
select select "10"
select select "2025"
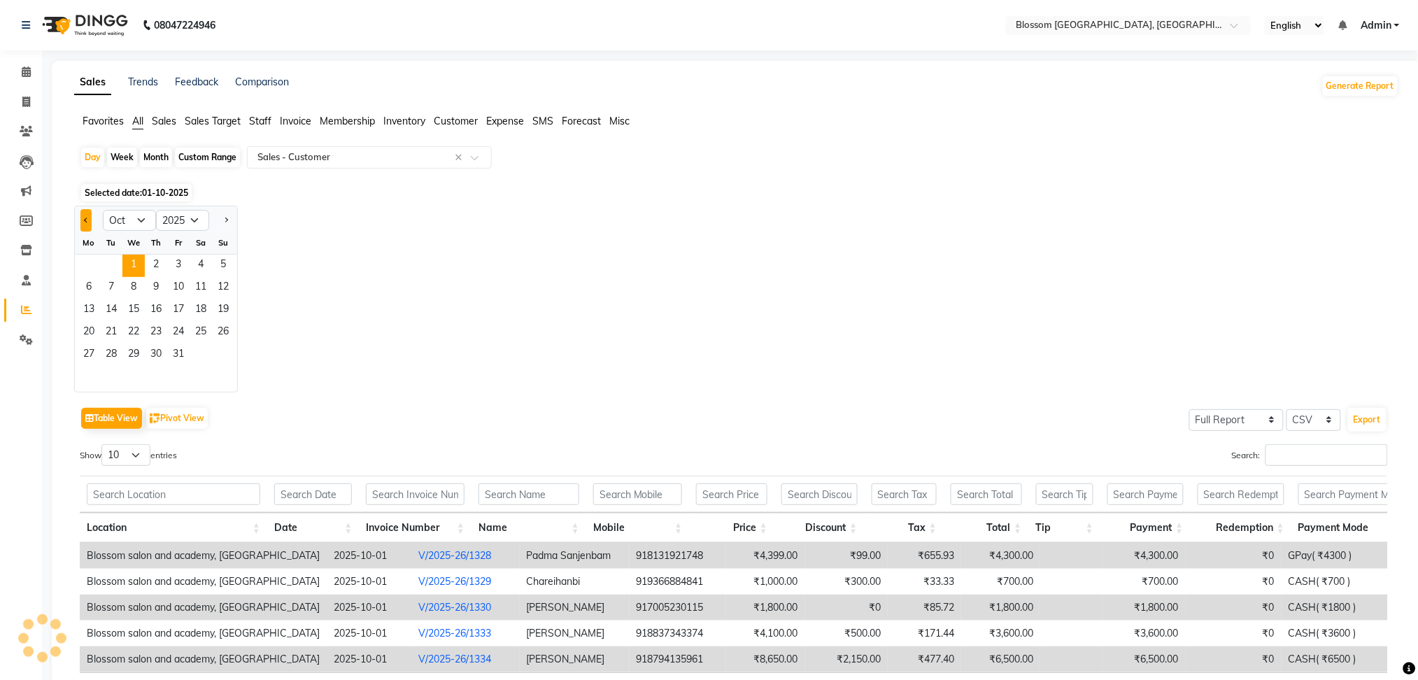
click at [85, 210] on button "Previous month" at bounding box center [85, 220] width 11 height 22
click at [85, 216] on button "Previous month" at bounding box center [85, 220] width 11 height 22
select select "7"
click at [113, 284] on span "8" at bounding box center [111, 288] width 22 height 22
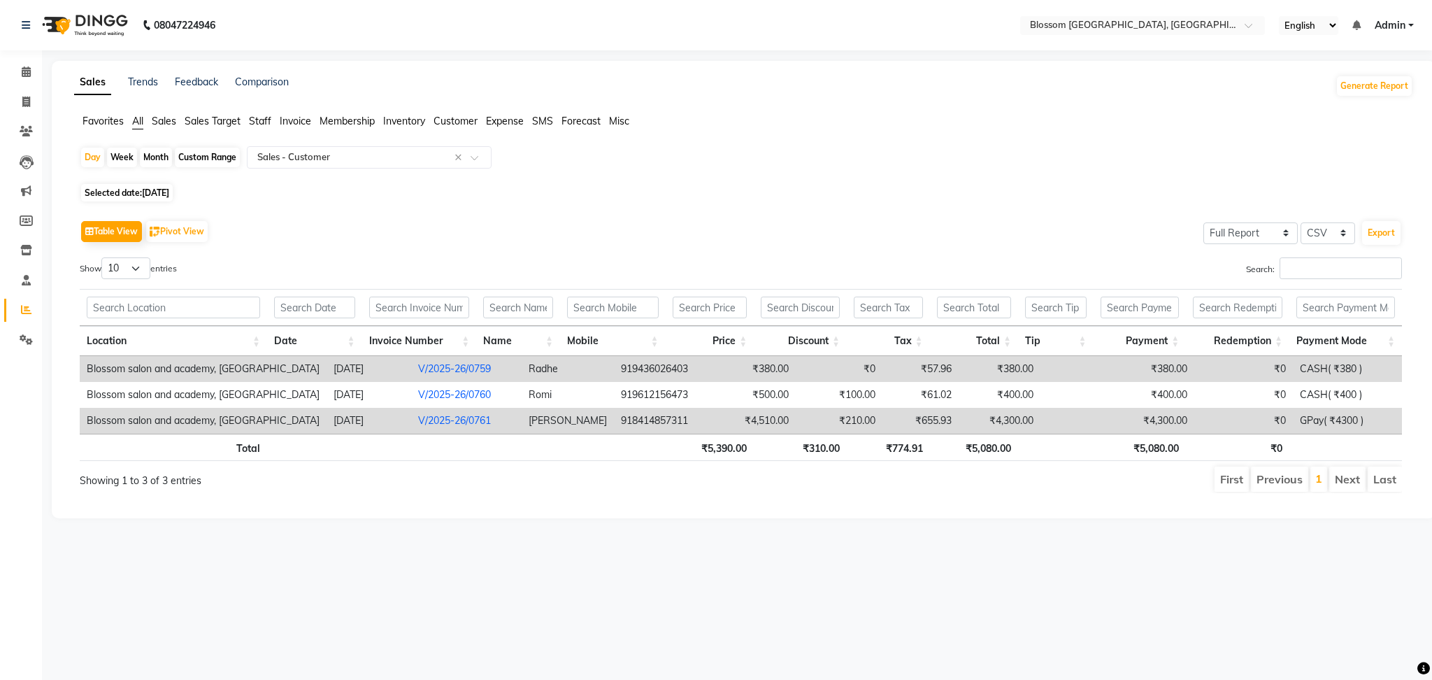
click at [960, 357] on td "₹380.00" at bounding box center [1000, 369] width 82 height 26
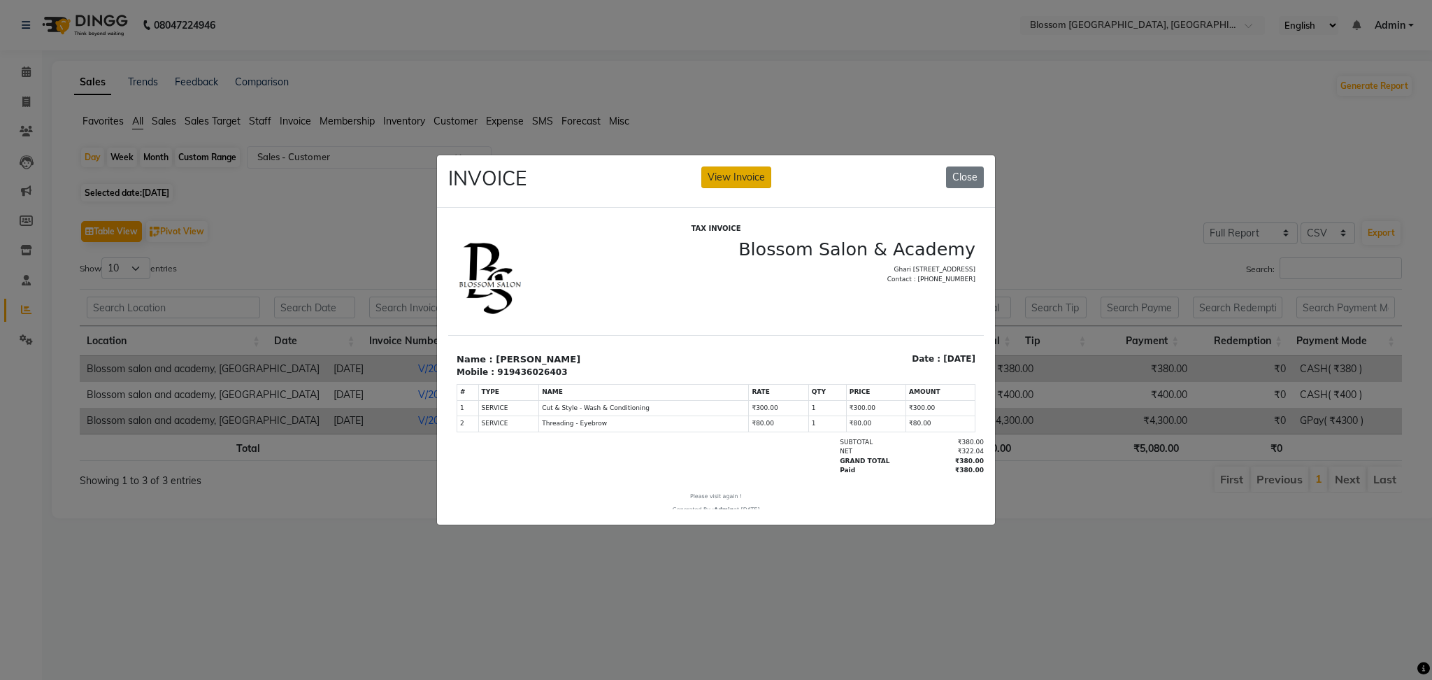
click at [752, 166] on button "View Invoice" at bounding box center [736, 177] width 70 height 22
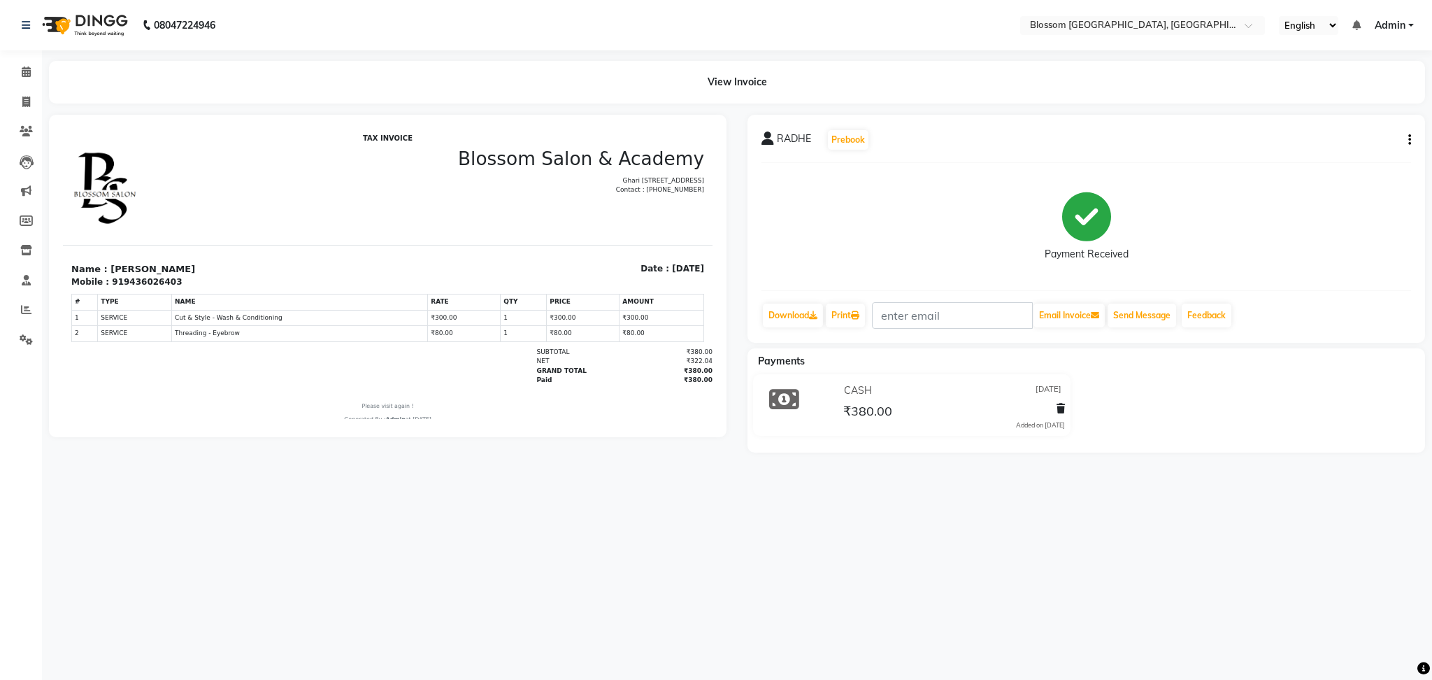
click at [1409, 141] on icon "button" at bounding box center [1410, 140] width 3 height 1
click at [1311, 162] on div "Edit Invoice" at bounding box center [1340, 156] width 96 height 17
select select "service"
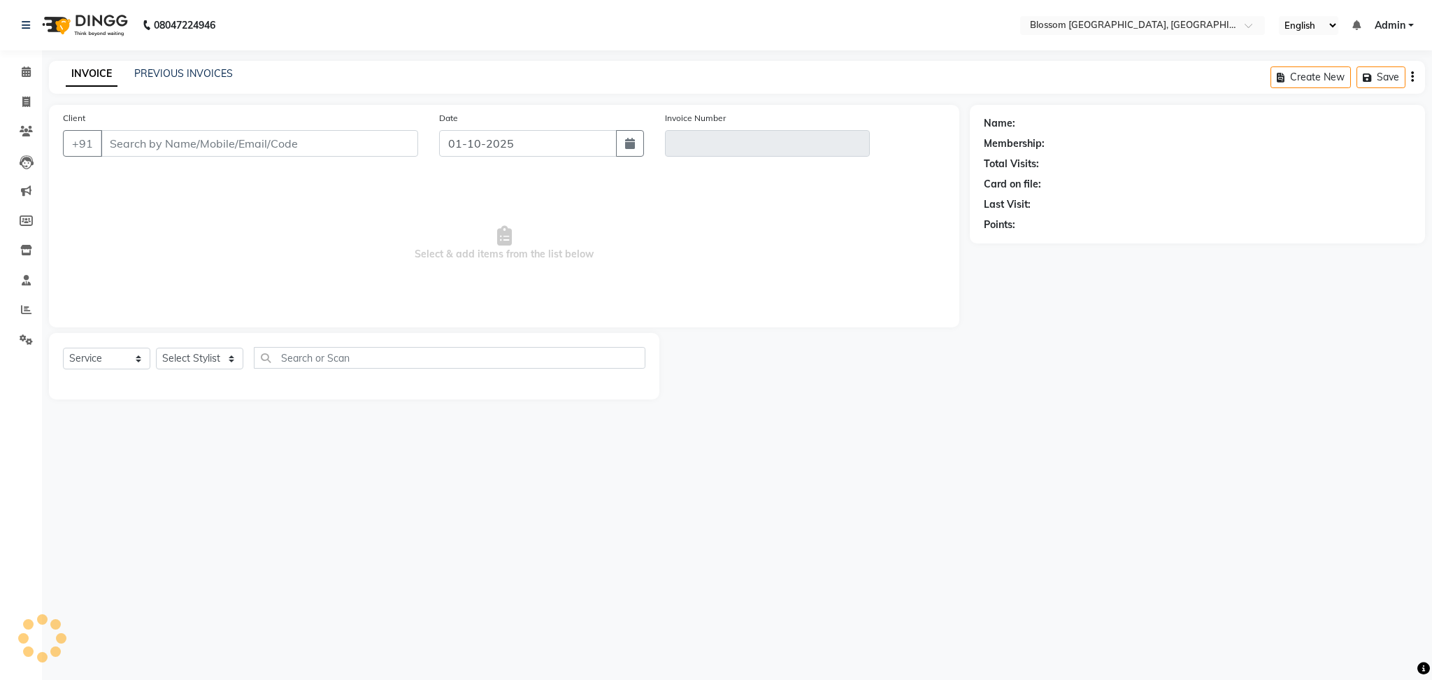
type input "9436026403"
type input "V/2025-26/0759"
type input "[DATE]"
select select "select"
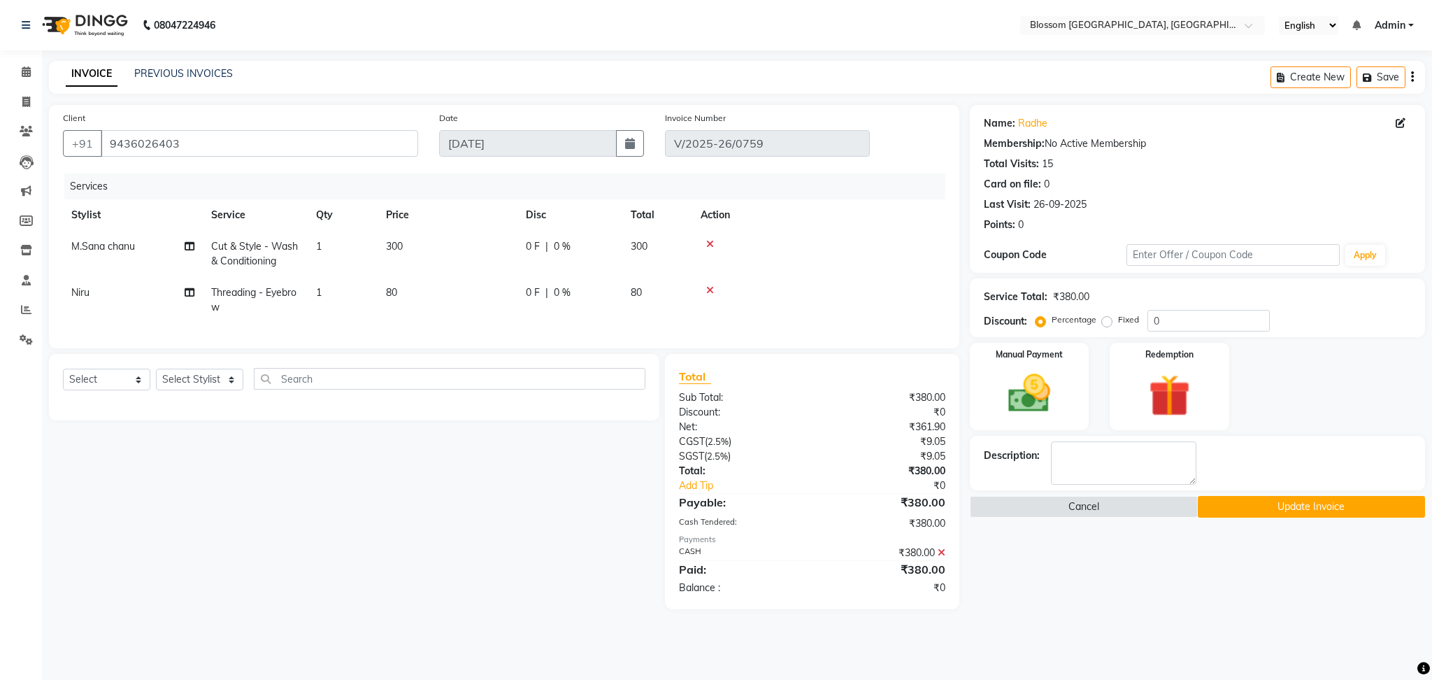
click at [499, 257] on td "300" at bounding box center [448, 254] width 140 height 46
select select "66272"
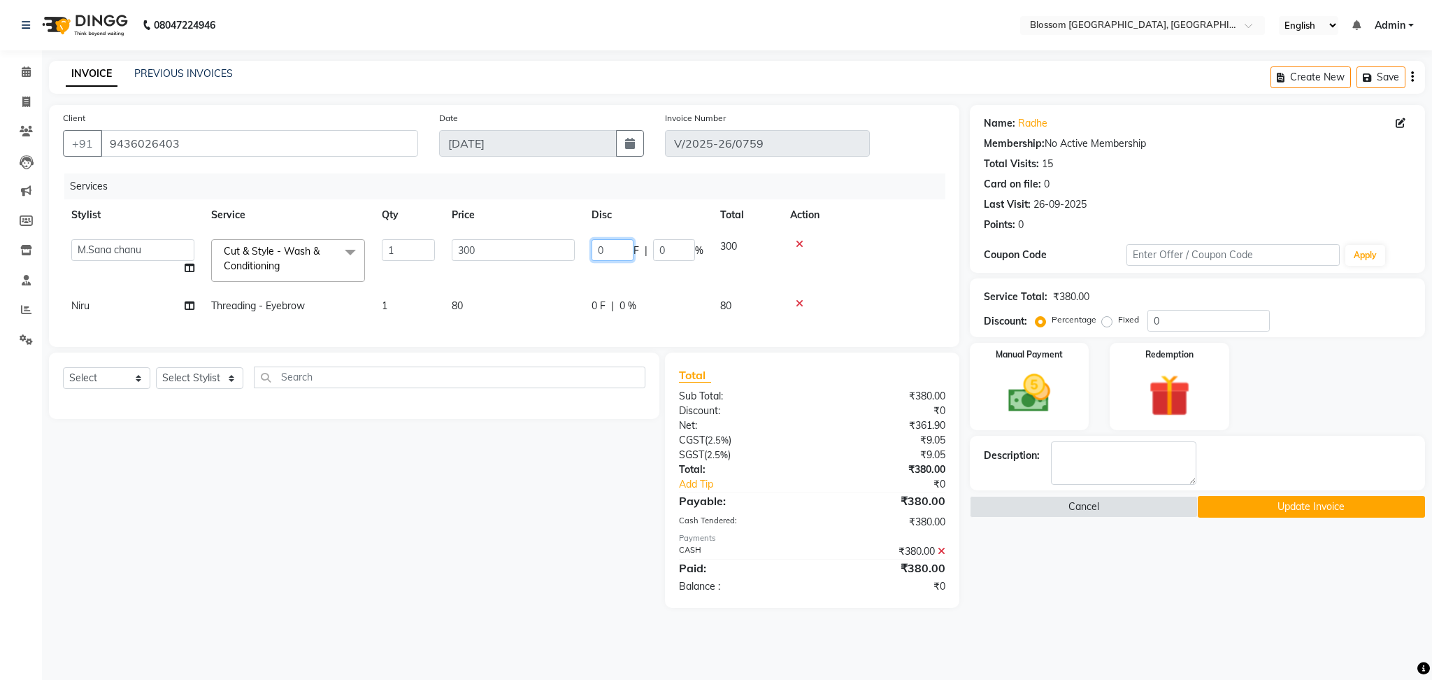
click at [611, 252] on input "0" at bounding box center [613, 250] width 42 height 22
type input "100"
click at [513, 504] on div "Select Service Product Membership Package Voucher Prepaid Gift Card Select Styl…" at bounding box center [348, 479] width 621 height 255
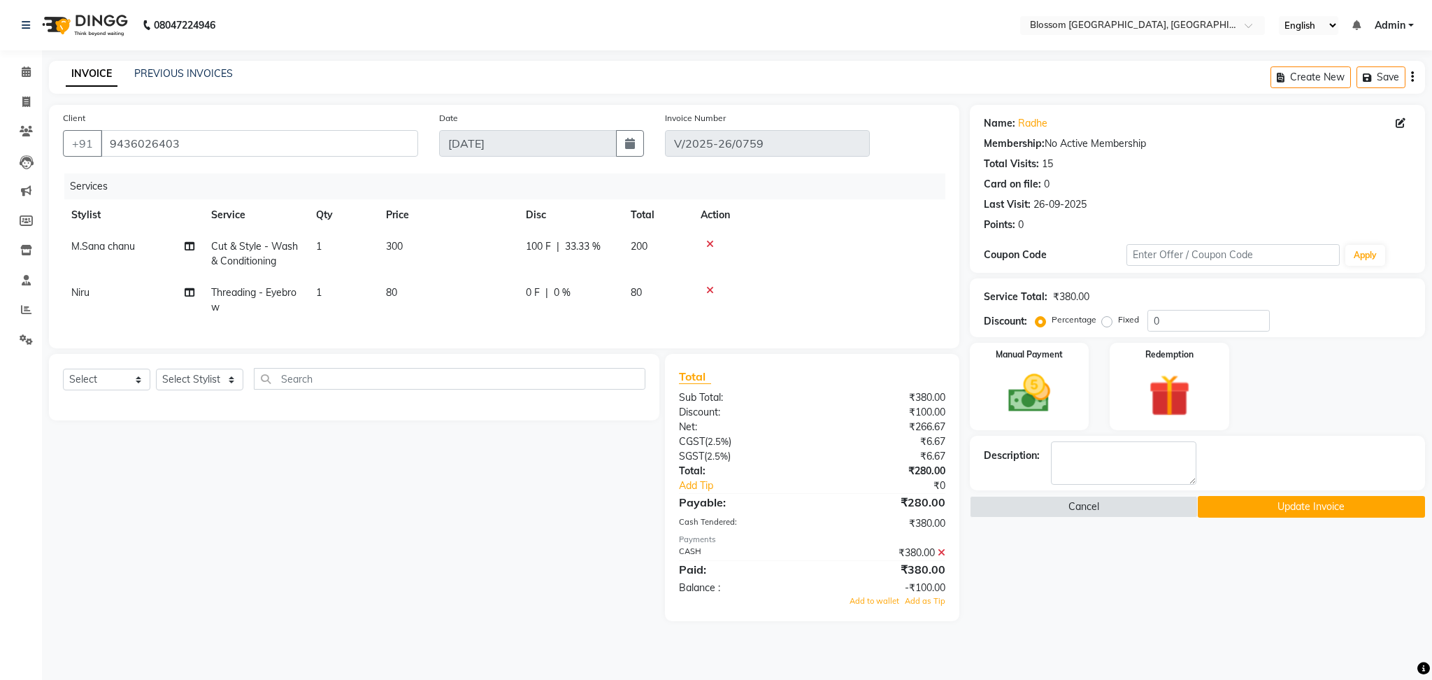
click at [578, 302] on td "0 F | 0 %" at bounding box center [570, 300] width 105 height 46
select select "66245"
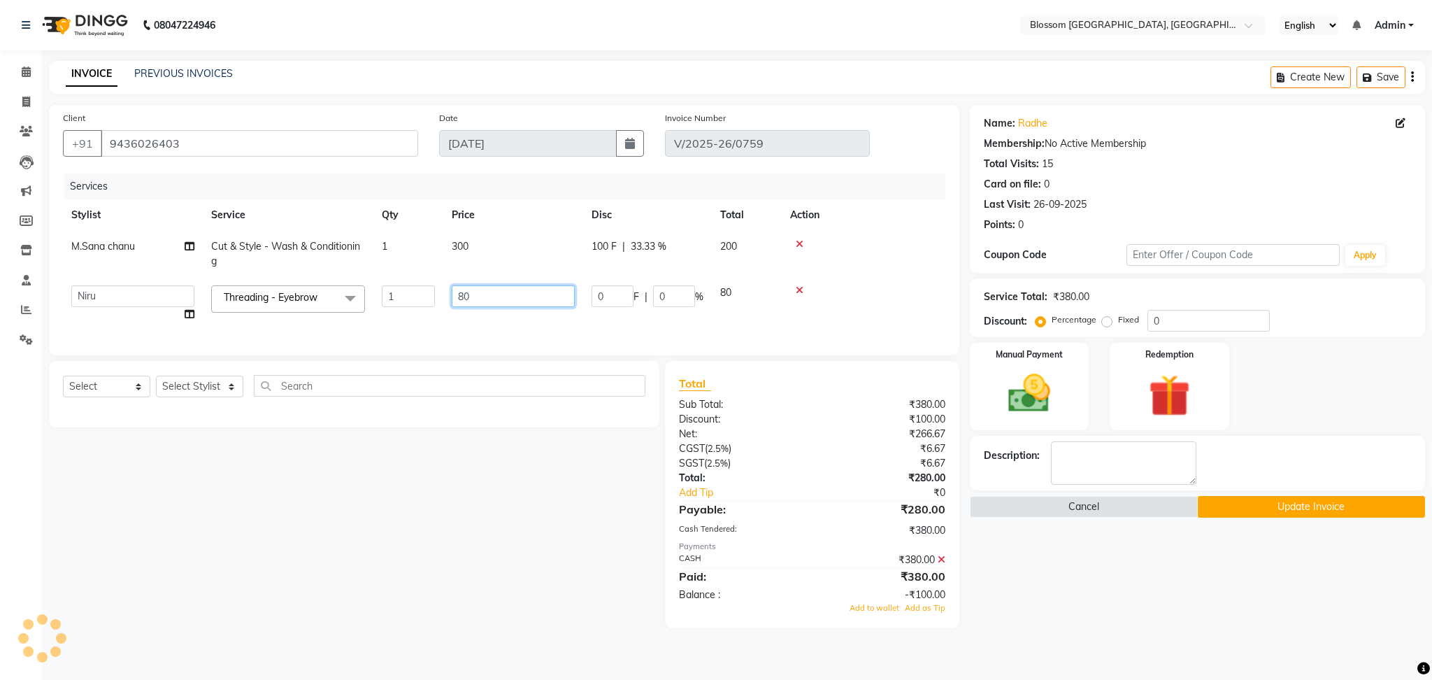
click at [492, 301] on input "80" at bounding box center [513, 296] width 123 height 22
type input "8"
type input "100"
click at [512, 592] on div "Select Service Product Membership Package Voucher Prepaid Gift Card Select Styl…" at bounding box center [348, 494] width 621 height 267
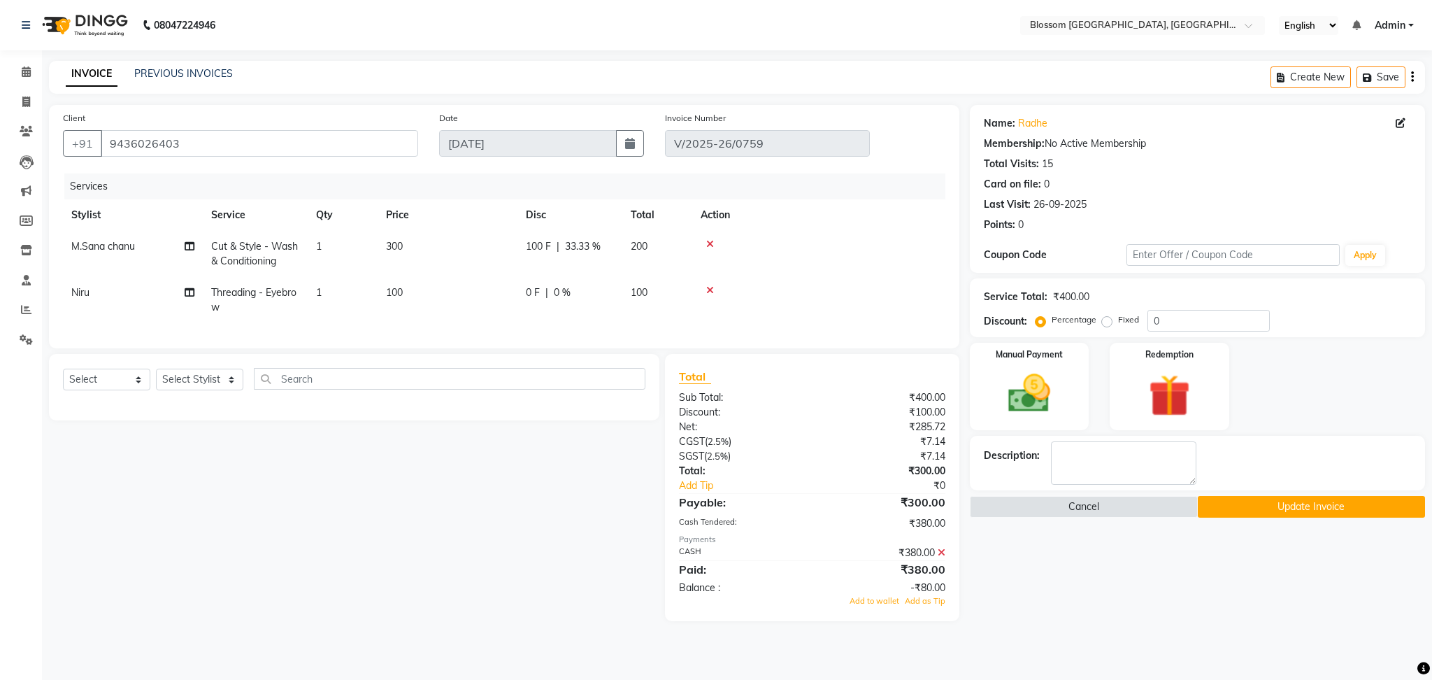
click at [946, 560] on div "₹380.00" at bounding box center [885, 553] width 144 height 15
click at [941, 557] on icon at bounding box center [942, 553] width 8 height 10
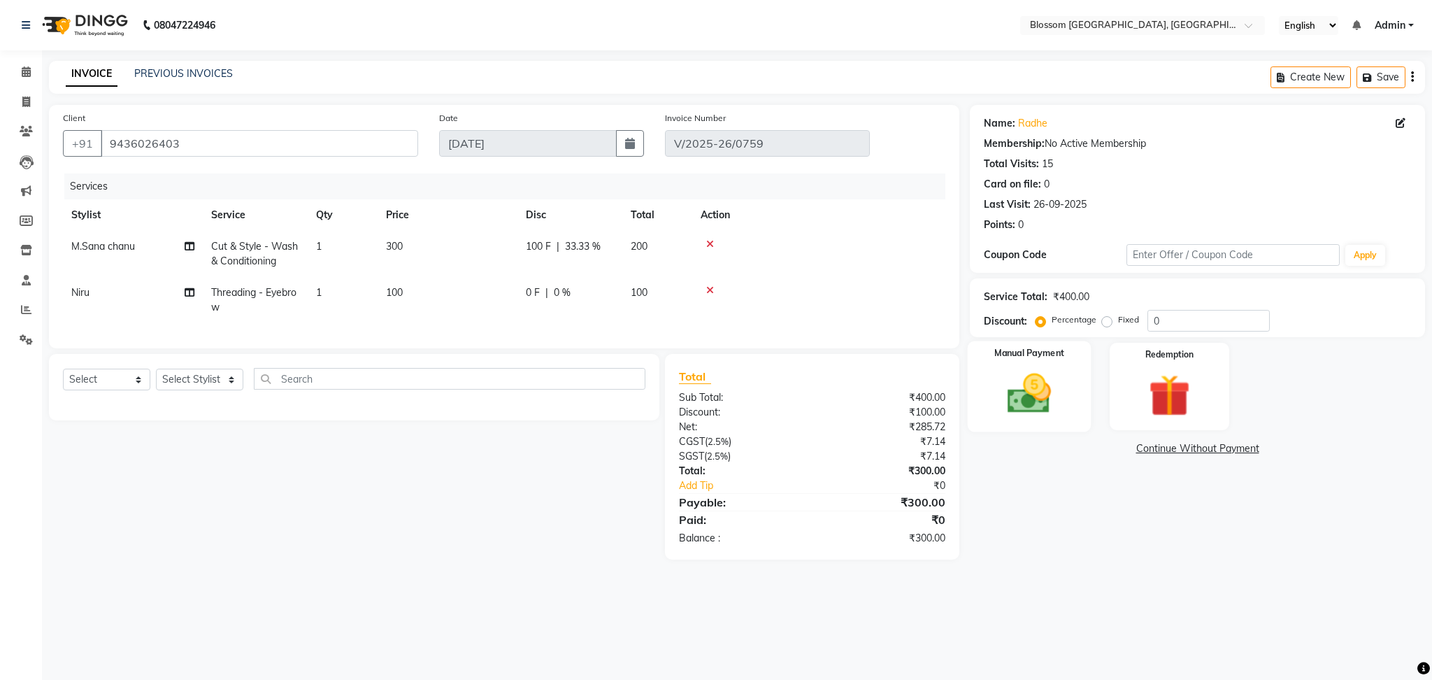
click at [1029, 422] on div "Manual Payment" at bounding box center [1030, 386] width 124 height 91
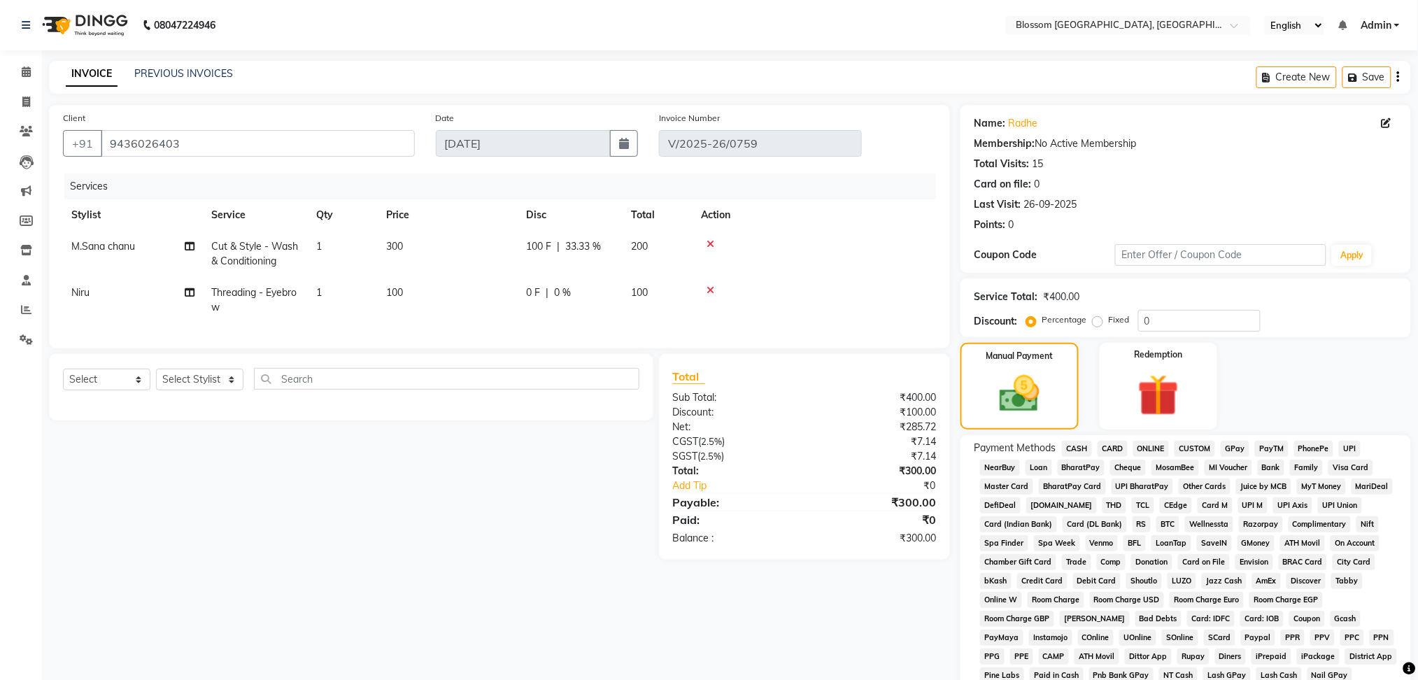
click at [1084, 448] on span "CASH" at bounding box center [1077, 449] width 30 height 16
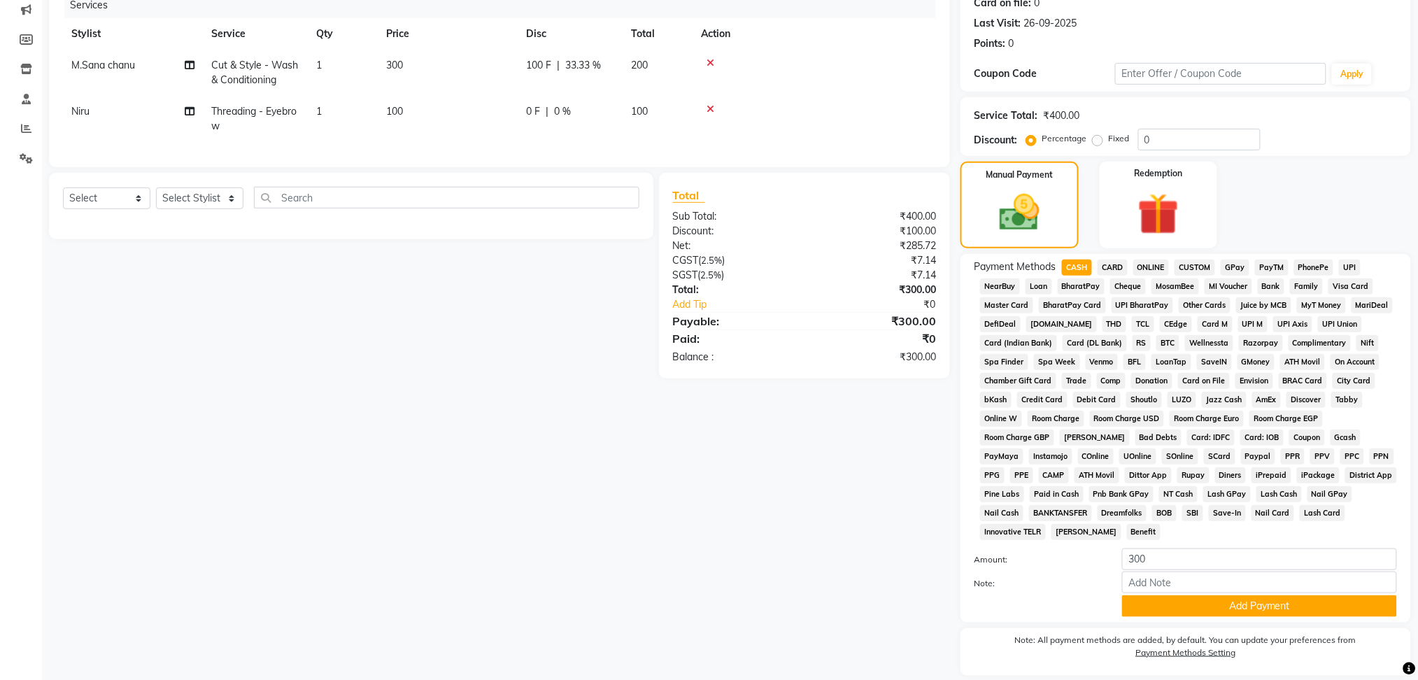
scroll to position [227, 0]
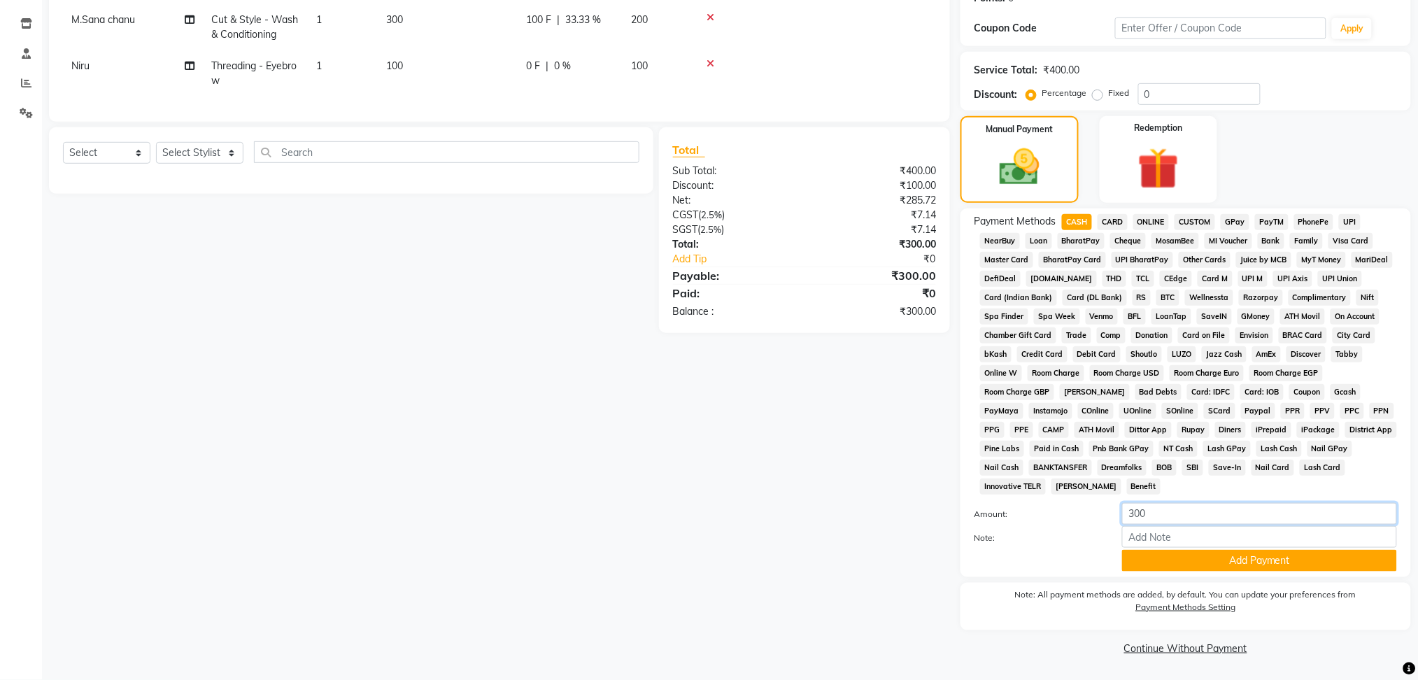
click at [1129, 511] on input "300" at bounding box center [1259, 514] width 275 height 22
click at [1132, 509] on input "300" at bounding box center [1259, 514] width 275 height 22
click at [1134, 509] on input "300" at bounding box center [1259, 514] width 275 height 22
type input "200"
click at [1244, 554] on button "Add Payment" at bounding box center [1259, 561] width 275 height 22
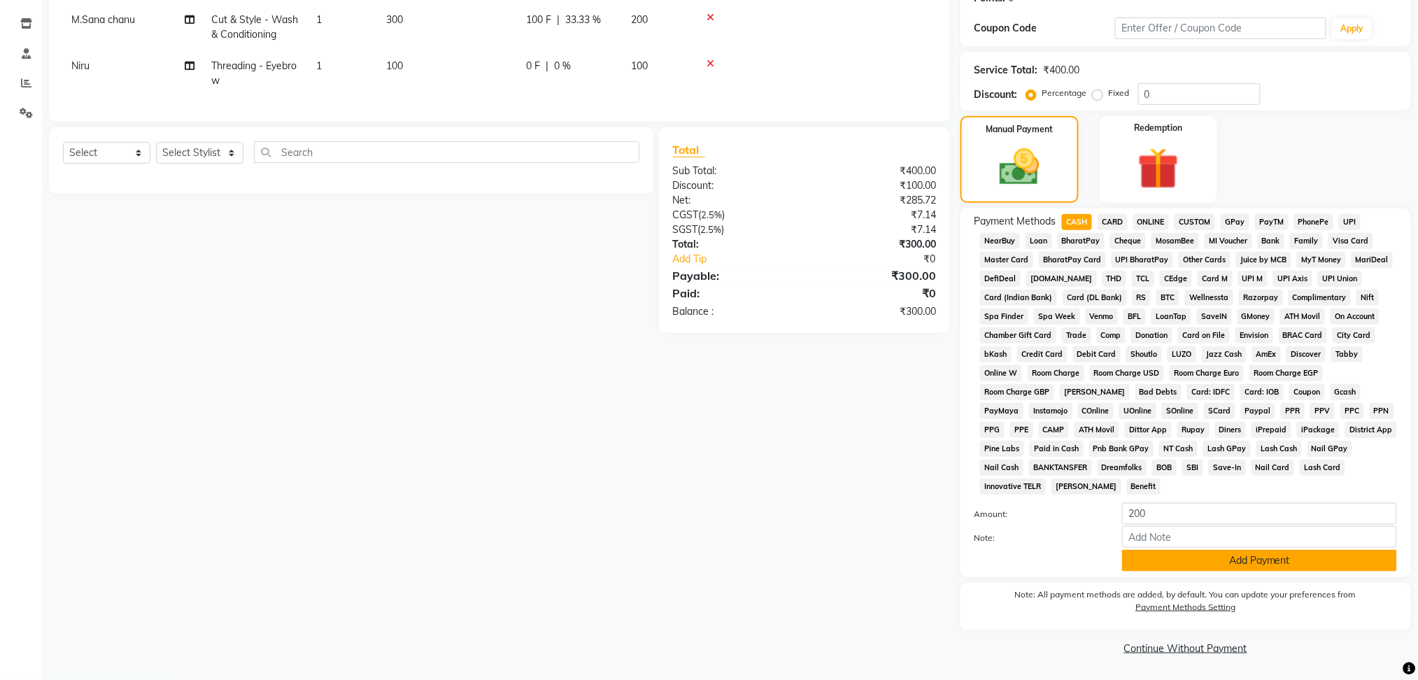
scroll to position [211, 0]
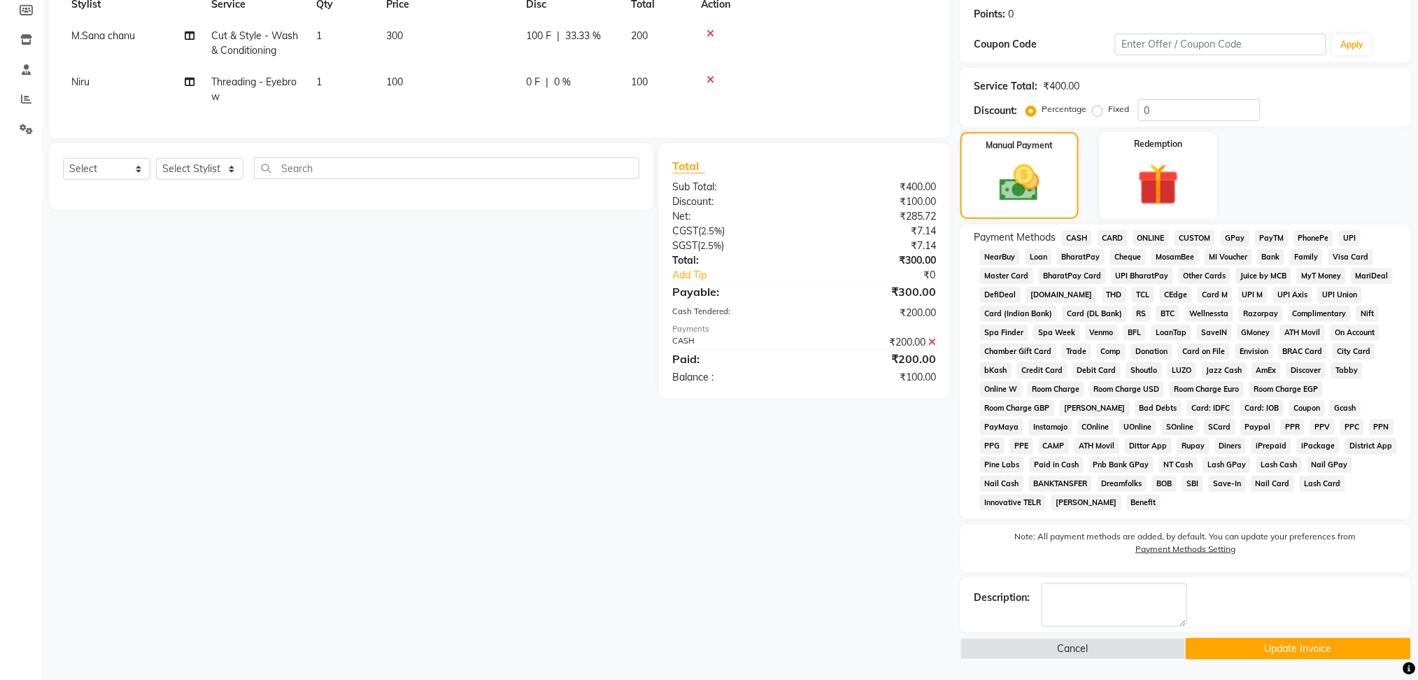
click at [1232, 232] on span "GPay" at bounding box center [1234, 238] width 29 height 16
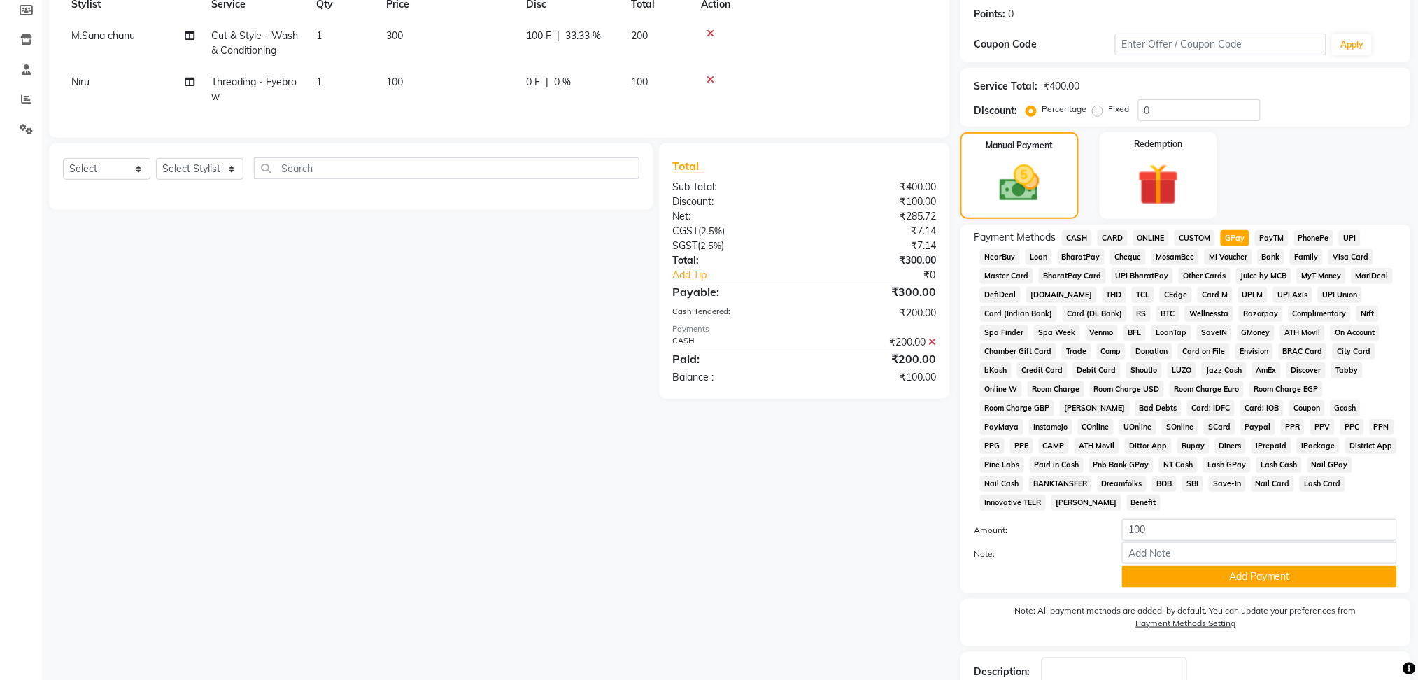
scroll to position [227, 0]
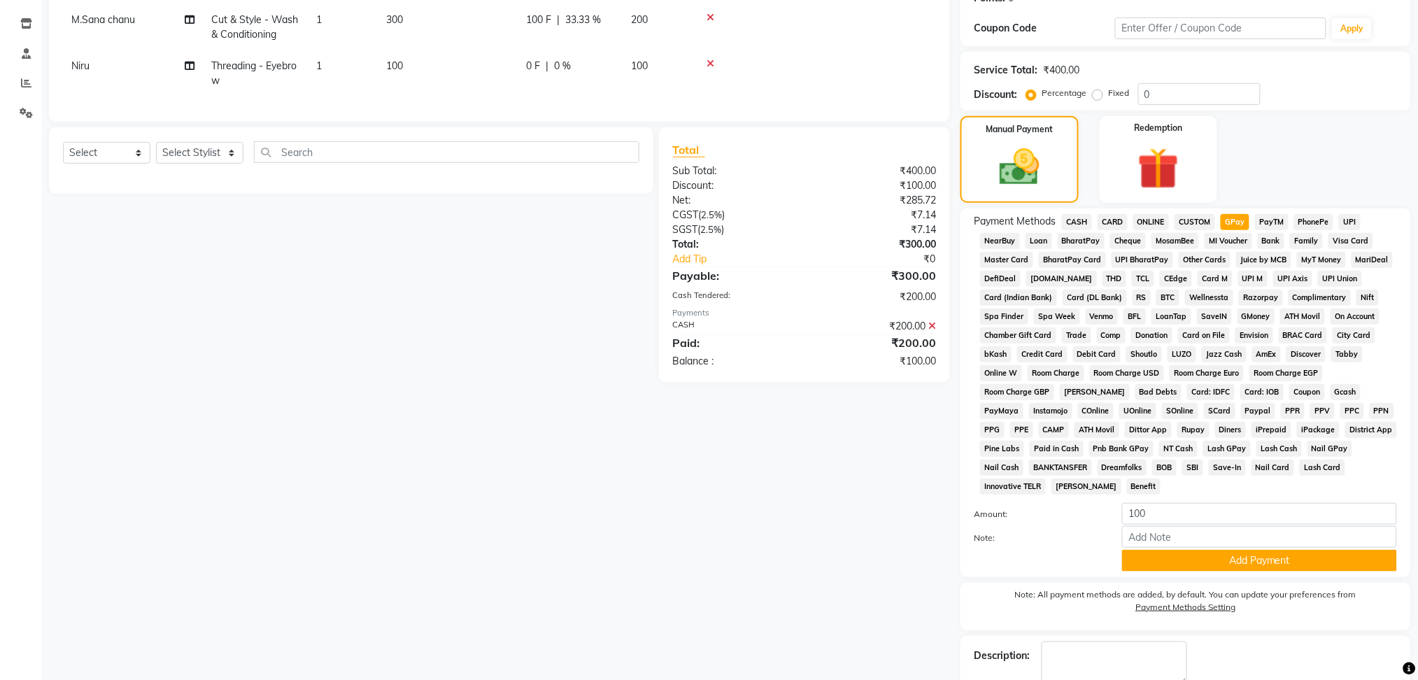
click at [1303, 575] on div "Payment Methods CASH CARD ONLINE CUSTOM GPay PayTM PhonePe UPI NearBuy Loan Bha…" at bounding box center [1185, 392] width 450 height 369
click at [1284, 569] on button "Add Payment" at bounding box center [1259, 561] width 275 height 22
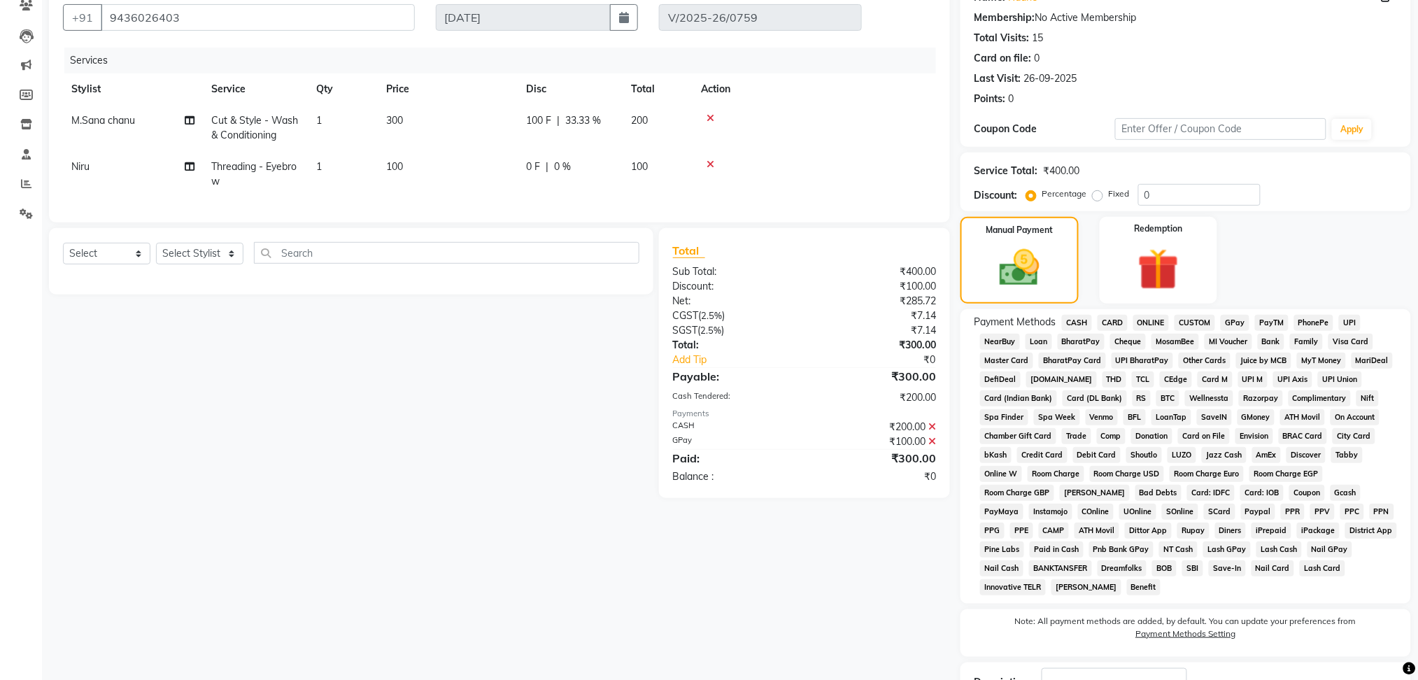
scroll to position [24, 0]
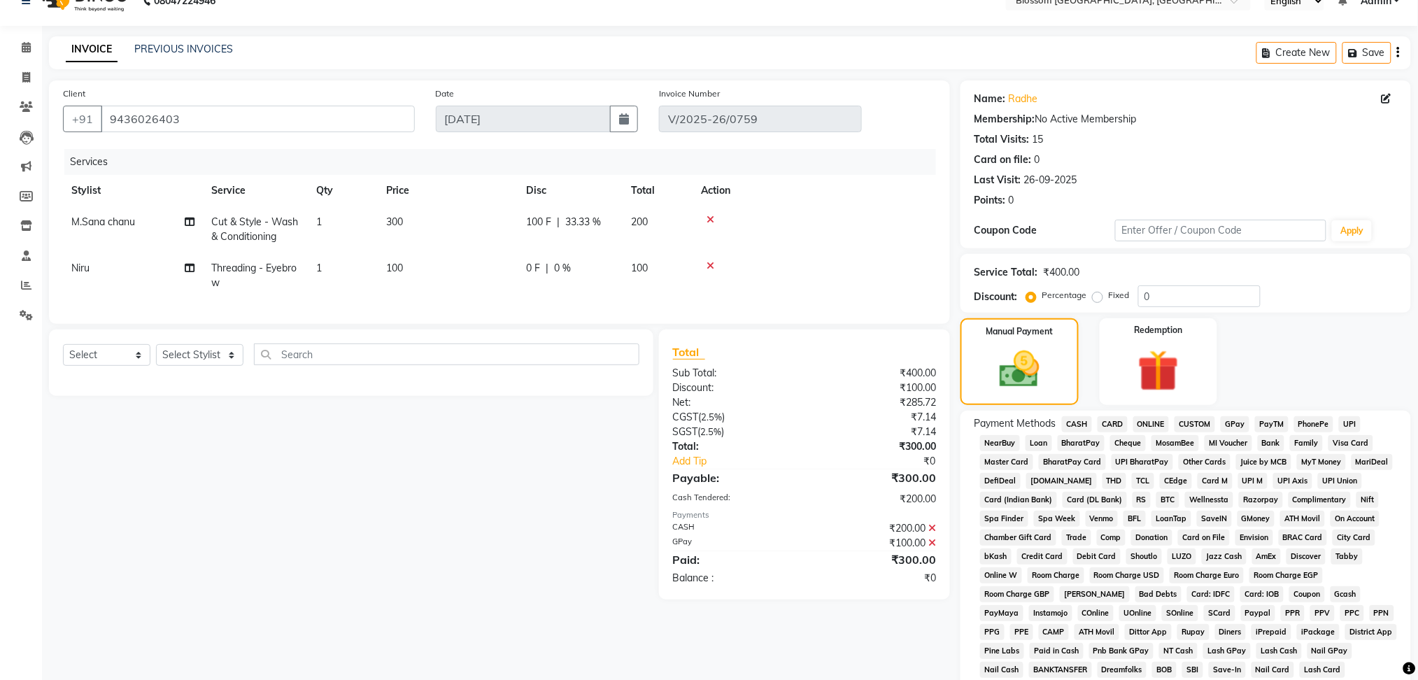
click at [551, 467] on div "Select Service Product Membership Package Voucher Prepaid Gift Card Select Styl…" at bounding box center [345, 464] width 615 height 270
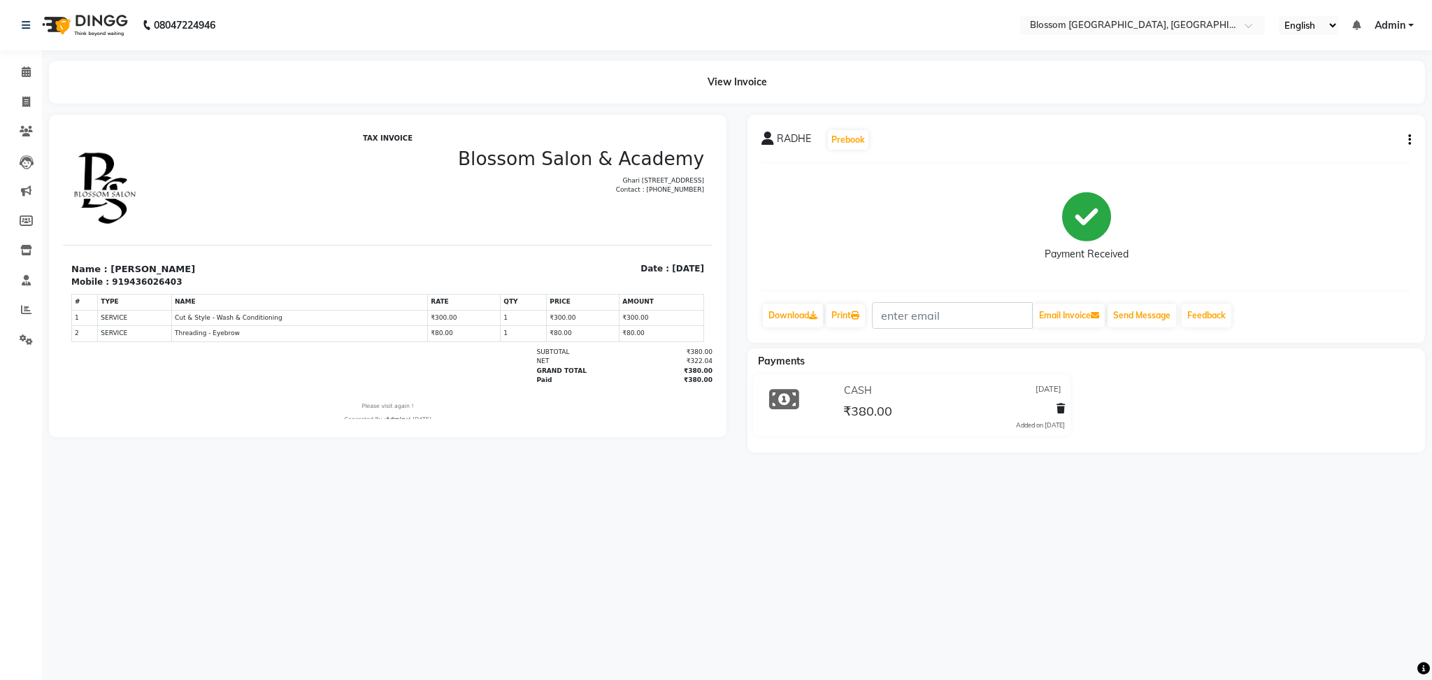
click at [1226, 539] on div "08047224946 Select Location × Blossom Salon And Academy, Manipur English ENGLIS…" at bounding box center [716, 340] width 1432 height 680
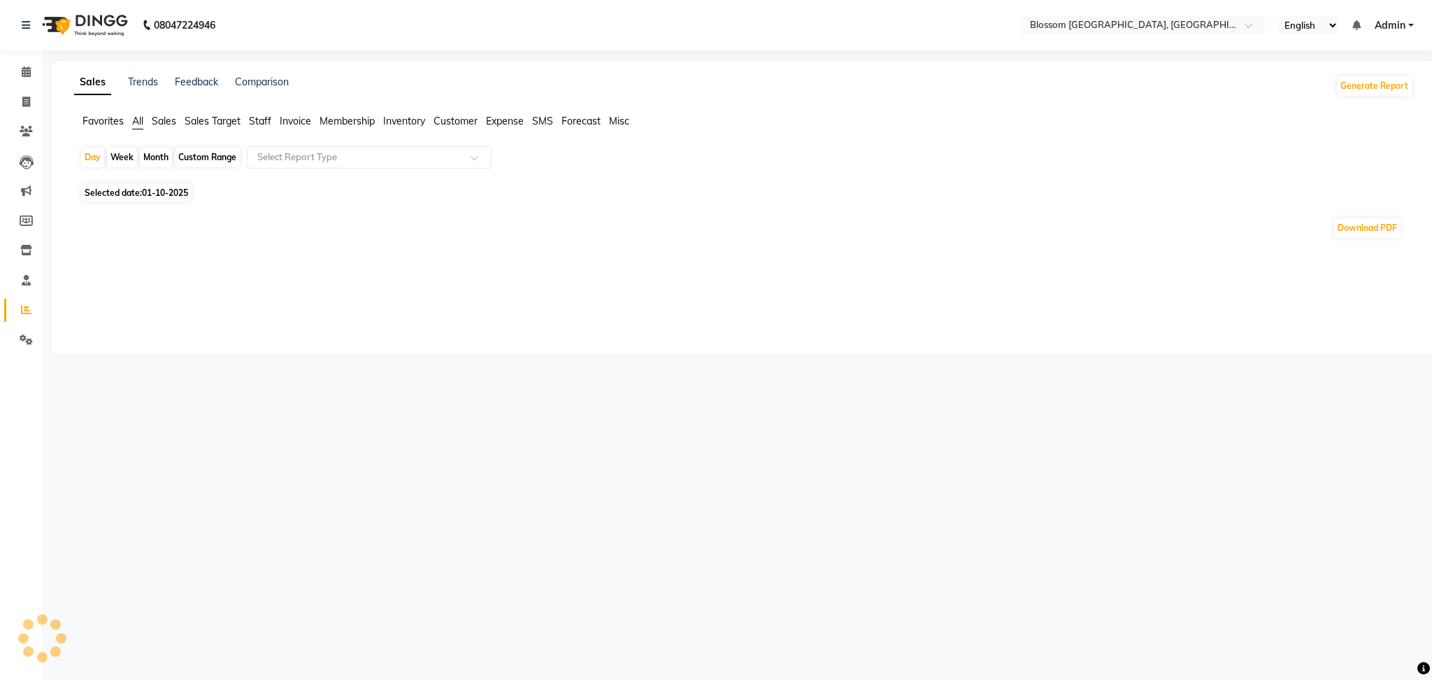
click at [95, 188] on span "Selected date: [DATE]" at bounding box center [136, 192] width 111 height 17
select select "10"
select select "2025"
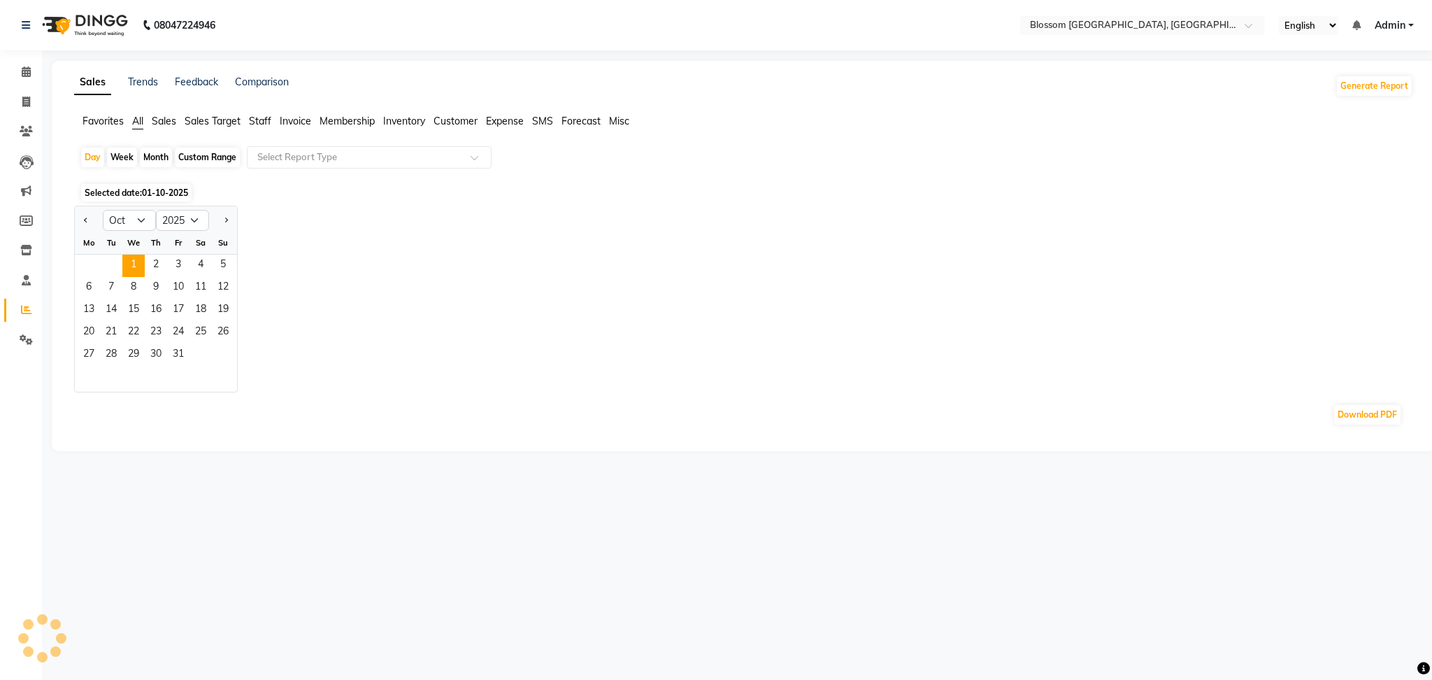
click at [94, 223] on div at bounding box center [89, 220] width 28 height 22
click at [81, 216] on button "Previous month" at bounding box center [85, 220] width 11 height 22
click at [85, 218] on span "Previous month" at bounding box center [86, 219] width 5 height 5
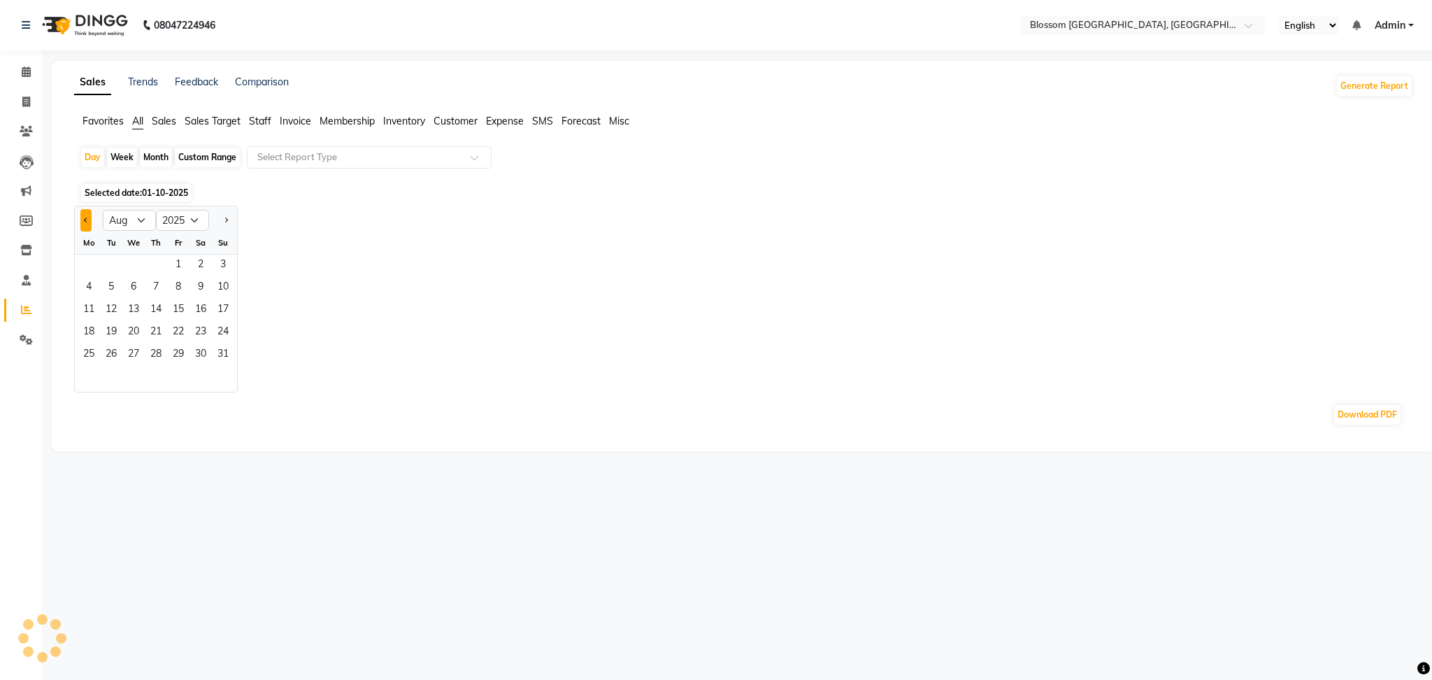
select select "7"
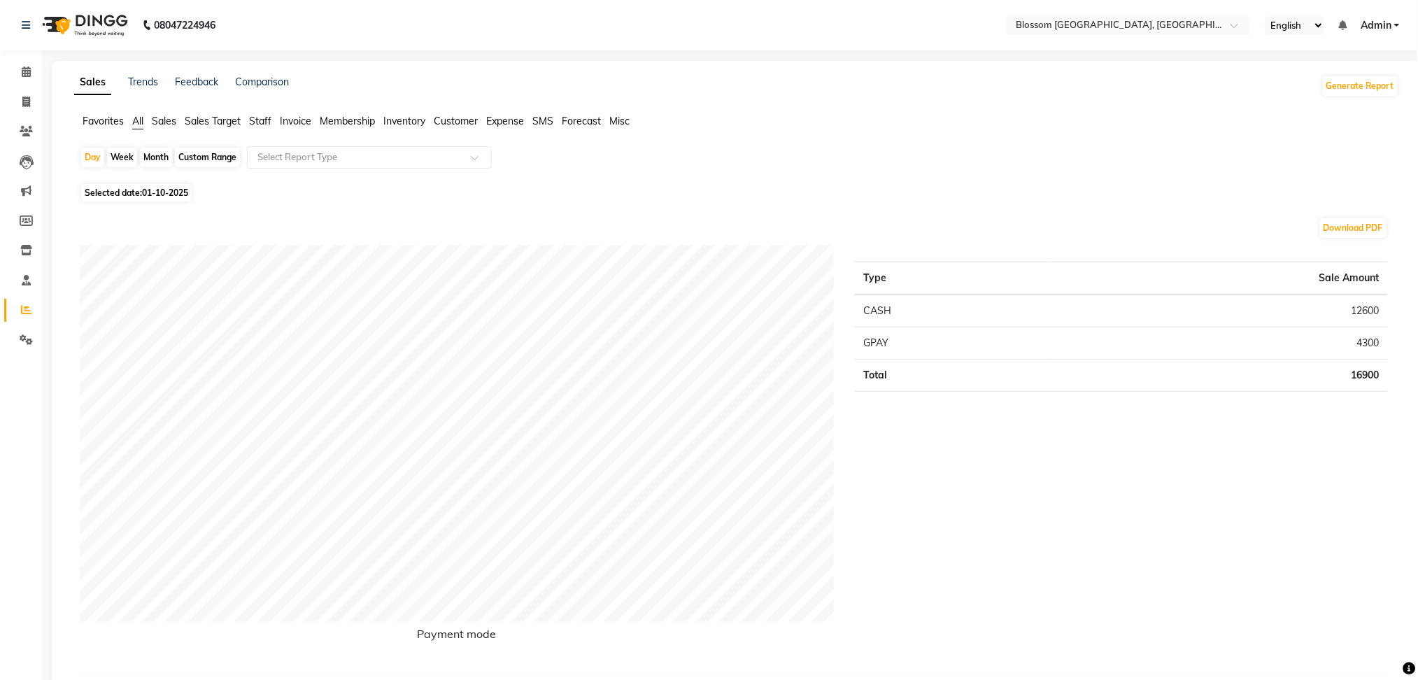
click at [151, 190] on span "01-10-2025" at bounding box center [165, 192] width 46 height 10
select select "10"
select select "2025"
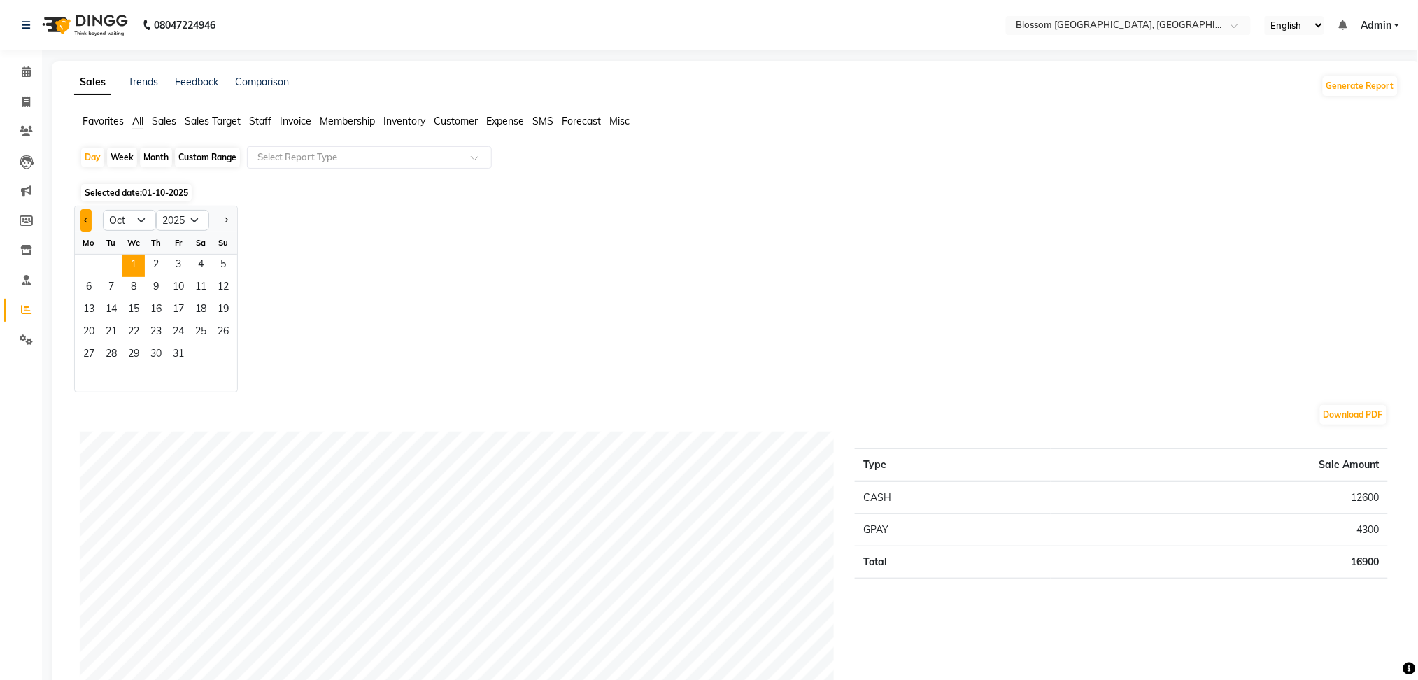
click at [85, 218] on span "Previous month" at bounding box center [86, 219] width 5 height 5
select select "7"
click at [104, 283] on span "8" at bounding box center [111, 288] width 22 height 22
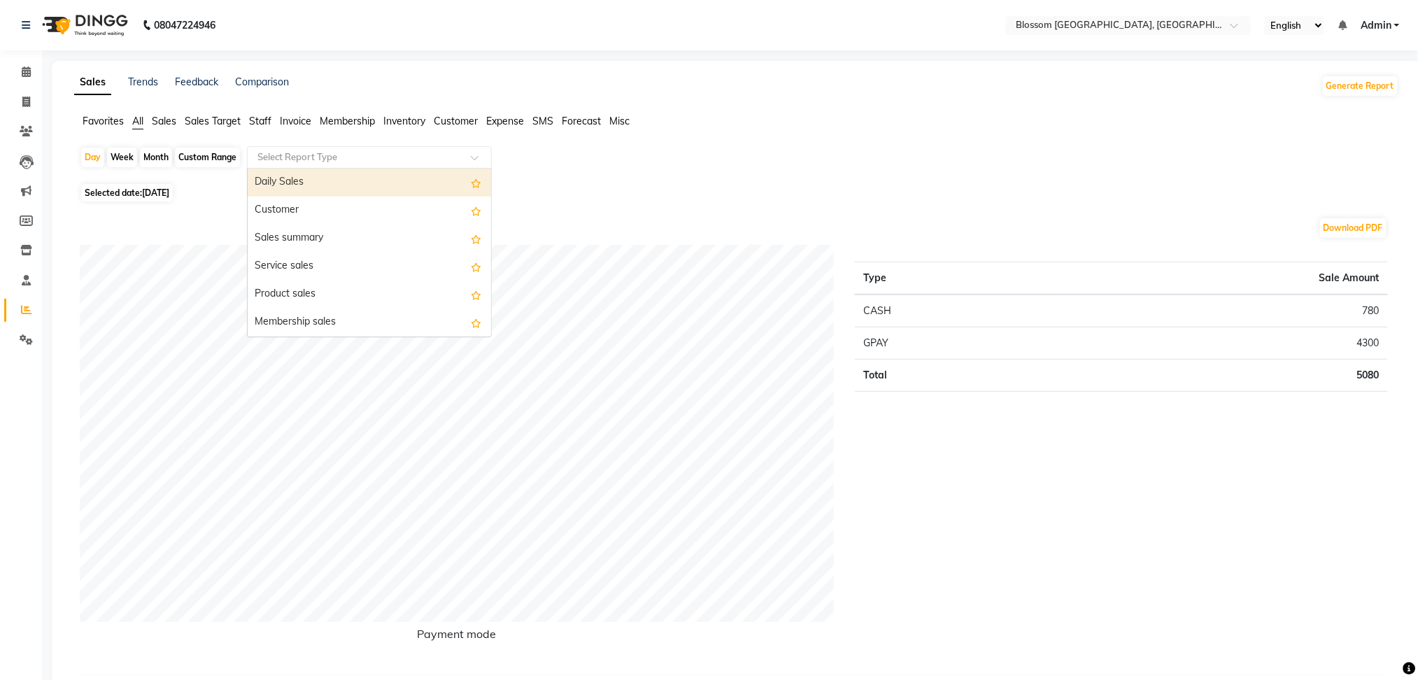
click at [271, 154] on input "text" at bounding box center [355, 157] width 201 height 14
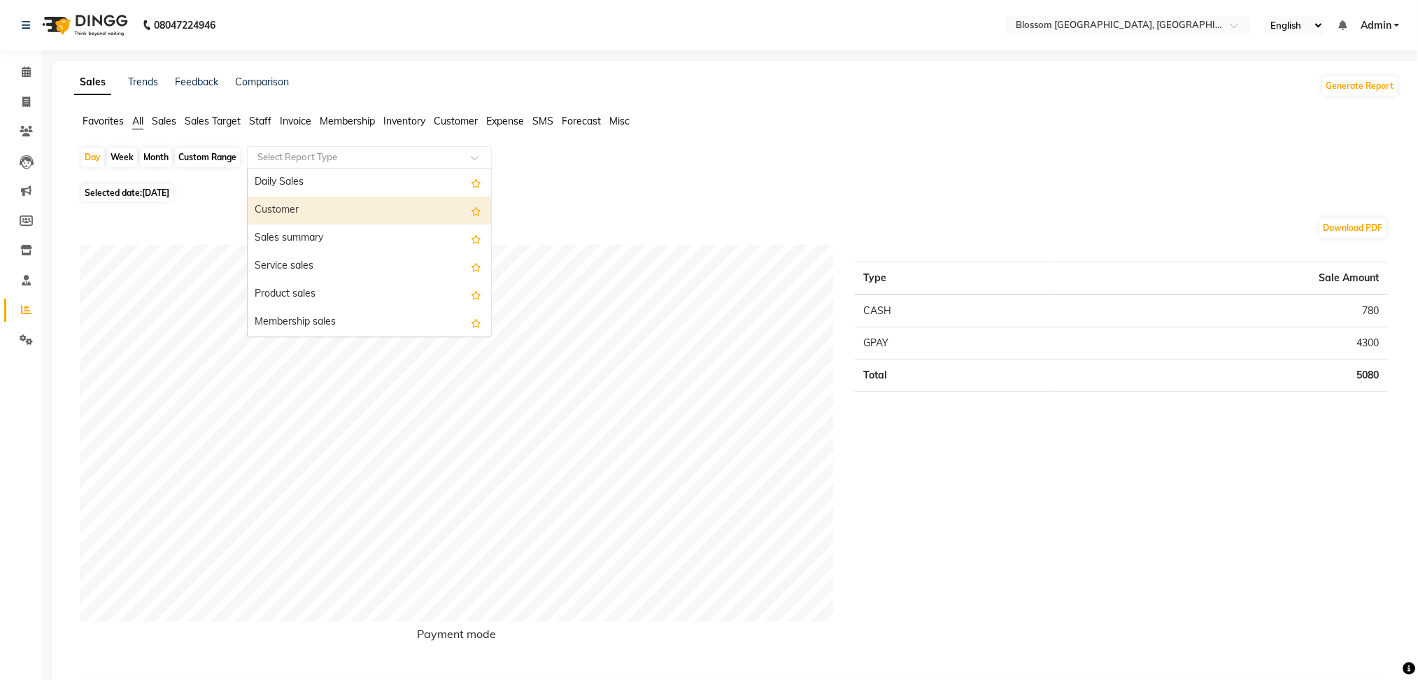
click at [299, 206] on div "Customer" at bounding box center [369, 211] width 243 height 28
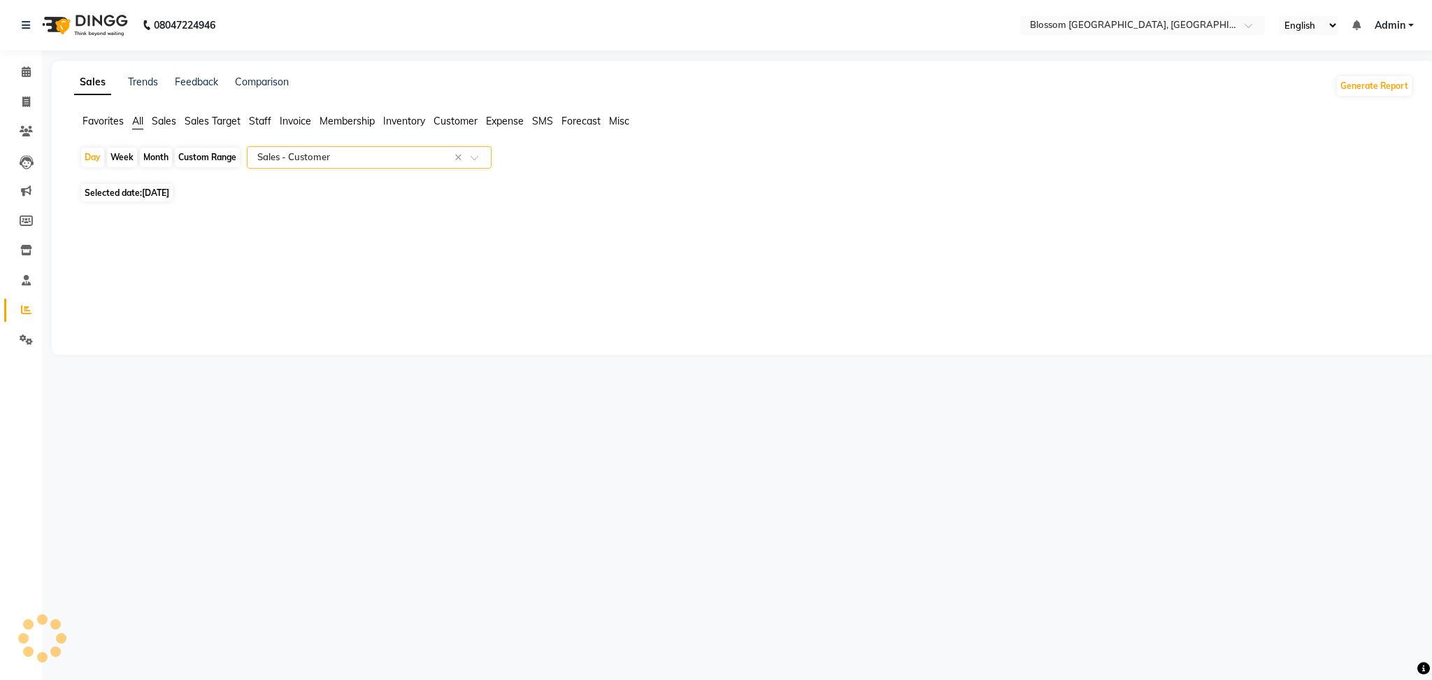
select select "full_report"
select select "csv"
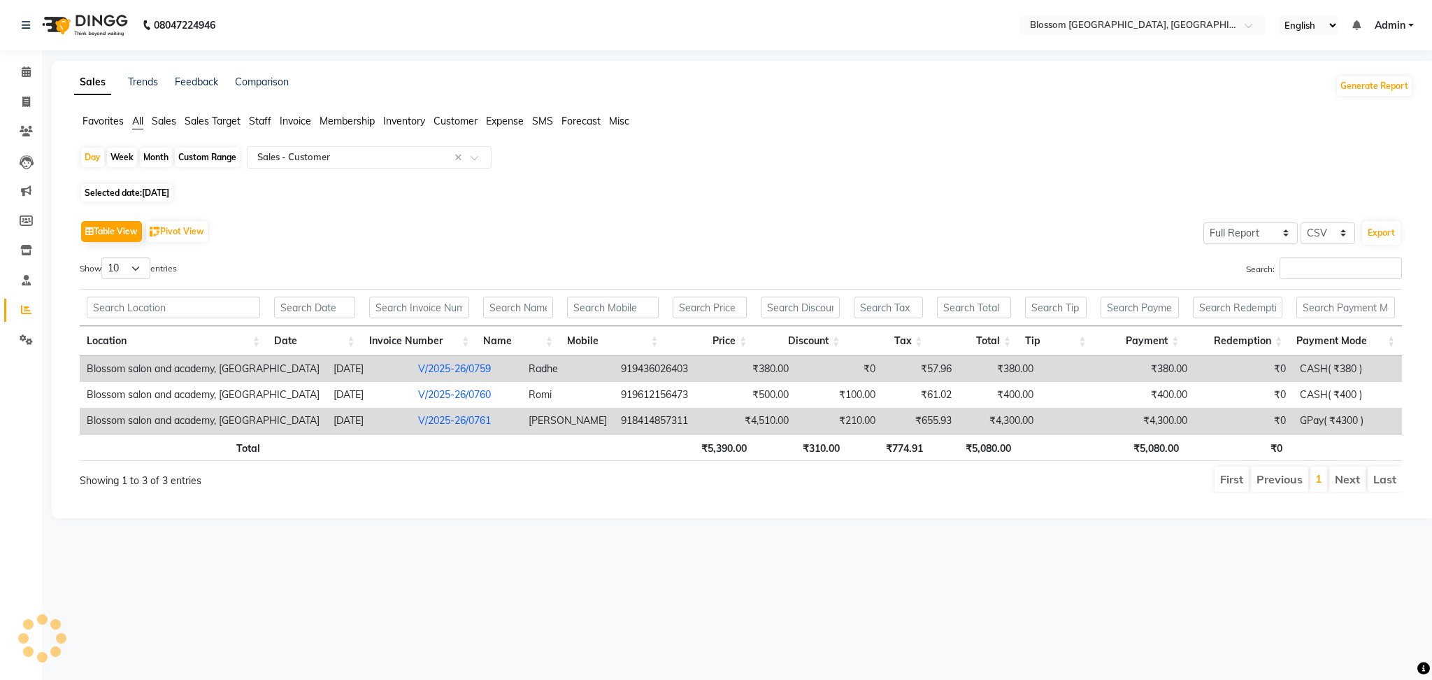
click at [1010, 583] on div "08047224946 Select Location × Blossom Salon And Academy, Manipur English ENGLIS…" at bounding box center [716, 340] width 1432 height 680
